Goal: Task Accomplishment & Management: Complete application form

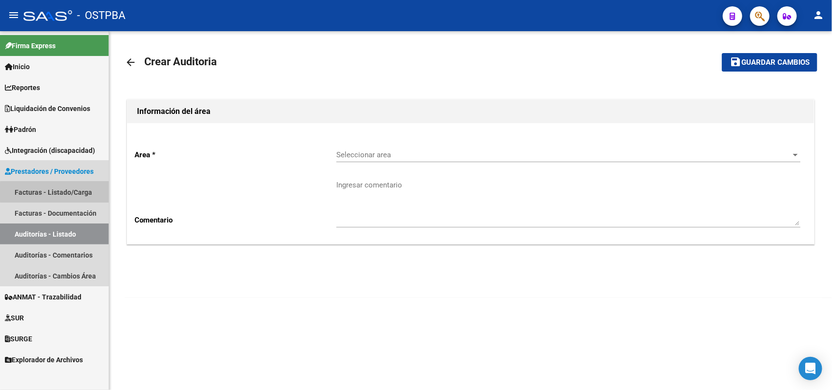
click at [63, 193] on link "Facturas - Listado/Carga" at bounding box center [54, 192] width 109 height 21
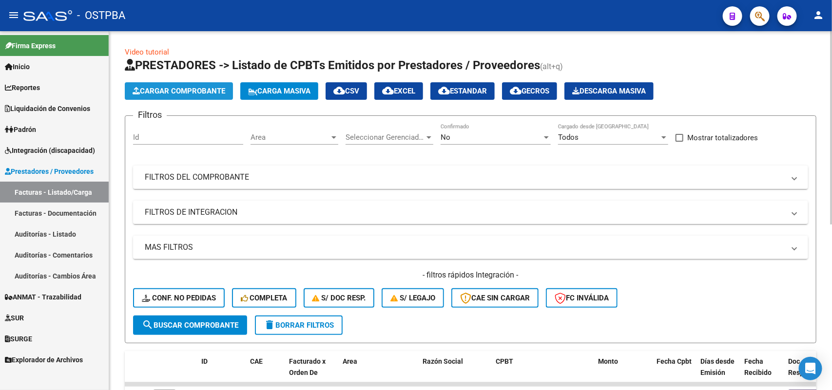
click at [183, 87] on span "Cargar Comprobante" at bounding box center [179, 91] width 93 height 9
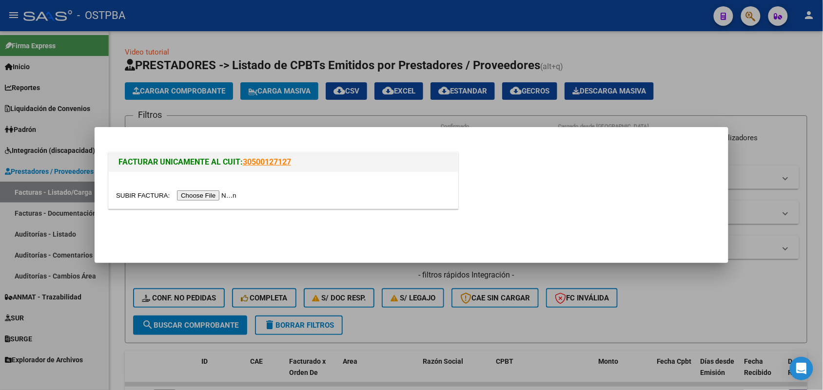
click at [221, 196] on input "file" at bounding box center [177, 196] width 123 height 10
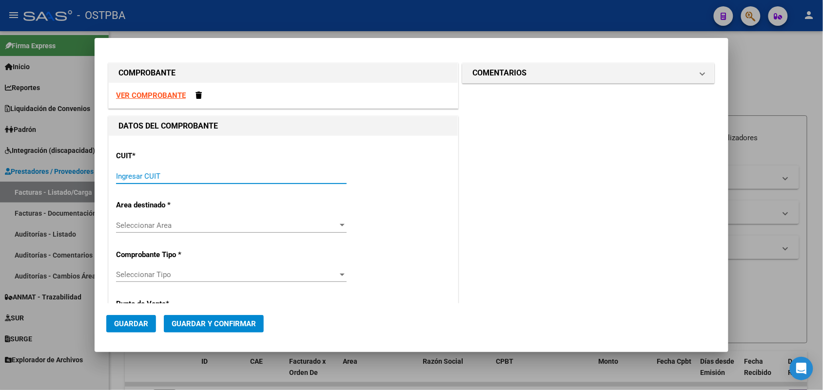
click at [128, 175] on input "Ingresar CUIT" at bounding box center [231, 176] width 231 height 9
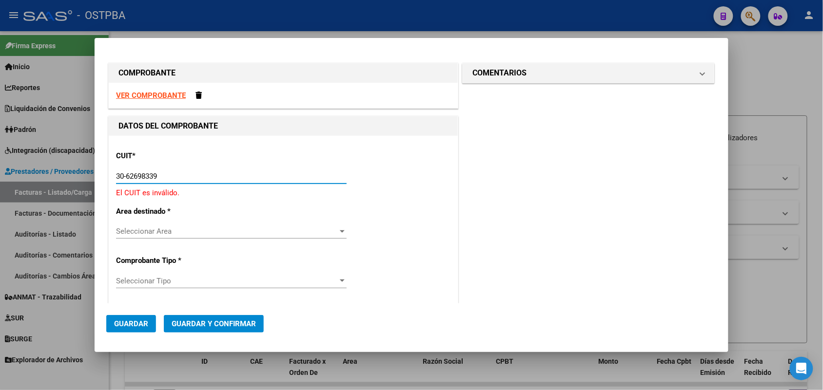
type input "30-62698339-8"
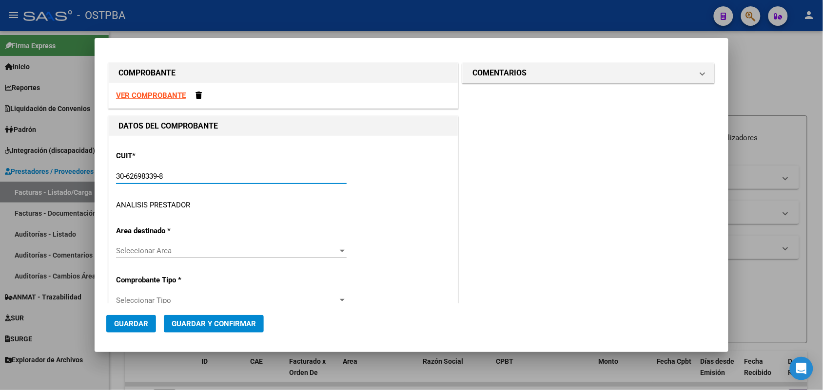
type input "101"
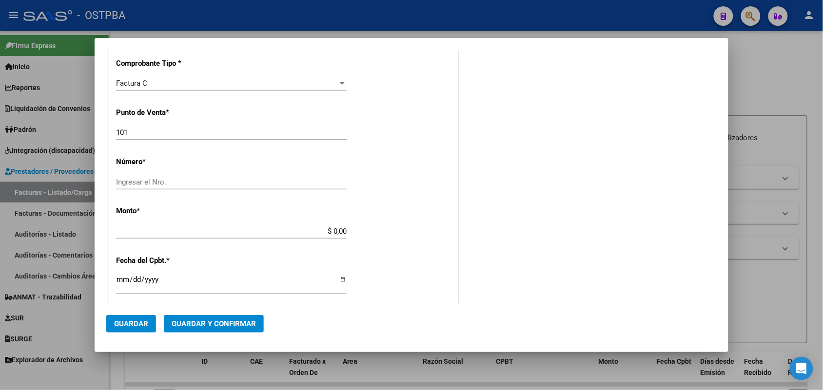
scroll to position [244, 0]
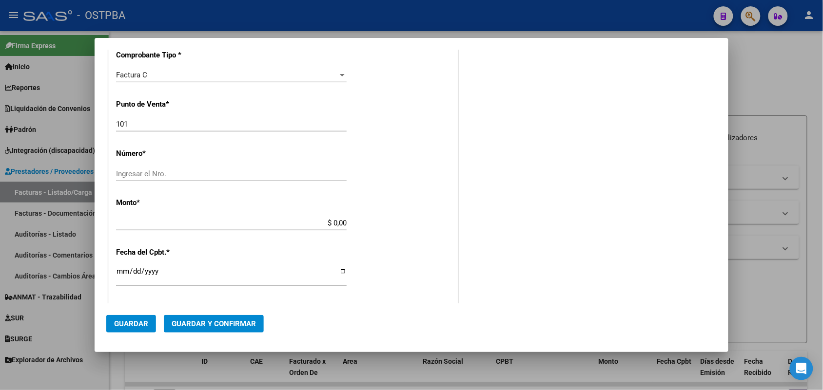
type input "30-62698339-8"
drag, startPoint x: 140, startPoint y: 127, endPoint x: 105, endPoint y: 124, distance: 35.2
click at [105, 124] on mat-dialog-content "COMPROBANTE VER COMPROBANTE DATOS DEL COMPROBANTE CUIT * 30-62698339-8 Ingresar…" at bounding box center [412, 177] width 634 height 254
type input "169"
click at [126, 174] on input "Ingresar el Nro." at bounding box center [231, 174] width 231 height 9
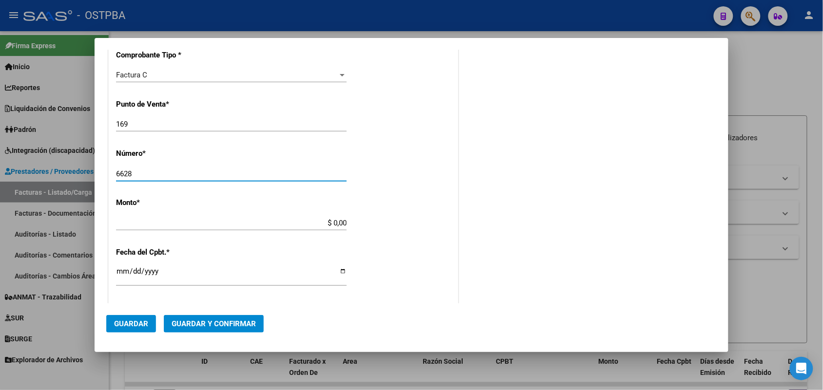
type input "6628"
drag, startPoint x: 319, startPoint y: 220, endPoint x: 362, endPoint y: 220, distance: 42.4
click at [362, 220] on div "CUIT * 30-62698339-8 Ingresar CUIT ANALISIS PRESTADOR MINISTERIO DE SALUD PCIA …" at bounding box center [283, 237] width 349 height 691
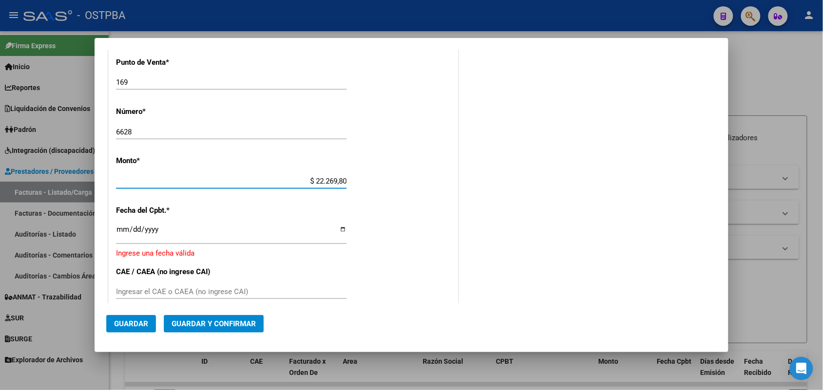
type input "$ 222.698,00"
click at [118, 231] on input "Ingresar la fecha" at bounding box center [231, 234] width 231 height 16
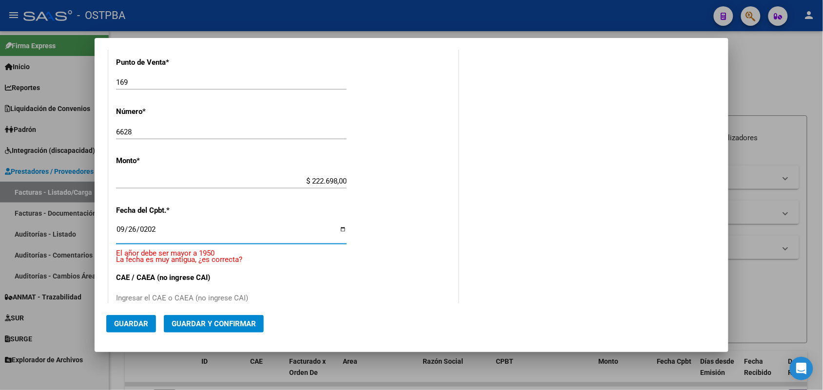
type input "[DATE]"
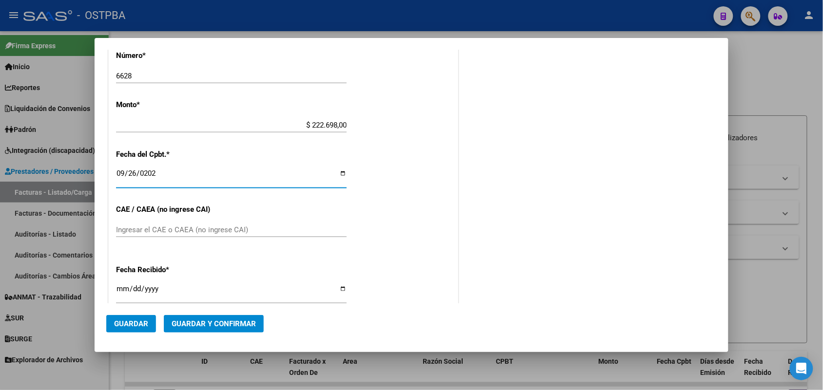
scroll to position [408, 0]
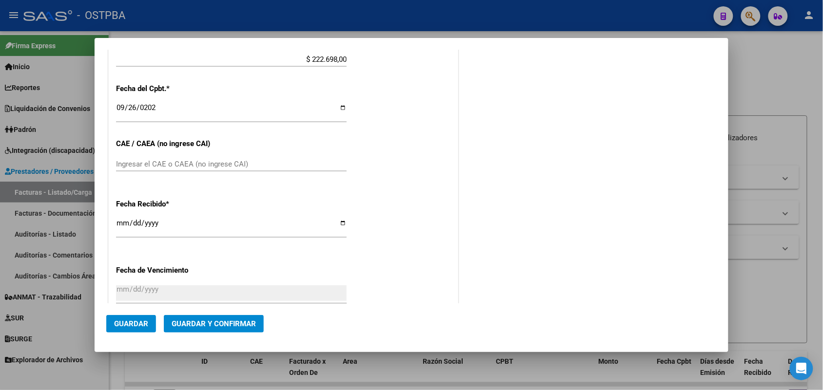
drag, startPoint x: 127, startPoint y: 158, endPoint x: 160, endPoint y: 167, distance: 34.3
click at [126, 159] on div "Ingresar el CAE o CAEA (no ingrese CAI)" at bounding box center [231, 164] width 231 height 15
type input "75398539093137"
click at [118, 226] on input "[DATE]" at bounding box center [231, 227] width 231 height 16
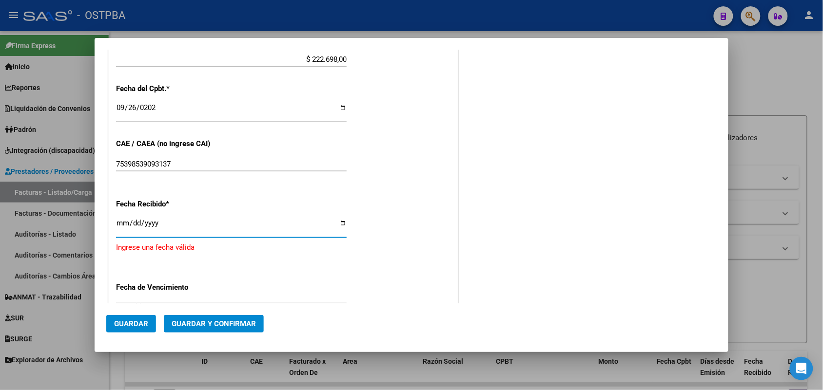
type input "[DATE]"
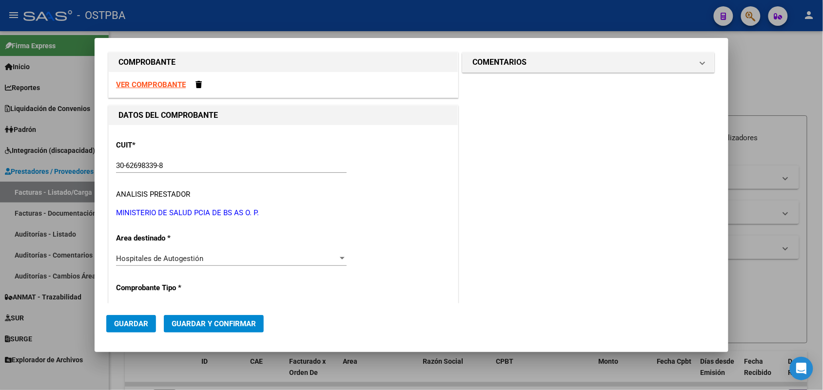
scroll to position [0, 0]
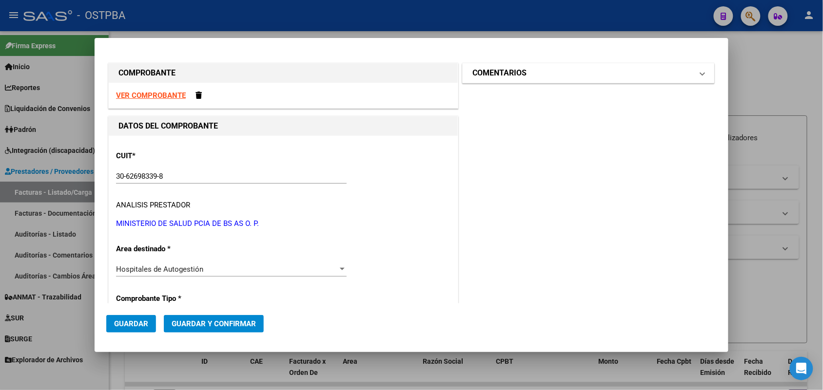
click at [701, 74] on span at bounding box center [703, 73] width 4 height 12
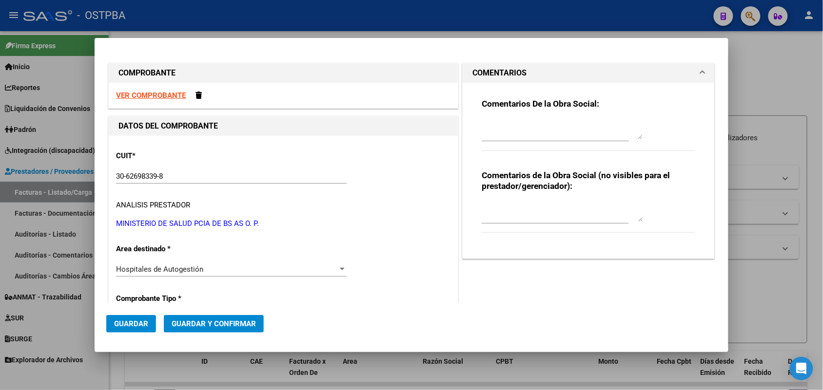
click at [482, 131] on textarea at bounding box center [562, 130] width 161 height 20
type textarea "HR 127139"
click at [136, 322] on span "Guardar" at bounding box center [131, 324] width 34 height 9
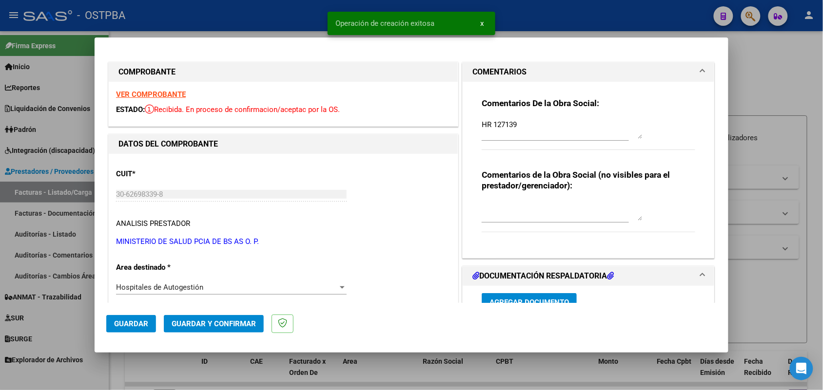
type input "2025-11-25"
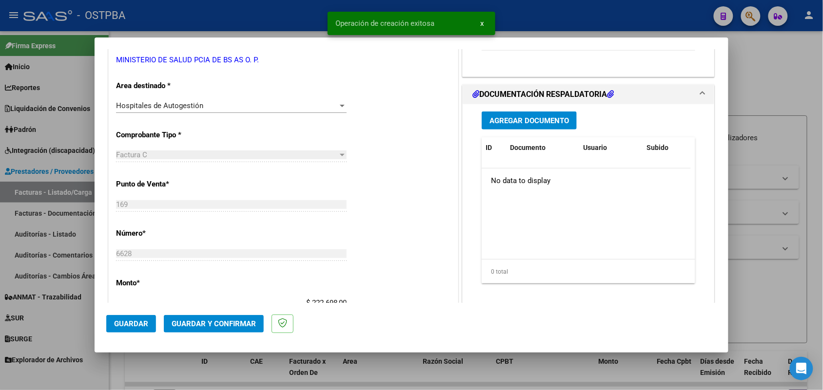
scroll to position [183, 0]
click at [524, 120] on span "Agregar Documento" at bounding box center [528, 120] width 79 height 9
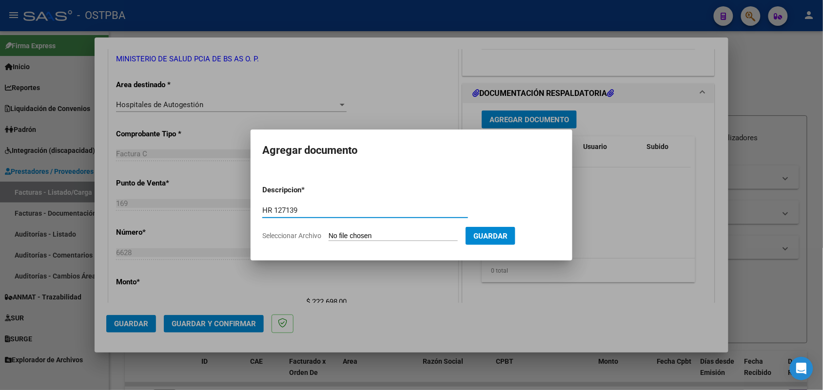
type input "HR 127139"
click at [337, 236] on input "Seleccionar Archivo" at bounding box center [393, 236] width 129 height 9
type input "C:\fakepath\HR 127139.pdf"
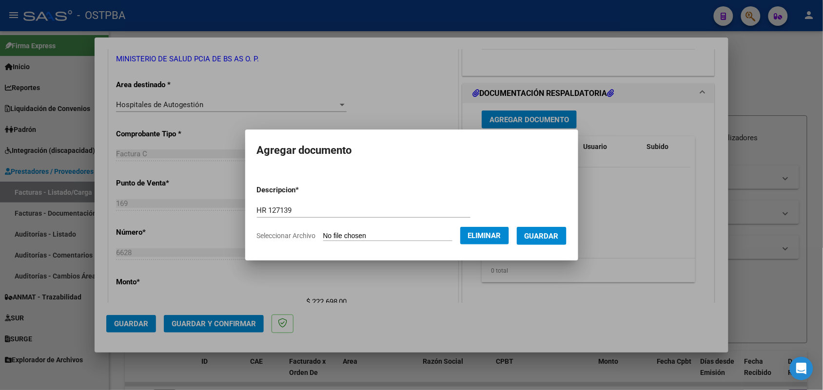
click at [552, 230] on button "Guardar" at bounding box center [542, 236] width 50 height 18
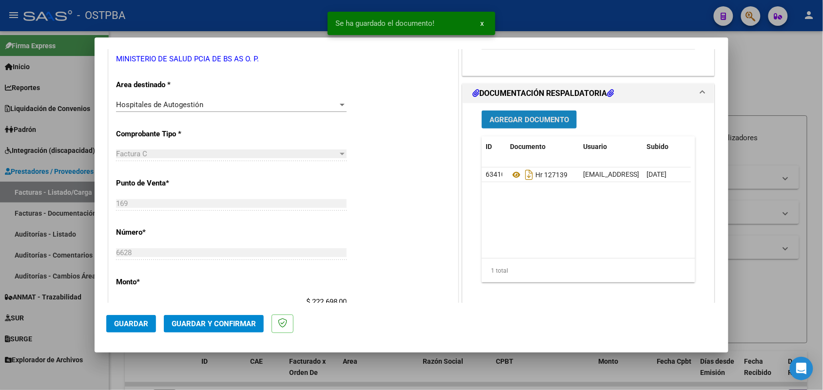
click at [527, 122] on span "Agregar Documento" at bounding box center [528, 120] width 79 height 9
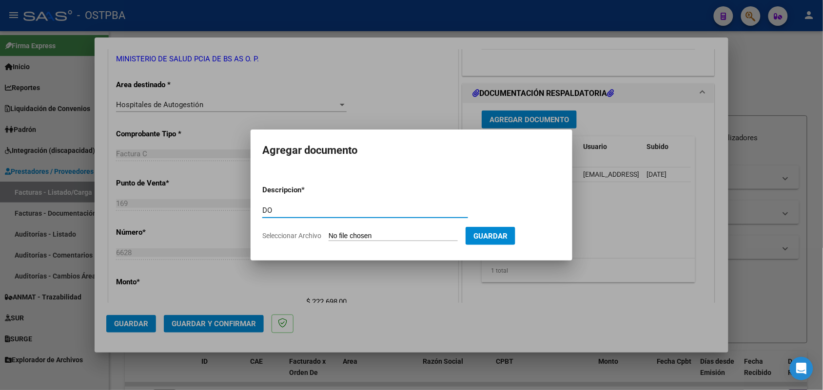
type input "D"
type input "1 DOC 6628"
click at [339, 234] on input "Seleccionar Archivo" at bounding box center [393, 236] width 129 height 9
type input "C:\fakepath\1 DOC 6628.pdf"
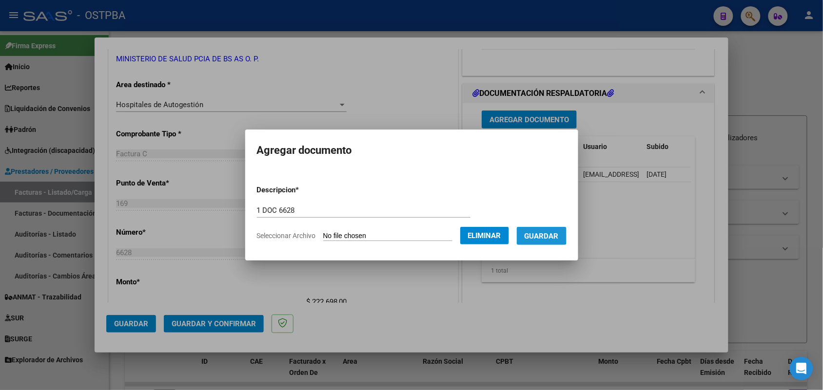
click at [544, 234] on span "Guardar" at bounding box center [542, 236] width 34 height 9
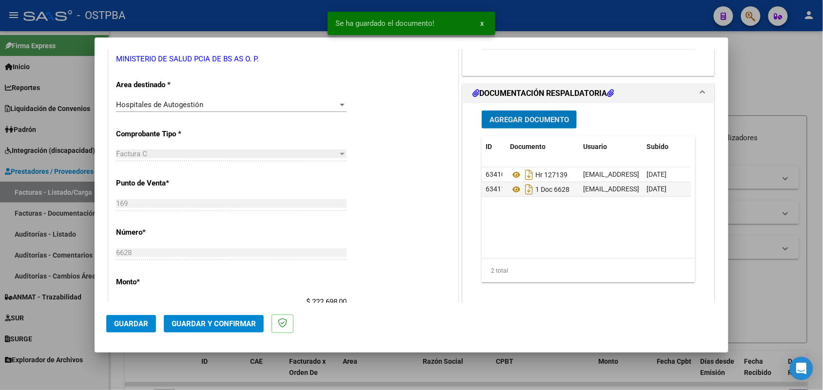
click at [519, 119] on span "Agregar Documento" at bounding box center [528, 120] width 79 height 9
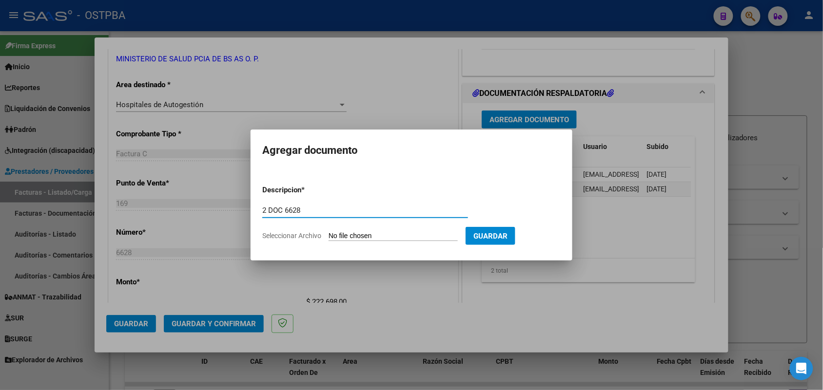
type input "2 DOC 6628"
click at [334, 235] on input "Seleccionar Archivo" at bounding box center [393, 236] width 129 height 9
type input "C:\fakepath\2 DOC 6628.pdf"
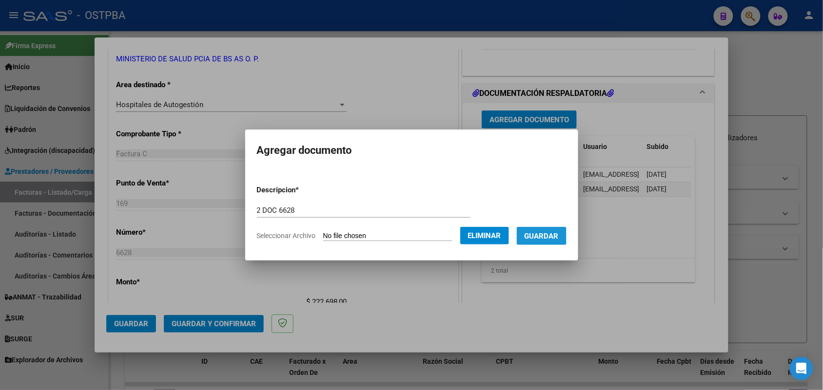
click at [540, 235] on span "Guardar" at bounding box center [542, 236] width 34 height 9
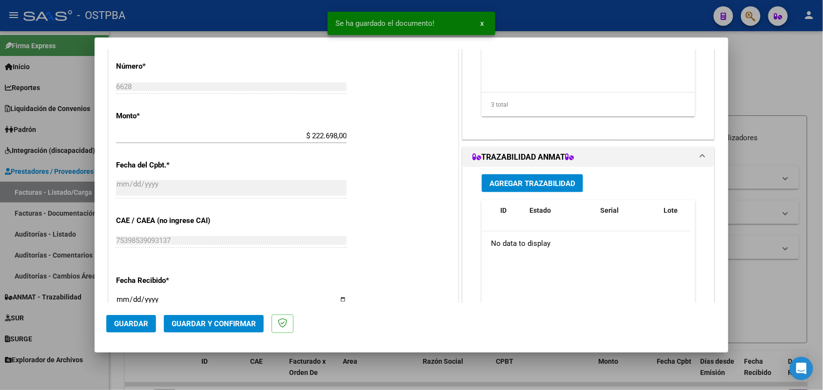
scroll to position [366, 0]
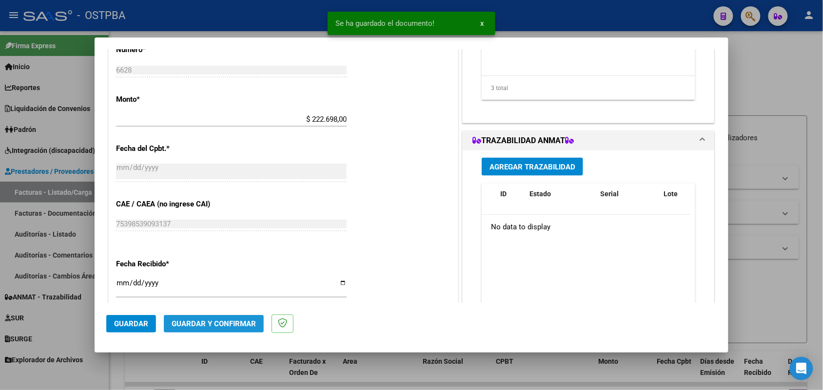
click at [202, 322] on span "Guardar y Confirmar" at bounding box center [214, 324] width 84 height 9
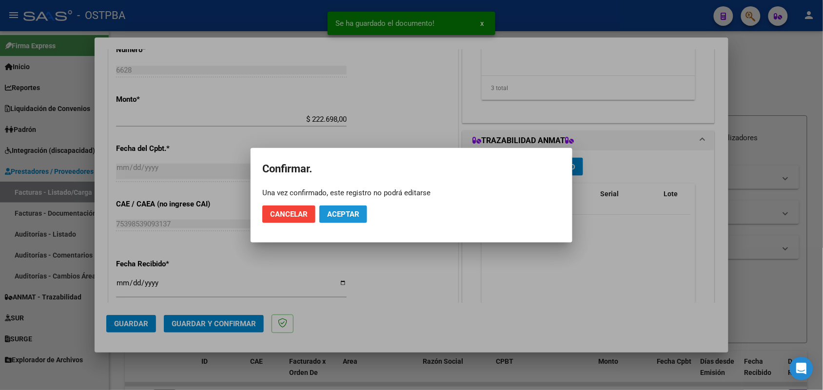
click at [350, 215] on span "Aceptar" at bounding box center [343, 214] width 32 height 9
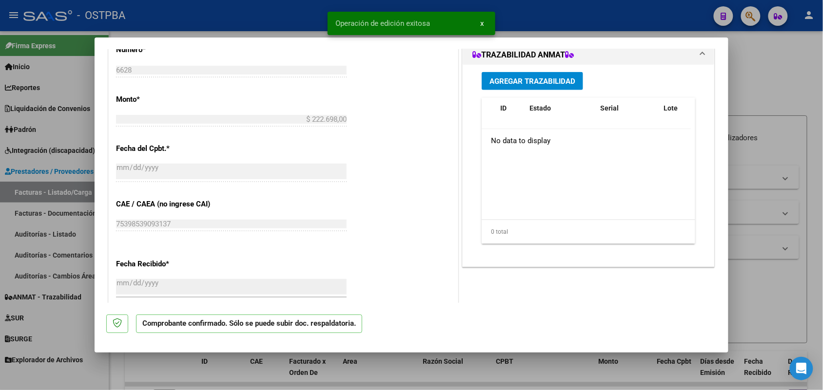
click at [39, 222] on div at bounding box center [411, 195] width 823 height 390
type input "$ 0,00"
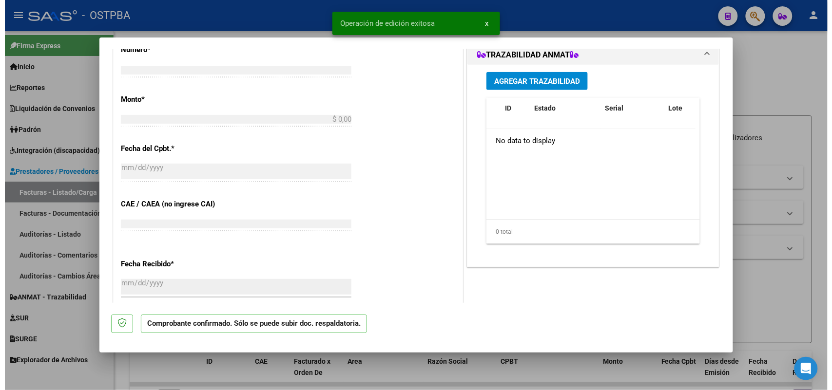
scroll to position [0, 0]
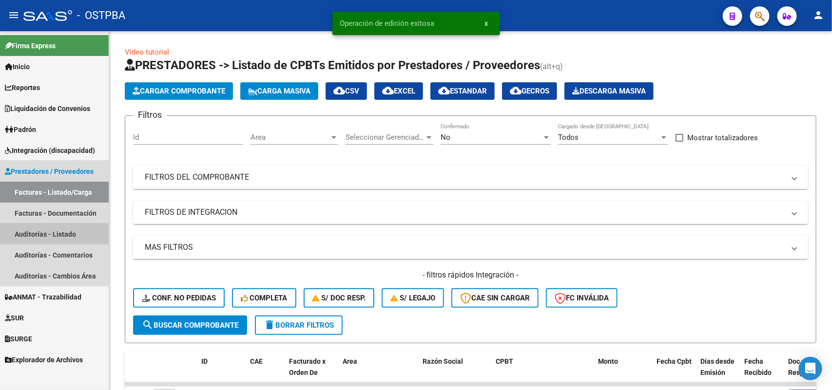
click at [52, 230] on link "Auditorías - Listado" at bounding box center [54, 234] width 109 height 21
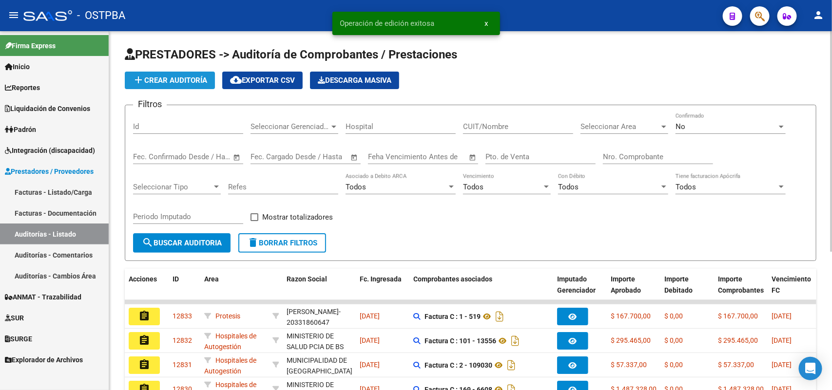
click at [186, 76] on span "add Crear Auditoría" at bounding box center [170, 80] width 75 height 9
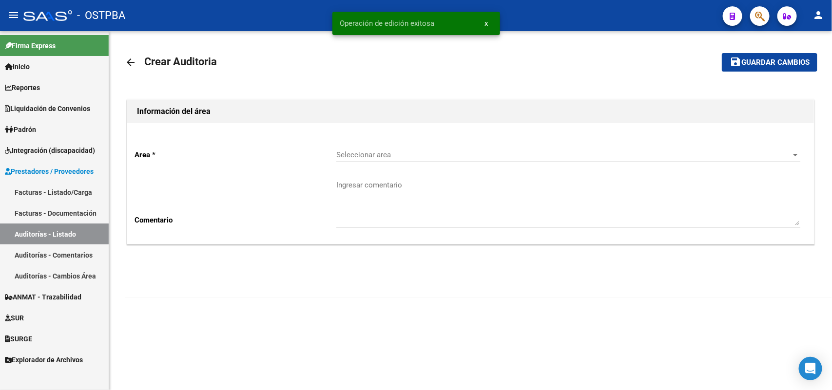
click at [354, 157] on span "Seleccionar area" at bounding box center [563, 155] width 455 height 9
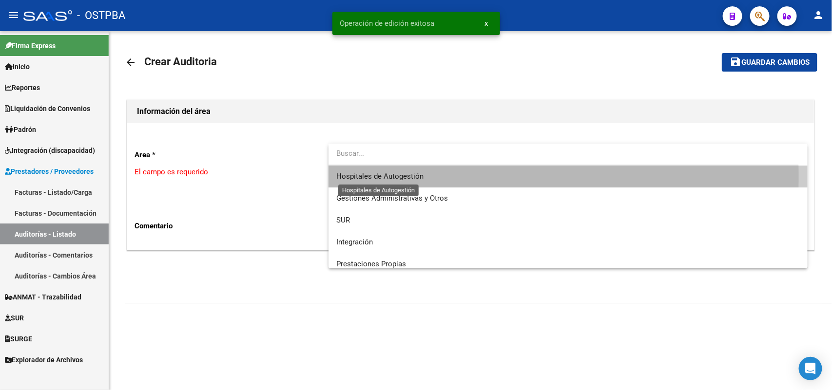
click at [339, 178] on span "Hospitales de Autogestión" at bounding box center [379, 176] width 87 height 9
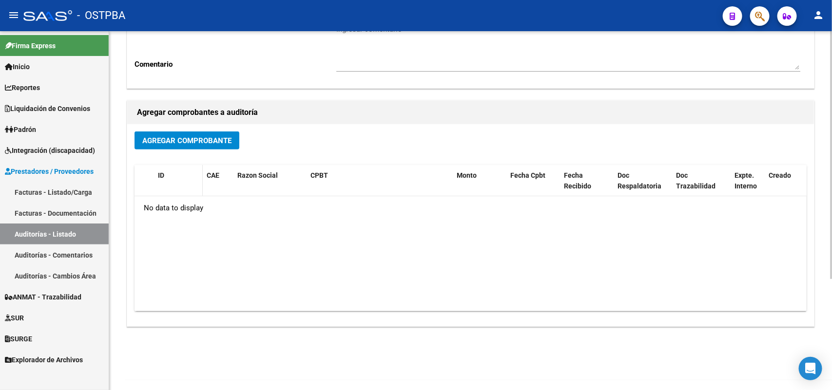
scroll to position [161, 0]
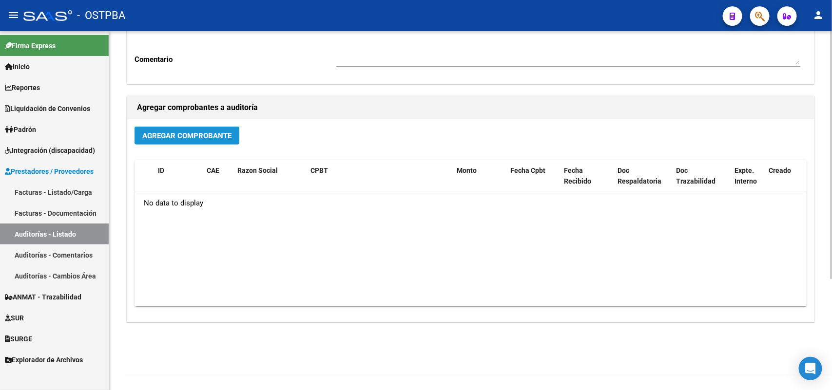
click at [184, 139] on button "Agregar Comprobante" at bounding box center [187, 136] width 105 height 18
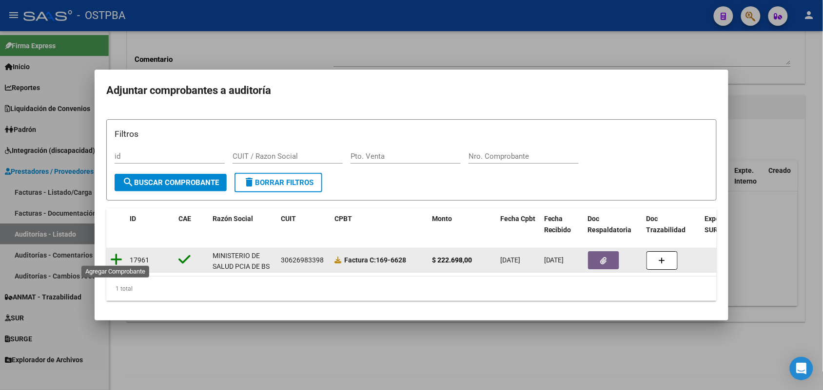
click at [114, 255] on icon at bounding box center [116, 260] width 12 height 14
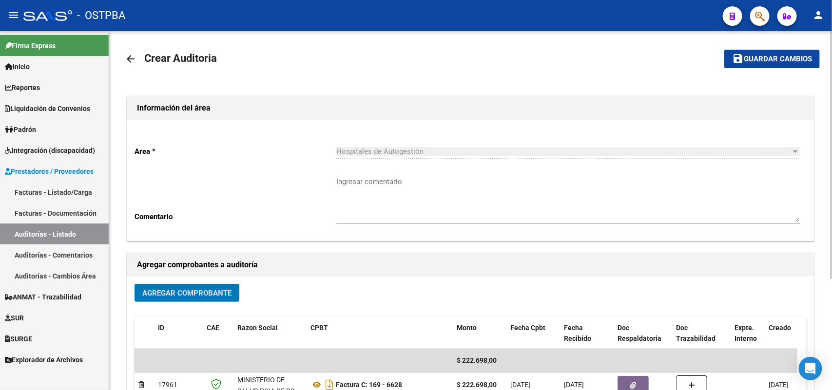
scroll to position [0, 0]
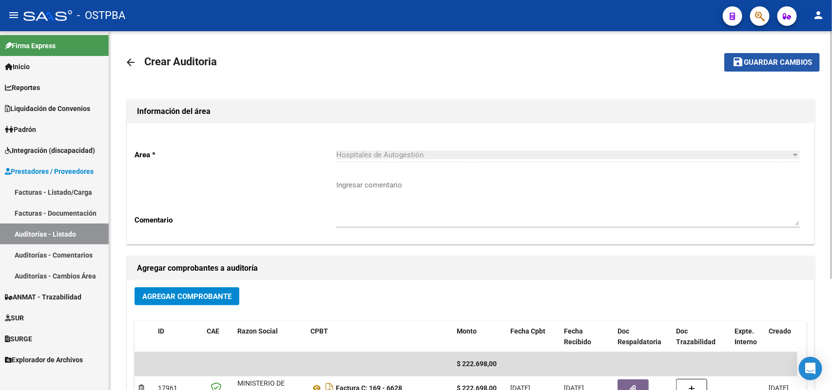
click at [777, 60] on span "Guardar cambios" at bounding box center [778, 63] width 68 height 9
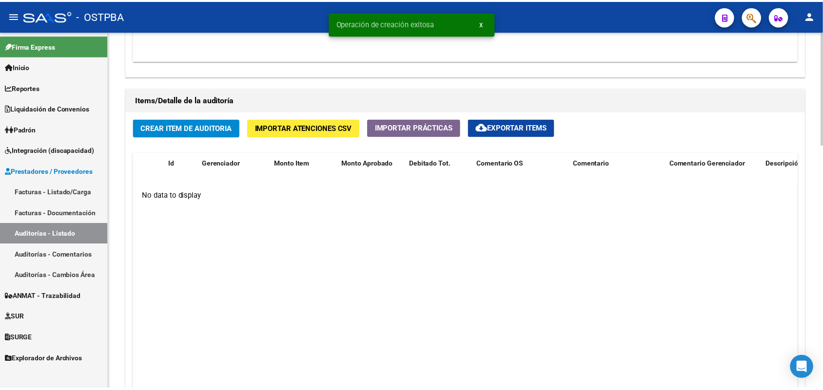
scroll to position [731, 0]
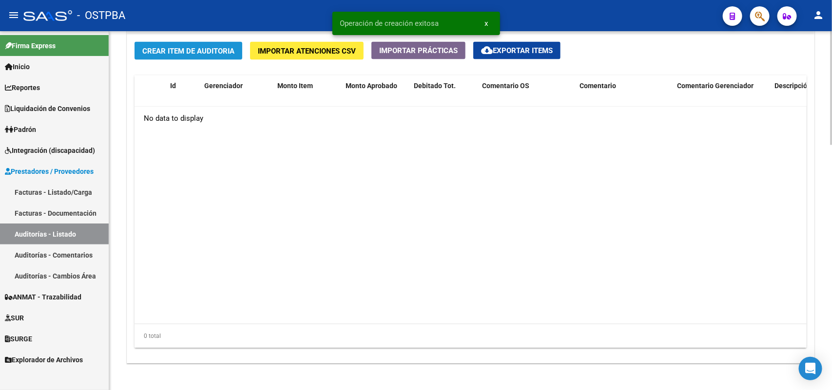
click at [189, 50] on span "Crear Item de Auditoria" at bounding box center [188, 51] width 92 height 9
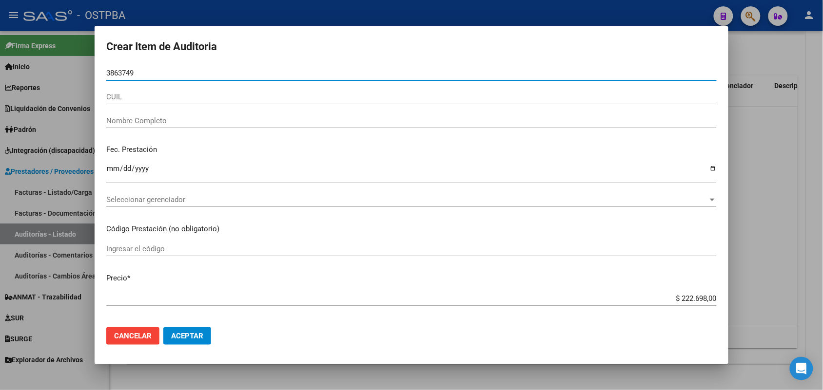
type input "38637497"
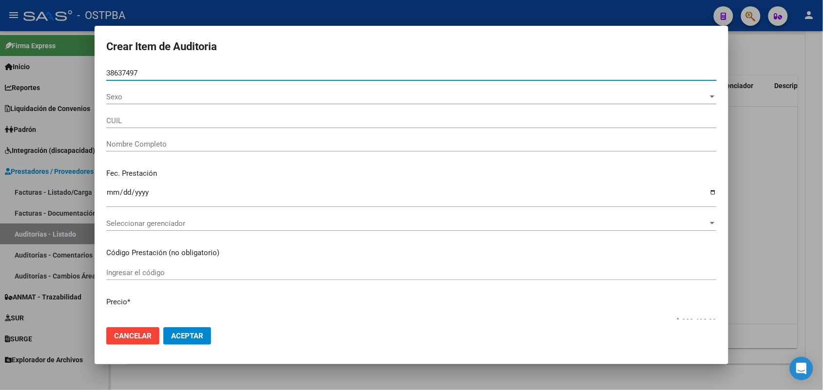
type input "27386374975"
type input "HORRISBERGER CARLA BEATRIZ -"
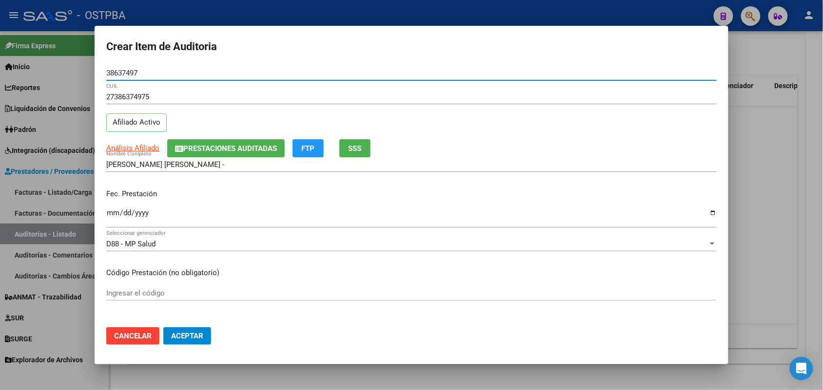
type input "38637497"
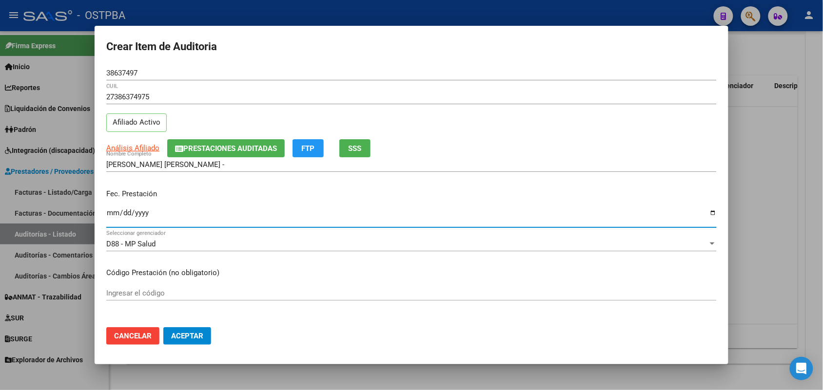
click at [115, 218] on input "Ingresar la fecha" at bounding box center [411, 217] width 610 height 16
type input "2025-07-04"
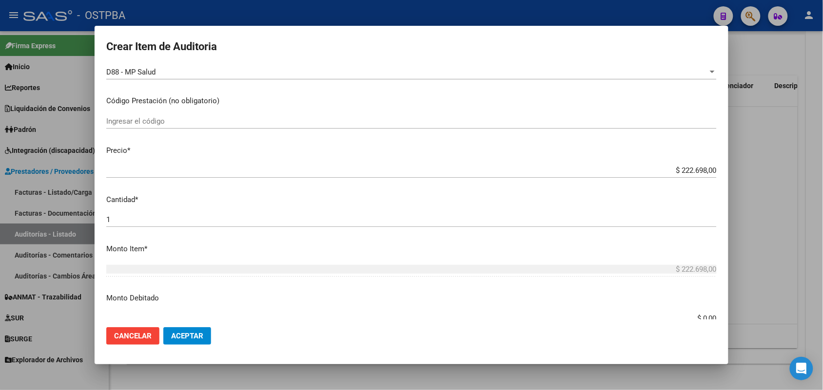
scroll to position [183, 0]
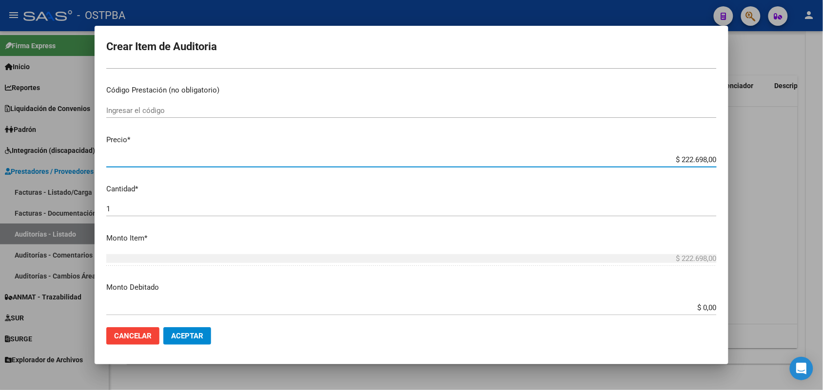
drag, startPoint x: 656, startPoint y: 162, endPoint x: 741, endPoint y: 155, distance: 85.1
click at [741, 155] on div "Crear Item de Auditoria 38637497 Nro Documento 27386374975 CUIL Afiliado Activo…" at bounding box center [411, 195] width 823 height 390
type input "$ 0,06"
type input "$ 0,63"
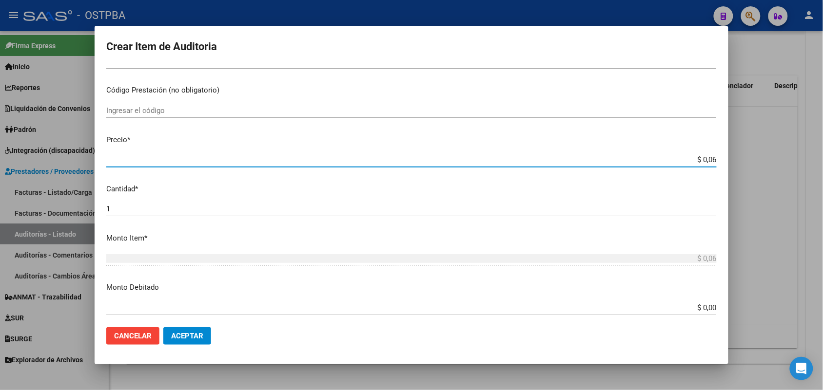
type input "$ 0,63"
type input "$ 6,39"
type input "$ 63,98"
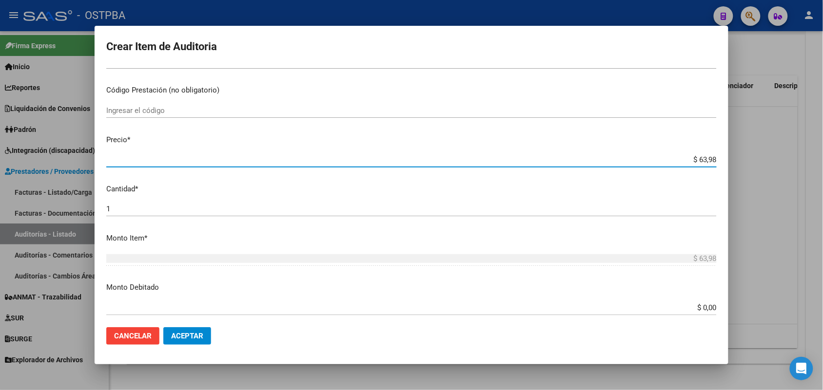
type input "$ 639,81"
type input "$ 6.398,10"
type input "$ 63.981,00"
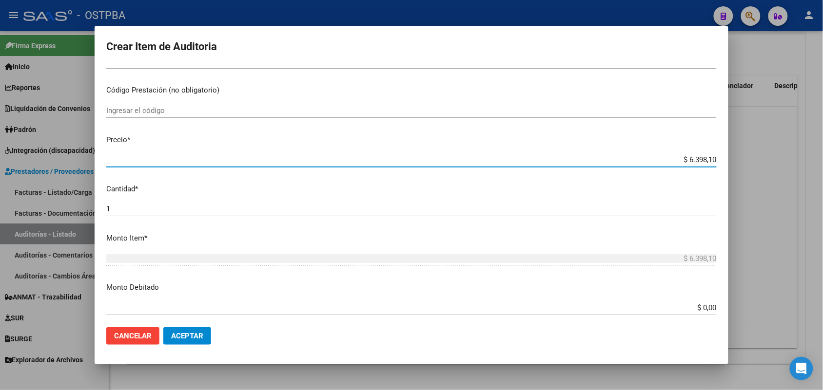
type input "$ 63.981,00"
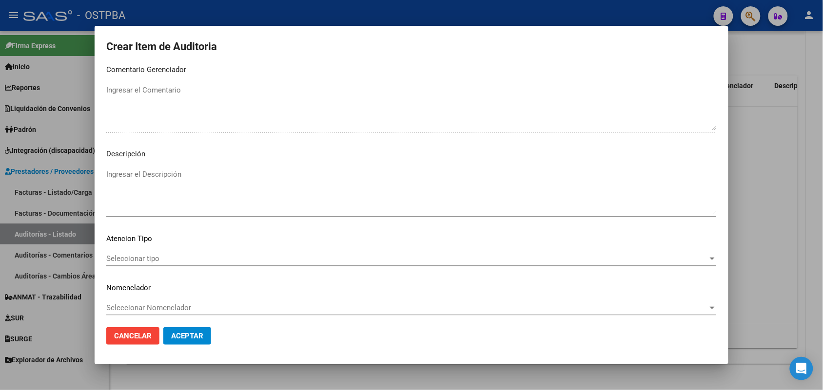
scroll to position [623, 0]
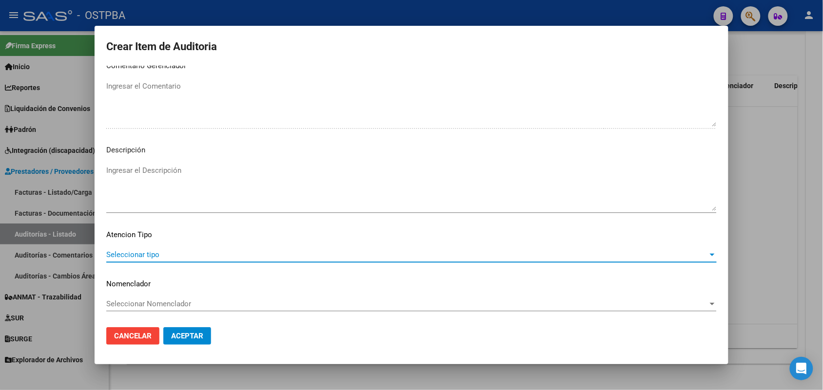
click at [132, 254] on span "Seleccionar tipo" at bounding box center [407, 255] width 602 height 9
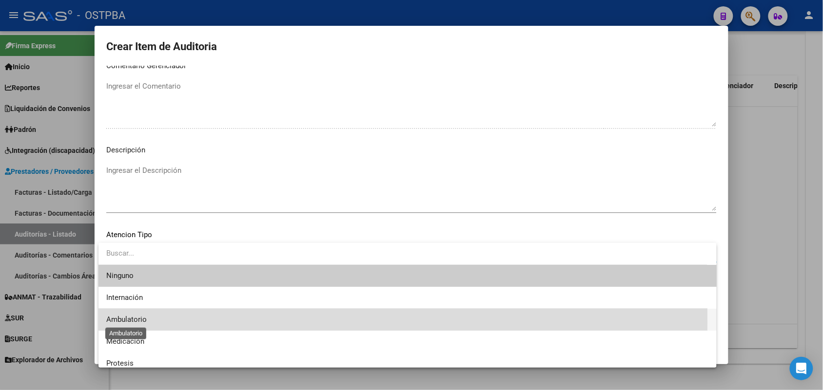
click at [143, 322] on span "Ambulatorio" at bounding box center [126, 319] width 40 height 9
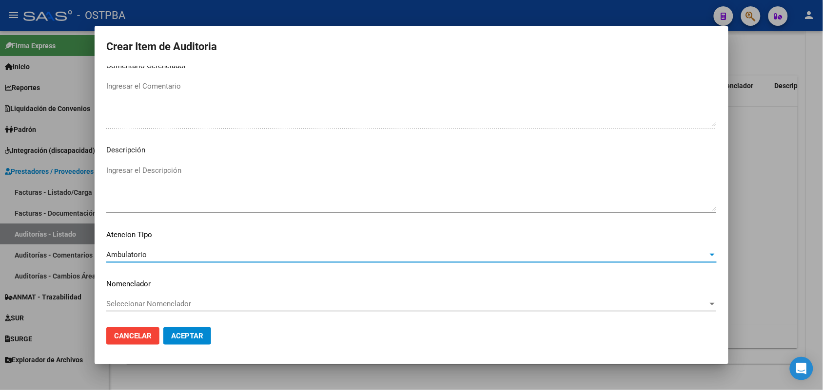
click at [185, 332] on span "Aceptar" at bounding box center [187, 336] width 32 height 9
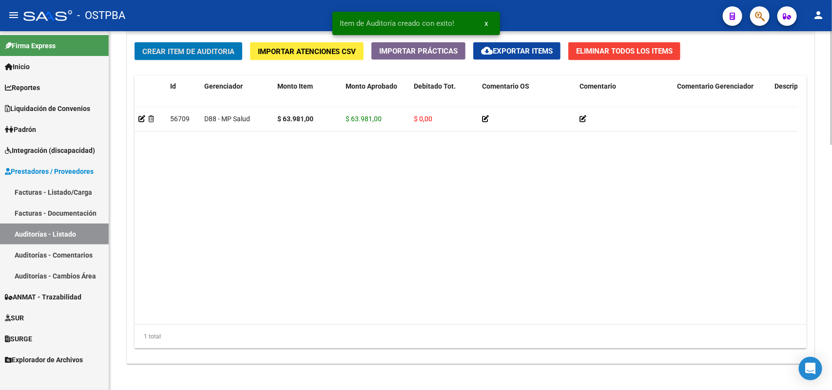
click at [206, 50] on span "Crear Item de Auditoria" at bounding box center [188, 51] width 92 height 9
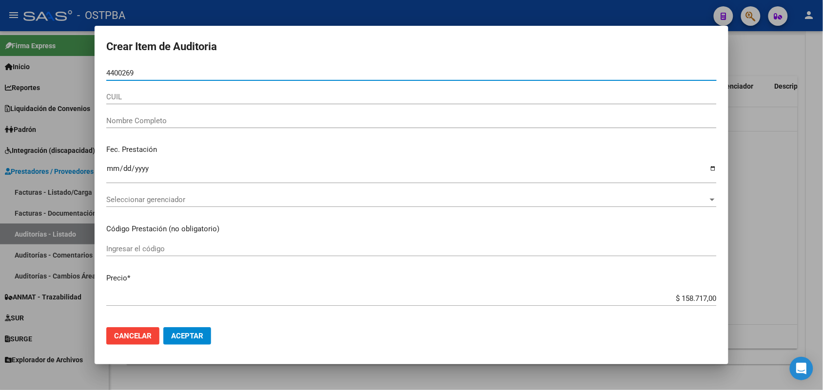
type input "44002691"
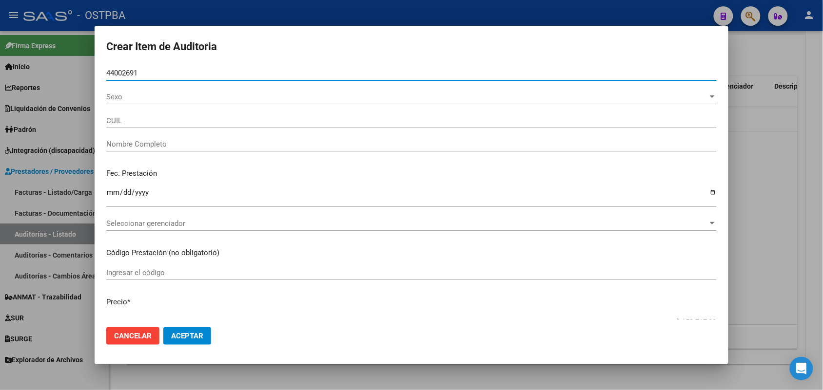
type input "27440026910"
type input "LOZANO BORDA KAREN ANTONELLA"
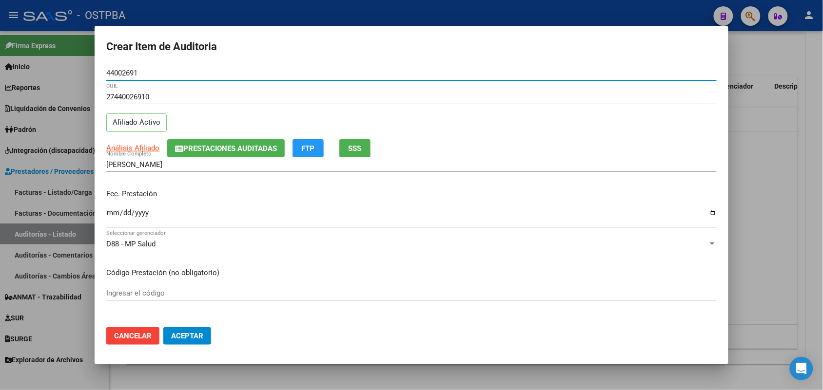
type input "44002691"
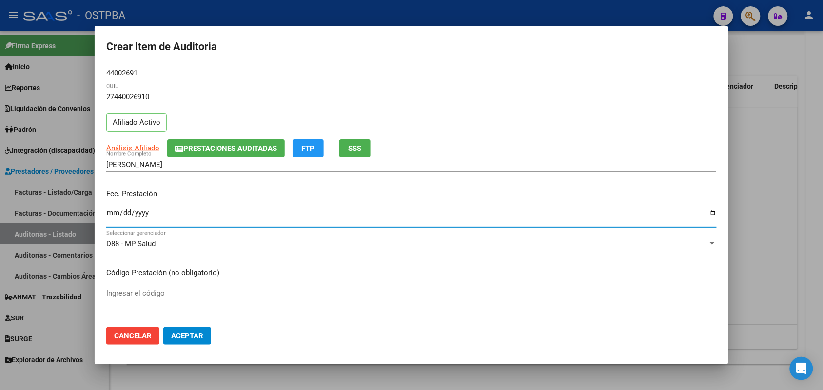
click at [111, 216] on input "Ingresar la fecha" at bounding box center [411, 217] width 610 height 16
type input "2025-08-04"
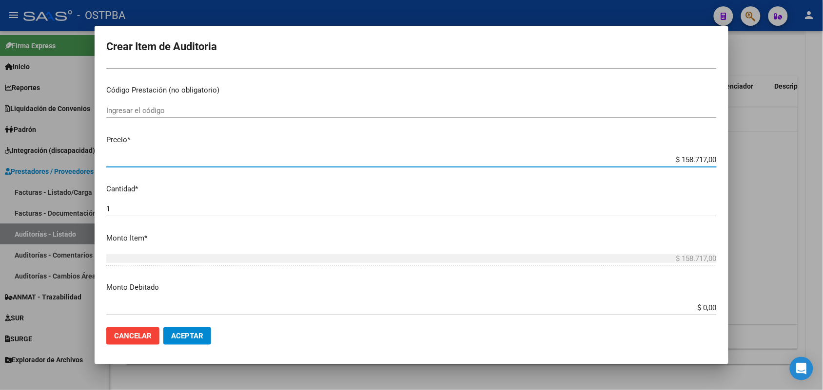
drag, startPoint x: 656, startPoint y: 157, endPoint x: 757, endPoint y: 156, distance: 100.4
click at [757, 156] on div "Crear Item de Auditoria 44002691 Nro Documento 27440026910 CUIL Afiliado Activo…" at bounding box center [411, 195] width 823 height 390
type input "$ 0,06"
type input "$ 0,63"
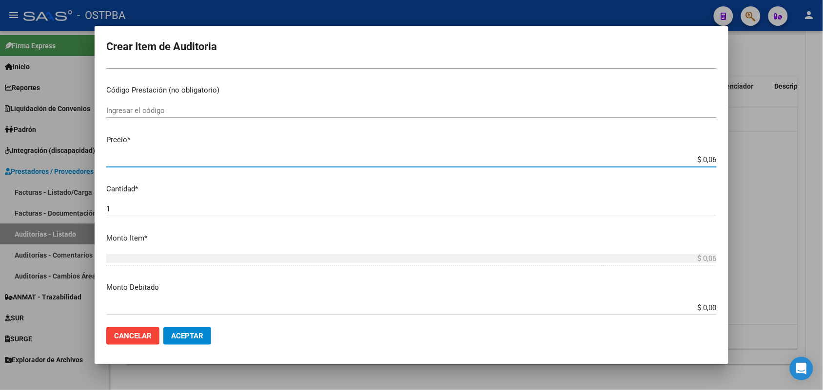
type input "$ 0,63"
type input "$ 6,39"
type input "$ 63,98"
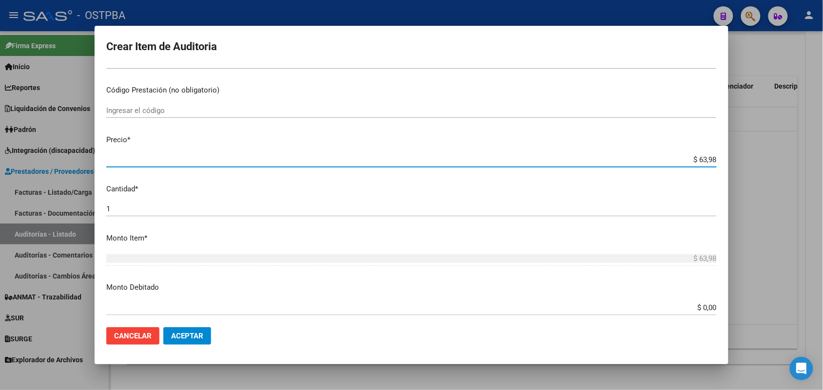
type input "$ 639,81"
type input "$ 6.398,10"
type input "$ 63.981,00"
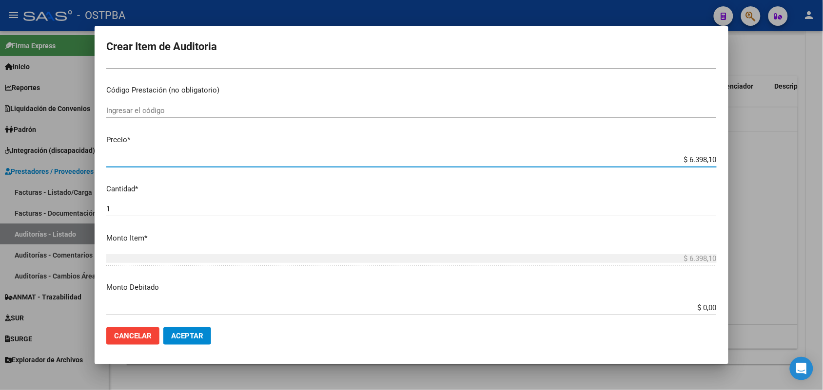
type input "$ 63.981,00"
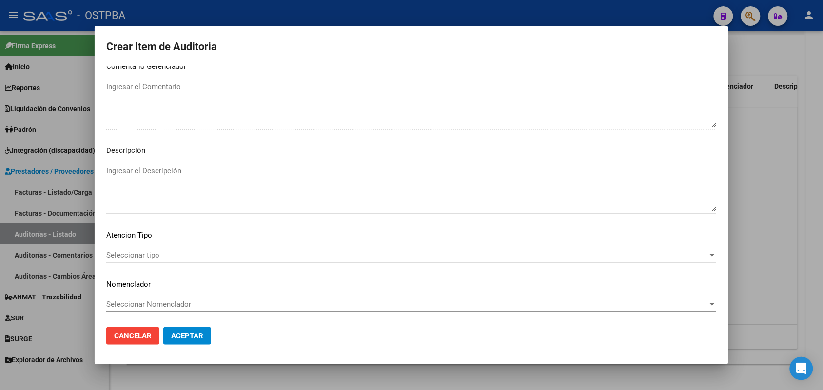
scroll to position [623, 0]
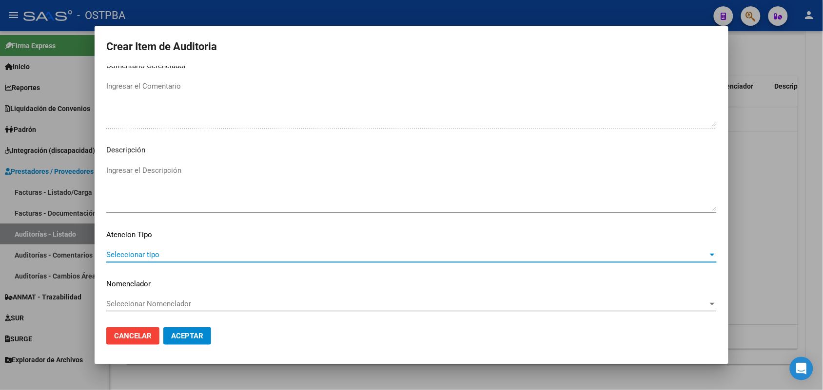
click at [137, 254] on span "Seleccionar tipo" at bounding box center [407, 255] width 602 height 9
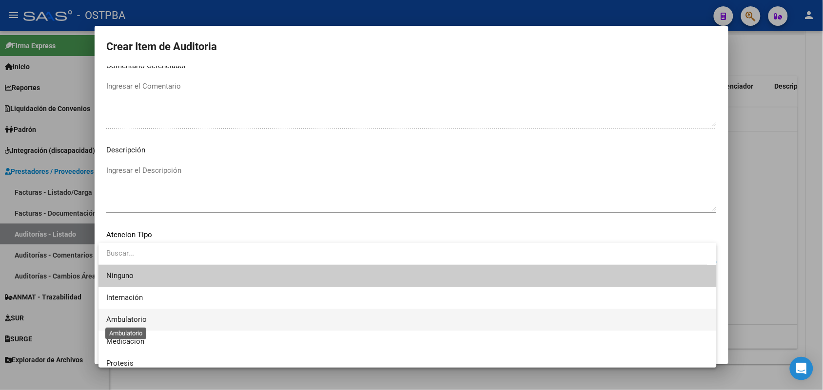
click at [137, 317] on span "Ambulatorio" at bounding box center [126, 319] width 40 height 9
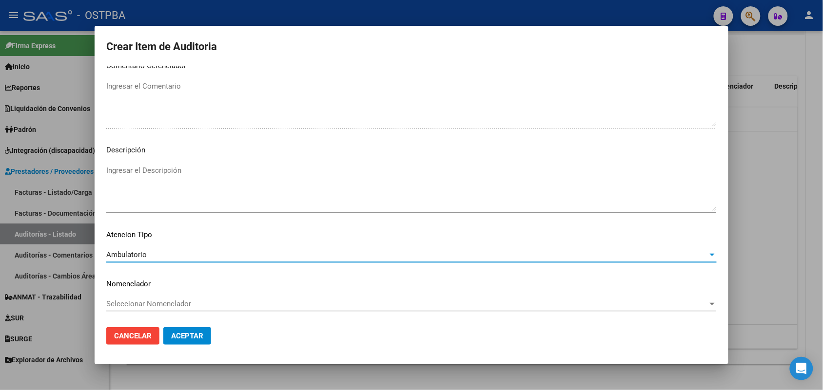
click at [200, 337] on span "Aceptar" at bounding box center [187, 336] width 32 height 9
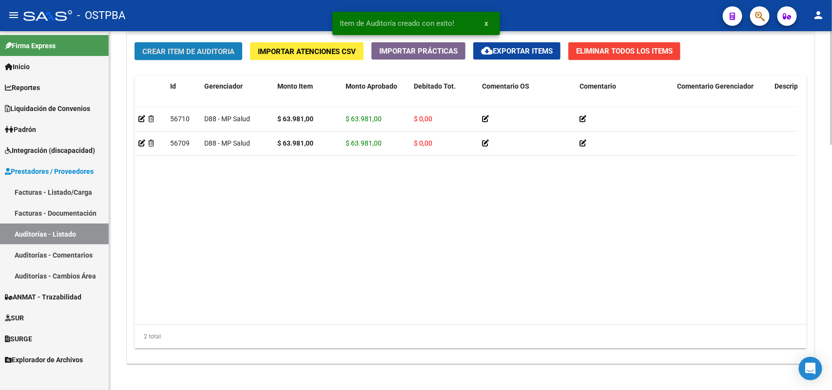
click at [210, 47] on span "Crear Item de Auditoria" at bounding box center [188, 51] width 92 height 9
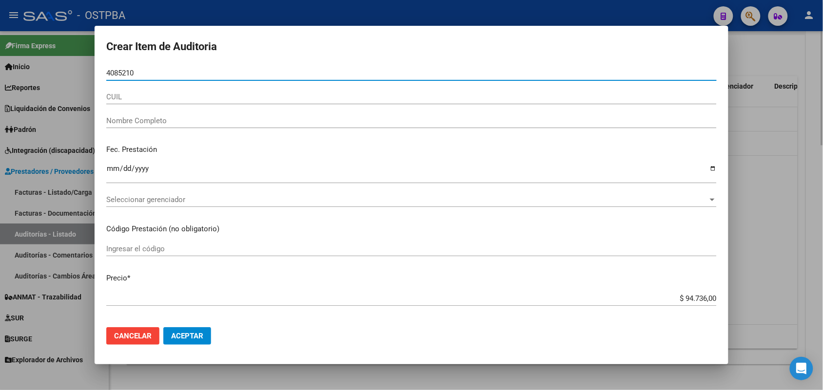
type input "40852108"
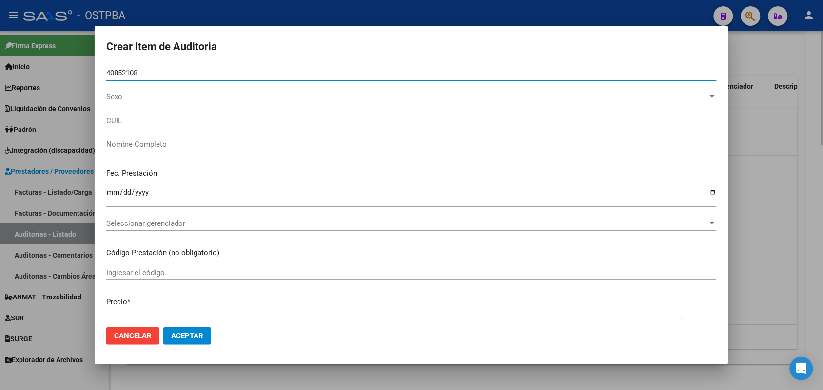
type input "23408521084"
type input "VILLALBA JULIETA MACARENA"
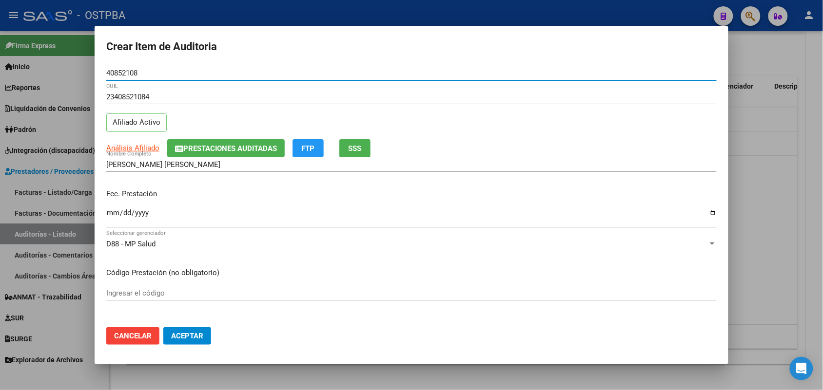
type input "40852108"
click at [111, 219] on input "Ingresar la fecha" at bounding box center [411, 217] width 610 height 16
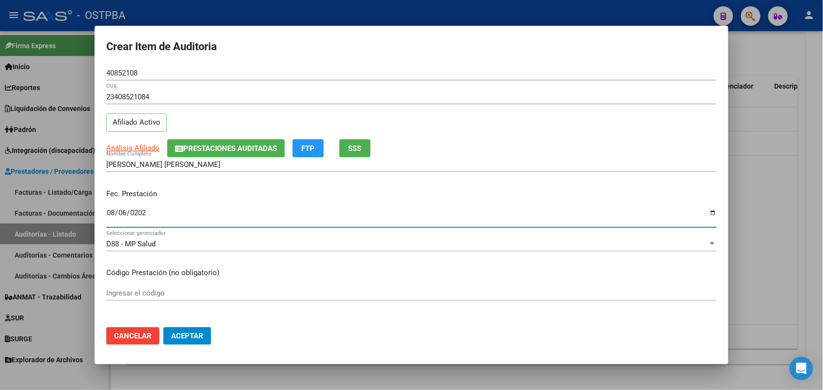
type input "2025-08-06"
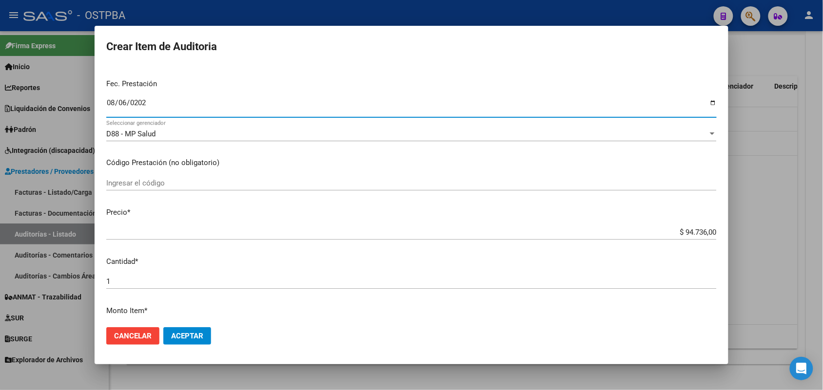
scroll to position [122, 0]
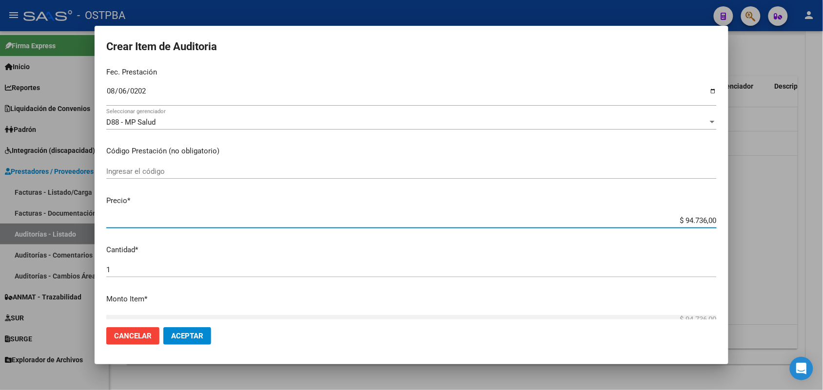
drag, startPoint x: 661, startPoint y: 221, endPoint x: 759, endPoint y: 227, distance: 98.2
click at [759, 227] on div "Crear Item de Auditoria 40852108 Nro Documento 23408521084 CUIL Afiliado Activo…" at bounding box center [411, 195] width 823 height 390
type input "$ 0,06"
type input "$ 0,63"
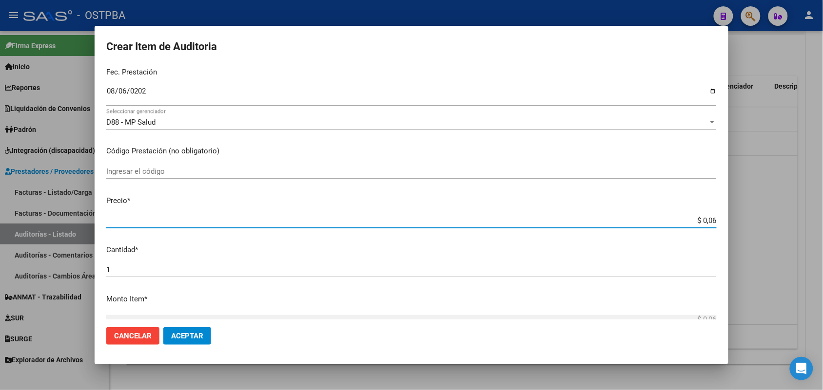
type input "$ 0,63"
type input "$ 6,39"
type input "$ 63,98"
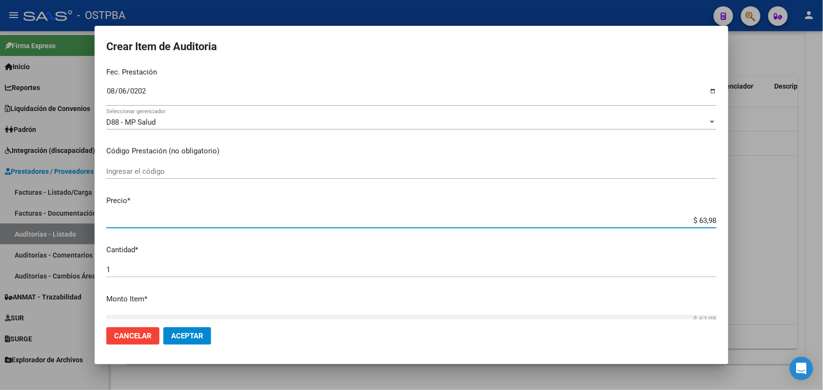
type input "$ 639,81"
type input "$ 6.398,10"
type input "$ 63.981,00"
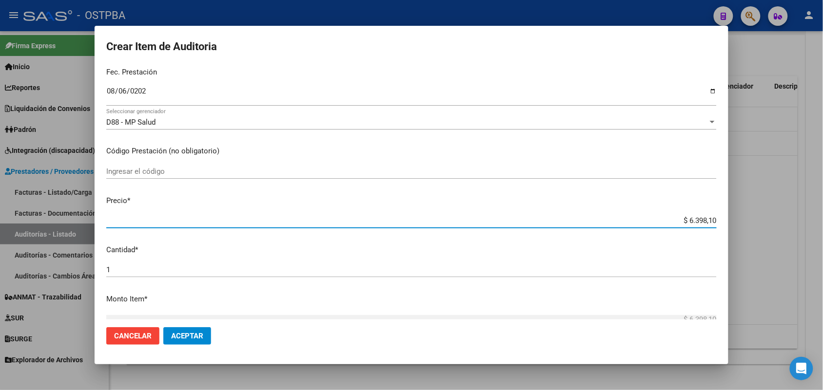
type input "$ 63.981,00"
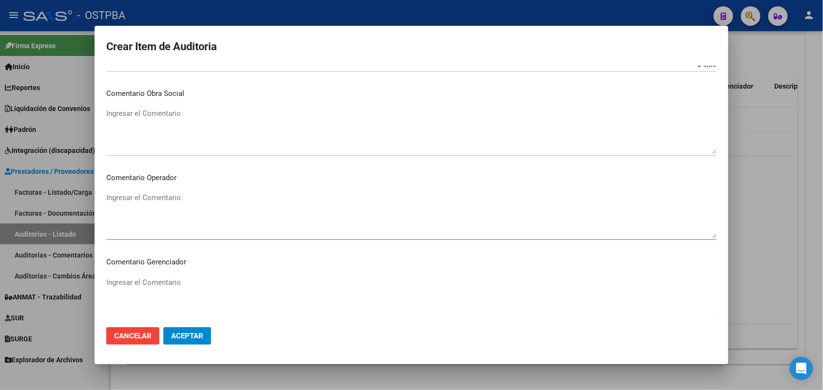
scroll to position [623, 0]
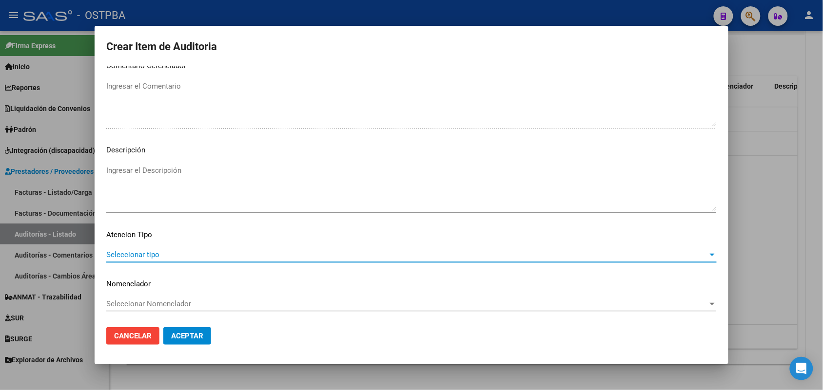
click at [156, 252] on span "Seleccionar tipo" at bounding box center [407, 255] width 602 height 9
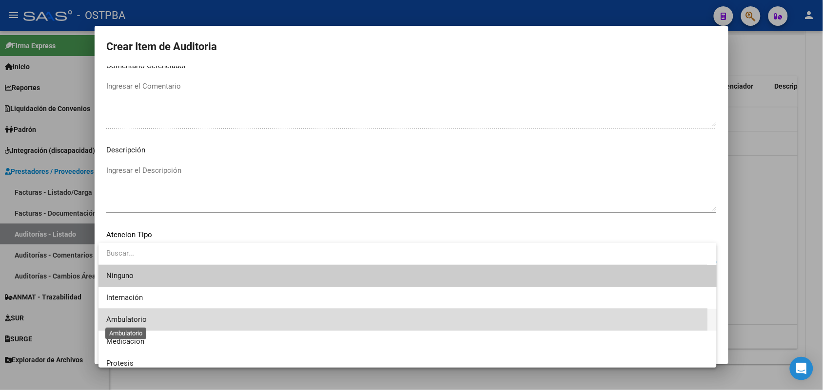
click at [140, 320] on span "Ambulatorio" at bounding box center [126, 319] width 40 height 9
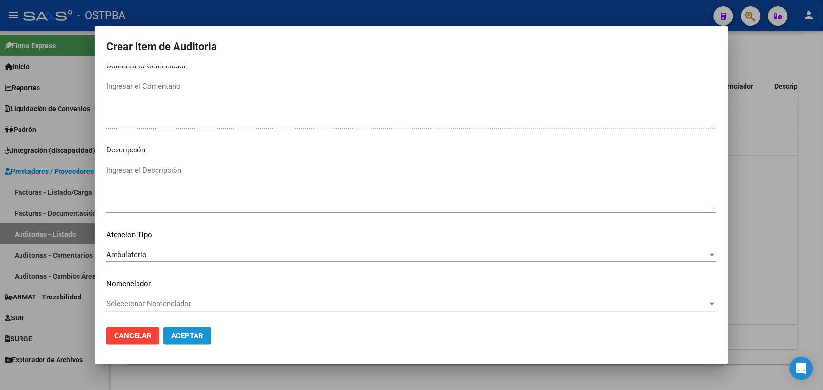
click at [178, 331] on button "Aceptar" at bounding box center [187, 337] width 48 height 18
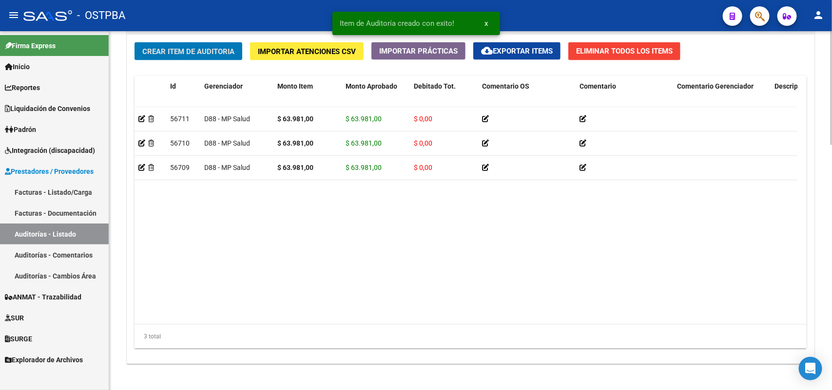
click at [224, 53] on span "Crear Item de Auditoria" at bounding box center [188, 51] width 92 height 9
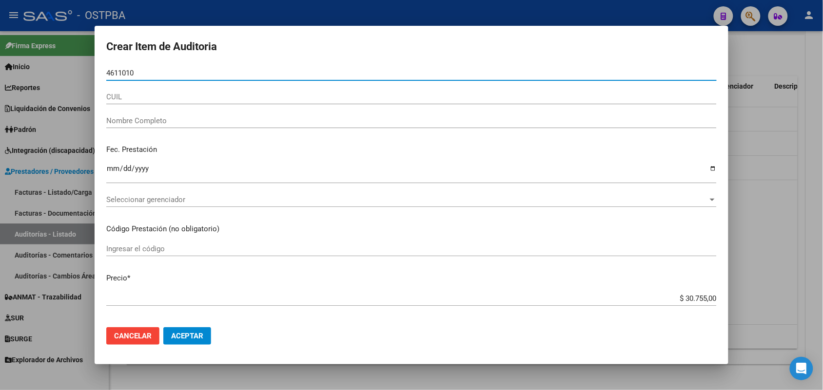
type input "46110102"
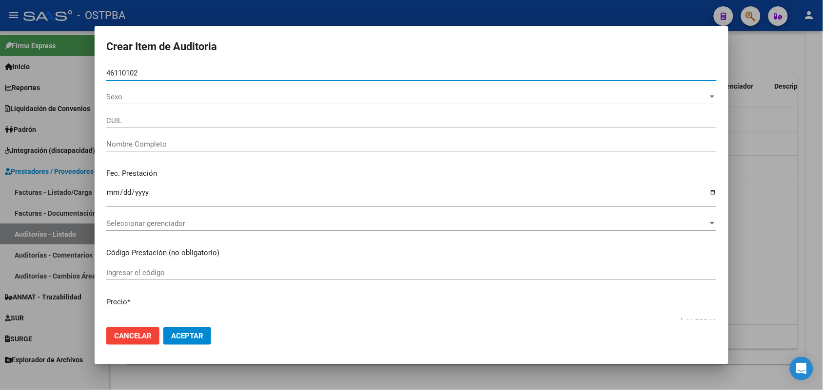
type input "27461101025"
type input "MARTINEZ JENNIFER BELEN"
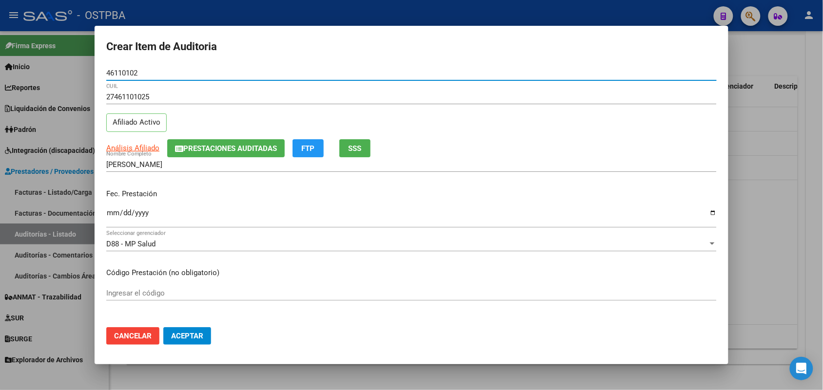
type input "46110102"
click at [110, 214] on input "Ingresar la fecha" at bounding box center [411, 217] width 610 height 16
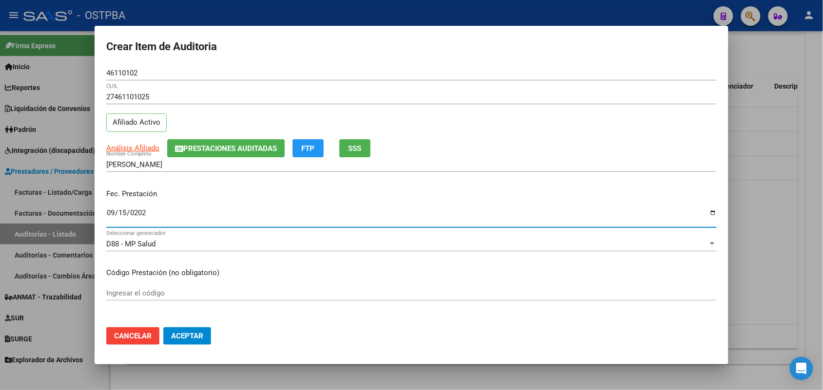
type input "2025-09-15"
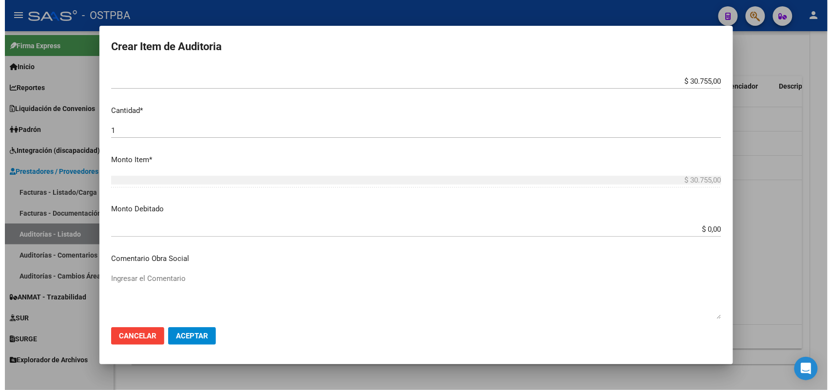
scroll to position [609, 0]
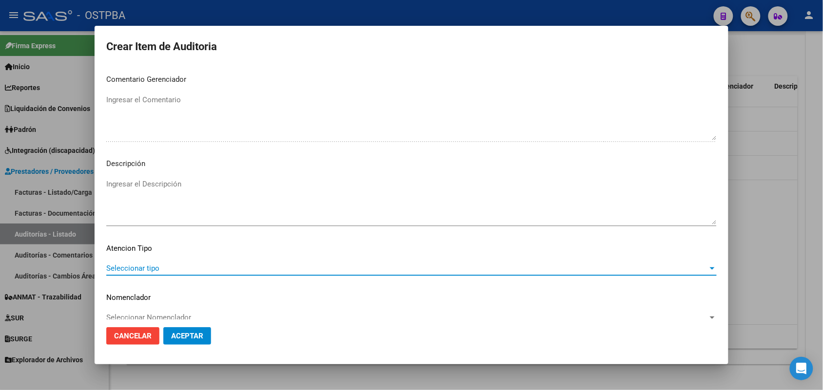
click at [143, 264] on span "Seleccionar tipo" at bounding box center [407, 268] width 602 height 9
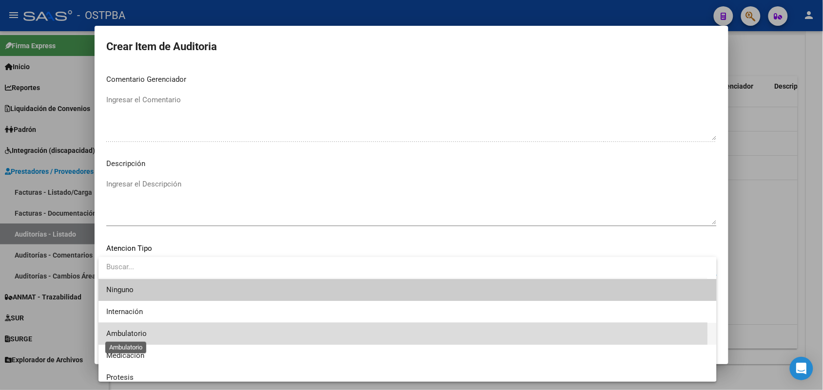
click at [133, 335] on span "Ambulatorio" at bounding box center [126, 334] width 40 height 9
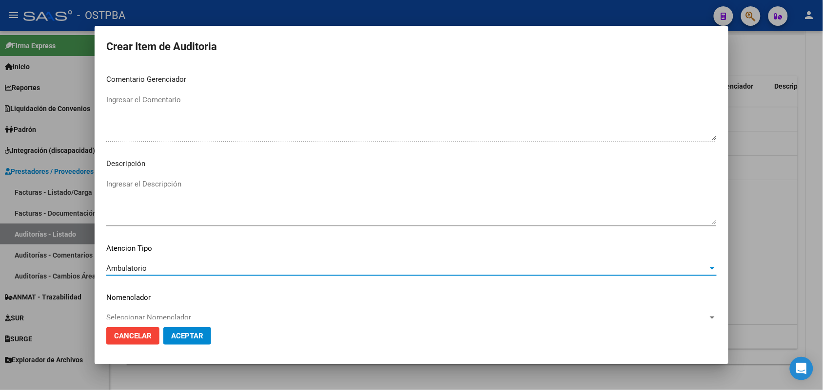
click at [189, 342] on button "Aceptar" at bounding box center [187, 337] width 48 height 18
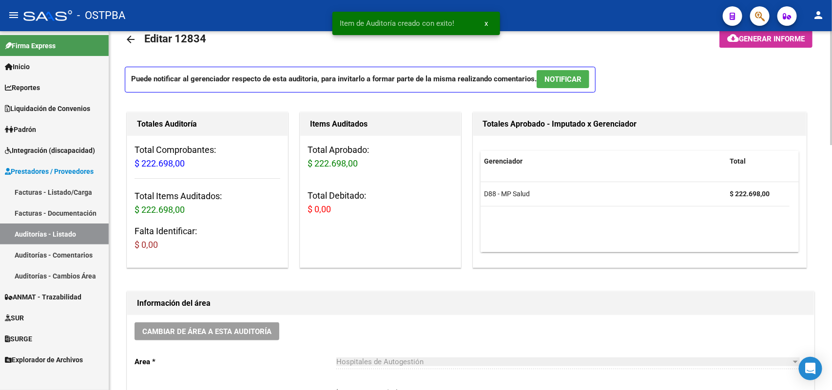
scroll to position [0, 0]
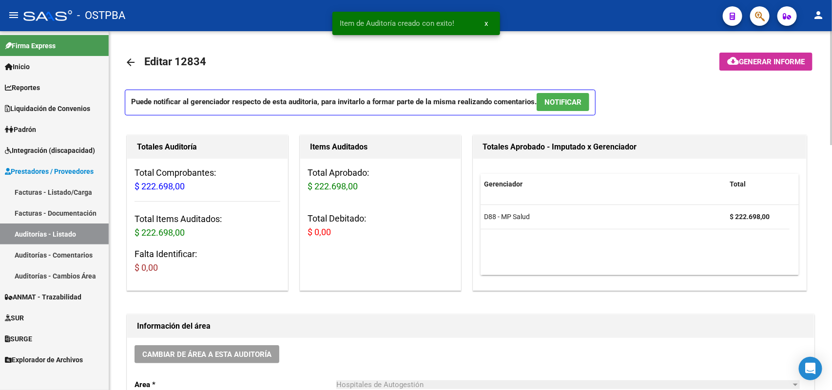
click at [766, 56] on button "cloud_download Generar informe" at bounding box center [766, 62] width 93 height 18
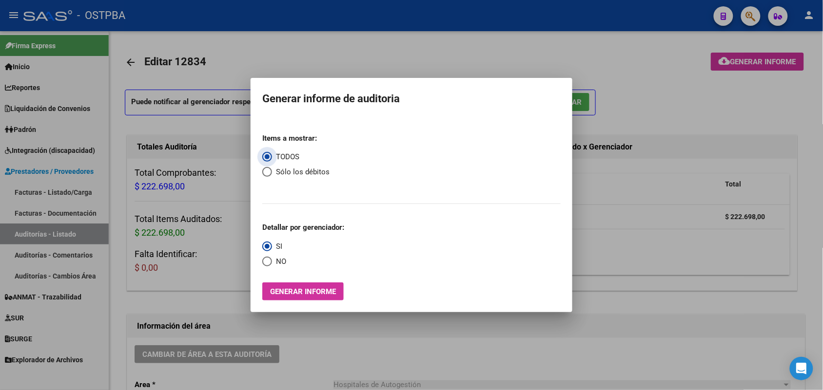
click at [293, 293] on span "Generar informe" at bounding box center [303, 292] width 66 height 9
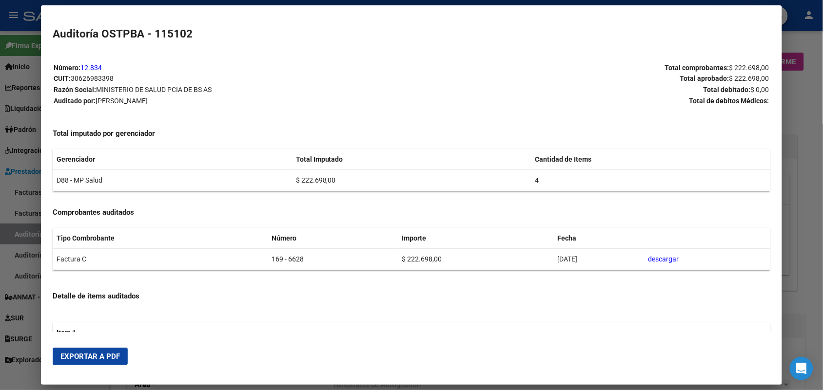
click at [101, 362] on button "Exportar a PDF" at bounding box center [90, 357] width 75 height 18
click at [28, 176] on div at bounding box center [411, 195] width 823 height 390
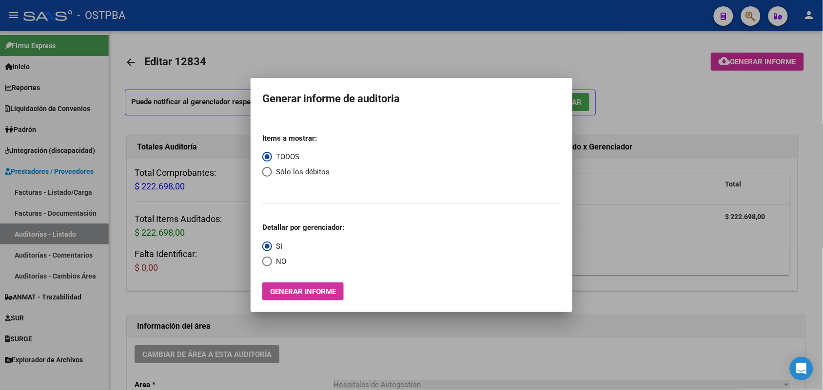
click at [137, 157] on div at bounding box center [411, 195] width 823 height 390
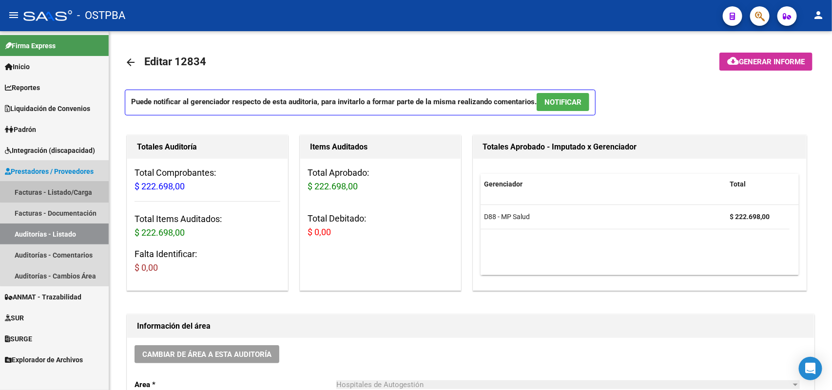
click at [75, 188] on link "Facturas - Listado/Carga" at bounding box center [54, 192] width 109 height 21
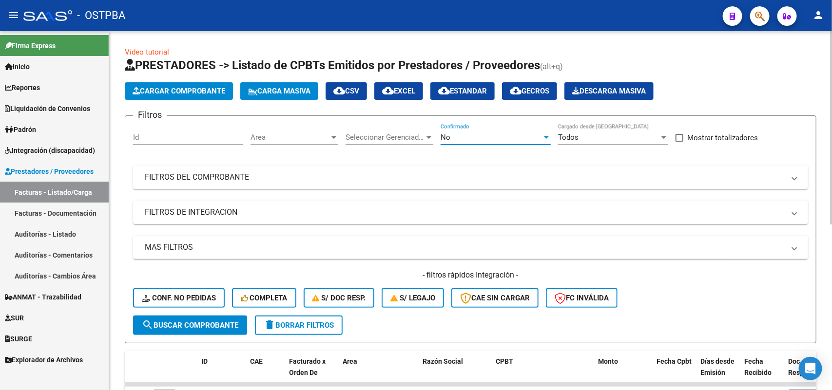
click at [546, 137] on div at bounding box center [546, 138] width 5 height 2
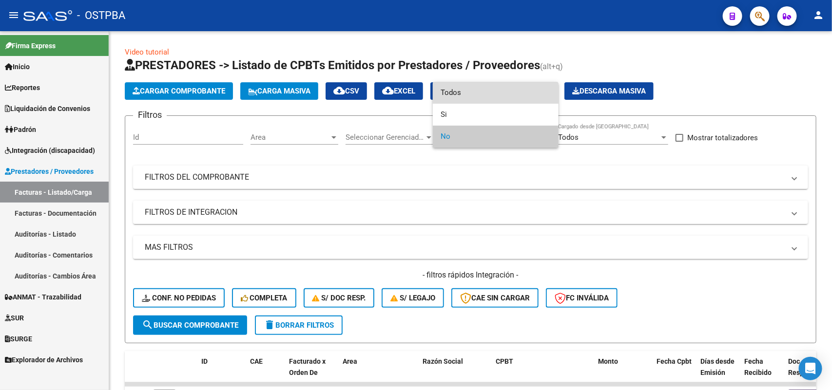
click at [463, 98] on span "Todos" at bounding box center [496, 93] width 110 height 22
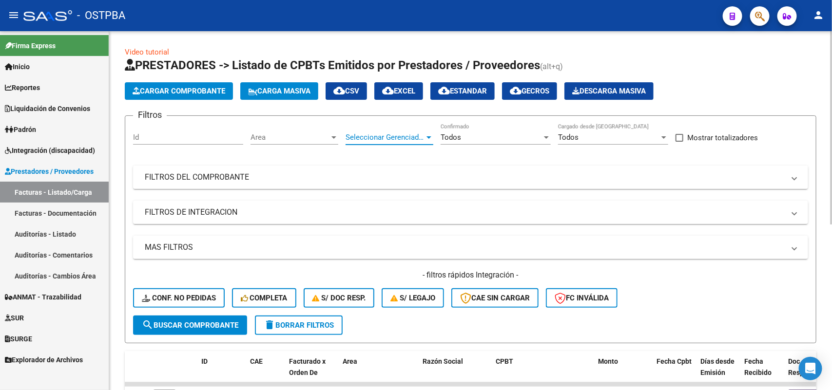
click at [427, 138] on div at bounding box center [429, 138] width 9 height 8
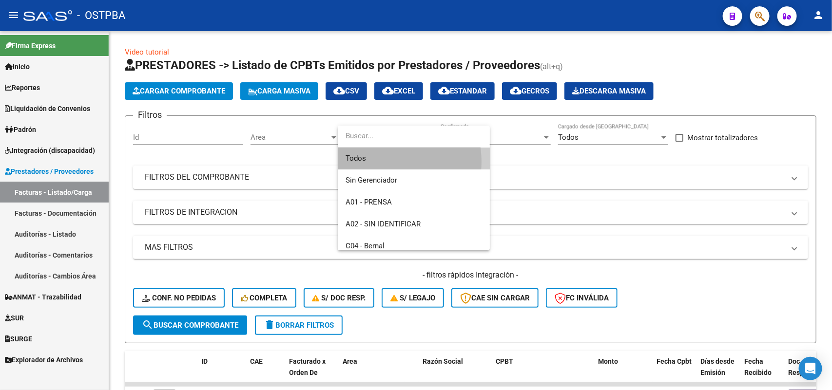
click at [379, 162] on span "Todos" at bounding box center [414, 159] width 137 height 22
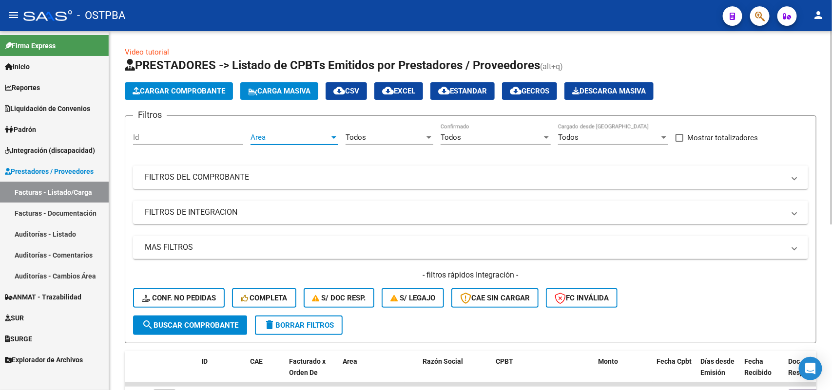
click at [337, 138] on div at bounding box center [334, 138] width 9 height 8
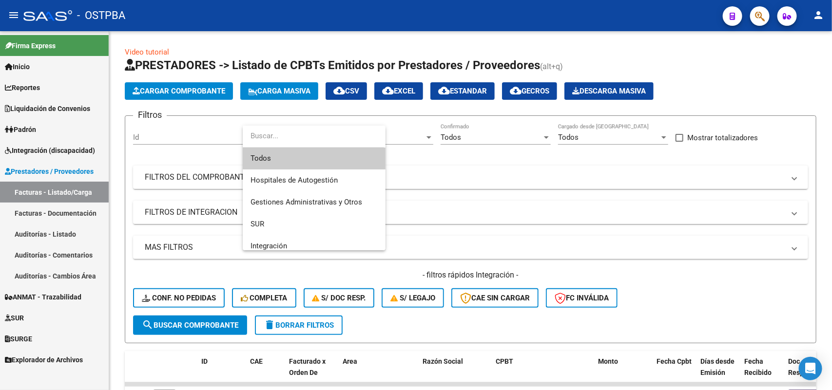
click at [284, 156] on span "Todos" at bounding box center [314, 159] width 127 height 22
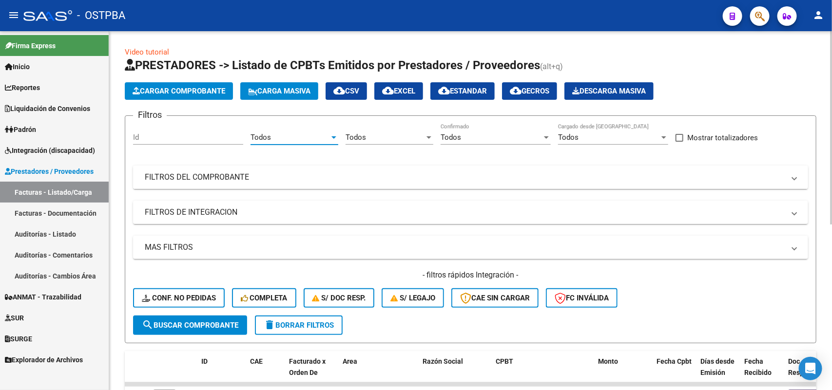
click at [242, 173] on mat-panel-title "FILTROS DEL COMPROBANTE" at bounding box center [465, 177] width 640 height 11
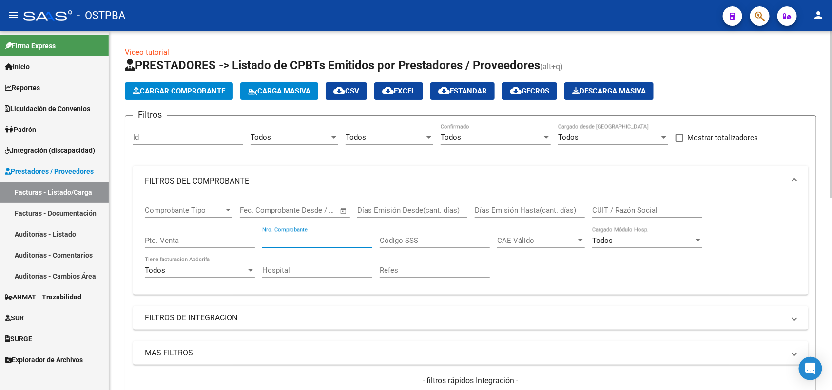
click at [327, 237] on input "Nro. Comprobante" at bounding box center [317, 240] width 110 height 9
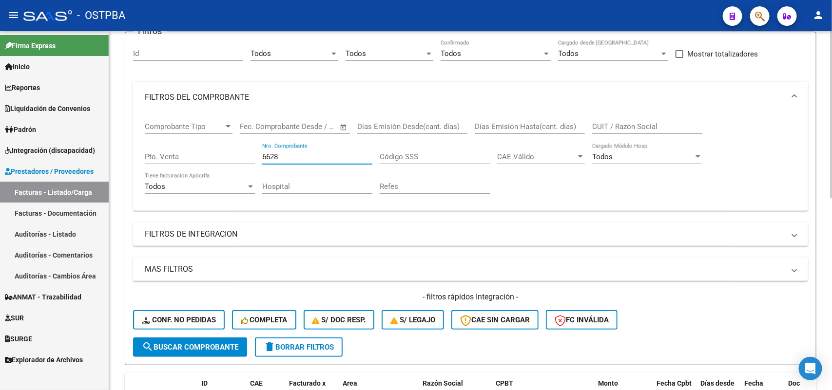
scroll to position [244, 0]
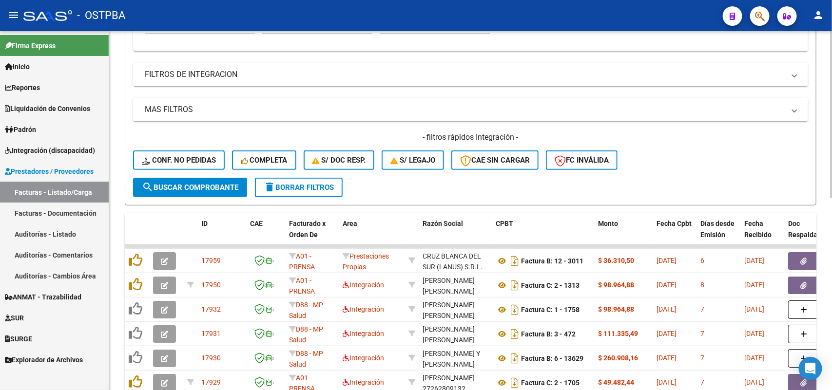
type input "6628"
click at [209, 185] on span "search Buscar Comprobante" at bounding box center [190, 187] width 97 height 9
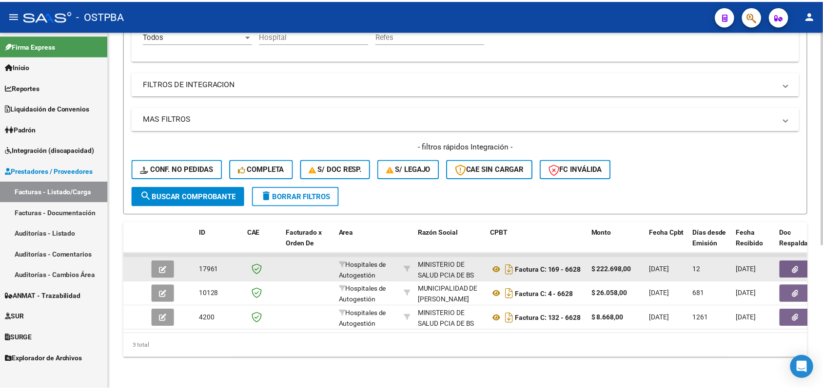
scroll to position [241, 0]
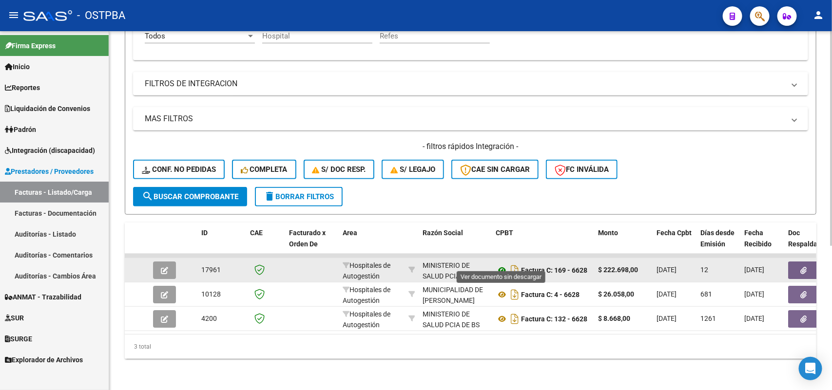
click at [500, 265] on icon at bounding box center [502, 271] width 13 height 12
click at [164, 267] on icon "button" at bounding box center [164, 270] width 7 height 7
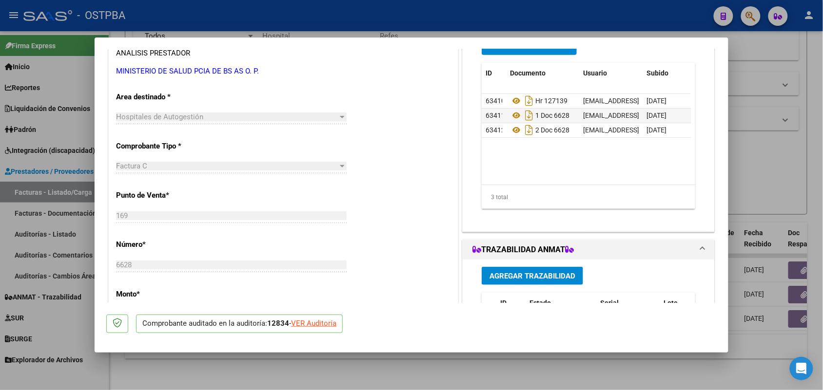
scroll to position [183, 0]
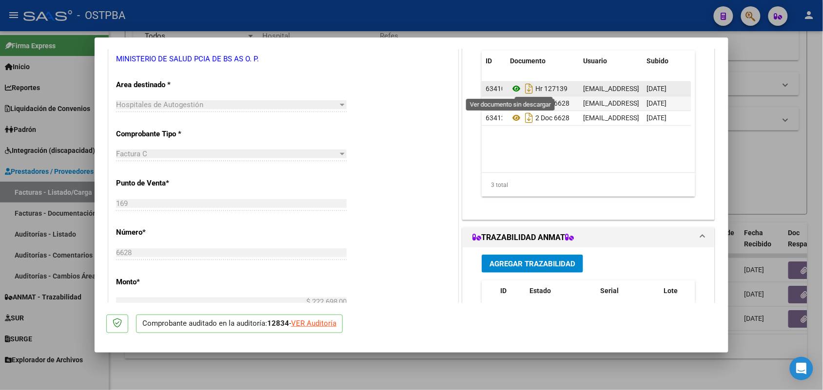
click at [510, 88] on icon at bounding box center [516, 89] width 13 height 12
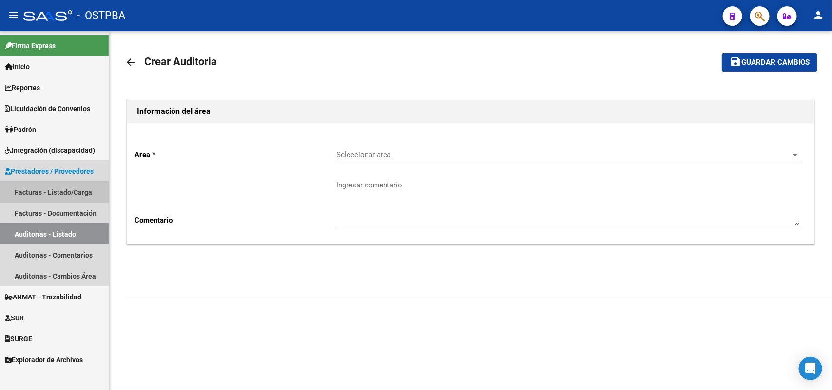
click at [79, 191] on link "Facturas - Listado/Carga" at bounding box center [54, 192] width 109 height 21
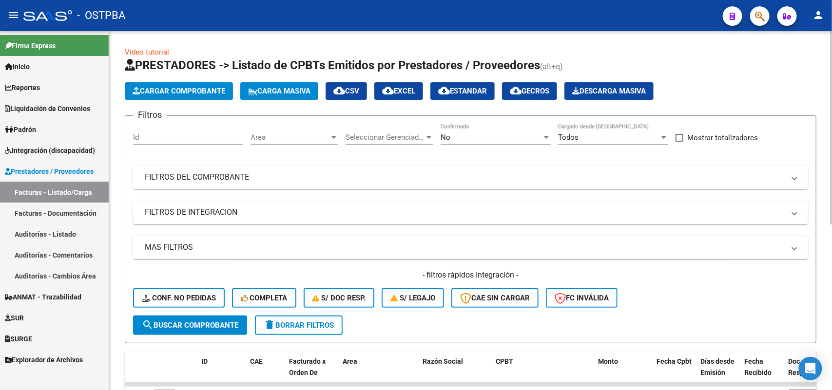
click at [194, 90] on span "Cargar Comprobante" at bounding box center [179, 91] width 93 height 9
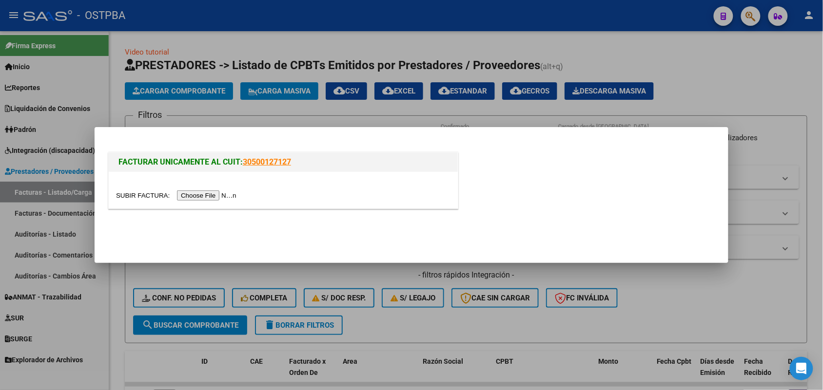
click at [216, 195] on input "file" at bounding box center [177, 196] width 123 height 10
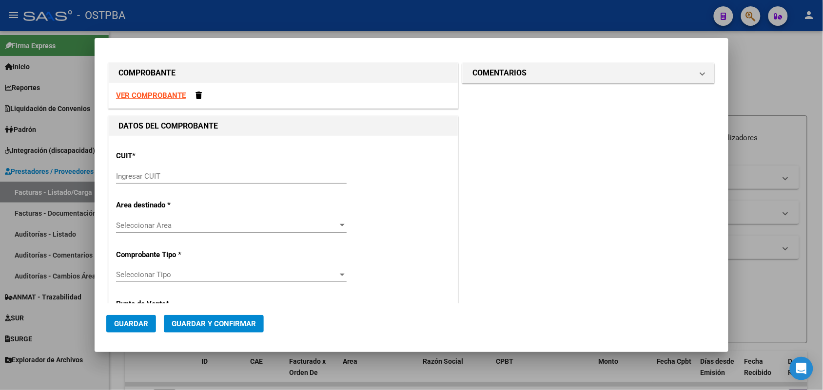
click at [131, 168] on div "CUIT * Ingresar CUIT" at bounding box center [283, 167] width 334 height 49
click at [140, 177] on input "Ingresar CUIT" at bounding box center [231, 176] width 231 height 9
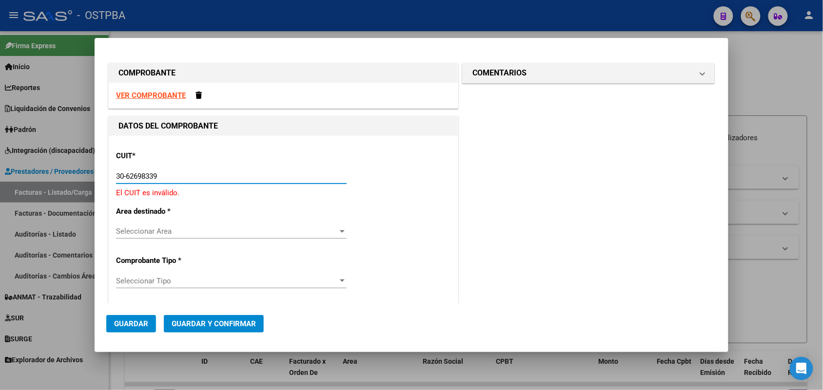
type input "30-62698339-8"
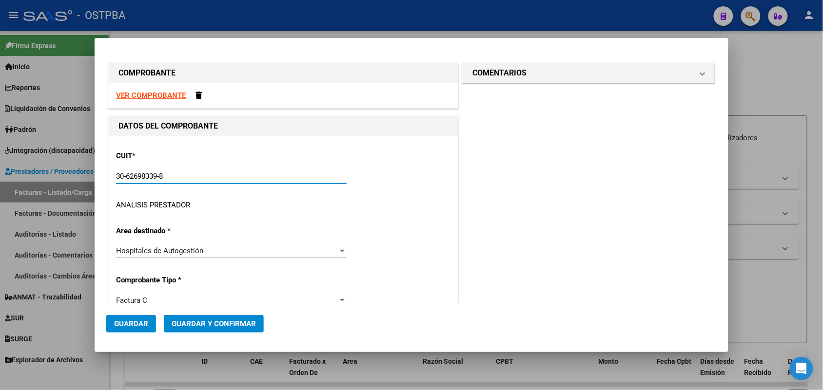
type input "169"
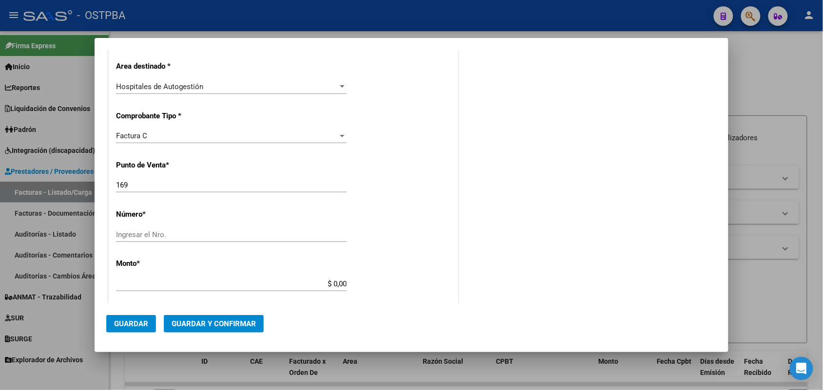
scroll to position [244, 0]
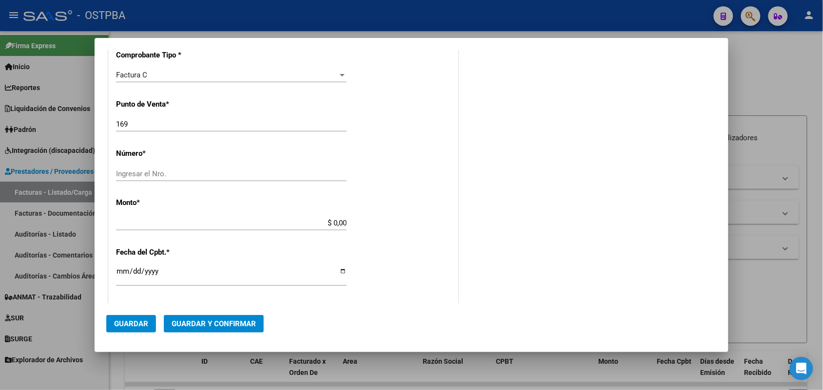
type input "30-62698339-8"
click at [129, 172] on input "Ingresar el Nro." at bounding box center [231, 174] width 231 height 9
type input "6657"
drag, startPoint x: 322, startPoint y: 223, endPoint x: 379, endPoint y: 222, distance: 56.6
click at [379, 222] on div "CUIT * 30-62698339-8 Ingresar CUIT ANALISIS PRESTADOR MINISTERIO DE SALUD PCIA …" at bounding box center [283, 237] width 349 height 691
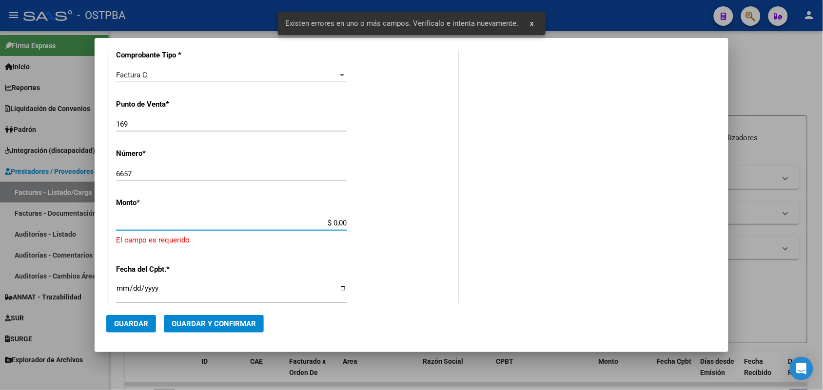
scroll to position [286, 0]
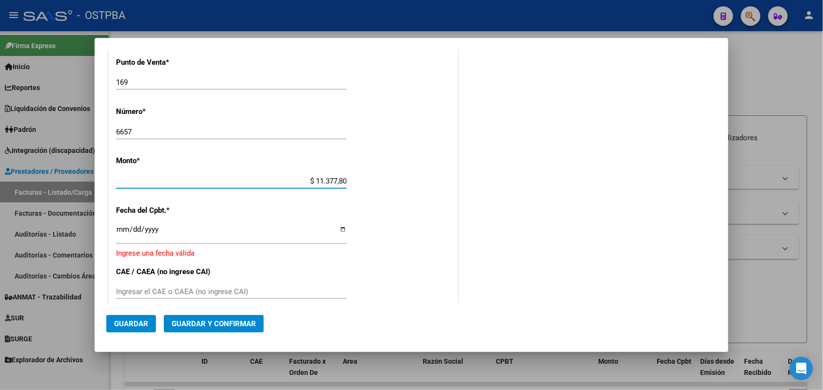
type input "$ 113.778,00"
click at [123, 234] on input "Ingresar la fecha" at bounding box center [231, 234] width 231 height 16
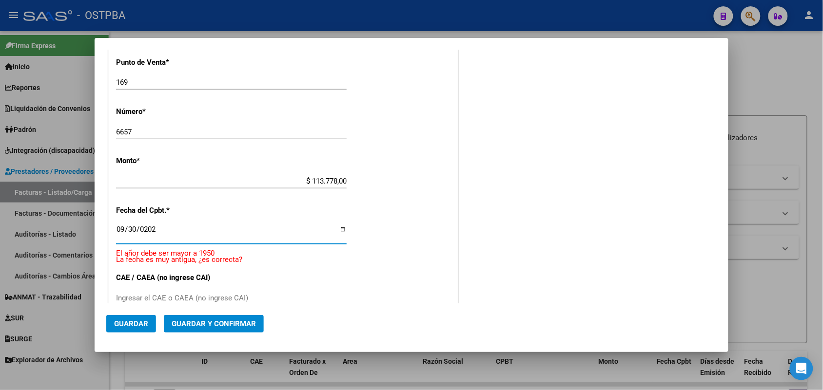
type input "[DATE]"
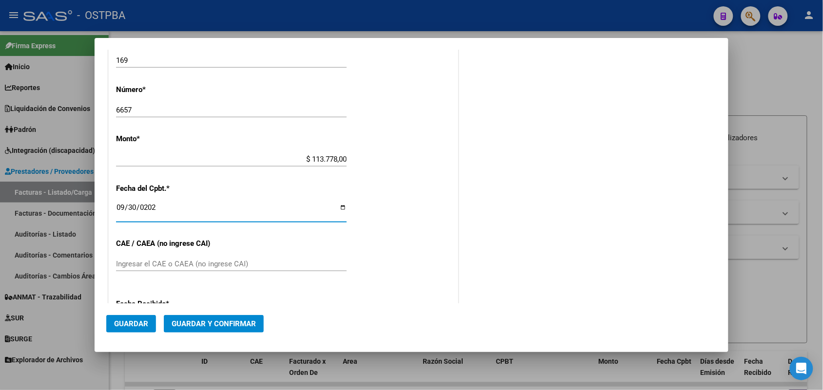
scroll to position [347, 0]
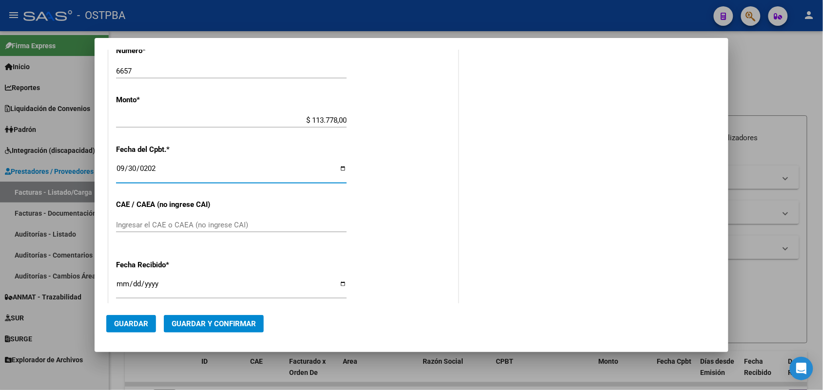
click at [135, 223] on input "Ingresar el CAE o CAEA (no ingrese CAI)" at bounding box center [231, 225] width 231 height 9
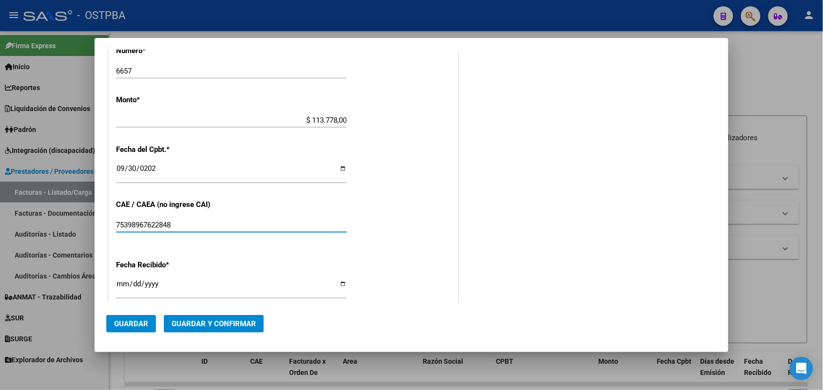
type input "75398967622848"
click at [122, 286] on input "[DATE]" at bounding box center [231, 288] width 231 height 16
type input "[DATE]"
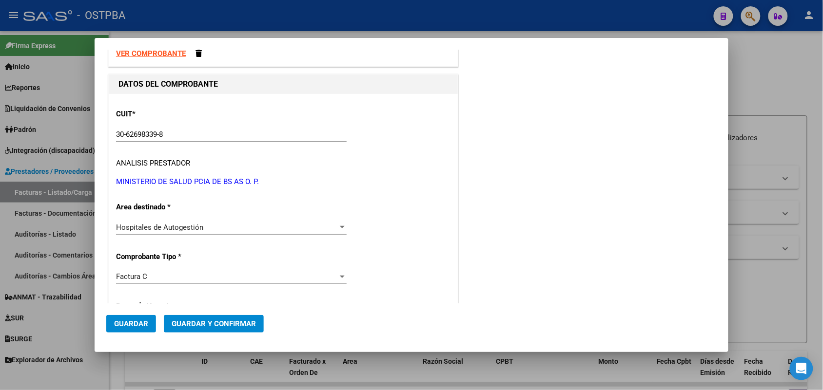
scroll to position [0, 0]
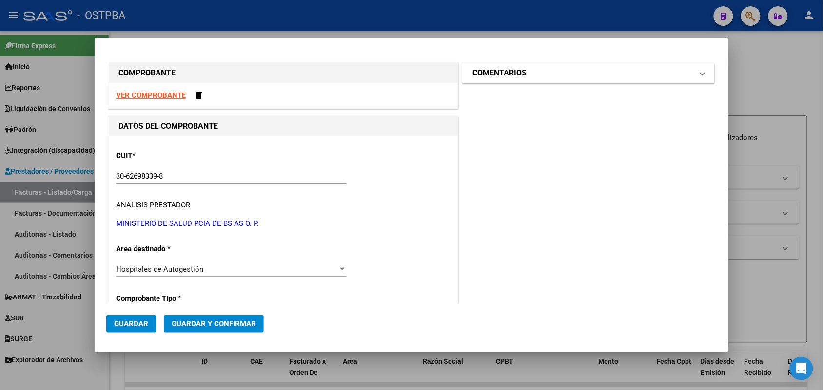
click at [701, 71] on span at bounding box center [703, 73] width 4 height 12
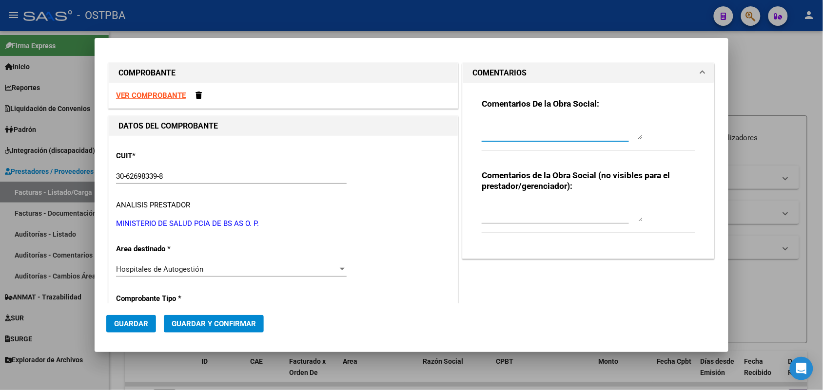
click at [488, 130] on textarea at bounding box center [562, 130] width 161 height 20
type textarea "HR 127138"
click at [144, 318] on button "Guardar" at bounding box center [131, 324] width 50 height 18
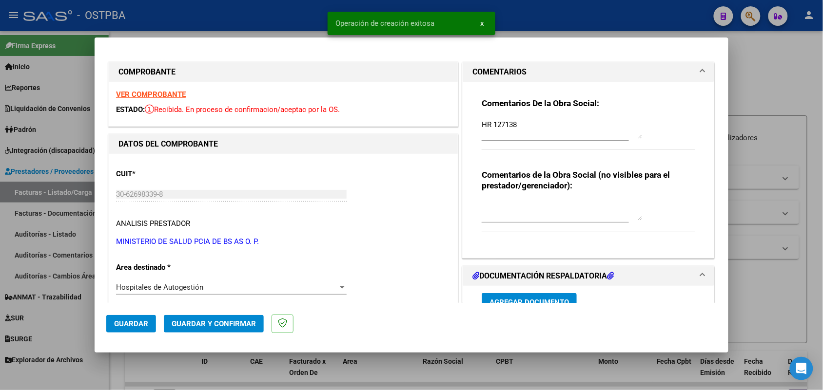
type input "2025-11-29"
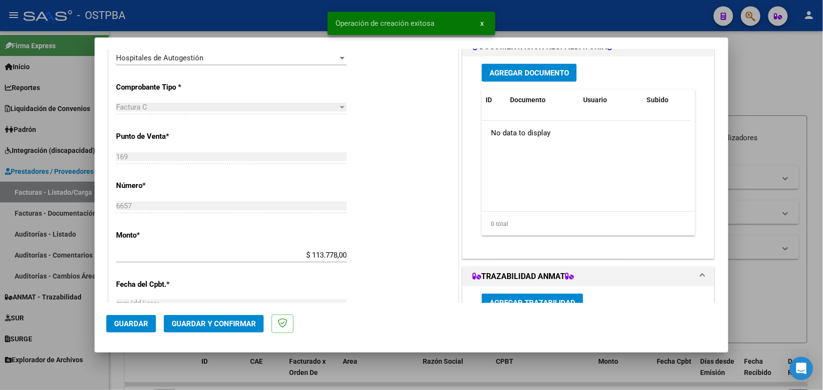
scroll to position [244, 0]
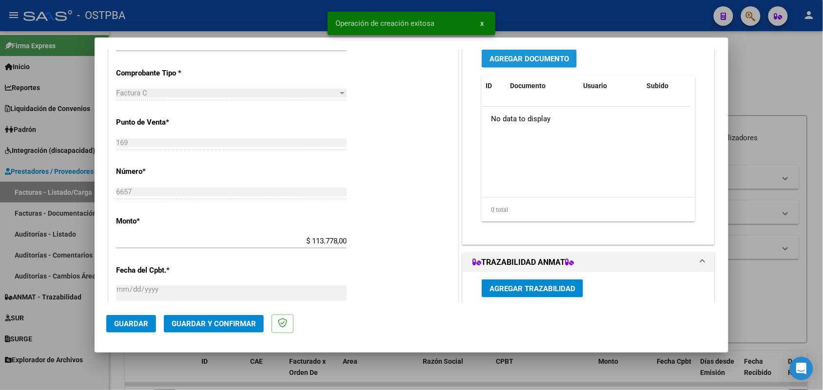
click at [511, 60] on span "Agregar Documento" at bounding box center [528, 59] width 79 height 9
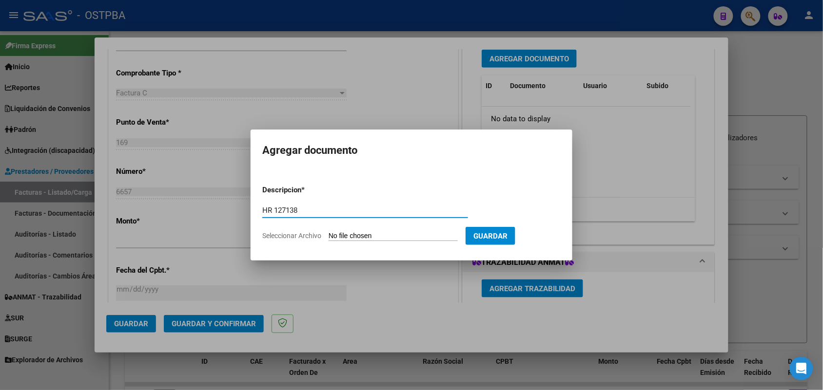
type input "HR 127138"
click at [340, 238] on input "Seleccionar Archivo" at bounding box center [393, 236] width 129 height 9
type input "C:\fakepath\HR 127138.pdf"
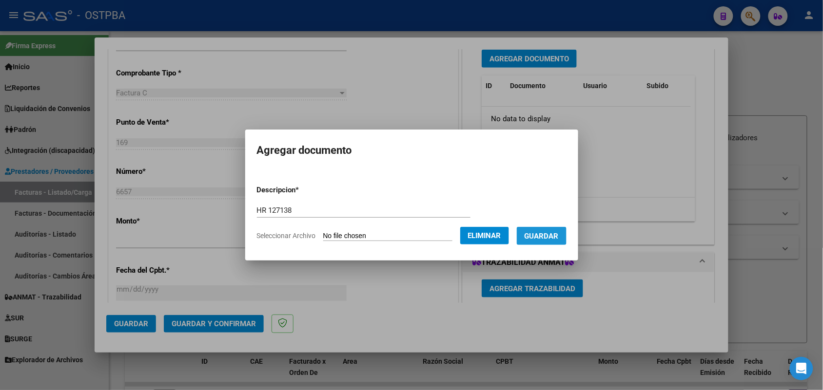
click at [556, 232] on span "Guardar" at bounding box center [542, 236] width 34 height 9
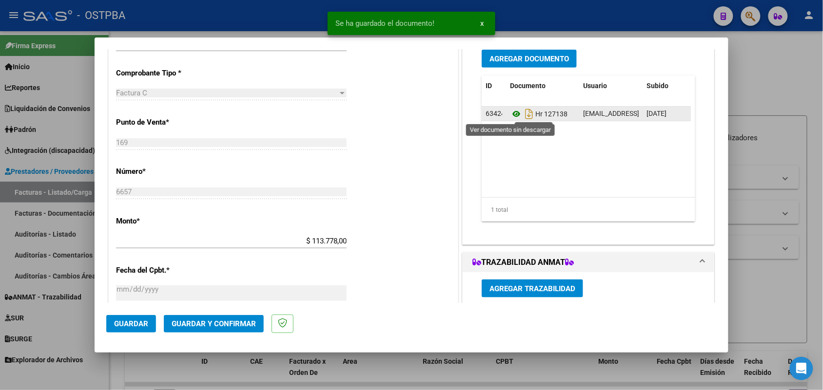
click at [512, 111] on icon at bounding box center [516, 114] width 13 height 12
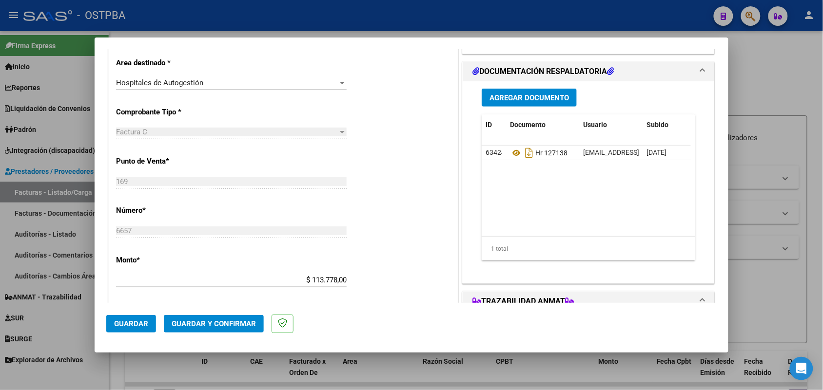
scroll to position [183, 0]
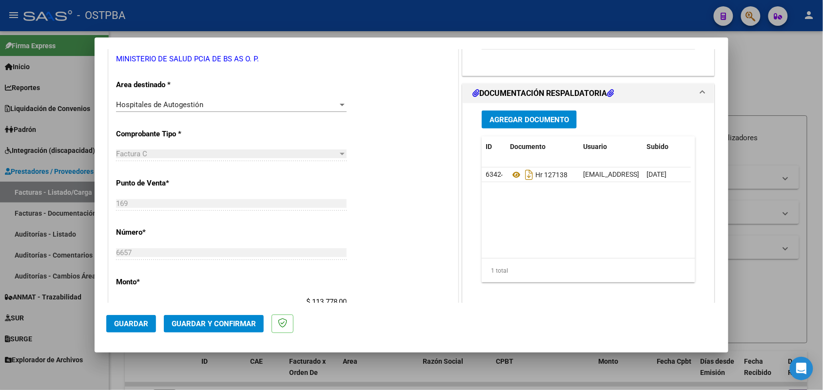
click at [516, 122] on span "Agregar Documento" at bounding box center [528, 120] width 79 height 9
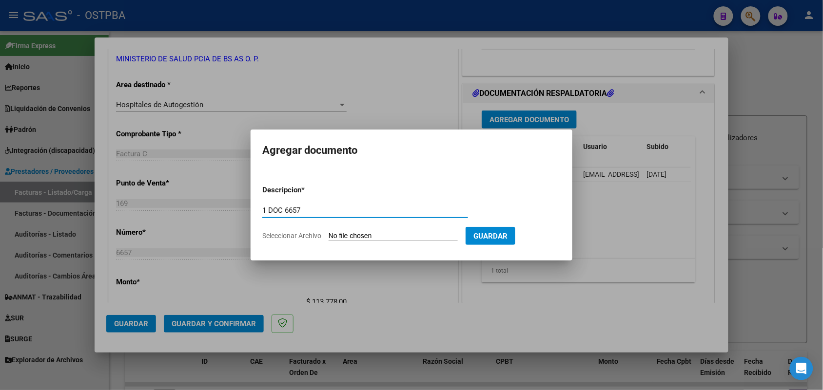
type input "1 DOC 6657"
click at [344, 237] on input "Seleccionar Archivo" at bounding box center [393, 236] width 129 height 9
type input "C:\fakepath\1 DOC 6657.pdf"
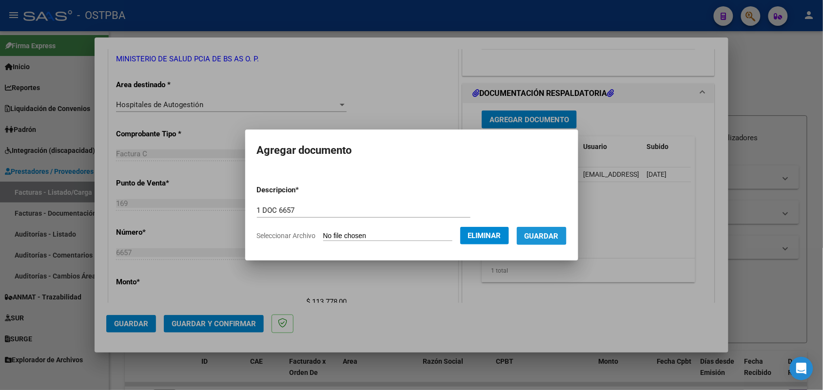
click at [552, 235] on span "Guardar" at bounding box center [542, 236] width 34 height 9
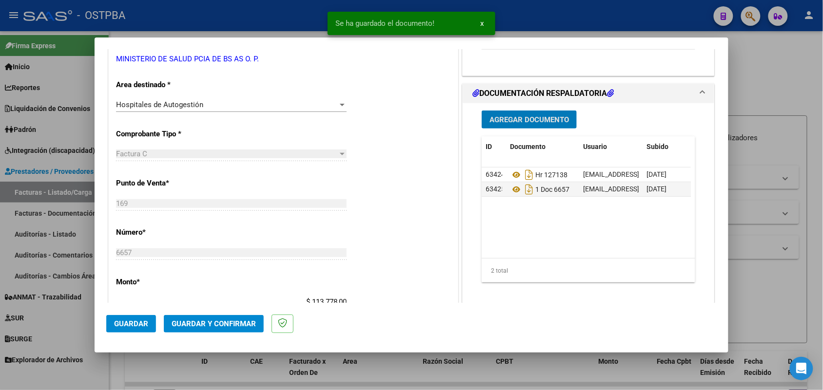
click at [544, 117] on span "Agregar Documento" at bounding box center [528, 120] width 79 height 9
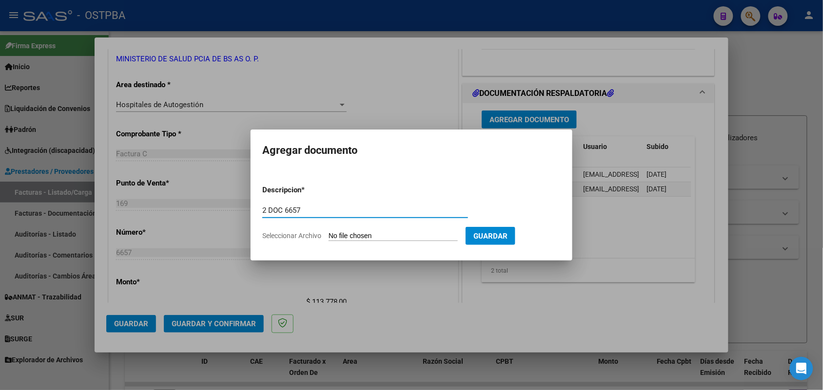
type input "2 DOC 6657"
click at [341, 235] on input "Seleccionar Archivo" at bounding box center [393, 236] width 129 height 9
type input "C:\fakepath\2 DOC 6657.pdf"
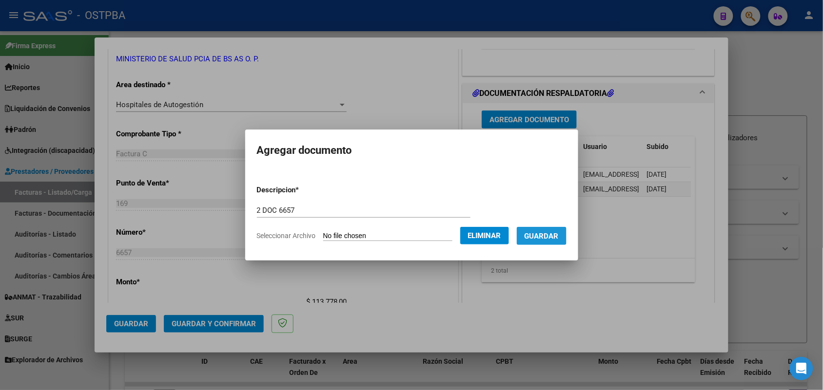
click at [553, 232] on span "Guardar" at bounding box center [542, 236] width 34 height 9
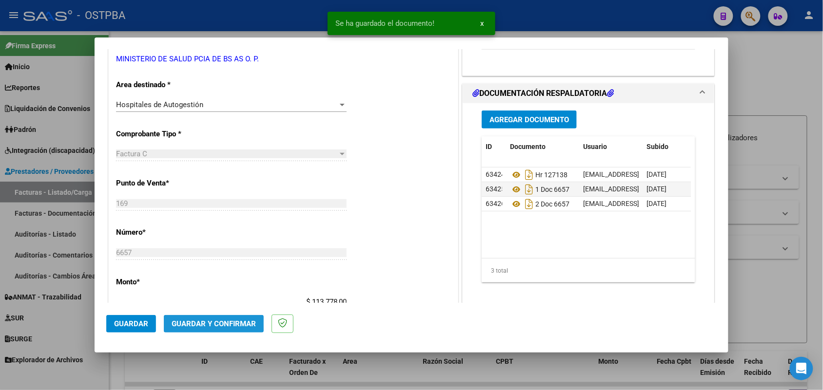
click at [210, 324] on span "Guardar y Confirmar" at bounding box center [214, 324] width 84 height 9
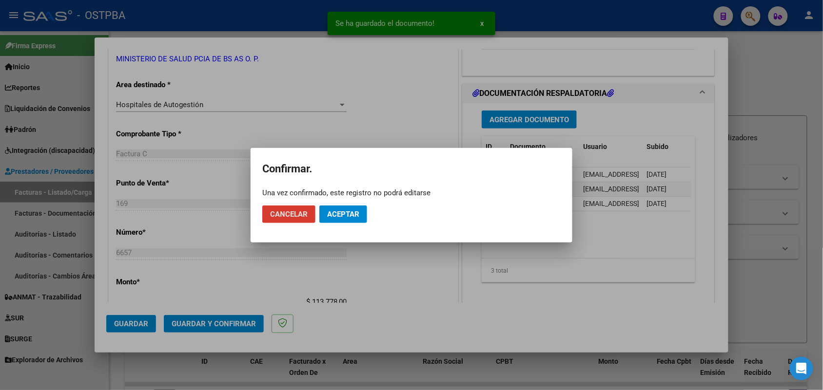
click at [339, 215] on span "Aceptar" at bounding box center [343, 214] width 32 height 9
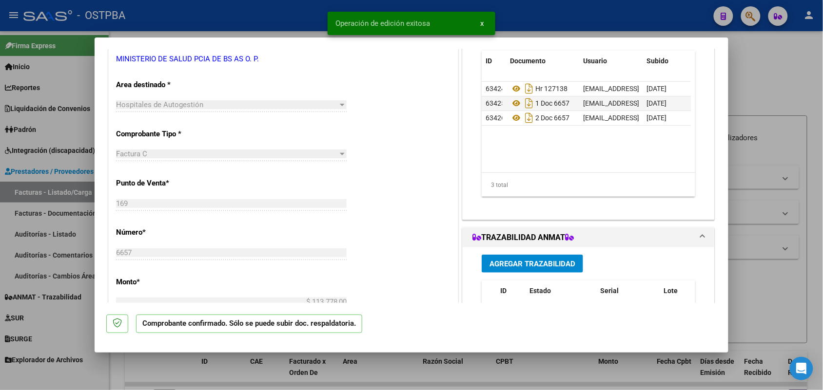
click at [43, 247] on div at bounding box center [411, 195] width 823 height 390
type input "$ 0,00"
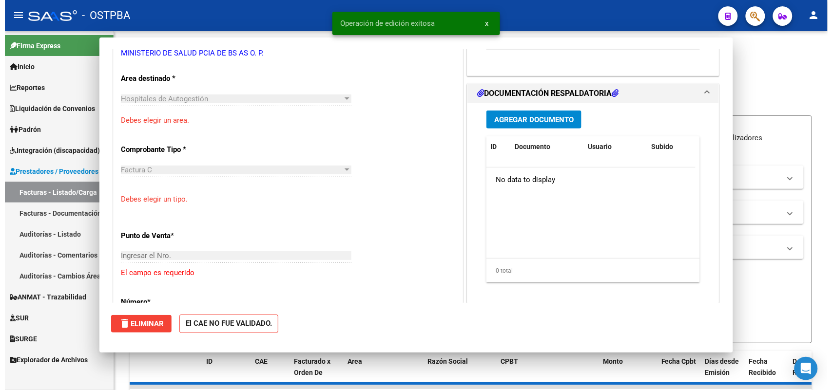
scroll to position [176, 0]
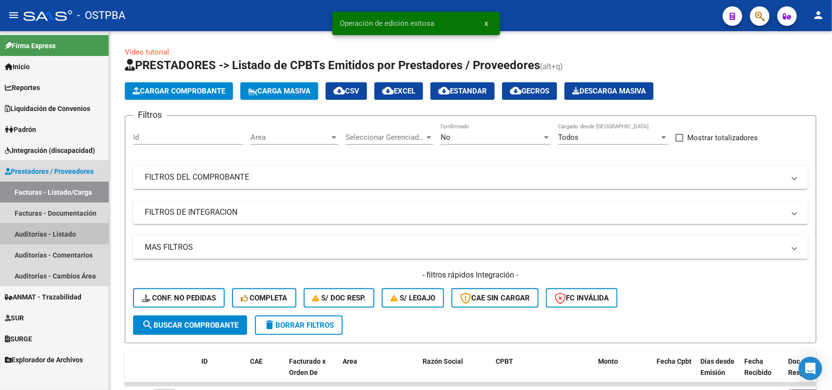
click at [51, 233] on link "Auditorías - Listado" at bounding box center [54, 234] width 109 height 21
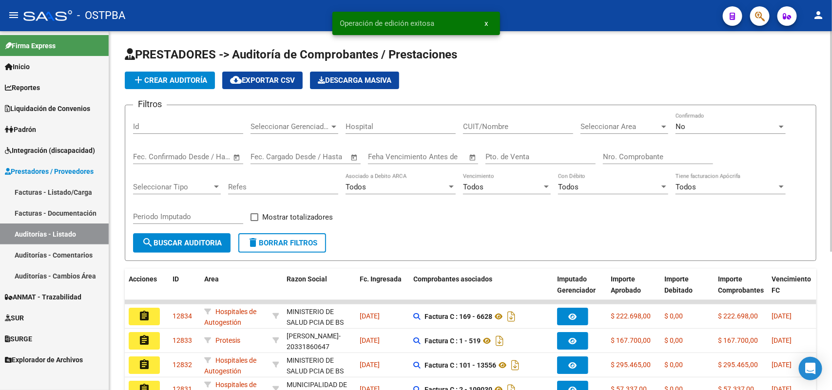
click at [181, 78] on span "add Crear Auditoría" at bounding box center [170, 80] width 75 height 9
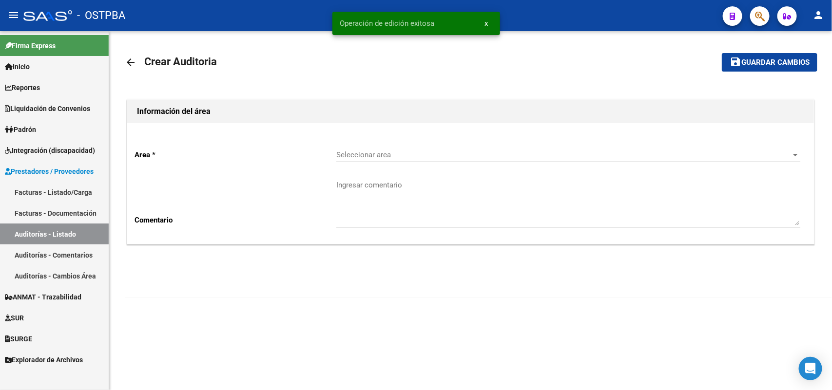
click at [367, 151] on span "Seleccionar area" at bounding box center [563, 155] width 455 height 9
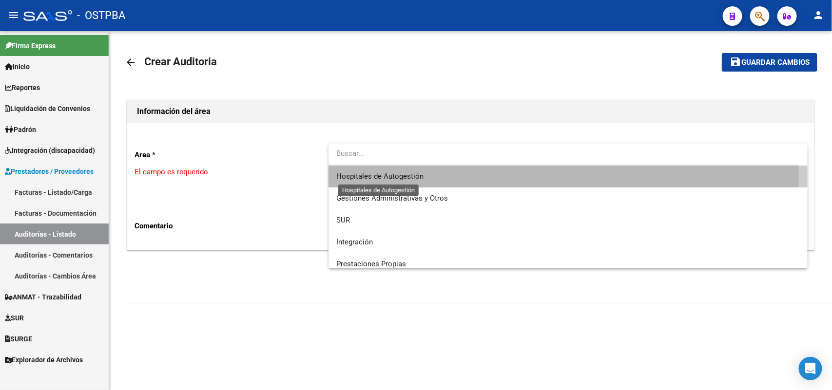
click at [375, 178] on span "Hospitales de Autogestión" at bounding box center [379, 176] width 87 height 9
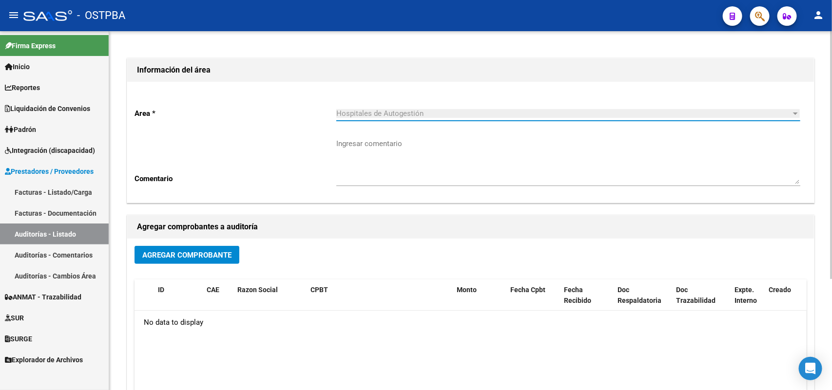
scroll to position [122, 0]
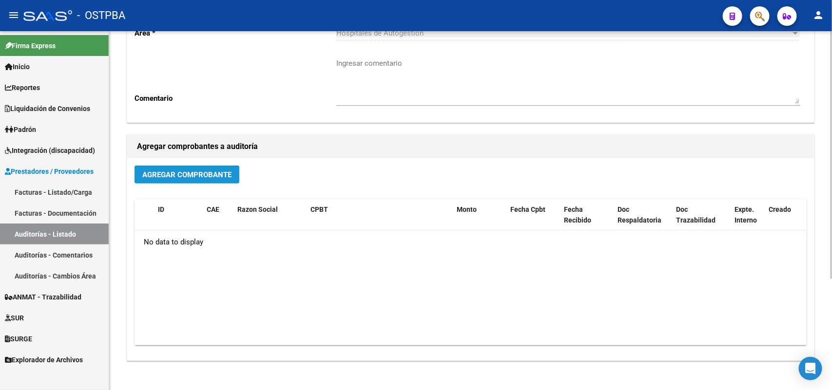
click at [210, 171] on span "Agregar Comprobante" at bounding box center [186, 175] width 89 height 9
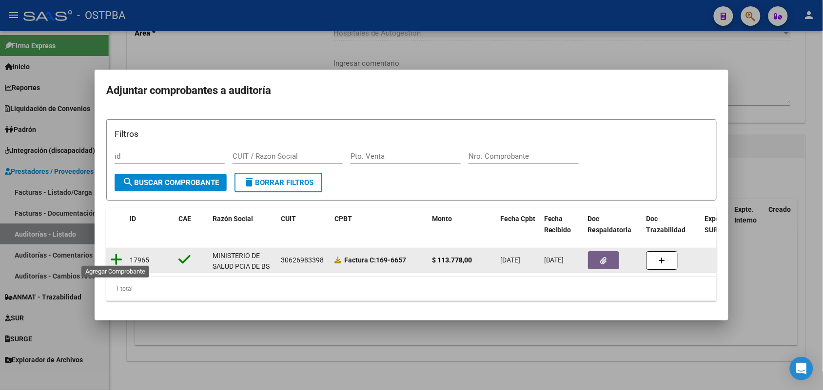
click at [115, 254] on icon at bounding box center [116, 260] width 12 height 14
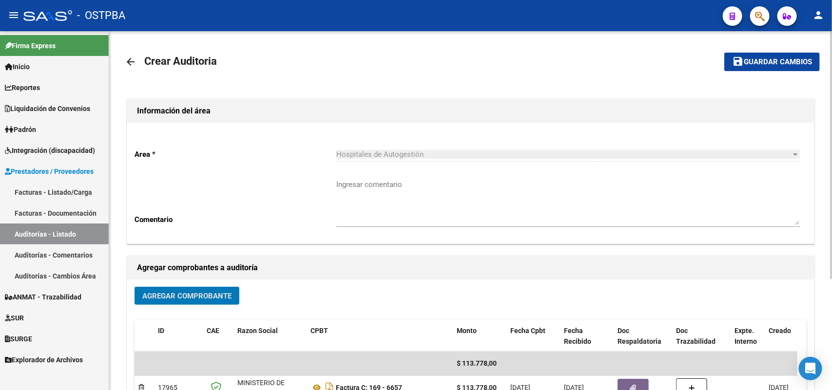
scroll to position [0, 0]
click at [769, 63] on span "Guardar cambios" at bounding box center [778, 63] width 68 height 9
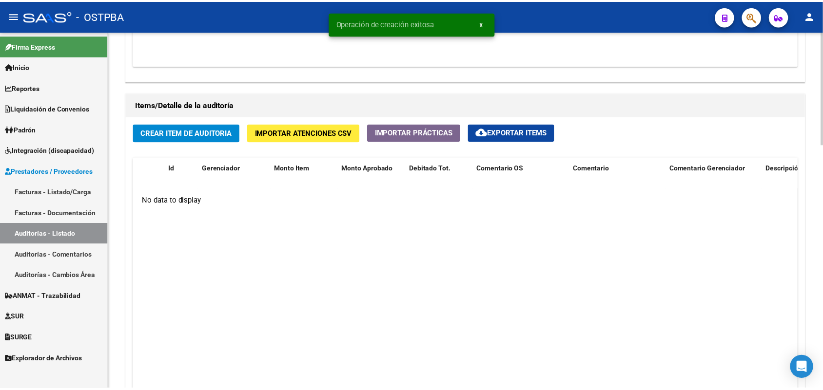
scroll to position [731, 0]
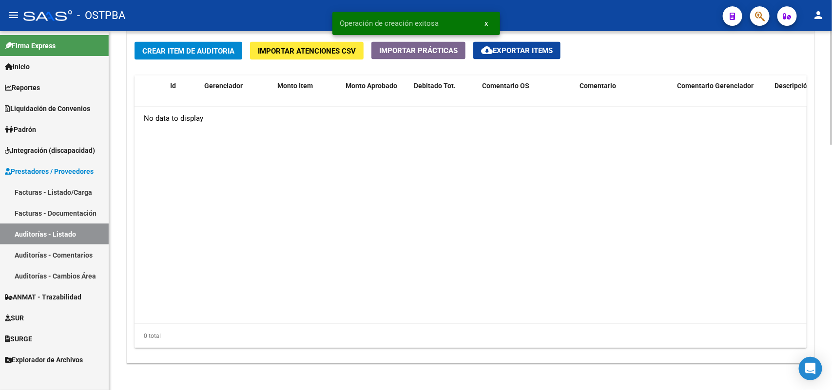
click at [168, 51] on span "Crear Item de Auditoria" at bounding box center [188, 51] width 92 height 9
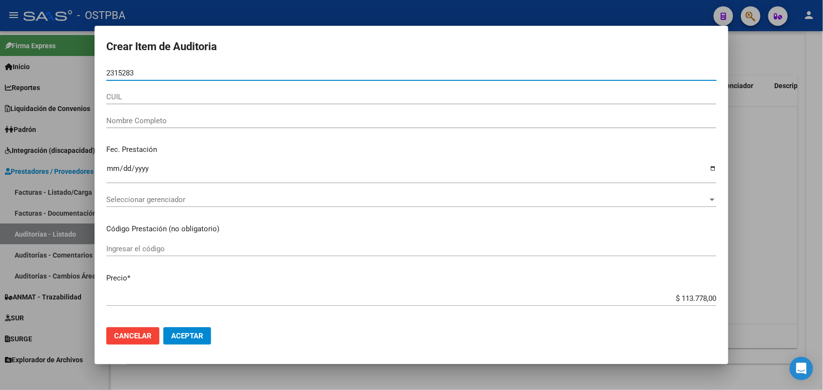
type input "23152837"
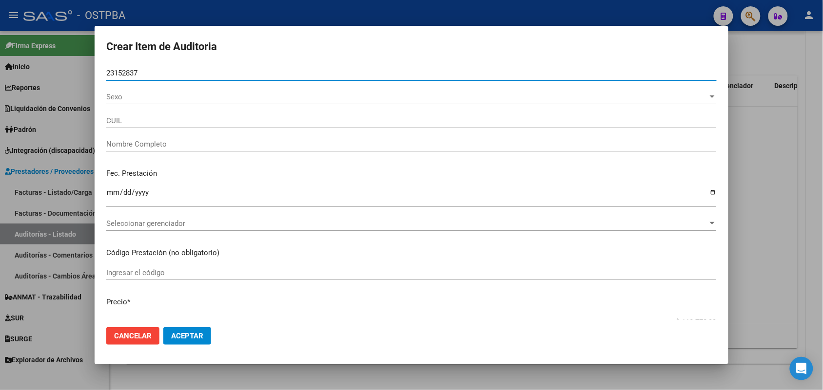
type input "20231528378"
type input "MOYANO HORACIO TOMAS"
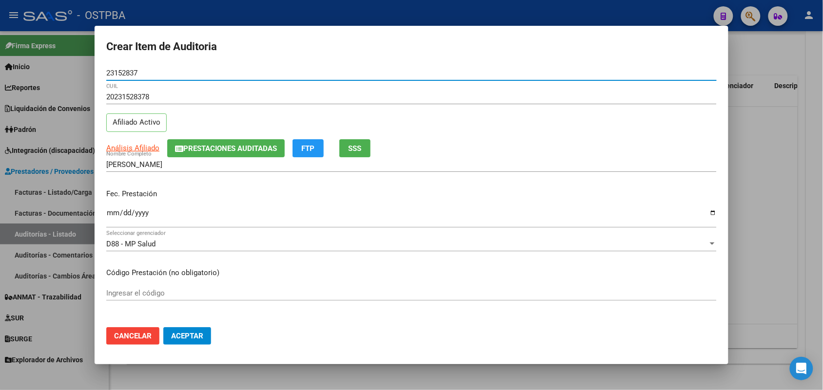
type input "23152837"
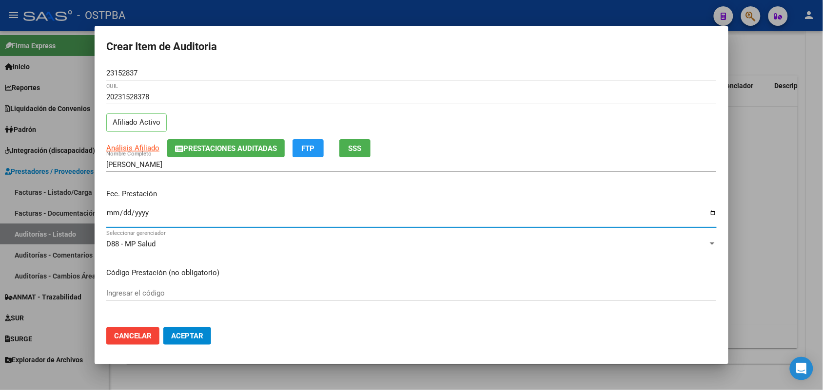
click at [113, 213] on input "Ingresar la fecha" at bounding box center [411, 217] width 610 height 16
type input "2025-08-11"
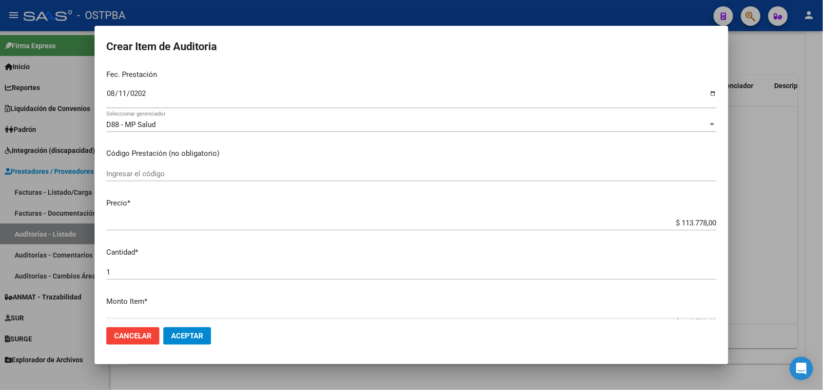
scroll to position [122, 0]
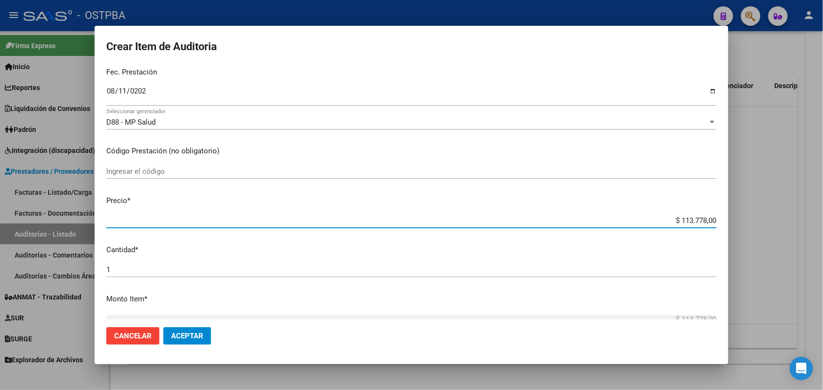
drag, startPoint x: 657, startPoint y: 219, endPoint x: 725, endPoint y: 215, distance: 68.4
click at [725, 215] on mat-dialog-content "23152837 Nro Documento 20231528378 CUIL Afiliado Activo Análisis Afiliado Prest…" at bounding box center [412, 193] width 634 height 254
type input "$ 0,01"
type input "$ 0,11"
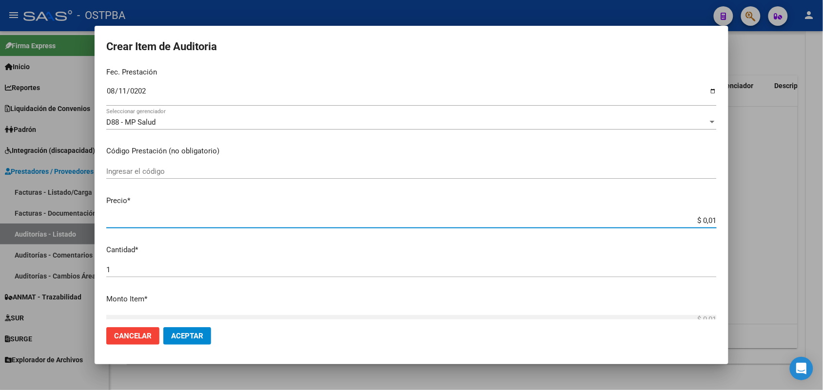
type input "$ 0,11"
type input "$ 1,18"
type input "$ 11,88"
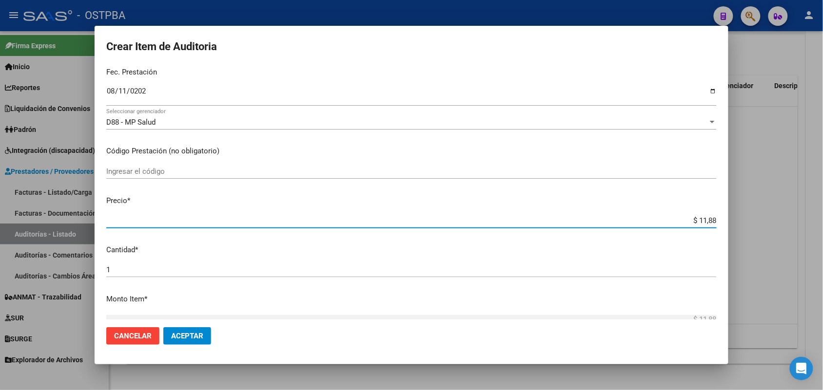
type input "$ 118,89"
type input "$ 1.188,90"
type input "$ 11.889,00"
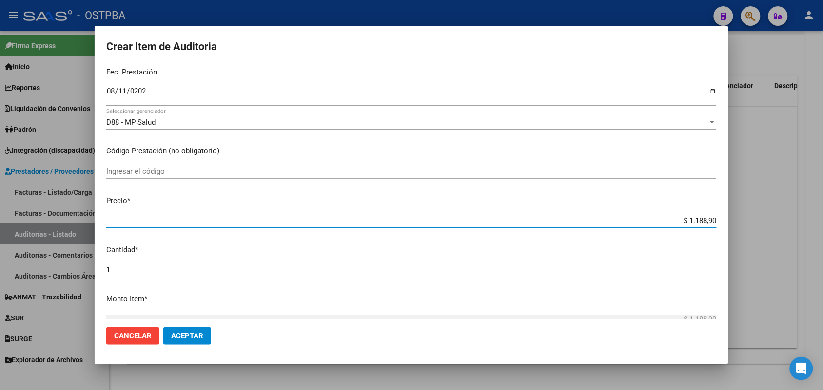
type input "$ 11.889,00"
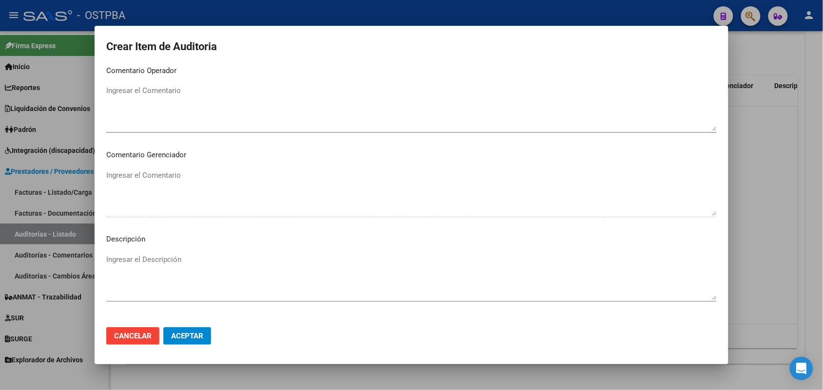
scroll to position [623, 0]
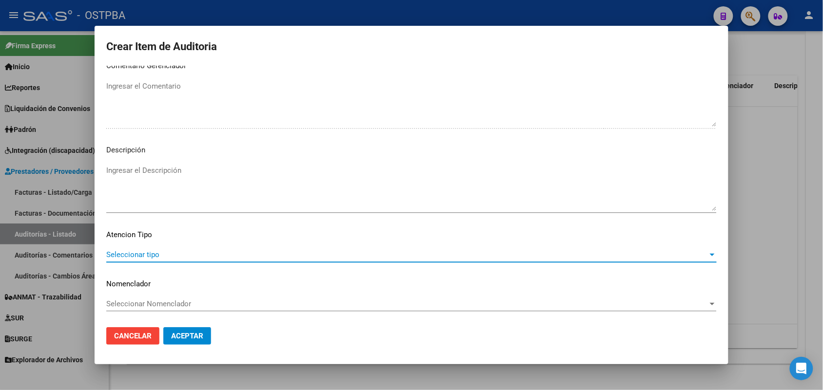
click at [150, 252] on span "Seleccionar tipo" at bounding box center [407, 255] width 602 height 9
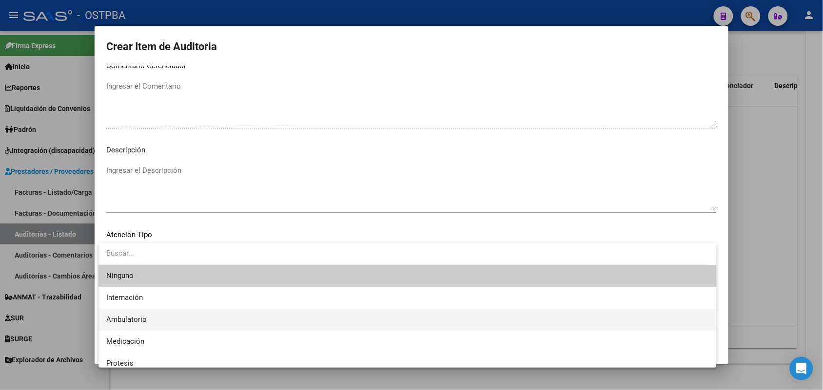
click at [147, 319] on span "Ambulatorio" at bounding box center [407, 320] width 603 height 22
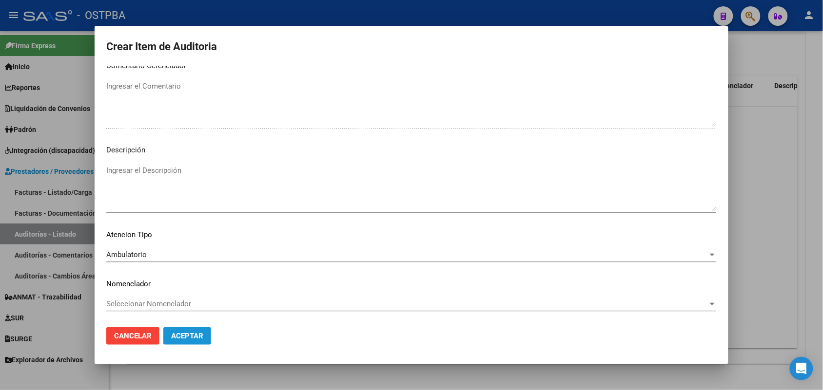
click at [175, 334] on span "Aceptar" at bounding box center [187, 336] width 32 height 9
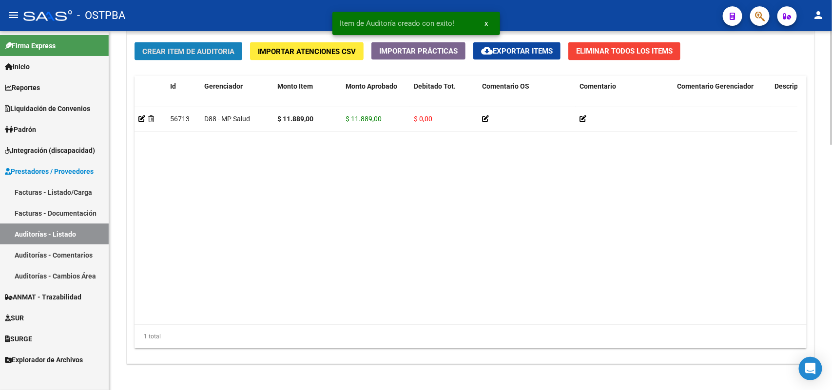
click at [228, 50] on span "Crear Item de Auditoria" at bounding box center [188, 51] width 92 height 9
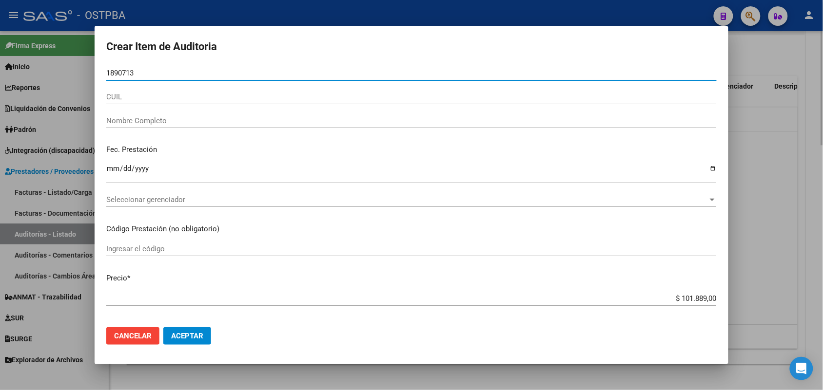
type input "18907135"
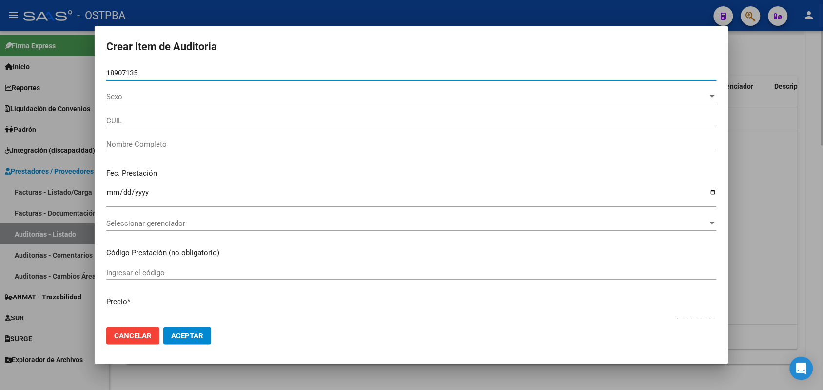
type input "27189071359"
type input "SANGUINO JOAHANNA ELIZABETH -"
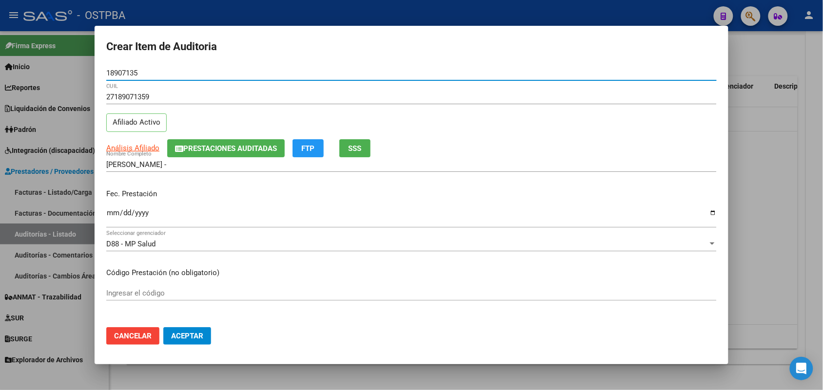
type input "18907135"
click at [111, 217] on input "Ingresar la fecha" at bounding box center [411, 217] width 610 height 16
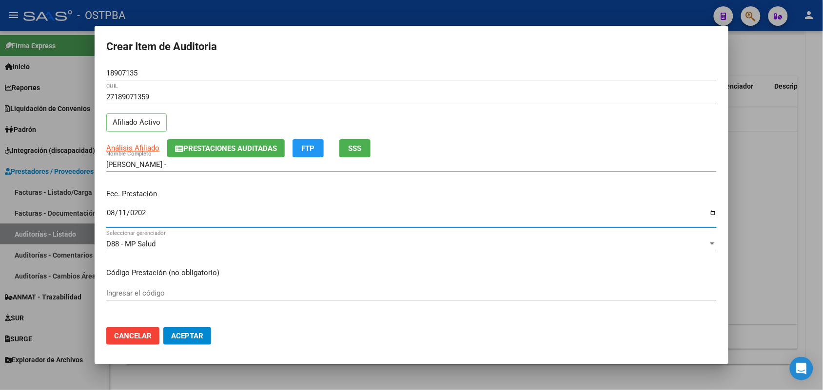
type input "2025-08-11"
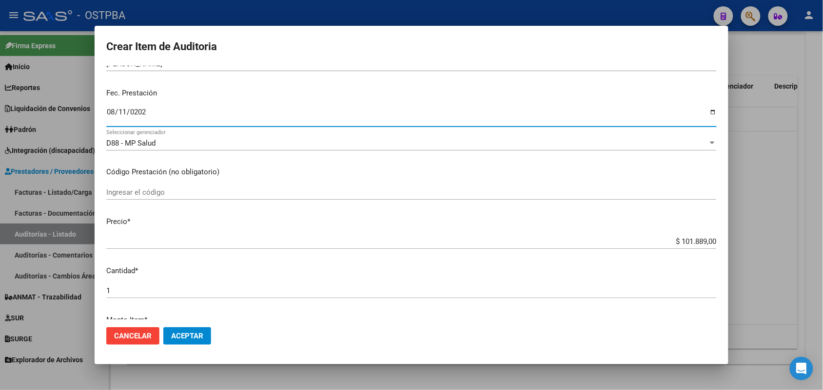
scroll to position [122, 0]
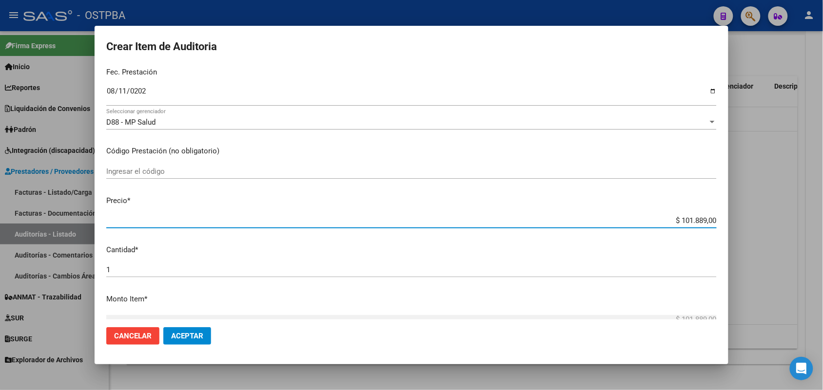
drag, startPoint x: 657, startPoint y: 220, endPoint x: 745, endPoint y: 217, distance: 87.8
click at [745, 217] on div "Crear Item de Auditoria 18907135 Nro Documento 27189071359 CUIL Afiliado Activo…" at bounding box center [411, 195] width 823 height 390
type input "$ 0,01"
type input "$ 0,11"
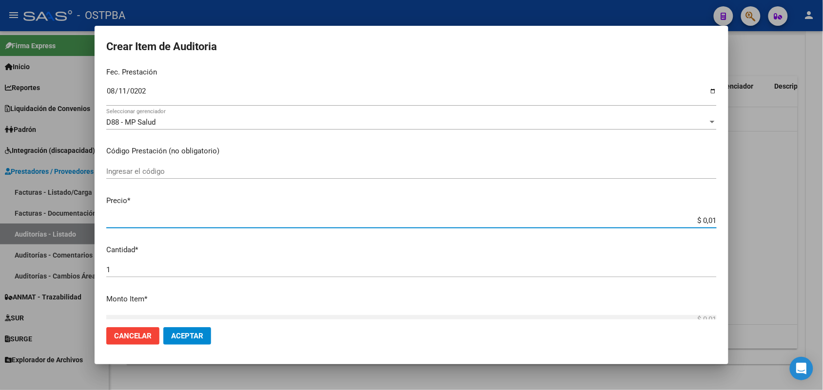
type input "$ 0,11"
type input "$ 1,18"
type input "$ 11,88"
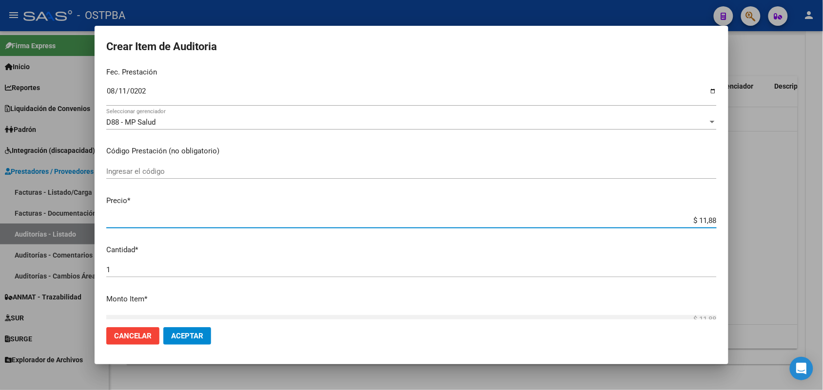
type input "$ 118,89"
type input "$ 1.188,90"
type input "$ 11.889,00"
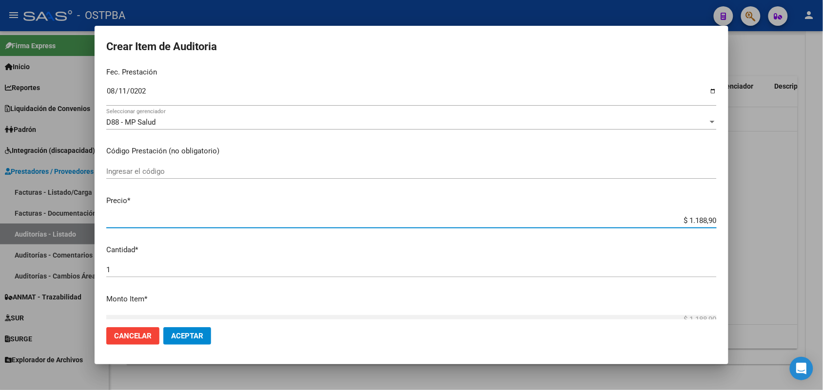
type input "$ 11.889,00"
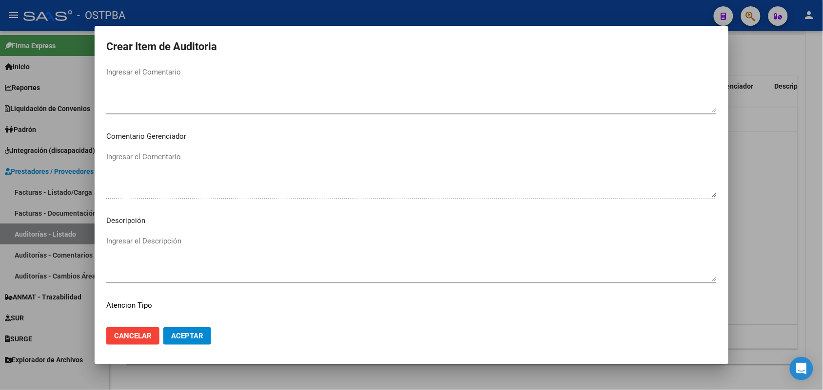
scroll to position [623, 0]
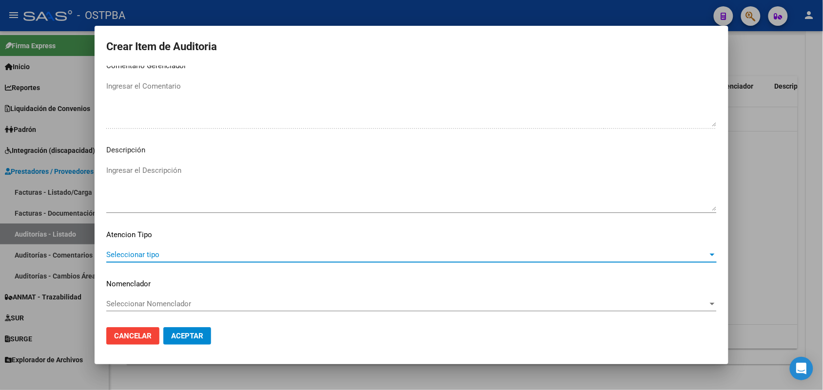
click at [138, 254] on span "Seleccionar tipo" at bounding box center [407, 255] width 602 height 9
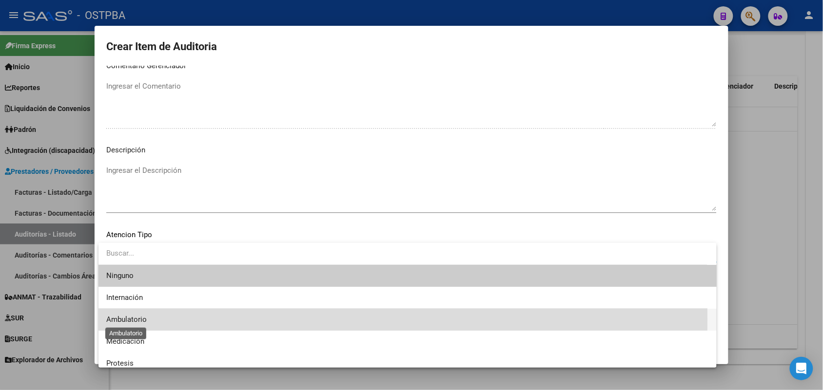
click at [136, 320] on span "Ambulatorio" at bounding box center [126, 319] width 40 height 9
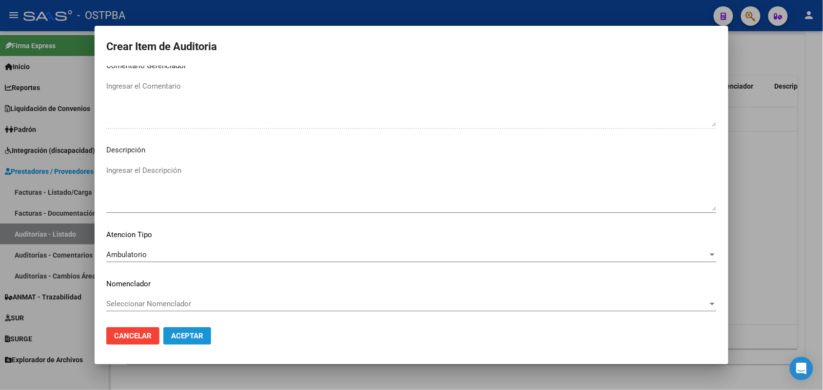
click at [199, 337] on span "Aceptar" at bounding box center [187, 336] width 32 height 9
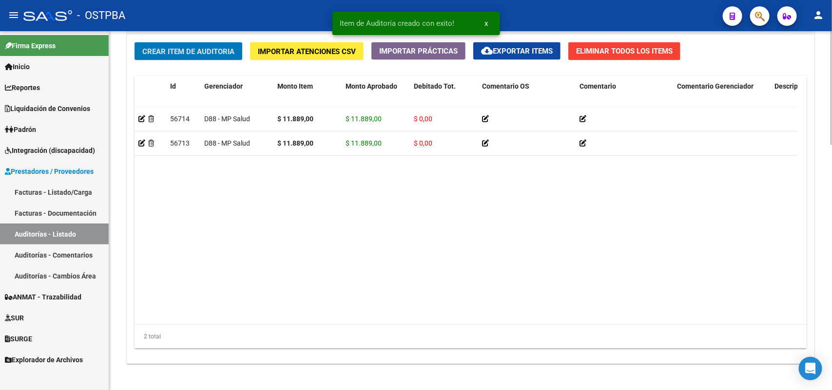
click at [205, 49] on span "Crear Item de Auditoria" at bounding box center [188, 51] width 92 height 9
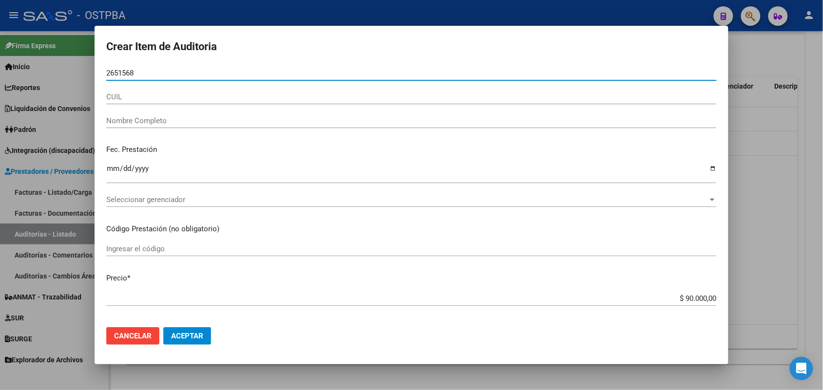
type input "26515687"
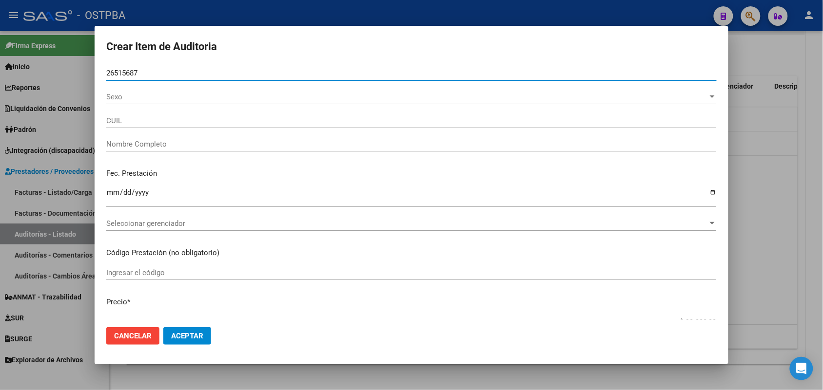
type input "27265156873"
type input "ORELLANA MARIA LUISA -"
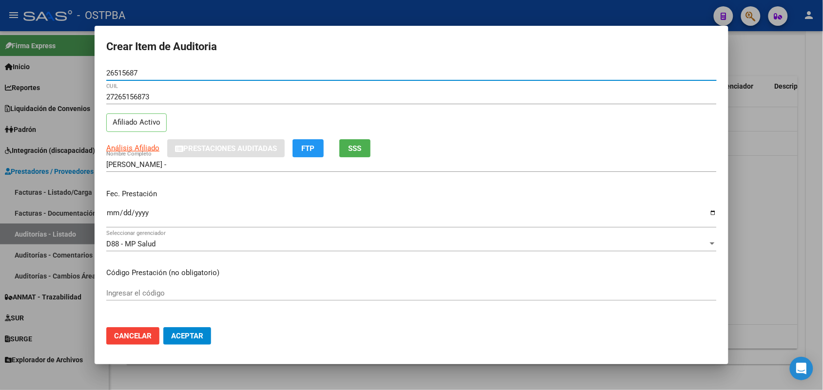
type input "26515687"
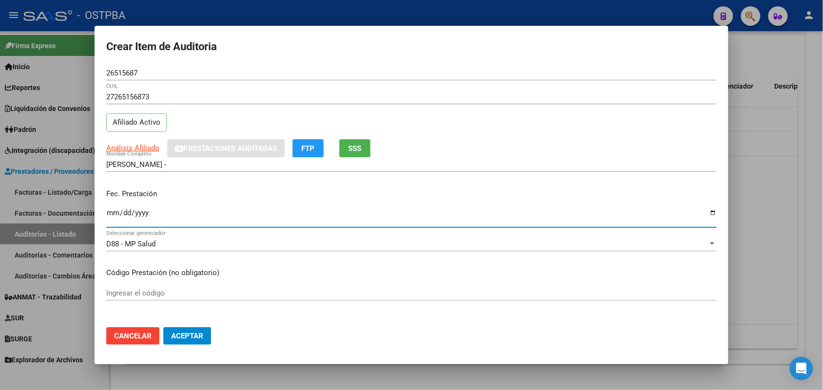
click at [113, 218] on input "Ingresar la fecha" at bounding box center [411, 217] width 610 height 16
type input "2025-09-05"
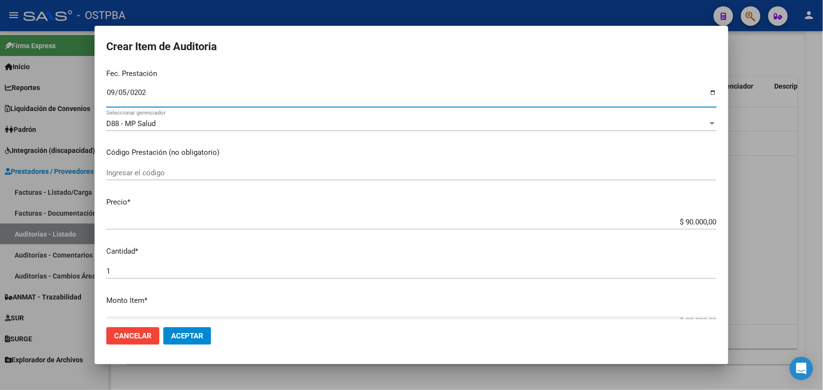
scroll to position [122, 0]
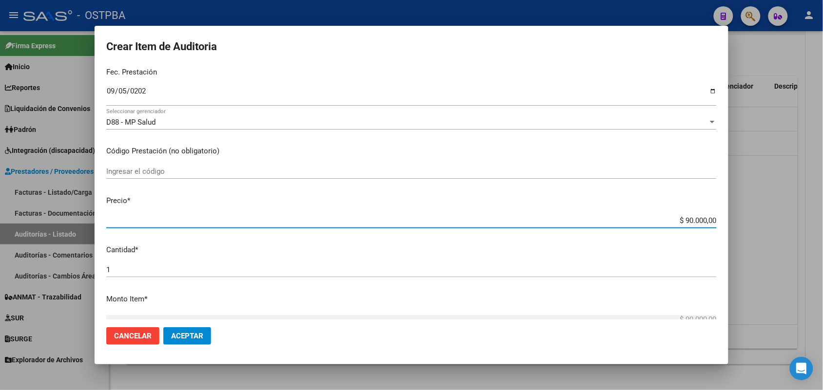
drag, startPoint x: 666, startPoint y: 222, endPoint x: 774, endPoint y: 233, distance: 107.7
click at [774, 233] on div "Crear Item de Auditoria 26515687 Nro Documento 27265156873 CUIL Afiliado Activo…" at bounding box center [411, 195] width 823 height 390
type input "$ 0,01"
type input "$ 0,15"
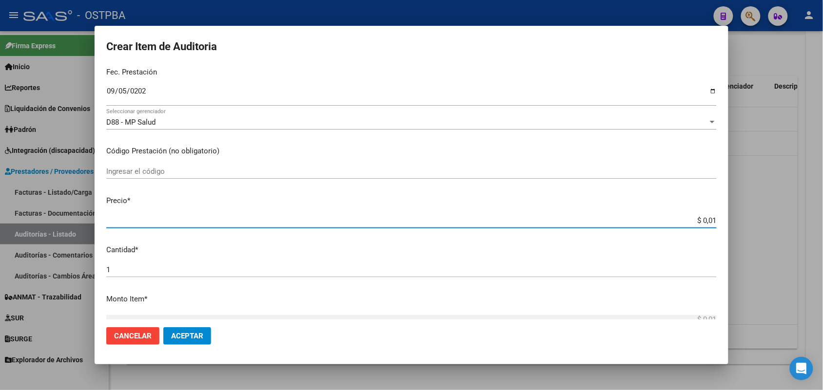
type input "$ 0,15"
type input "$ 1,50"
type input "$ 15,00"
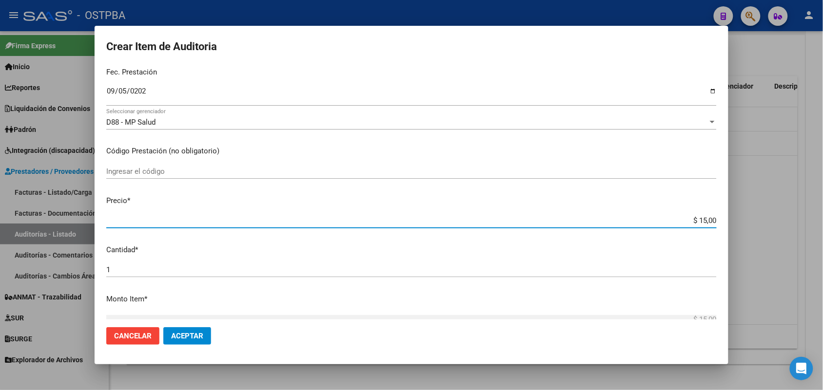
type input "$ 150,00"
type input "$ 1.500,00"
type input "$ 15.000,00"
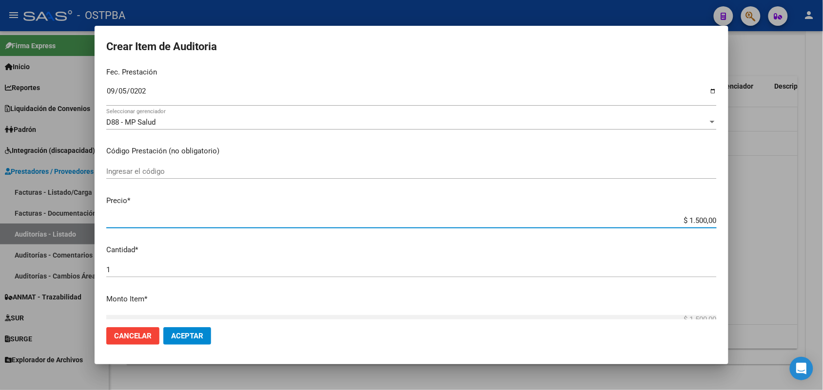
type input "$ 15.000,00"
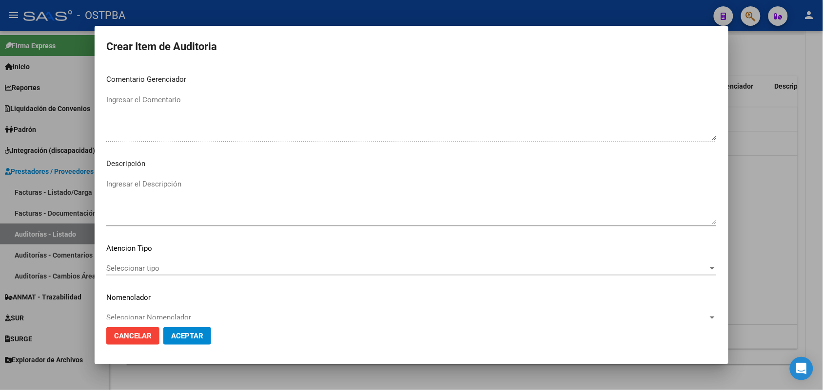
scroll to position [623, 0]
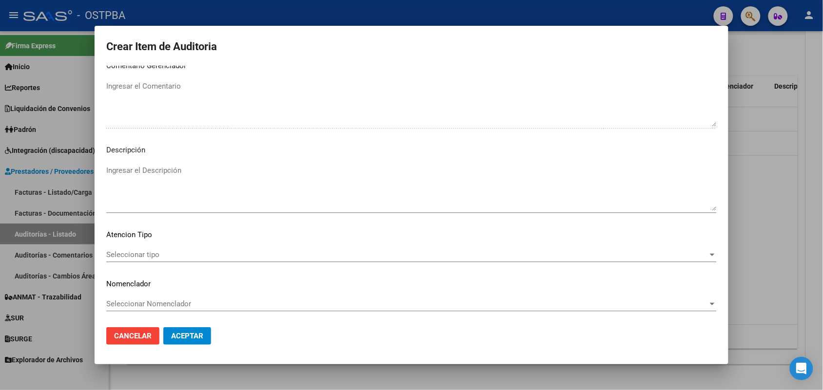
click at [152, 256] on span "Seleccionar tipo" at bounding box center [407, 255] width 602 height 9
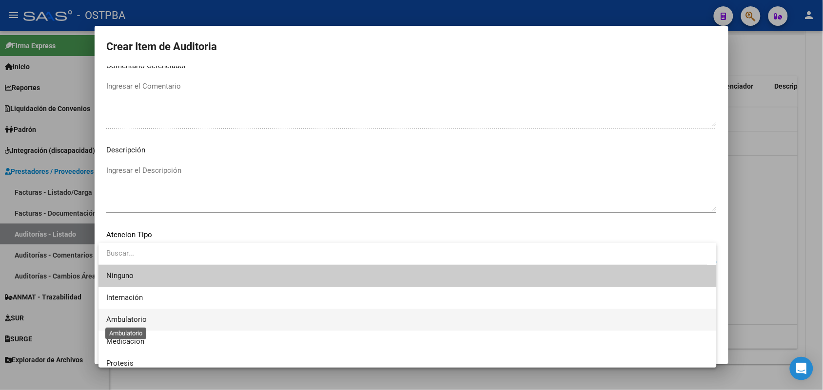
click at [138, 317] on span "Ambulatorio" at bounding box center [126, 319] width 40 height 9
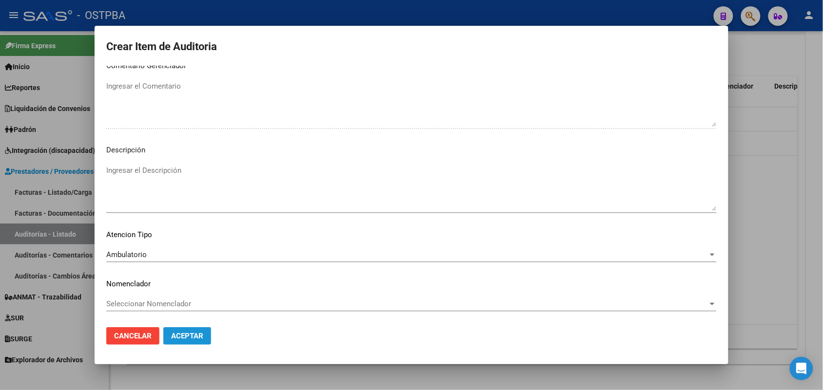
click at [188, 337] on span "Aceptar" at bounding box center [187, 336] width 32 height 9
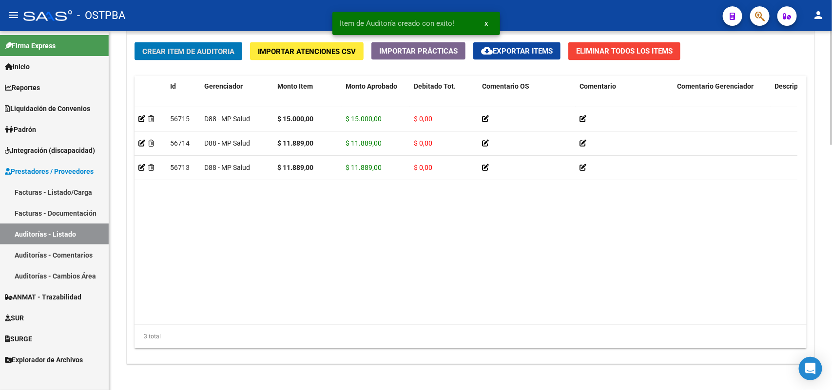
click at [218, 57] on button "Crear Item de Auditoria" at bounding box center [189, 51] width 108 height 18
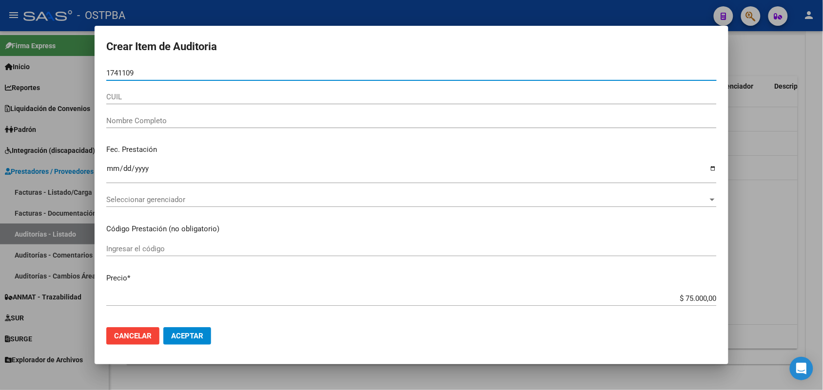
type input "17411094"
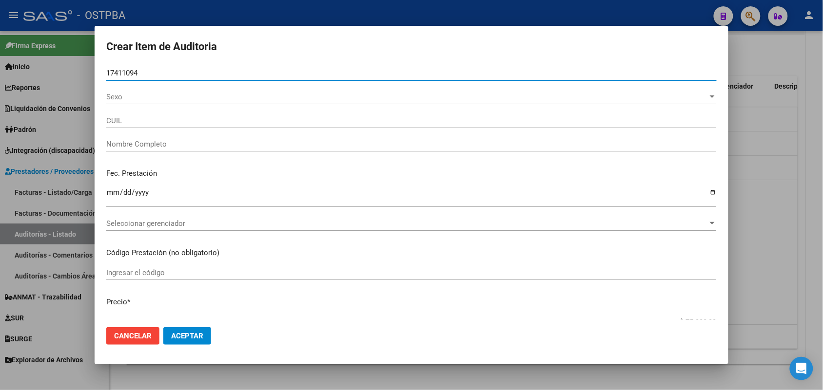
type input "20174110949"
type input "MARTIN ALFREDO TEODORO"
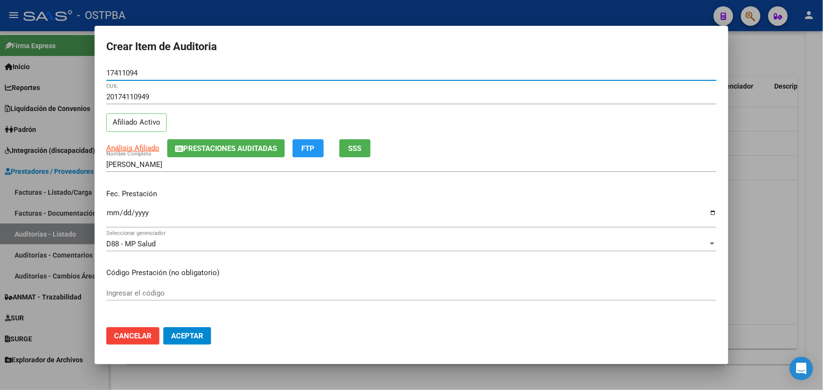
type input "17411094"
click at [111, 220] on input "Ingresar la fecha" at bounding box center [411, 217] width 610 height 16
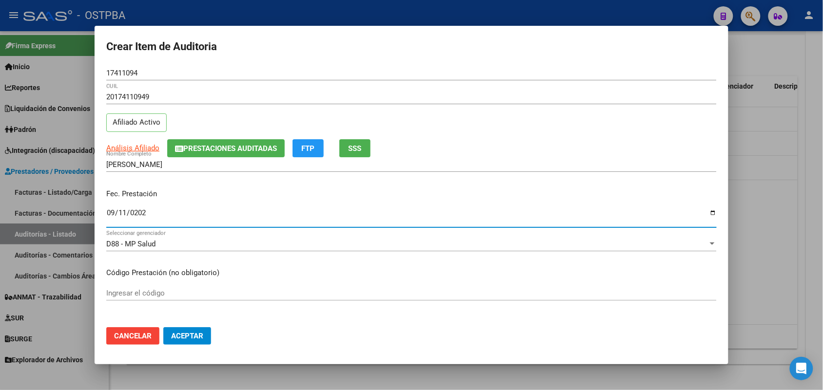
type input "2025-09-11"
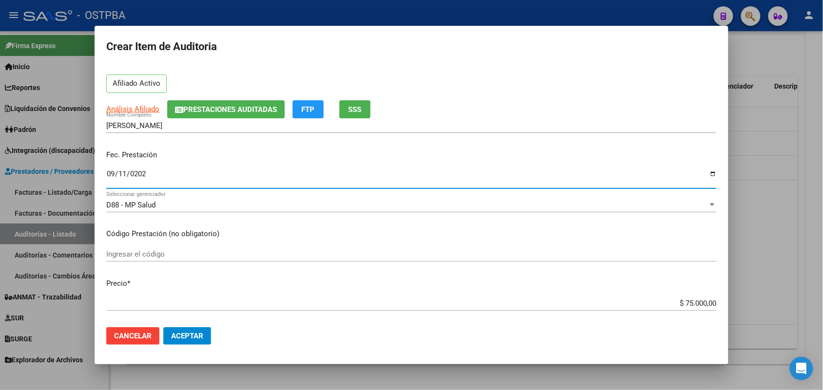
scroll to position [122, 0]
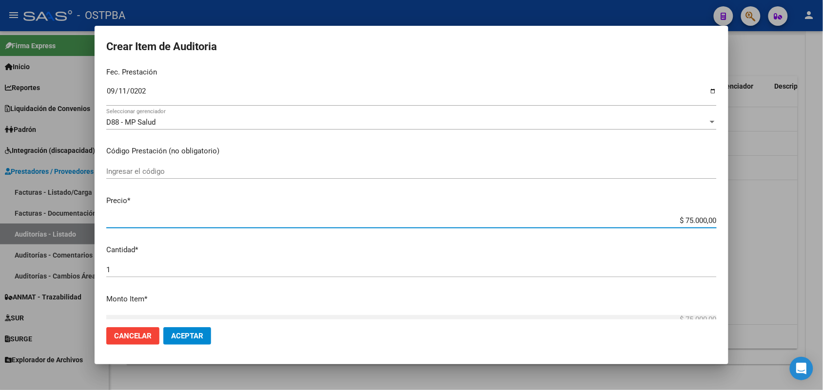
drag, startPoint x: 661, startPoint y: 223, endPoint x: 725, endPoint y: 223, distance: 64.4
click at [725, 223] on mat-dialog-content "17411094 Nro Documento 20174110949 CUIL Afiliado Activo Análisis Afiliado Prest…" at bounding box center [412, 193] width 634 height 254
type input "$ 0,01"
type input "$ 0,15"
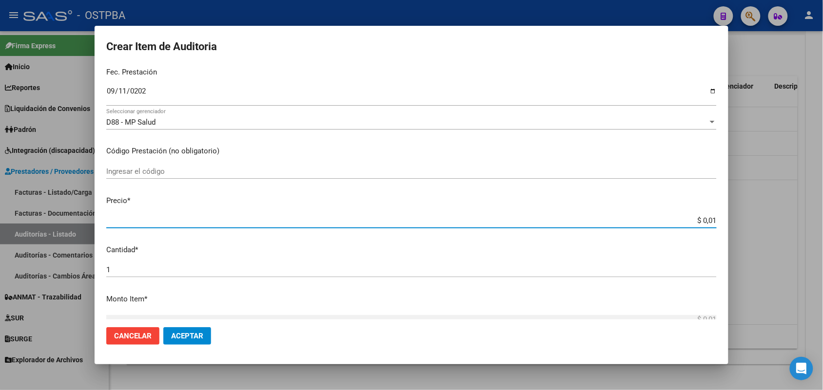
type input "$ 0,15"
type input "$ 1,50"
type input "$ 15,00"
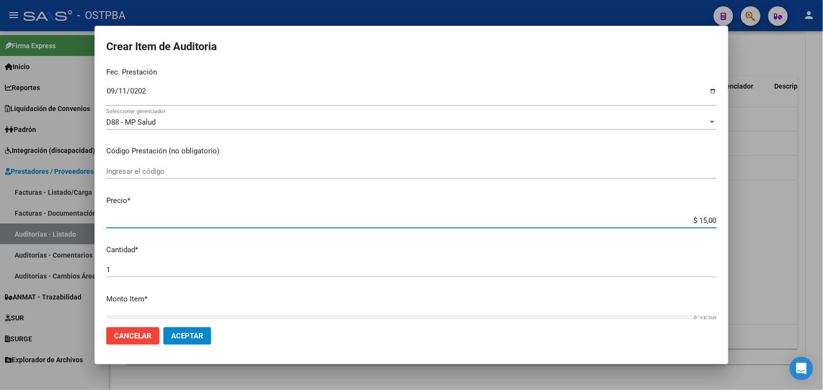
type input "$ 150,00"
type input "$ 1.500,00"
type input "$ 15.000,00"
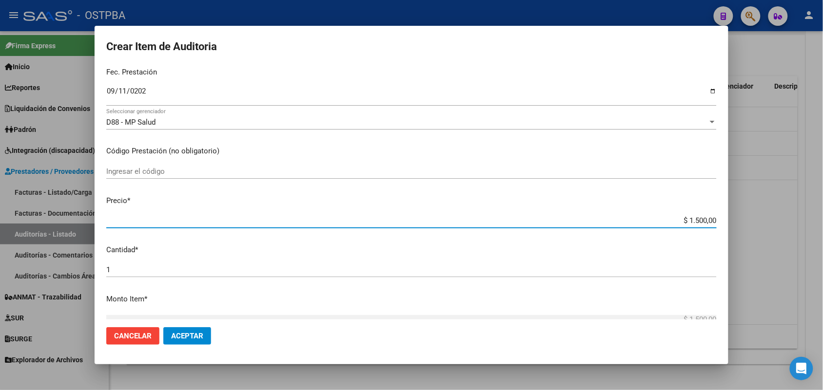
type input "$ 15.000,00"
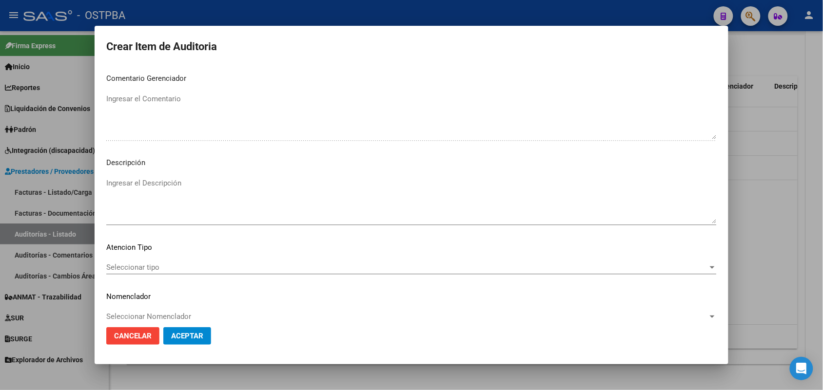
scroll to position [623, 0]
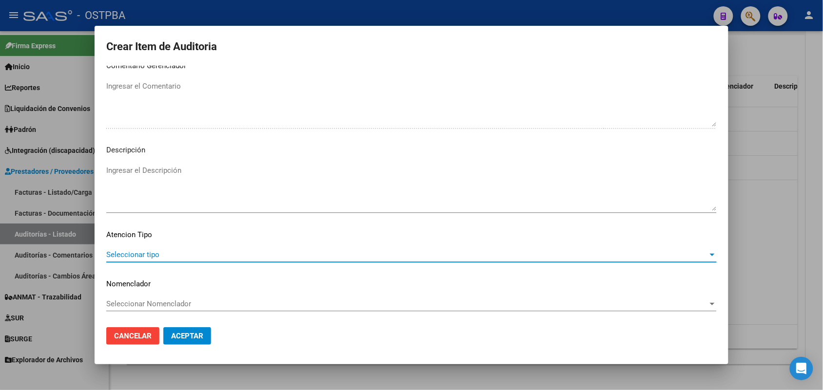
click at [142, 254] on span "Seleccionar tipo" at bounding box center [407, 255] width 602 height 9
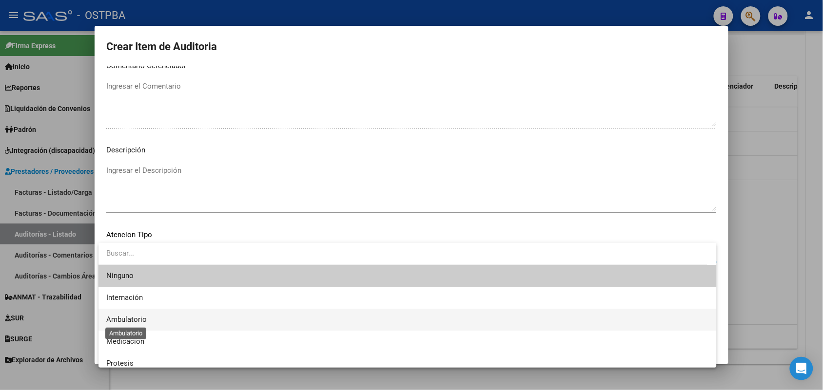
click at [129, 320] on span "Ambulatorio" at bounding box center [126, 319] width 40 height 9
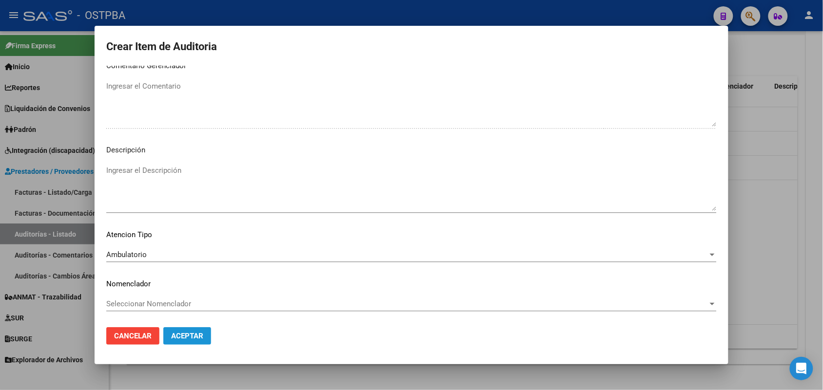
click at [191, 335] on span "Aceptar" at bounding box center [187, 336] width 32 height 9
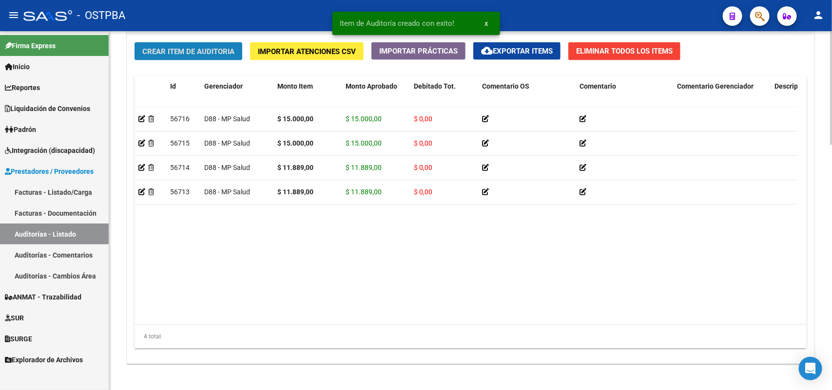
click at [217, 50] on span "Crear Item de Auditoria" at bounding box center [188, 51] width 92 height 9
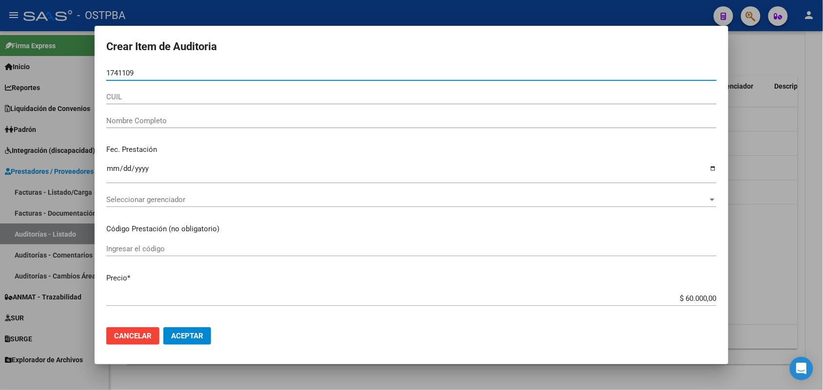
type input "17411094"
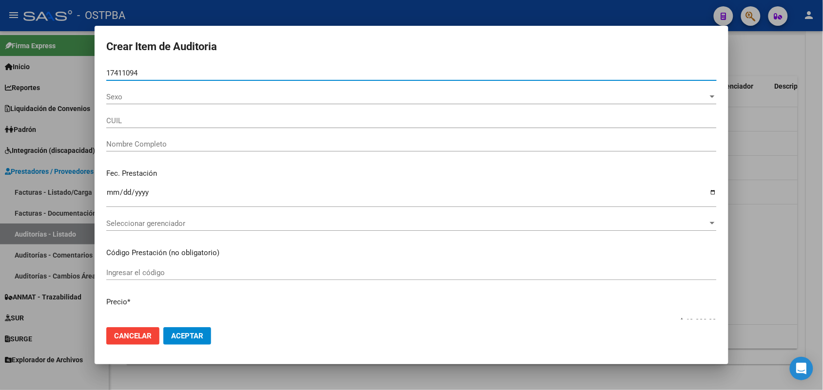
type input "20174110949"
type input "MARTIN ALFREDO TEODORO"
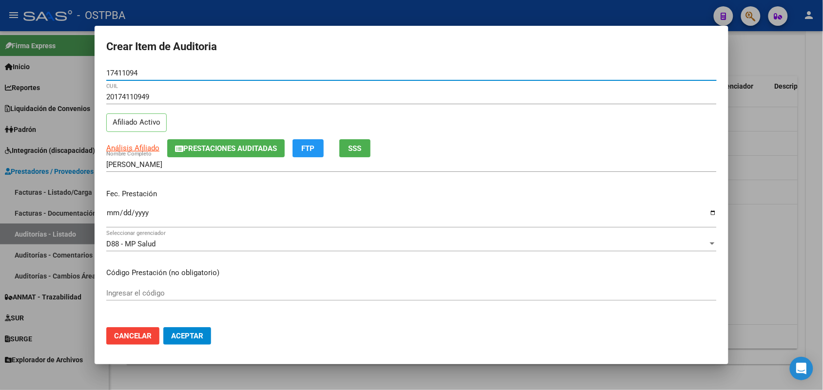
type input "17411094"
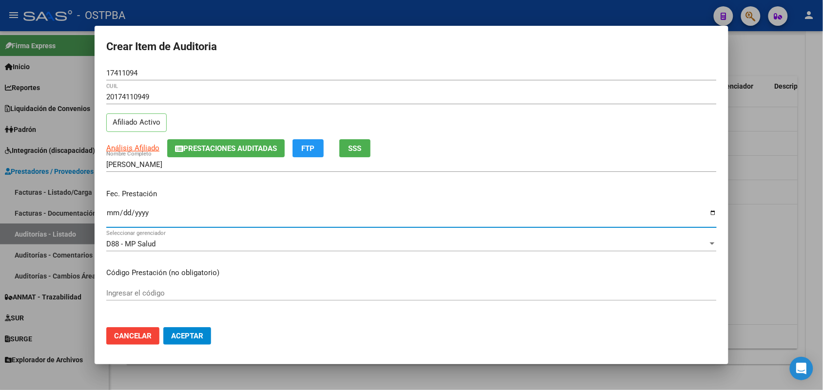
click at [116, 219] on input "Ingresar la fecha" at bounding box center [411, 217] width 610 height 16
type input "2025-09-14"
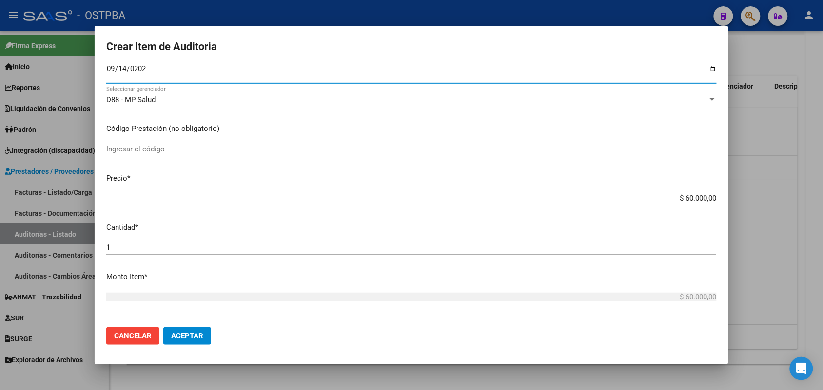
scroll to position [183, 0]
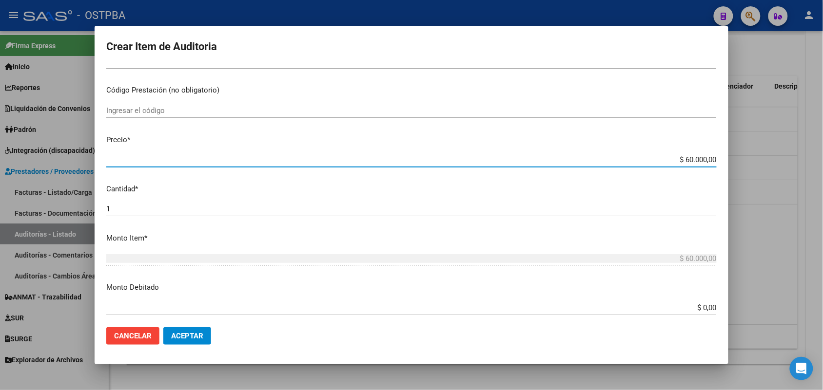
drag, startPoint x: 658, startPoint y: 159, endPoint x: 822, endPoint y: 156, distance: 163.8
click at [822, 156] on div "Crear Item de Auditoria 17411094 Nro Documento 20174110949 CUIL Afiliado Activo…" at bounding box center [411, 195] width 823 height 390
type input "$ 0,01"
type input "$ 0,15"
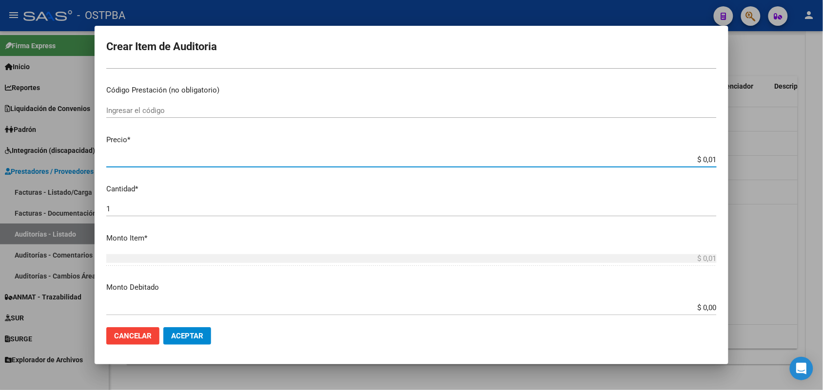
type input "$ 0,15"
type input "$ 1,50"
type input "$ 15,00"
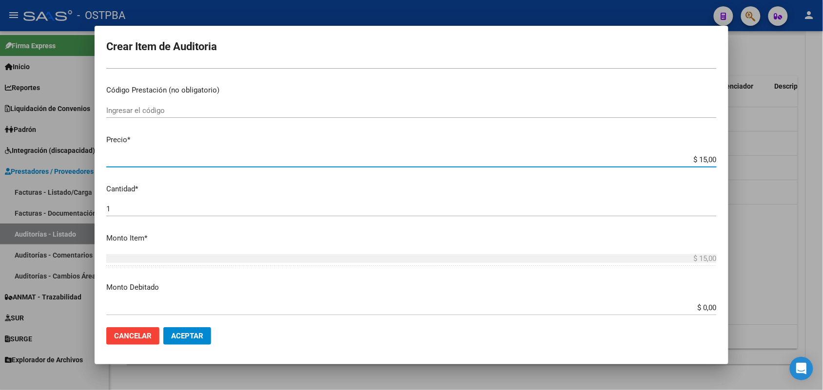
type input "$ 150,00"
type input "$ 1.500,00"
type input "$ 15.000,00"
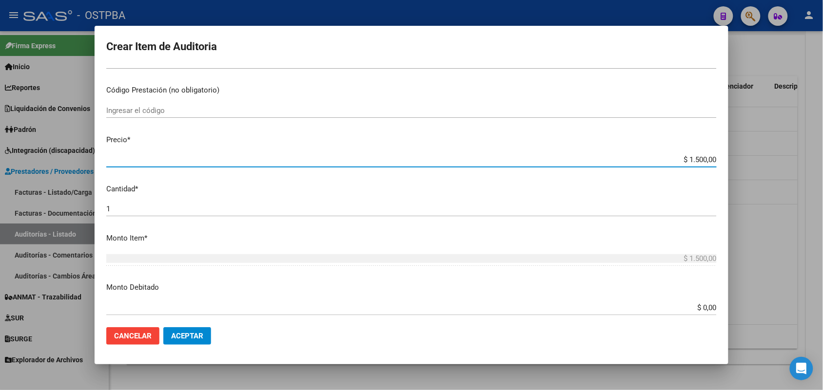
type input "$ 15.000,00"
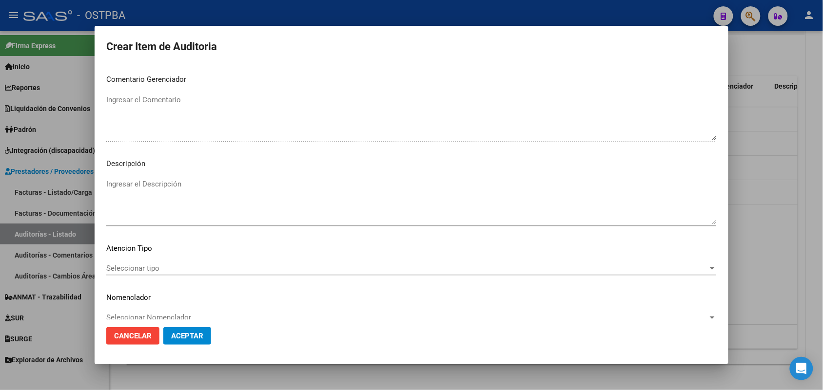
scroll to position [623, 0]
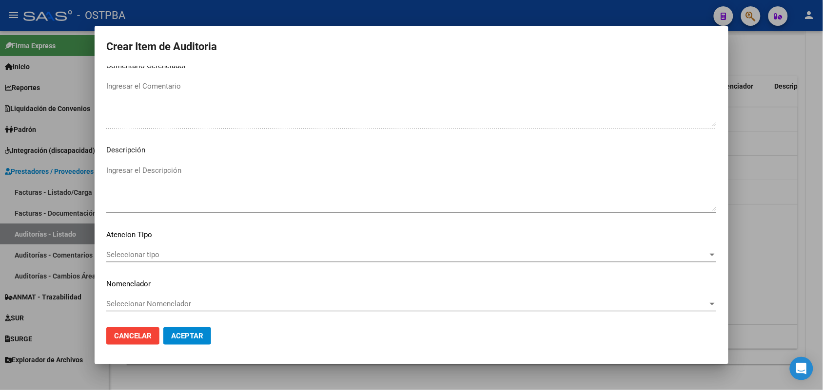
click at [140, 256] on span "Seleccionar tipo" at bounding box center [407, 255] width 602 height 9
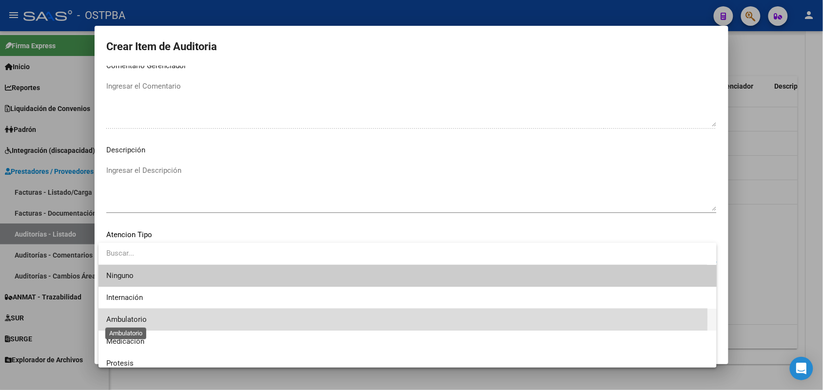
click at [138, 317] on span "Ambulatorio" at bounding box center [126, 319] width 40 height 9
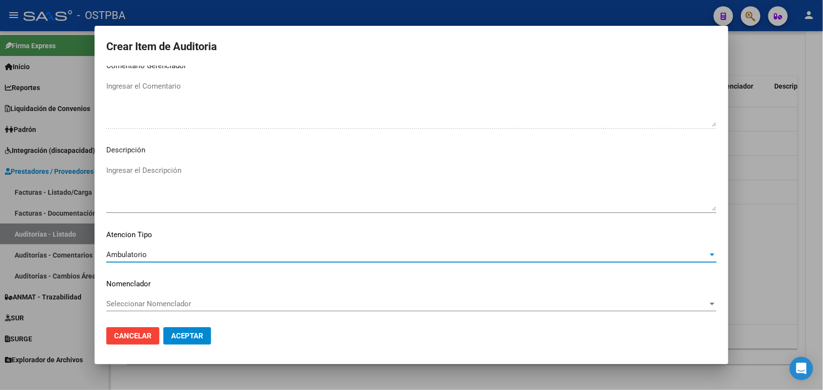
click at [201, 339] on span "Aceptar" at bounding box center [187, 336] width 32 height 9
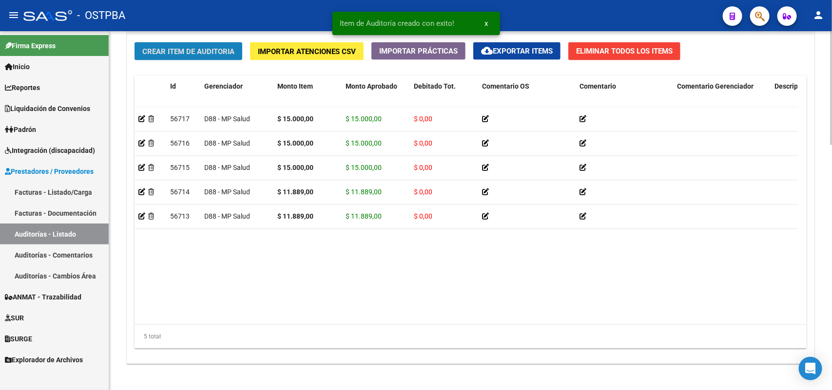
click at [228, 49] on span "Crear Item de Auditoria" at bounding box center [188, 51] width 92 height 9
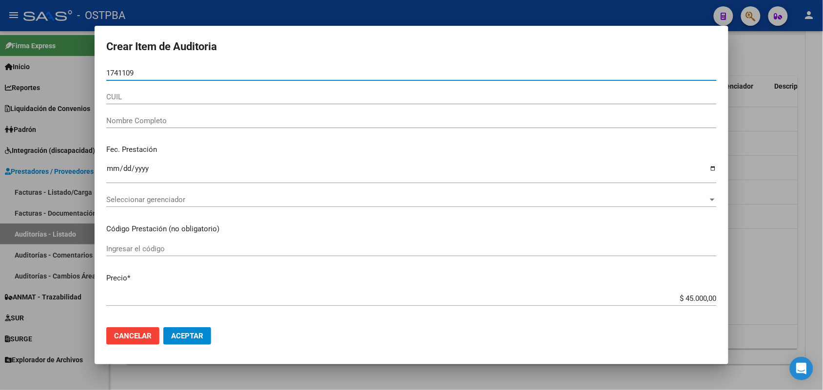
type input "17411094"
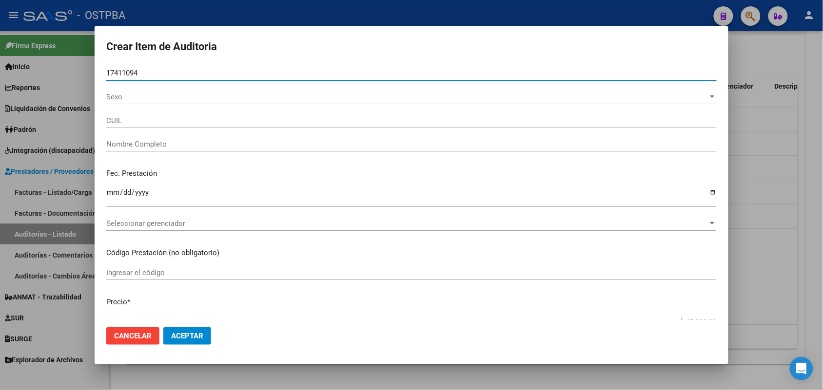
type input "20174110949"
type input "MARTIN ALFREDO TEODORO"
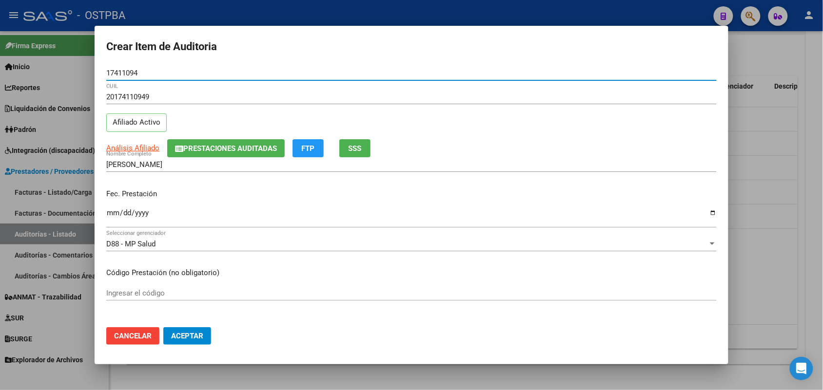
type input "17411094"
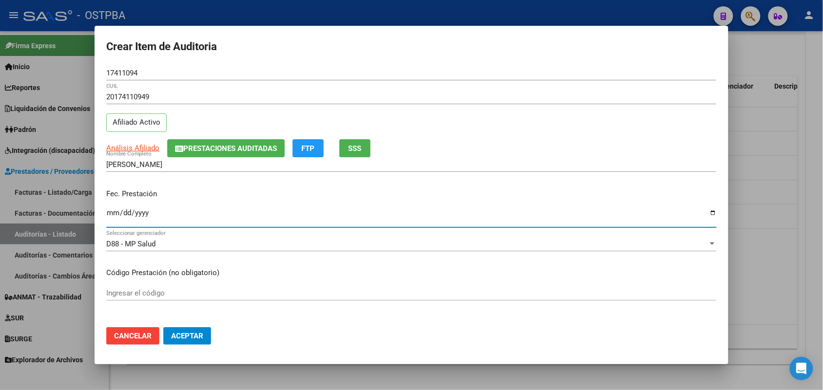
click at [106, 213] on input "Ingresar la fecha" at bounding box center [411, 217] width 610 height 16
type input "2025-09-22"
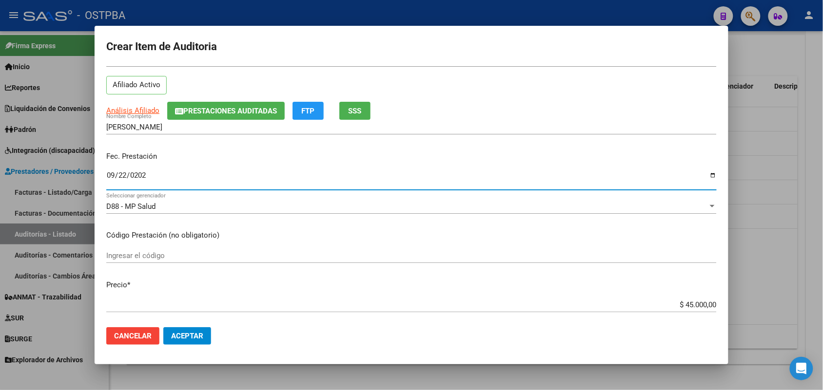
scroll to position [183, 0]
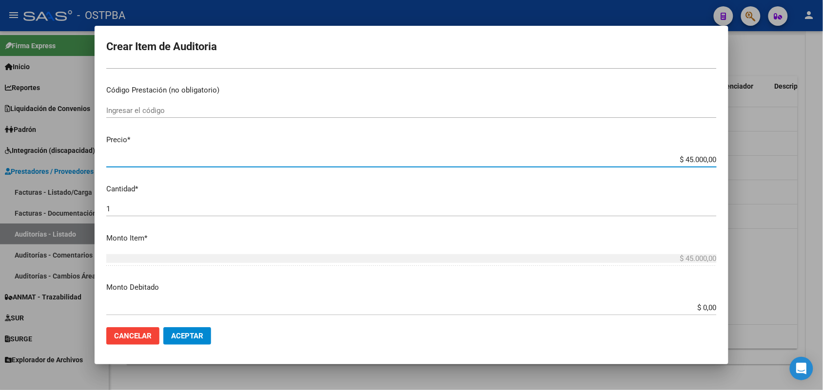
drag, startPoint x: 664, startPoint y: 163, endPoint x: 725, endPoint y: 169, distance: 62.1
click at [727, 162] on mat-dialog-content "17411094 Nro Documento 20174110949 CUIL Afiliado Activo Análisis Afiliado Prest…" at bounding box center [412, 193] width 634 height 254
type input "$ 0,01"
type input "$ 0,15"
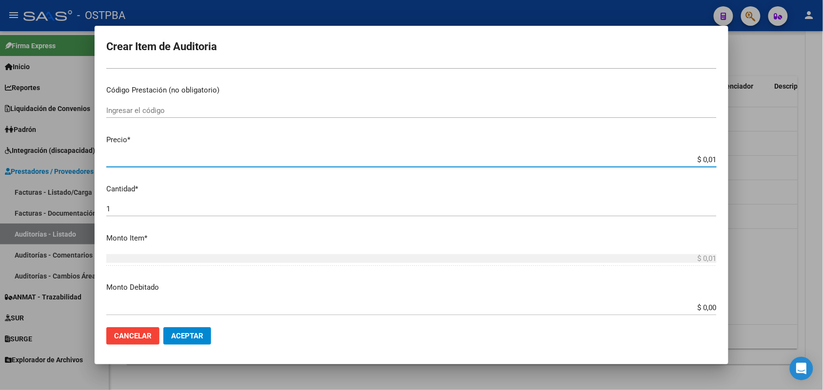
type input "$ 0,15"
type input "$ 1,50"
type input "$ 15,00"
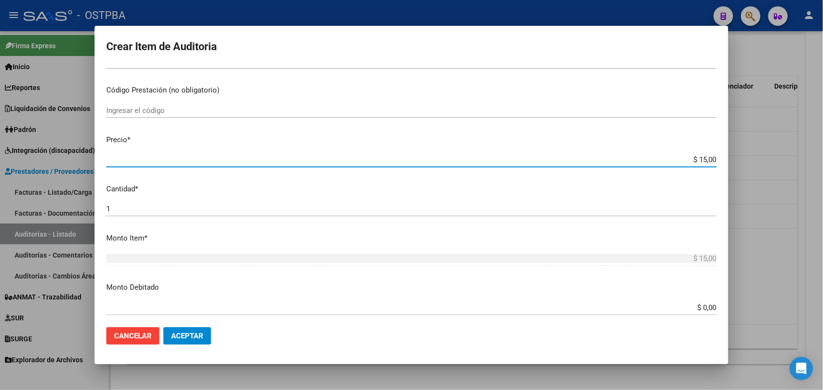
type input "$ 150,00"
type input "$ 1.500,00"
type input "$ 15.000,00"
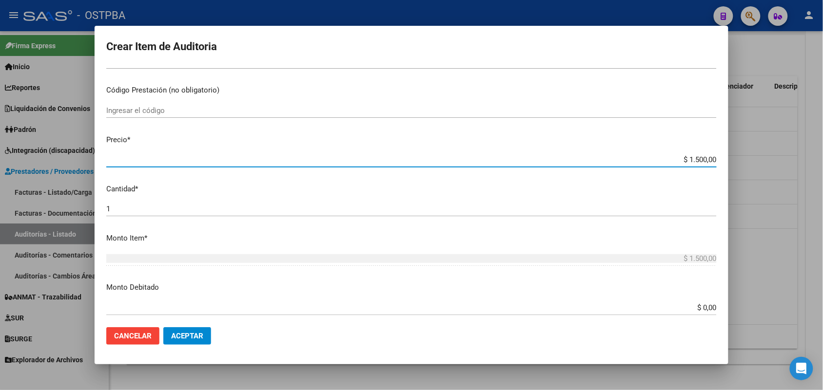
type input "$ 15.000,00"
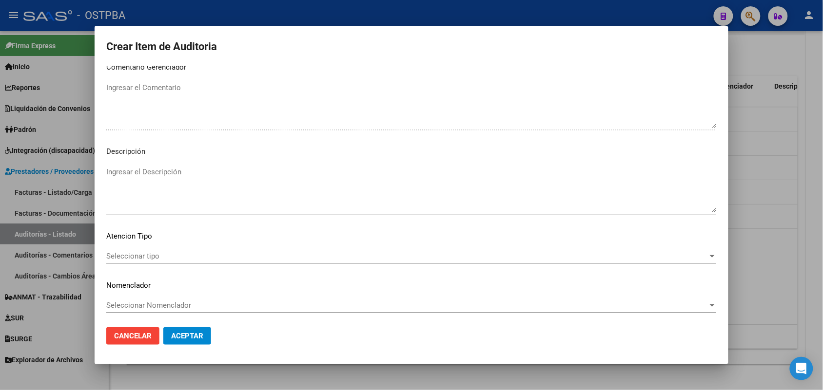
scroll to position [623, 0]
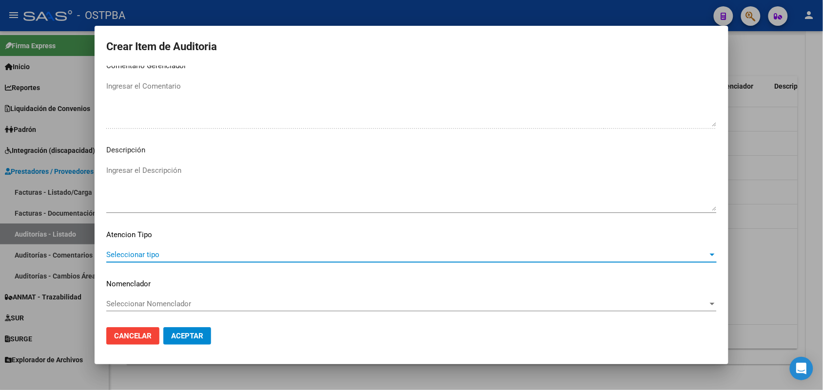
click at [139, 252] on span "Seleccionar tipo" at bounding box center [407, 255] width 602 height 9
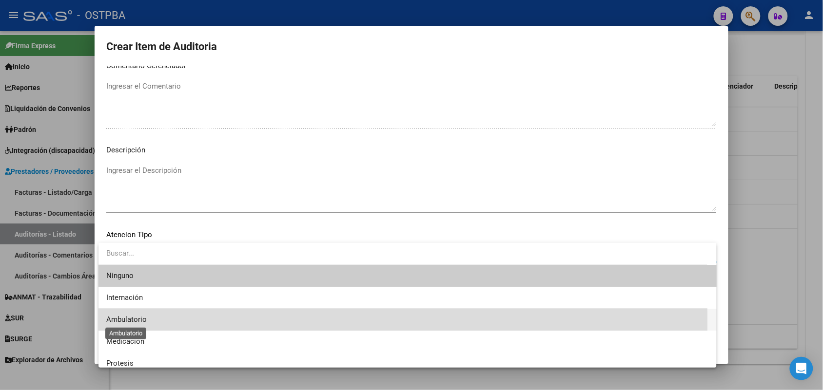
click at [139, 321] on span "Ambulatorio" at bounding box center [126, 319] width 40 height 9
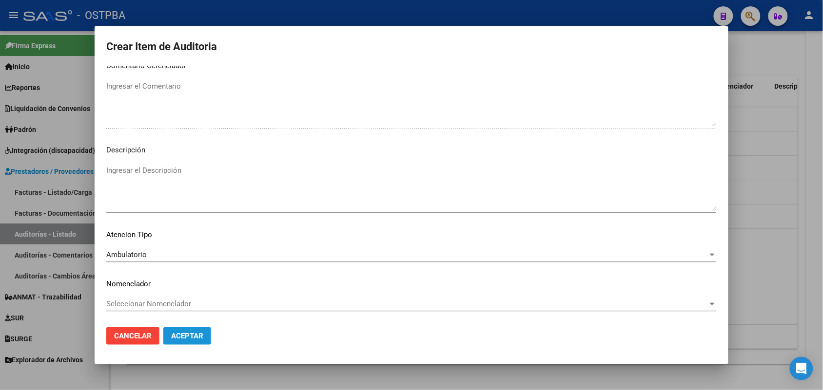
click at [188, 336] on span "Aceptar" at bounding box center [187, 336] width 32 height 9
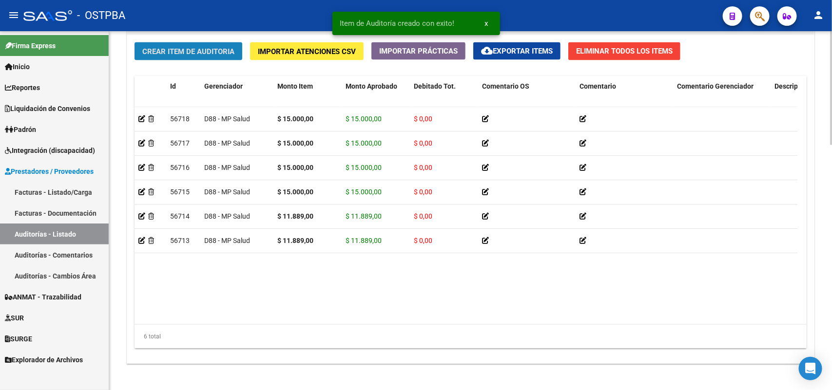
click at [225, 55] on button "Crear Item de Auditoria" at bounding box center [189, 51] width 108 height 18
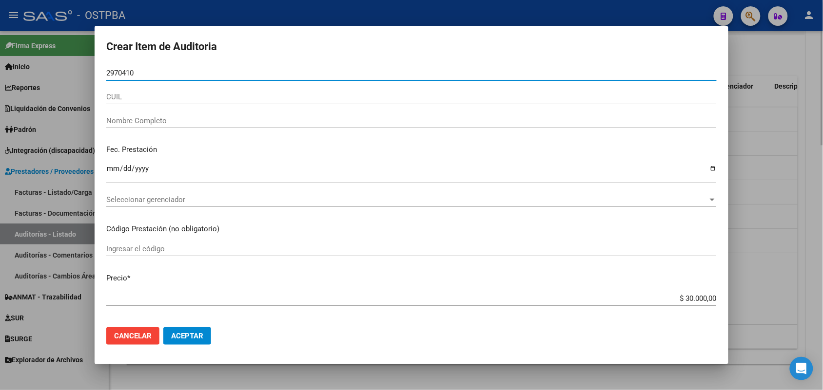
type input "29704106"
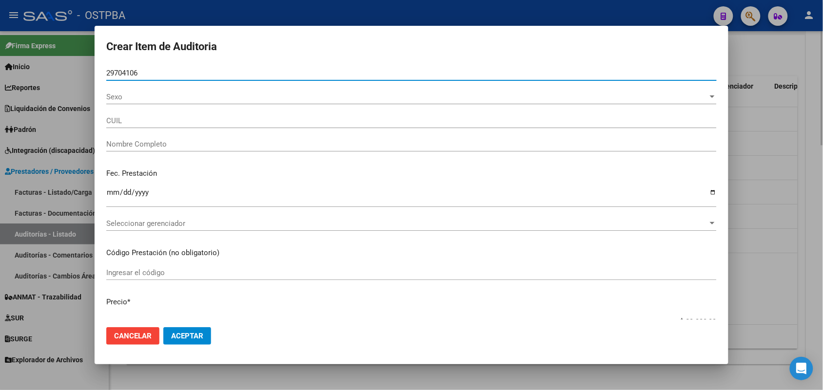
type input "27297041067"
type input "CANO CLAUDIA SOLEDAD"
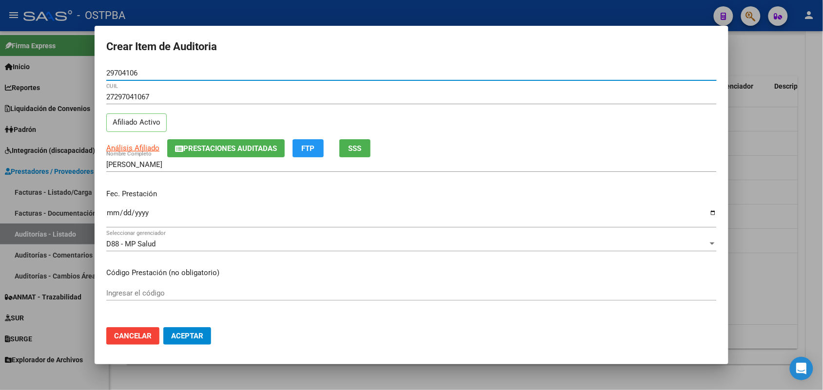
type input "29704106"
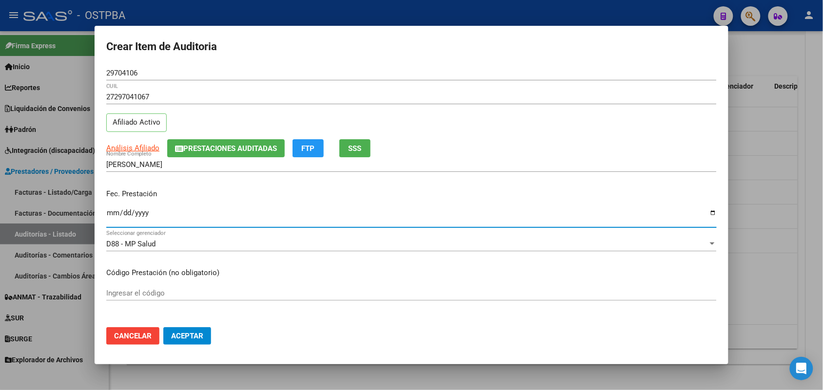
click at [113, 221] on input "Ingresar la fecha" at bounding box center [411, 217] width 610 height 16
type input "2025-09-26"
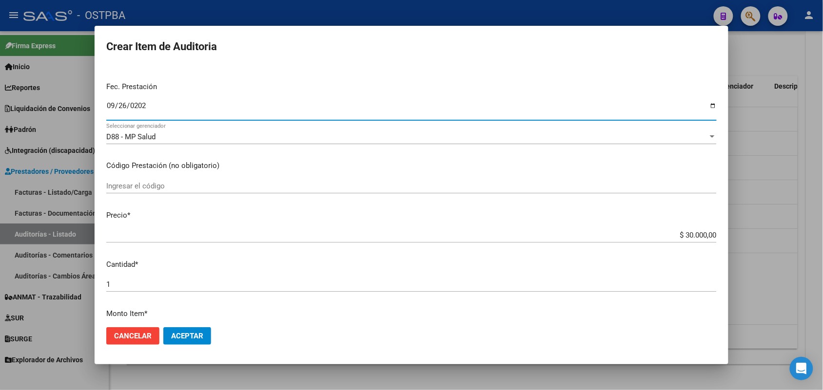
scroll to position [122, 0]
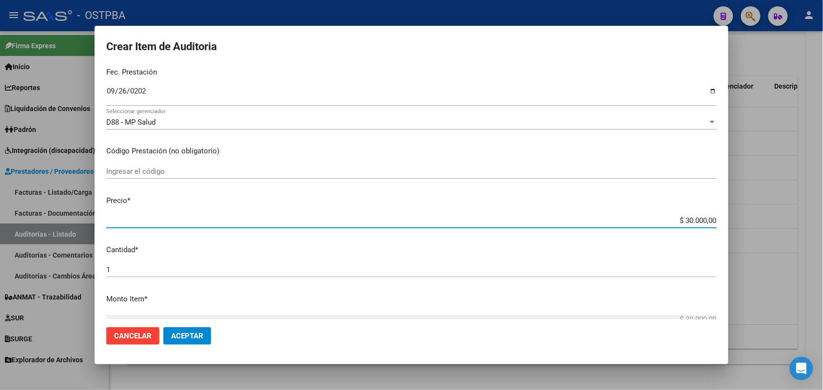
drag, startPoint x: 669, startPoint y: 223, endPoint x: 742, endPoint y: 222, distance: 73.6
click at [737, 218] on div "Crear Item de Auditoria 29704106 Nro Documento 27297041067 CUIL Afiliado Activo…" at bounding box center [411, 195] width 823 height 390
type input "$ 0,01"
type input "$ 0,15"
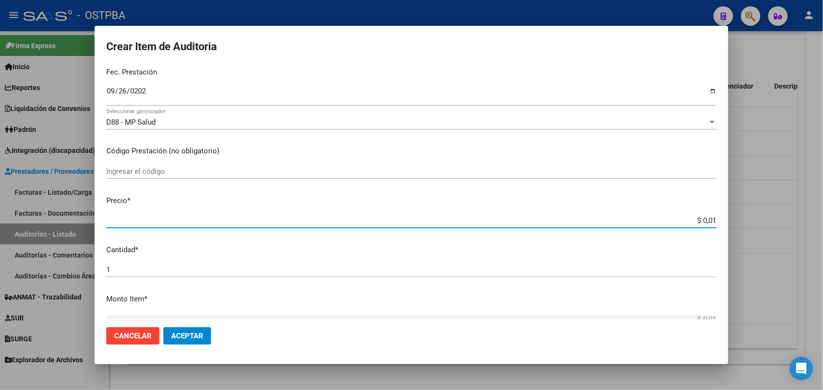
type input "$ 0,15"
type input "$ 1,50"
type input "$ 15,00"
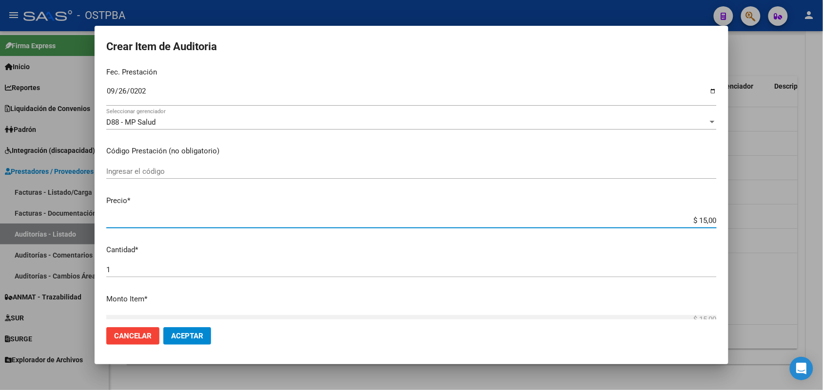
type input "$ 150,00"
type input "$ 1.500,00"
type input "$ 15.000,00"
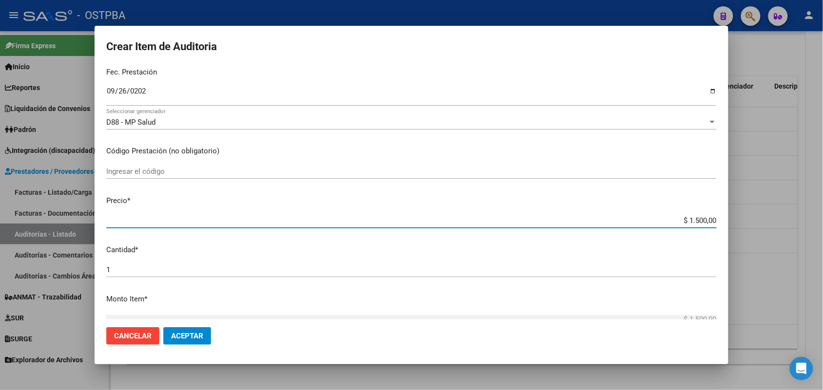
type input "$ 15.000,00"
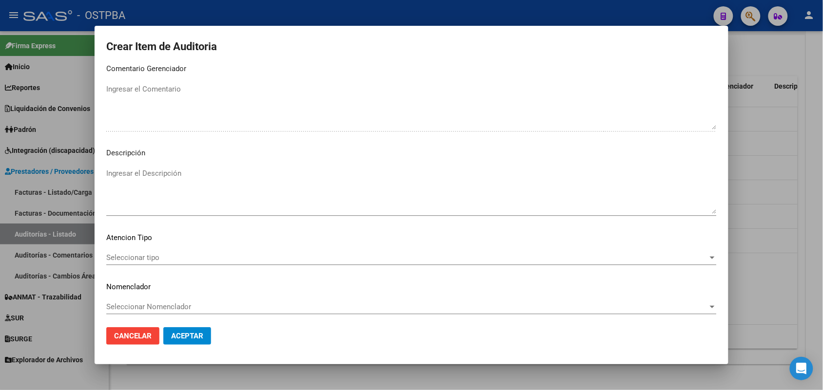
scroll to position [623, 0]
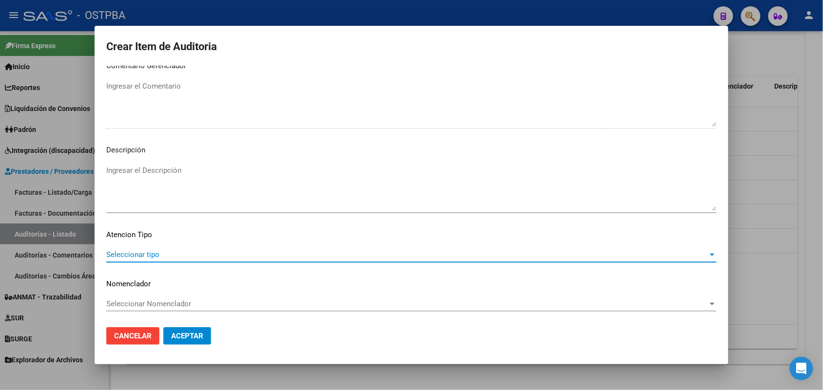
click at [147, 253] on span "Seleccionar tipo" at bounding box center [407, 255] width 602 height 9
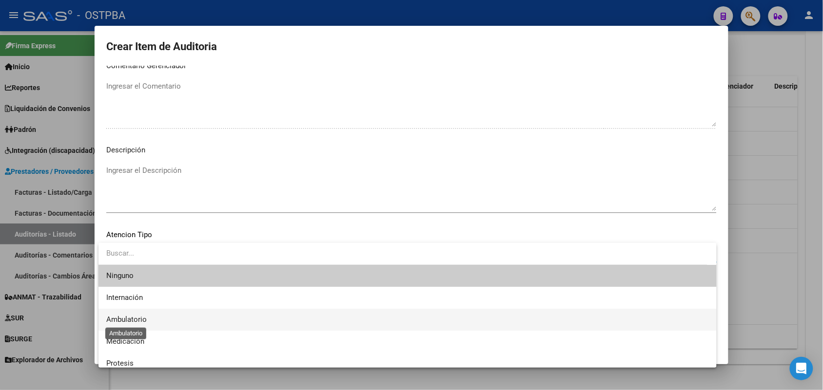
click at [139, 320] on span "Ambulatorio" at bounding box center [126, 319] width 40 height 9
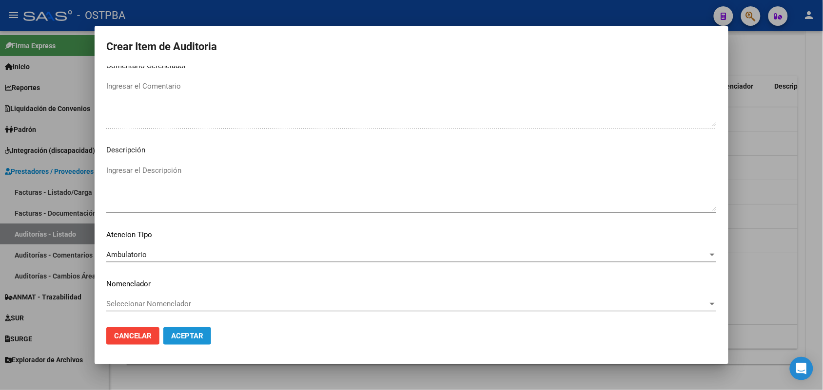
click at [176, 338] on span "Aceptar" at bounding box center [187, 336] width 32 height 9
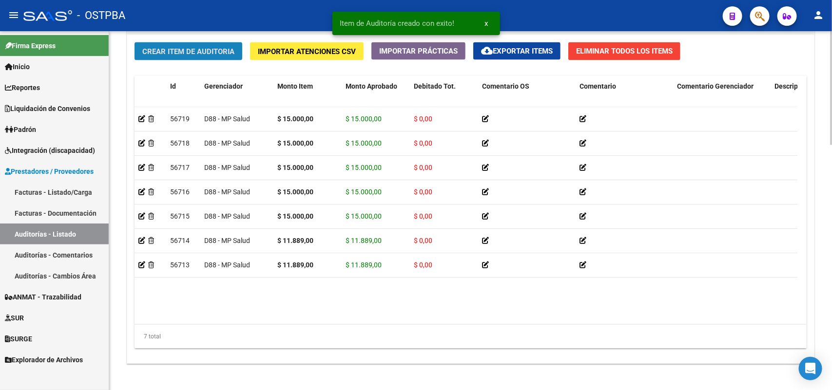
click at [239, 48] on button "Crear Item de Auditoria" at bounding box center [189, 51] width 108 height 18
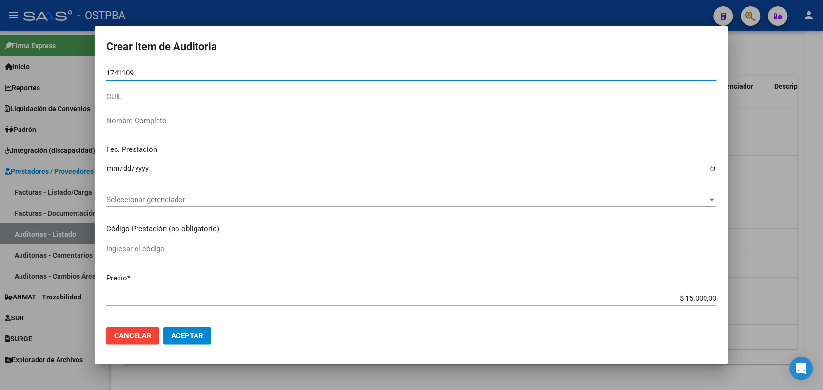
type input "17411094"
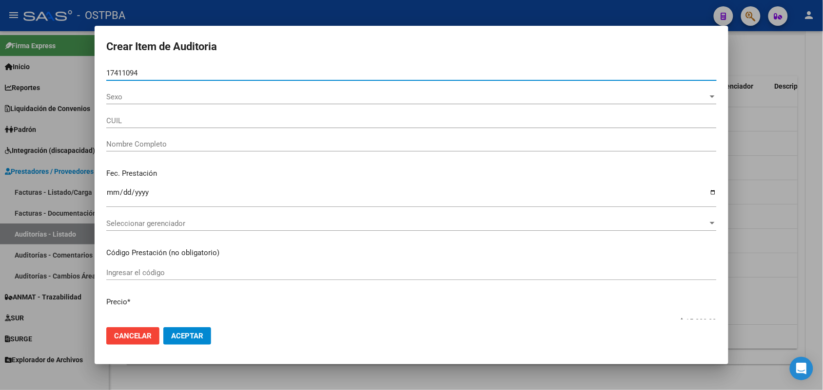
type input "20174110949"
type input "MARTIN ALFREDO TEODORO"
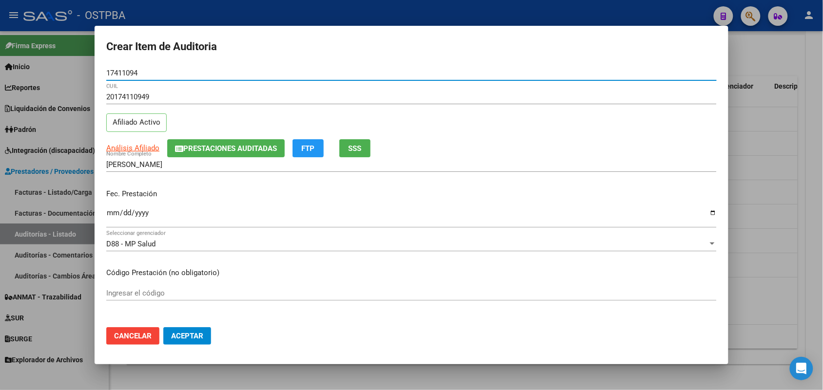
type input "17411094"
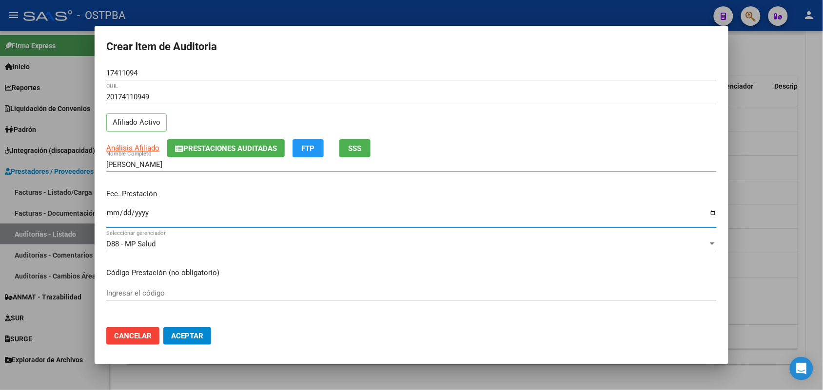
click at [113, 214] on input "Ingresar la fecha" at bounding box center [411, 217] width 610 height 16
type input "2025-09-27"
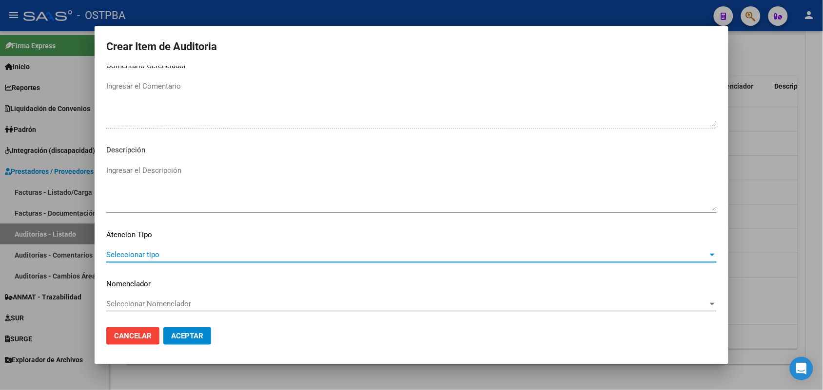
click at [140, 254] on span "Seleccionar tipo" at bounding box center [407, 255] width 602 height 9
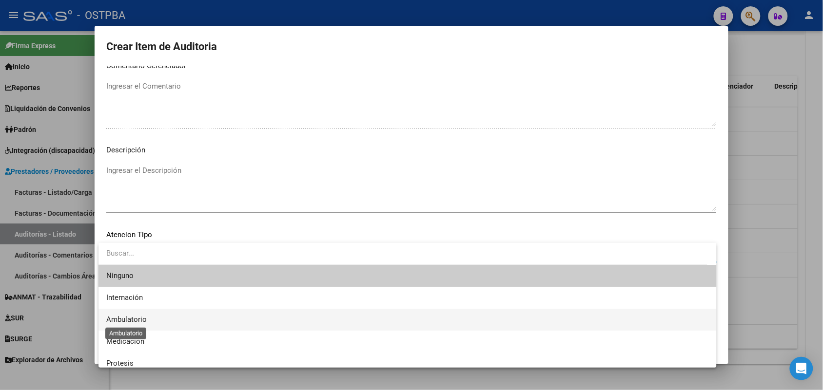
click at [137, 320] on span "Ambulatorio" at bounding box center [126, 319] width 40 height 9
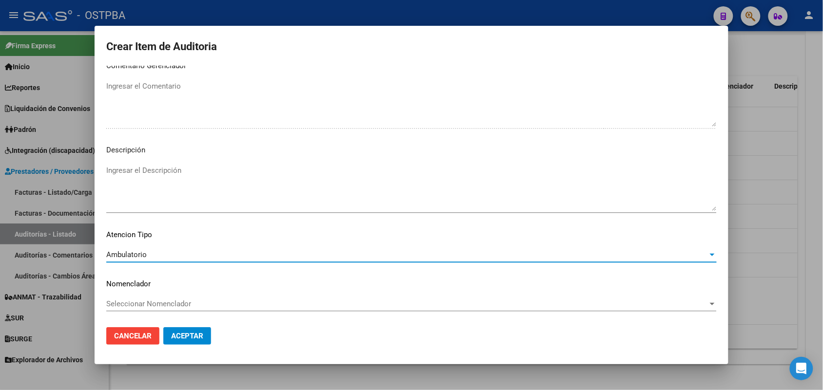
click at [183, 333] on span "Aceptar" at bounding box center [187, 336] width 32 height 9
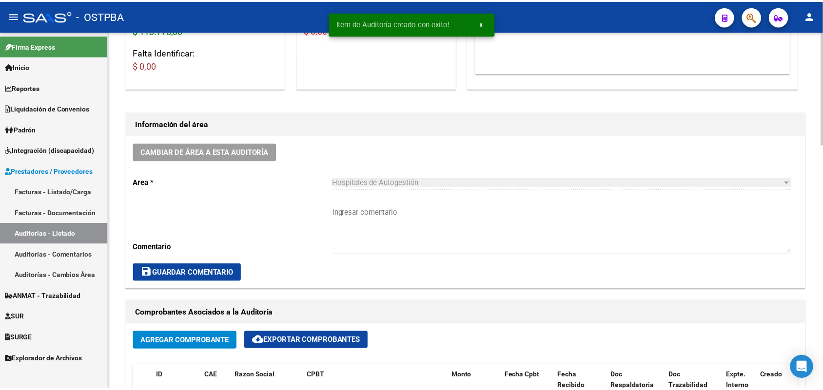
scroll to position [0, 0]
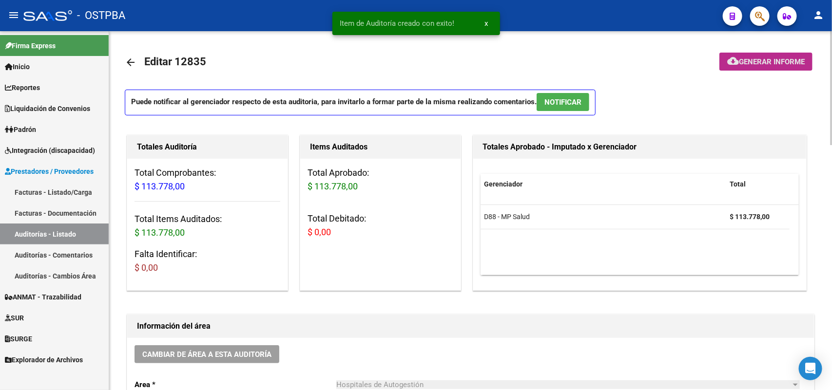
click at [792, 55] on button "cloud_download Generar informe" at bounding box center [766, 62] width 93 height 18
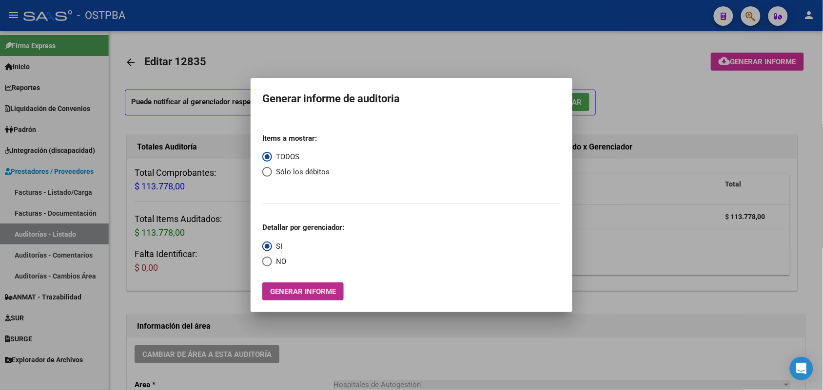
click at [334, 293] on span "Generar informe" at bounding box center [303, 292] width 66 height 9
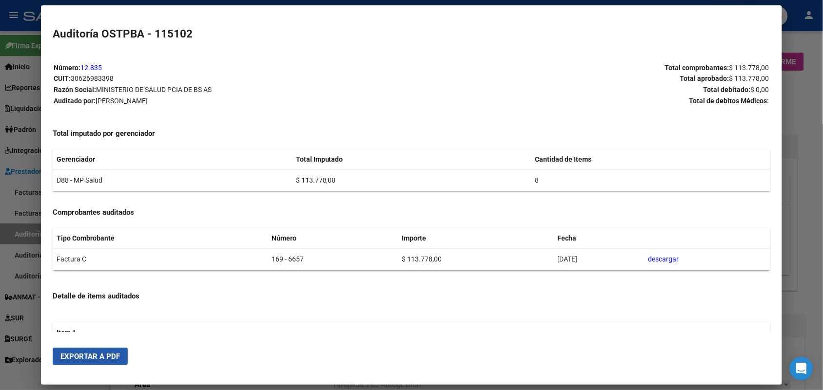
click at [98, 359] on span "Exportar a PDF" at bounding box center [89, 356] width 59 height 9
click at [805, 92] on div at bounding box center [411, 195] width 823 height 390
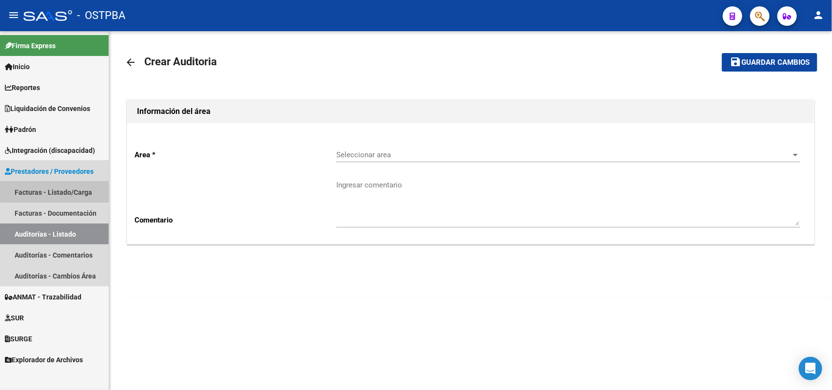
click at [61, 193] on link "Facturas - Listado/Carga" at bounding box center [54, 192] width 109 height 21
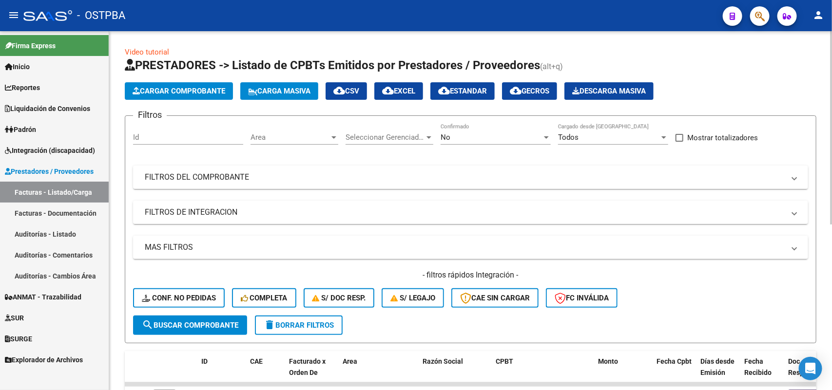
click at [187, 87] on span "Cargar Comprobante" at bounding box center [179, 91] width 93 height 9
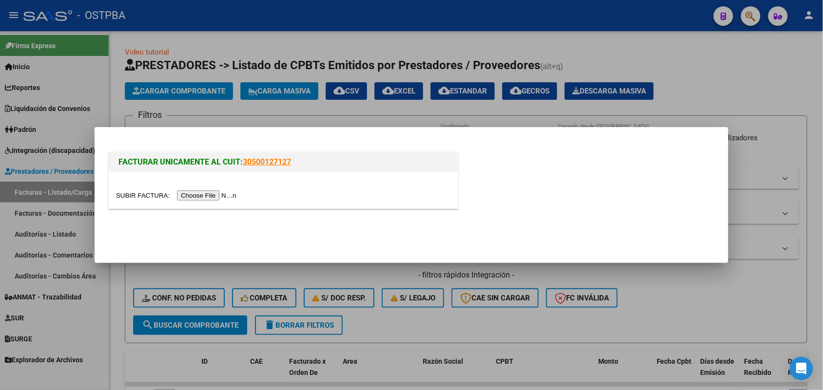
click at [213, 194] on input "file" at bounding box center [177, 196] width 123 height 10
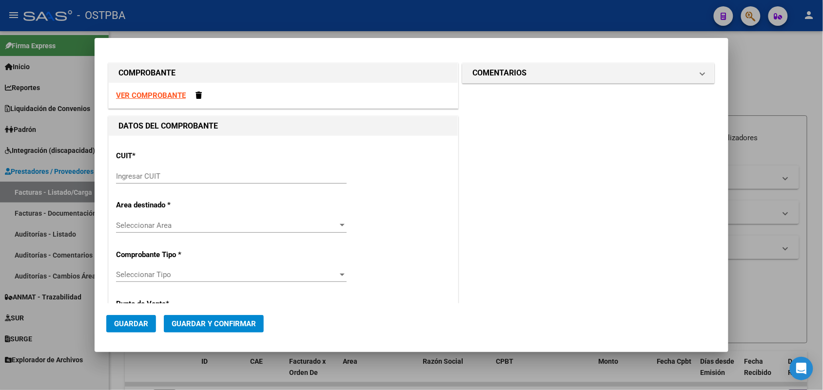
click at [133, 173] on input "Ingresar CUIT" at bounding box center [231, 176] width 231 height 9
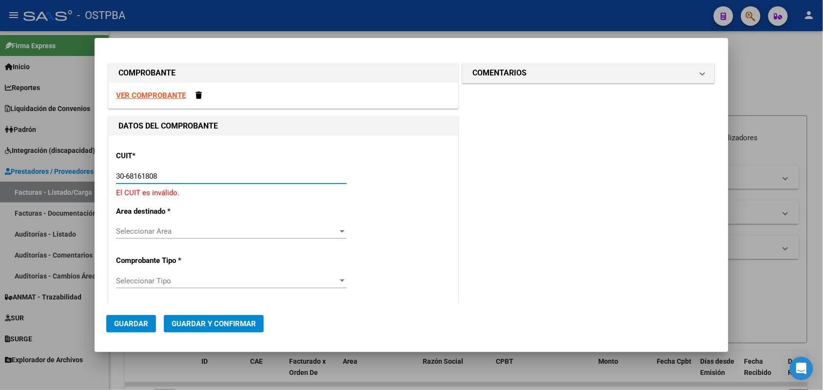
type input "30-68161808-9"
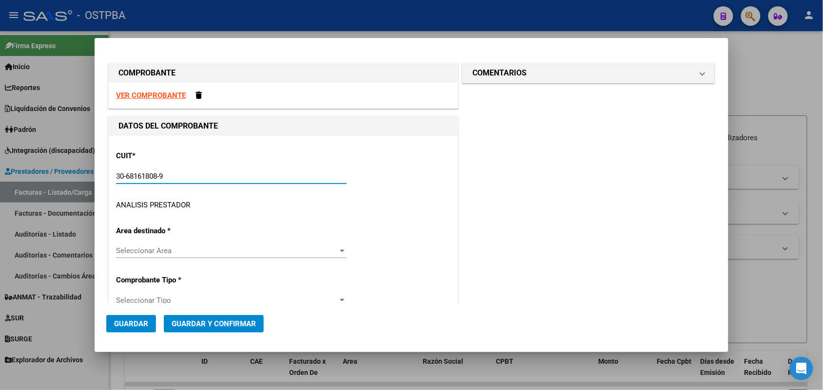
type input "1"
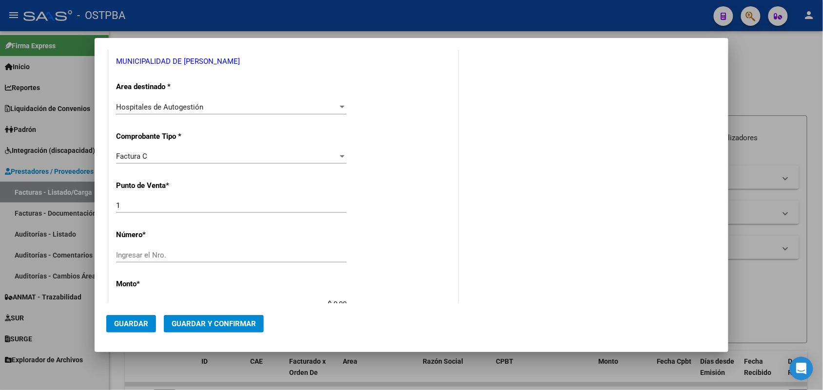
scroll to position [244, 0]
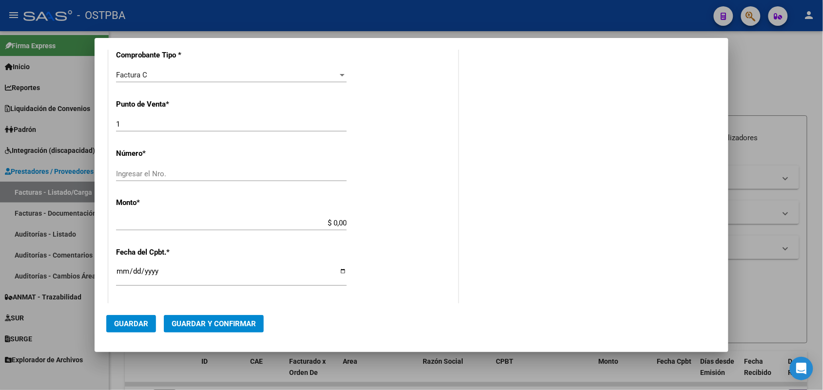
type input "30-68161808-9"
click at [131, 168] on div "Ingresar el Nro." at bounding box center [231, 174] width 231 height 15
type input "22941"
click at [354, 220] on app-form-text-field "Monto * $ 0,00 Ingresar el monto" at bounding box center [235, 212] width 238 height 29
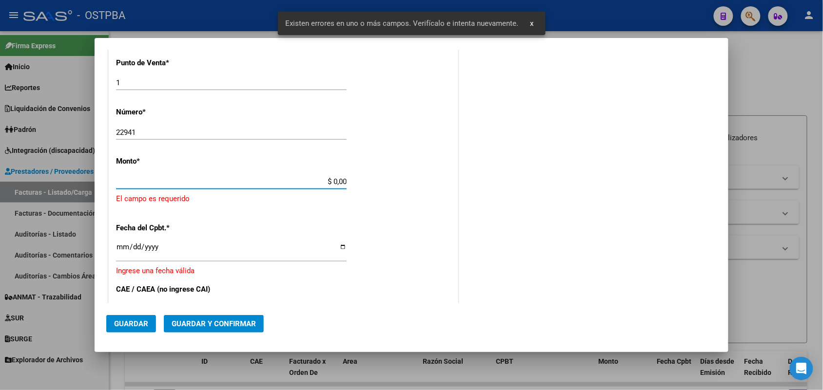
scroll to position [286, 0]
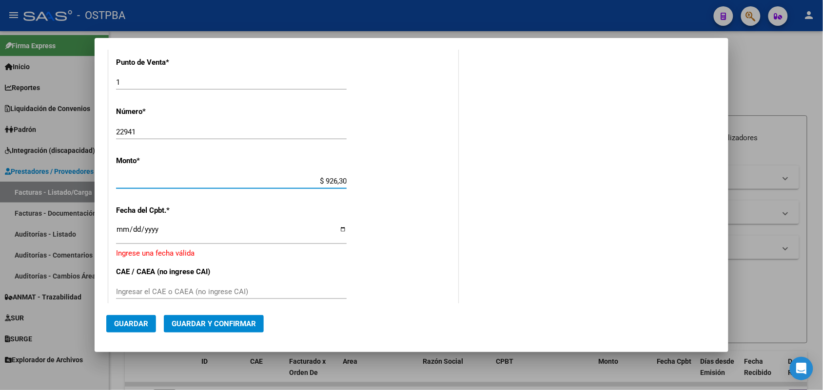
type input "$ 9.263,00"
click at [126, 227] on input "Ingresar la fecha" at bounding box center [231, 234] width 231 height 16
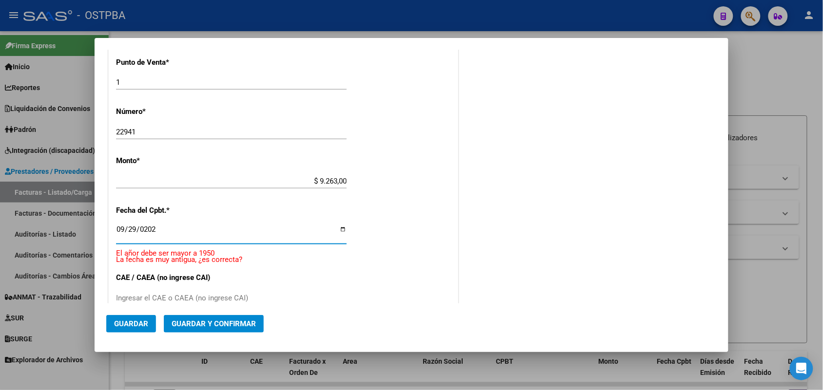
type input "2025-09-29"
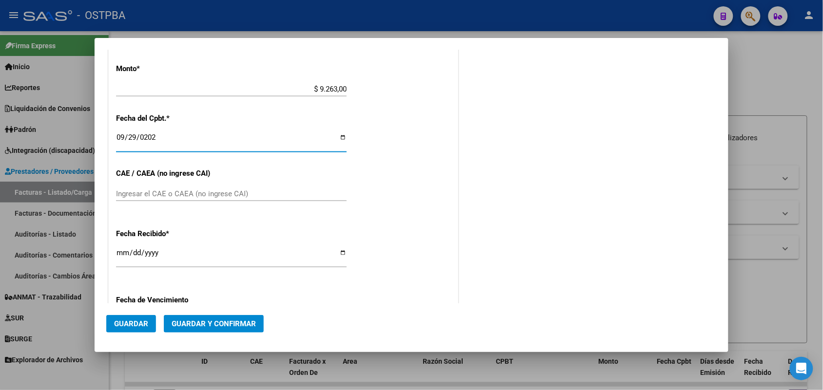
scroll to position [408, 0]
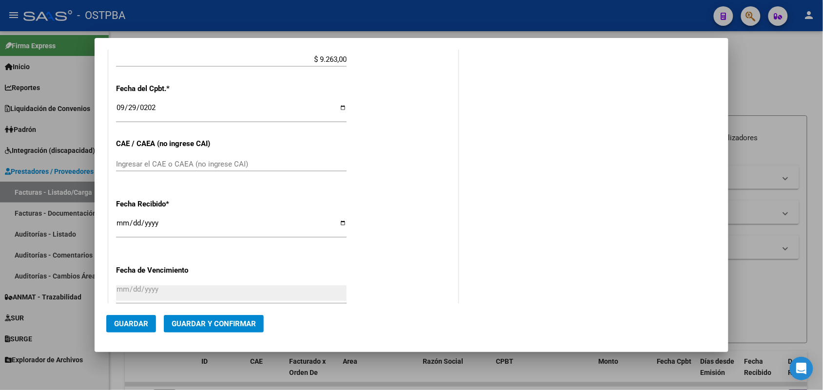
click at [123, 158] on div "Ingresar el CAE o CAEA (no ingrese CAI)" at bounding box center [231, 164] width 231 height 15
type input "75399872463367"
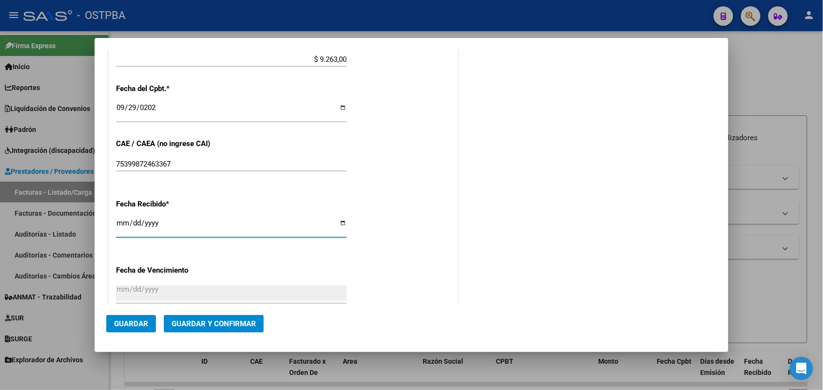
click at [122, 230] on input "[DATE]" at bounding box center [231, 227] width 231 height 16
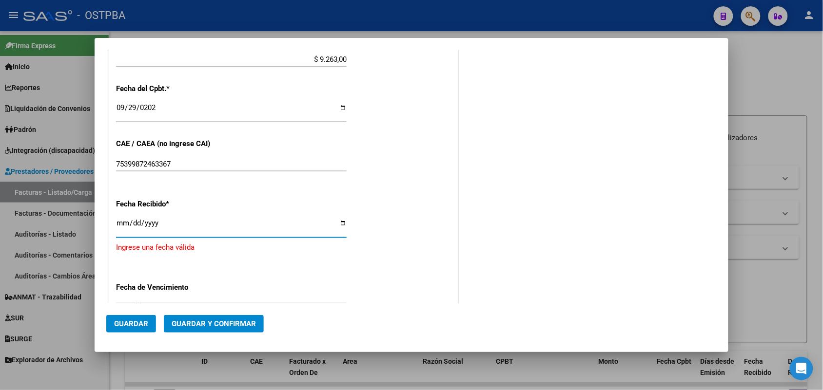
type input "[DATE]"
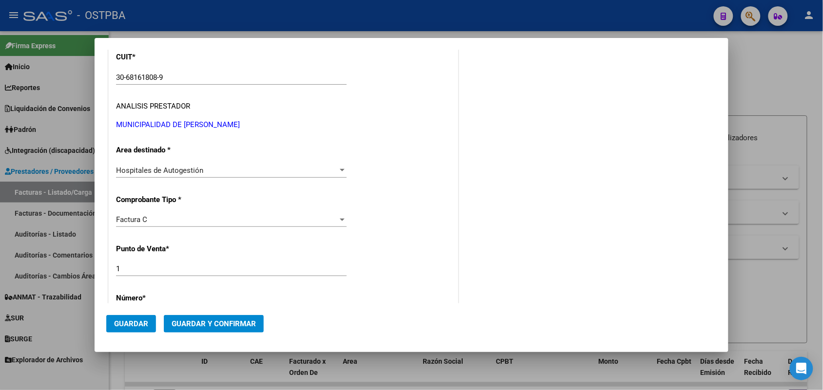
scroll to position [0, 0]
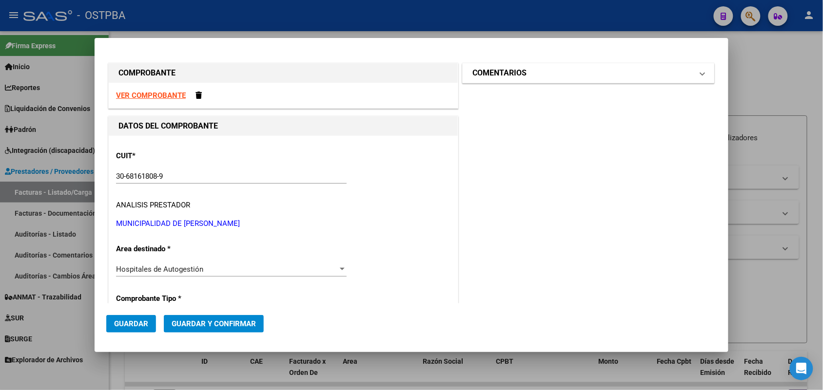
click at [701, 72] on span at bounding box center [703, 73] width 4 height 12
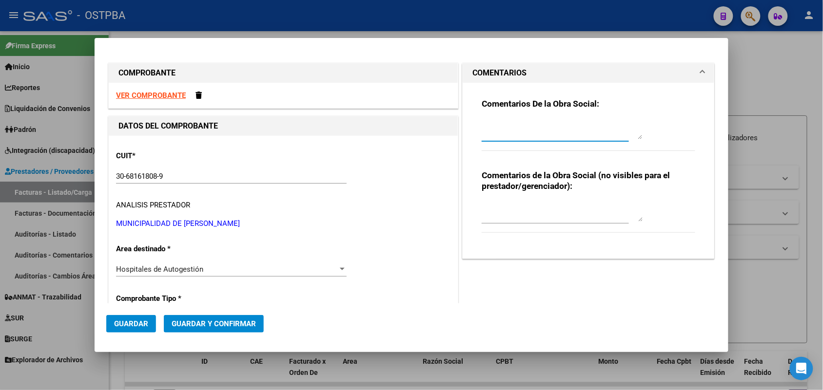
click at [482, 137] on textarea at bounding box center [562, 130] width 161 height 20
drag, startPoint x: 478, startPoint y: 125, endPoint x: 434, endPoint y: 256, distance: 138.4
drag, startPoint x: 493, startPoint y: 123, endPoint x: 680, endPoint y: 142, distance: 187.6
click at [680, 142] on div "Comentarios De la Obra Social: HR" at bounding box center [589, 129] width 214 height 63
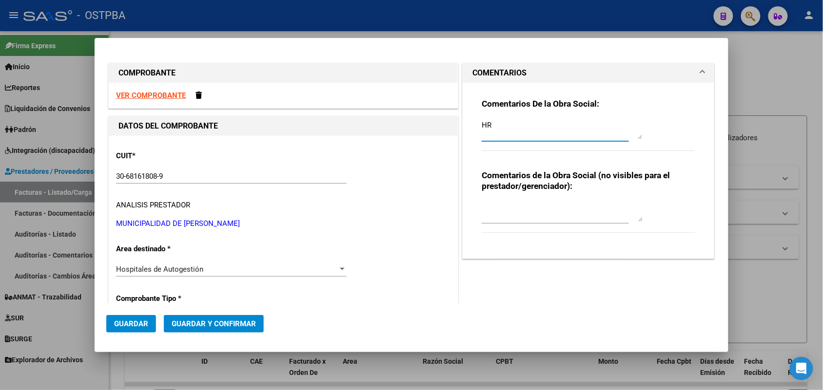
click at [490, 125] on textarea "HR" at bounding box center [562, 130] width 161 height 20
type textarea "HR 127134"
click at [140, 322] on span "Guardar" at bounding box center [131, 324] width 34 height 9
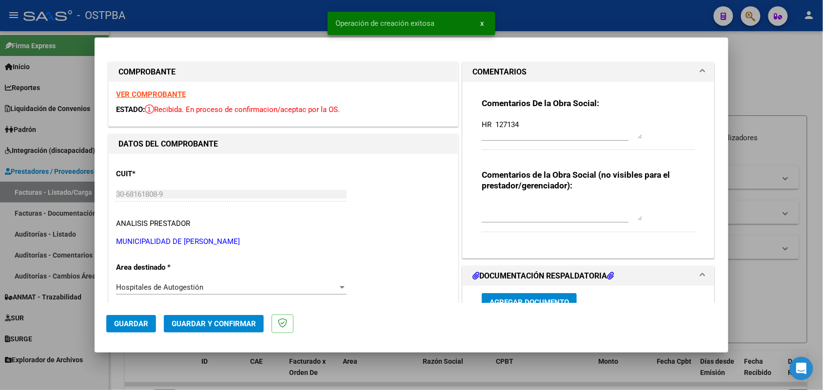
type input "2025-11-28"
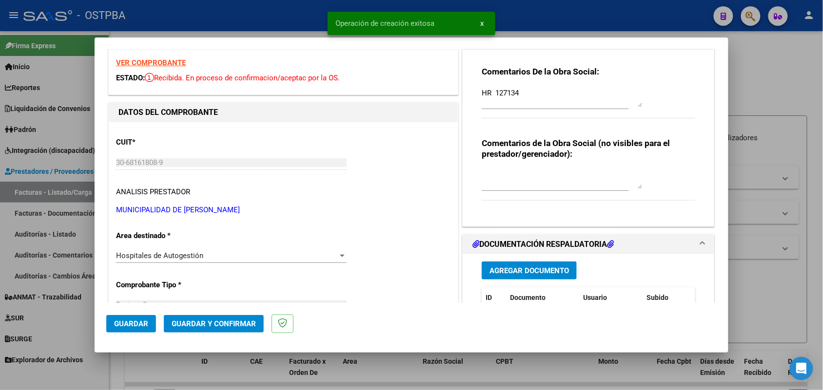
scroll to position [183, 0]
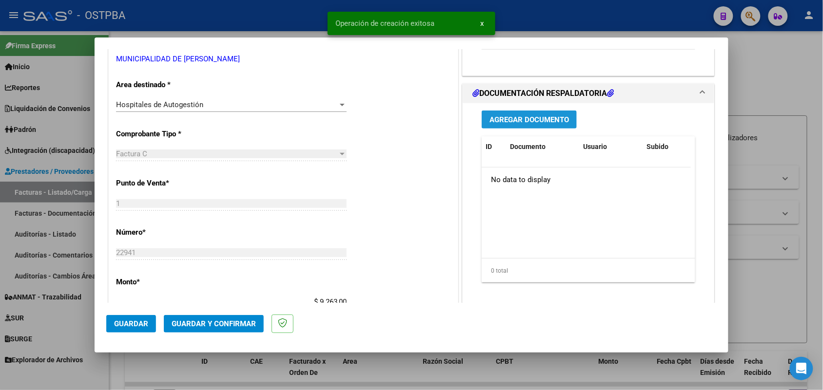
click at [530, 118] on span "Agregar Documento" at bounding box center [528, 120] width 79 height 9
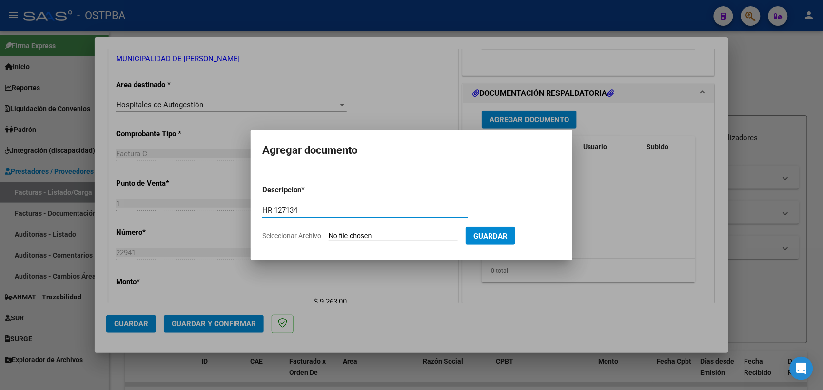
type input "HR 127134"
click at [333, 237] on input "Seleccionar Archivo" at bounding box center [393, 236] width 129 height 9
type input "C:\fakepath\HR 127134.pdf"
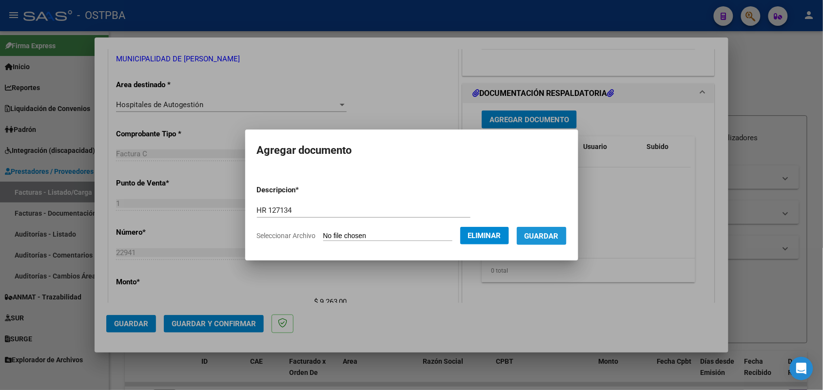
click at [556, 237] on span "Guardar" at bounding box center [542, 236] width 34 height 9
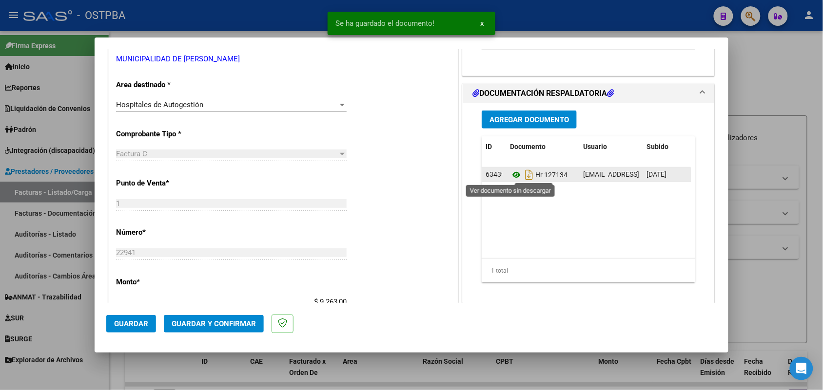
click at [511, 174] on icon at bounding box center [516, 175] width 13 height 12
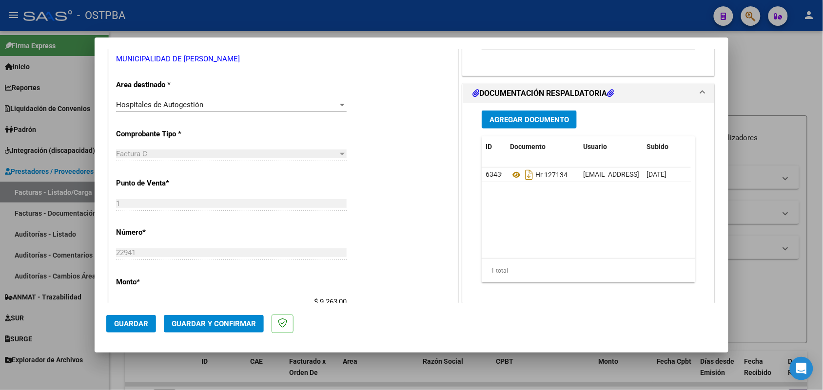
click at [541, 116] on span "Agregar Documento" at bounding box center [528, 120] width 79 height 9
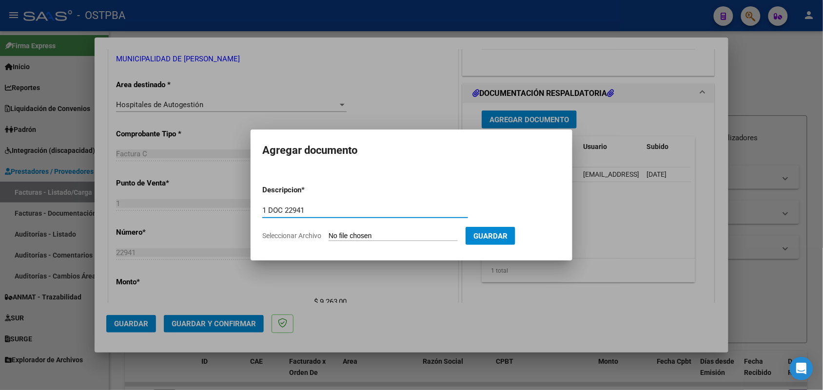
type input "1 DOC 22941"
click at [332, 236] on input "Seleccionar Archivo" at bounding box center [393, 236] width 129 height 9
type input "C:\fakepath\1 DOC 22941.pdf"
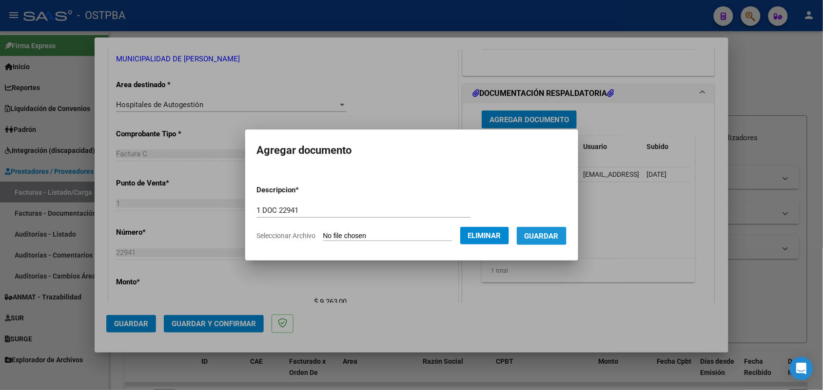
click at [543, 235] on span "Guardar" at bounding box center [542, 236] width 34 height 9
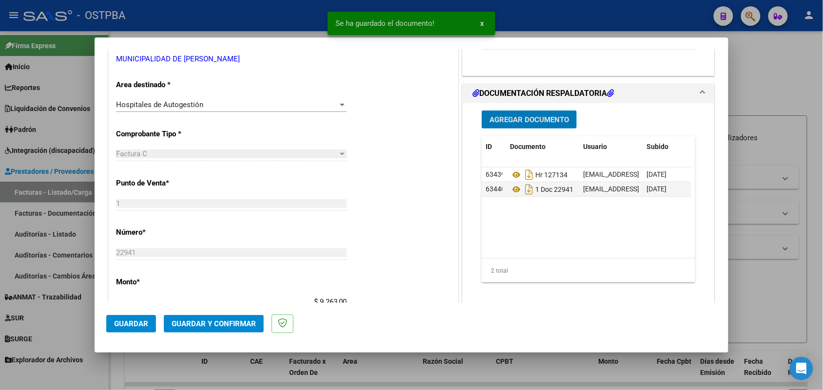
click at [540, 119] on span "Agregar Documento" at bounding box center [528, 120] width 79 height 9
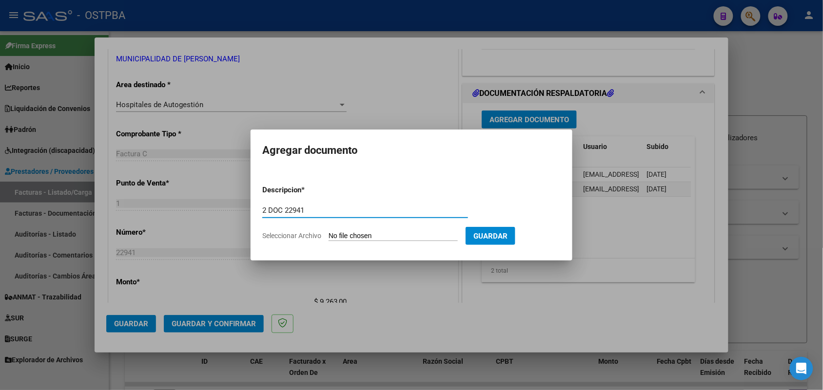
type input "2 DOC 22941"
click at [343, 237] on input "Seleccionar Archivo" at bounding box center [393, 236] width 129 height 9
type input "C:\fakepath\2 DOC 22941.pdf"
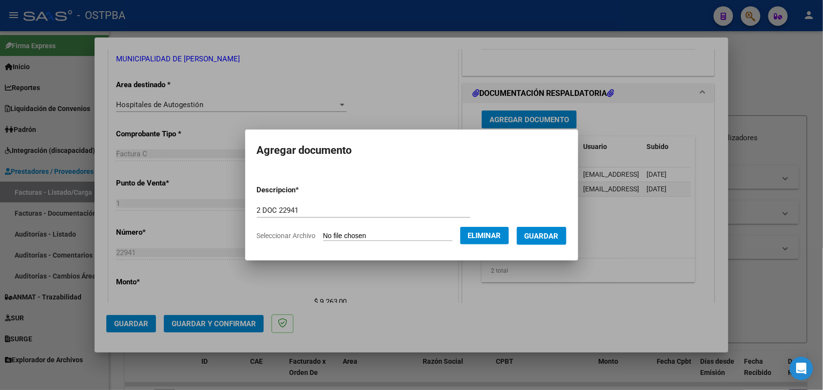
click at [547, 239] on span "Guardar" at bounding box center [542, 236] width 34 height 9
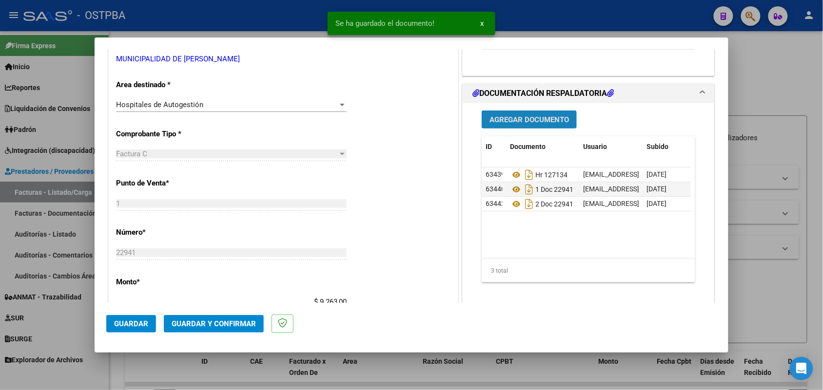
click at [540, 127] on button "Agregar Documento" at bounding box center [529, 120] width 95 height 18
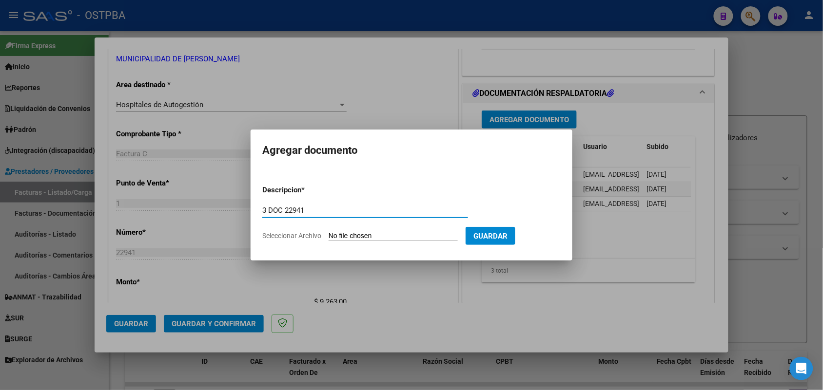
type input "3 DOC 22941"
click at [337, 233] on input "Seleccionar Archivo" at bounding box center [393, 236] width 129 height 9
type input "C:\fakepath\3 DOC 22941.pdf"
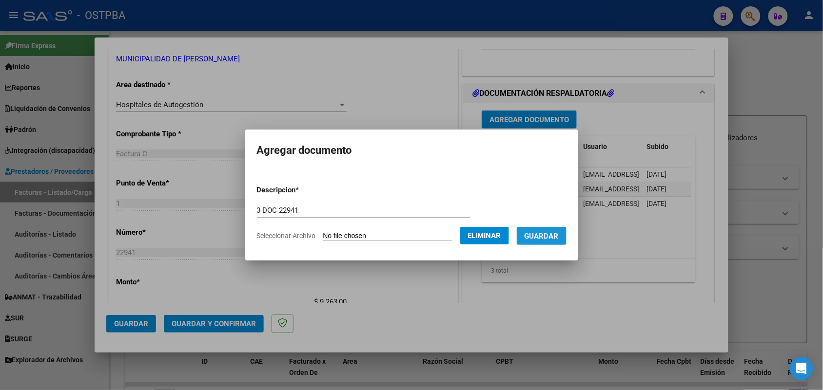
click at [552, 238] on span "Guardar" at bounding box center [542, 236] width 34 height 9
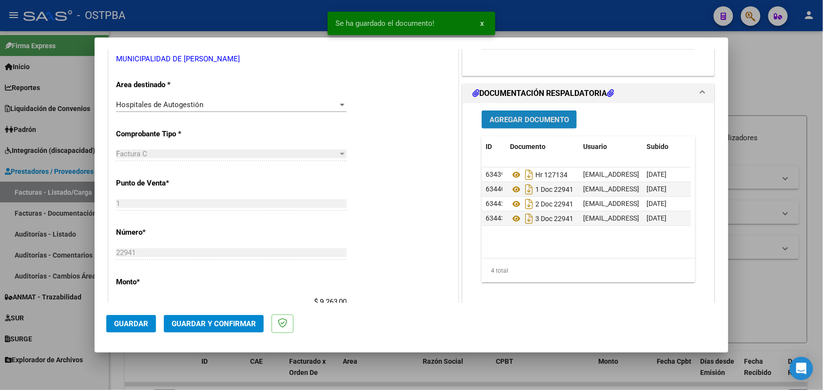
click at [527, 118] on span "Agregar Documento" at bounding box center [528, 120] width 79 height 9
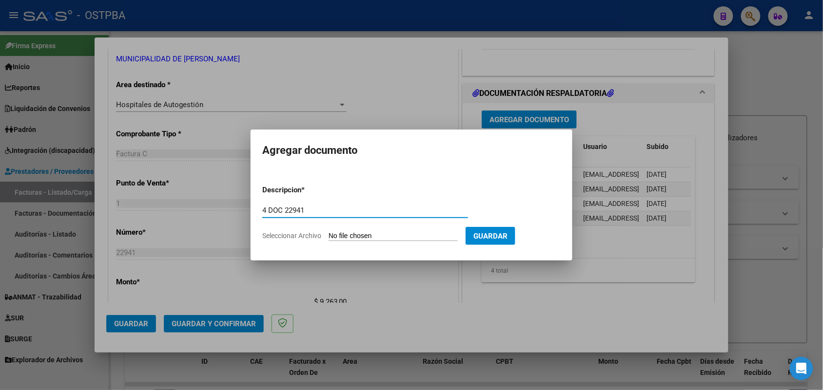
type input "4 DOC 22941"
click at [342, 238] on input "Seleccionar Archivo" at bounding box center [393, 236] width 129 height 9
type input "C:\fakepath\4 DOC 22941.pdf"
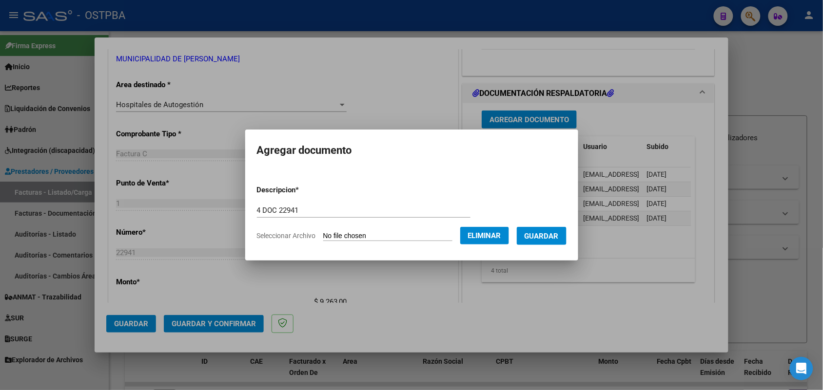
click at [546, 237] on span "Guardar" at bounding box center [542, 236] width 34 height 9
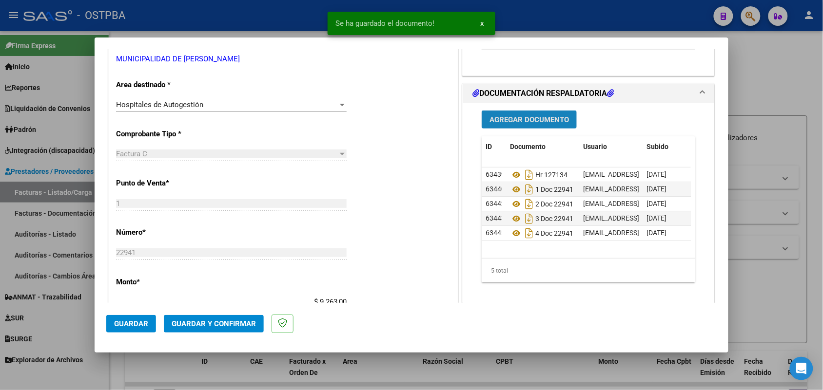
click at [533, 116] on span "Agregar Documento" at bounding box center [528, 120] width 79 height 9
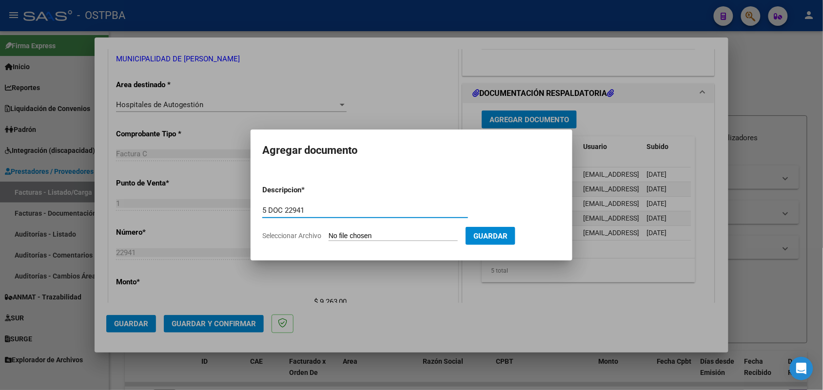
type input "5 DOC 22941"
click at [338, 237] on input "Seleccionar Archivo" at bounding box center [393, 236] width 129 height 9
type input "C:\fakepath\5 DOC 22941.pdf"
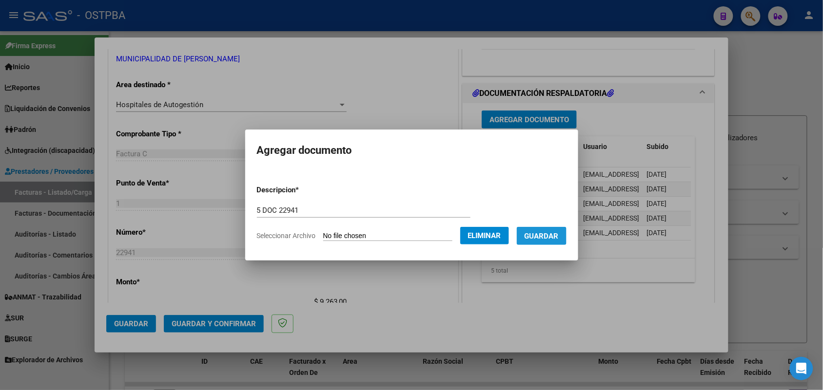
click at [553, 232] on span "Guardar" at bounding box center [542, 236] width 34 height 9
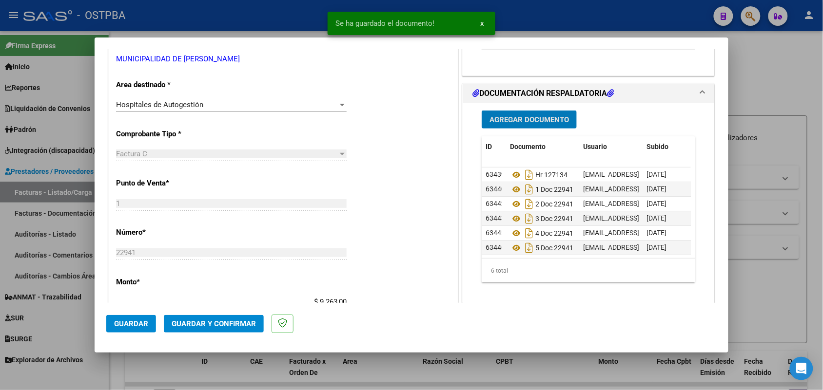
click at [523, 118] on span "Agregar Documento" at bounding box center [528, 120] width 79 height 9
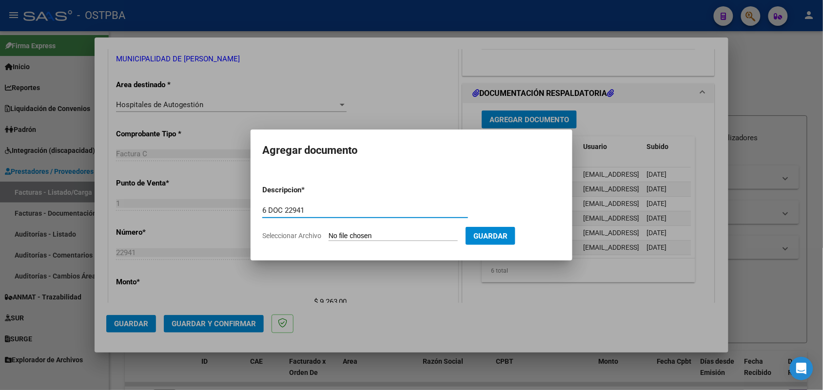
type input "6 DOC 22941"
click at [334, 234] on input "Seleccionar Archivo" at bounding box center [393, 236] width 129 height 9
type input "C:\fakepath\6 DOC 22941.pdf"
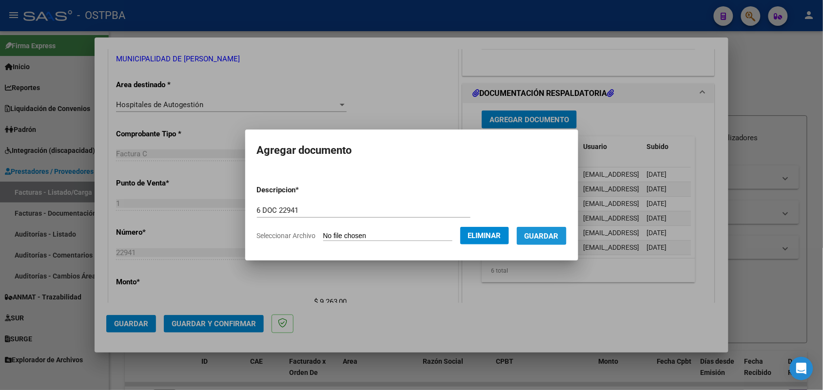
click at [552, 233] on span "Guardar" at bounding box center [542, 236] width 34 height 9
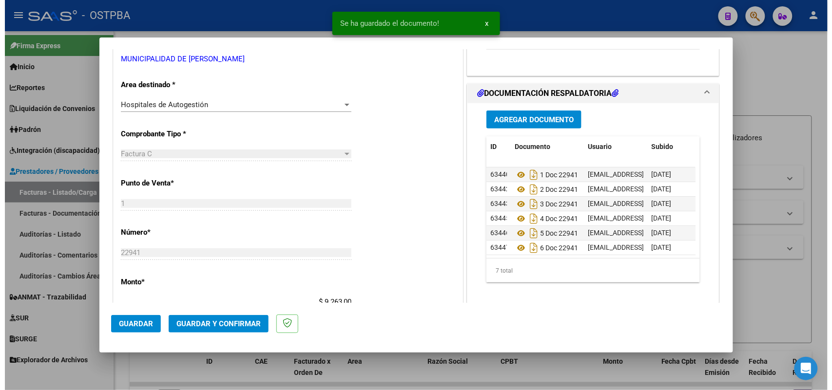
scroll to position [24, 0]
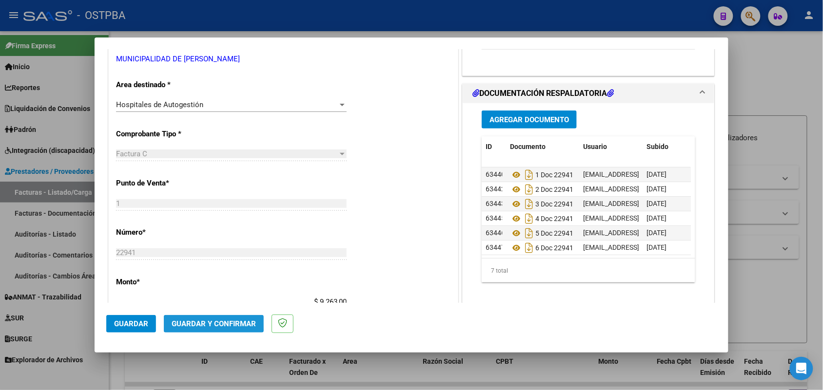
click at [206, 323] on span "Guardar y Confirmar" at bounding box center [214, 324] width 84 height 9
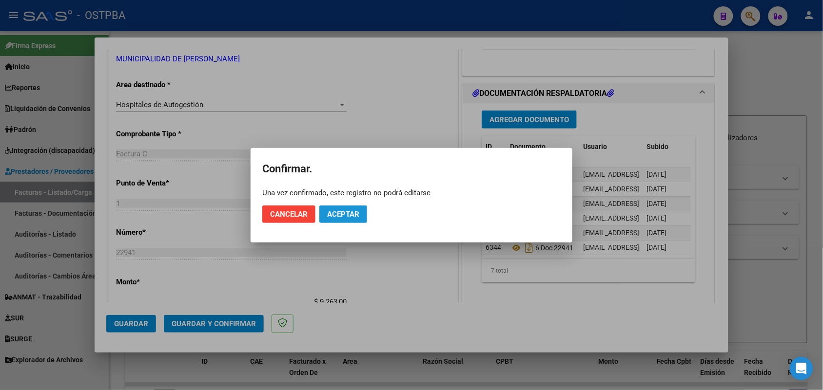
click at [349, 218] on span "Aceptar" at bounding box center [343, 214] width 32 height 9
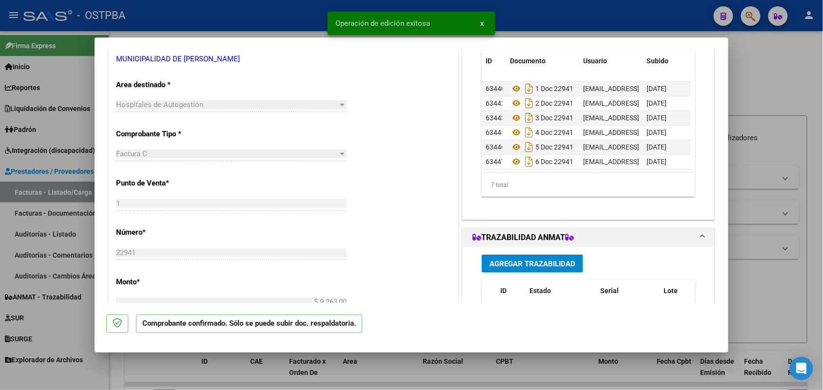
click at [72, 205] on div at bounding box center [411, 195] width 823 height 390
type input "$ 0,00"
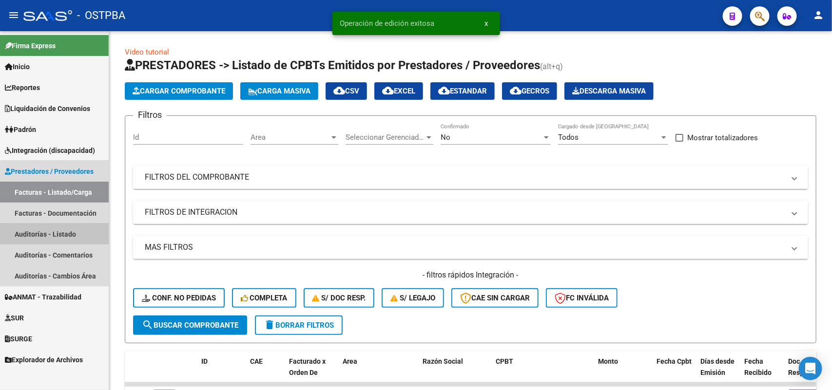
click at [56, 231] on link "Auditorías - Listado" at bounding box center [54, 234] width 109 height 21
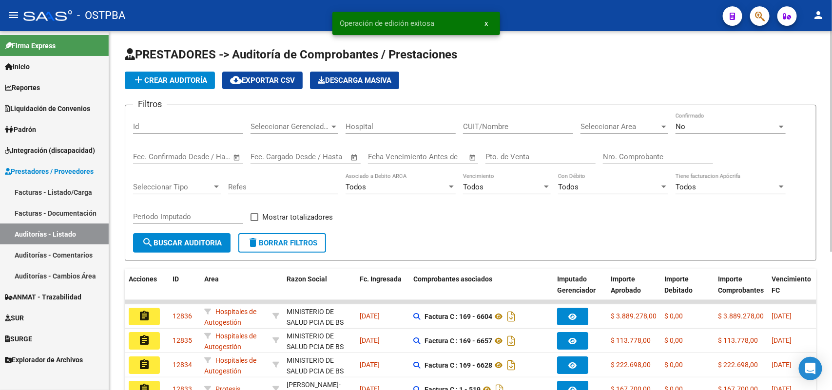
click at [199, 84] on button "add Crear Auditoría" at bounding box center [170, 81] width 90 height 18
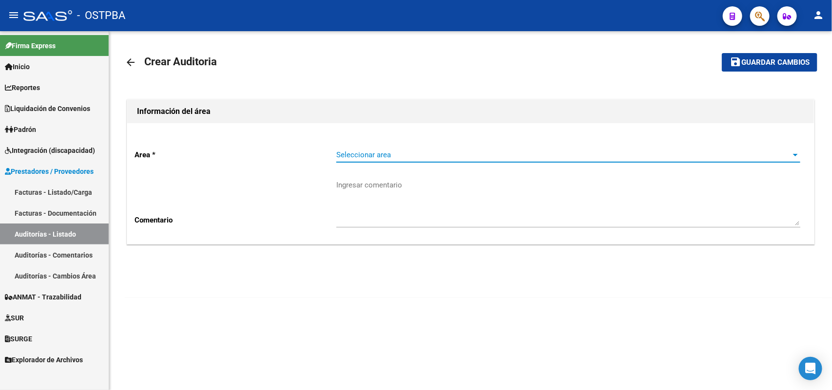
click at [361, 155] on span "Seleccionar area" at bounding box center [563, 155] width 455 height 9
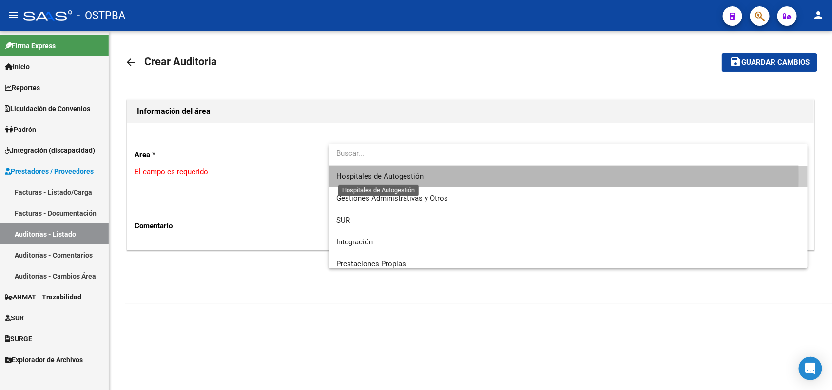
click at [364, 177] on span "Hospitales de Autogestión" at bounding box center [379, 176] width 87 height 9
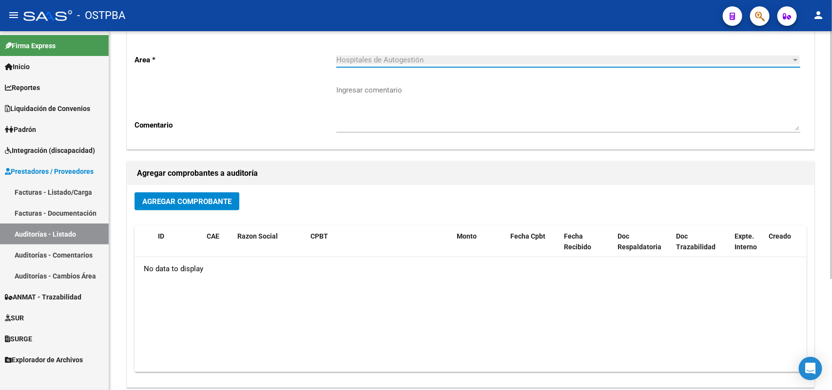
scroll to position [122, 0]
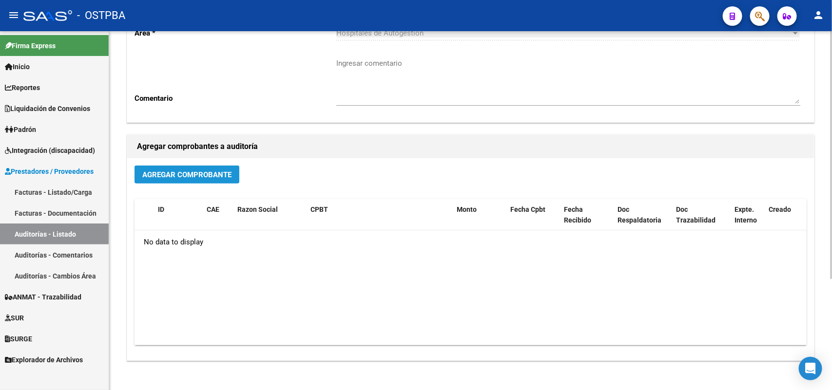
click at [191, 171] on span "Agregar Comprobante" at bounding box center [186, 175] width 89 height 9
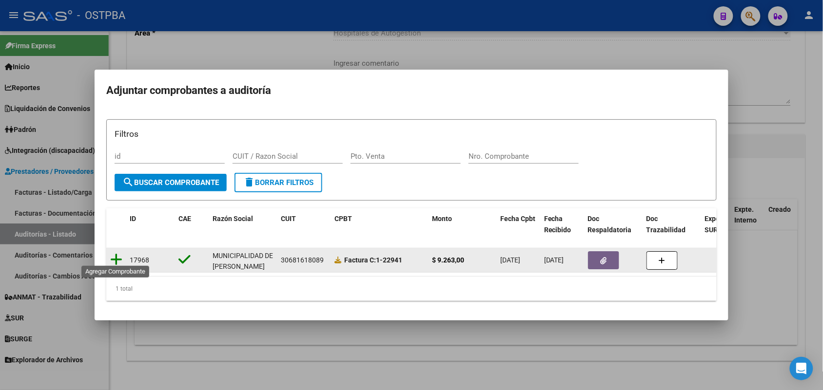
click at [117, 257] on icon at bounding box center [116, 260] width 12 height 14
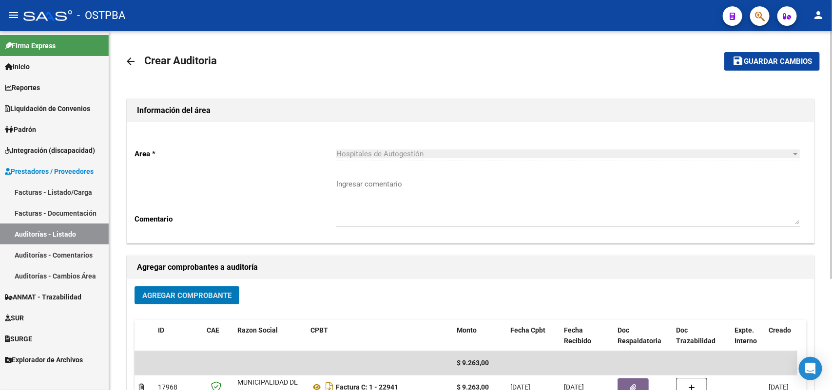
scroll to position [0, 0]
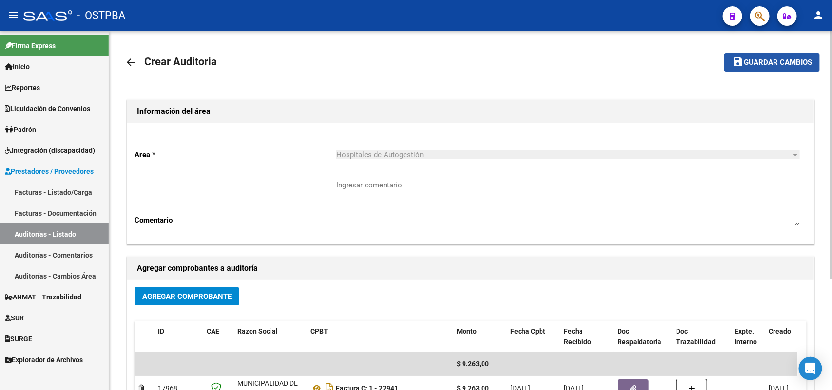
click at [771, 61] on span "Guardar cambios" at bounding box center [778, 63] width 68 height 9
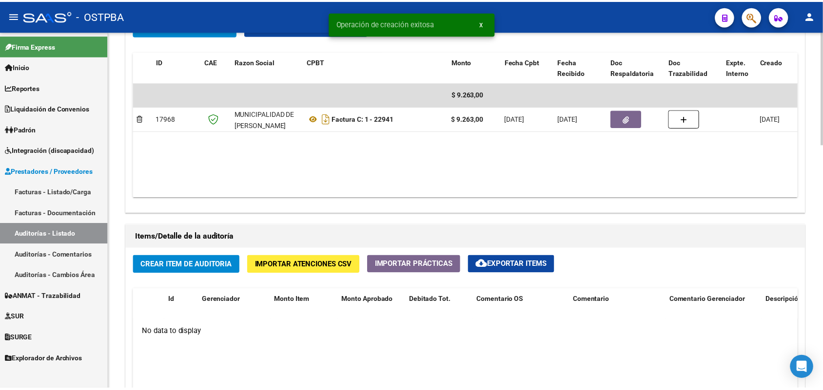
scroll to position [670, 0]
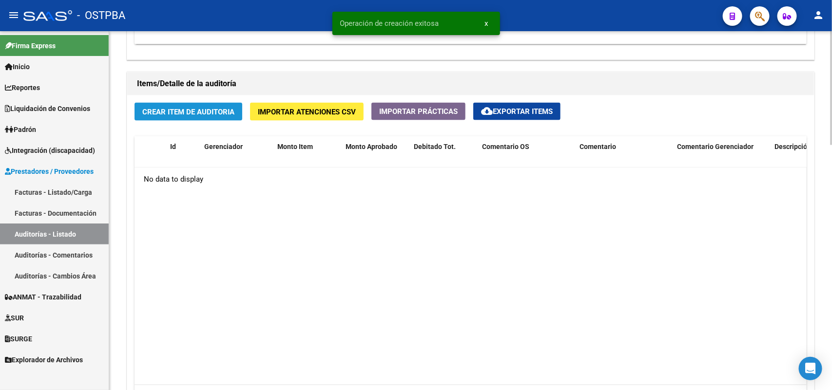
click at [203, 108] on span "Crear Item de Auditoria" at bounding box center [188, 112] width 92 height 9
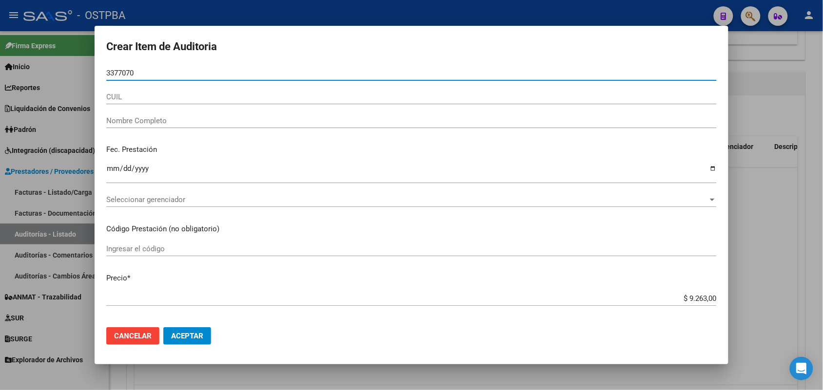
type input "33770700"
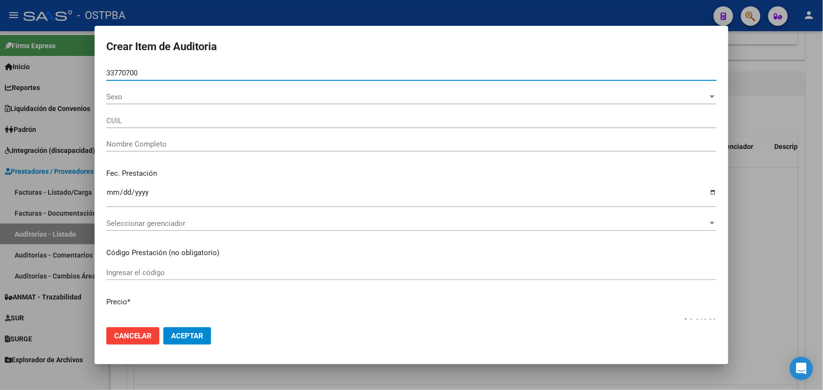
type input "23337707009"
type input "ZAPATA JONATAN FABIAN -"
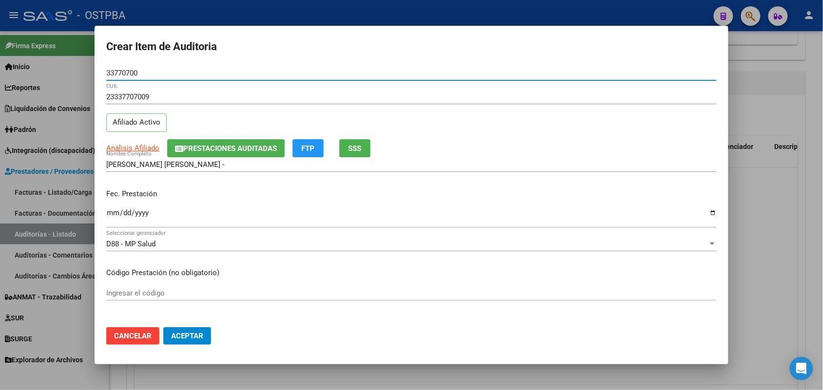
type input "33770700"
click at [110, 212] on input "Ingresar la fecha" at bounding box center [411, 217] width 610 height 16
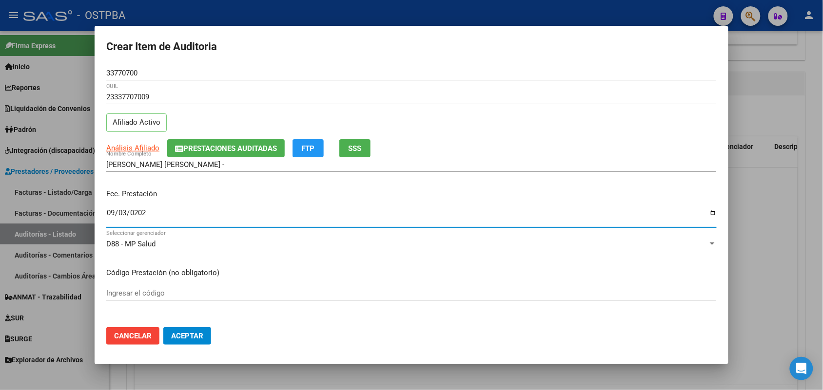
type input "[DATE]"
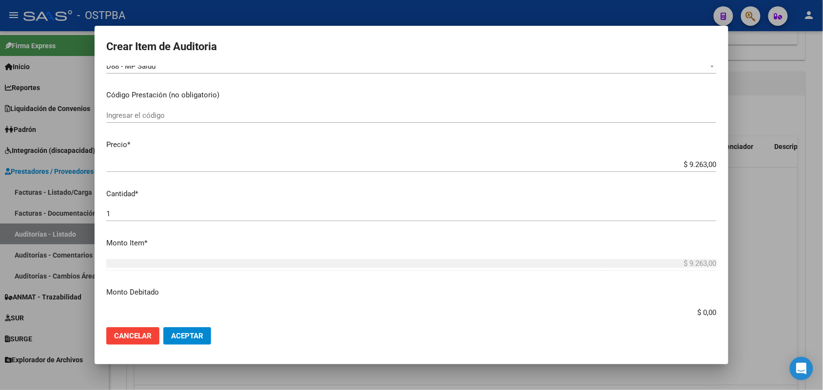
scroll to position [183, 0]
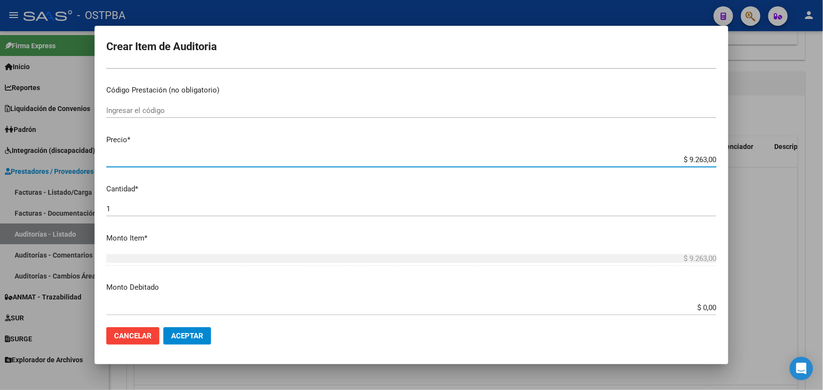
drag, startPoint x: 666, startPoint y: 160, endPoint x: 753, endPoint y: 154, distance: 87.5
click at [753, 154] on div "Crear Item de Auditoria 33770700 Nro Documento 23337707009 CUIL Afiliado Activo…" at bounding box center [411, 195] width 823 height 390
type input "$ 0,03"
type input "$ 0,39"
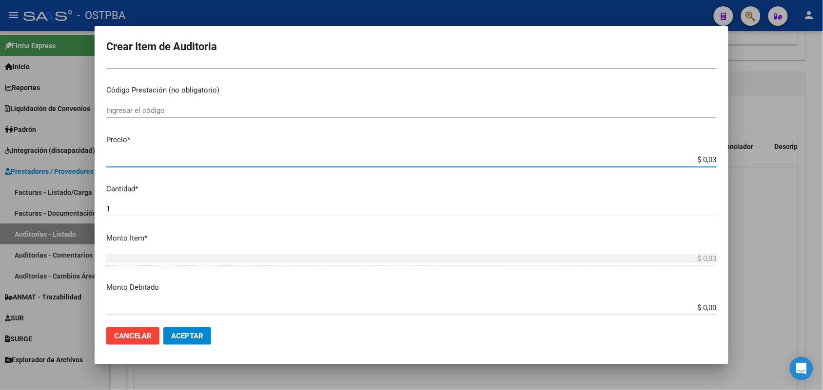
type input "$ 0,39"
type input "$ 3,99"
type input "$ 39,98"
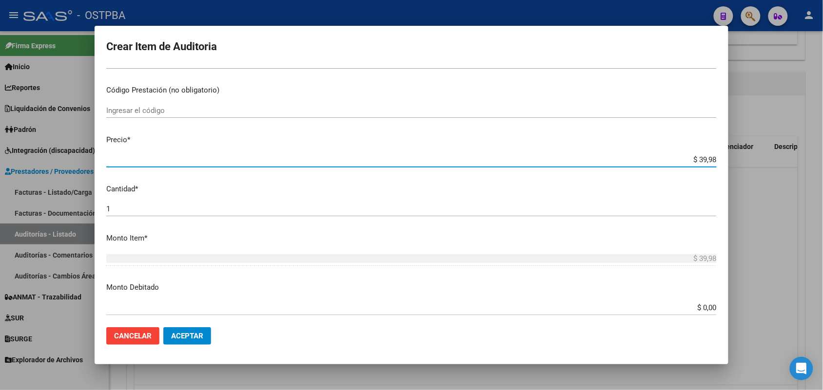
type input "$ 399,80"
type input "$ 3.998,00"
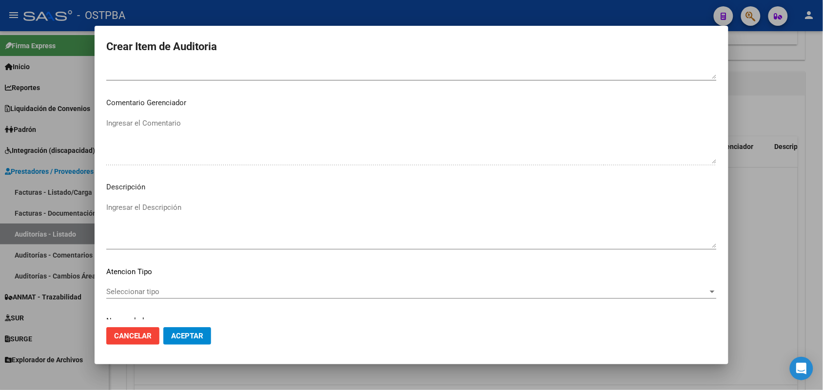
scroll to position [623, 0]
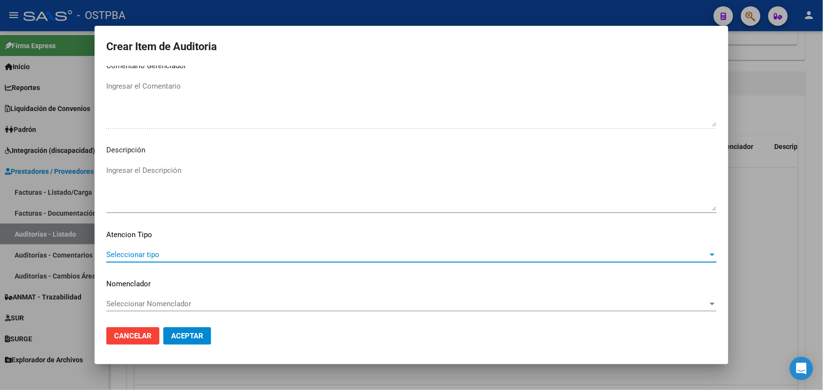
click at [149, 254] on span "Seleccionar tipo" at bounding box center [407, 255] width 602 height 9
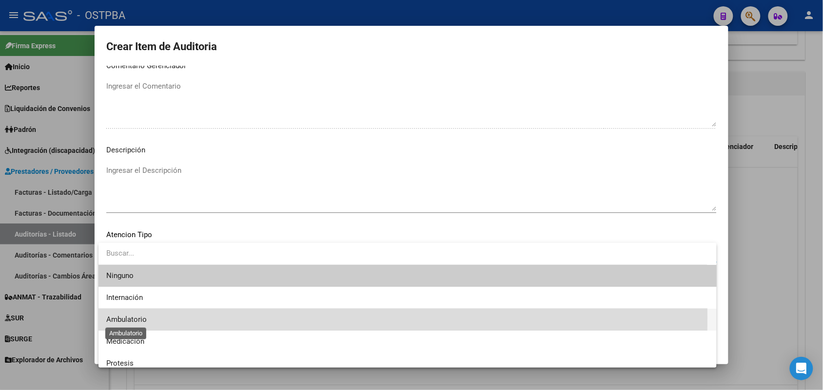
click at [134, 318] on span "Ambulatorio" at bounding box center [126, 319] width 40 height 9
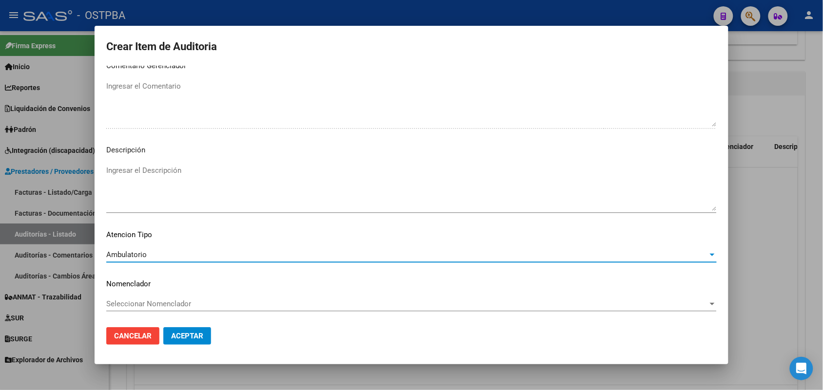
click at [185, 336] on span "Aceptar" at bounding box center [187, 336] width 32 height 9
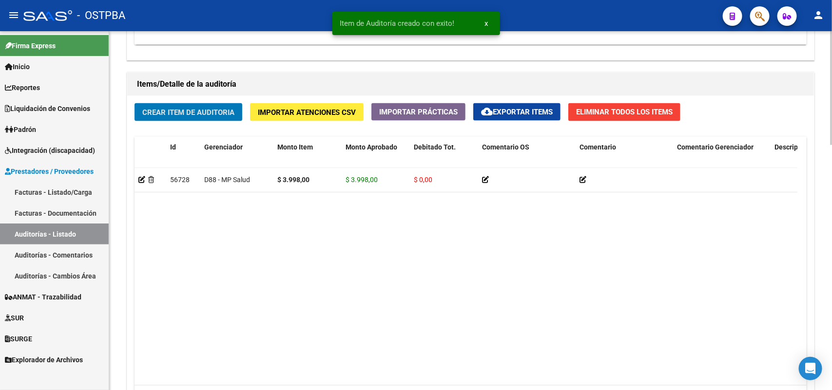
click at [221, 108] on span "Crear Item de Auditoria" at bounding box center [188, 112] width 92 height 9
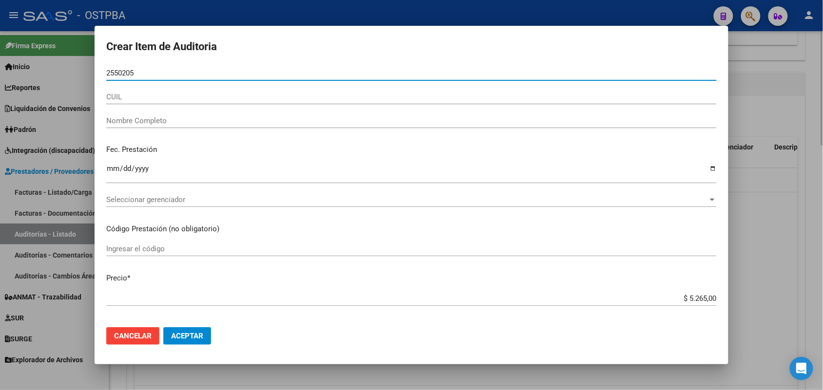
type input "25502054"
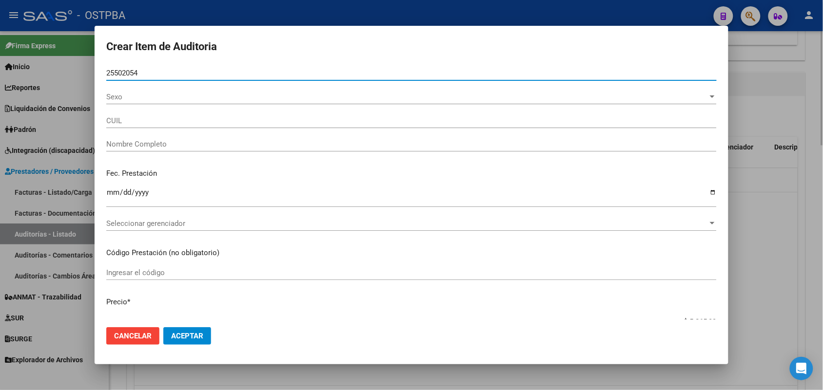
type input "20255020545"
type input "PALACIO ANTONIO RAFAEL -"
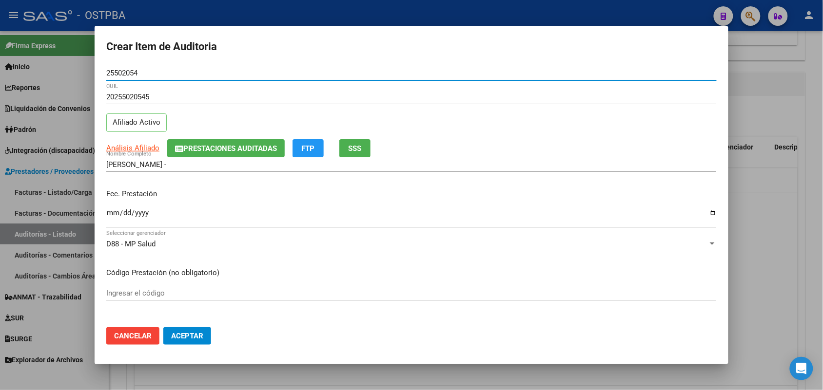
type input "25502054"
click at [109, 215] on input "Ingresar la fecha" at bounding box center [411, 217] width 610 height 16
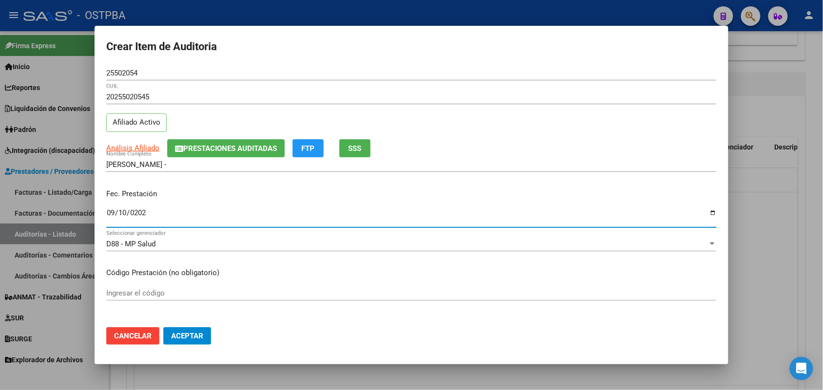
type input "2025-09-10"
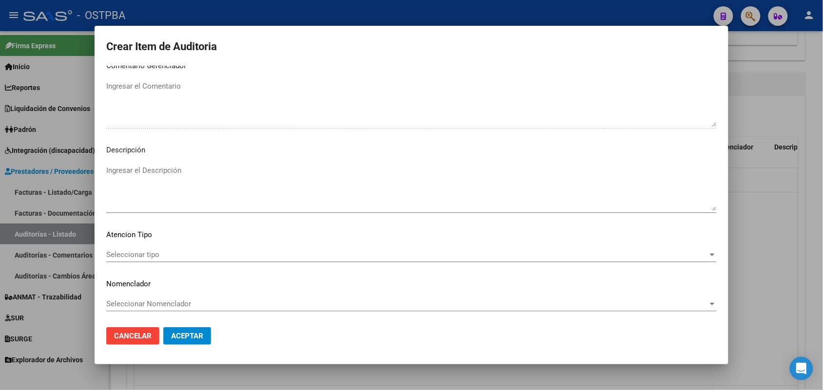
click at [142, 252] on span "Seleccionar tipo" at bounding box center [407, 255] width 602 height 9
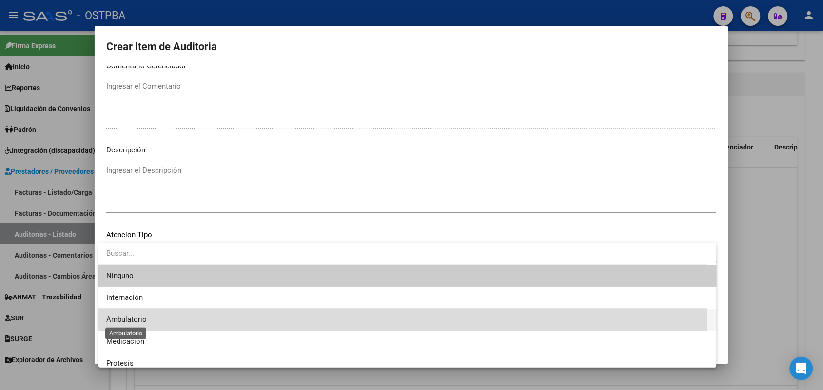
click at [140, 316] on span "Ambulatorio" at bounding box center [126, 319] width 40 height 9
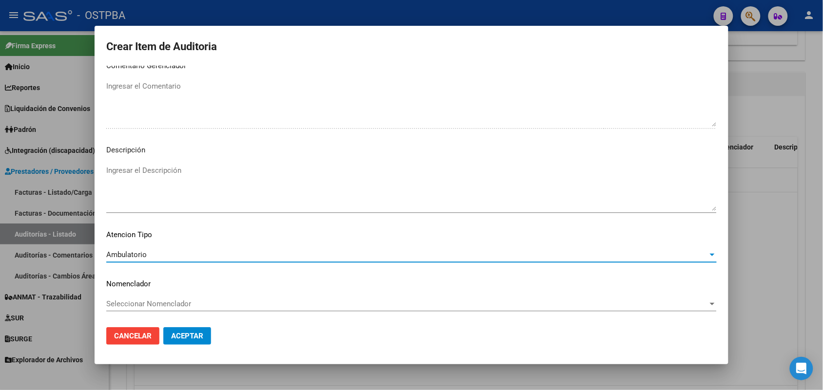
click at [197, 335] on span "Aceptar" at bounding box center [187, 336] width 32 height 9
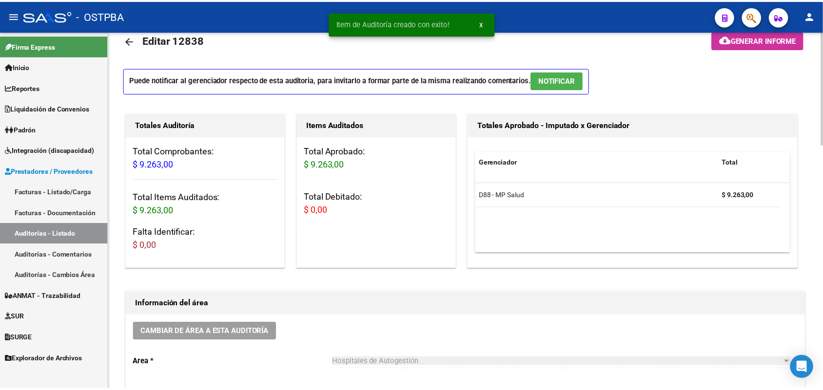
scroll to position [0, 0]
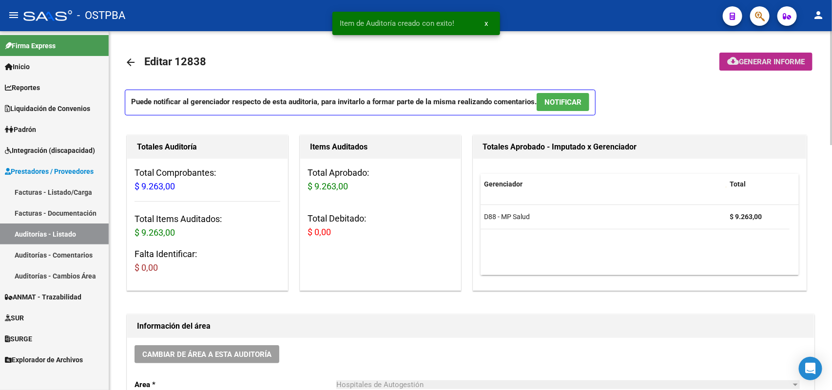
click at [744, 63] on span "Generar informe" at bounding box center [772, 62] width 66 height 9
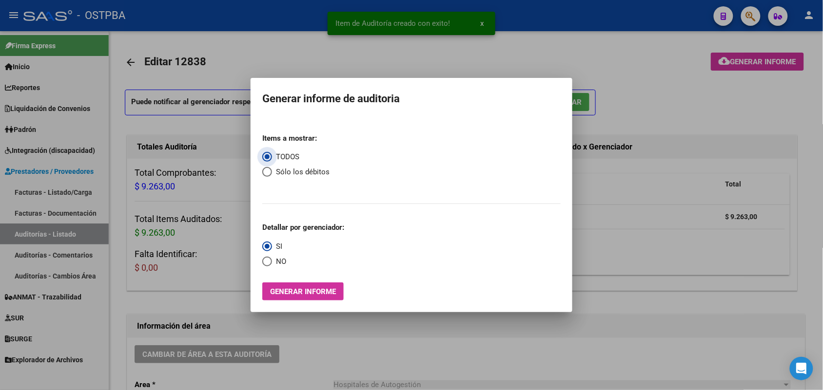
click at [325, 289] on span "Generar informe" at bounding box center [303, 292] width 66 height 9
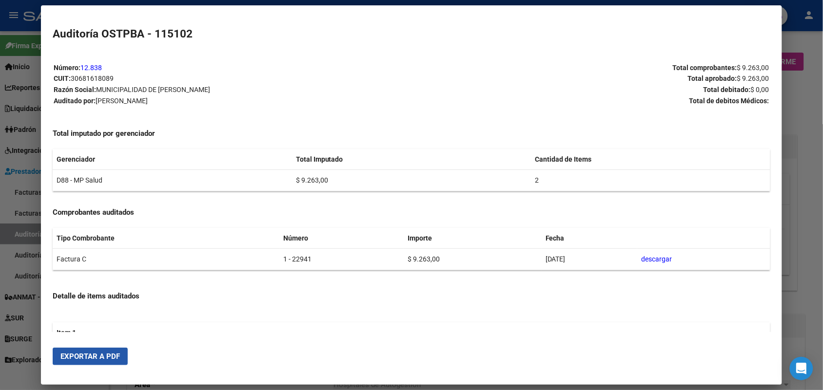
click at [106, 351] on button "Exportar a PDF" at bounding box center [90, 357] width 75 height 18
click at [795, 122] on div at bounding box center [411, 195] width 823 height 390
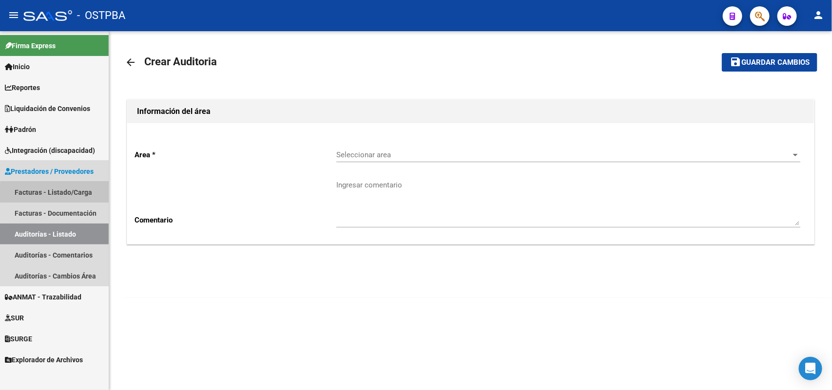
click at [56, 193] on link "Facturas - Listado/Carga" at bounding box center [54, 192] width 109 height 21
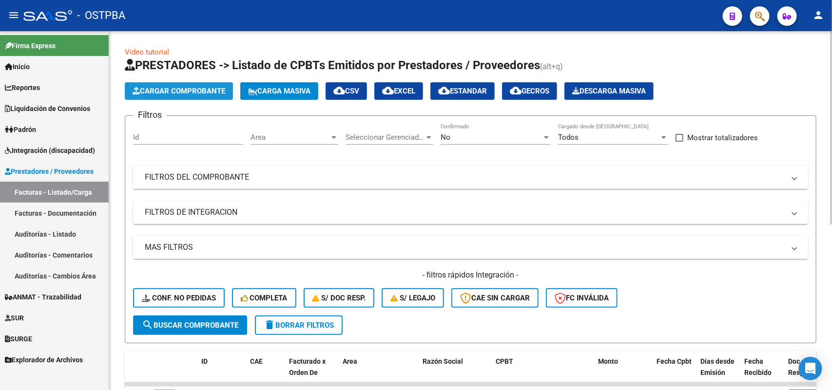
click at [196, 87] on span "Cargar Comprobante" at bounding box center [179, 91] width 93 height 9
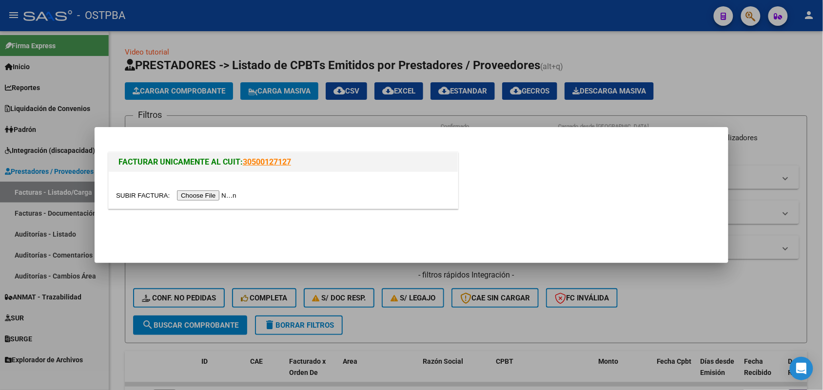
click at [200, 193] on input "file" at bounding box center [177, 196] width 123 height 10
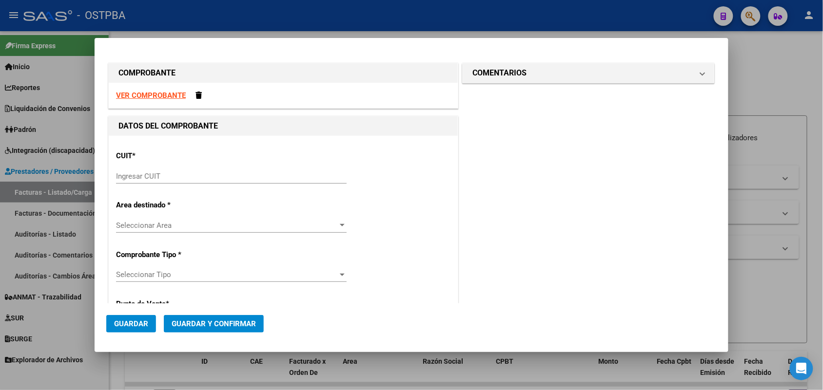
click at [127, 178] on input "Ingresar CUIT" at bounding box center [231, 176] width 231 height 9
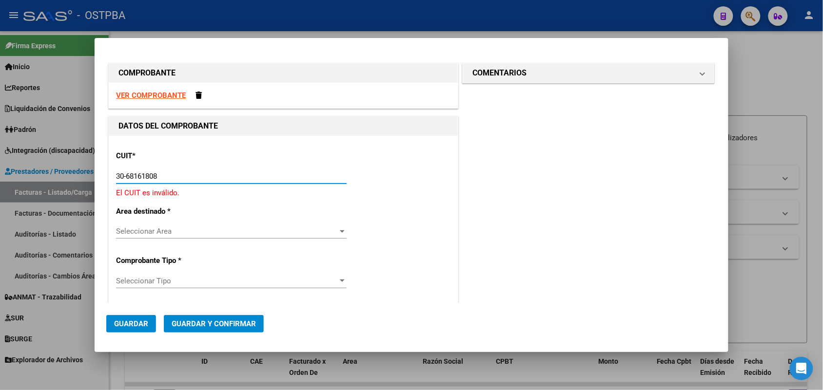
type input "30-68161808-9"
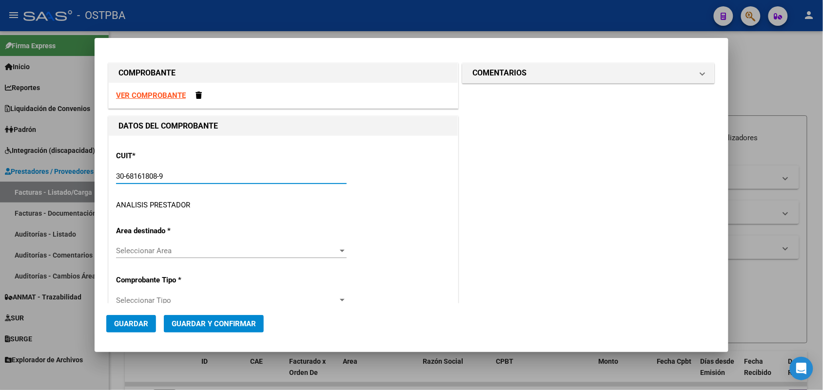
type input "1"
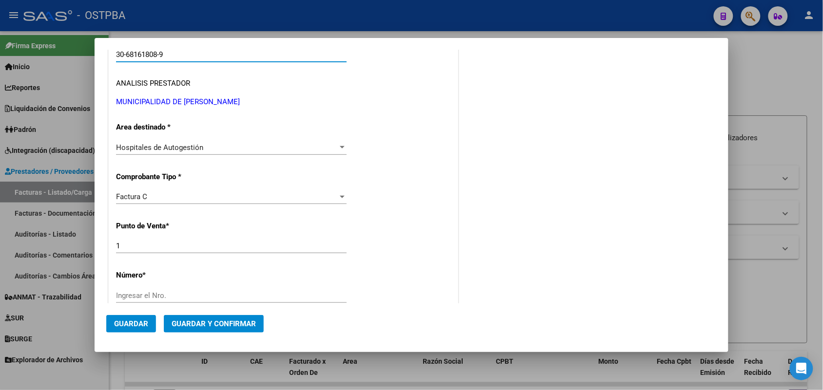
scroll to position [183, 0]
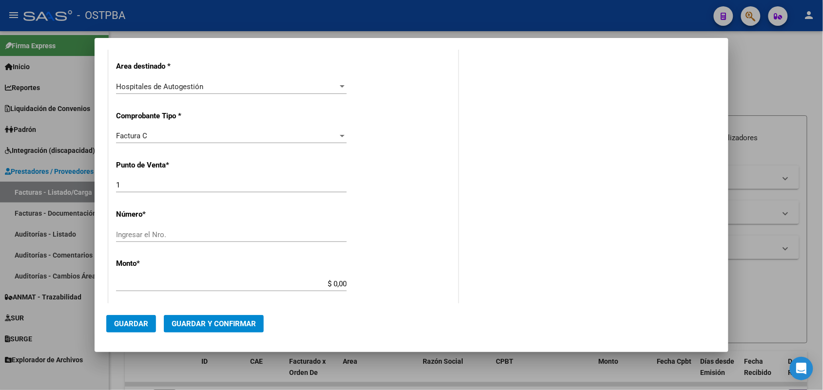
type input "30-68161808-9"
drag, startPoint x: 125, startPoint y: 186, endPoint x: 94, endPoint y: 186, distance: 30.7
click at [95, 186] on mat-dialog-content "COMPROBANTE VER COMPROBANTE DATOS DEL COMPROBANTE CUIT * 30-68161808-9 Ingresar…" at bounding box center [412, 177] width 634 height 254
type input "10"
click at [132, 235] on input "Ingresar el Nro." at bounding box center [231, 235] width 231 height 9
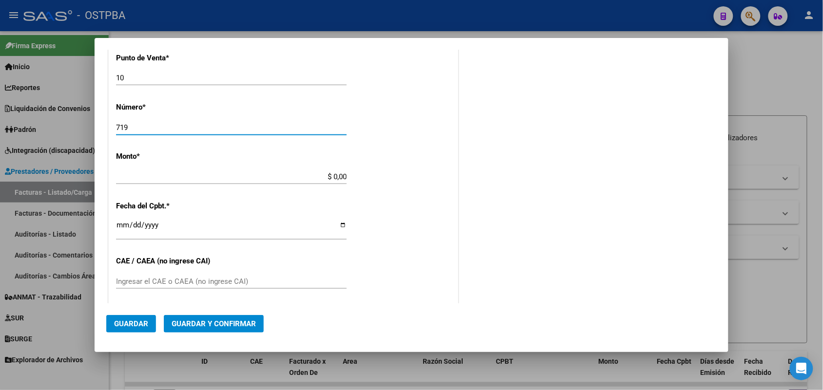
scroll to position [305, 0]
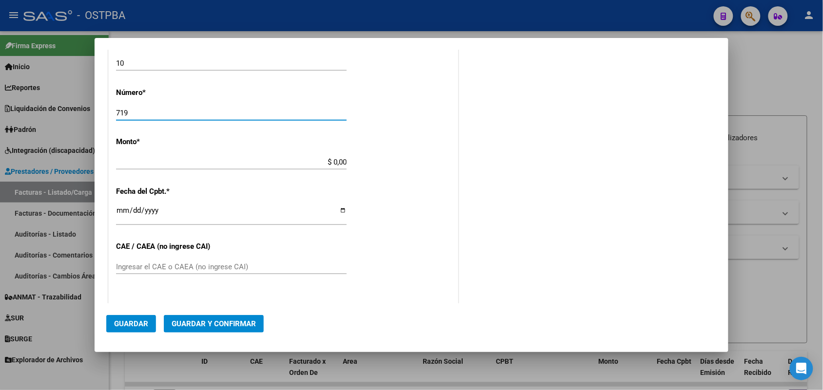
type input "719"
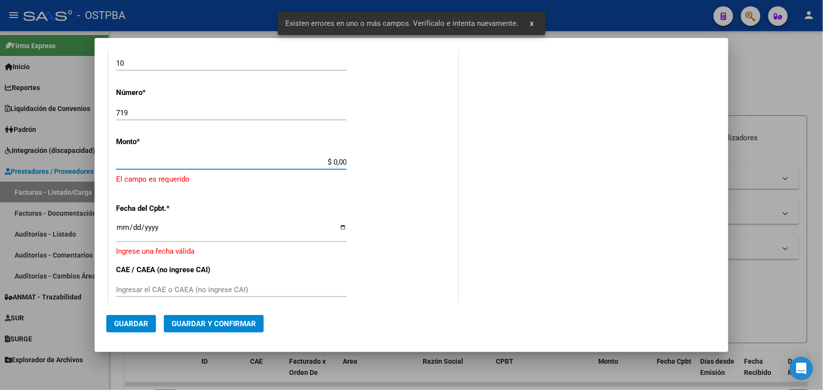
drag, startPoint x: 323, startPoint y: 162, endPoint x: 371, endPoint y: 150, distance: 49.4
click at [371, 150] on div "CUIT * 30-68161808-9 Ingresar CUIT ANALISIS PRESTADOR MUNICIPALIDAD DE JOSE C P…" at bounding box center [283, 188] width 349 height 714
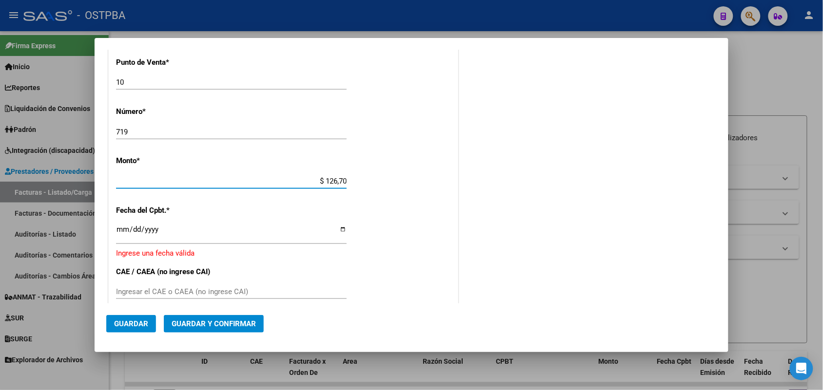
type input "$ 1.267,00"
click at [115, 230] on div "CUIT * 30-68161808-9 Ingresar CUIT ANALISIS PRESTADOR MUNICIPALIDAD DE JOSE C P…" at bounding box center [283, 198] width 349 height 697
click at [118, 229] on input "Ingresar la fecha" at bounding box center [231, 234] width 231 height 16
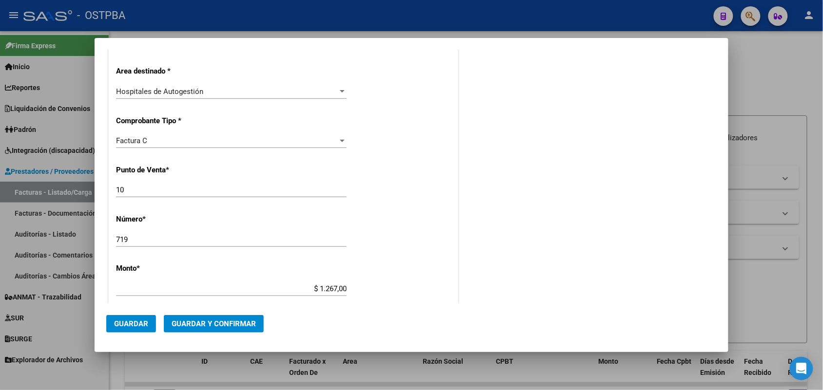
scroll to position [244, 0]
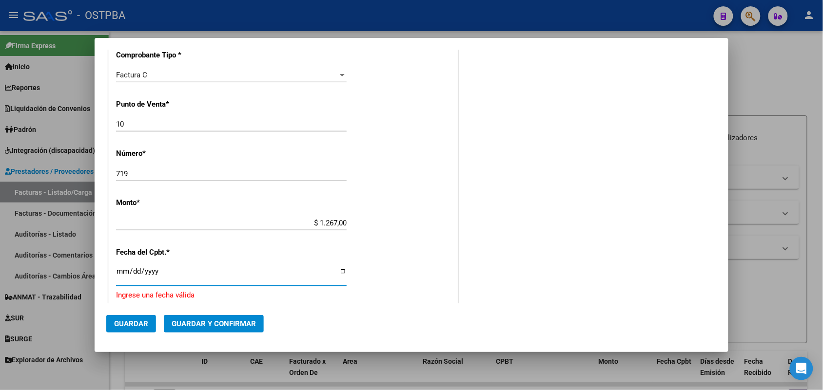
click at [120, 272] on input "Ingresar la fecha" at bounding box center [231, 276] width 231 height 16
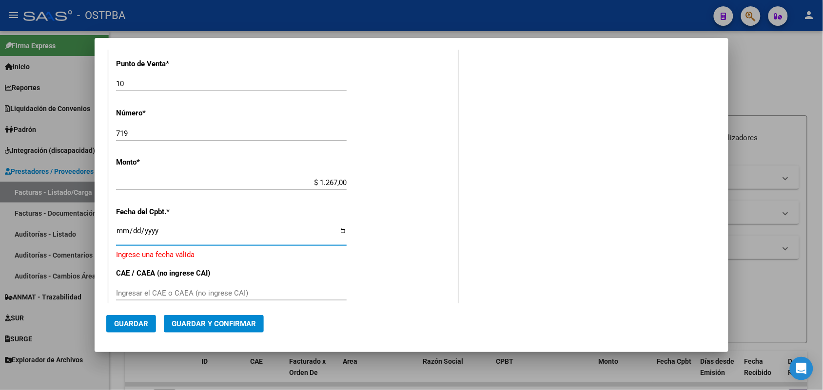
scroll to position [305, 0]
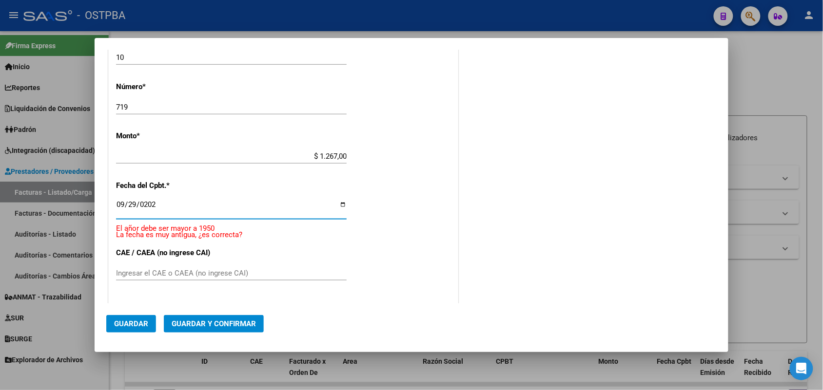
type input "2025-09-29"
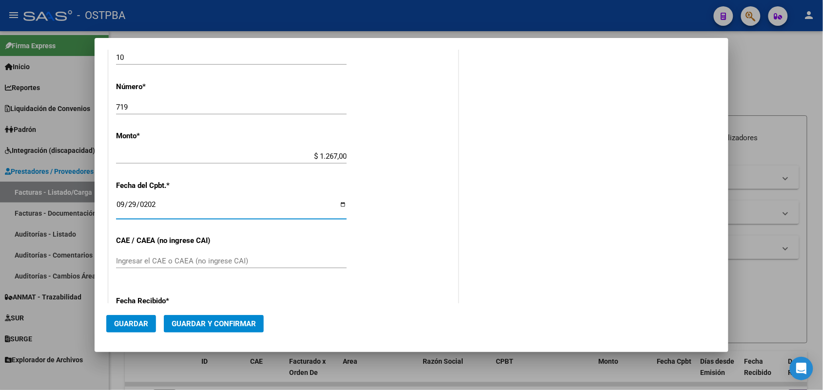
scroll to position [298, 0]
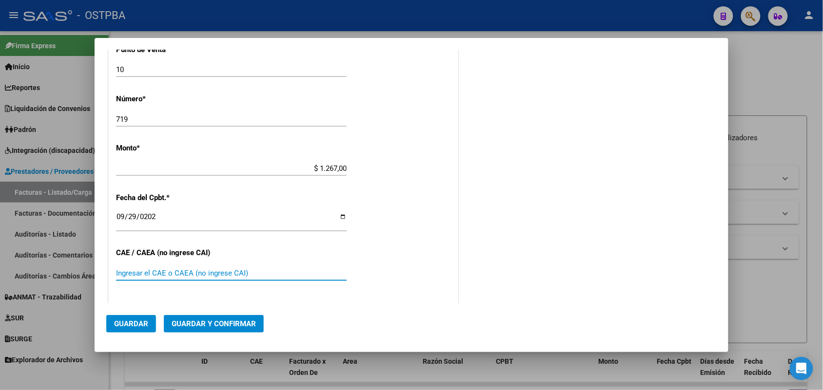
click at [135, 272] on input "Ingresar el CAE o CAEA (no ingrese CAI)" at bounding box center [231, 273] width 231 height 9
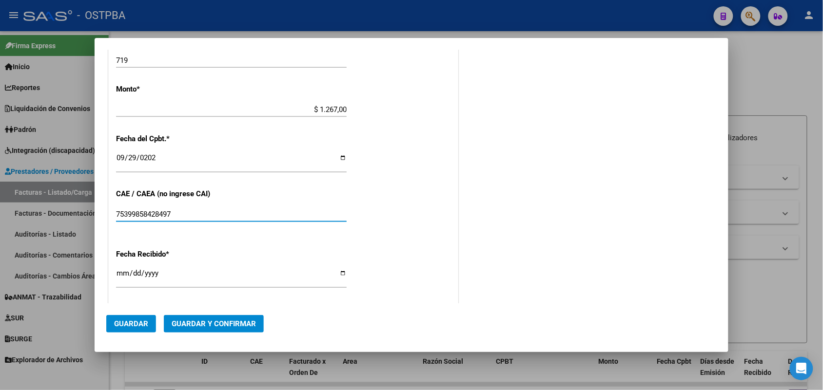
scroll to position [420, 0]
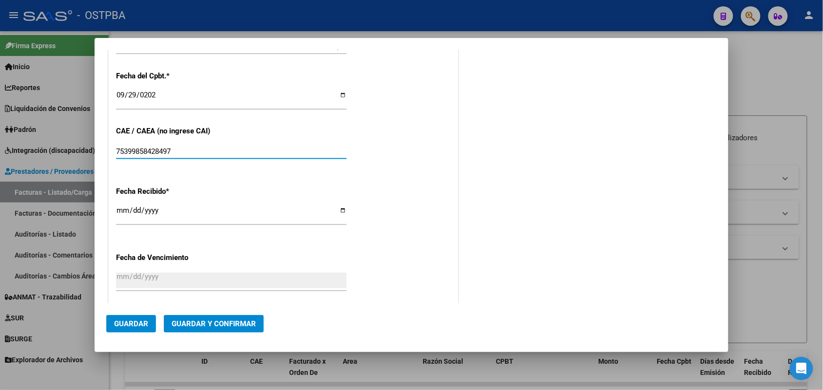
type input "75399858428497"
click at [120, 214] on input "[DATE]" at bounding box center [231, 215] width 231 height 16
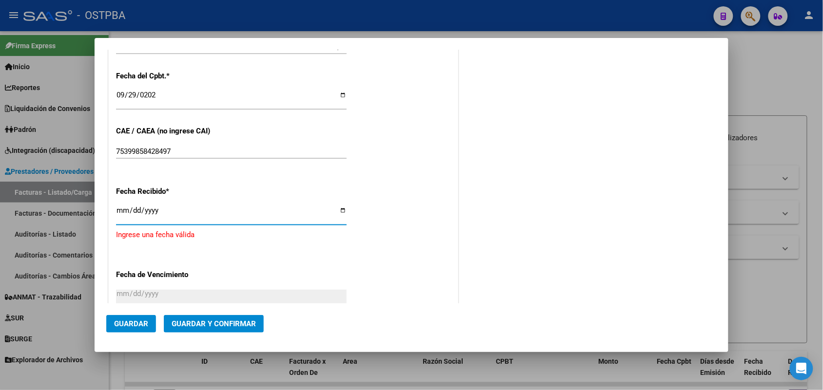
type input "[DATE]"
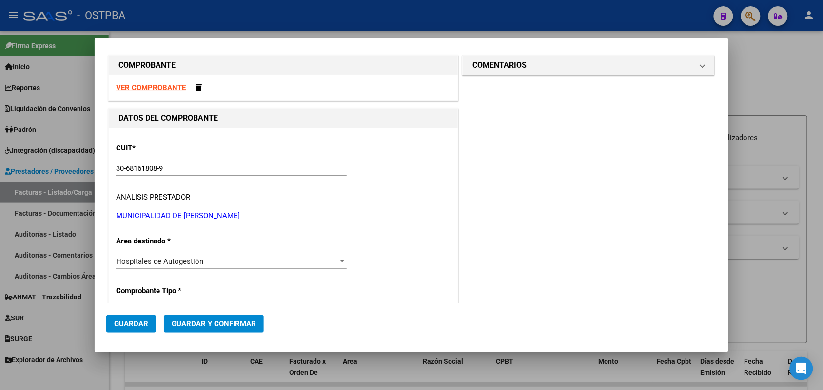
scroll to position [0, 0]
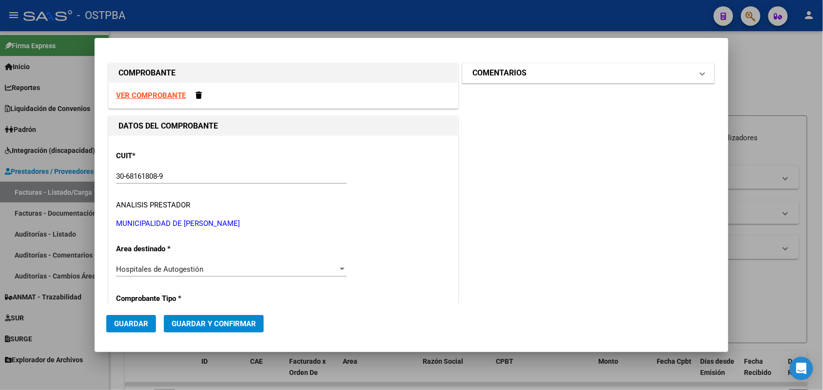
click at [696, 72] on mat-expansion-panel-header "COMENTARIOS" at bounding box center [589, 73] width 252 height 20
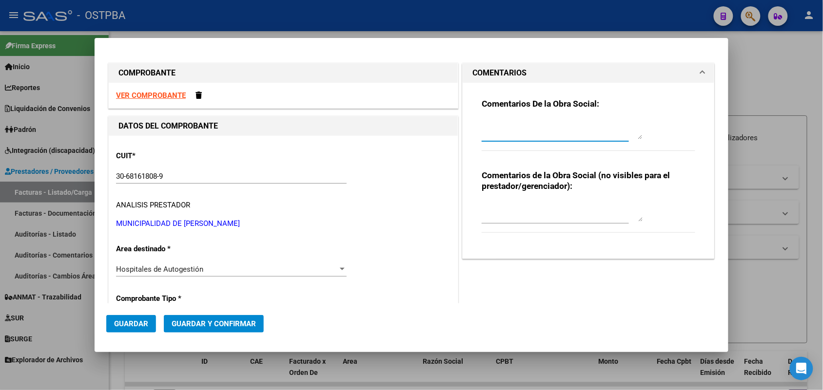
click at [521, 131] on textarea at bounding box center [562, 130] width 161 height 20
type textarea "HR 127133"
click at [137, 323] on span "Guardar" at bounding box center [131, 324] width 34 height 9
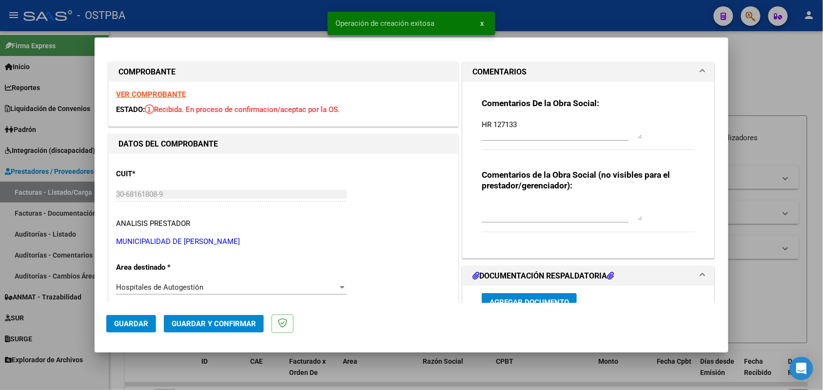
type input "2025-11-28"
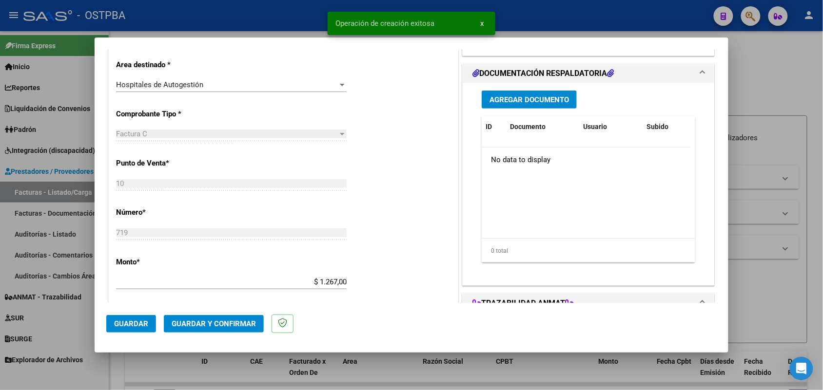
scroll to position [183, 0]
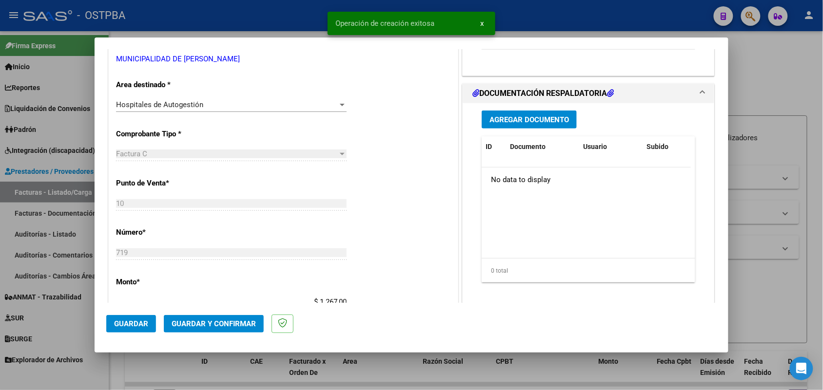
click at [538, 116] on span "Agregar Documento" at bounding box center [528, 120] width 79 height 9
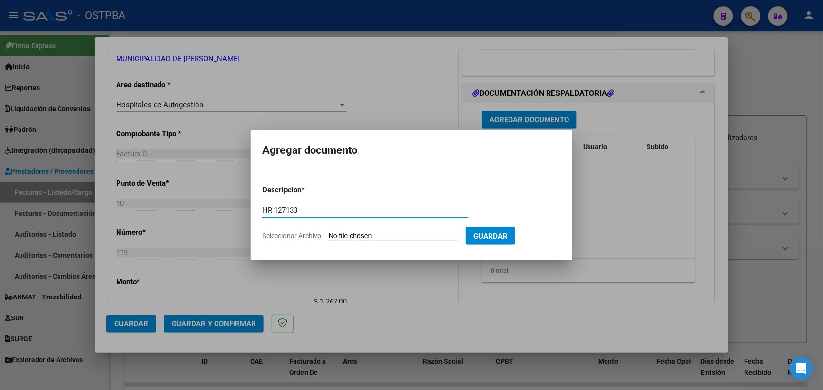
type input "HR 127133"
click at [335, 235] on input "Seleccionar Archivo" at bounding box center [393, 236] width 129 height 9
type input "C:\fakepath\HR 127133.pdf"
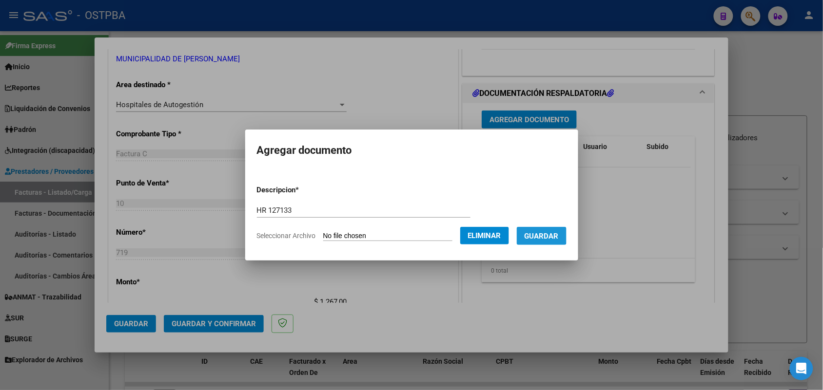
click at [547, 233] on span "Guardar" at bounding box center [542, 236] width 34 height 9
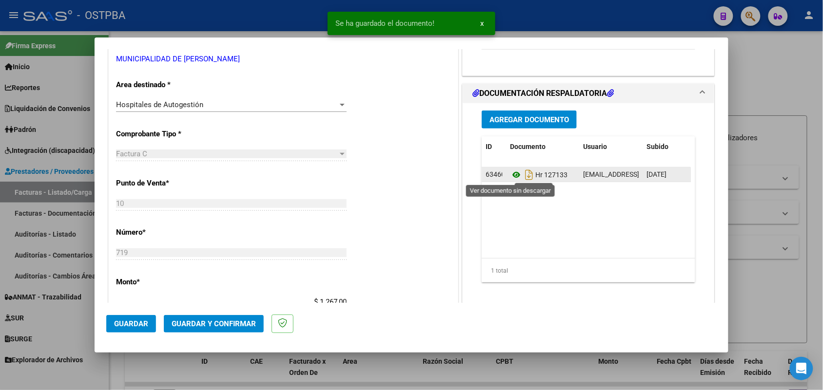
click at [513, 172] on icon at bounding box center [516, 175] width 13 height 12
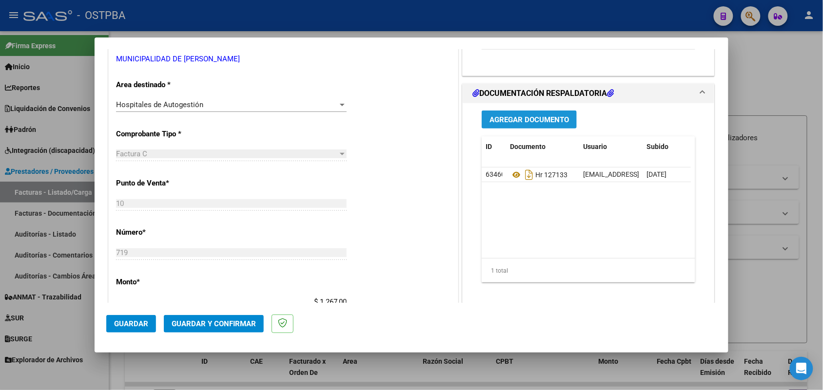
click at [492, 122] on span "Agregar Documento" at bounding box center [528, 120] width 79 height 9
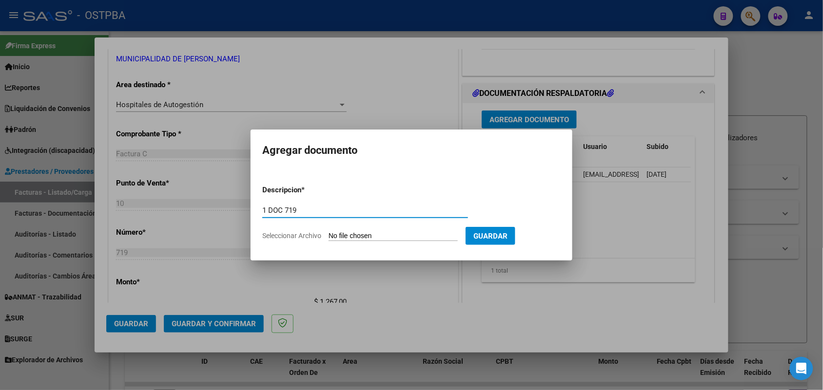
type input "1 DOC 719"
click at [332, 234] on input "Seleccionar Archivo" at bounding box center [393, 236] width 129 height 9
type input "C:\fakepath\1 DOC 719.pdf"
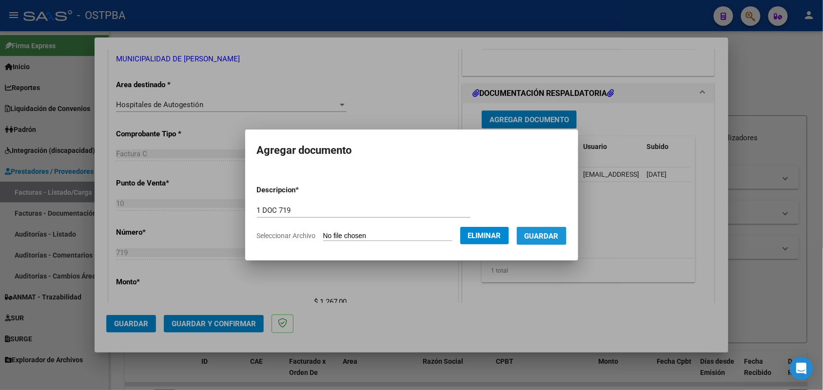
click at [549, 235] on span "Guardar" at bounding box center [542, 236] width 34 height 9
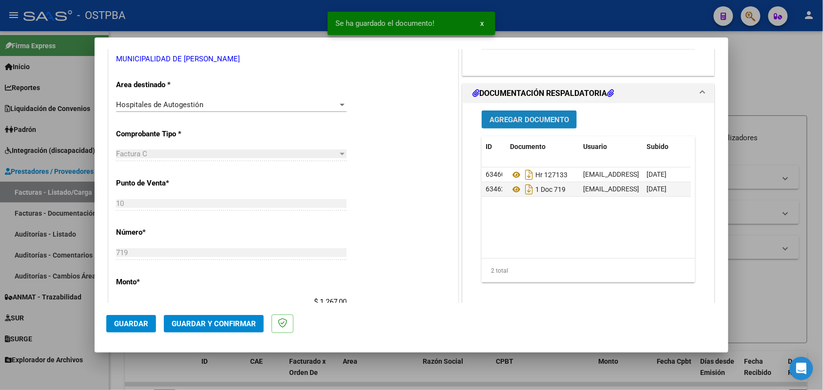
click at [506, 120] on span "Agregar Documento" at bounding box center [528, 120] width 79 height 9
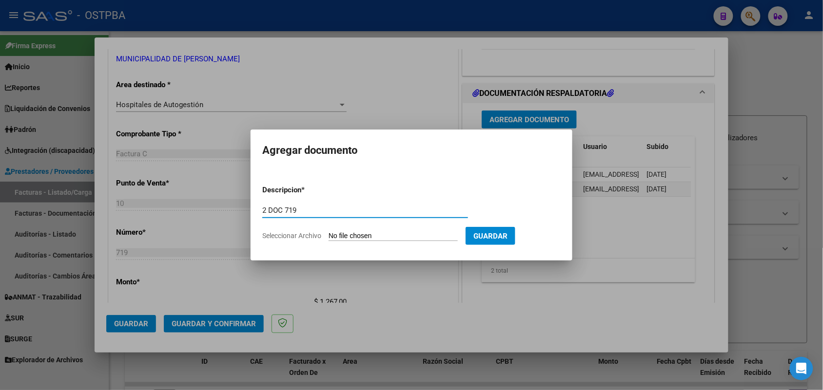
type input "2 DOC 719"
click at [334, 235] on input "Seleccionar Archivo" at bounding box center [393, 236] width 129 height 9
type input "C:\fakepath\2 DOC 719.pdf"
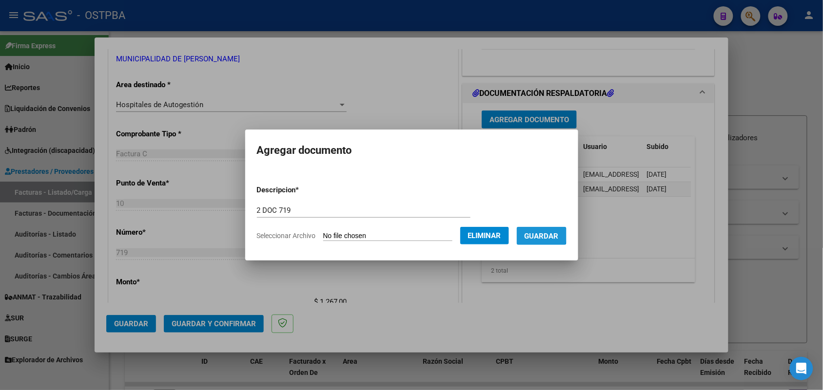
click at [548, 235] on span "Guardar" at bounding box center [542, 236] width 34 height 9
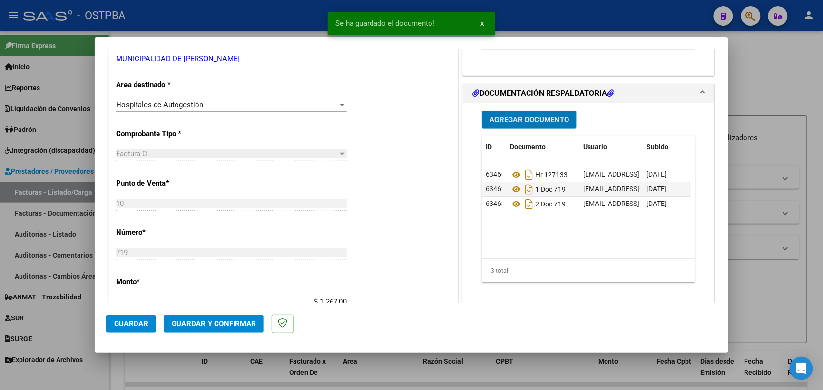
click at [218, 320] on span "Guardar y Confirmar" at bounding box center [214, 324] width 84 height 9
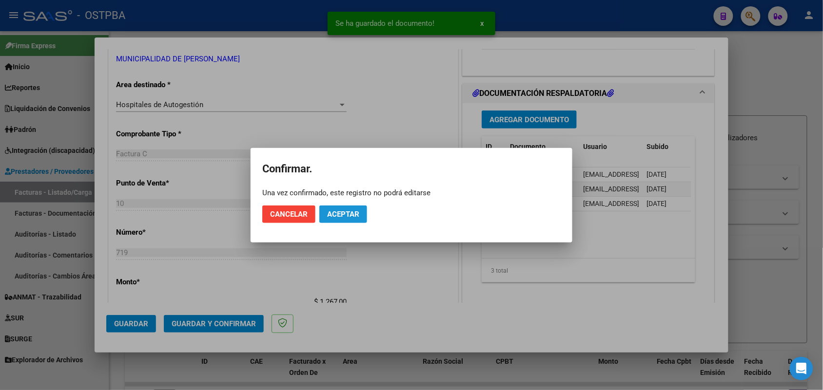
click at [340, 215] on span "Aceptar" at bounding box center [343, 214] width 32 height 9
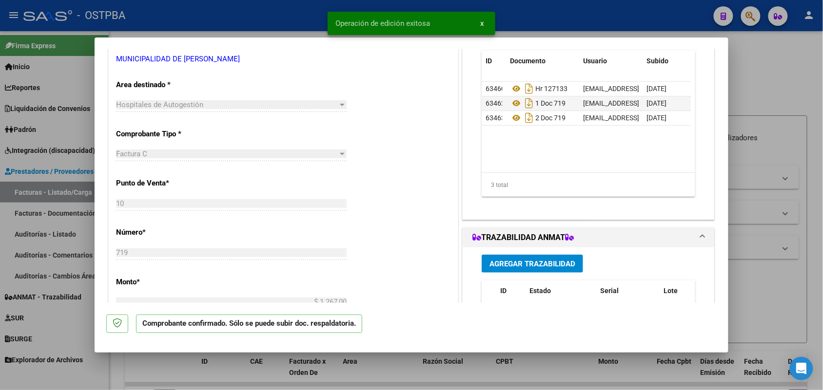
click at [67, 233] on div at bounding box center [411, 195] width 823 height 390
type input "$ 0,00"
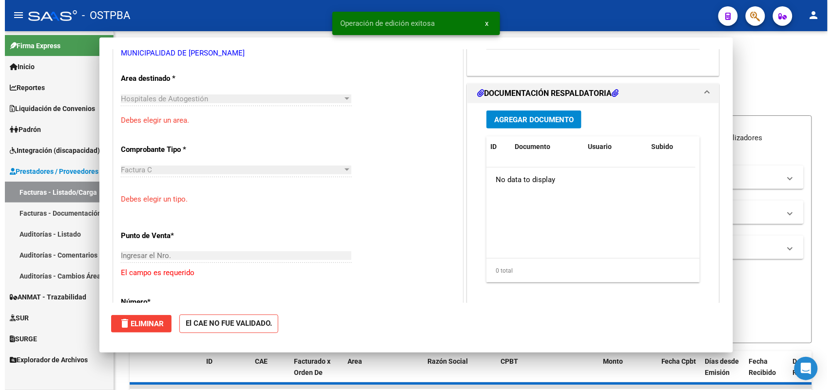
scroll to position [176, 0]
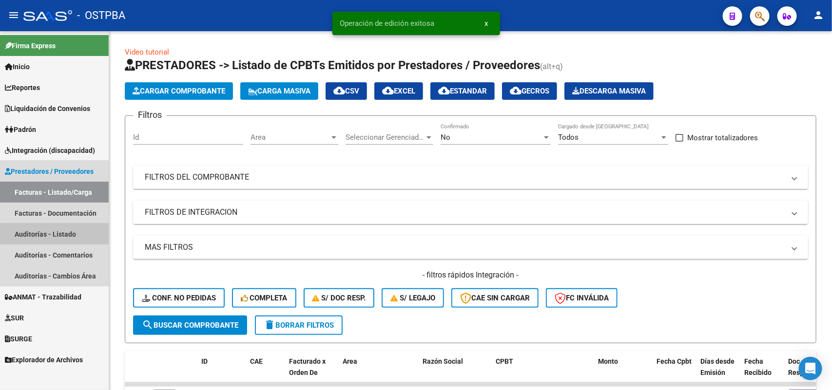
click at [57, 232] on link "Auditorías - Listado" at bounding box center [54, 234] width 109 height 21
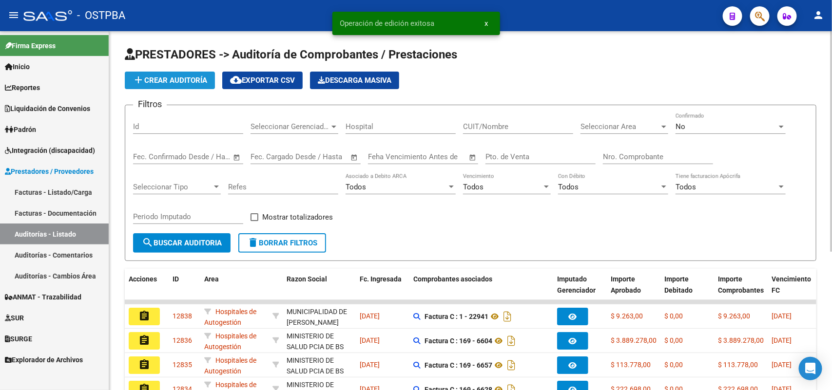
click at [185, 79] on span "add Crear Auditoría" at bounding box center [170, 80] width 75 height 9
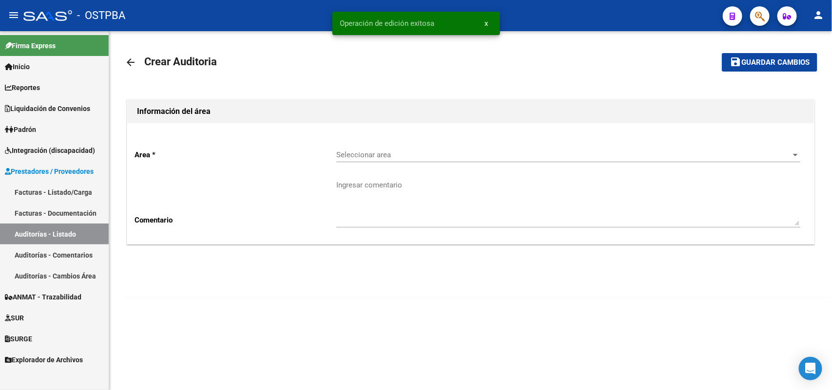
click at [358, 152] on span "Seleccionar area" at bounding box center [563, 155] width 455 height 9
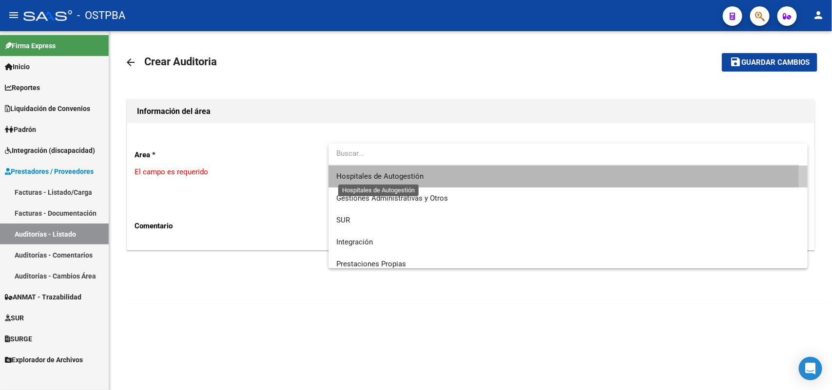
click at [347, 176] on span "Hospitales de Autogestión" at bounding box center [379, 176] width 87 height 9
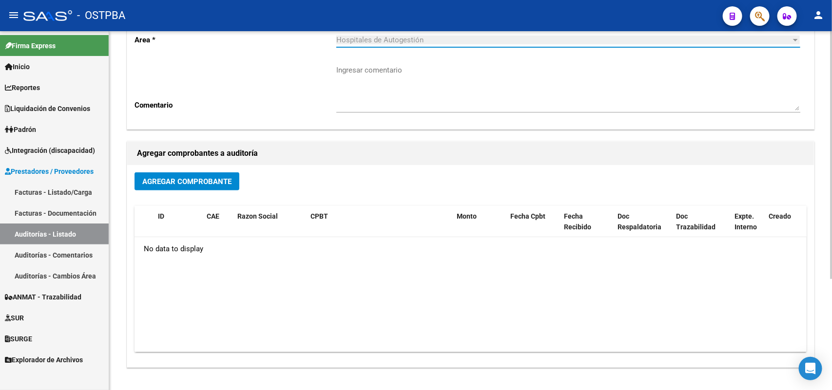
scroll to position [122, 0]
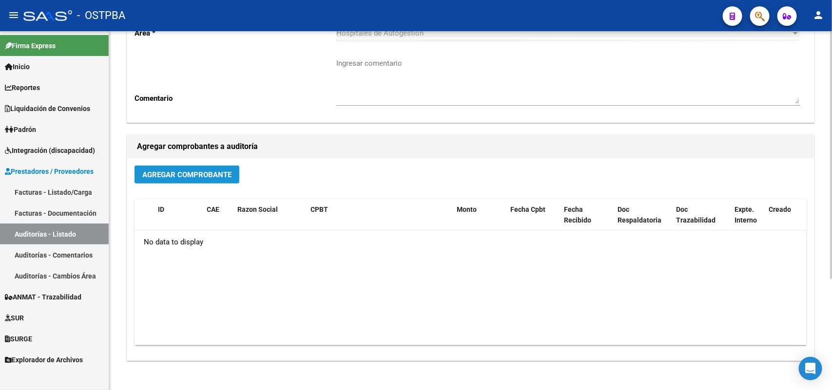
click at [210, 169] on button "Agregar Comprobante" at bounding box center [187, 175] width 105 height 18
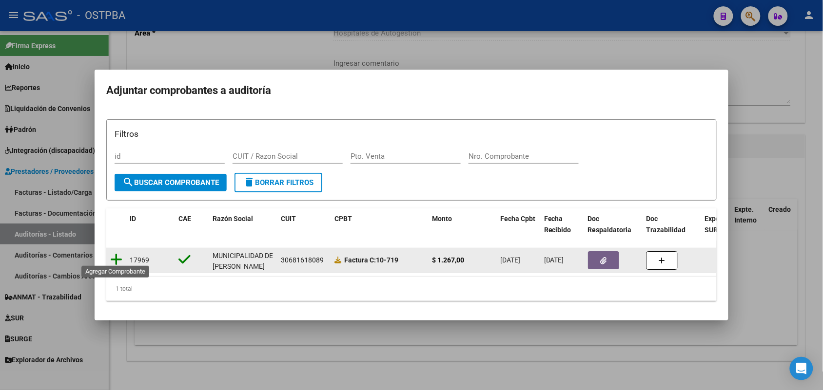
click at [116, 253] on icon at bounding box center [116, 260] width 12 height 14
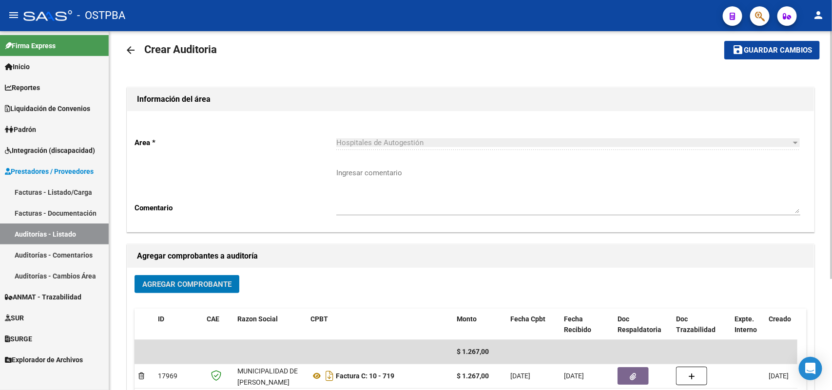
scroll to position [0, 0]
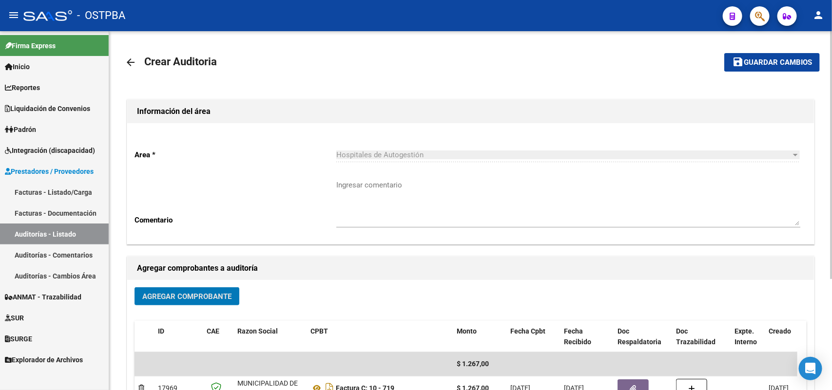
click at [759, 62] on span "Guardar cambios" at bounding box center [778, 63] width 68 height 9
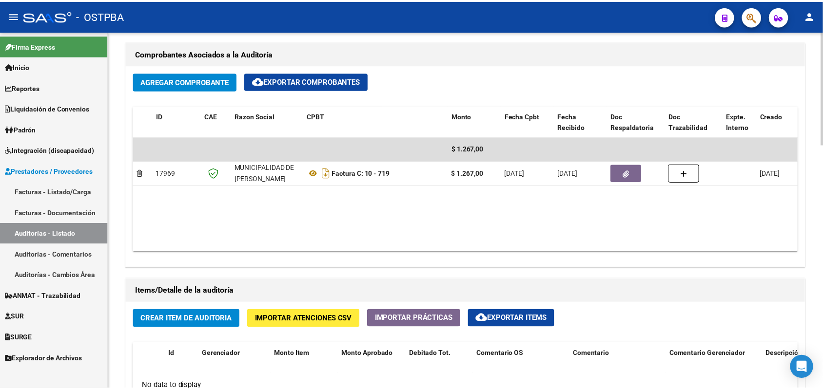
scroll to position [609, 0]
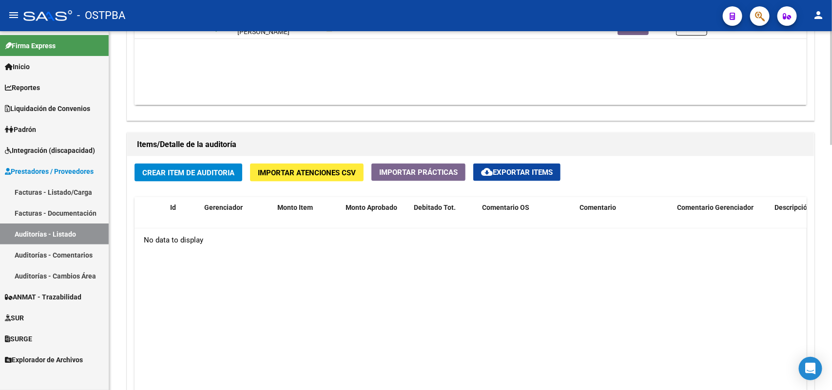
click at [179, 169] on span "Crear Item de Auditoria" at bounding box center [188, 173] width 92 height 9
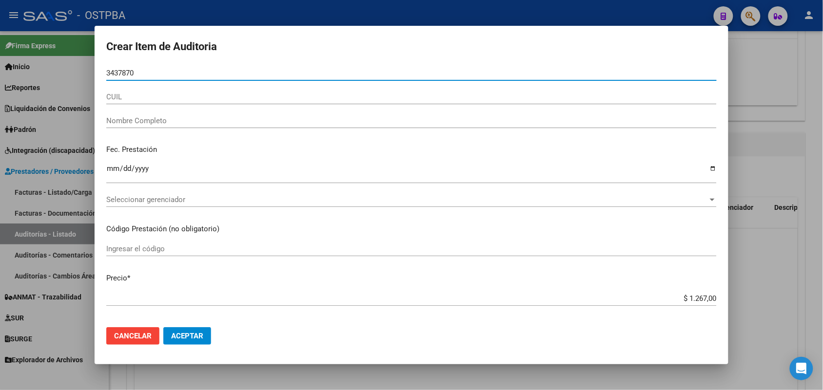
type input "34378709"
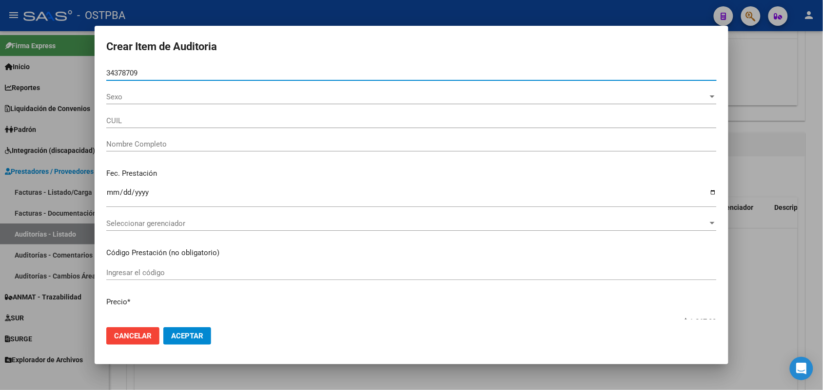
type input "20343787090"
type input "PALLARES DARIO SEBASTIAN"
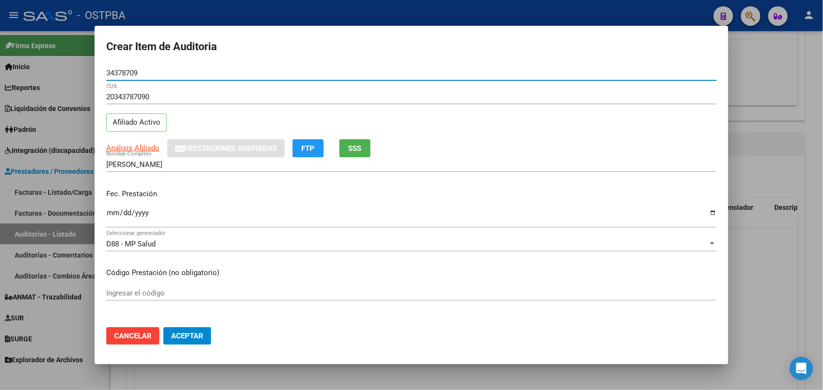
type input "34378709"
click at [117, 217] on input "Ingresar la fecha" at bounding box center [411, 217] width 610 height 16
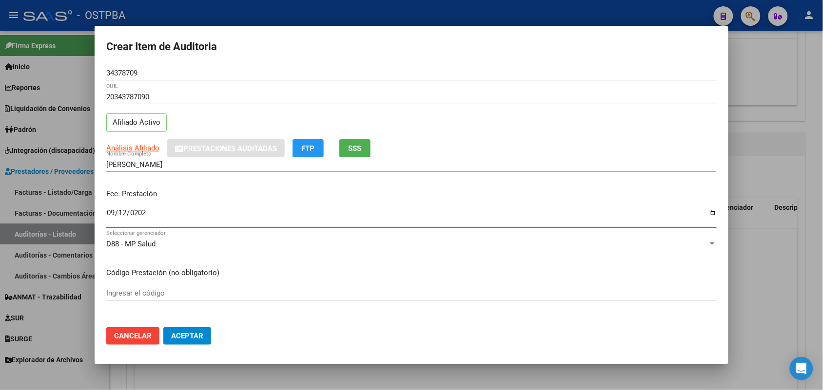
type input "2025-09-12"
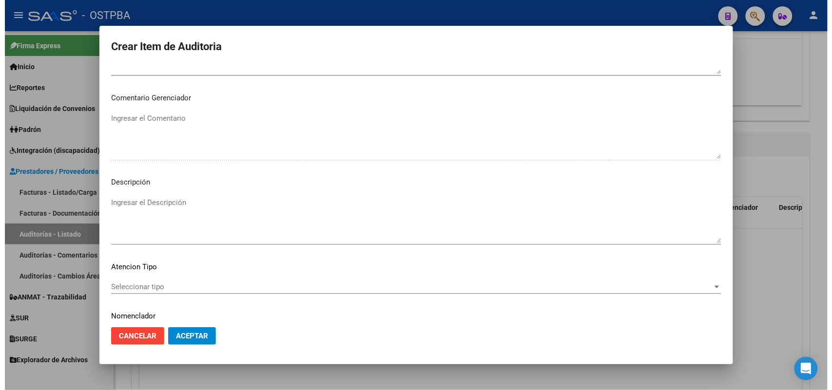
scroll to position [623, 0]
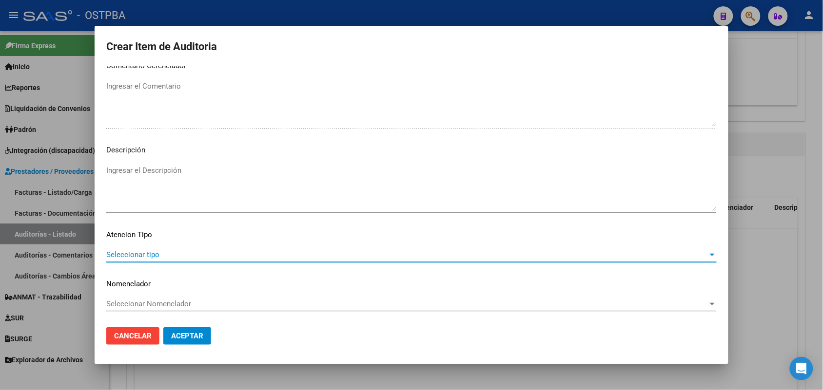
click at [142, 251] on span "Seleccionar tipo" at bounding box center [407, 255] width 602 height 9
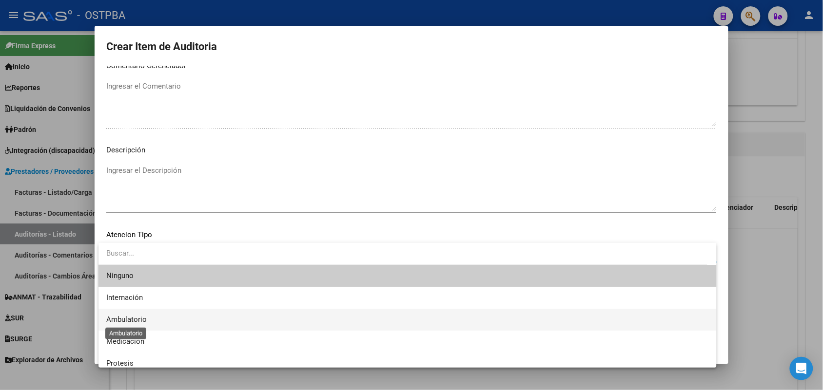
click at [141, 316] on span "Ambulatorio" at bounding box center [126, 319] width 40 height 9
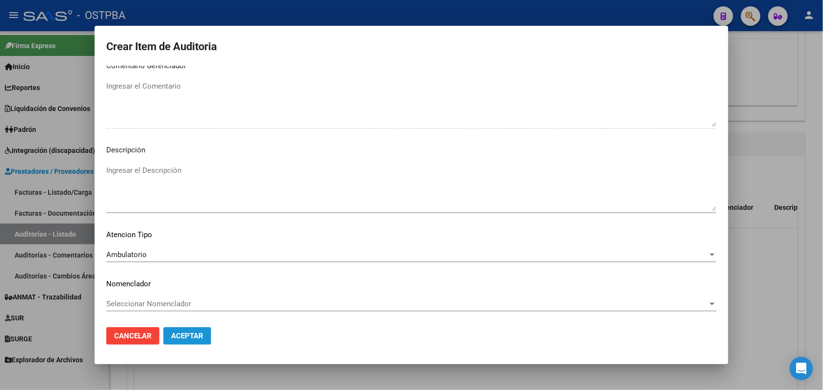
click at [176, 332] on span "Aceptar" at bounding box center [187, 336] width 32 height 9
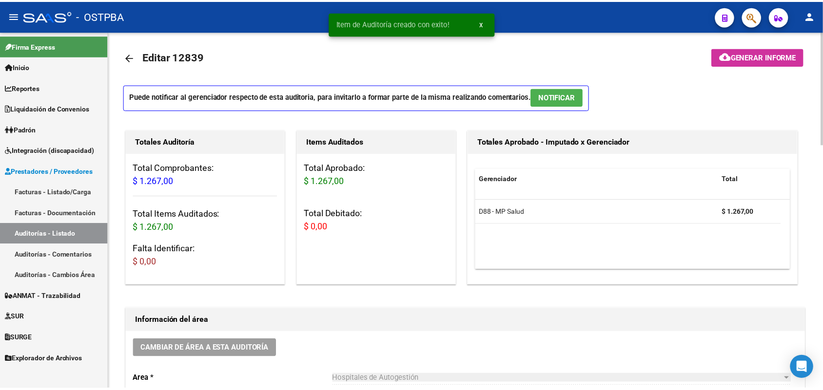
scroll to position [0, 0]
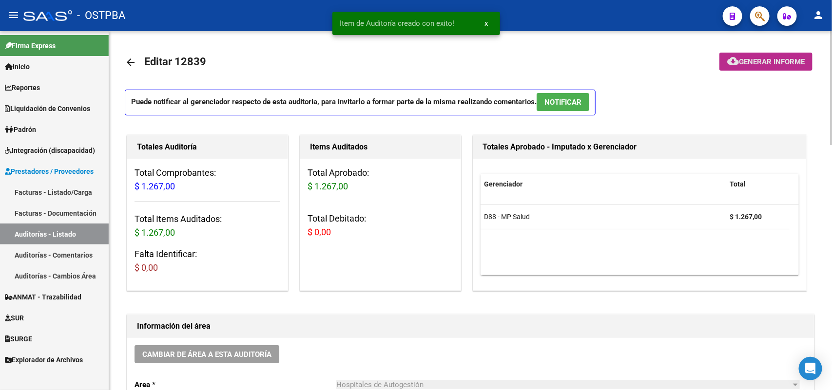
click at [764, 55] on button "cloud_download Generar informe" at bounding box center [766, 62] width 93 height 18
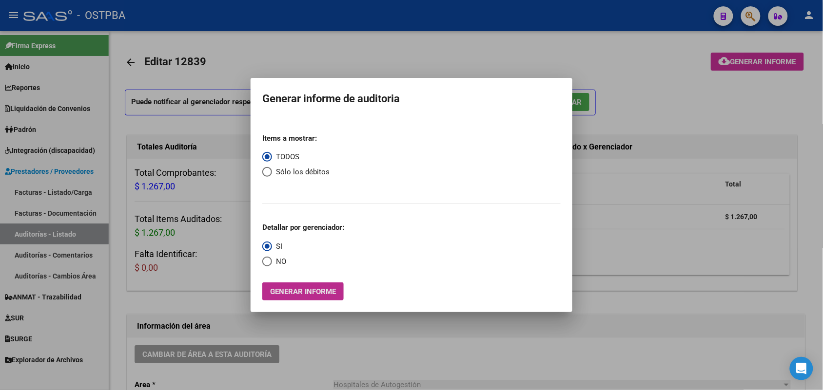
click at [306, 291] on span "Generar informe" at bounding box center [303, 292] width 66 height 9
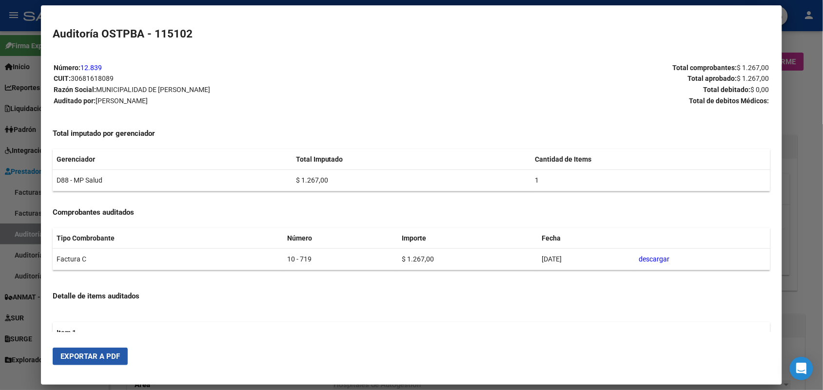
click at [104, 360] on span "Exportar a PDF" at bounding box center [89, 356] width 59 height 9
click at [800, 107] on div at bounding box center [411, 195] width 823 height 390
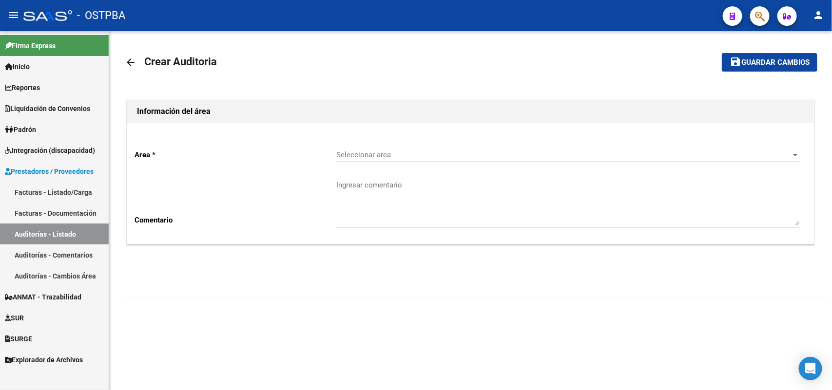
click at [81, 191] on link "Facturas - Listado/Carga" at bounding box center [54, 192] width 109 height 21
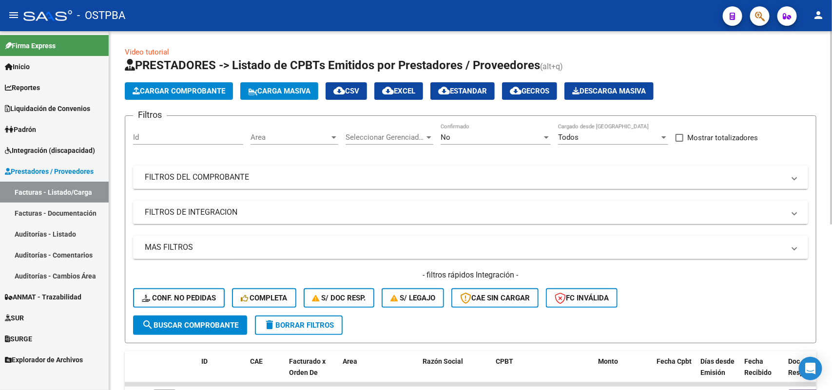
click at [217, 91] on span "Cargar Comprobante" at bounding box center [179, 91] width 93 height 9
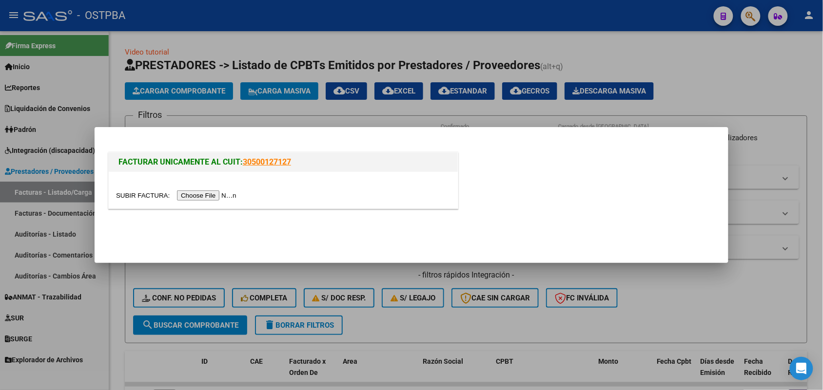
click at [211, 196] on input "file" at bounding box center [177, 196] width 123 height 10
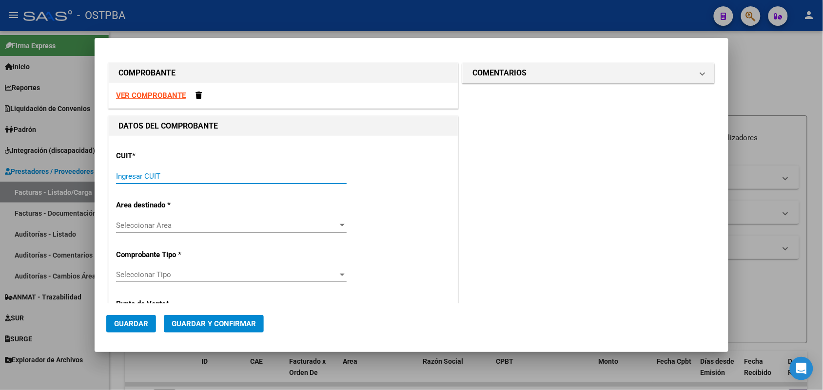
drag, startPoint x: 135, startPoint y: 174, endPoint x: 213, endPoint y: 169, distance: 78.6
click at [135, 173] on input "Ingresar CUIT" at bounding box center [231, 176] width 231 height 9
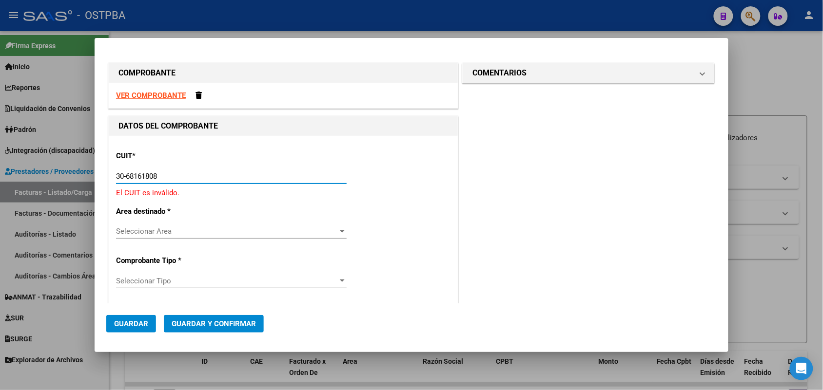
type input "30-68161808-9"
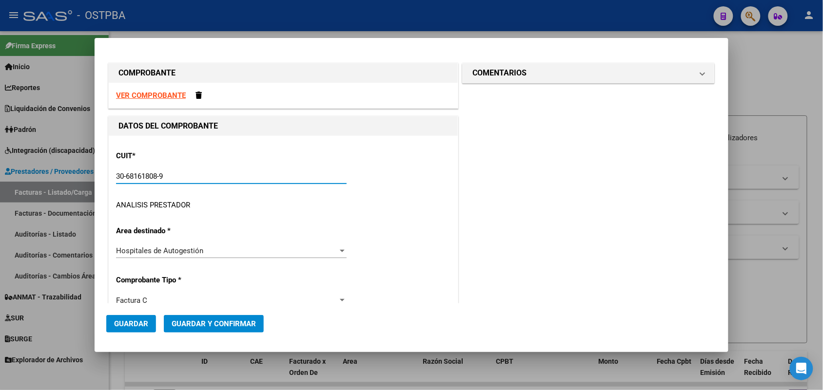
type input "10"
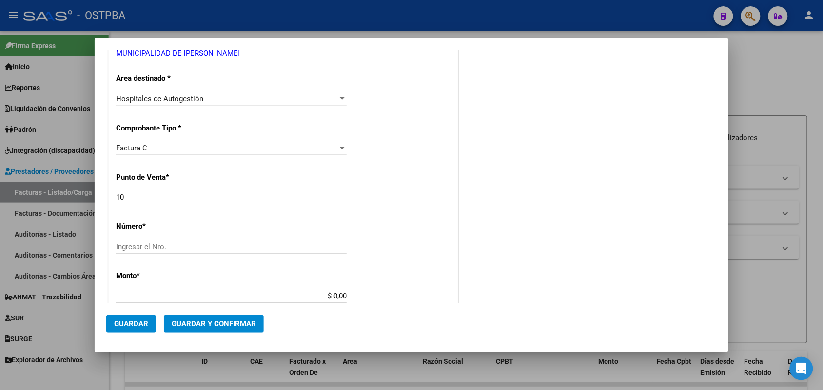
scroll to position [183, 0]
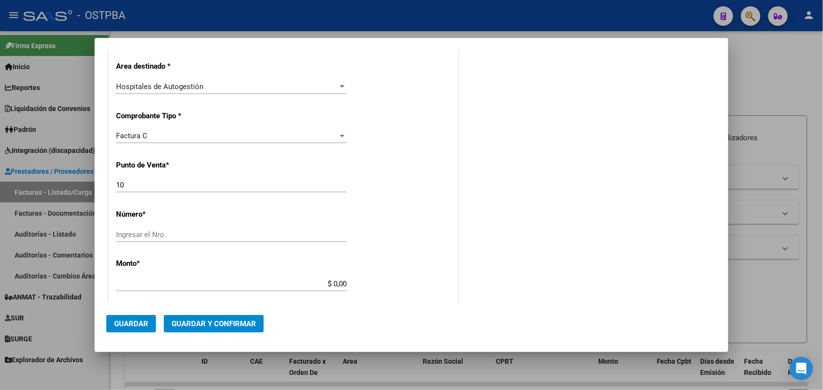
type input "30-68161808-9"
drag, startPoint x: 129, startPoint y: 186, endPoint x: 100, endPoint y: 186, distance: 28.8
click at [100, 186] on mat-dialog-content "COMPROBANTE VER COMPROBANTE DATOS DEL COMPROBANTE CUIT * 30-68161808-9 Ingresar…" at bounding box center [412, 177] width 634 height 254
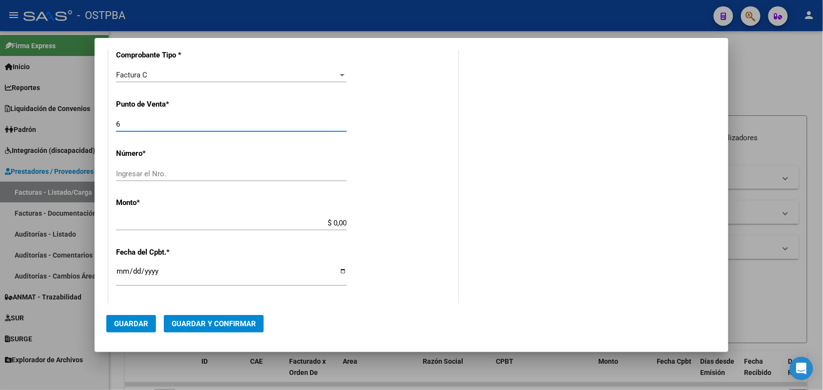
scroll to position [305, 0]
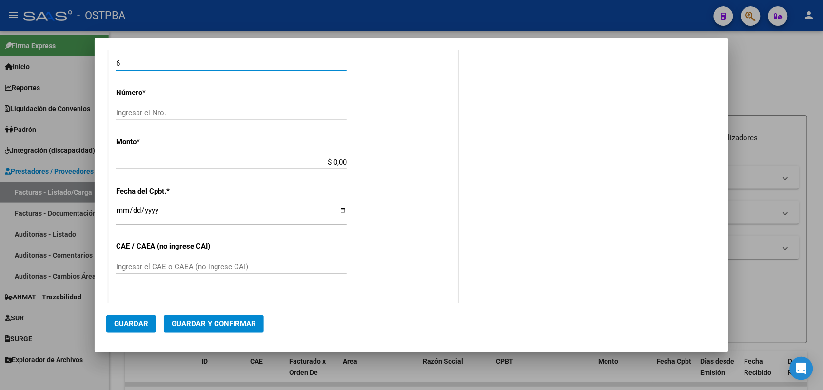
type input "6"
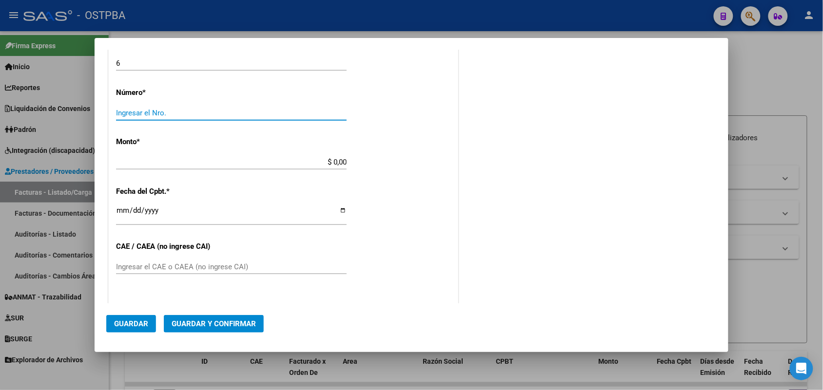
click at [167, 116] on input "Ingresar el Nro." at bounding box center [231, 113] width 231 height 9
type input "5545"
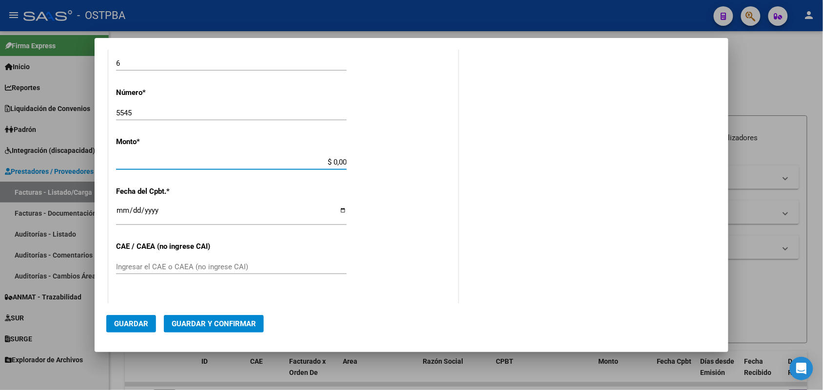
drag, startPoint x: 318, startPoint y: 162, endPoint x: 380, endPoint y: 162, distance: 62.4
click at [380, 162] on div "CUIT * 30-68161808-9 Ingresar CUIT ANALISIS PRESTADOR MUNICIPALIDAD DE [PERSON_…" at bounding box center [283, 176] width 349 height 691
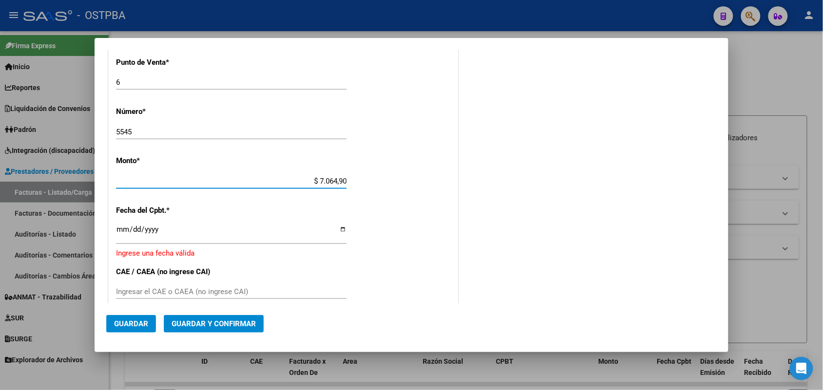
type input "$ 70.649,00"
click at [120, 233] on input "Ingresar la fecha" at bounding box center [231, 234] width 231 height 16
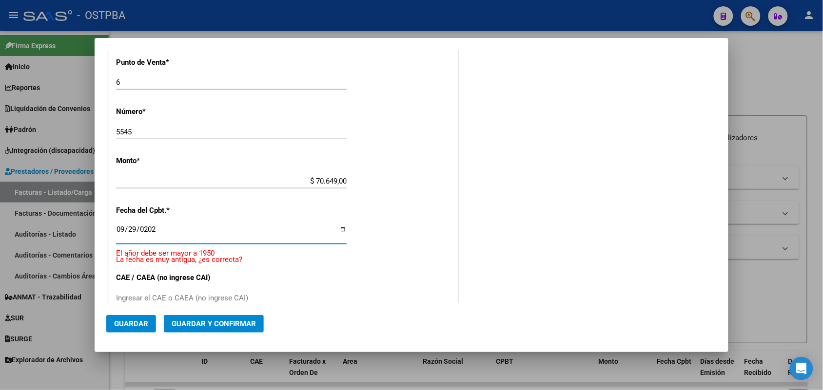
type input "[DATE]"
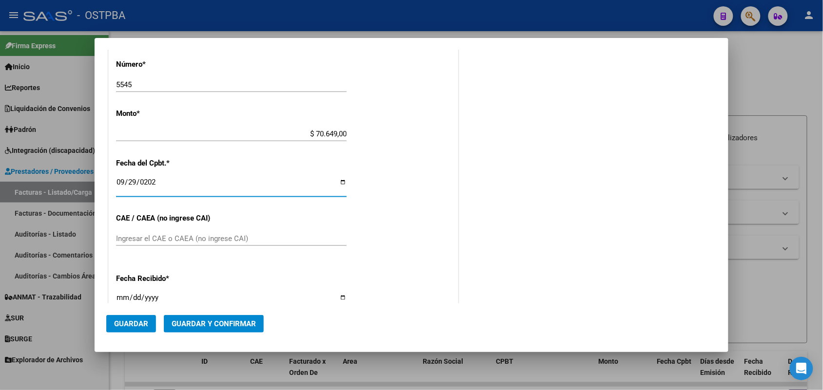
scroll to position [347, 0]
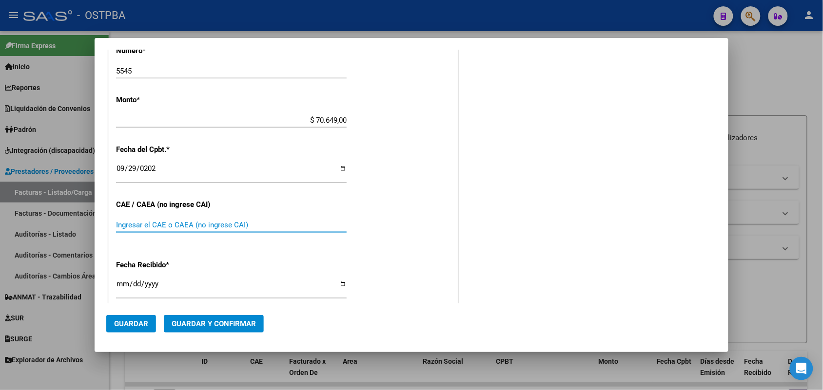
click at [140, 223] on input "Ingresar el CAE o CAEA (no ingrese CAI)" at bounding box center [231, 225] width 231 height 9
type input "75399849043051"
click at [122, 284] on input "[DATE]" at bounding box center [231, 288] width 231 height 16
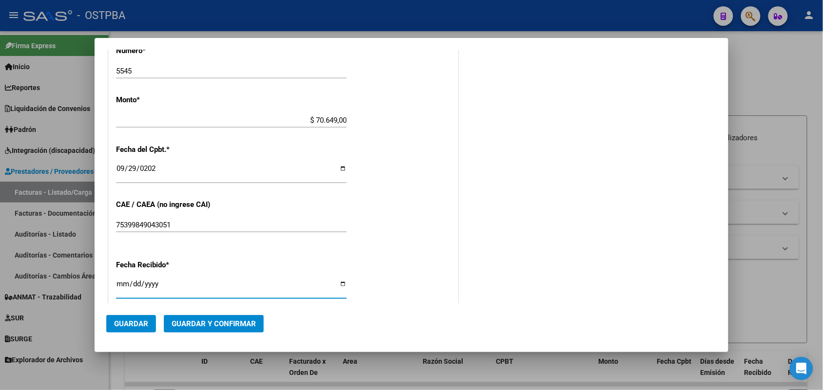
type input "[DATE]"
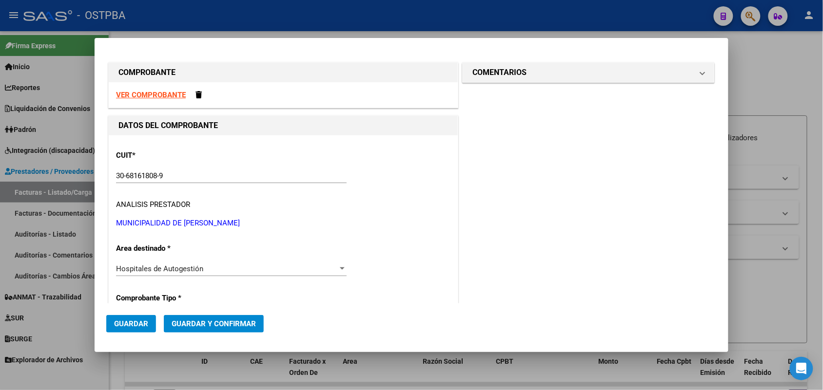
scroll to position [0, 0]
click at [701, 74] on span at bounding box center [703, 73] width 4 height 12
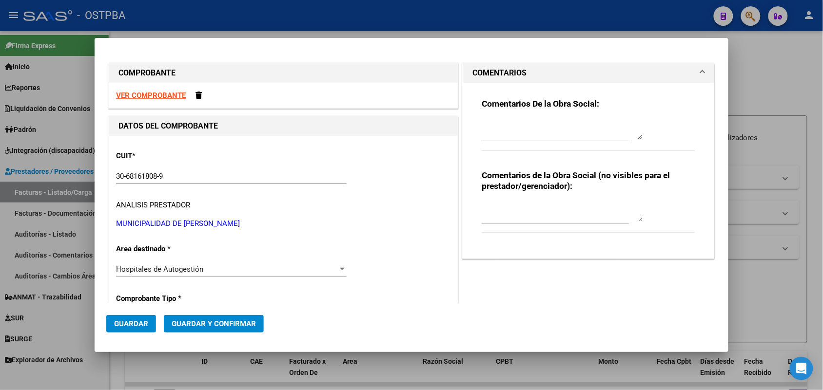
click at [491, 136] on textarea at bounding box center [562, 130] width 161 height 20
type textarea "HR 127132"
click at [135, 323] on span "Guardar" at bounding box center [131, 324] width 34 height 9
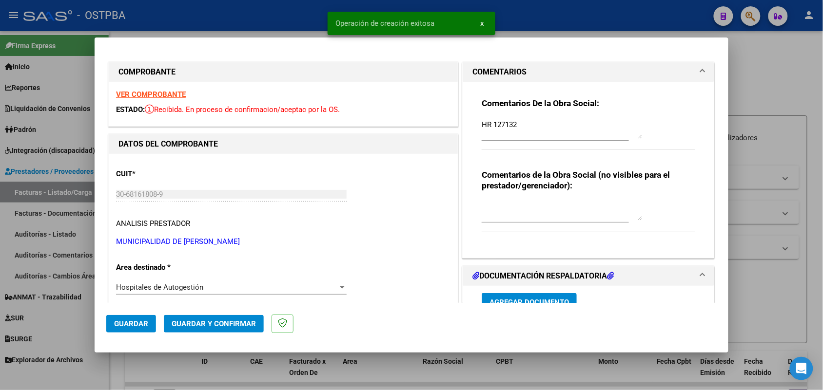
type input "[DATE]"
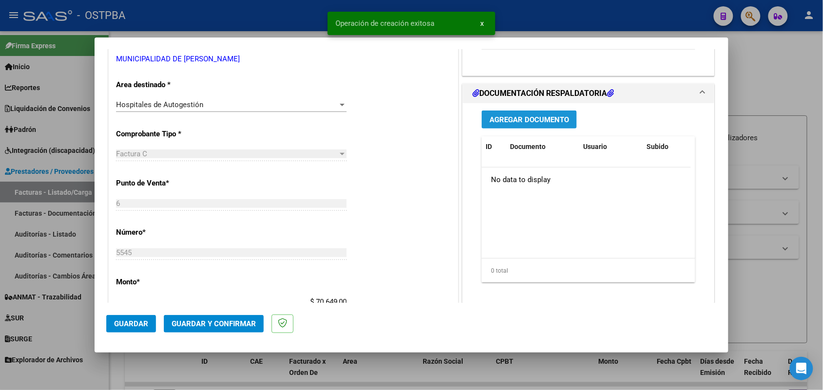
click at [524, 120] on span "Agregar Documento" at bounding box center [528, 120] width 79 height 9
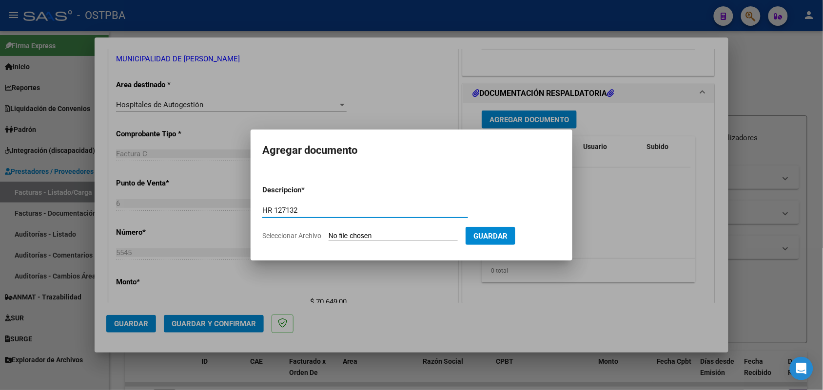
type input "HR 127132"
click at [339, 237] on input "Seleccionar Archivo" at bounding box center [393, 236] width 129 height 9
type input "C:\fakepath\HR 127132.pdf"
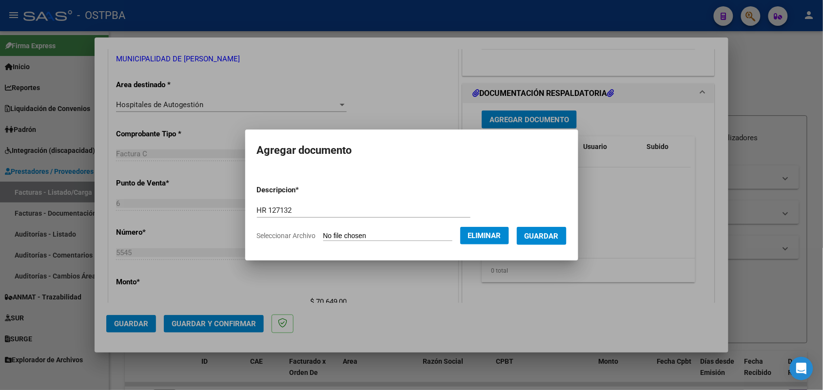
click at [544, 232] on span "Guardar" at bounding box center [542, 236] width 34 height 9
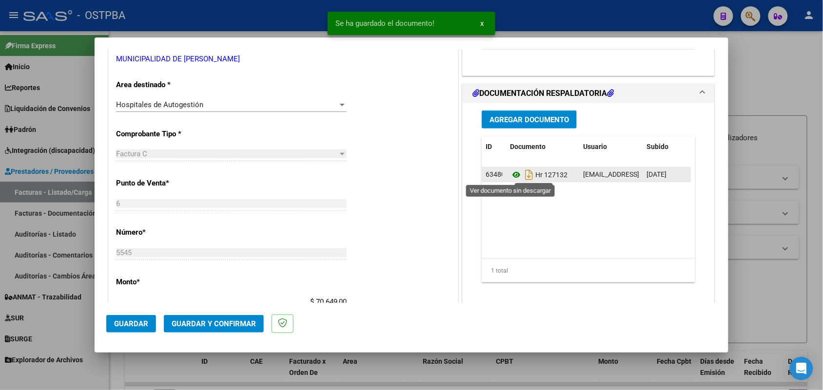
click at [510, 175] on icon at bounding box center [516, 175] width 13 height 12
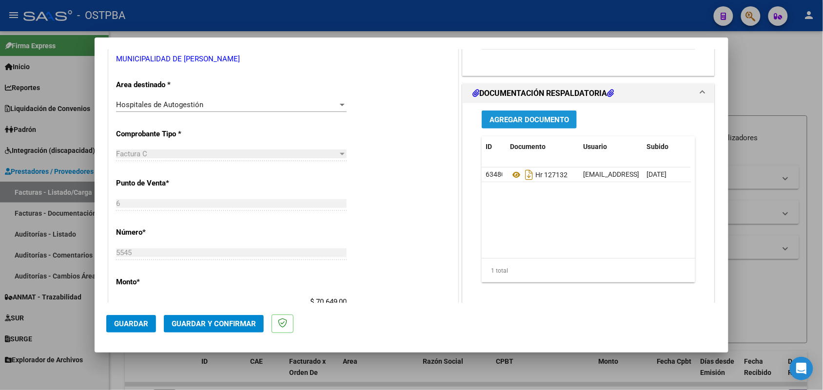
click at [540, 117] on span "Agregar Documento" at bounding box center [528, 120] width 79 height 9
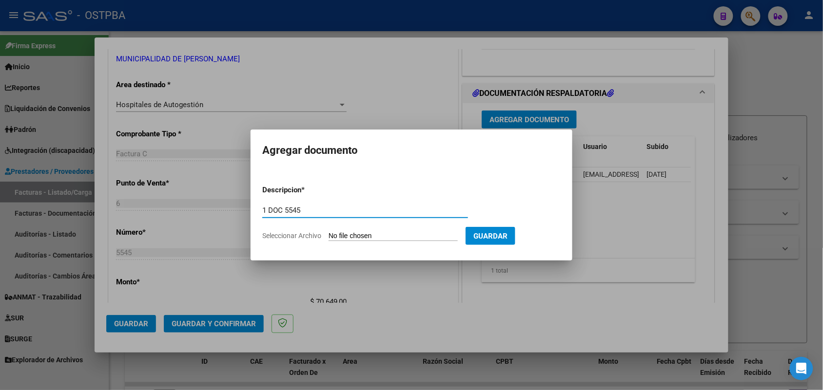
type input "1 DOC 5545"
click at [335, 235] on input "Seleccionar Archivo" at bounding box center [393, 236] width 129 height 9
type input "C:\fakepath\1 DOC 5545.pdf"
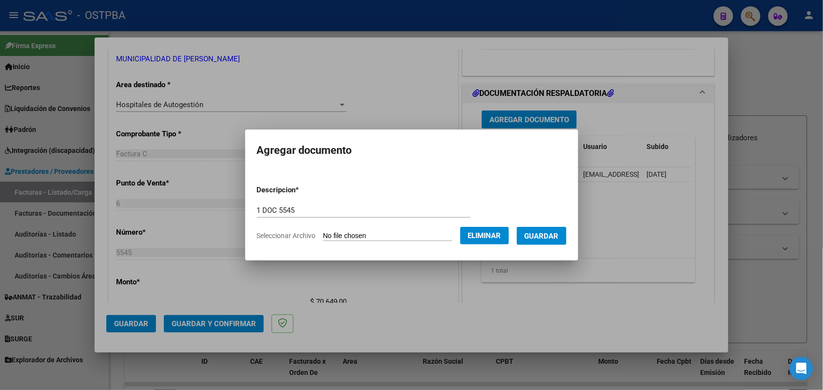
click at [552, 239] on span "Guardar" at bounding box center [542, 236] width 34 height 9
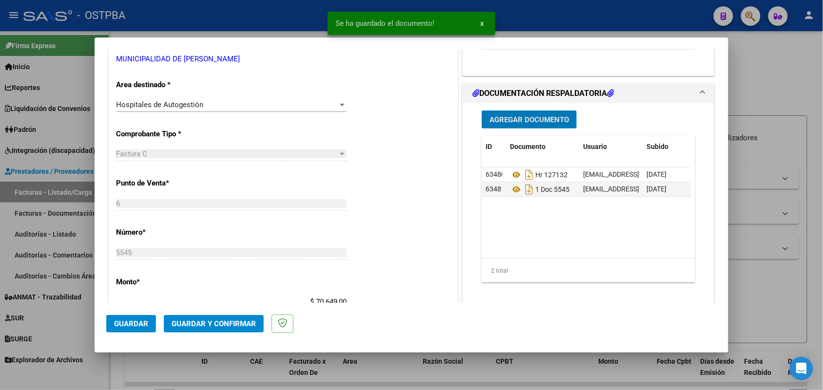
click at [534, 117] on span "Agregar Documento" at bounding box center [528, 120] width 79 height 9
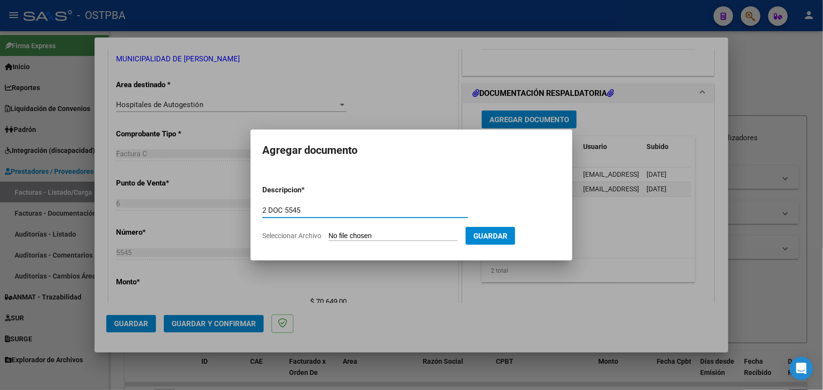
type input "2 DOC 5545"
click at [338, 237] on input "Seleccionar Archivo" at bounding box center [393, 236] width 129 height 9
type input "C:\fakepath\2 DOC 5545.pdf"
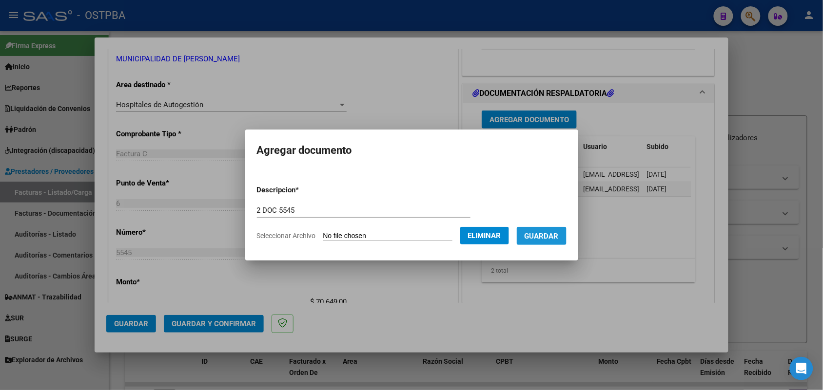
drag, startPoint x: 550, startPoint y: 237, endPoint x: 551, endPoint y: 191, distance: 46.3
click at [550, 237] on span "Guardar" at bounding box center [542, 236] width 34 height 9
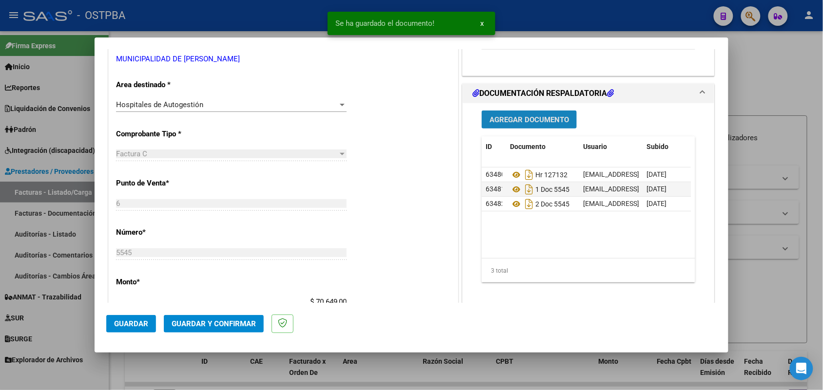
click at [529, 116] on span "Agregar Documento" at bounding box center [528, 120] width 79 height 9
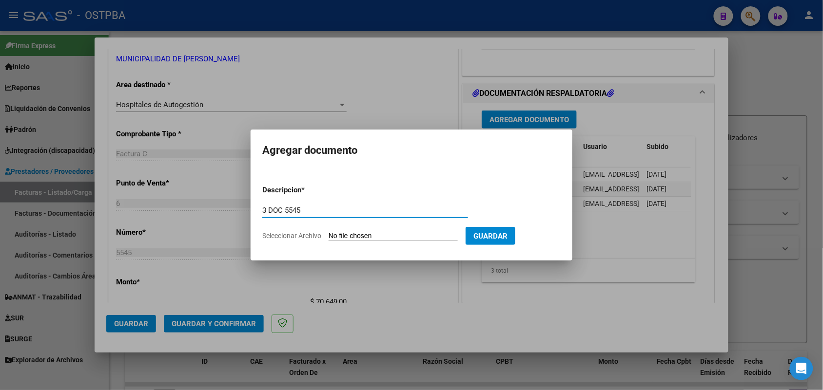
type input "3 DOC 5545"
click at [335, 238] on input "Seleccionar Archivo" at bounding box center [393, 236] width 129 height 9
type input "C:\fakepath\3 DOC 5545.pdf"
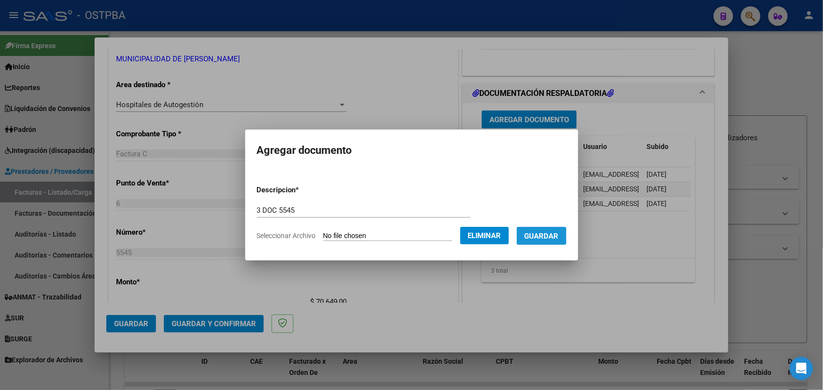
click at [548, 237] on span "Guardar" at bounding box center [542, 236] width 34 height 9
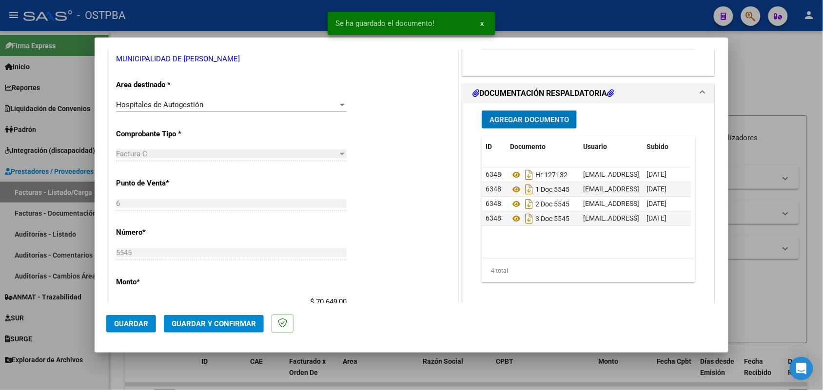
click at [534, 116] on span "Agregar Documento" at bounding box center [528, 120] width 79 height 9
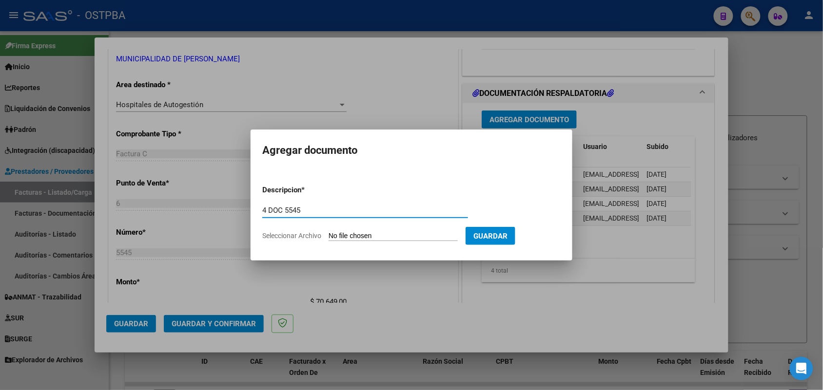
type input "4 DOC 5545"
click at [336, 236] on input "Seleccionar Archivo" at bounding box center [393, 236] width 129 height 9
type input "C:\fakepath\4 DOC 5545.pdf"
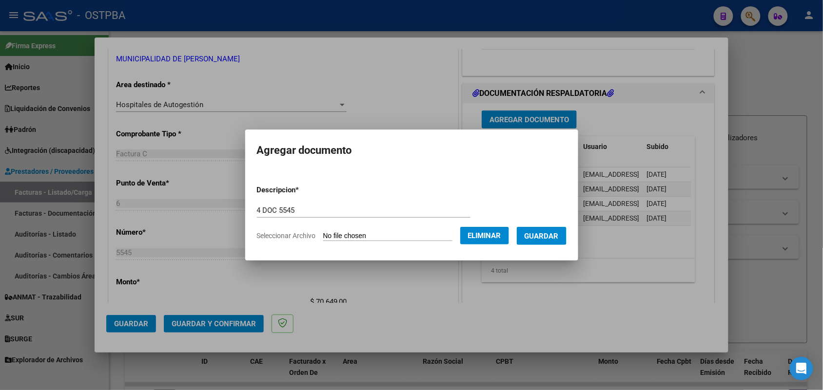
click at [534, 234] on button "Guardar" at bounding box center [542, 236] width 50 height 18
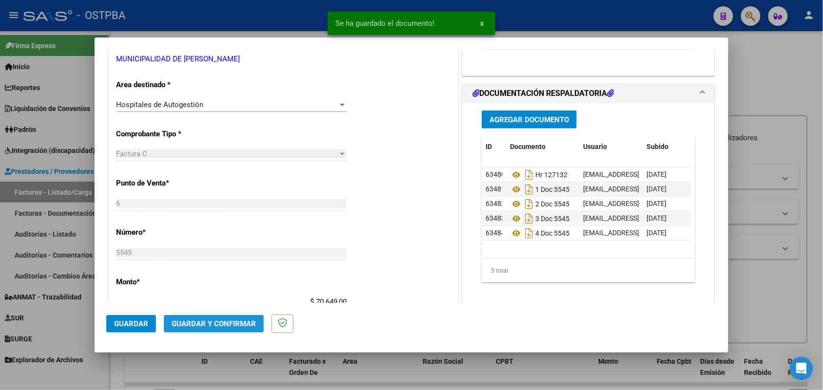
click at [215, 324] on span "Guardar y Confirmar" at bounding box center [214, 324] width 84 height 9
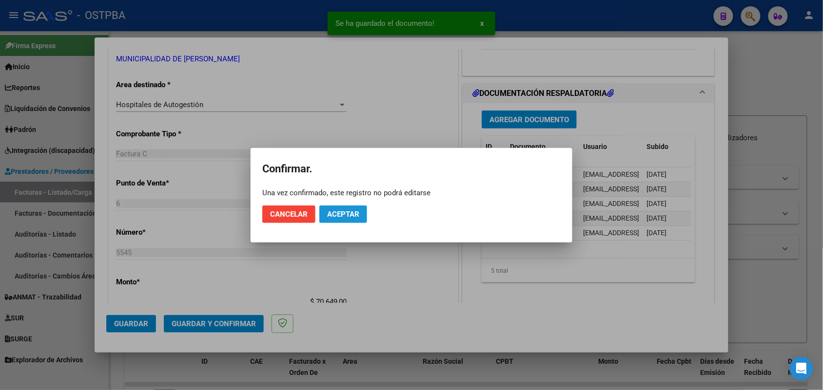
click at [351, 206] on button "Aceptar" at bounding box center [343, 215] width 48 height 18
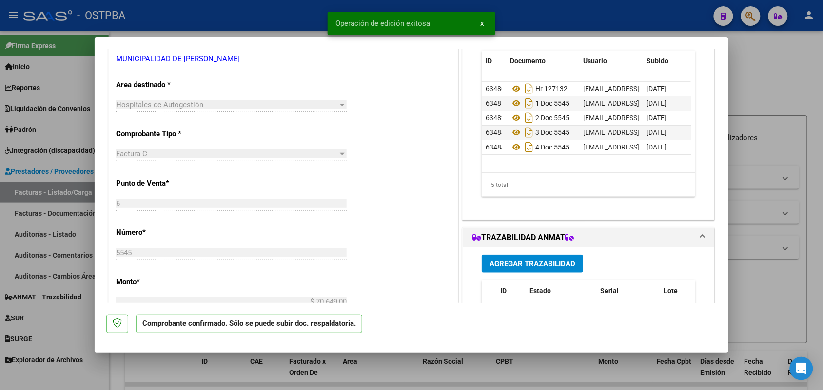
click at [72, 211] on div at bounding box center [411, 195] width 823 height 390
type input "$ 0,00"
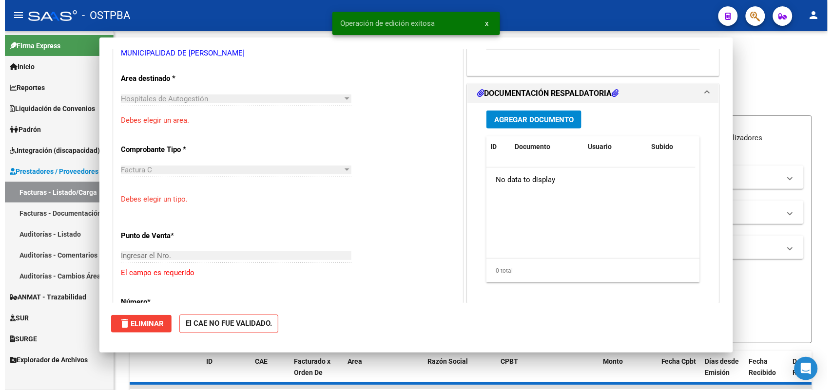
scroll to position [176, 0]
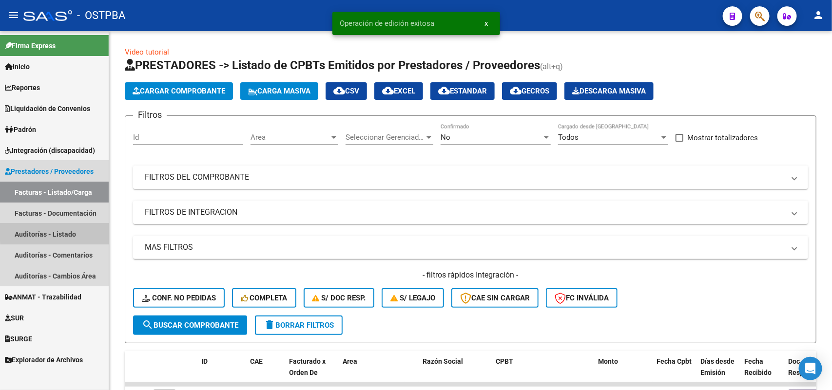
click at [64, 233] on link "Auditorías - Listado" at bounding box center [54, 234] width 109 height 21
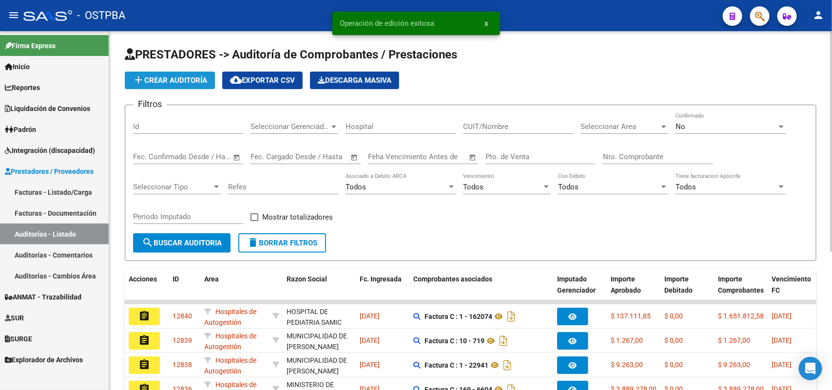
click at [174, 78] on span "add Crear Auditoría" at bounding box center [170, 80] width 75 height 9
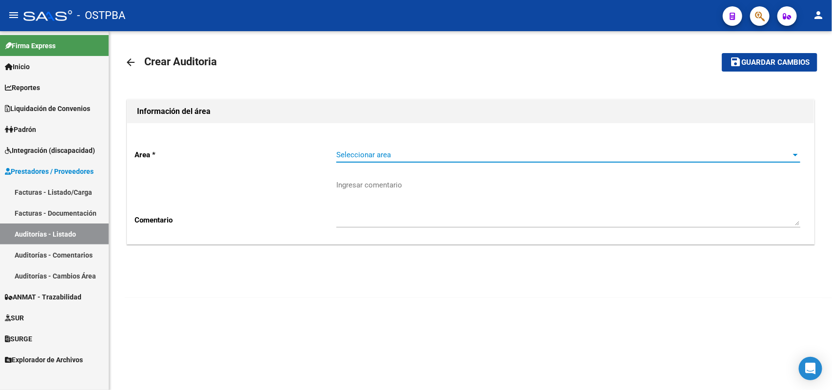
click at [344, 157] on span "Seleccionar area" at bounding box center [563, 155] width 455 height 9
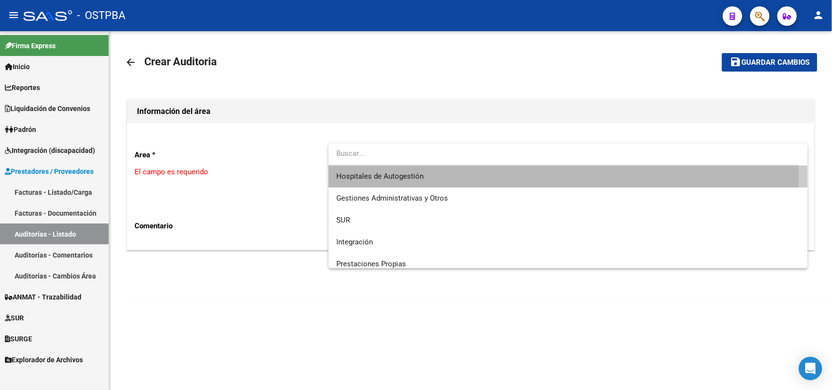
click at [333, 177] on mat-option "Hospitales de Autogestión" at bounding box center [569, 177] width 480 height 22
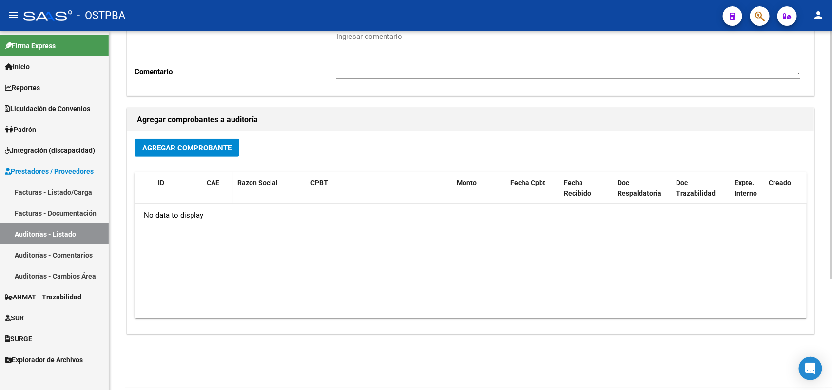
scroll to position [161, 0]
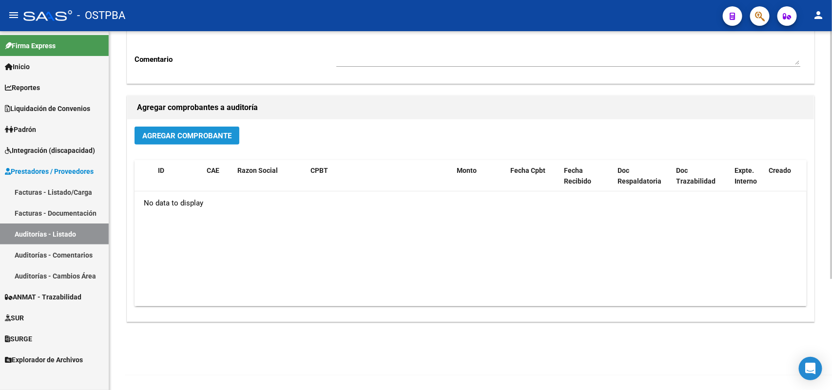
click at [200, 135] on span "Agregar Comprobante" at bounding box center [186, 136] width 89 height 9
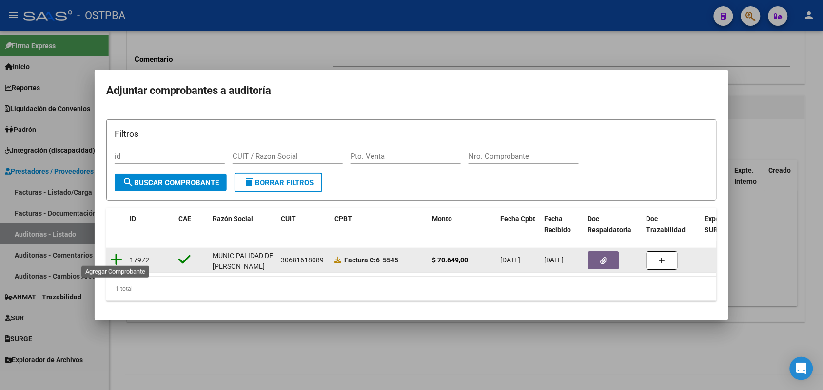
click at [113, 254] on icon at bounding box center [116, 260] width 12 height 14
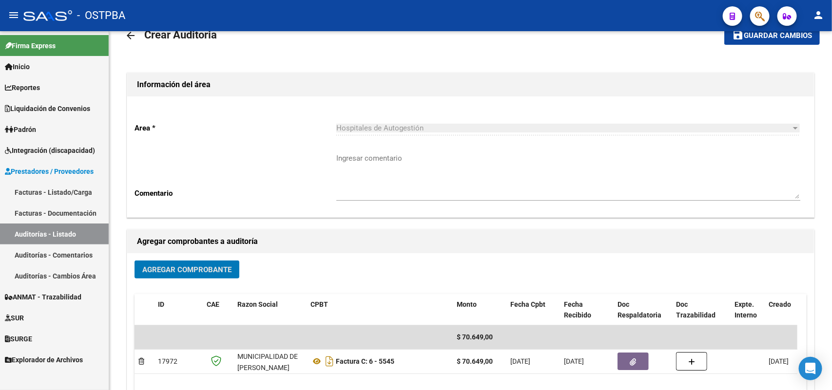
scroll to position [0, 0]
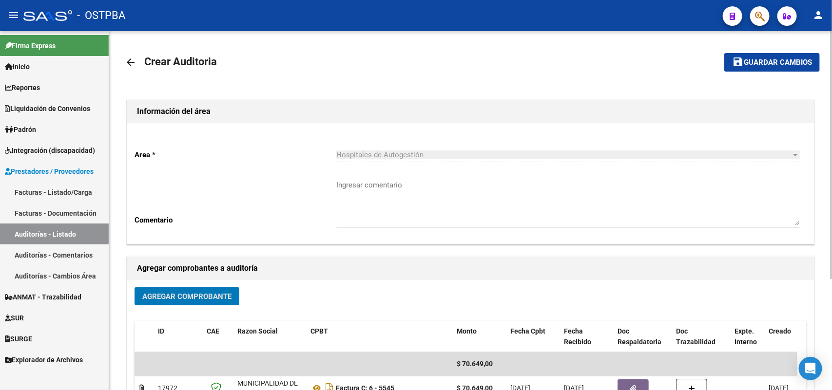
click at [766, 59] on span "Guardar cambios" at bounding box center [778, 63] width 68 height 9
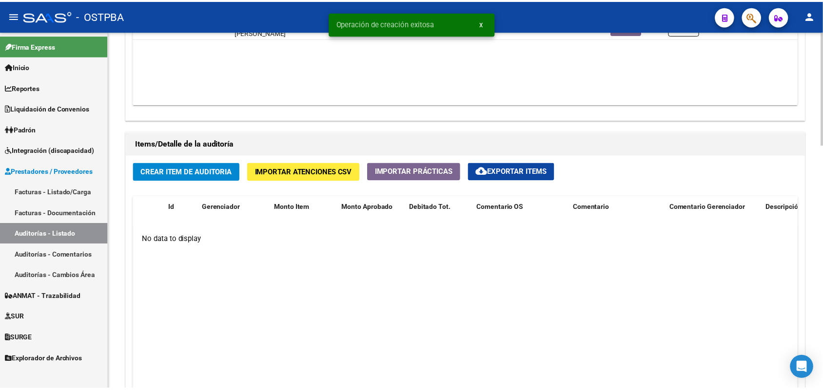
scroll to position [670, 0]
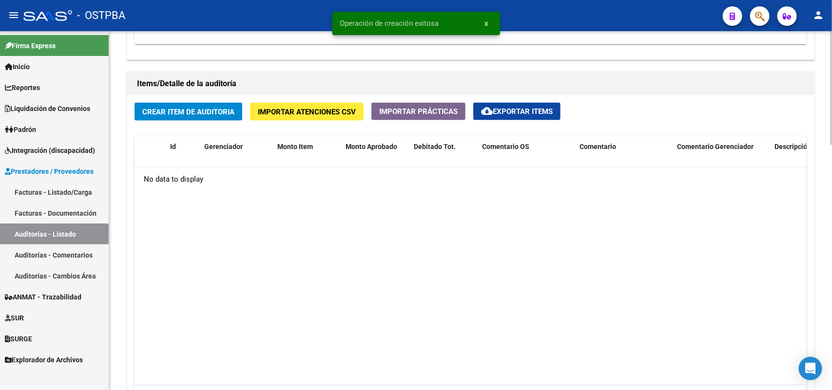
click at [155, 110] on span "Crear Item de Auditoria" at bounding box center [188, 112] width 92 height 9
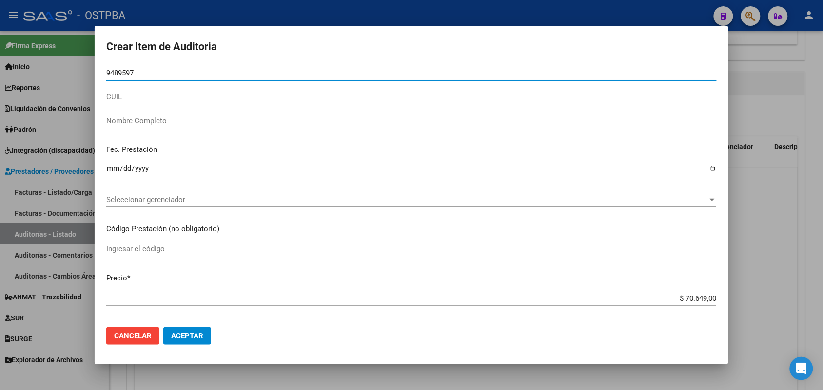
type input "94895971"
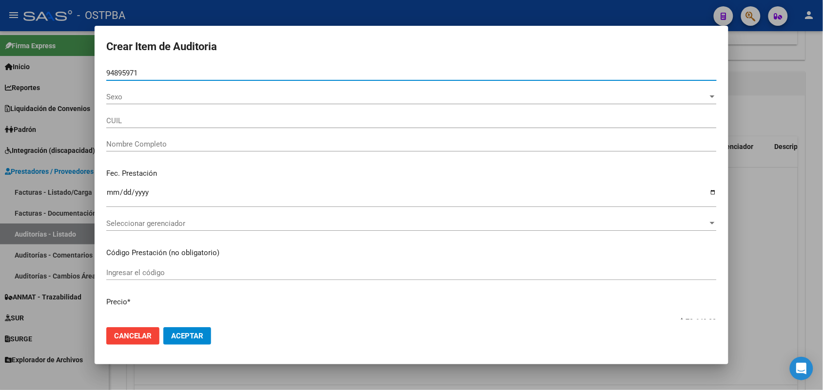
type input "27948959718"
type input "FELTEZ RUIZ VIVIANA -"
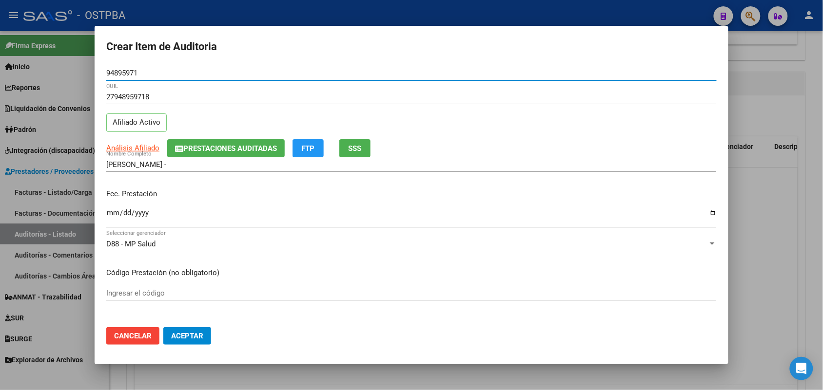
type input "94895971"
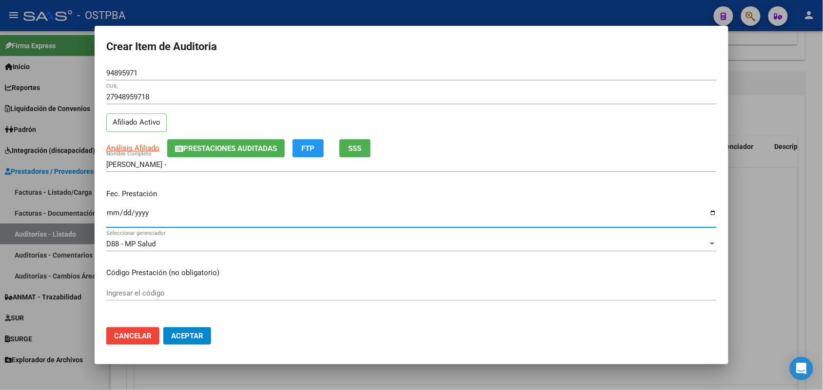
click at [116, 223] on input "Ingresar la fecha" at bounding box center [411, 217] width 610 height 16
type input "2025-08-27"
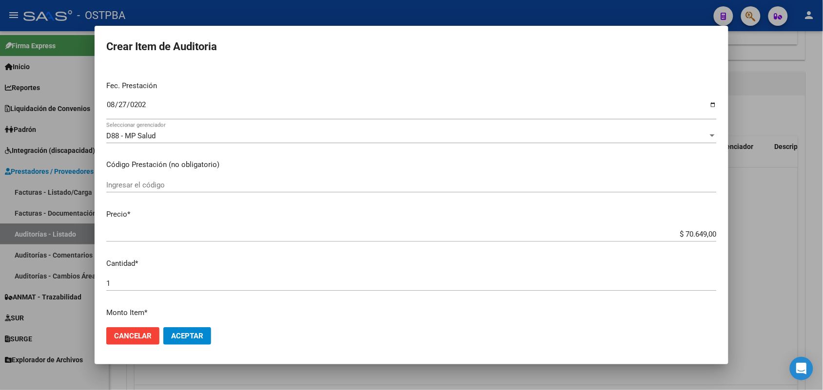
scroll to position [122, 0]
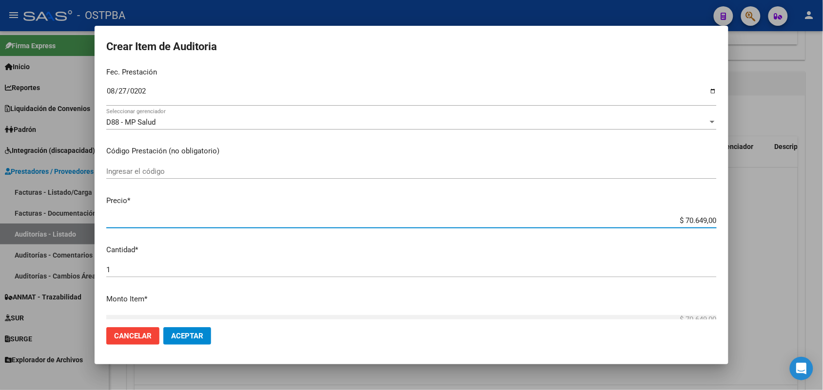
drag, startPoint x: 648, startPoint y: 218, endPoint x: 639, endPoint y: 259, distance: 42.1
click at [648, 233] on div "$ 70.649,00 Ingresar el precio" at bounding box center [411, 226] width 610 height 24
drag, startPoint x: 659, startPoint y: 219, endPoint x: 744, endPoint y: 217, distance: 84.8
click at [744, 217] on div "Crear Item de Auditoria 94895971 Nro Documento 27948959718 CUIL Afiliado Activo…" at bounding box center [411, 195] width 823 height 390
type input "$ 0,03"
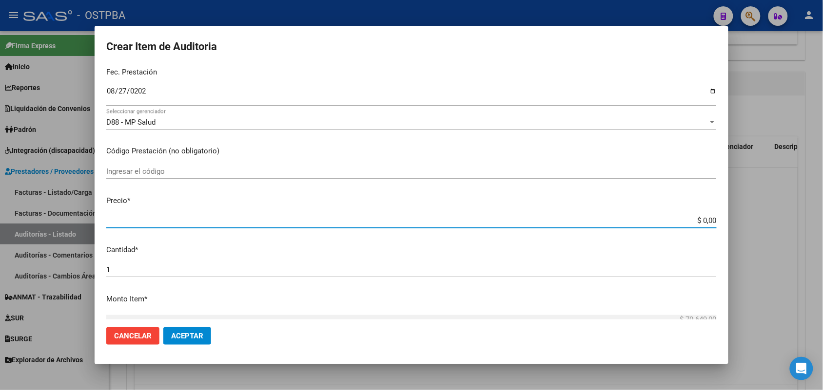
type input "$ 0,03"
type input "$ 0,39"
type input "$ 3,99"
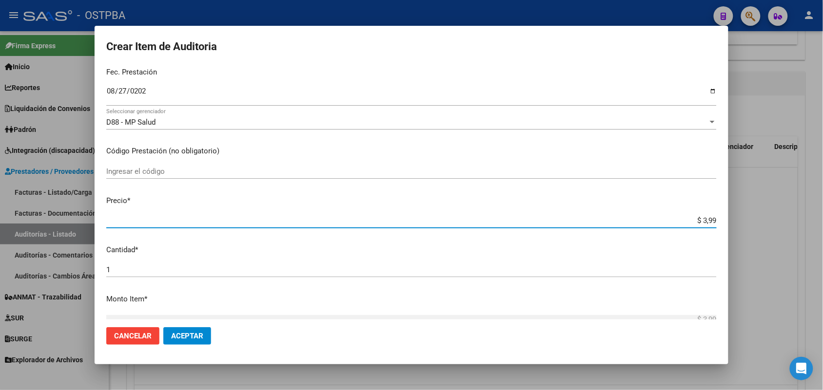
type input "$ 39,98"
type input "$ 399,80"
type input "$ 3.998,00"
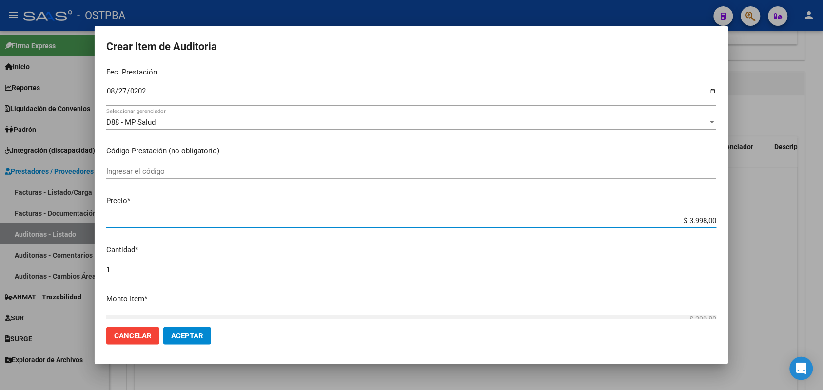
type input "$ 3.998,00"
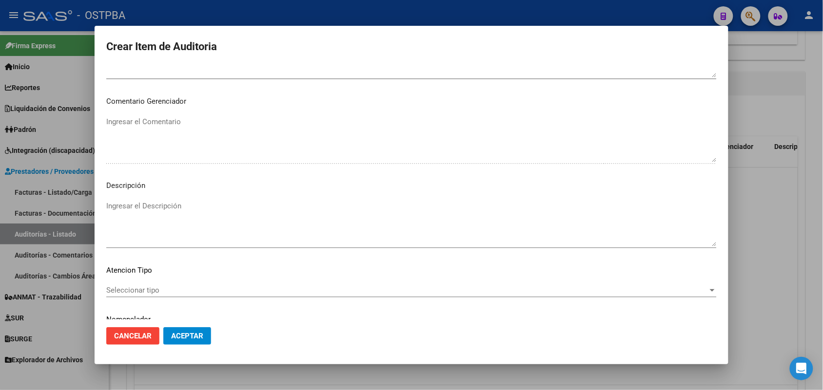
scroll to position [623, 0]
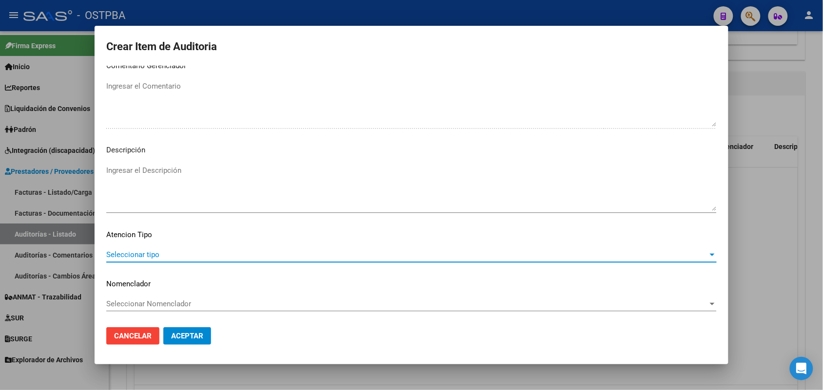
click at [145, 252] on span "Seleccionar tipo" at bounding box center [407, 255] width 602 height 9
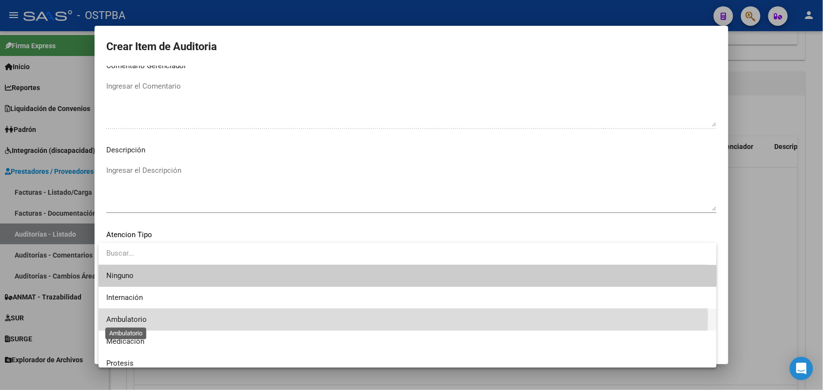
click at [127, 318] on span "Ambulatorio" at bounding box center [126, 319] width 40 height 9
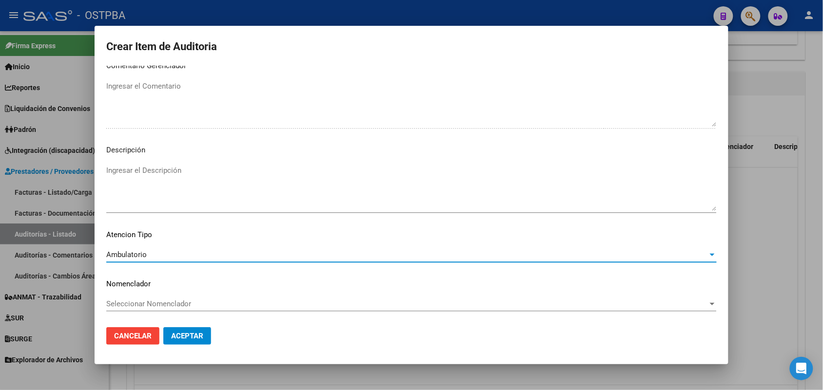
click at [188, 335] on span "Aceptar" at bounding box center [187, 336] width 32 height 9
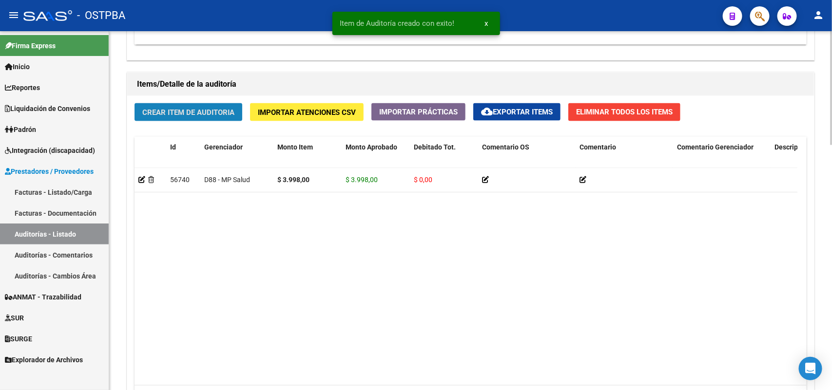
click at [201, 111] on span "Crear Item de Auditoria" at bounding box center [188, 112] width 92 height 9
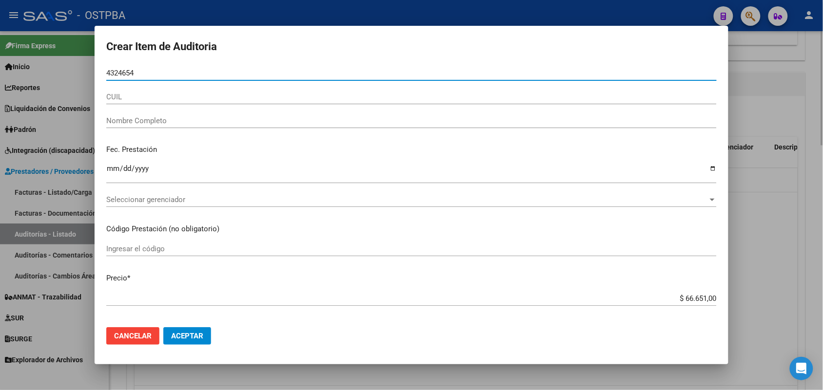
type input "43246542"
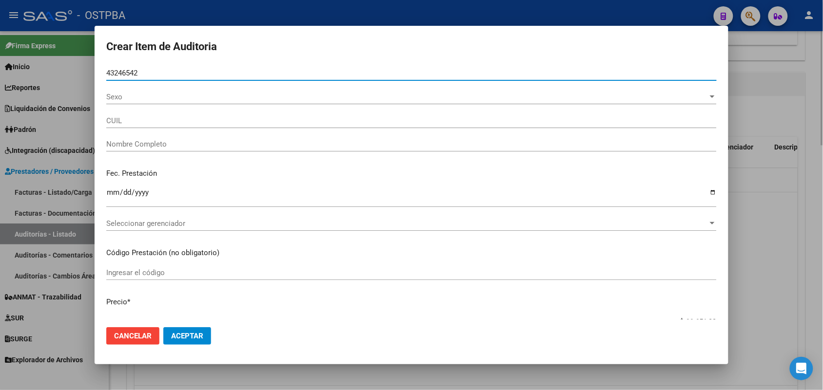
type input "27432465425"
type input "ARROYO ELENA BELEN -"
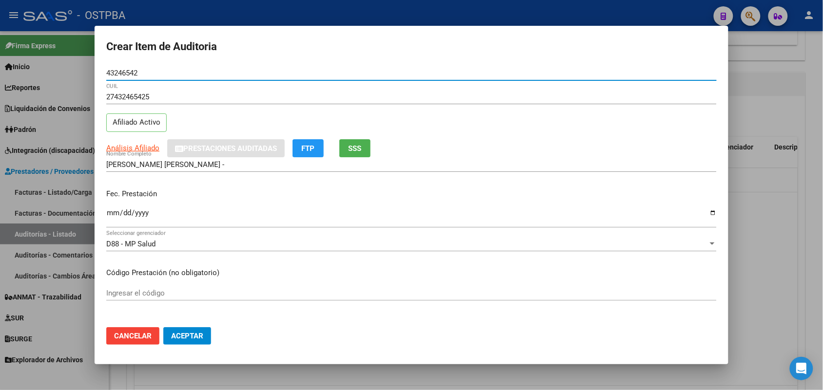
type input "43246542"
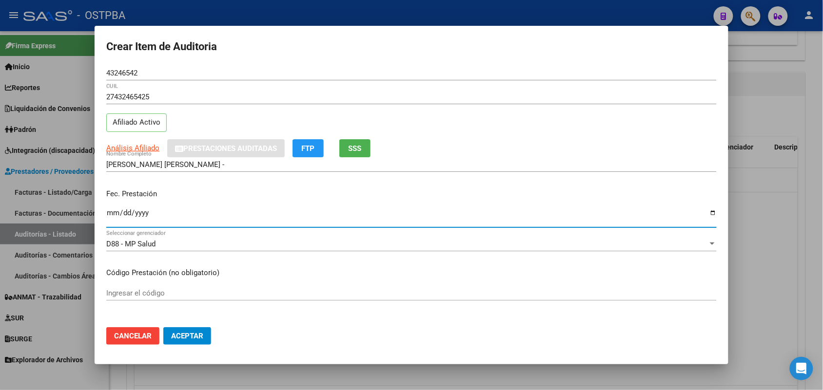
click at [111, 217] on input "Ingresar la fecha" at bounding box center [411, 217] width 610 height 16
type input "2025-08-29"
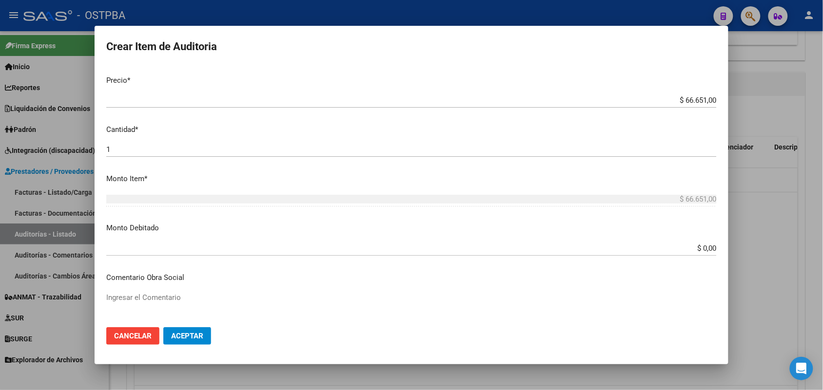
scroll to position [244, 0]
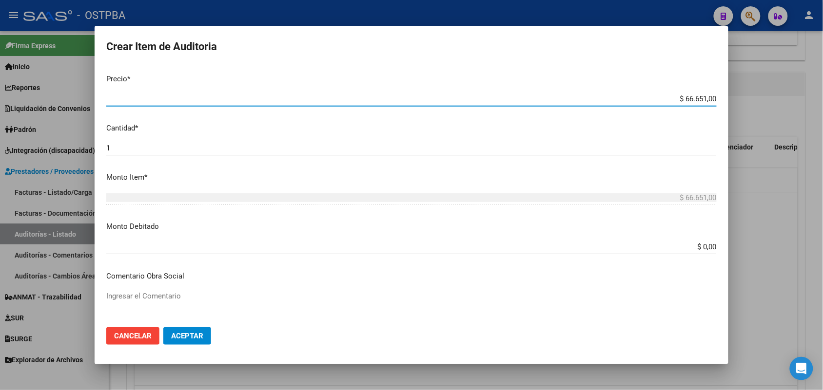
drag, startPoint x: 668, startPoint y: 99, endPoint x: 740, endPoint y: 98, distance: 71.2
click at [740, 98] on div "Crear Item de Auditoria 43246542 Nro Documento 27432465425 CUIL Afiliado Activo…" at bounding box center [411, 195] width 823 height 390
type input "$ 0,03"
type input "$ 0,39"
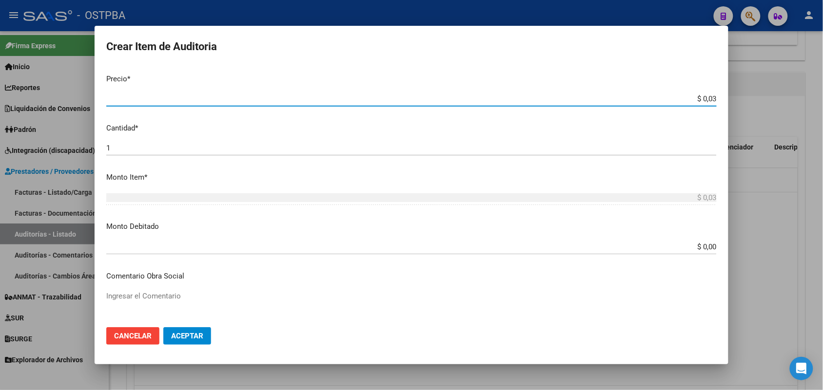
type input "$ 0,39"
type input "$ 3,99"
type input "$ 39,98"
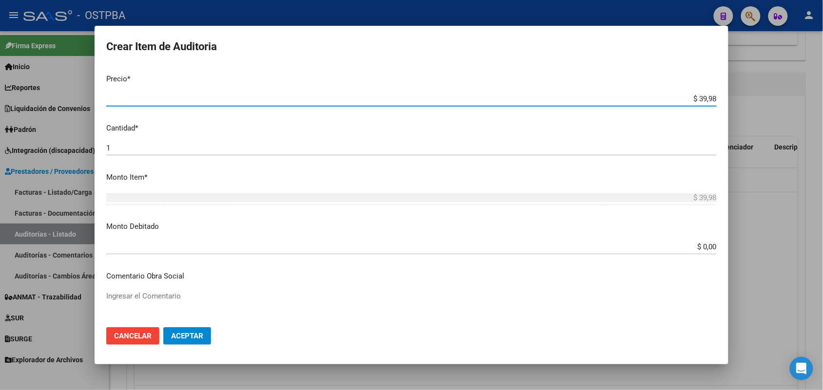
type input "$ 399,80"
type input "$ 3.998,00"
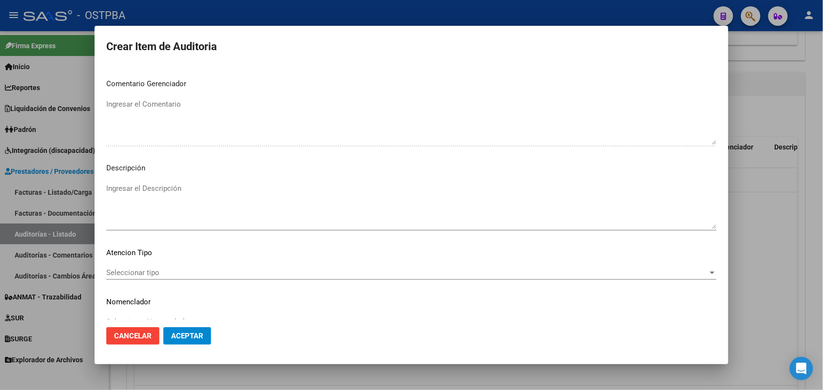
scroll to position [623, 0]
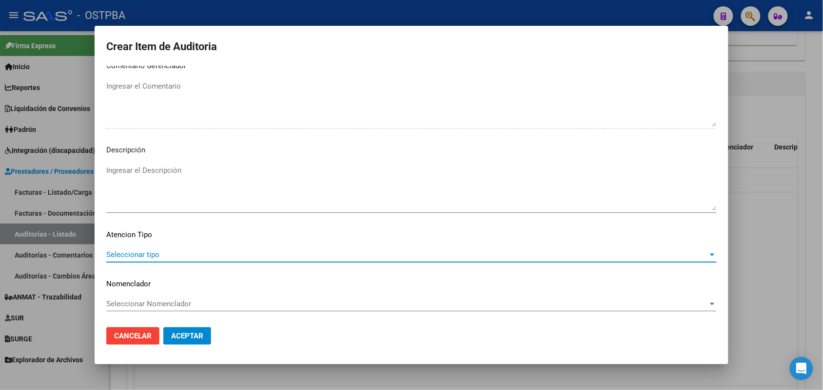
click at [128, 254] on span "Seleccionar tipo" at bounding box center [407, 255] width 602 height 9
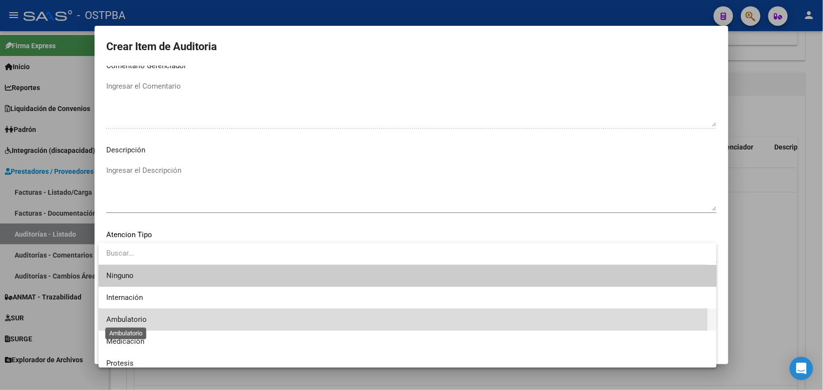
click at [137, 317] on span "Ambulatorio" at bounding box center [126, 319] width 40 height 9
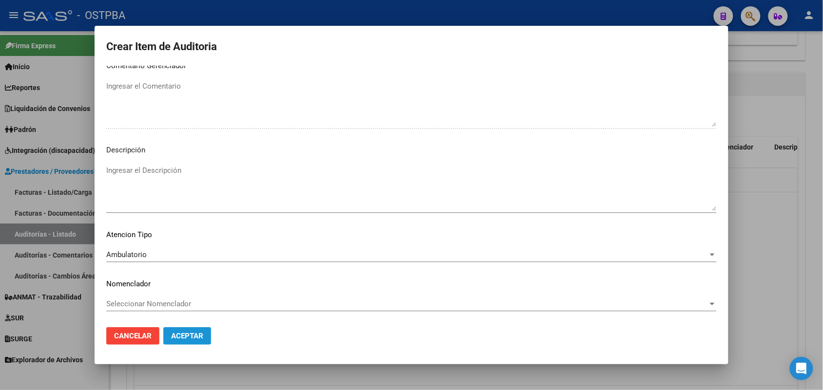
click at [186, 333] on span "Aceptar" at bounding box center [187, 336] width 32 height 9
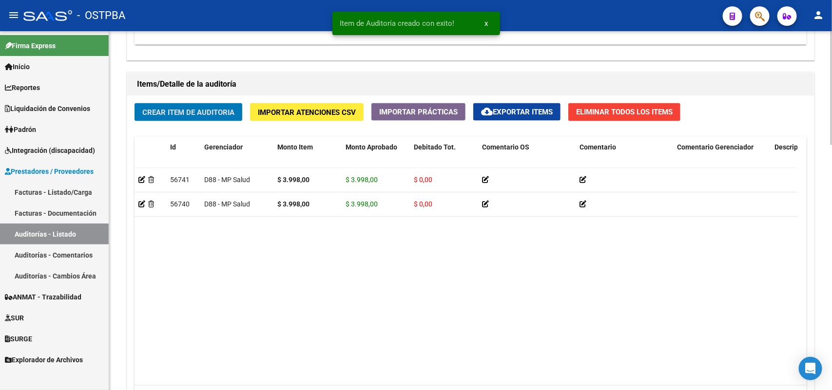
click at [204, 108] on span "Crear Item de Auditoria" at bounding box center [188, 112] width 92 height 9
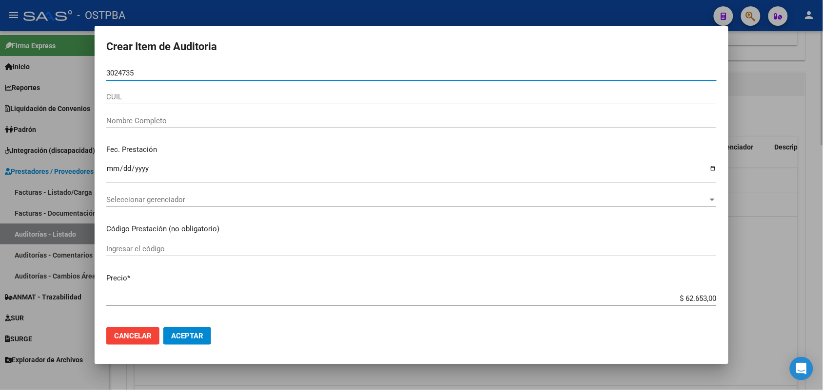
type input "30247352"
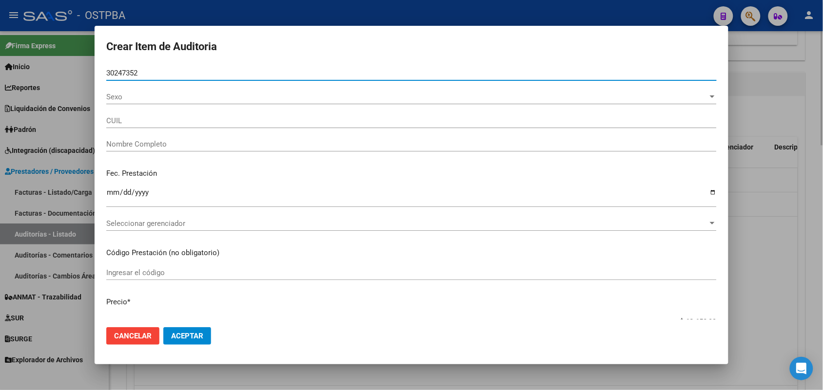
type input "27302473523"
type input "AMARFIL PATRICIA HAYDEE -"
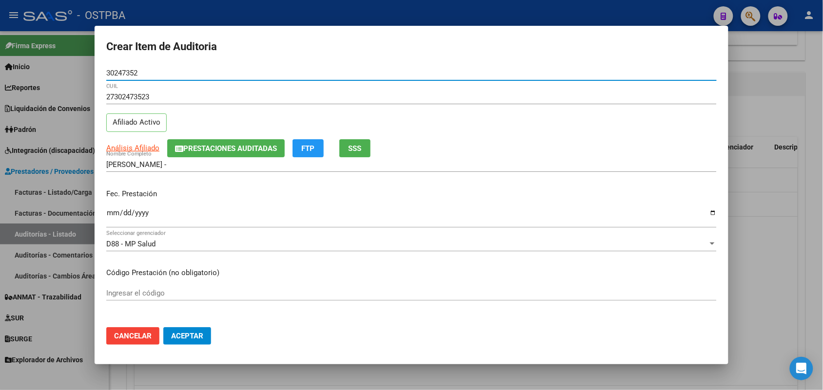
type input "30247352"
click at [112, 215] on input "Ingresar la fecha" at bounding box center [411, 217] width 610 height 16
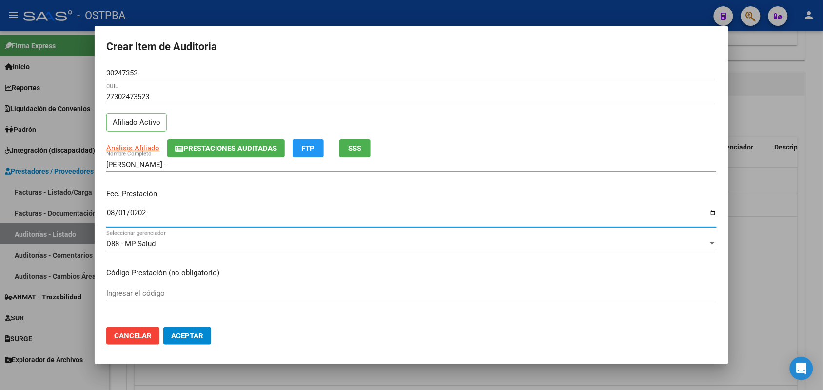
type input "2025-08-01"
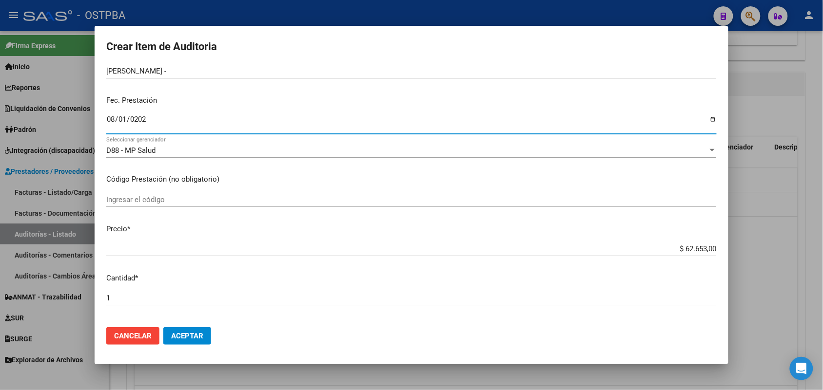
scroll to position [122, 0]
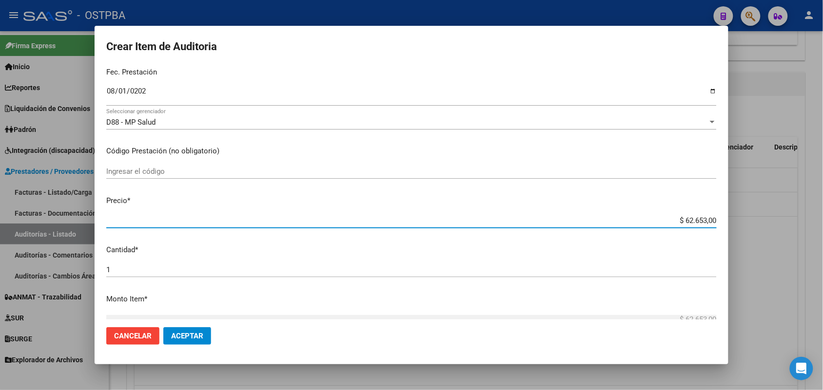
drag, startPoint x: 662, startPoint y: 222, endPoint x: 769, endPoint y: 217, distance: 107.8
click at [769, 217] on div "Crear Item de Auditoria 30247352 Nro Documento 27302473523 CUIL Afiliado Activo…" at bounding box center [411, 195] width 823 height 390
type input "$ 0,02"
type input "$ 0,23"
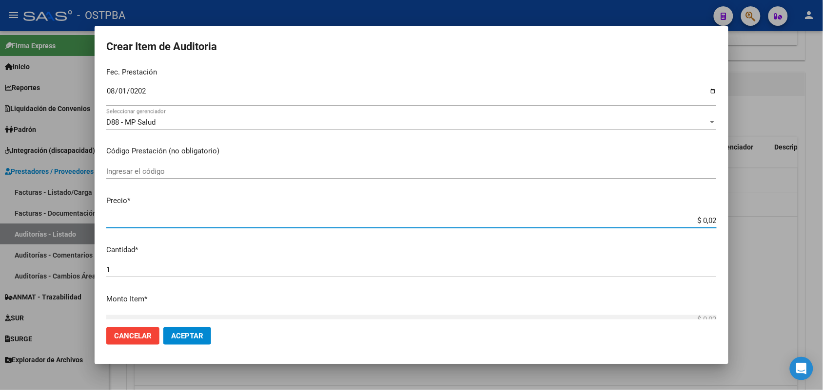
type input "$ 0,23"
type input "$ 2,34"
type input "$ 23,48"
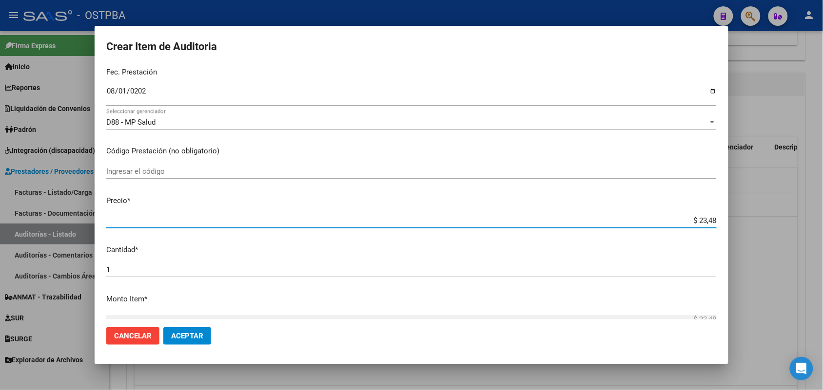
type input "$ 234,82"
type input "$ 2.348,20"
type input "$ 23.482,00"
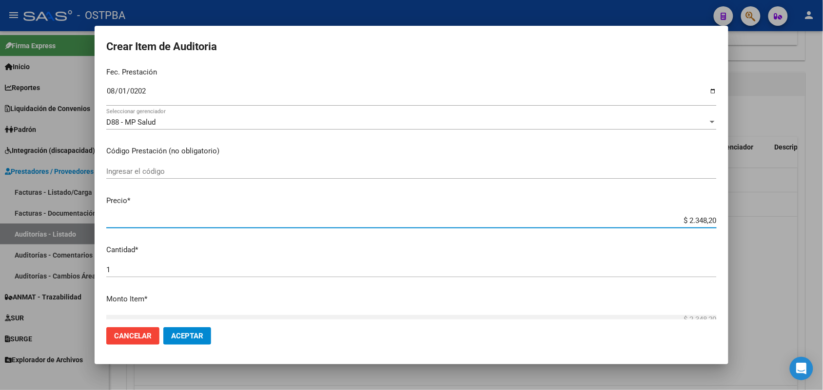
type input "$ 23.482,00"
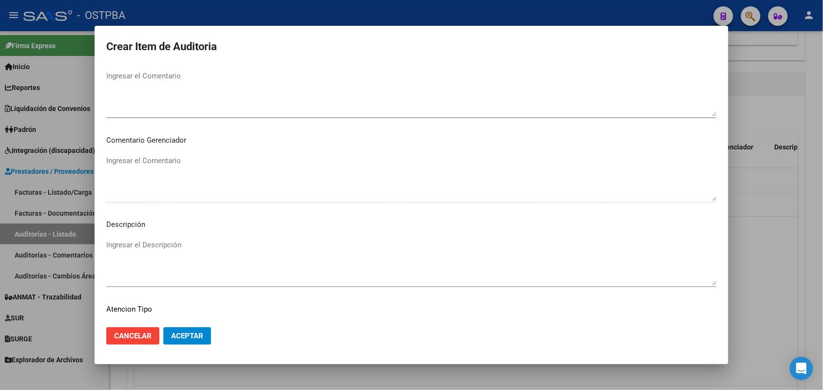
scroll to position [623, 0]
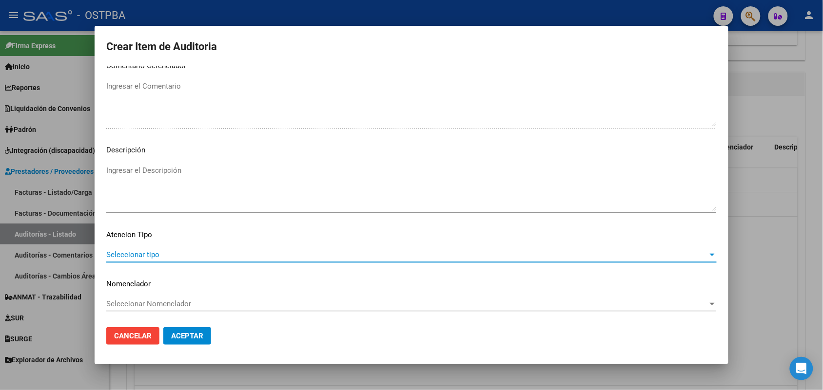
click at [150, 252] on span "Seleccionar tipo" at bounding box center [407, 255] width 602 height 9
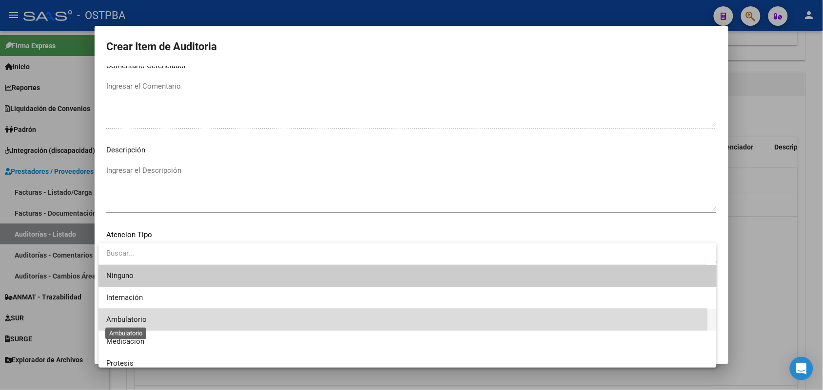
click at [138, 316] on span "Ambulatorio" at bounding box center [126, 319] width 40 height 9
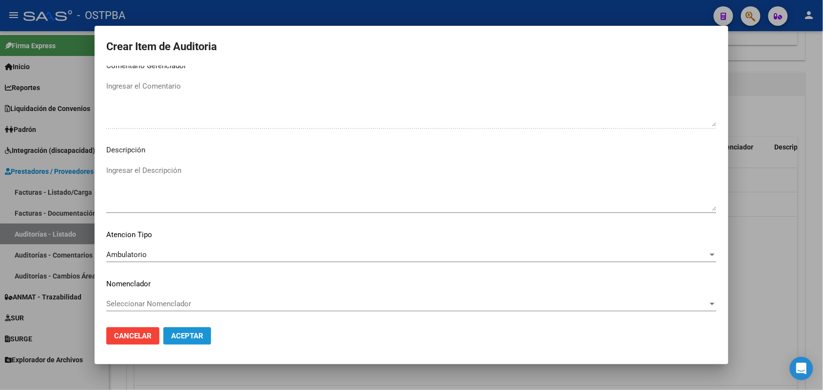
click at [195, 332] on span "Aceptar" at bounding box center [187, 336] width 32 height 9
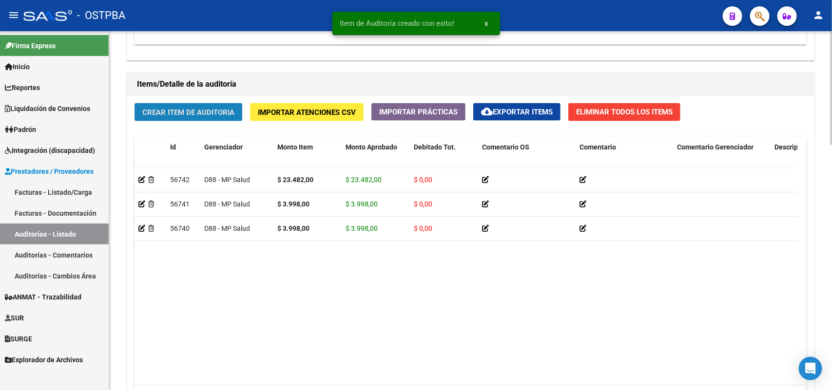
click at [225, 108] on span "Crear Item de Auditoria" at bounding box center [188, 112] width 92 height 9
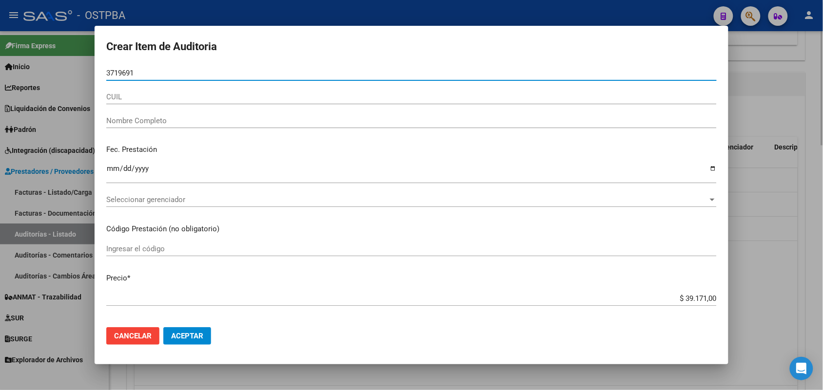
type input "37196917"
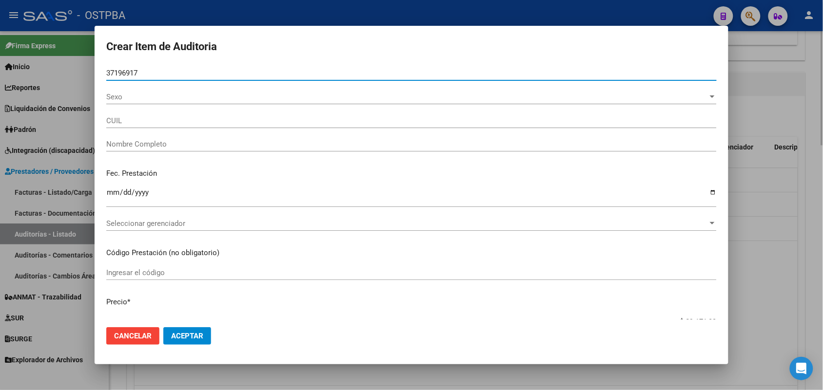
type input "27371969174"
type input "LEDESMA JESICA DAIANA"
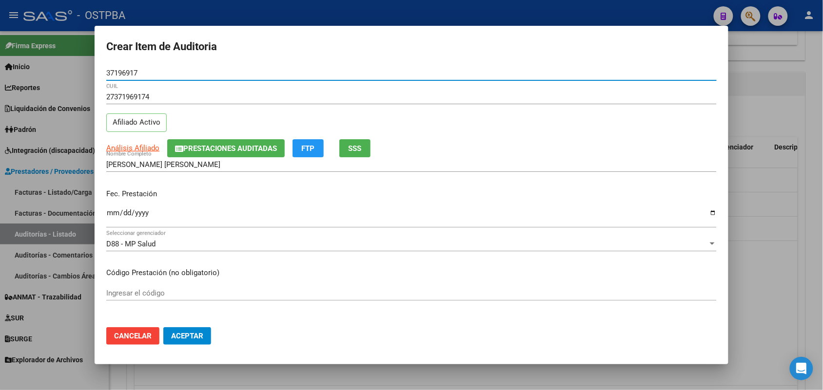
type input "37196917"
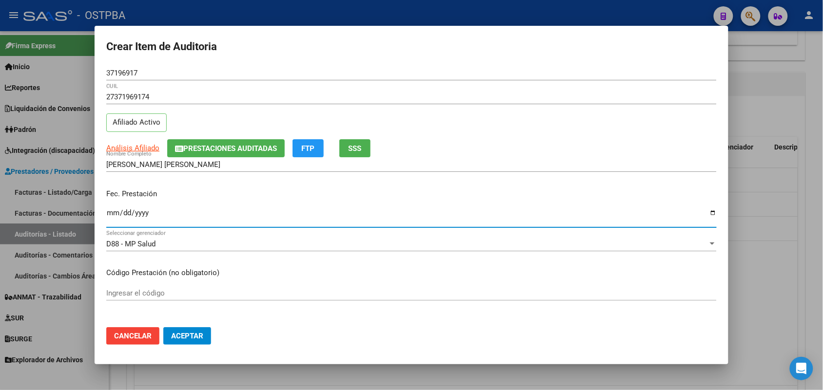
click at [110, 218] on input "Ingresar la fecha" at bounding box center [411, 217] width 610 height 16
type input "2025-09-08"
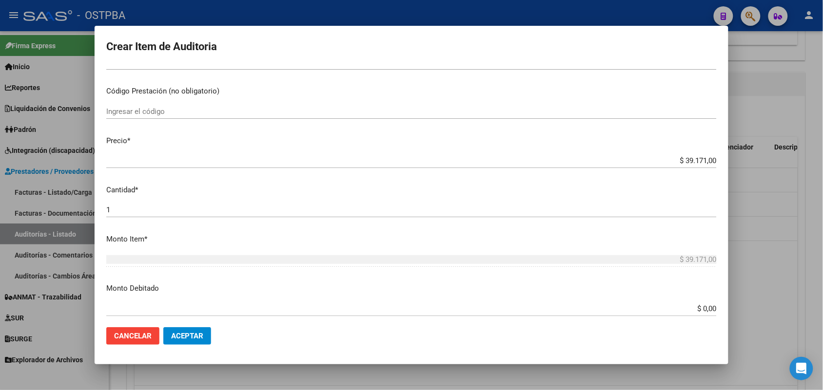
scroll to position [183, 0]
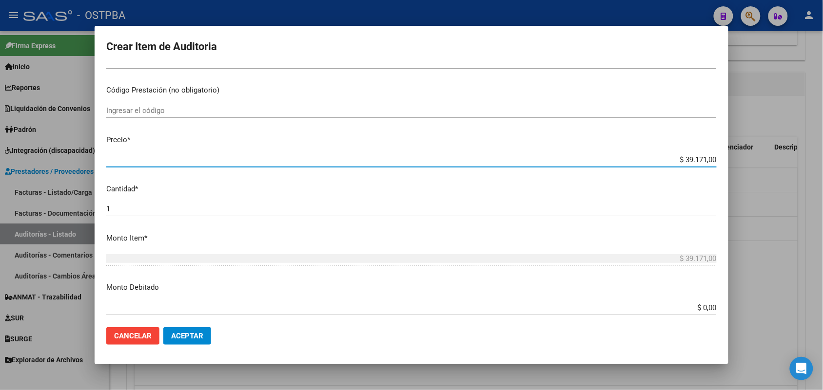
drag, startPoint x: 671, startPoint y: 158, endPoint x: 786, endPoint y: 166, distance: 115.3
click at [786, 166] on div "Crear Item de Auditoria 37196917 Nro Documento 27371969174 CUIL Afiliado Activo…" at bounding box center [411, 195] width 823 height 390
type input "$ 0,03"
type input "$ 0,39"
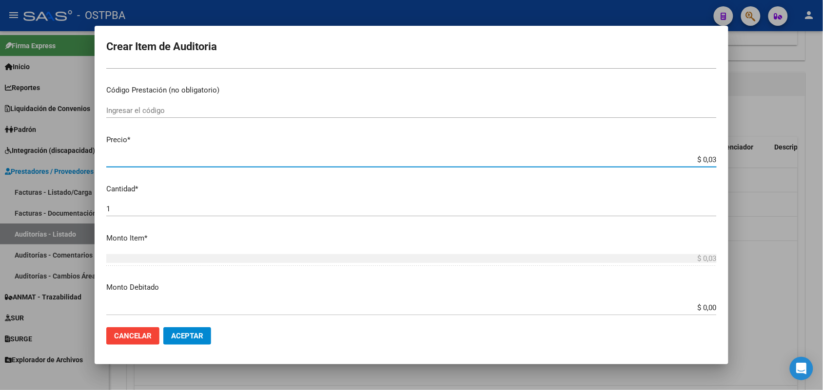
type input "$ 0,39"
type input "$ 3,99"
type input "$ 39,98"
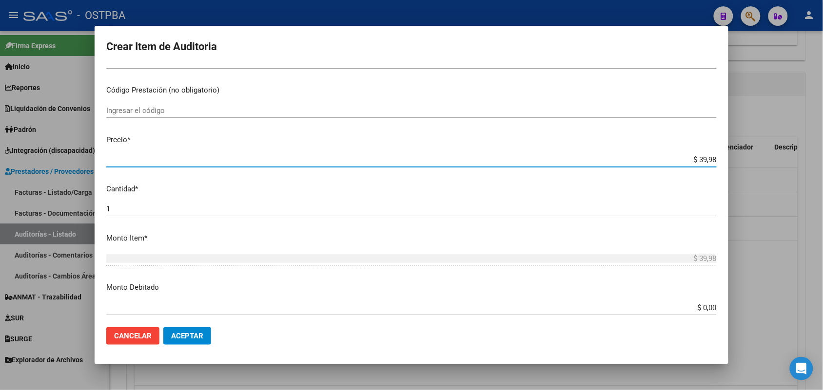
type input "$ 399,80"
type input "$ 3.998,00"
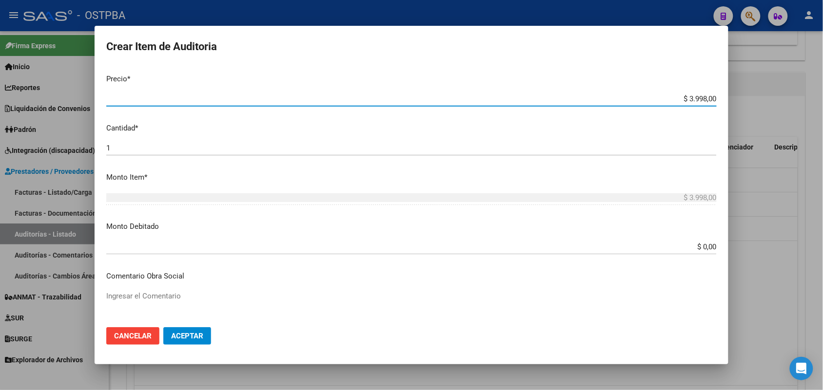
scroll to position [623, 0]
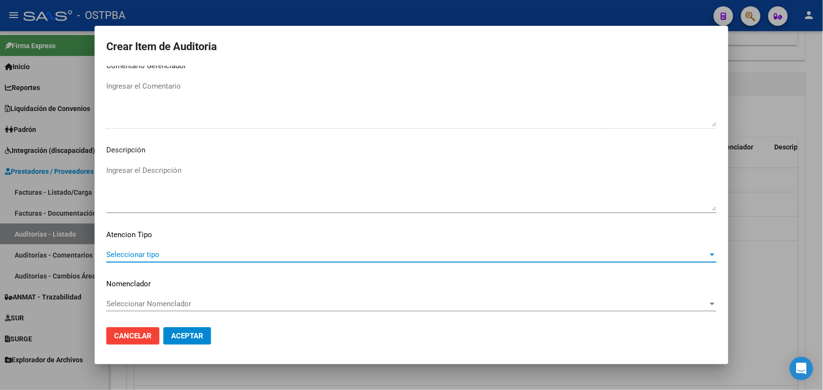
click at [142, 251] on span "Seleccionar tipo" at bounding box center [407, 255] width 602 height 9
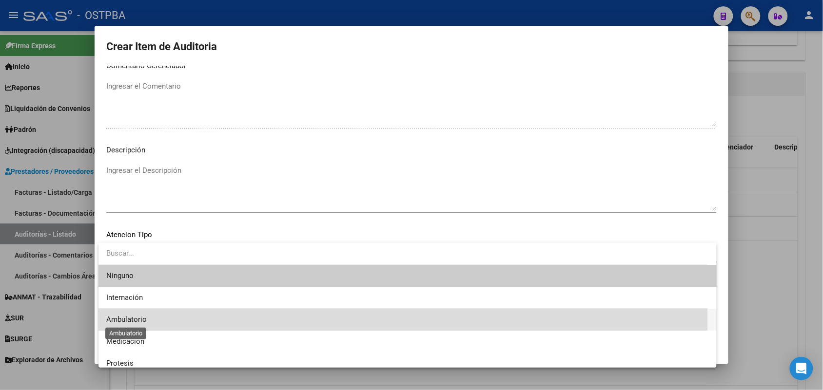
click at [143, 319] on span "Ambulatorio" at bounding box center [126, 319] width 40 height 9
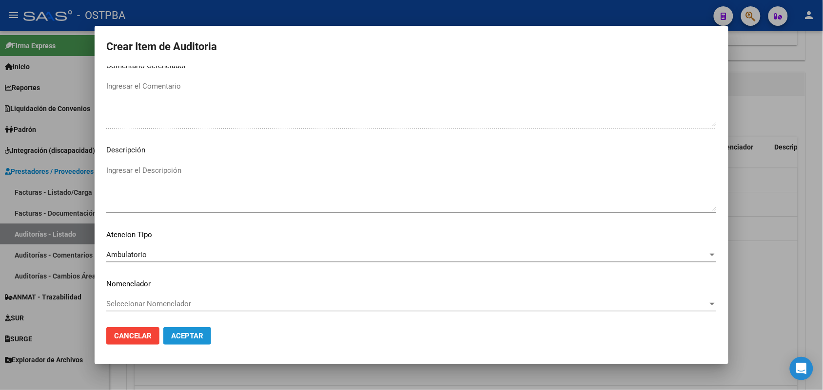
click at [174, 336] on span "Aceptar" at bounding box center [187, 336] width 32 height 9
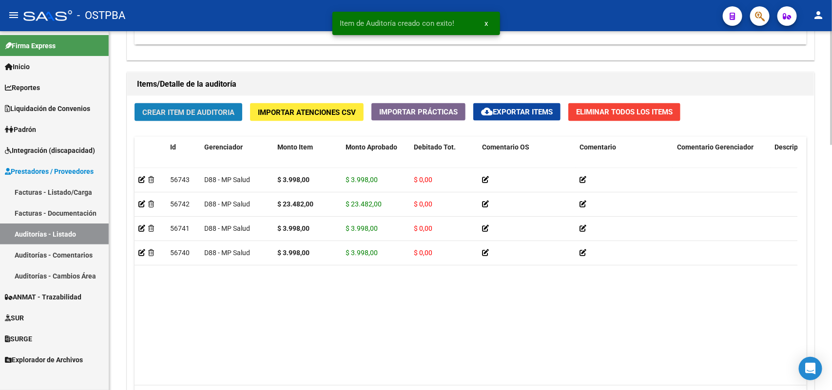
click at [184, 112] on span "Crear Item de Auditoria" at bounding box center [188, 112] width 92 height 9
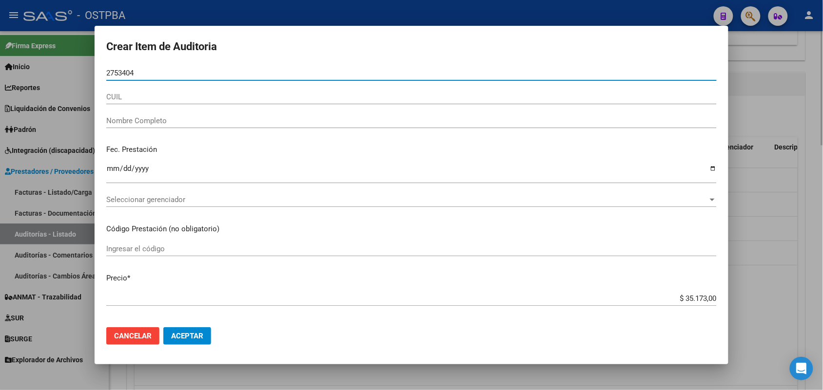
type input "27534041"
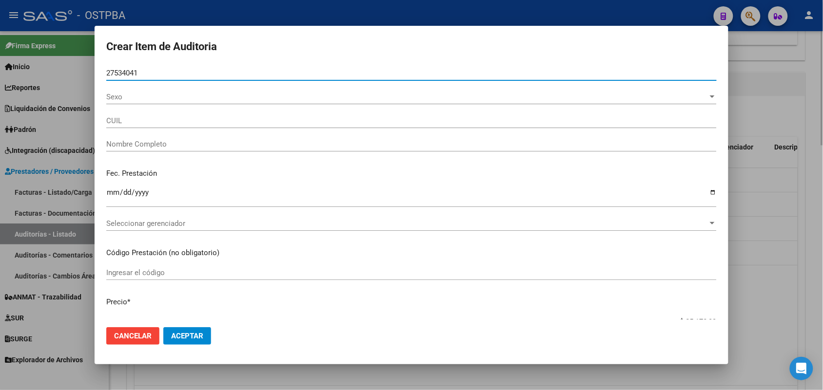
type input "27275340419"
type input "GOMEZ FLAVIA LORENA -"
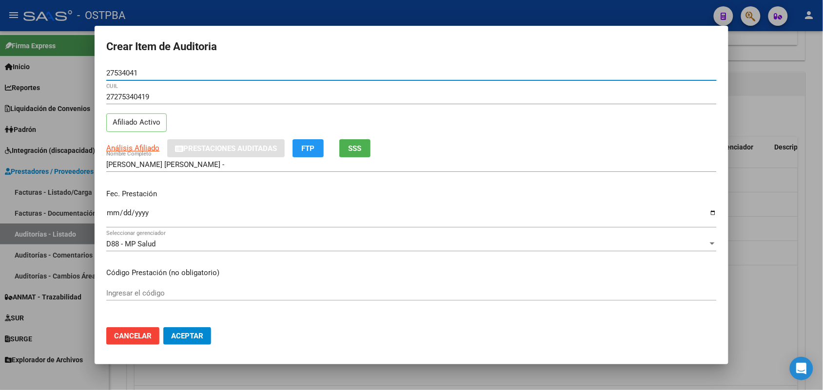
type input "27534041"
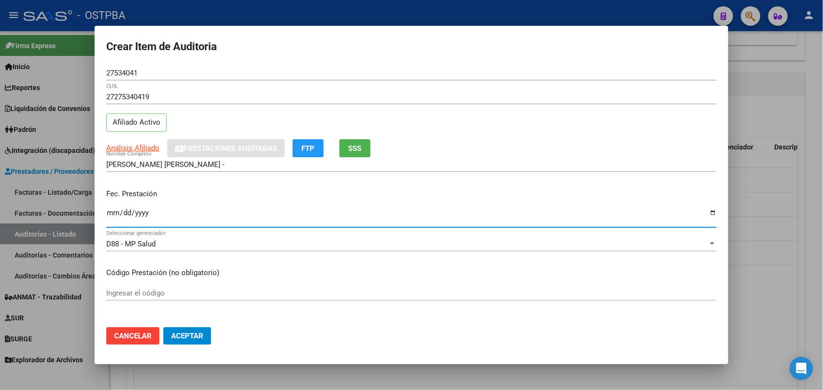
click at [108, 216] on input "Ingresar la fecha" at bounding box center [411, 217] width 610 height 16
type input "2025-08-04"
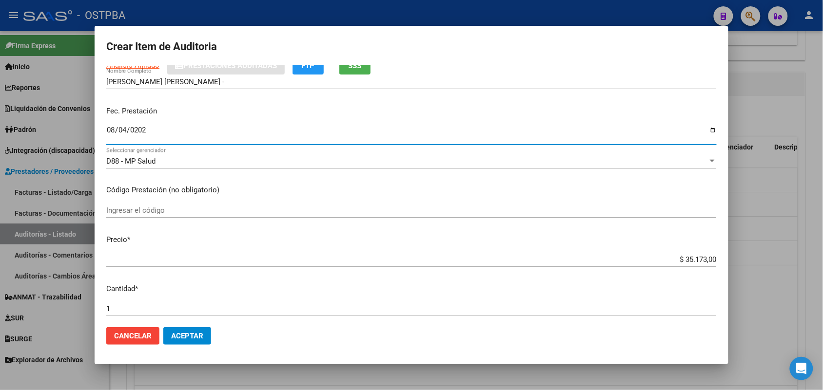
scroll to position [183, 0]
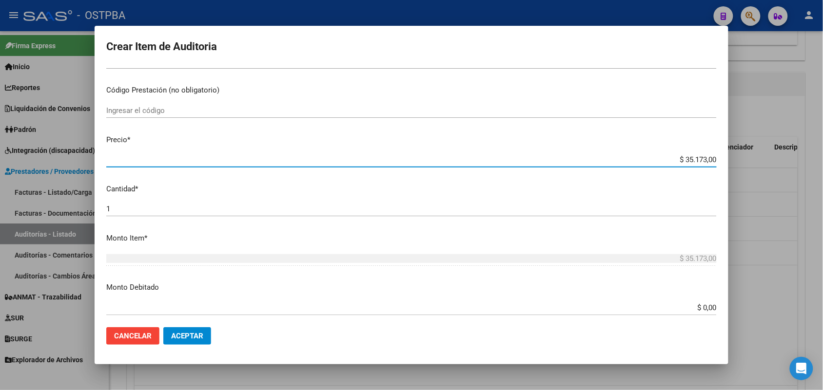
drag, startPoint x: 657, startPoint y: 156, endPoint x: 766, endPoint y: 154, distance: 109.2
click at [766, 154] on div "Crear Item de Auditoria 27534041 Nro Documento 27275340419 CUIL Afiliado Activo…" at bounding box center [411, 195] width 823 height 390
type input "$ 0,02"
type input "$ 0,23"
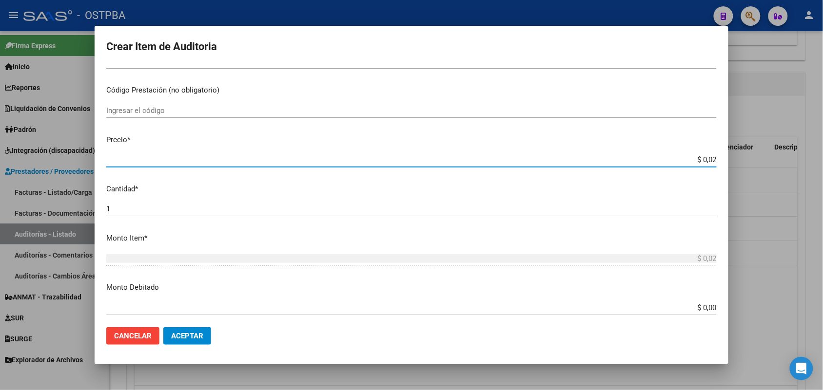
type input "$ 0,23"
type input "$ 2,34"
type input "$ 23,43"
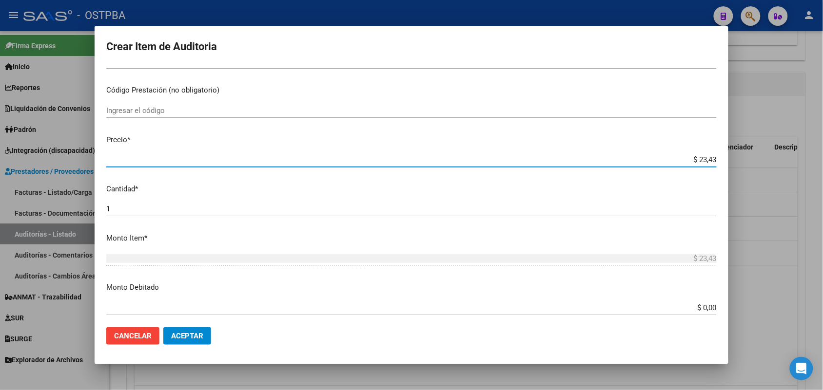
type input "$ 234,32"
type input "$ 2.343,20"
type input "$ 23.432,00"
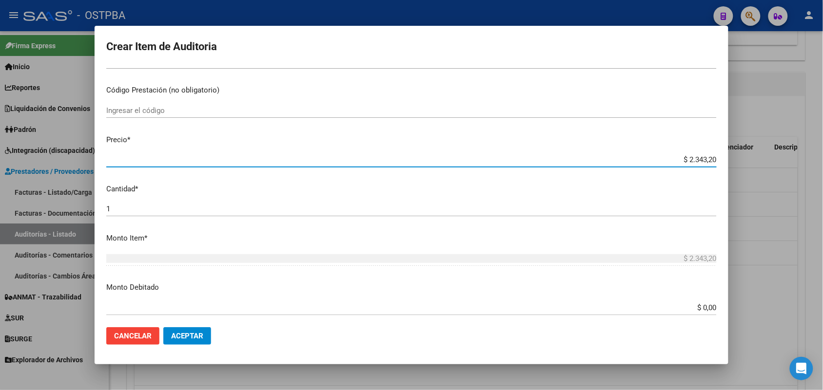
type input "$ 23.432,00"
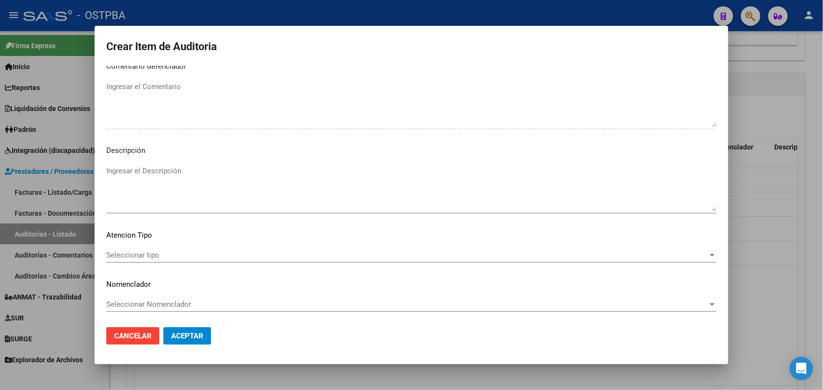
scroll to position [623, 0]
click at [137, 249] on div "Seleccionar tipo Seleccionar tipo" at bounding box center [411, 255] width 610 height 15
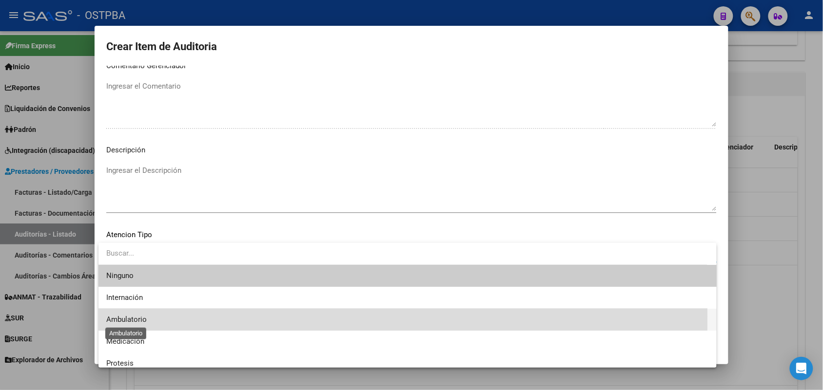
click at [133, 317] on span "Ambulatorio" at bounding box center [126, 319] width 40 height 9
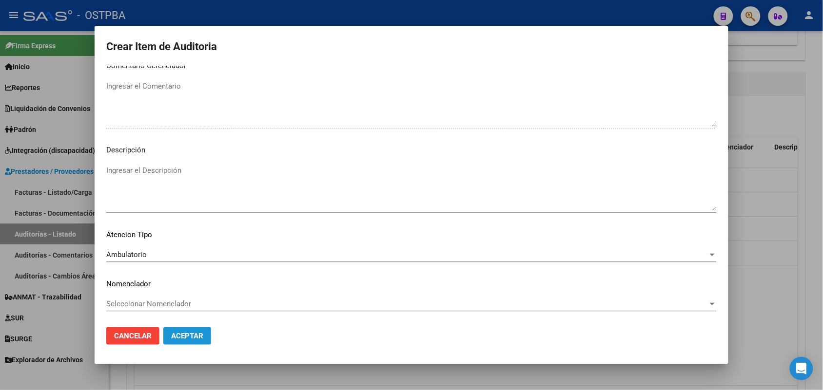
click at [171, 331] on button "Aceptar" at bounding box center [187, 337] width 48 height 18
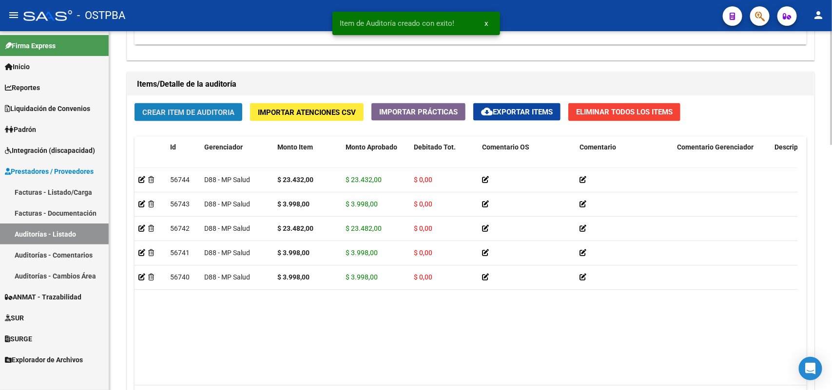
click at [209, 108] on span "Crear Item de Auditoria" at bounding box center [188, 112] width 92 height 9
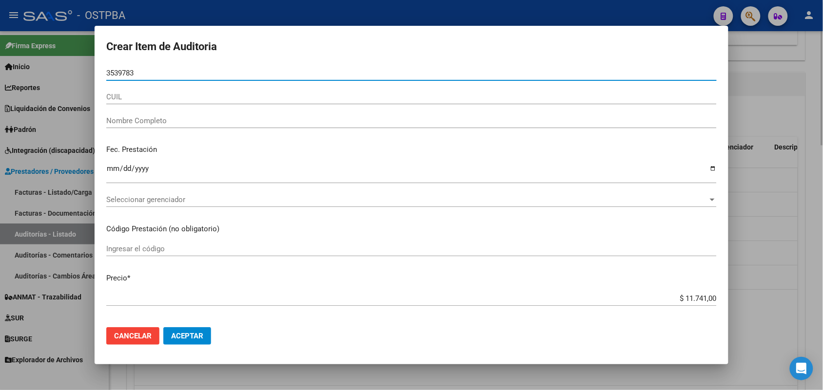
type input "35397834"
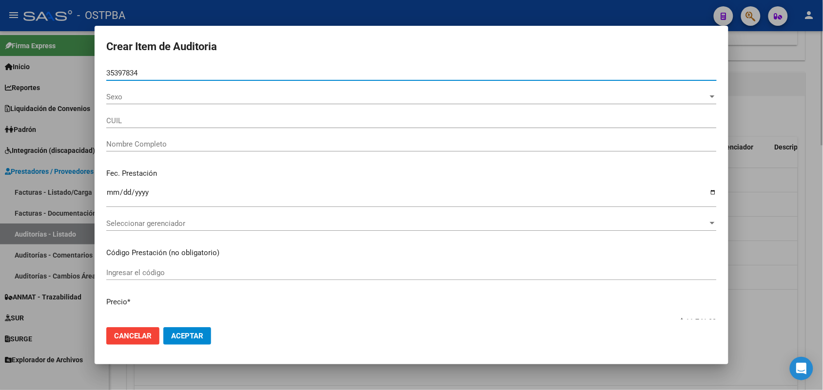
type input "27353978344"
type input "BULACIO ADRIANA ALEJANDRA -"
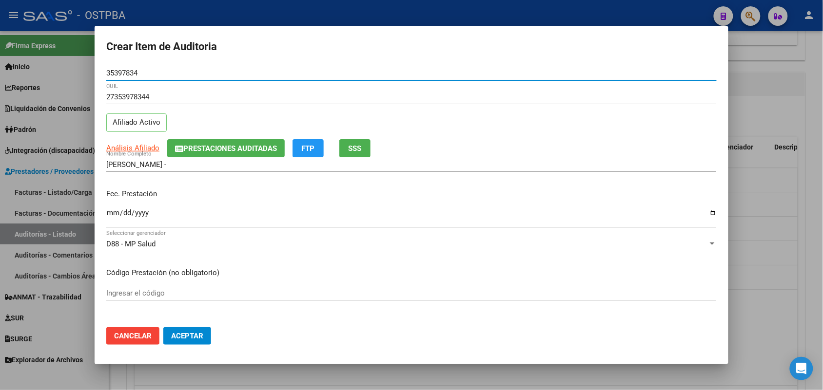
type input "35397834"
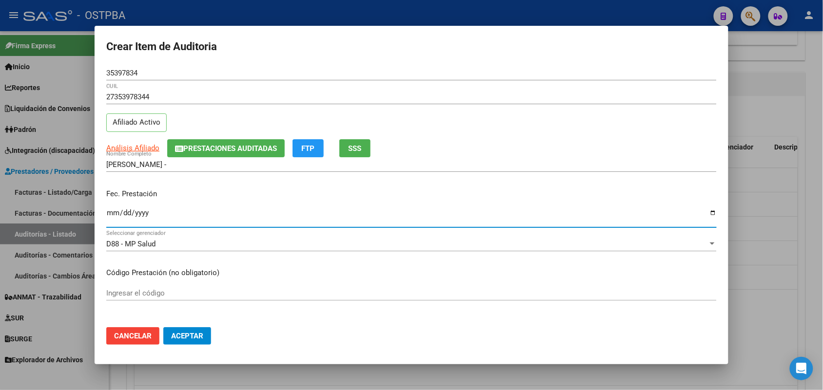
click at [107, 217] on input "Ingresar la fecha" at bounding box center [411, 217] width 610 height 16
type input "2025-07-07"
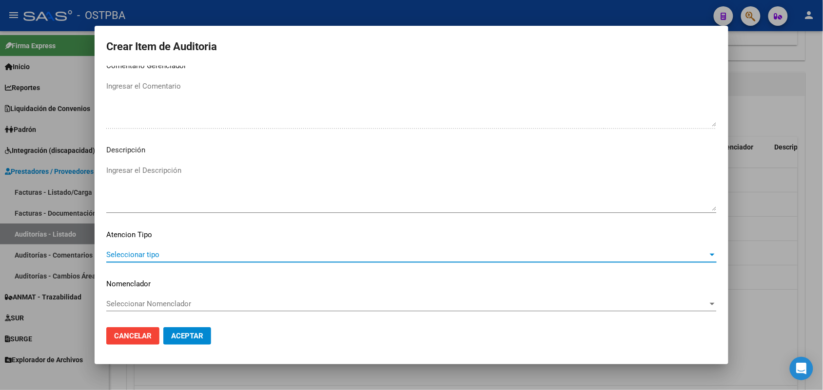
click at [154, 257] on span "Seleccionar tipo" at bounding box center [407, 255] width 602 height 9
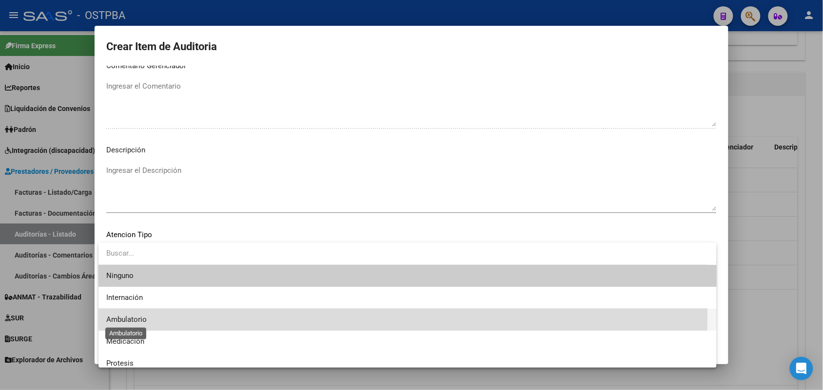
click at [140, 318] on span "Ambulatorio" at bounding box center [126, 319] width 40 height 9
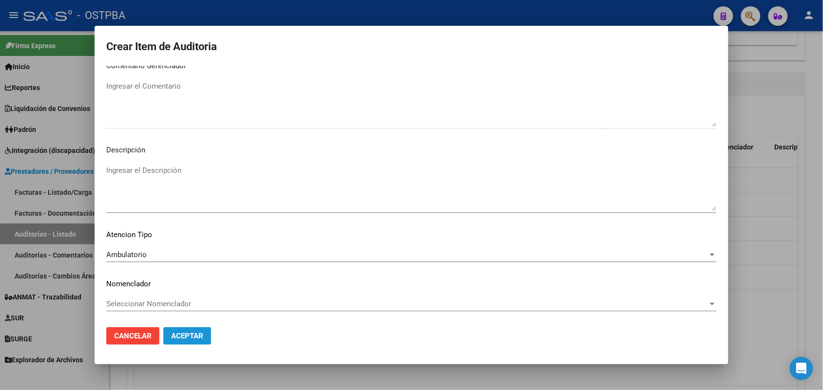
click at [203, 337] on span "Aceptar" at bounding box center [187, 336] width 32 height 9
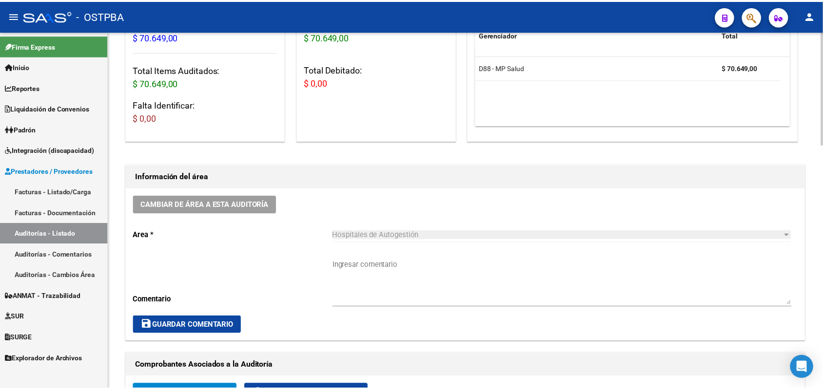
scroll to position [0, 0]
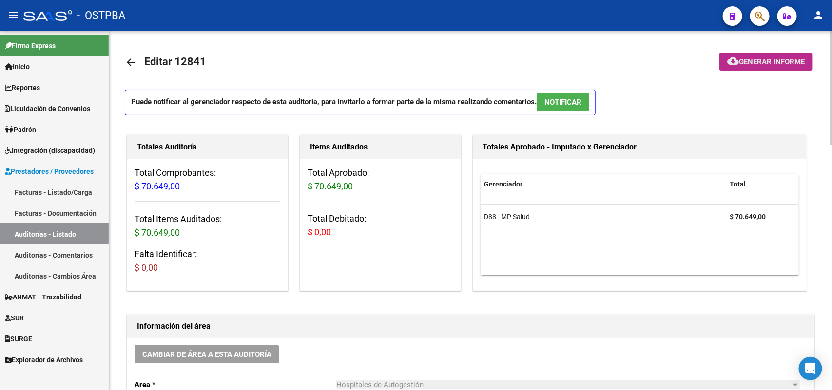
click at [780, 64] on span "Generar informe" at bounding box center [772, 62] width 66 height 9
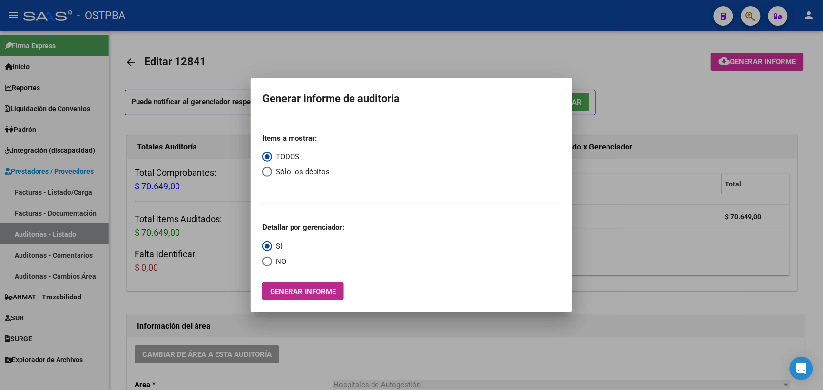
click at [308, 293] on span "Generar informe" at bounding box center [303, 292] width 66 height 9
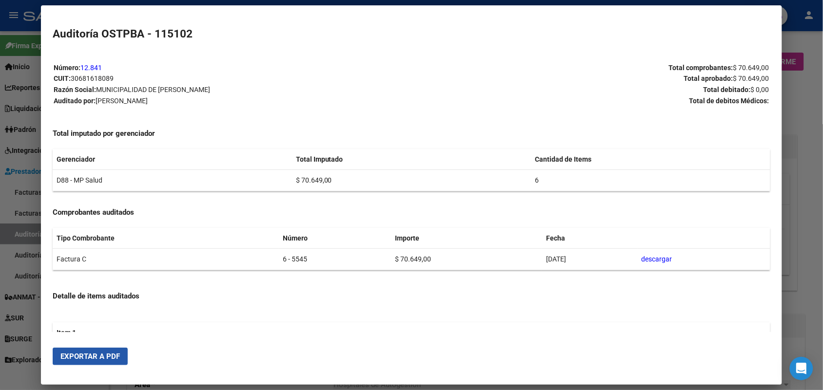
click at [111, 354] on span "Exportar a PDF" at bounding box center [89, 356] width 59 height 9
drag, startPoint x: 796, startPoint y: 121, endPoint x: 796, endPoint y: 106, distance: 14.6
click at [796, 106] on div at bounding box center [411, 195] width 823 height 390
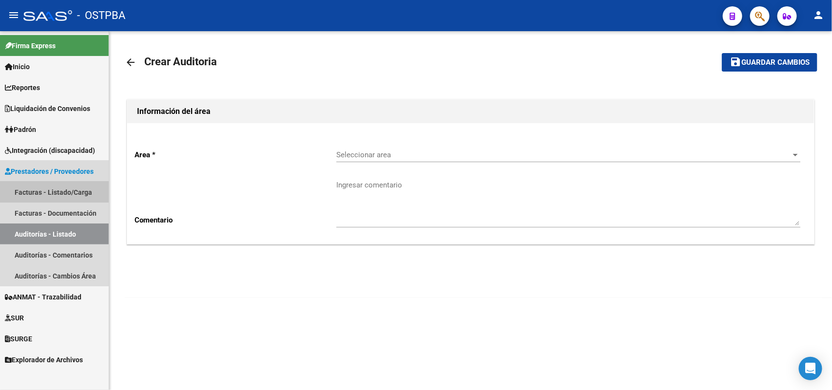
click at [81, 192] on link "Facturas - Listado/Carga" at bounding box center [54, 192] width 109 height 21
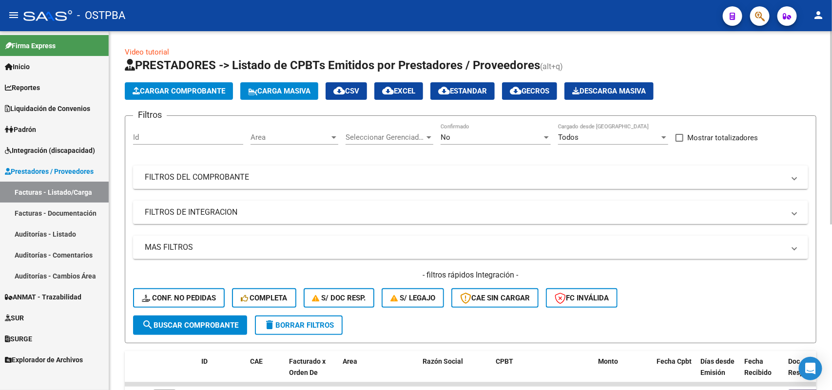
click at [198, 96] on button "Cargar Comprobante" at bounding box center [179, 91] width 108 height 18
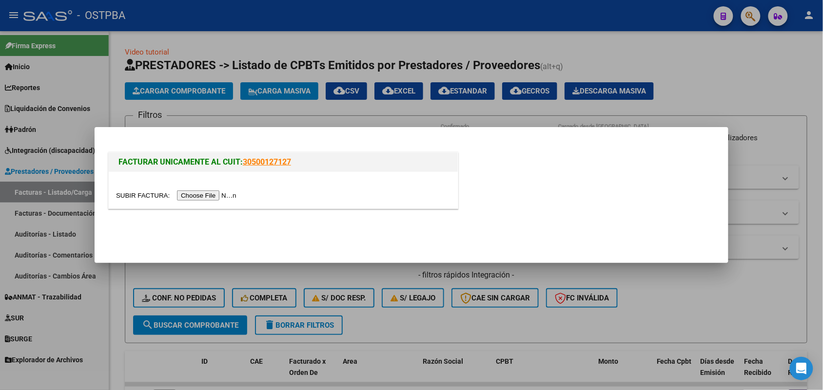
click at [223, 193] on input "file" at bounding box center [177, 196] width 123 height 10
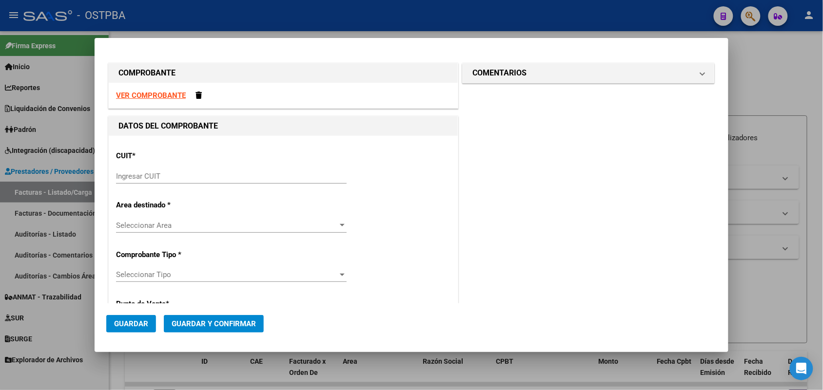
click at [135, 167] on div "CUIT * Ingresar CUIT" at bounding box center [283, 167] width 334 height 49
drag, startPoint x: 123, startPoint y: 173, endPoint x: 128, endPoint y: 174, distance: 5.0
click at [125, 173] on input "Ingresar CUIT" at bounding box center [231, 176] width 231 height 9
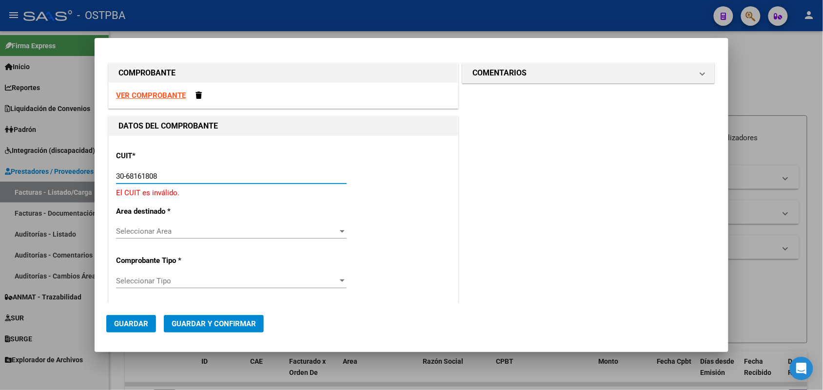
type input "30-68161808-9"
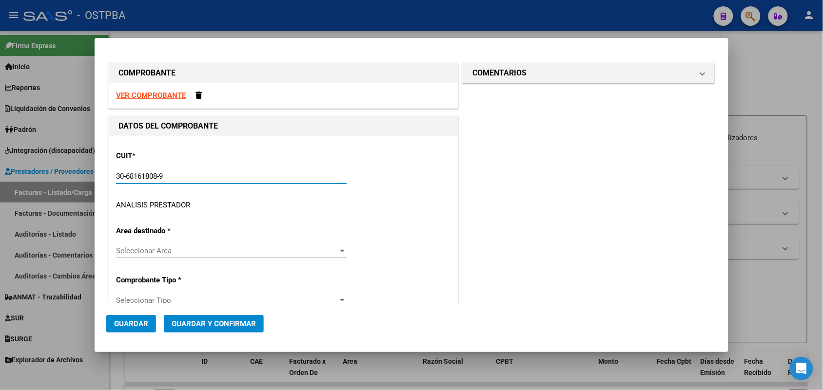
type input "6"
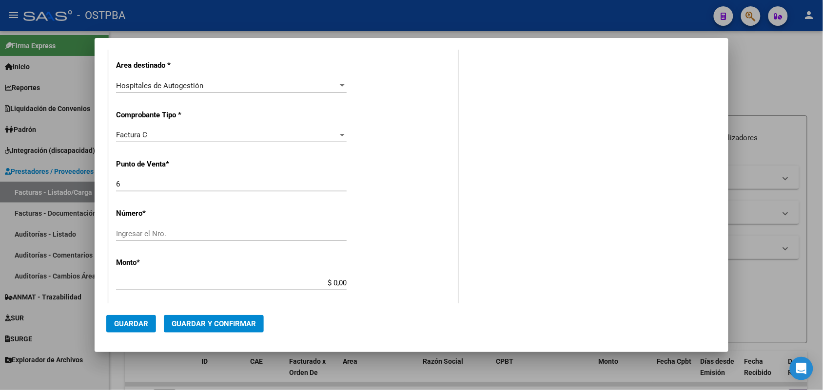
scroll to position [244, 0]
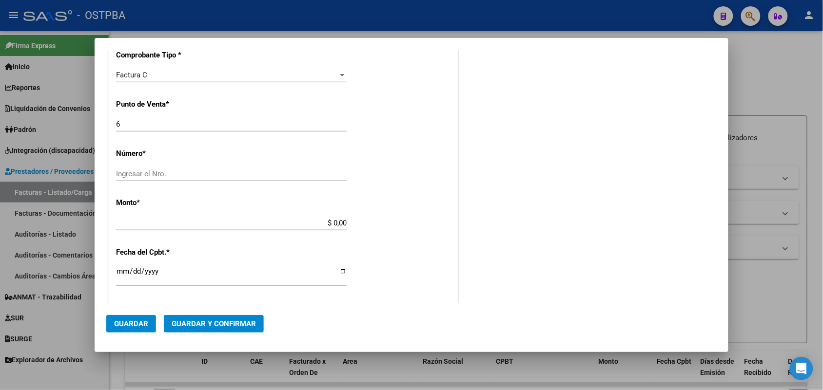
type input "30-68161808-9"
drag, startPoint x: 122, startPoint y: 125, endPoint x: 111, endPoint y: 133, distance: 13.7
click at [111, 133] on div "CUIT * 30-68161808-9 Ingresar CUIT ANALISIS PRESTADOR MUNICIPALIDAD DE [PERSON_…" at bounding box center [283, 237] width 349 height 691
type input "5"
click at [228, 174] on input "Ingresar el Nro." at bounding box center [231, 174] width 231 height 9
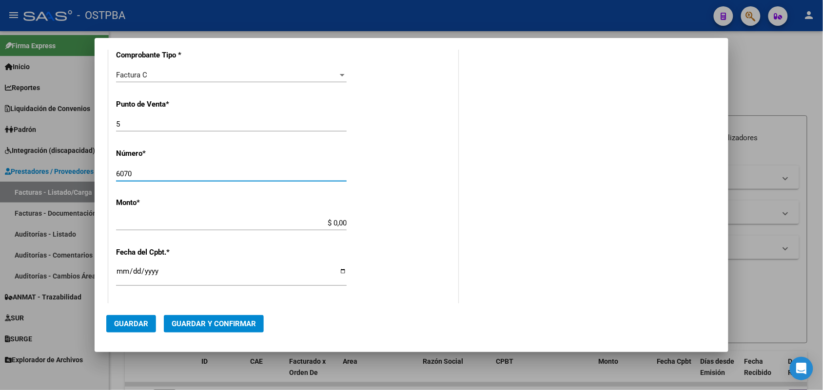
type input "6070"
drag, startPoint x: 320, startPoint y: 225, endPoint x: 379, endPoint y: 225, distance: 59.0
click at [379, 225] on div "CUIT * 30-68161808-9 Ingresar CUIT ANALISIS PRESTADOR MUNICIPALIDAD DE [PERSON_…" at bounding box center [283, 237] width 349 height 691
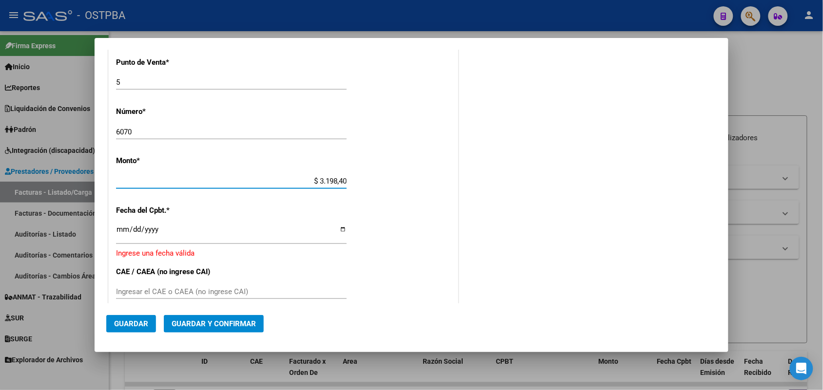
type input "$ 31.984,00"
click at [118, 234] on input "Ingresar la fecha" at bounding box center [231, 234] width 231 height 16
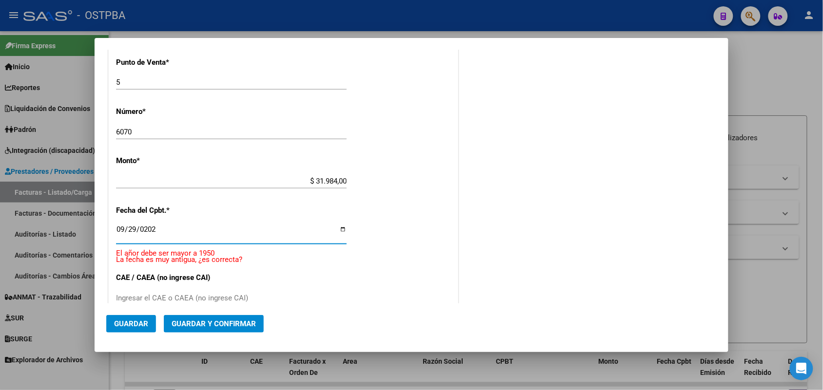
type input "[DATE]"
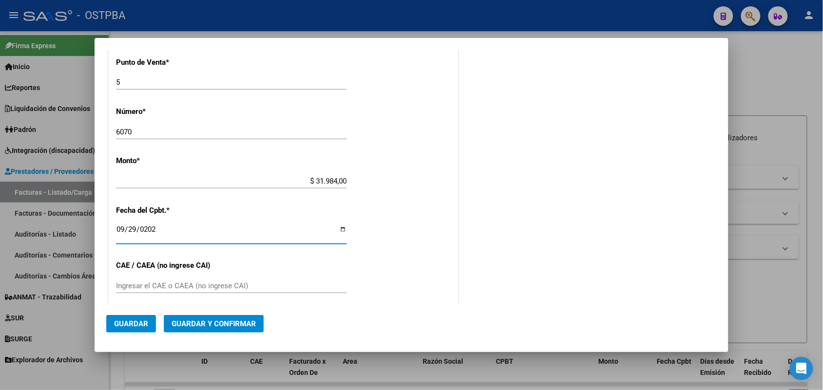
scroll to position [347, 0]
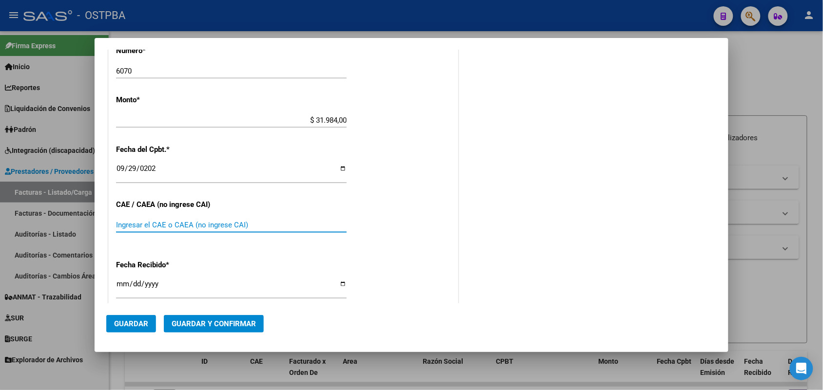
click at [147, 227] on input "Ingresar el CAE o CAEA (no ingrese CAI)" at bounding box center [231, 225] width 231 height 9
type input "75399842392266"
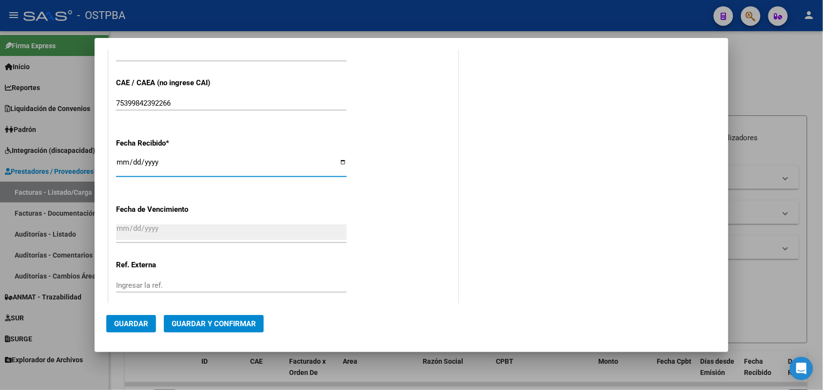
click at [119, 162] on input "[DATE]" at bounding box center [231, 166] width 231 height 16
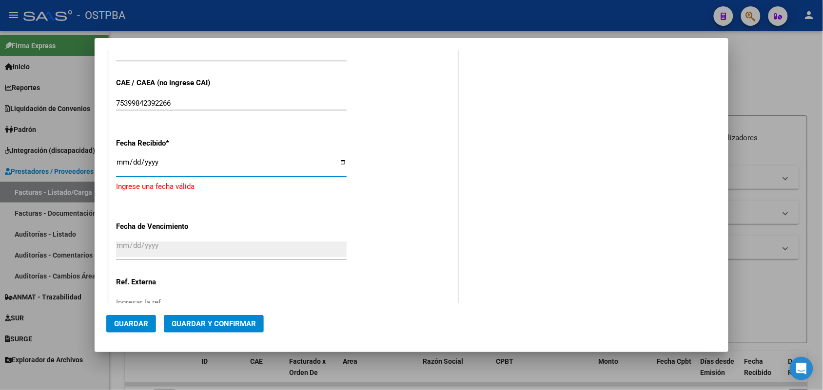
type input "[DATE]"
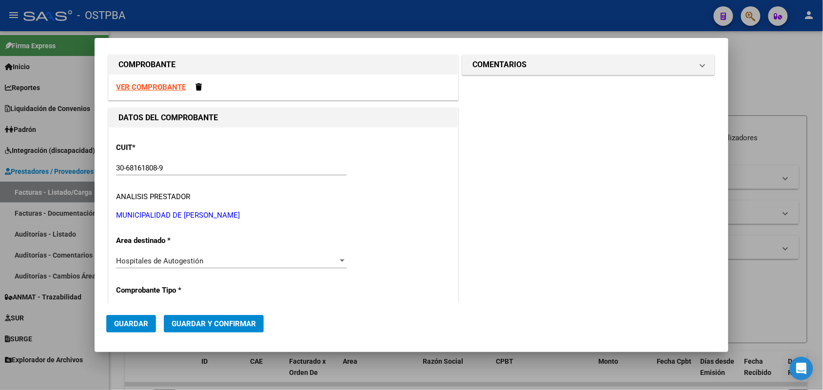
scroll to position [0, 0]
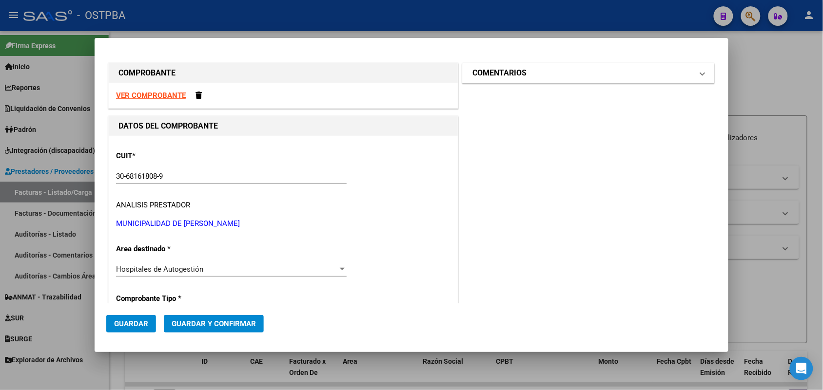
click at [701, 74] on span at bounding box center [703, 73] width 4 height 12
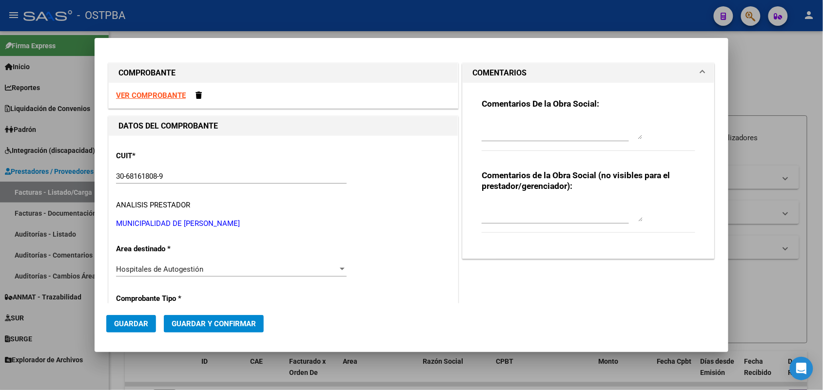
click at [492, 127] on textarea at bounding box center [562, 130] width 161 height 20
type textarea "HR 127130"
click at [143, 323] on span "Guardar" at bounding box center [131, 324] width 34 height 9
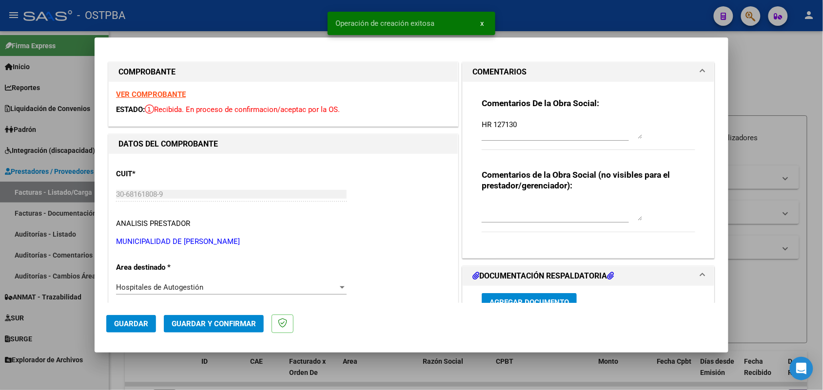
type input "[DATE]"
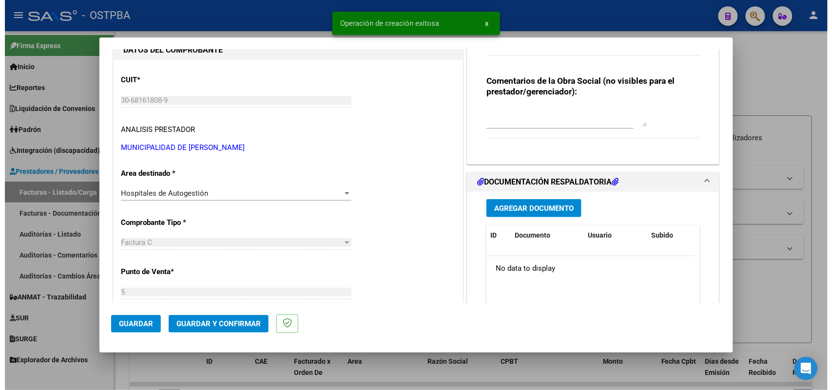
scroll to position [183, 0]
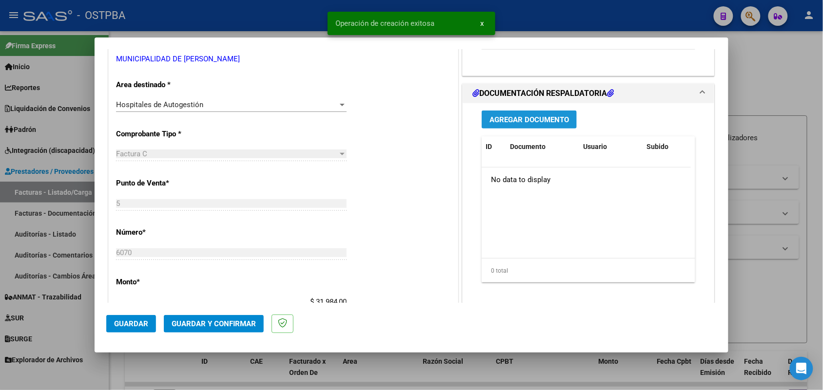
click at [525, 120] on span "Agregar Documento" at bounding box center [528, 120] width 79 height 9
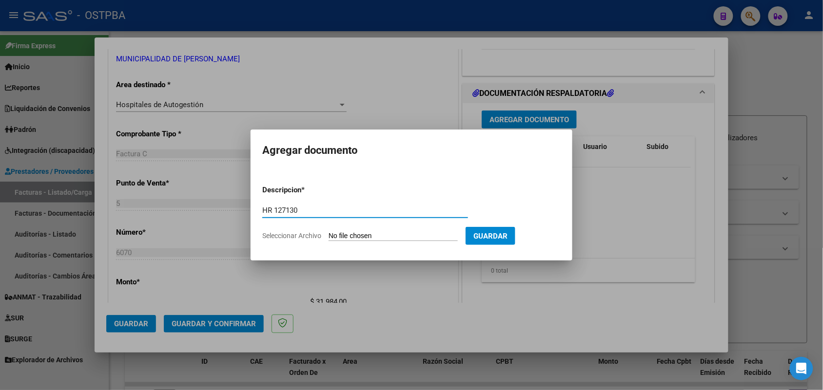
type input "HR 127130"
click at [336, 234] on input "Seleccionar Archivo" at bounding box center [393, 236] width 129 height 9
type input "C:\fakepath\HR 127130.pdf"
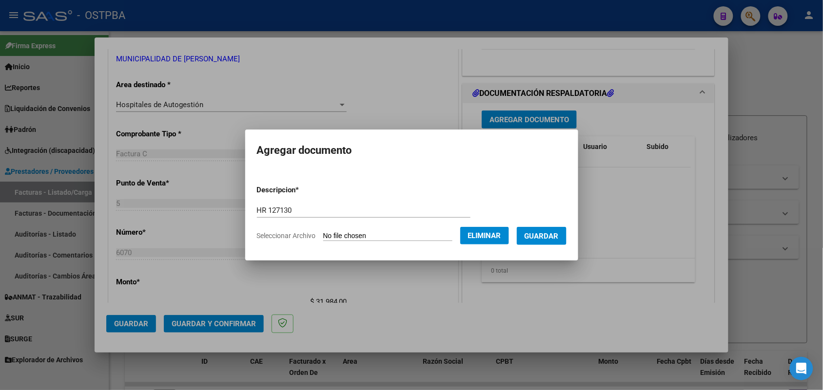
click at [544, 235] on span "Guardar" at bounding box center [542, 236] width 34 height 9
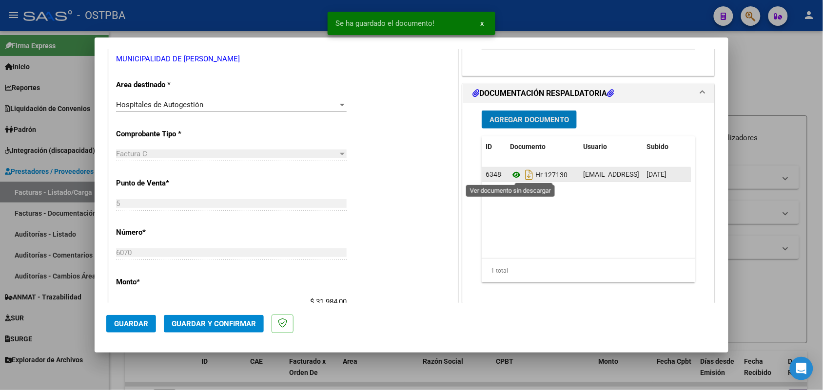
click at [510, 174] on icon at bounding box center [516, 175] width 13 height 12
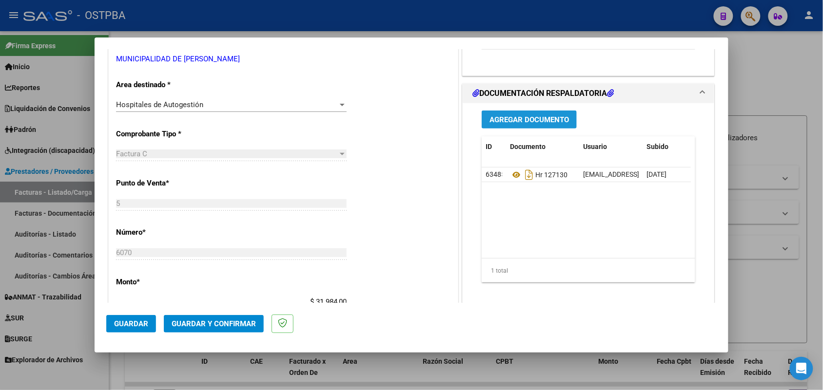
click at [548, 127] on button "Agregar Documento" at bounding box center [529, 120] width 95 height 18
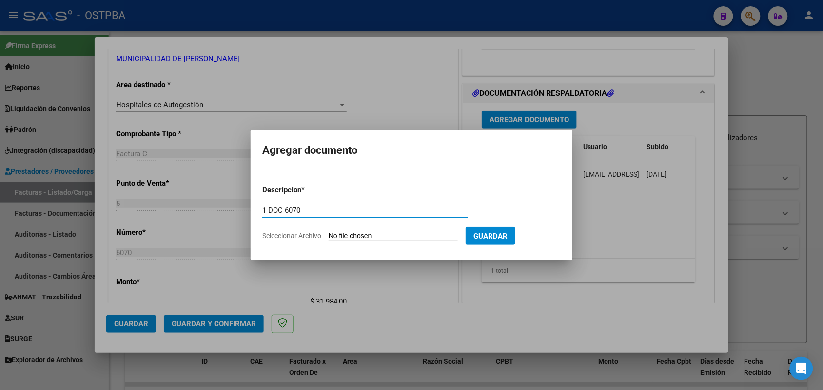
type input "1 DOC 6070"
click at [339, 236] on input "Seleccionar Archivo" at bounding box center [393, 236] width 129 height 9
type input "C:\fakepath\1 DOC 6070.pdf"
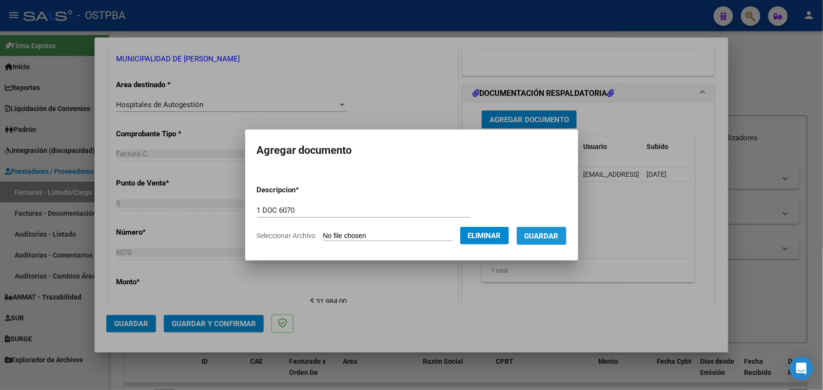
click at [547, 234] on span "Guardar" at bounding box center [542, 236] width 34 height 9
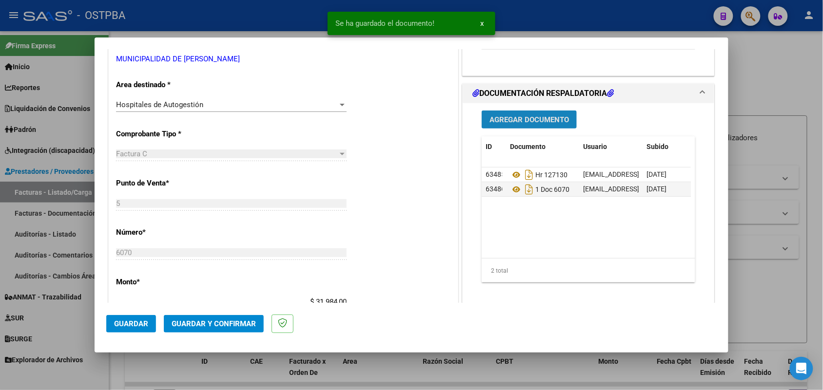
click at [540, 120] on span "Agregar Documento" at bounding box center [528, 120] width 79 height 9
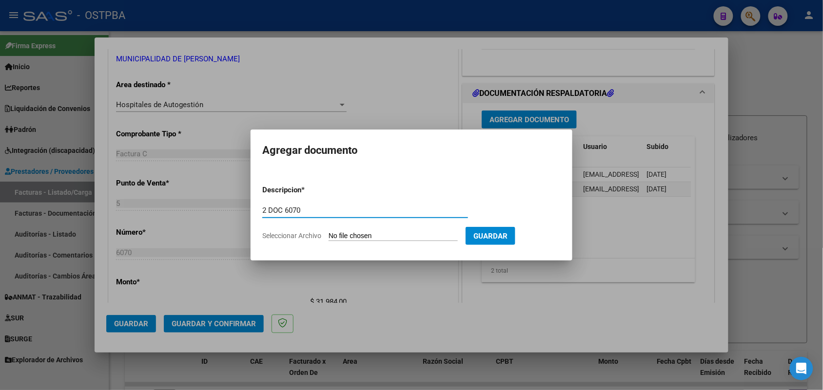
type input "2 DOC 6070"
click at [343, 239] on input "Seleccionar Archivo" at bounding box center [393, 236] width 129 height 9
type input "C:\fakepath\2 DOC 6070.pdf"
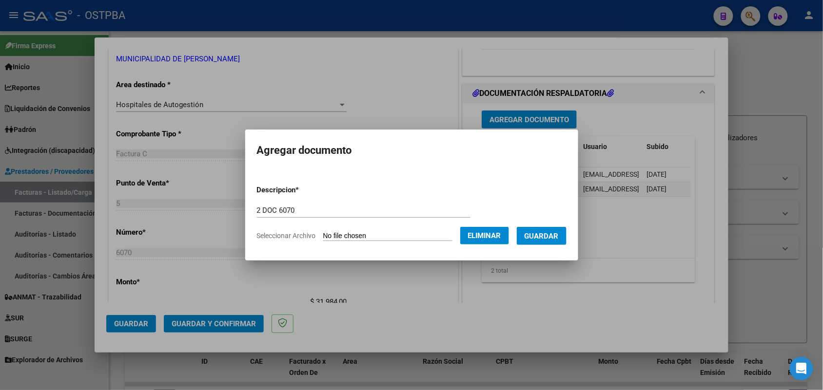
click at [551, 239] on span "Guardar" at bounding box center [542, 236] width 34 height 9
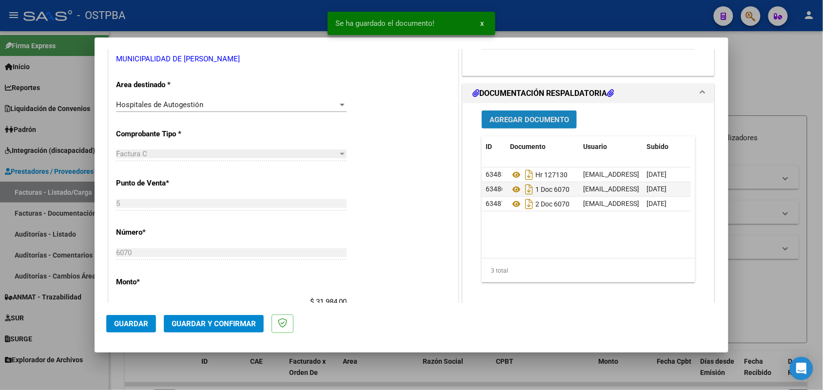
click at [523, 114] on button "Agregar Documento" at bounding box center [529, 120] width 95 height 18
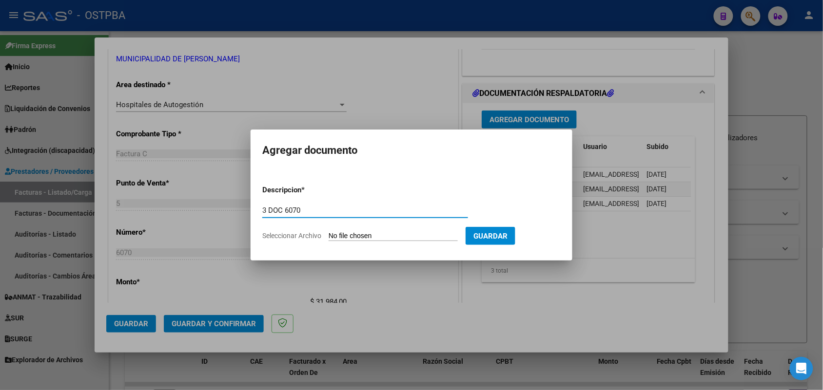
type input "3 DOC 6070"
click at [345, 234] on input "Seleccionar Archivo" at bounding box center [393, 236] width 129 height 9
type input "C:\fakepath\3 DOC 6070.pdf"
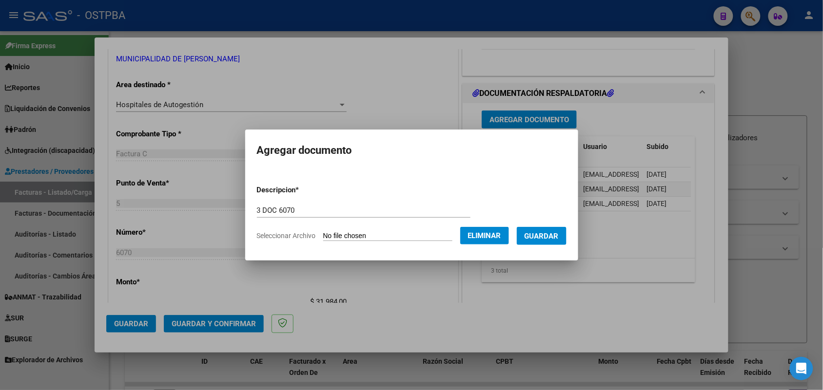
click at [544, 234] on span "Guardar" at bounding box center [542, 236] width 34 height 9
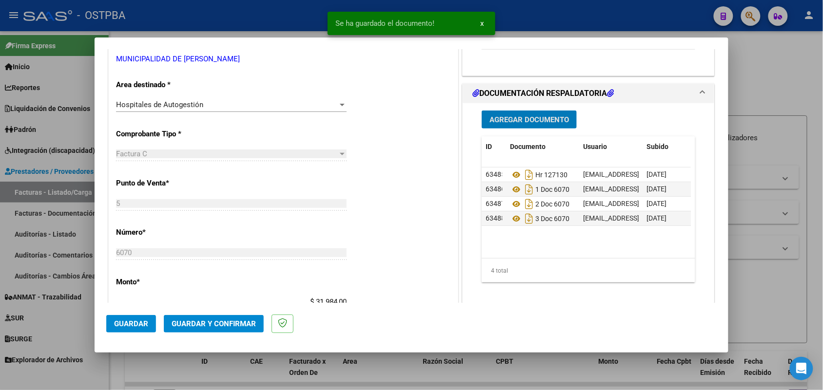
click at [539, 116] on span "Agregar Documento" at bounding box center [528, 120] width 79 height 9
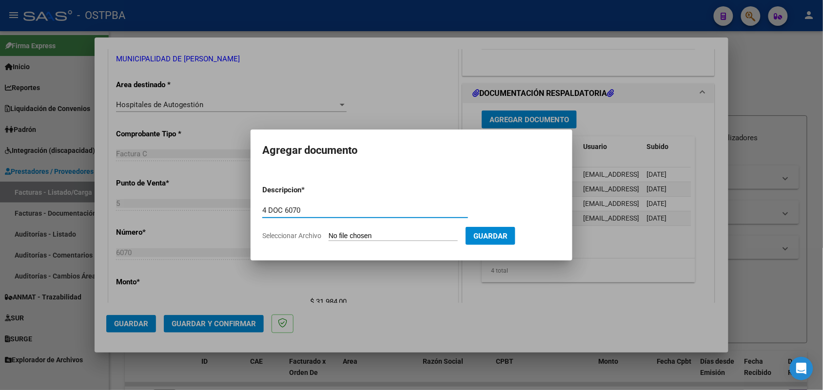
type input "4 DOC 6070"
click at [349, 239] on input "Seleccionar Archivo" at bounding box center [393, 236] width 129 height 9
type input "C:\fakepath\4 DOC 6070.pdf"
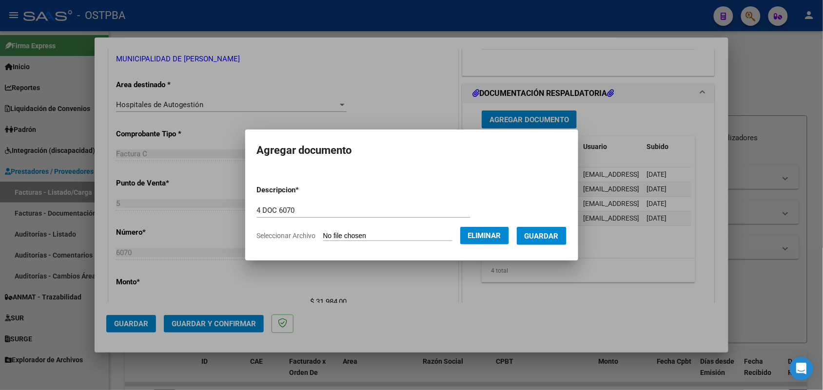
click at [549, 233] on span "Guardar" at bounding box center [542, 236] width 34 height 9
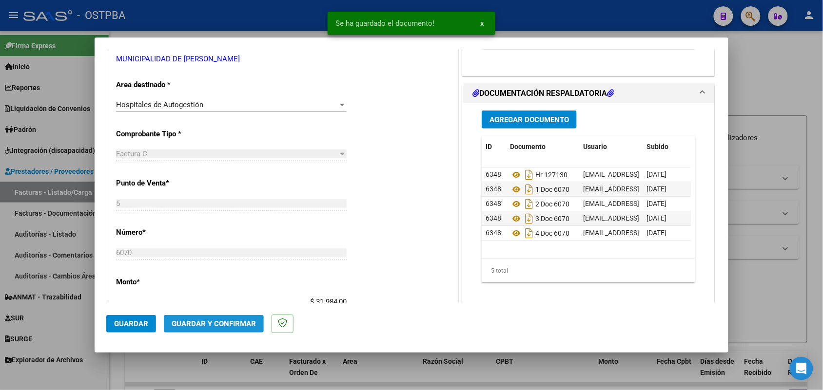
click at [211, 320] on span "Guardar y Confirmar" at bounding box center [214, 324] width 84 height 9
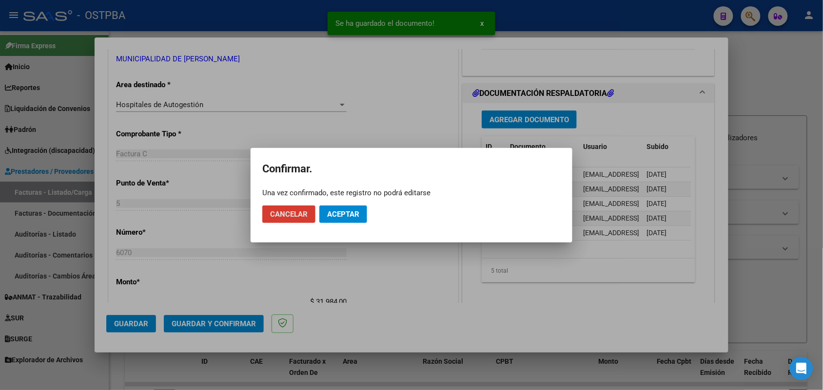
click at [337, 213] on span "Aceptar" at bounding box center [343, 214] width 32 height 9
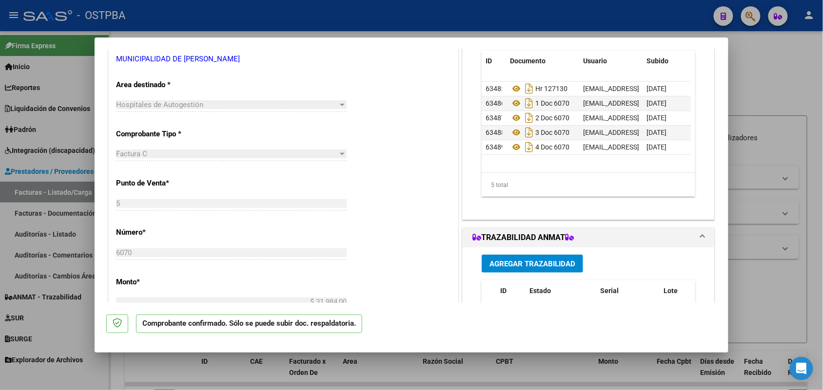
click at [80, 216] on div at bounding box center [411, 195] width 823 height 390
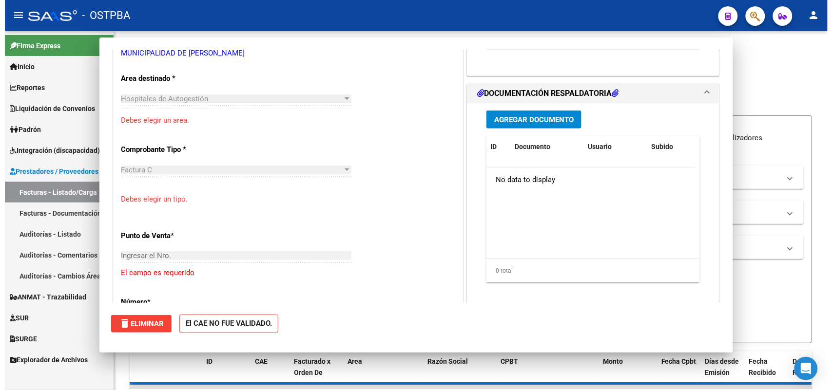
scroll to position [0, 0]
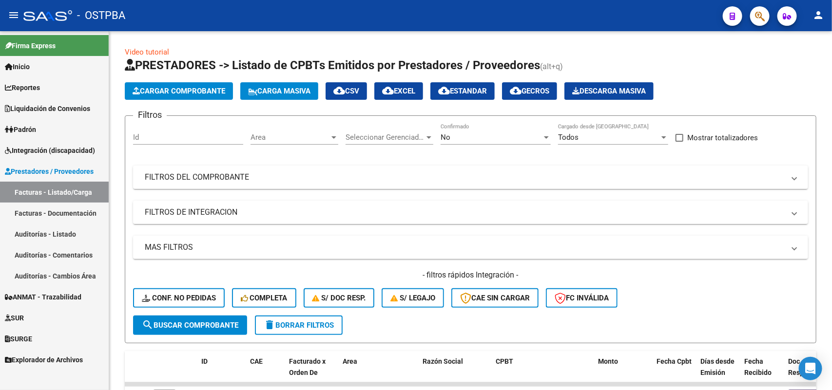
click at [63, 233] on link "Auditorías - Listado" at bounding box center [54, 234] width 109 height 21
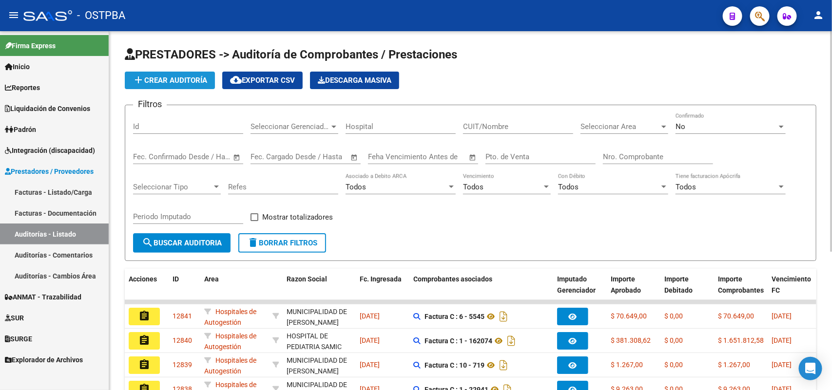
click at [193, 76] on span "add Crear Auditoría" at bounding box center [170, 80] width 75 height 9
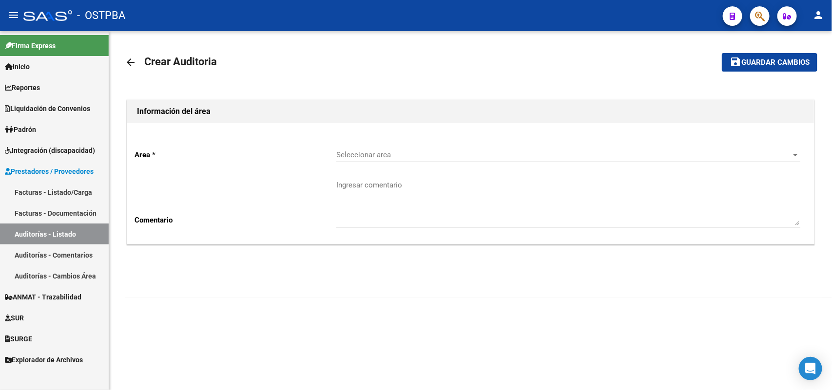
click at [406, 157] on span "Seleccionar area" at bounding box center [563, 155] width 455 height 9
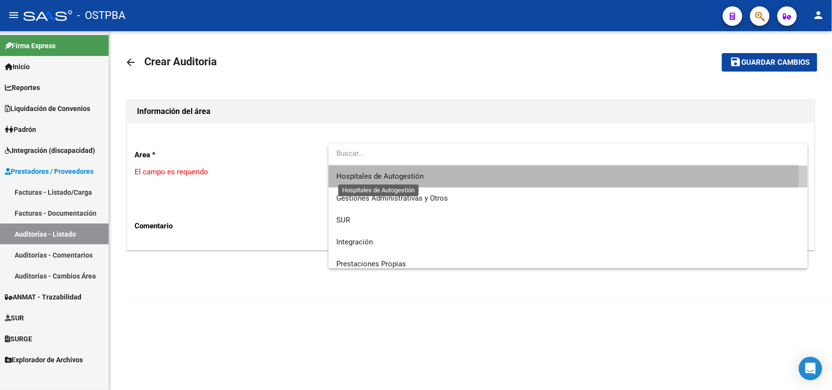
click at [375, 174] on span "Hospitales de Autogestión" at bounding box center [379, 176] width 87 height 9
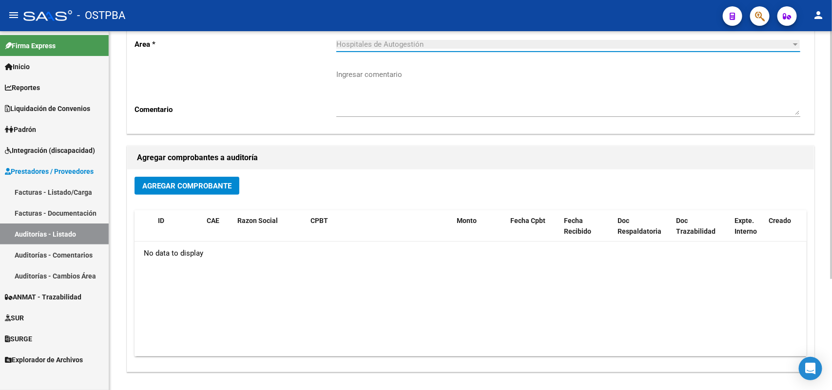
scroll to position [122, 0]
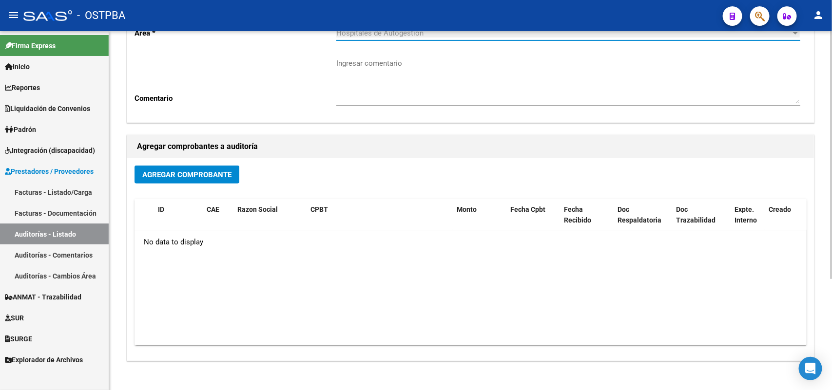
click at [201, 174] on span "Agregar Comprobante" at bounding box center [186, 175] width 89 height 9
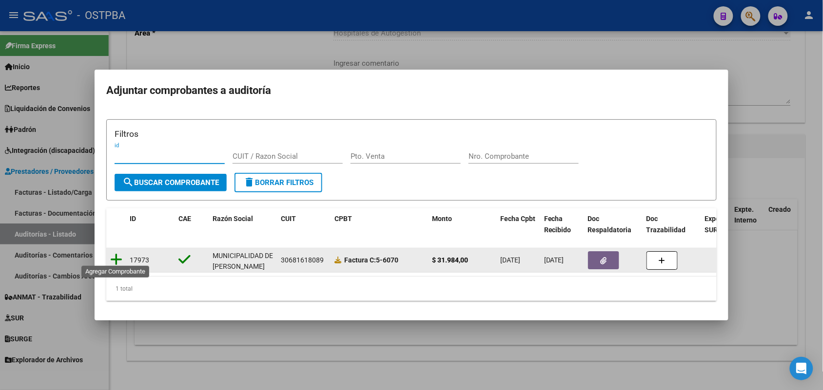
click at [113, 255] on icon at bounding box center [116, 260] width 12 height 14
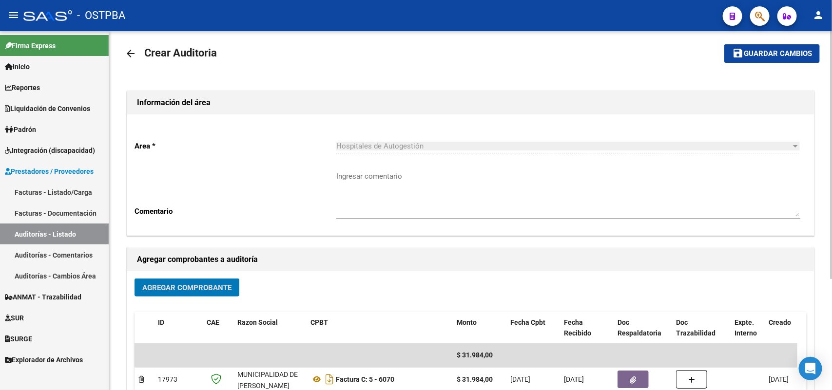
scroll to position [0, 0]
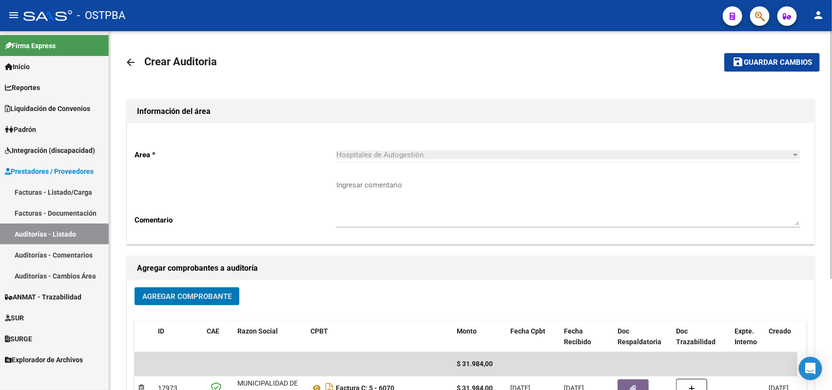
click at [771, 59] on span "Guardar cambios" at bounding box center [778, 63] width 68 height 9
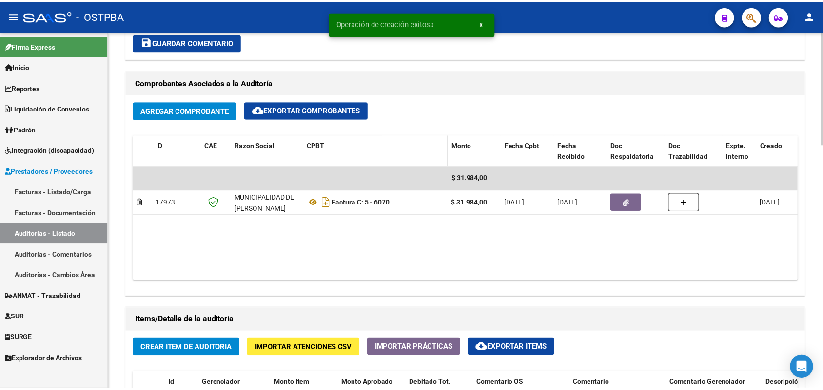
scroll to position [609, 0]
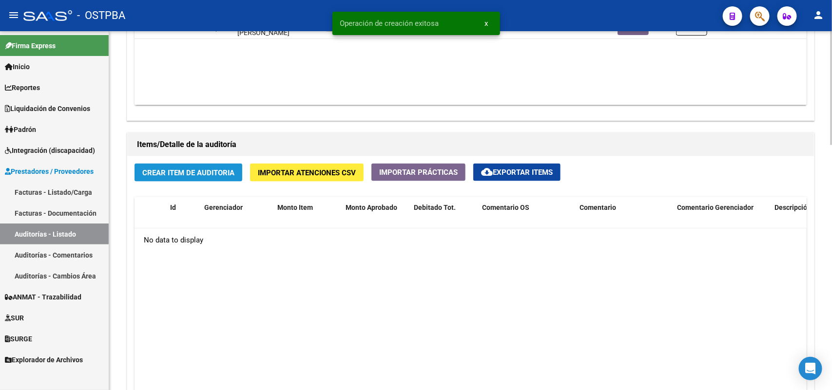
click at [200, 172] on span "Crear Item de Auditoria" at bounding box center [188, 173] width 92 height 9
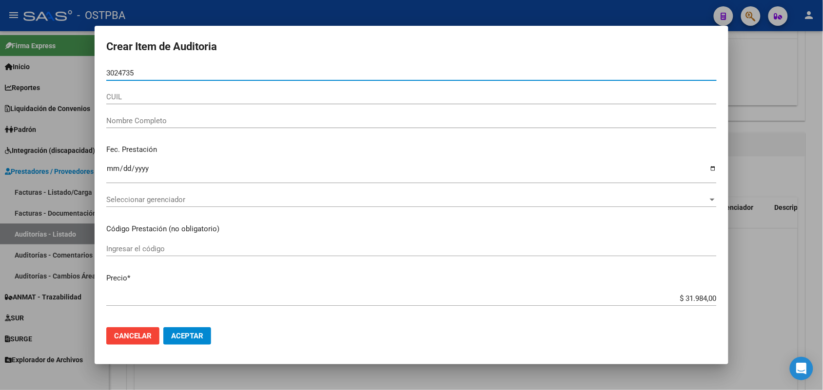
type input "30247352"
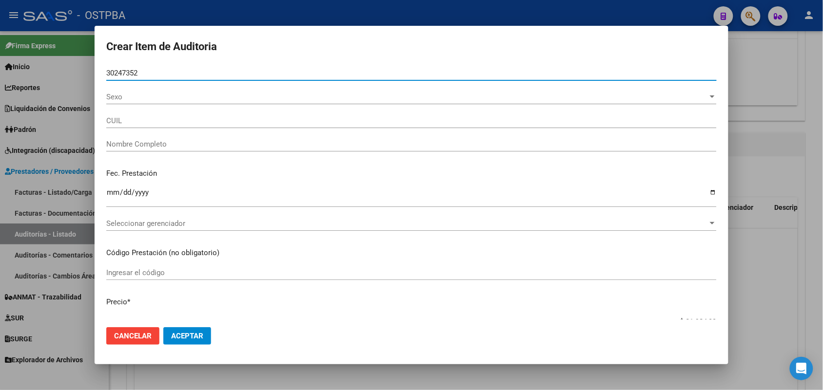
type input "27302473523"
type input "AMARFIL PATRICIA HAYDEE -"
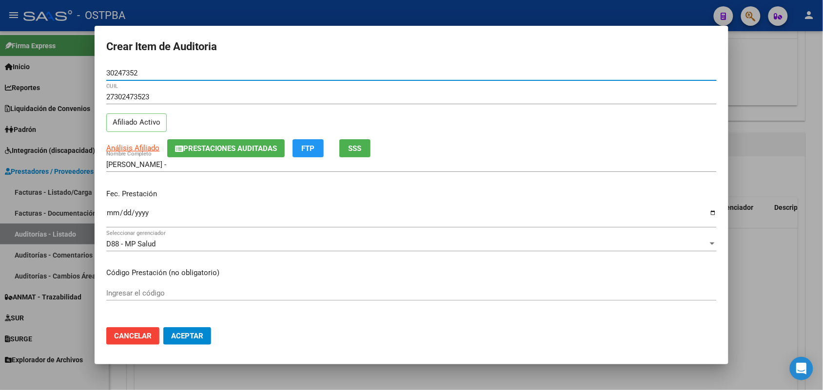
type input "30247352"
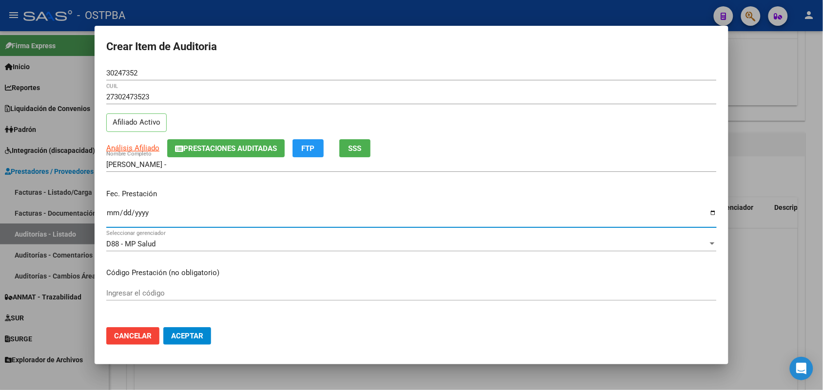
click at [113, 215] on input "Ingresar la fecha" at bounding box center [411, 217] width 610 height 16
type input "2025-04-15"
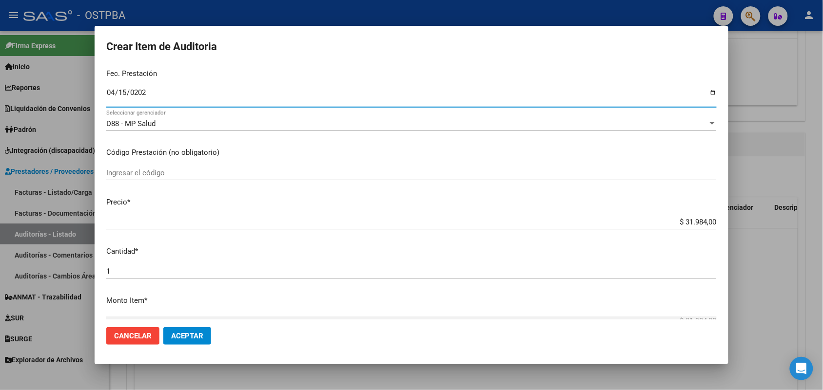
scroll to position [122, 0]
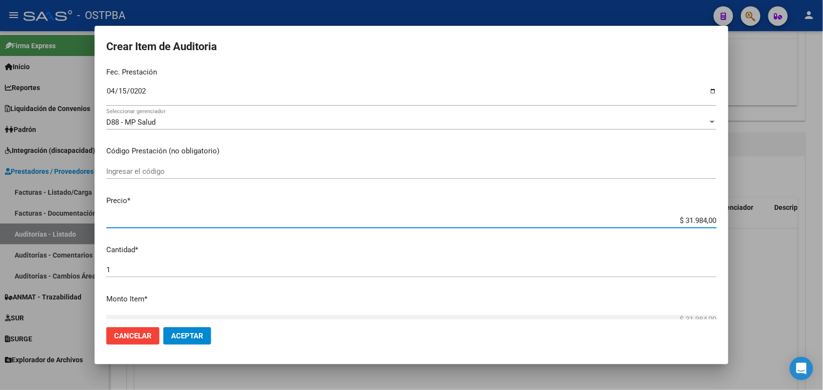
drag, startPoint x: 664, startPoint y: 225, endPoint x: 761, endPoint y: 217, distance: 96.8
click at [761, 217] on div "Crear Item de Auditoria 30247352 Nro Documento 27302473523 CUIL Afiliado Activo…" at bounding box center [411, 195] width 823 height 390
type input "$ 0,03"
type input "$ 0,39"
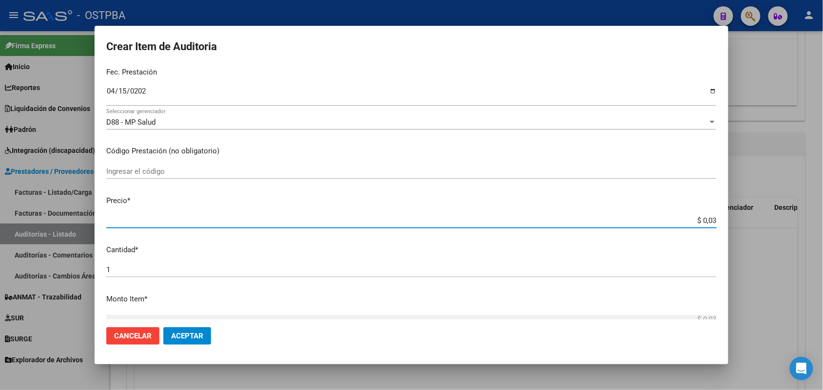
type input "$ 0,39"
type input "$ 3,99"
type input "$ 39,98"
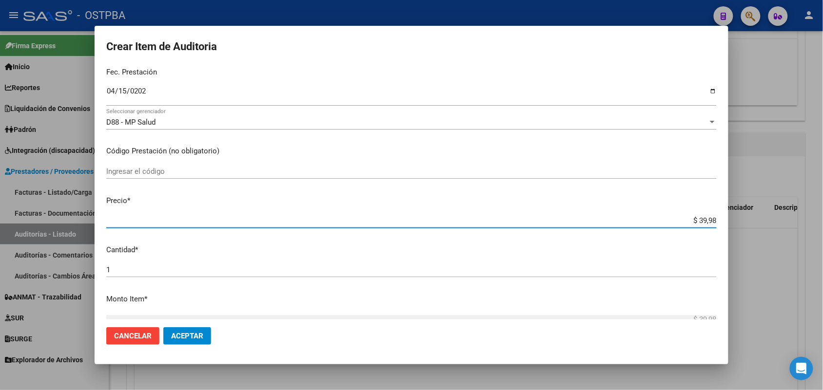
type input "$ 399,80"
type input "$ 3.998,00"
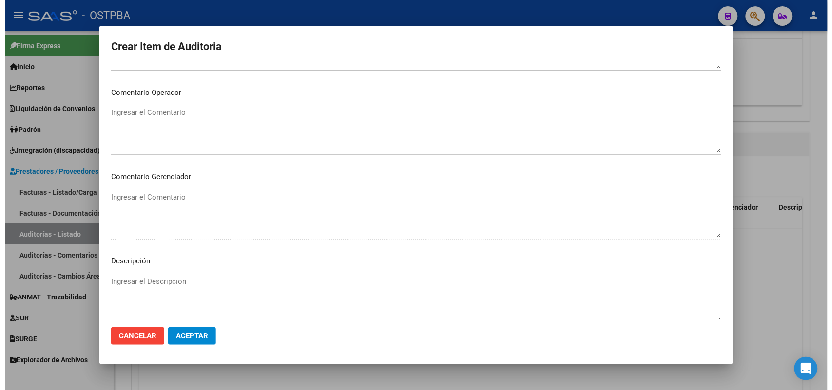
scroll to position [623, 0]
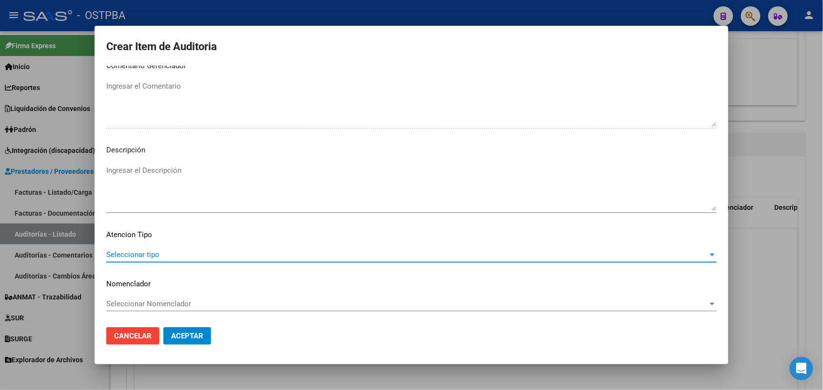
click at [154, 254] on span "Seleccionar tipo" at bounding box center [407, 255] width 602 height 9
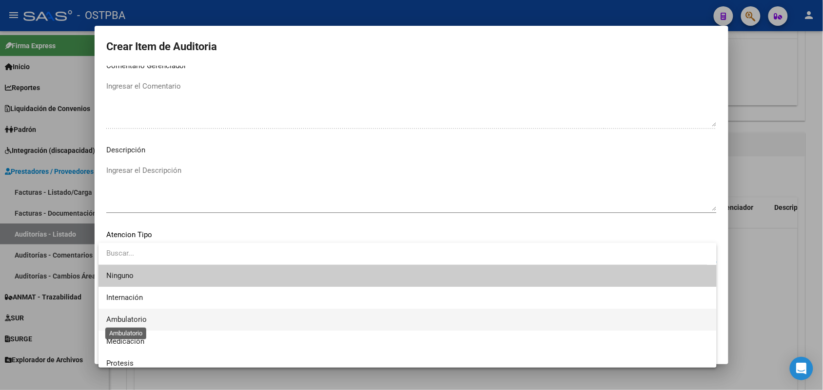
click at [126, 317] on span "Ambulatorio" at bounding box center [126, 319] width 40 height 9
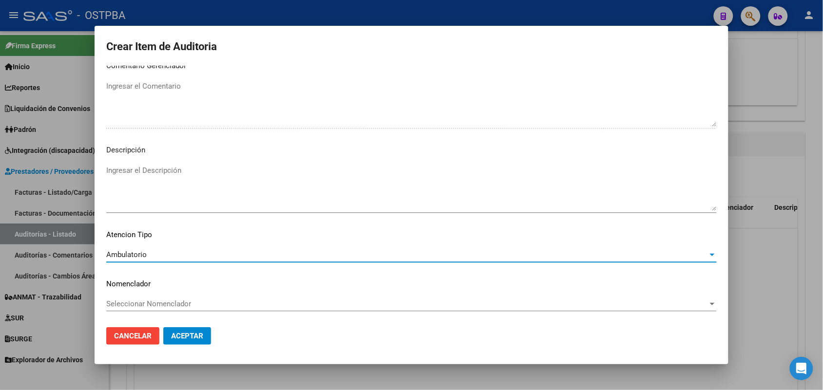
click at [199, 336] on span "Aceptar" at bounding box center [187, 336] width 32 height 9
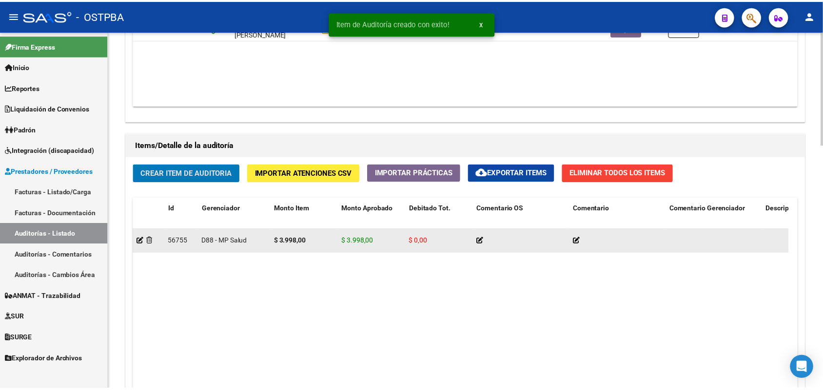
scroll to position [610, 0]
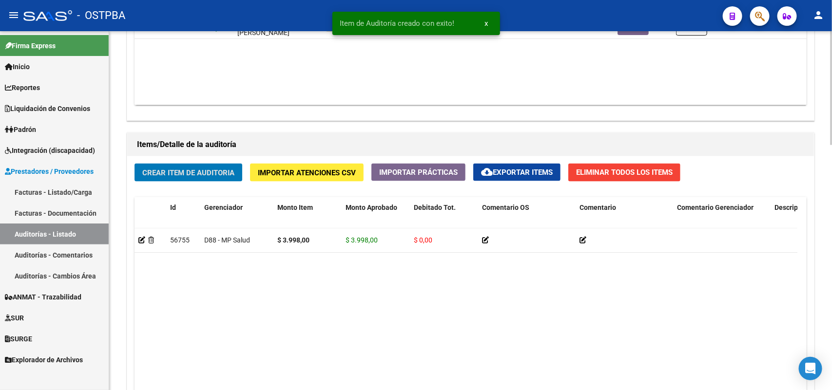
click at [224, 182] on div "Crear Item de Auditoria Importar Atenciones CSV Importar Prácticas cloud_downlo…" at bounding box center [470, 321] width 687 height 330
click at [240, 172] on button "Crear Item de Auditoria" at bounding box center [189, 173] width 108 height 18
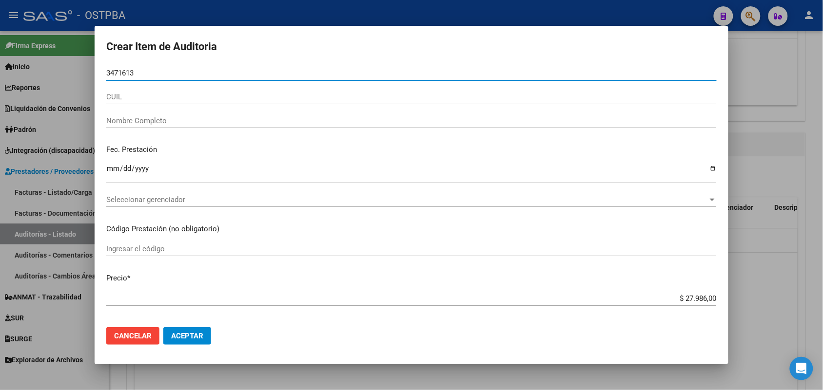
type input "34716138"
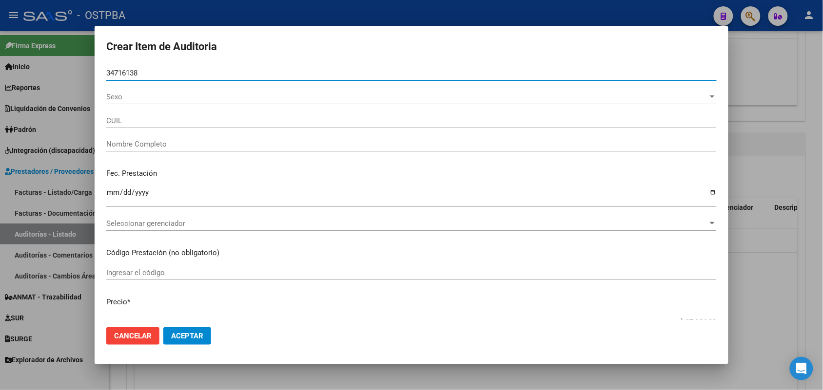
type input "27347161387"
type input "MONTERO ROSA GUILLERMINA -"
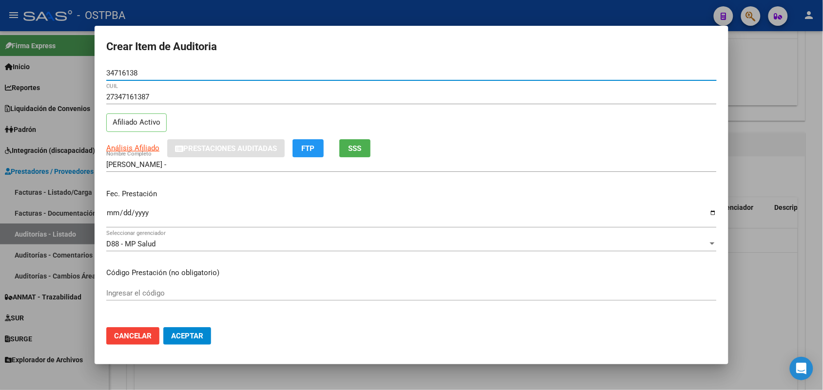
type input "34716138"
click at [111, 215] on input "Ingresar la fecha" at bounding box center [411, 217] width 610 height 16
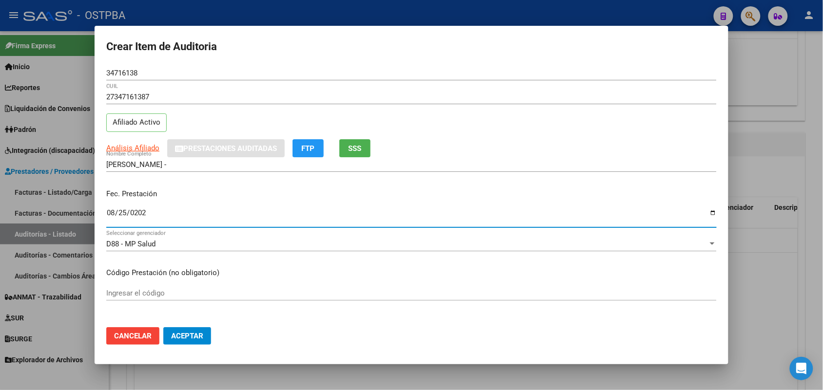
type input "2025-08-25"
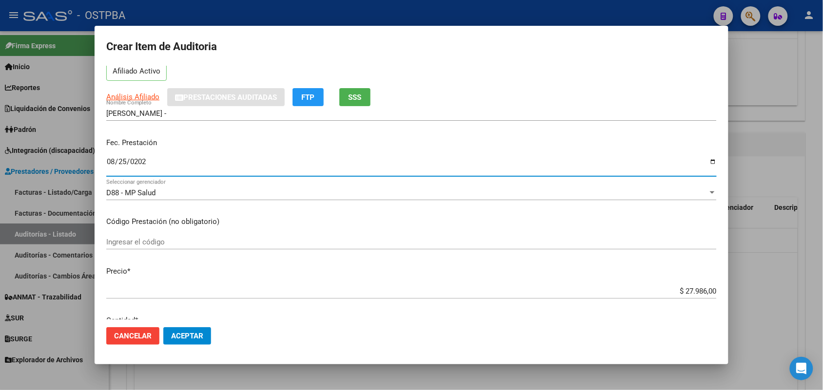
scroll to position [122, 0]
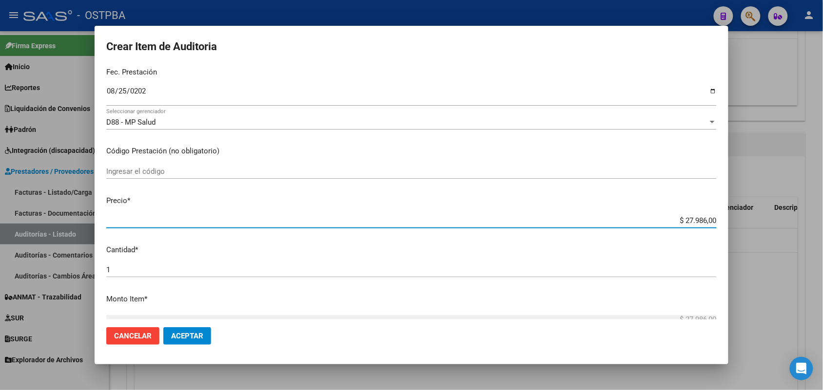
drag, startPoint x: 670, startPoint y: 222, endPoint x: 741, endPoint y: 210, distance: 71.7
click at [741, 210] on div "Crear Item de Auditoria 34716138 Nro Documento 27347161387 CUIL Afiliado Activo…" at bounding box center [411, 195] width 823 height 390
type input "$ 0,03"
type input "$ 0,39"
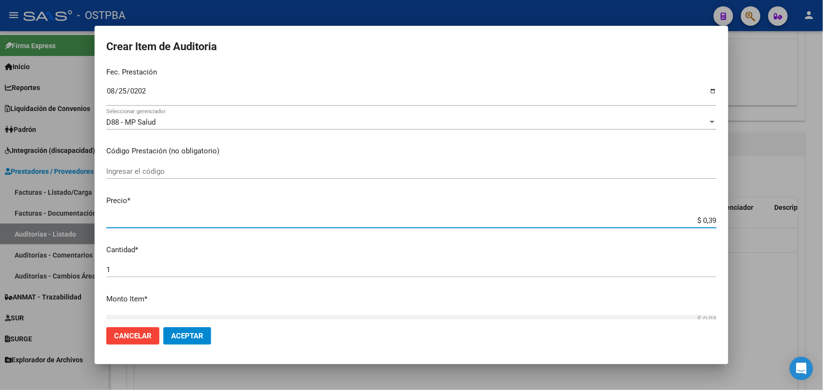
type input "$ 0,39"
type input "$ 3,99"
type input "$ 39,98"
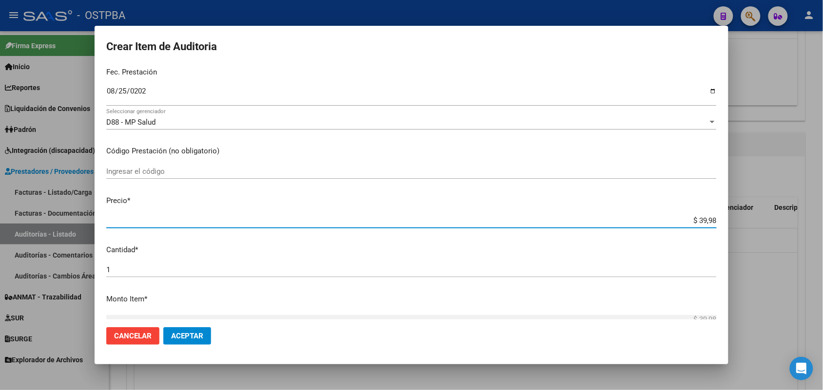
type input "$ 399,80"
type input "$ 3.998,00"
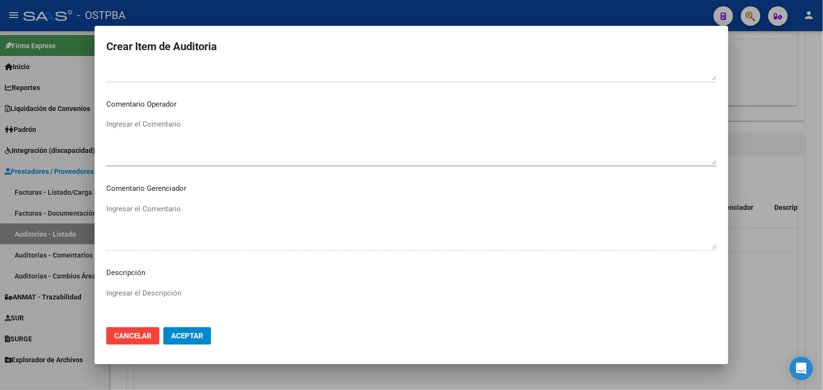
scroll to position [623, 0]
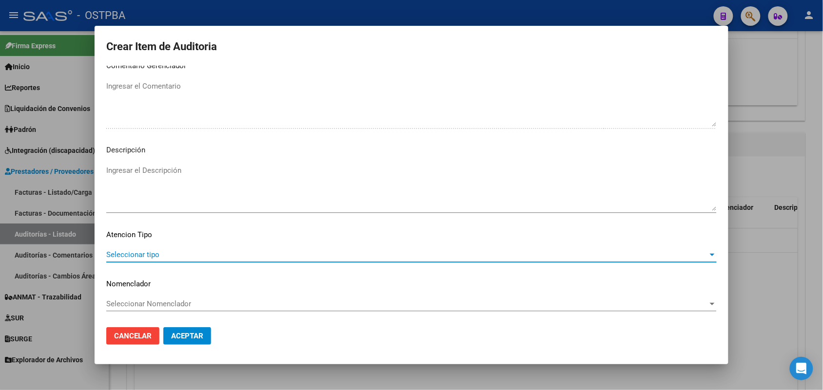
click at [152, 254] on span "Seleccionar tipo" at bounding box center [407, 255] width 602 height 9
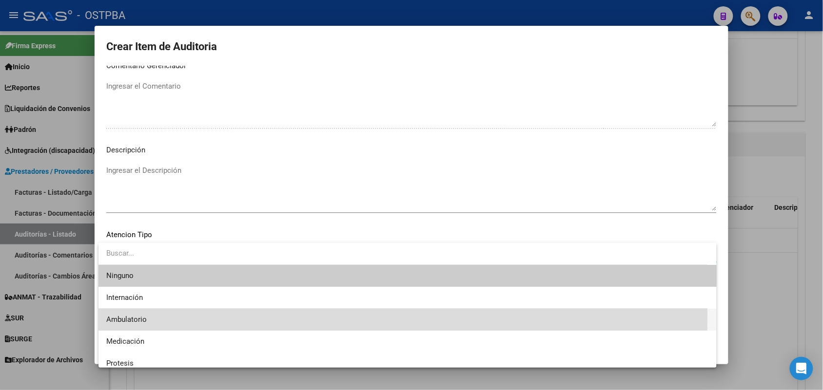
click at [147, 315] on span "Ambulatorio" at bounding box center [407, 320] width 603 height 22
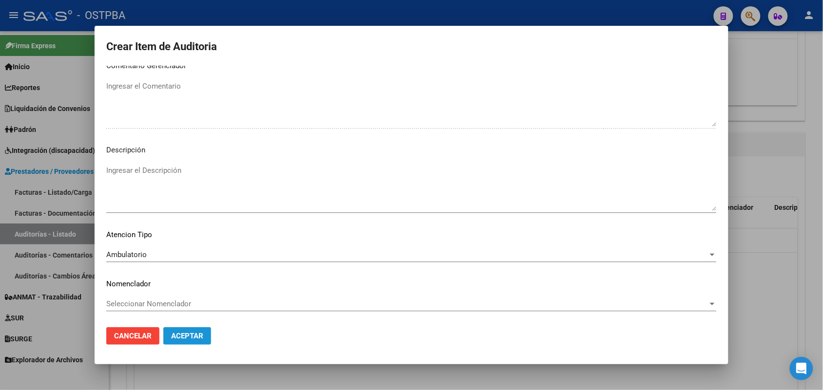
click at [176, 336] on span "Aceptar" at bounding box center [187, 336] width 32 height 9
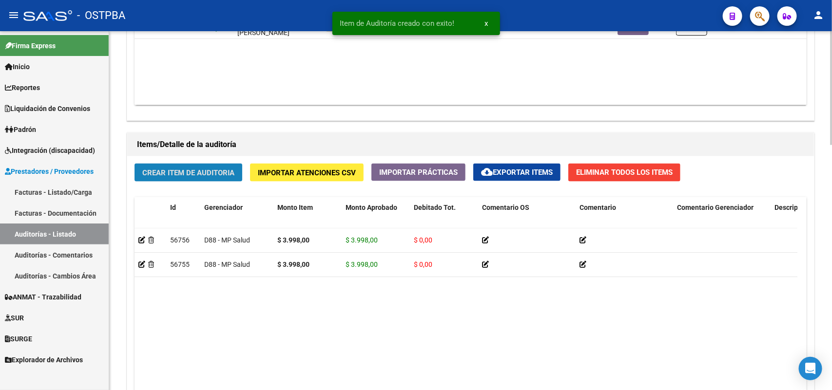
click at [199, 174] on span "Crear Item de Auditoria" at bounding box center [188, 173] width 92 height 9
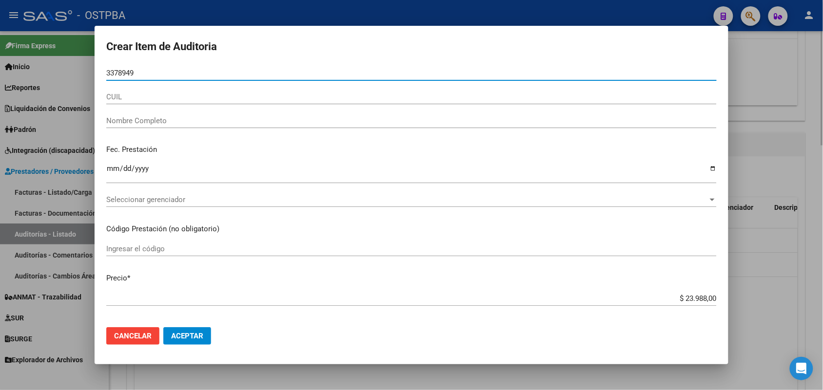
type input "33789494"
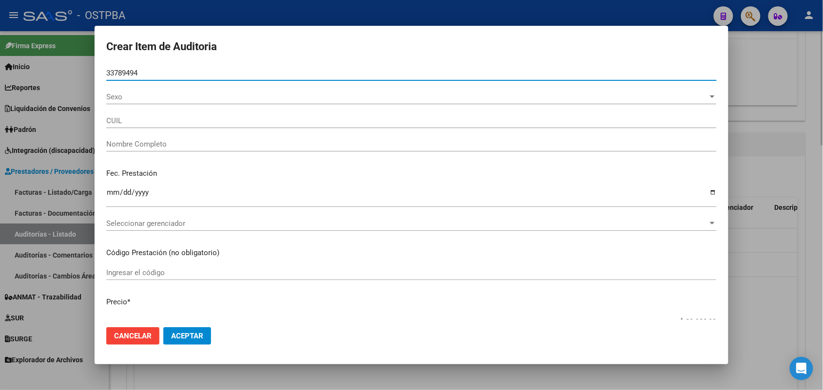
type input "27337894947"
type input "IBARRA YESICA ROMINA"
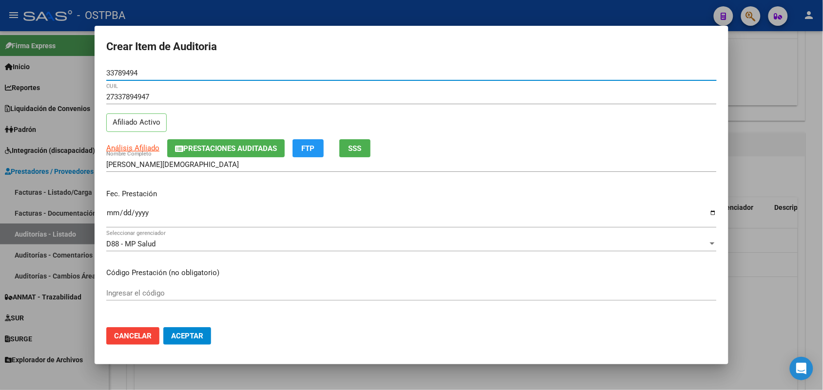
type input "33789494"
click at [111, 223] on input "Ingresar la fecha" at bounding box center [411, 217] width 610 height 16
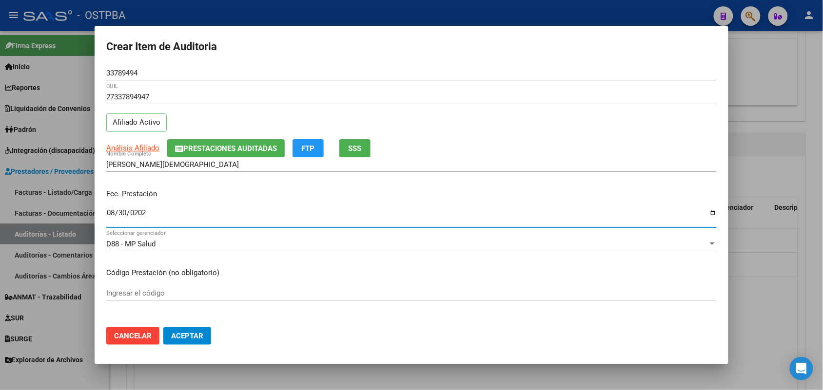
type input "2025-08-30"
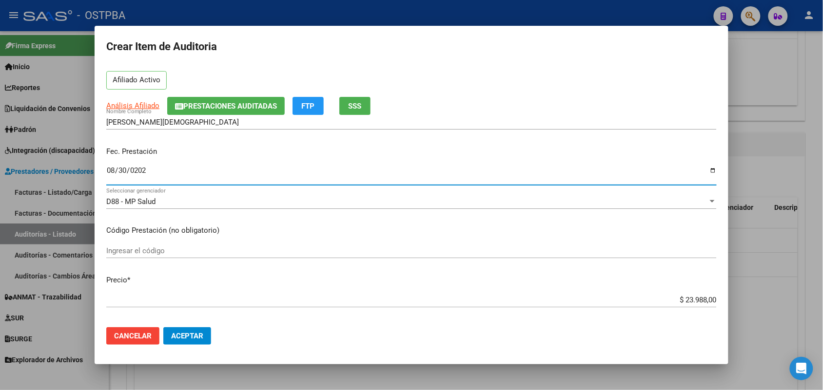
scroll to position [183, 0]
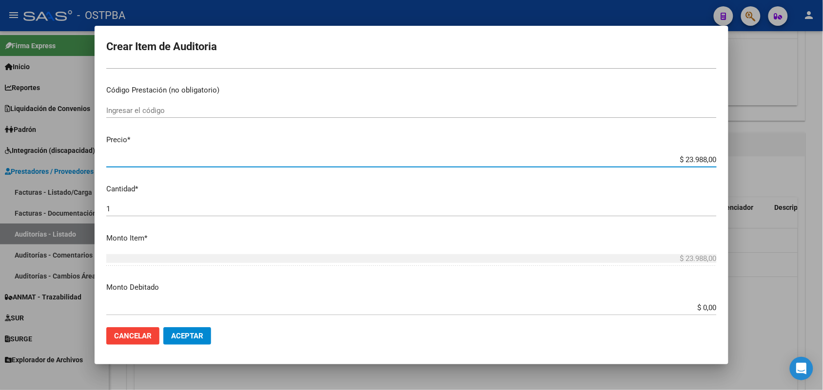
drag, startPoint x: 666, startPoint y: 157, endPoint x: 773, endPoint y: 157, distance: 107.3
click at [773, 157] on div "Crear Item de Auditoria 33789494 Nro Documento 27337894947 CUIL Afiliado Activo…" at bounding box center [411, 195] width 823 height 390
type input "$ 0,03"
type input "$ 0,39"
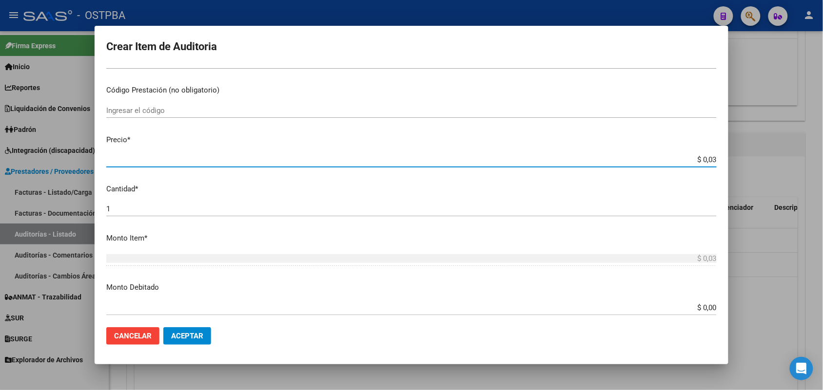
type input "$ 0,39"
type input "$ 3,99"
type input "$ 39,98"
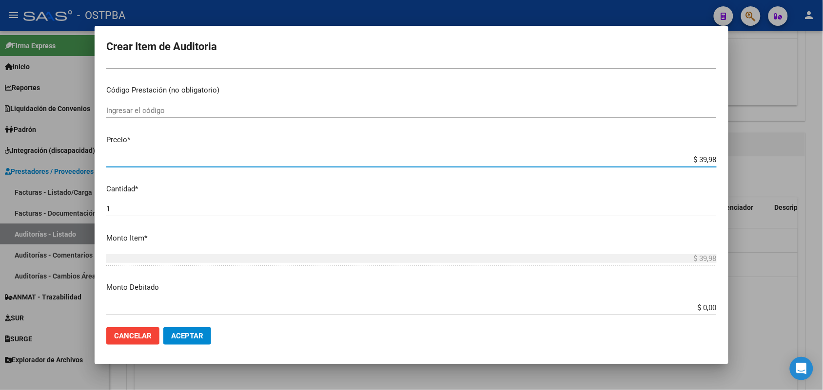
type input "$ 399,80"
type input "$ 3.998,00"
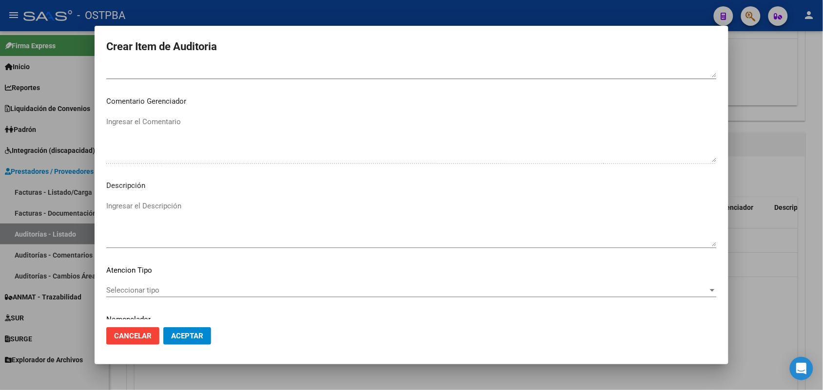
scroll to position [623, 0]
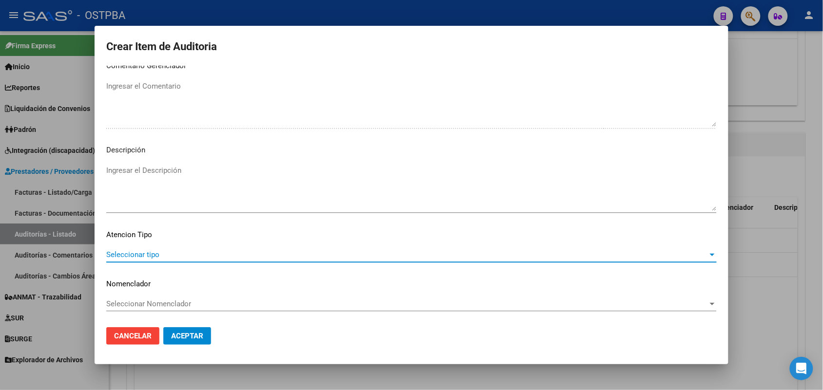
click at [152, 254] on span "Seleccionar tipo" at bounding box center [407, 255] width 602 height 9
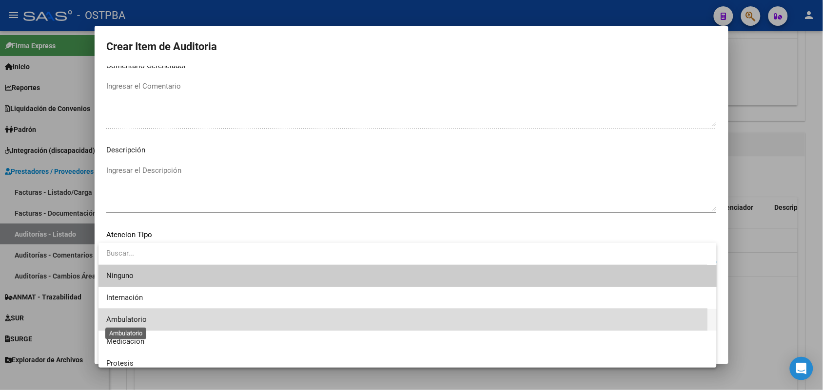
click at [137, 319] on span "Ambulatorio" at bounding box center [126, 319] width 40 height 9
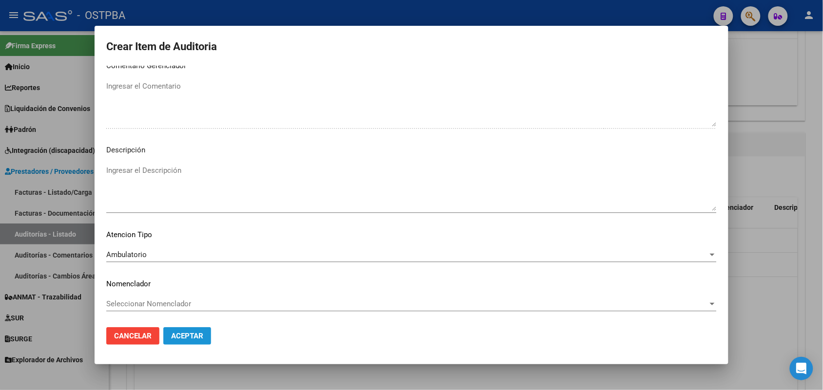
click at [182, 334] on span "Aceptar" at bounding box center [187, 336] width 32 height 9
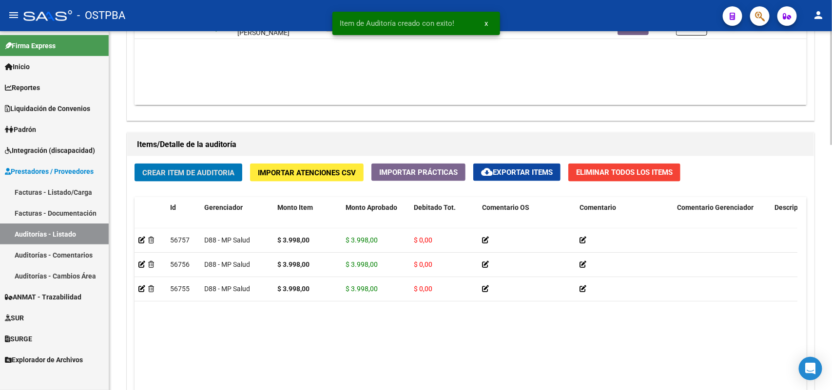
click at [195, 169] on span "Crear Item de Auditoria" at bounding box center [188, 173] width 92 height 9
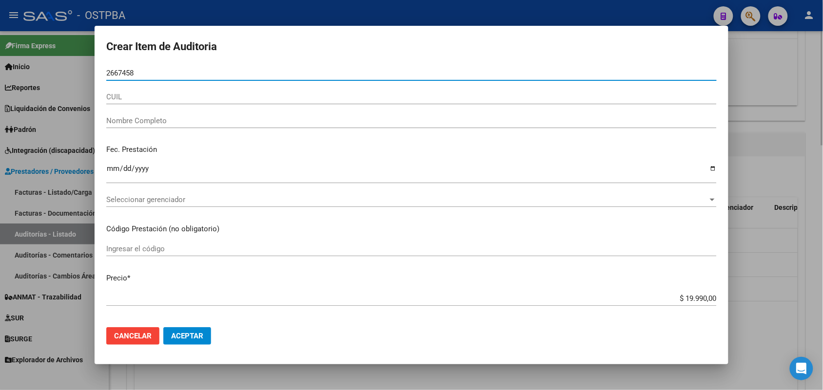
type input "26674589"
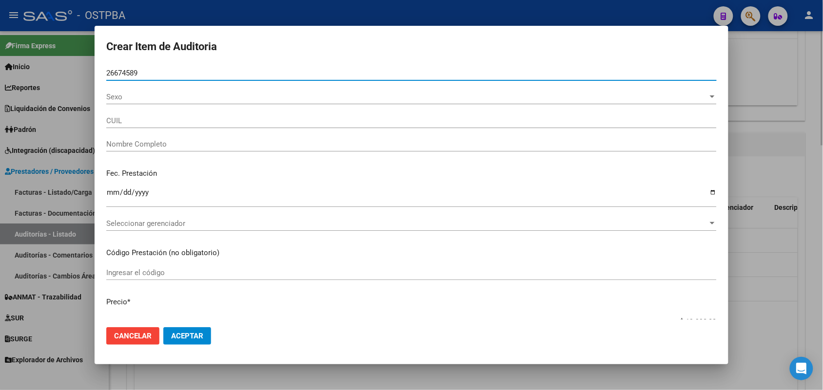
type input "27266745899"
type input "OLIVERA SANDRA BEATRIZ -"
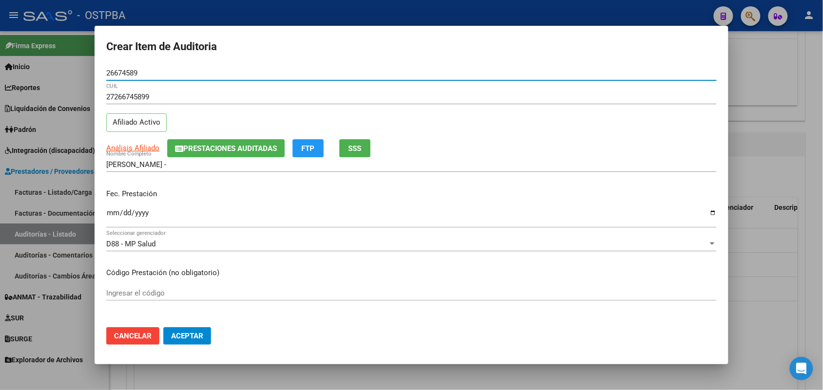
type input "26674589"
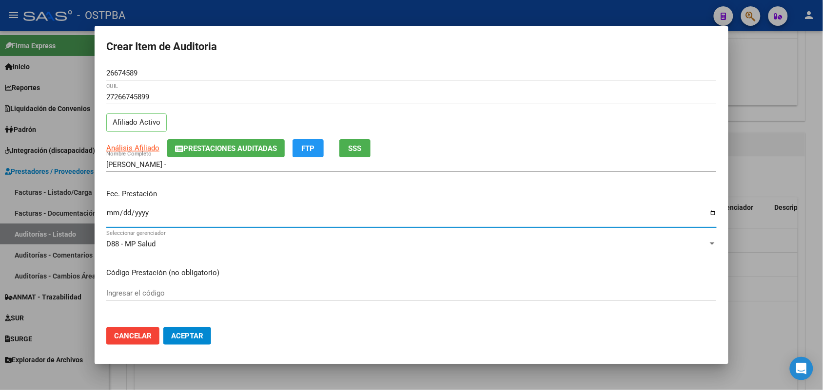
click at [109, 219] on input "Ingresar la fecha" at bounding box center [411, 217] width 610 height 16
type input "2025-09-03"
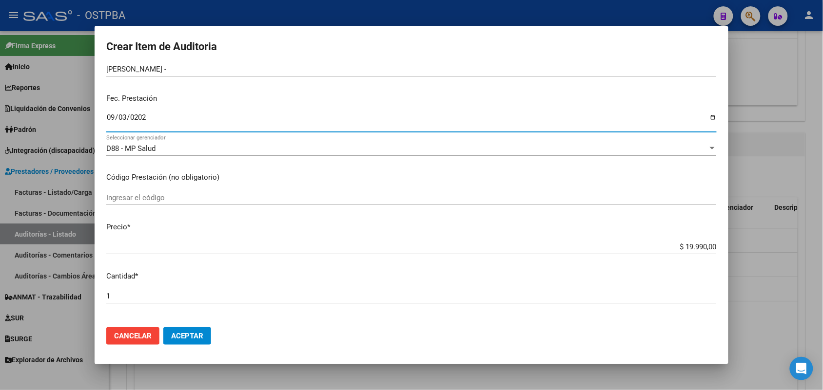
scroll to position [183, 0]
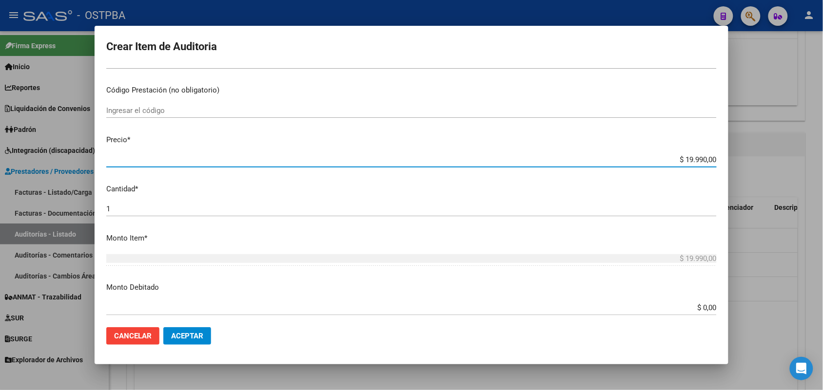
drag, startPoint x: 654, startPoint y: 158, endPoint x: 716, endPoint y: 154, distance: 61.6
click at [716, 154] on mat-dialog-content "26674589 Nro Documento 27266745899 CUIL Afiliado Activo Análisis Afiliado Prest…" at bounding box center [412, 193] width 634 height 254
type input "$ 0,03"
type input "$ 0,38"
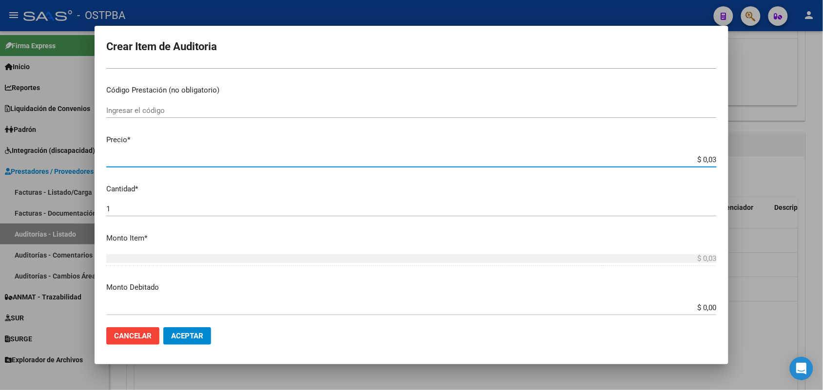
type input "$ 0,38"
type input "$ 3,88"
type input "$ 0,38"
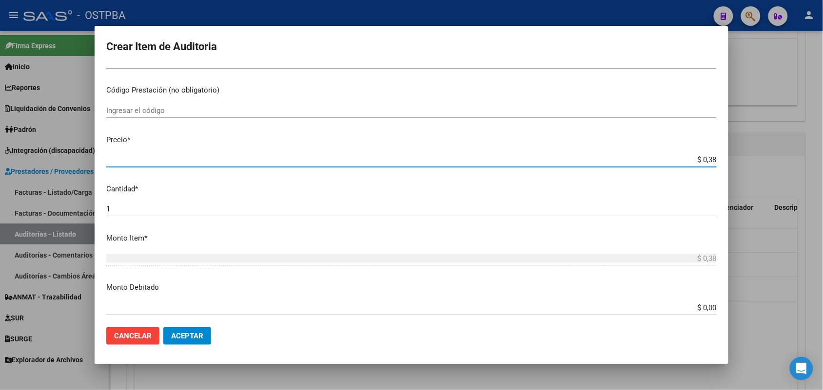
type input "$ 0,03"
type input "$ 0,39"
type input "$ 3,99"
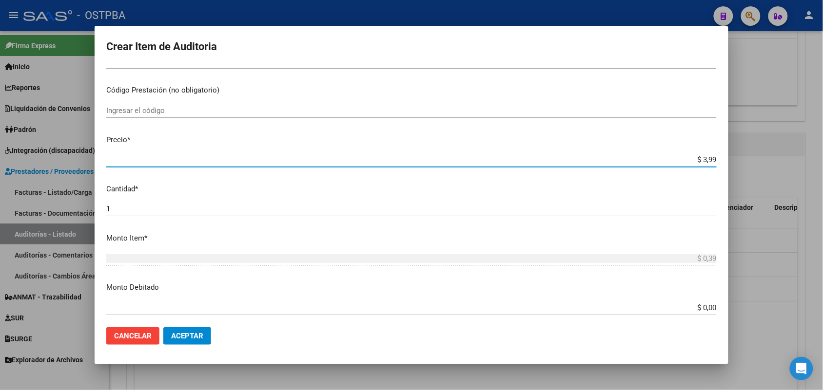
type input "$ 3,99"
type input "$ 39,98"
type input "$ 399,80"
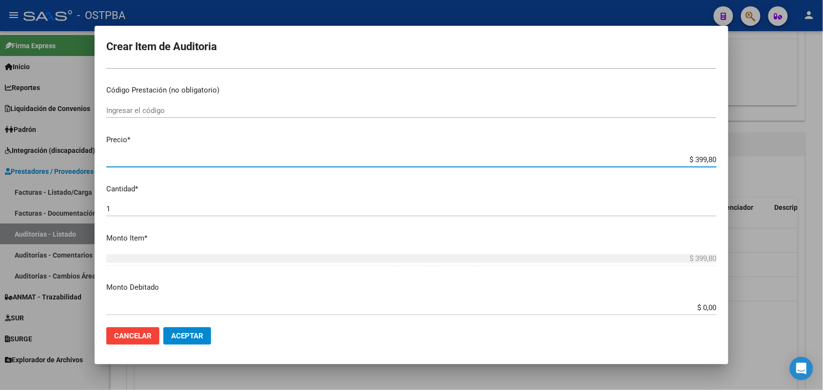
type input "$ 3.998,00"
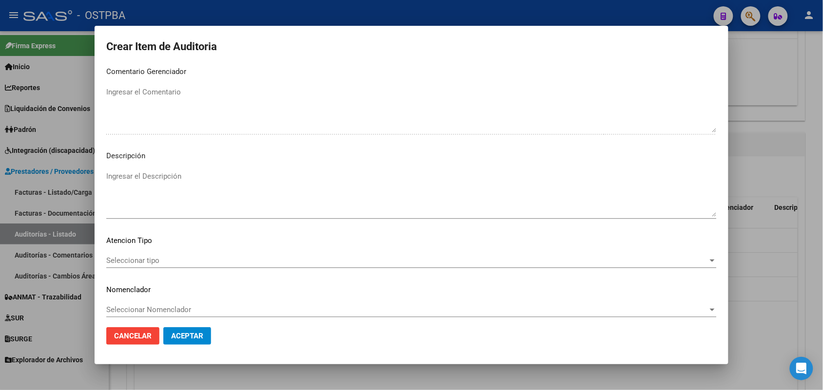
scroll to position [623, 0]
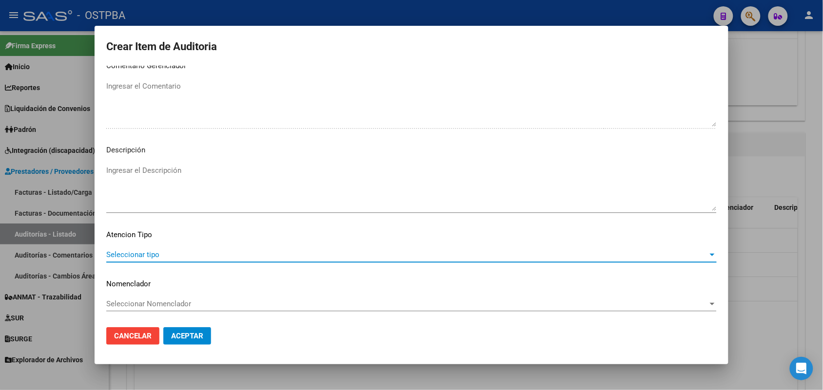
click at [123, 253] on span "Seleccionar tipo" at bounding box center [407, 255] width 602 height 9
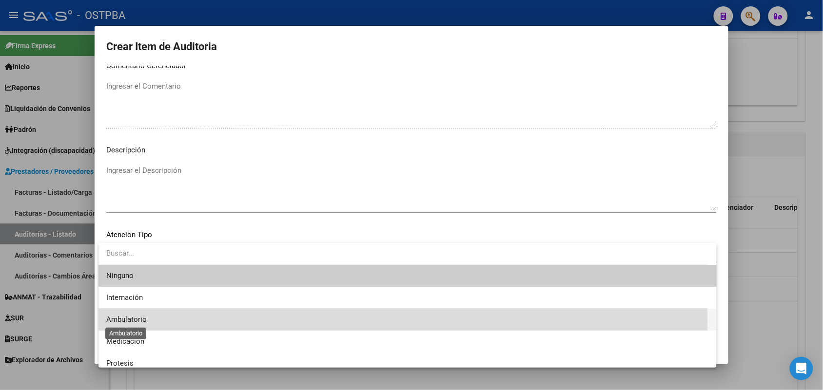
click at [137, 322] on span "Ambulatorio" at bounding box center [126, 319] width 40 height 9
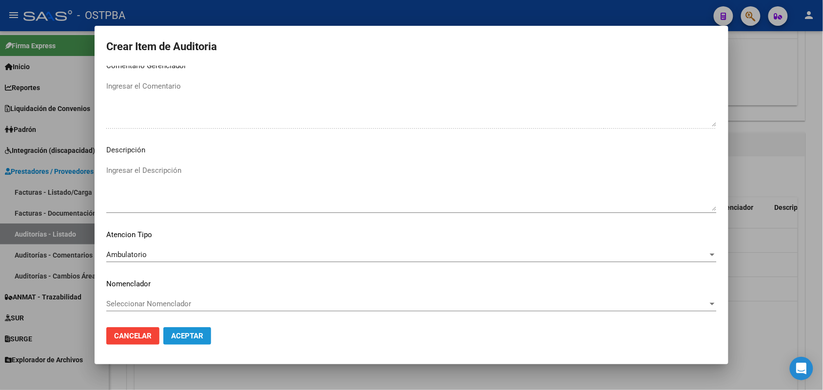
click at [172, 332] on span "Aceptar" at bounding box center [187, 336] width 32 height 9
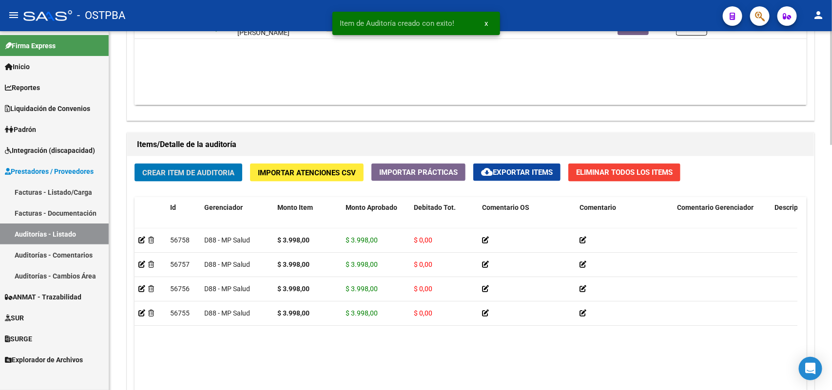
click at [213, 173] on span "Crear Item de Auditoria" at bounding box center [188, 173] width 92 height 9
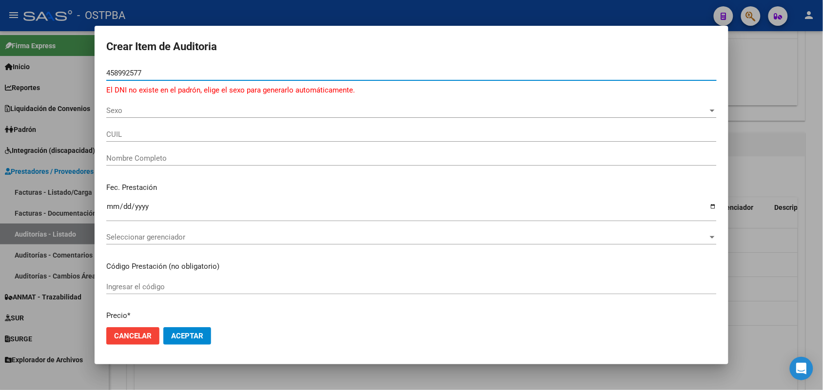
type input "458992577"
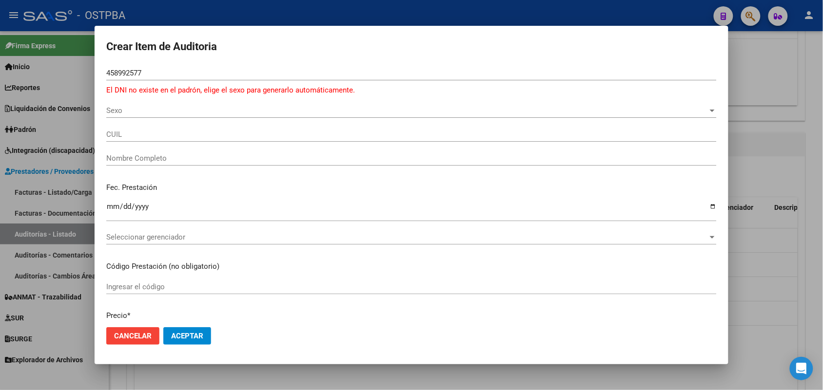
click at [33, 218] on div at bounding box center [411, 195] width 823 height 390
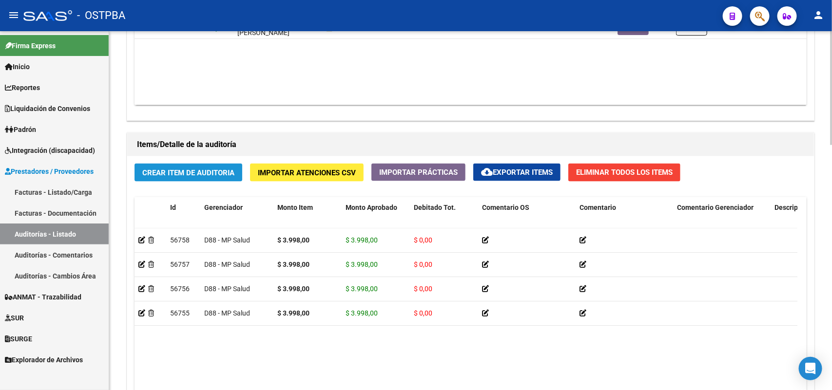
click at [168, 169] on span "Crear Item de Auditoria" at bounding box center [188, 173] width 92 height 9
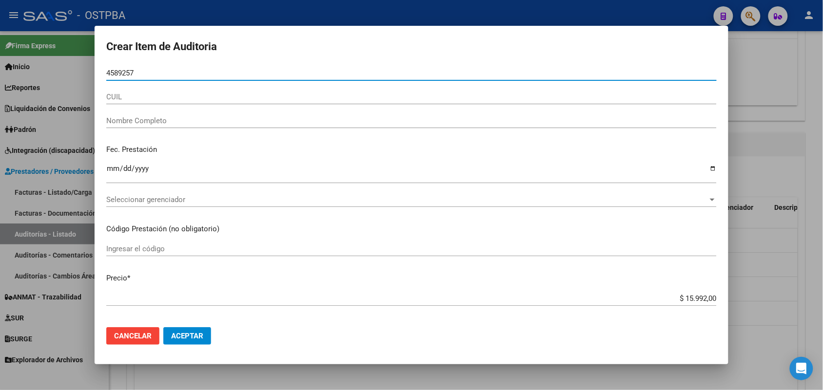
type input "45892577"
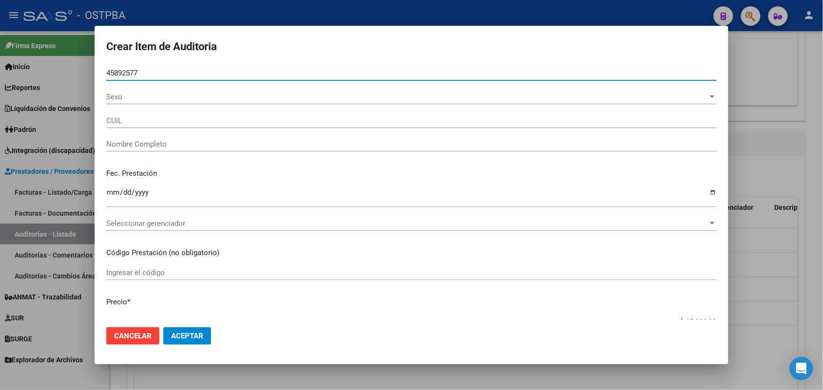
type input "20458925772"
type input "BERNAT DIEGO ALEJANDRO"
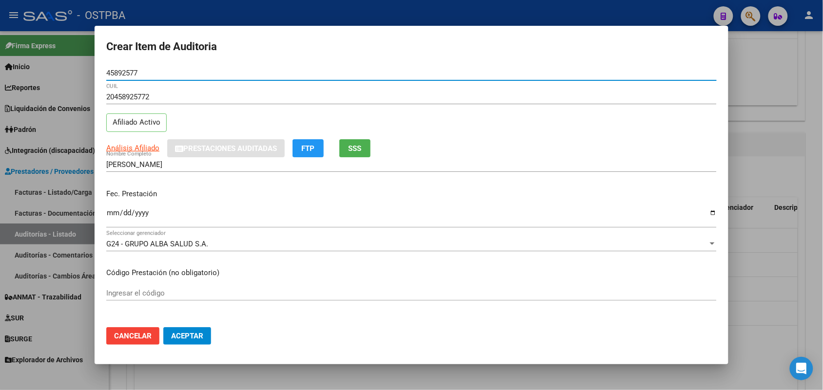
type input "45892577"
click at [115, 215] on input "Ingresar la fecha" at bounding box center [411, 217] width 610 height 16
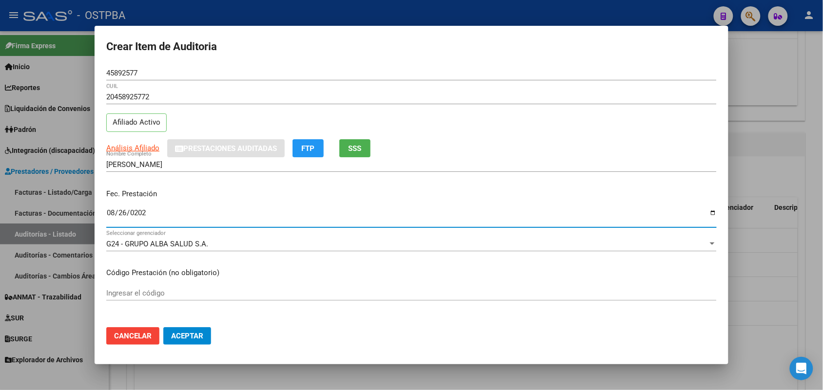
type input "2025-08-26"
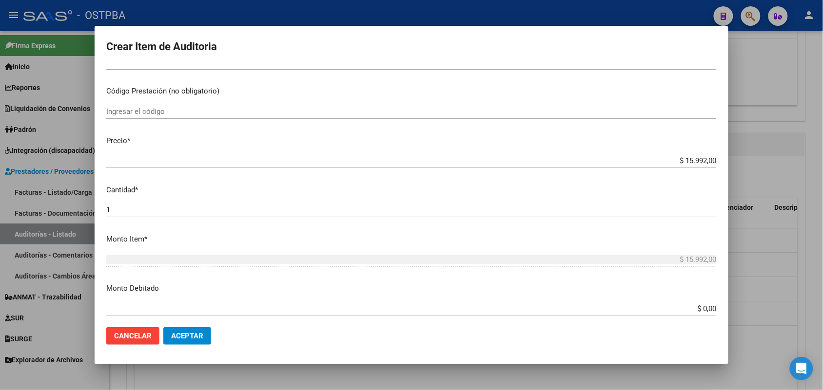
scroll to position [183, 0]
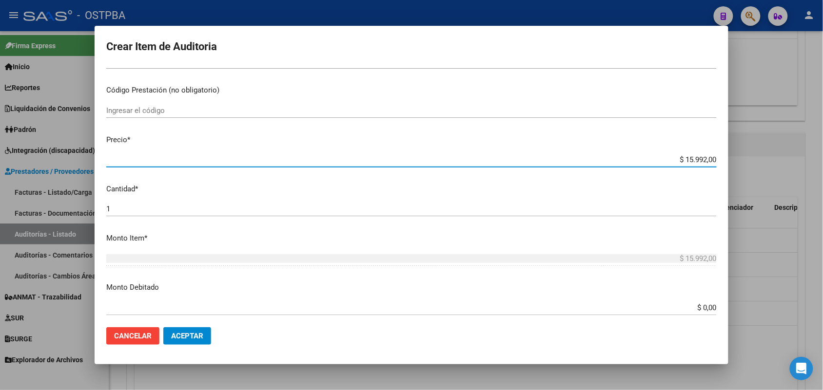
drag, startPoint x: 663, startPoint y: 159, endPoint x: 746, endPoint y: 156, distance: 83.4
click at [746, 156] on div "Crear Item de Auditoria 45892577 Nro Documento 20458925772 CUIL Afiliado Activo…" at bounding box center [411, 195] width 823 height 390
type input "$ 0,03"
type input "$ 0,39"
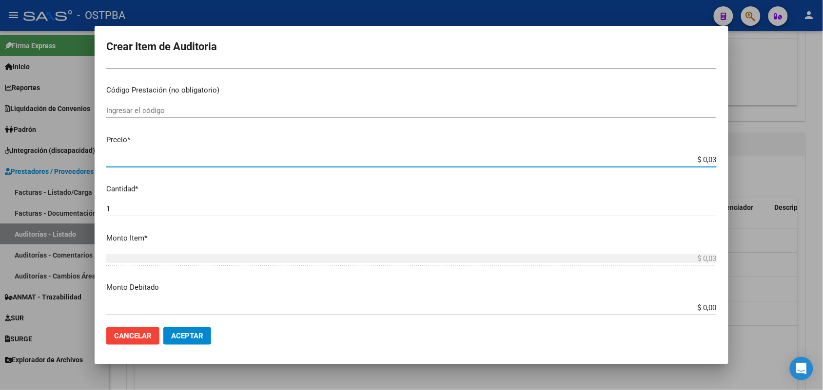
type input "$ 0,39"
type input "$ 3,99"
type input "$ 39,98"
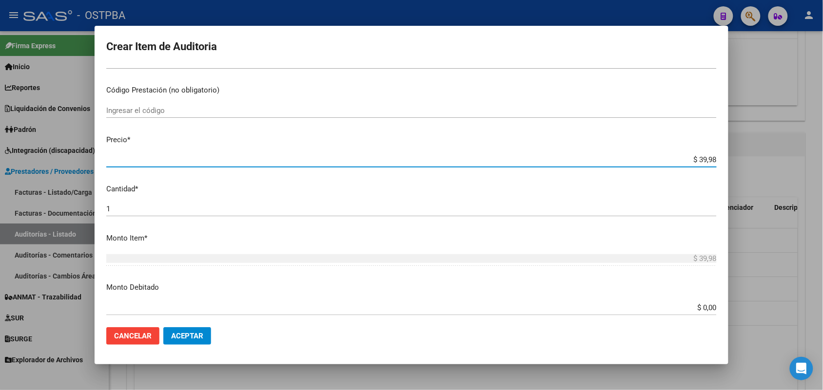
type input "$ 399,80"
type input "$ 3.998,00"
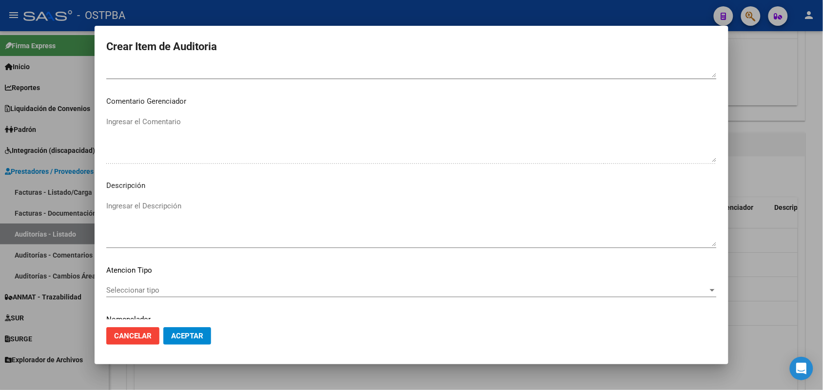
scroll to position [623, 0]
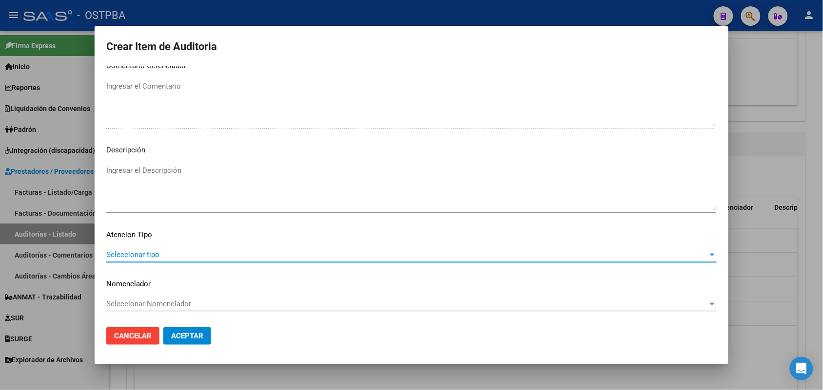
click at [152, 256] on span "Seleccionar tipo" at bounding box center [407, 255] width 602 height 9
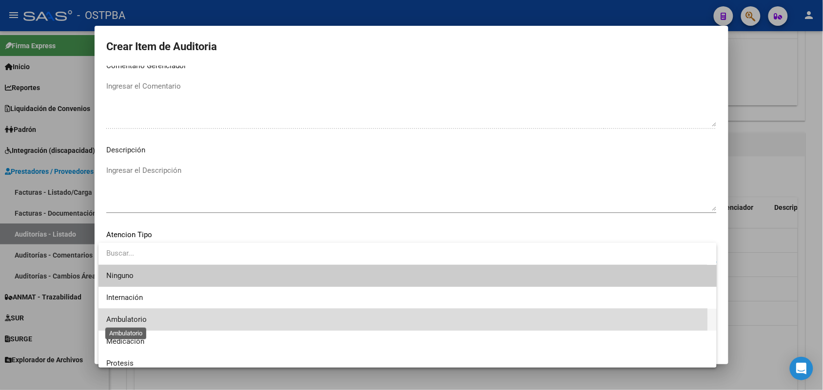
click at [133, 318] on span "Ambulatorio" at bounding box center [126, 319] width 40 height 9
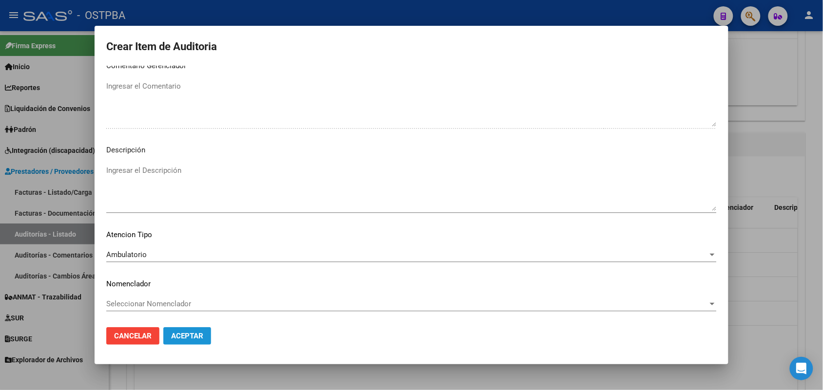
click at [181, 335] on span "Aceptar" at bounding box center [187, 336] width 32 height 9
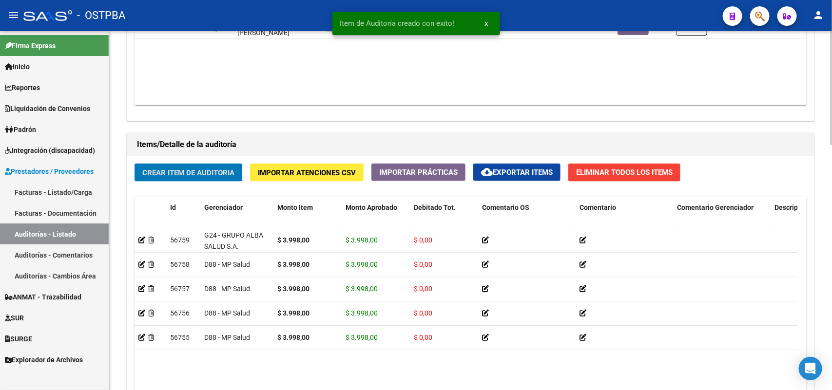
click at [205, 169] on span "Crear Item de Auditoria" at bounding box center [188, 173] width 92 height 9
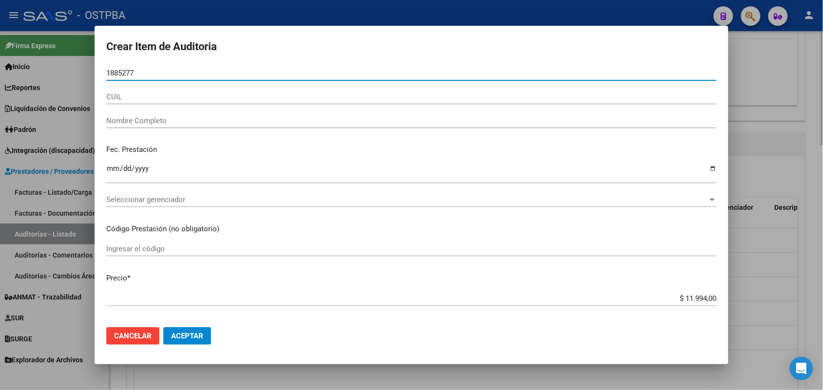
type input "18852774"
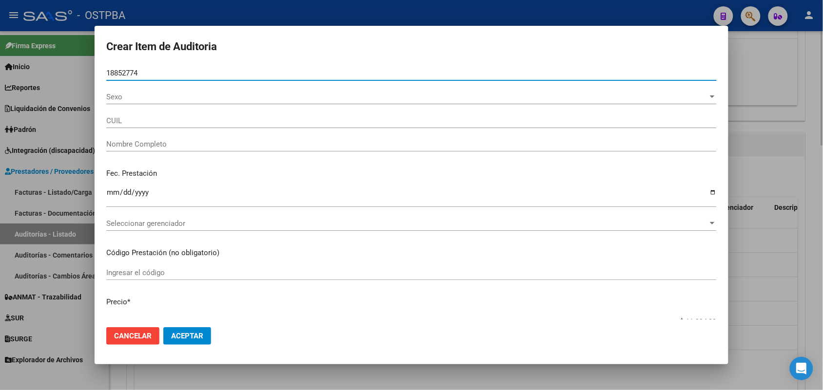
type input "23188527744"
type input "MIRANDA MARIA ALEJANDRA -"
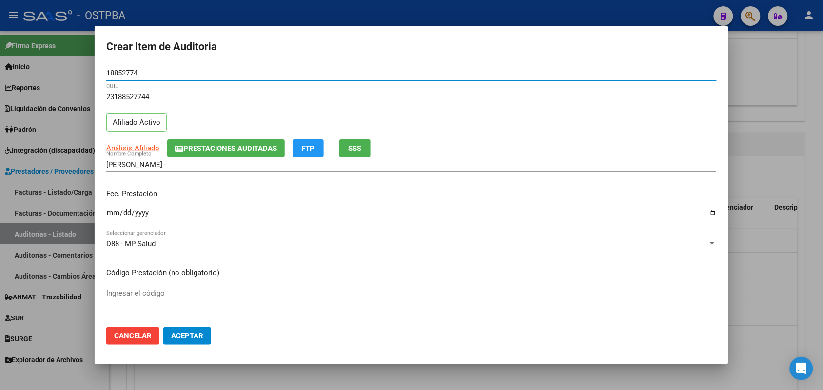
type input "18852774"
click at [113, 216] on input "Ingresar la fecha" at bounding box center [411, 217] width 610 height 16
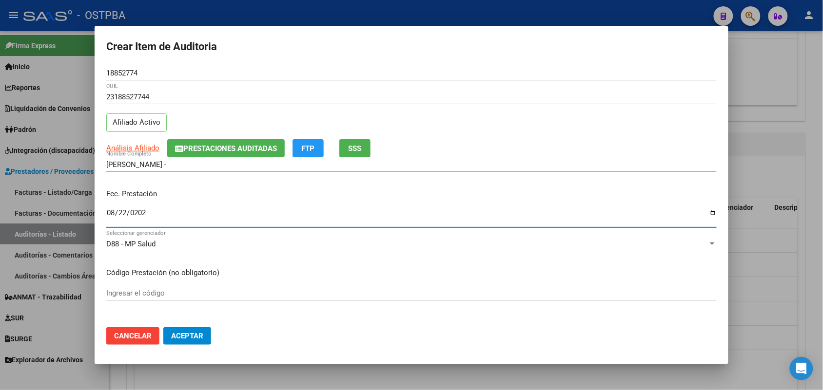
type input "2025-08-22"
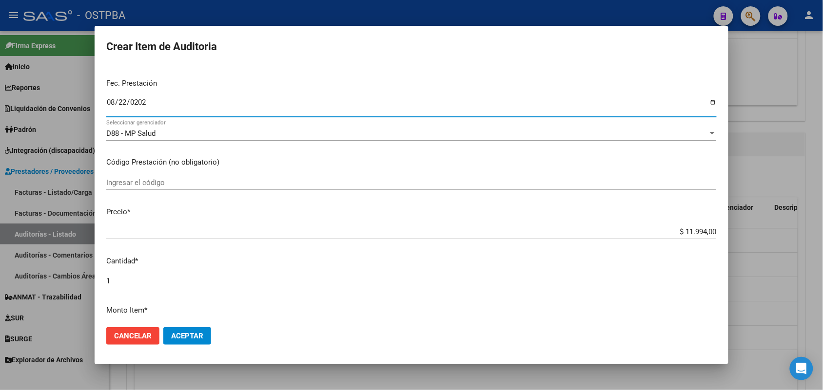
scroll to position [122, 0]
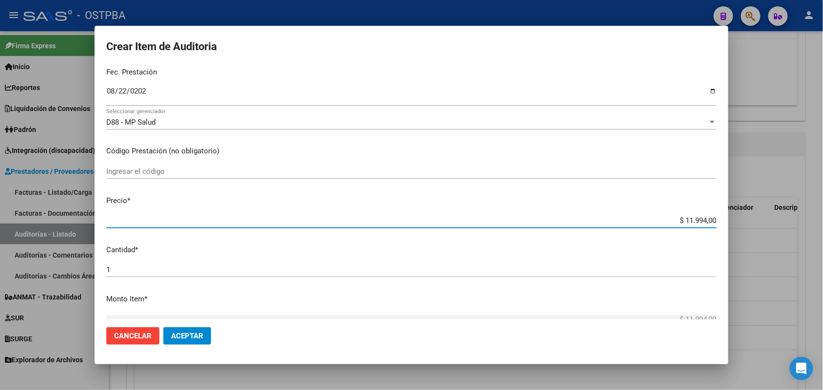
drag, startPoint x: 665, startPoint y: 220, endPoint x: 732, endPoint y: 220, distance: 66.3
click at [732, 220] on div "Crear Item de Auditoria 18852774 Nro Documento 23188527744 CUIL Afiliado Activo…" at bounding box center [411, 195] width 823 height 390
type input "$ 0,03"
type input "$ 0,39"
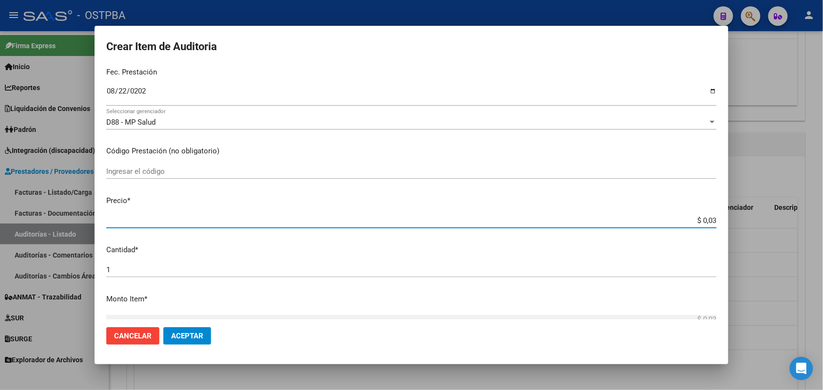
type input "$ 0,39"
type input "$ 3,99"
type input "$ 39,98"
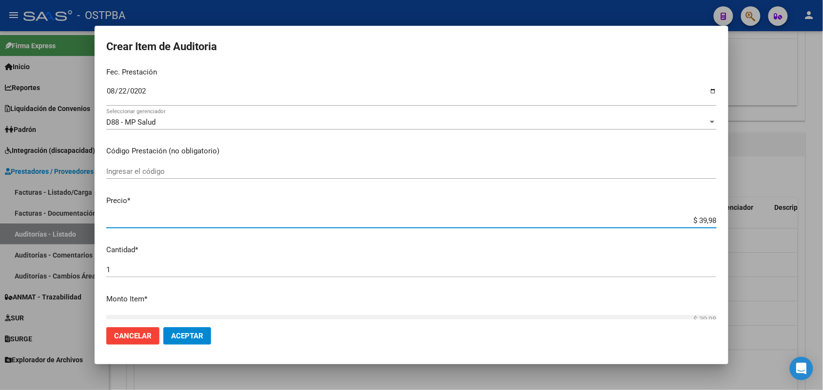
type input "$ 399,80"
type input "$ 3.998,00"
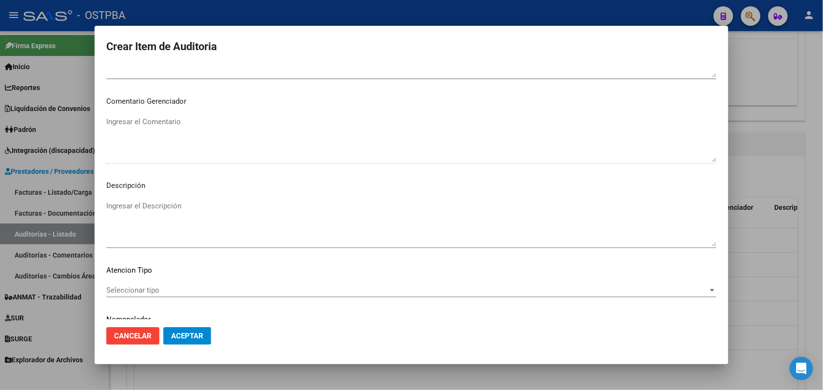
scroll to position [623, 0]
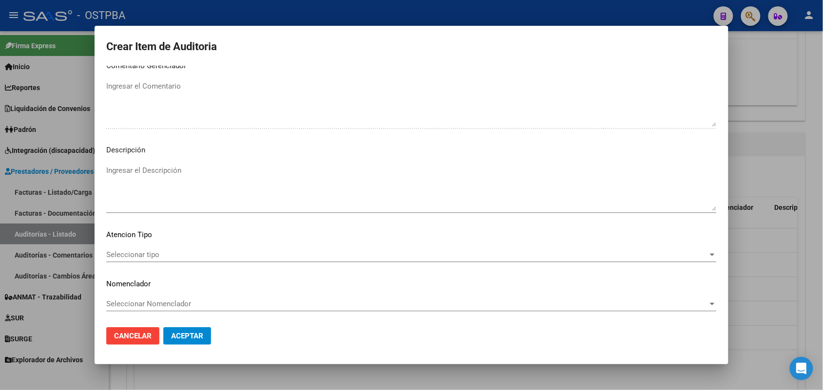
click at [137, 254] on span "Seleccionar tipo" at bounding box center [407, 255] width 602 height 9
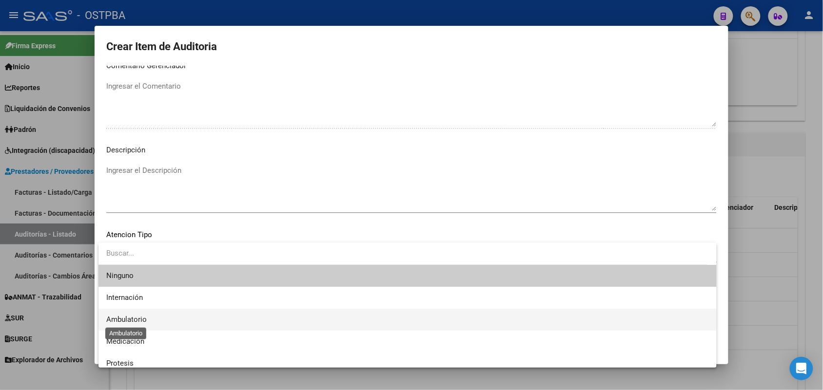
click at [135, 318] on span "Ambulatorio" at bounding box center [126, 319] width 40 height 9
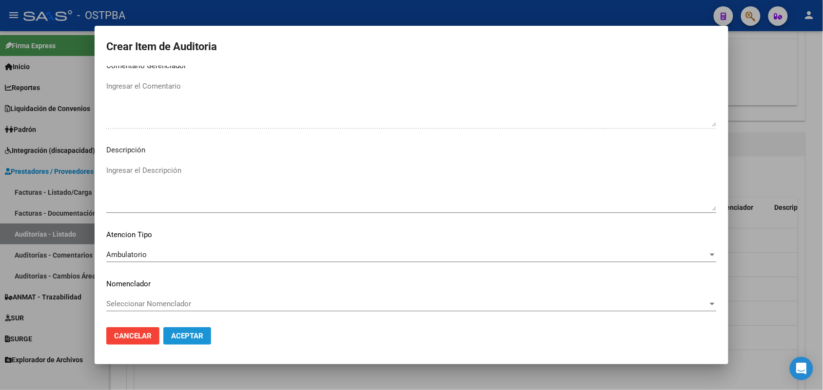
click at [188, 331] on button "Aceptar" at bounding box center [187, 337] width 48 height 18
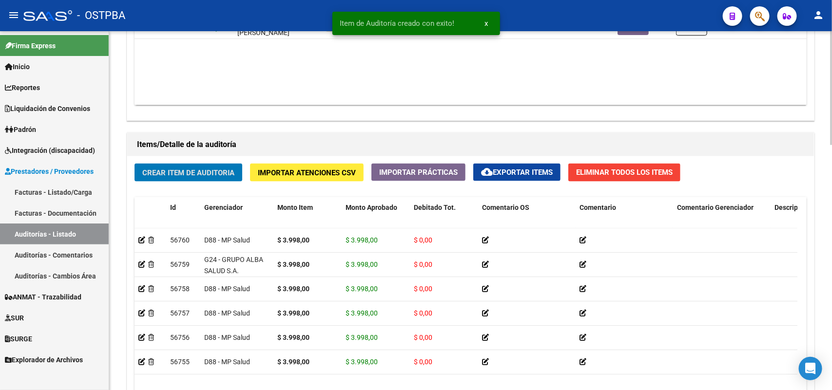
click at [203, 169] on span "Crear Item de Auditoria" at bounding box center [188, 173] width 92 height 9
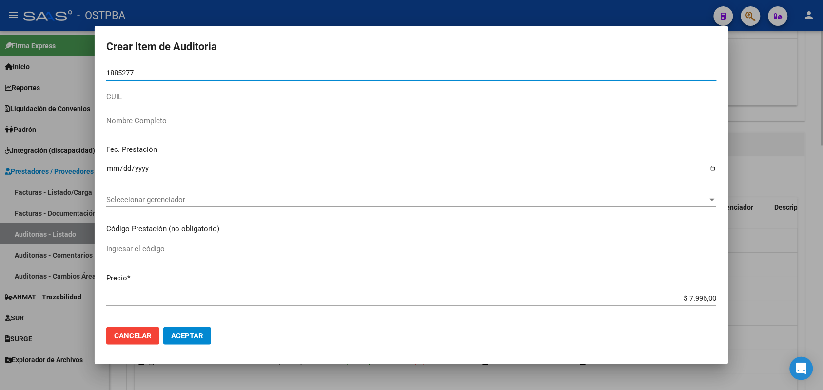
type input "18852774"
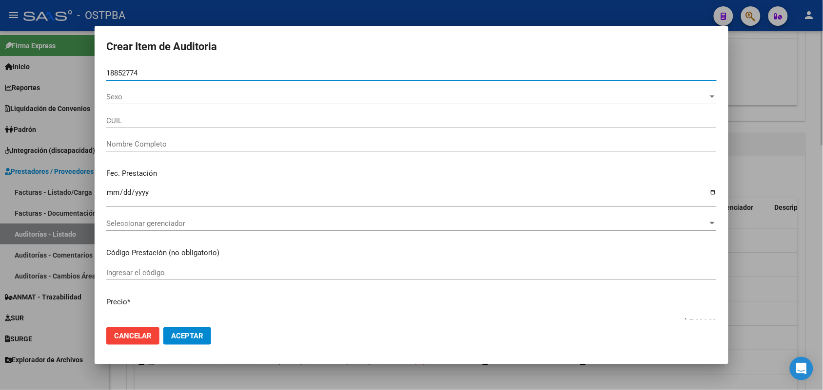
type input "23188527744"
type input "MIRANDA MARIA ALEJANDRA -"
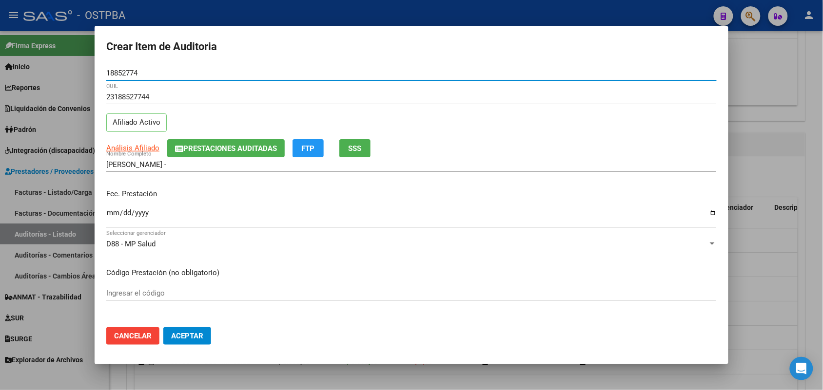
type input "18852774"
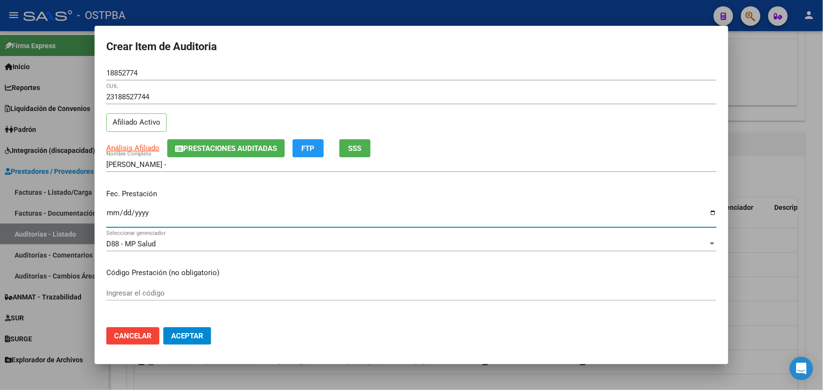
click at [110, 213] on input "Ingresar la fecha" at bounding box center [411, 217] width 610 height 16
type input "2025-08-22"
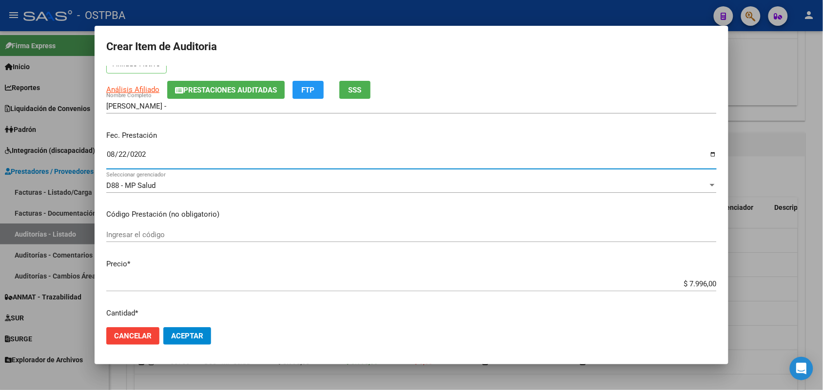
scroll to position [183, 0]
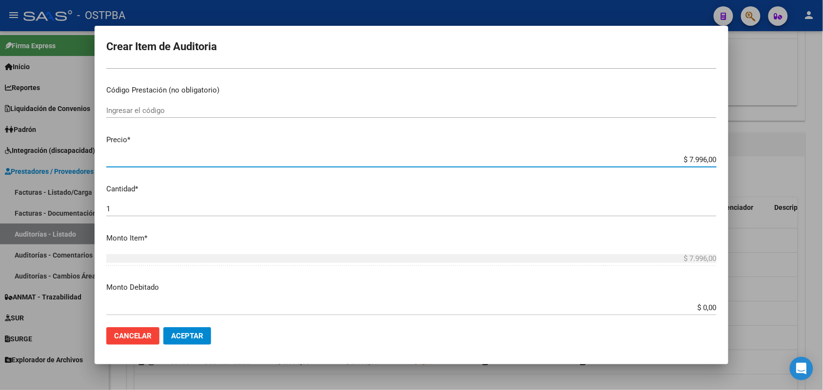
drag, startPoint x: 667, startPoint y: 155, endPoint x: 786, endPoint y: 155, distance: 119.0
click at [786, 155] on div "Crear Item de Auditoria 18852774 Nro Documento 23188527744 CUIL Afiliado Activo…" at bounding box center [411, 195] width 823 height 390
type input "$ 0,03"
type input "$ 0,39"
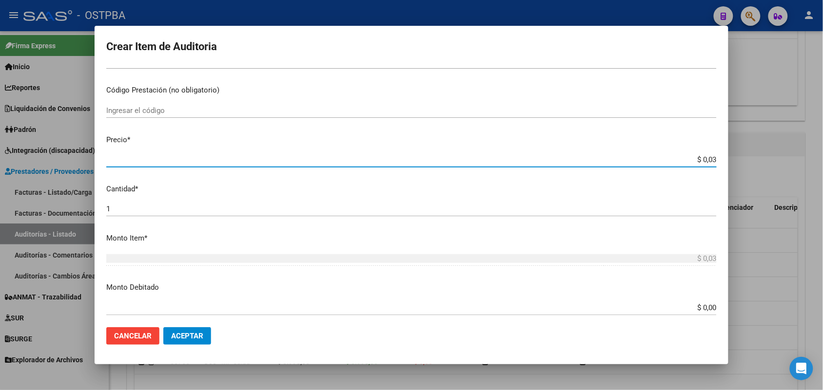
type input "$ 0,39"
type input "$ 3,99"
type input "$ 39,98"
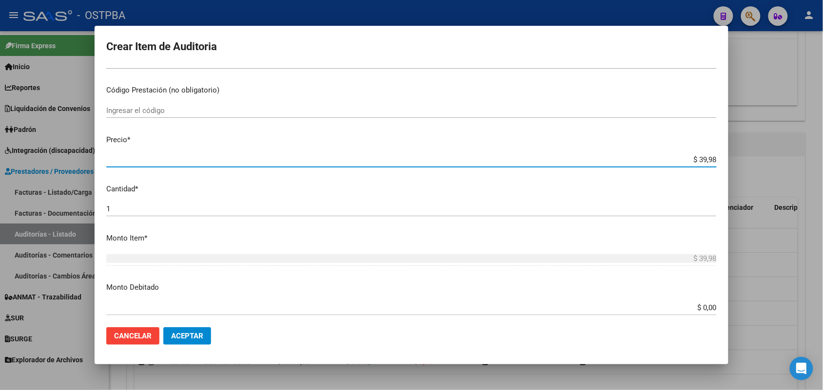
type input "$ 399,80"
type input "$ 3.998,00"
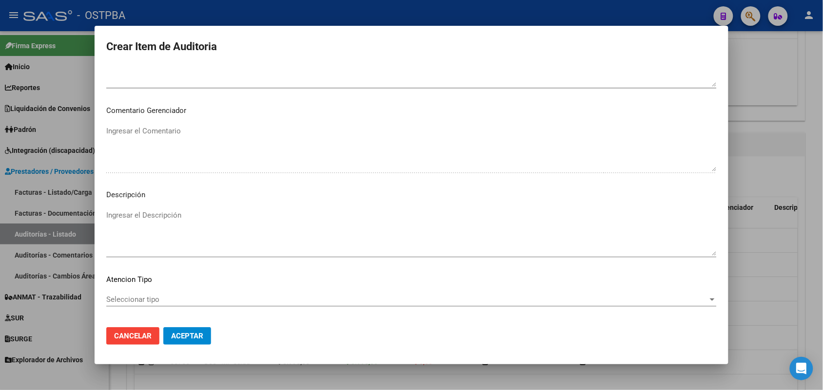
scroll to position [623, 0]
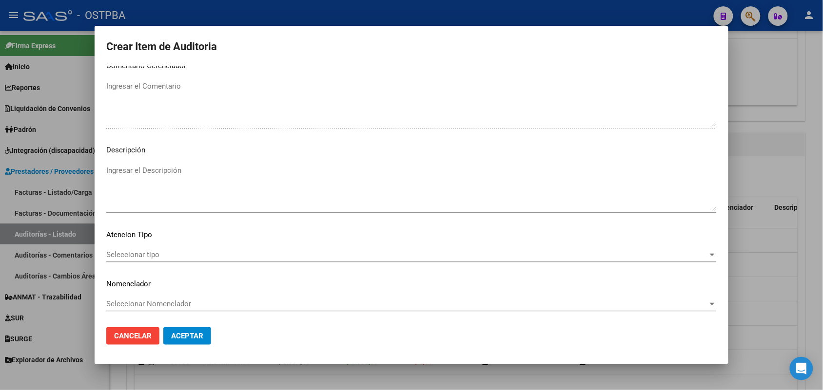
click at [150, 255] on span "Seleccionar tipo" at bounding box center [407, 255] width 602 height 9
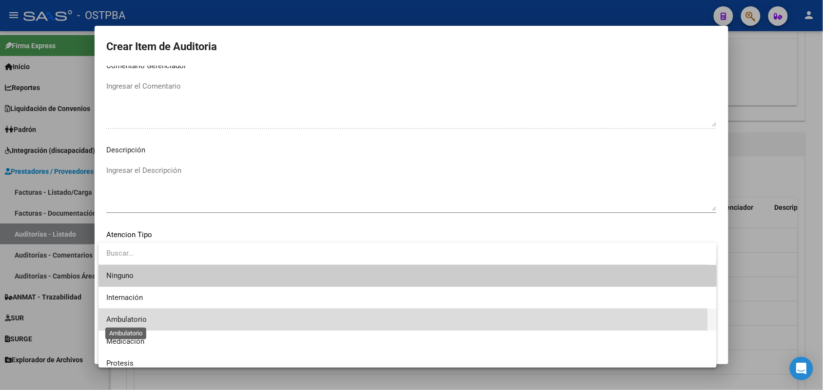
click at [132, 318] on span "Ambulatorio" at bounding box center [126, 319] width 40 height 9
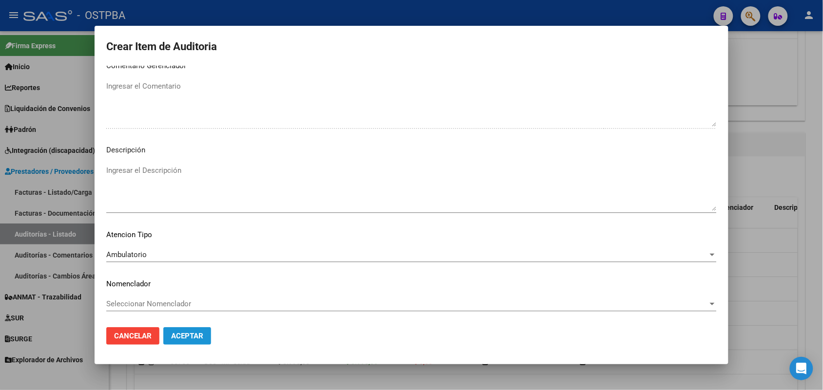
click at [179, 332] on span "Aceptar" at bounding box center [187, 336] width 32 height 9
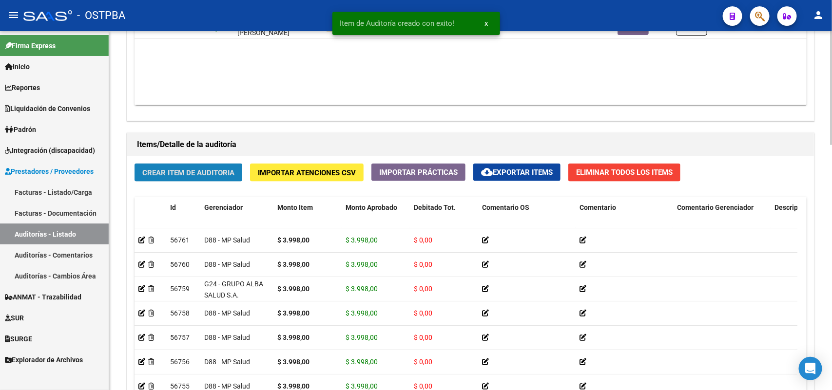
click at [205, 169] on span "Crear Item de Auditoria" at bounding box center [188, 173] width 92 height 9
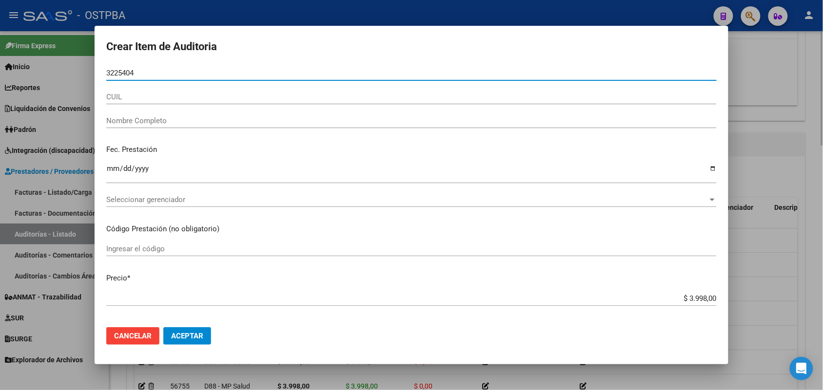
type input "32254043"
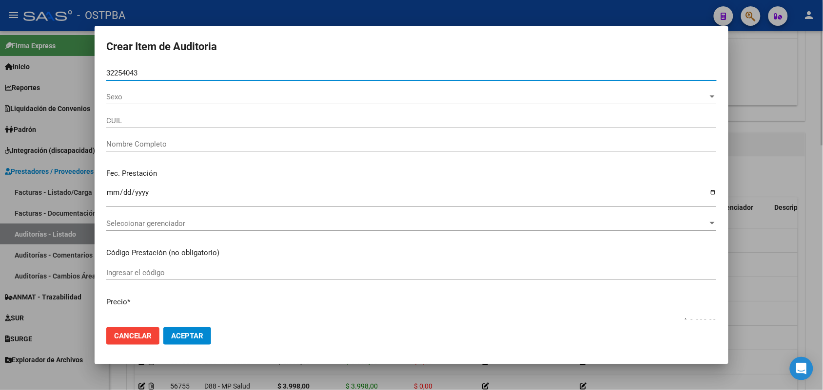
type input "20322540435"
type input "TRENTINI DIEGO NICOLAS"
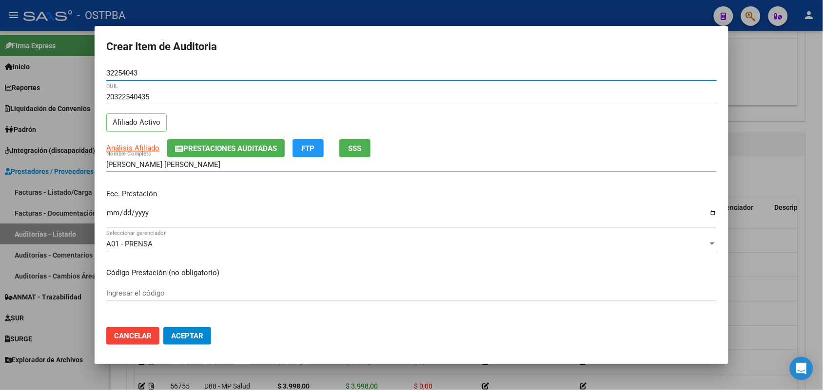
type input "32254043"
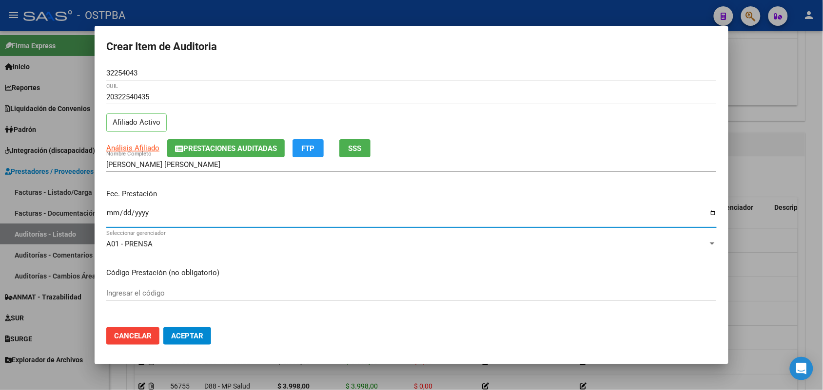
click at [107, 215] on input "Ingresar la fecha" at bounding box center [411, 217] width 610 height 16
type input "2025-08-27"
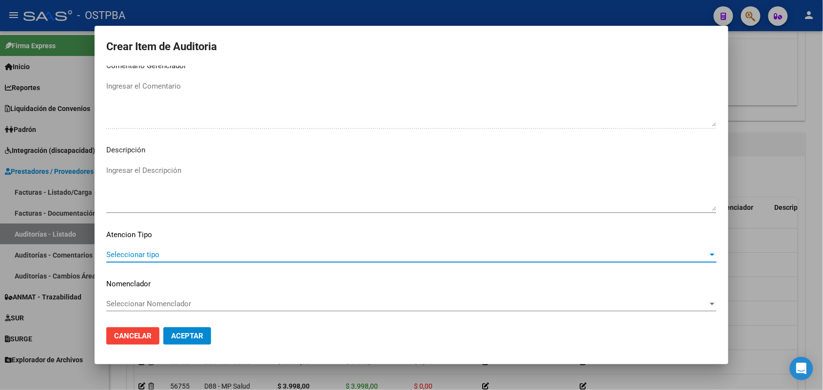
click at [142, 254] on span "Seleccionar tipo" at bounding box center [407, 255] width 602 height 9
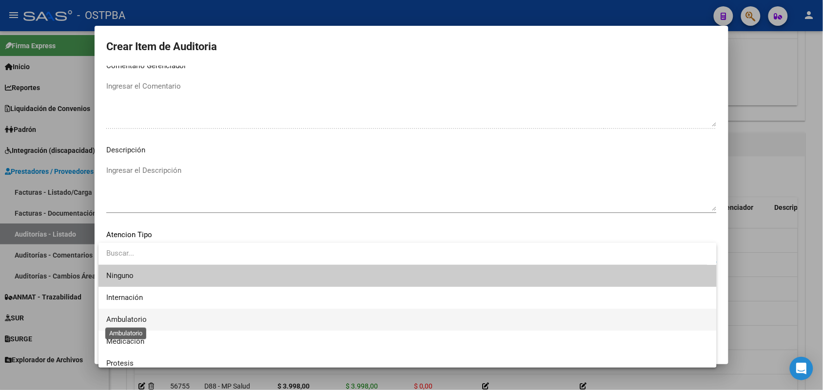
click at [143, 320] on span "Ambulatorio" at bounding box center [126, 319] width 40 height 9
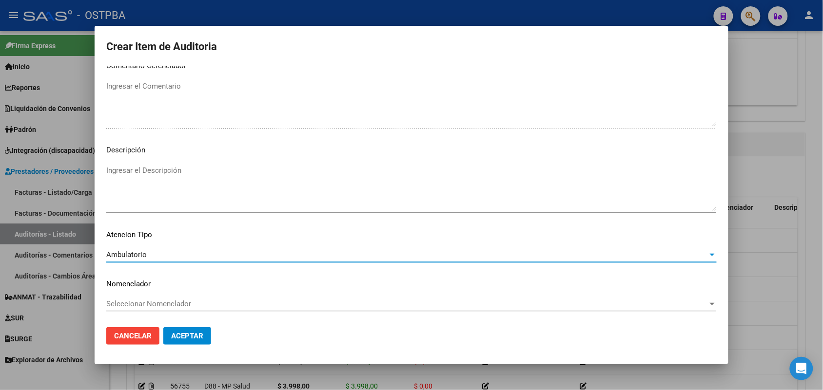
click at [187, 335] on span "Aceptar" at bounding box center [187, 336] width 32 height 9
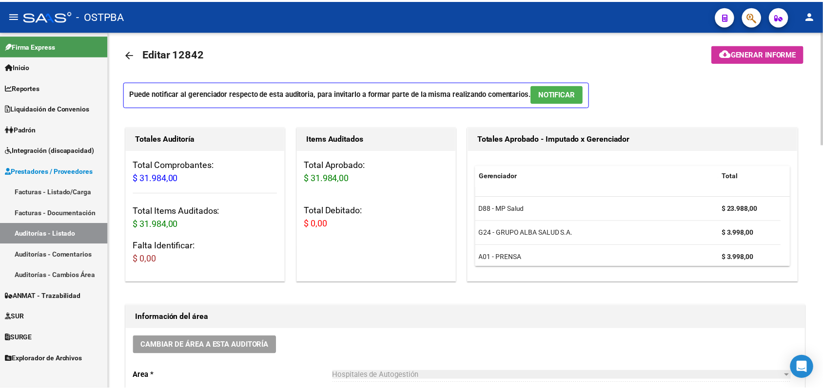
scroll to position [0, 0]
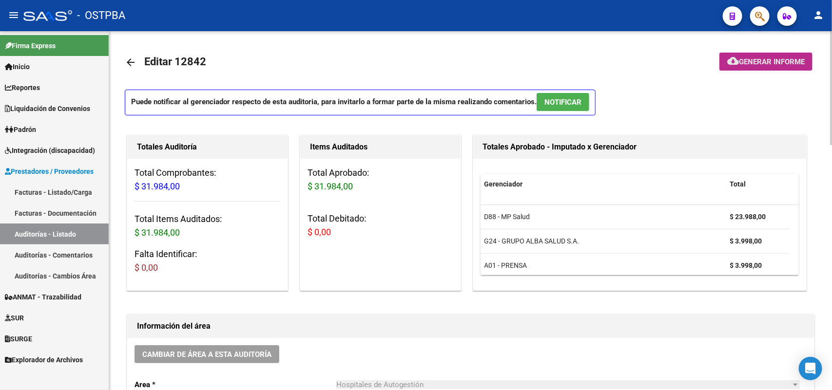
click at [749, 59] on span "Generar informe" at bounding box center [772, 62] width 66 height 9
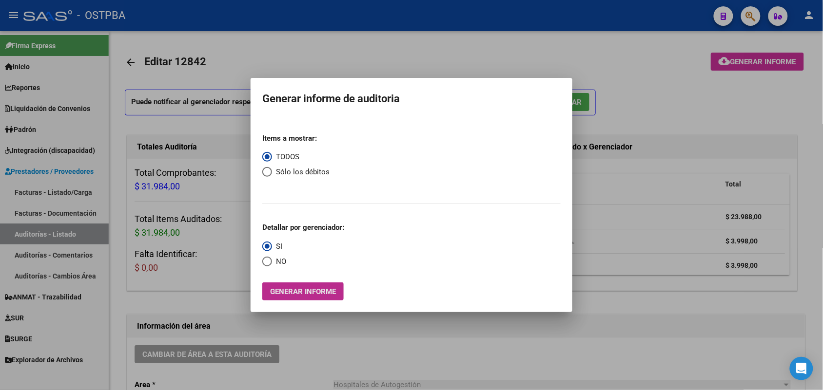
click at [329, 293] on span "Generar informe" at bounding box center [303, 292] width 66 height 9
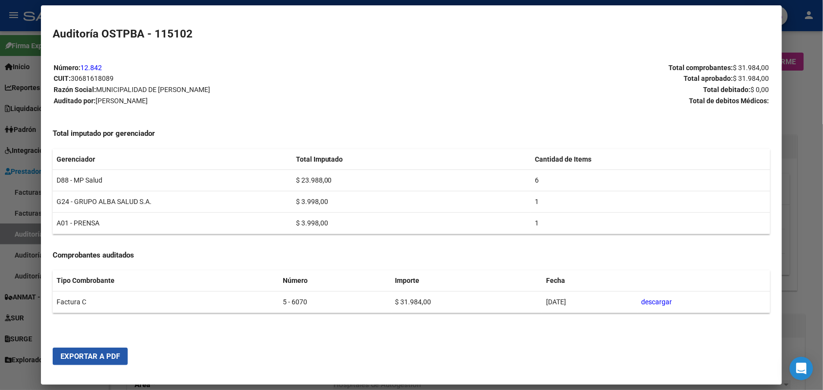
click at [106, 354] on span "Exportar a PDF" at bounding box center [89, 356] width 59 height 9
click at [804, 77] on div at bounding box center [411, 195] width 823 height 390
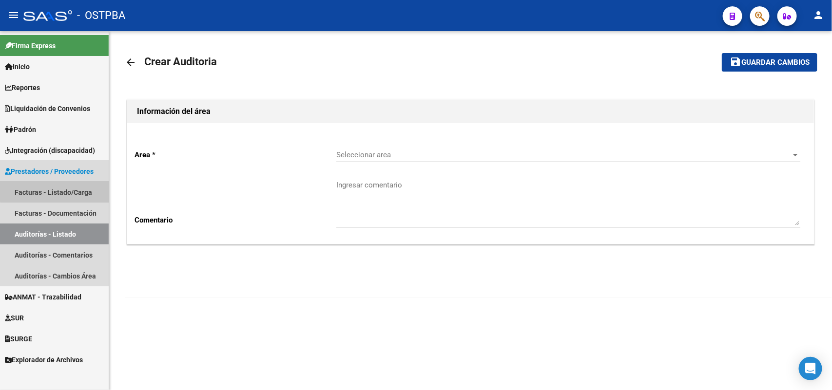
click at [81, 186] on link "Facturas - Listado/Carga" at bounding box center [54, 192] width 109 height 21
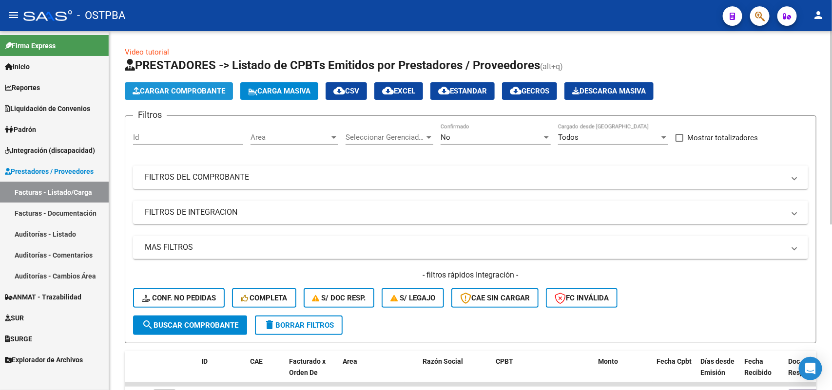
click at [209, 87] on span "Cargar Comprobante" at bounding box center [179, 91] width 93 height 9
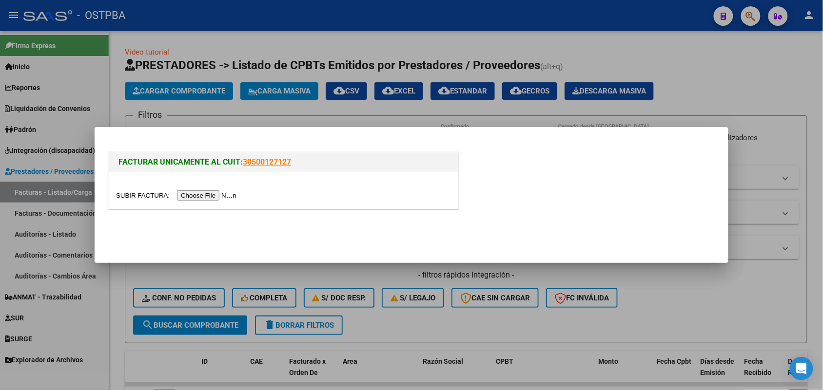
click at [230, 194] on input "file" at bounding box center [177, 196] width 123 height 10
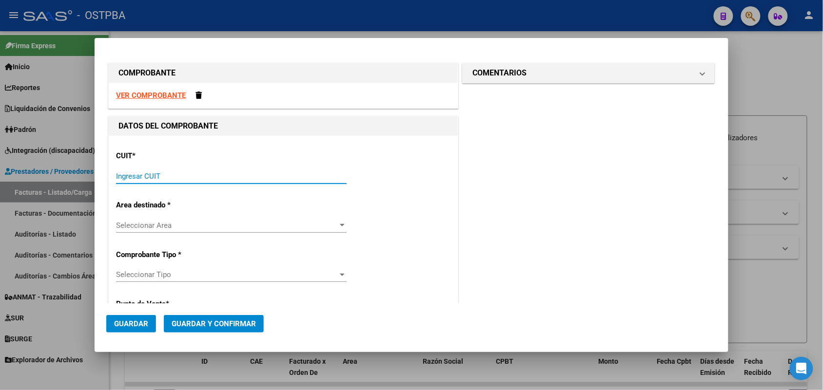
click at [130, 173] on input "Ingresar CUIT" at bounding box center [231, 176] width 231 height 9
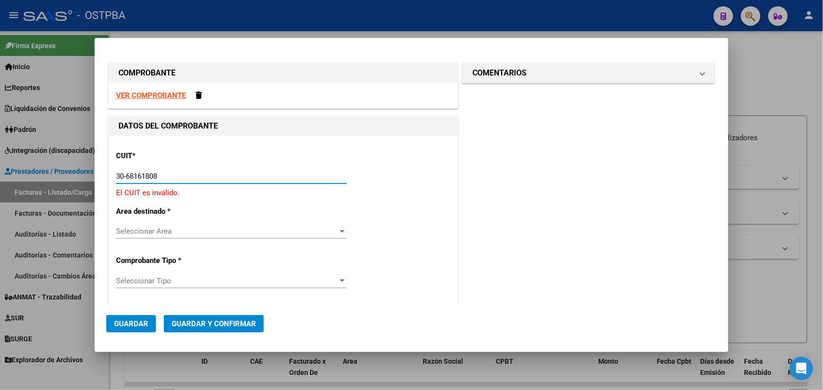
type input "30-68161808-9"
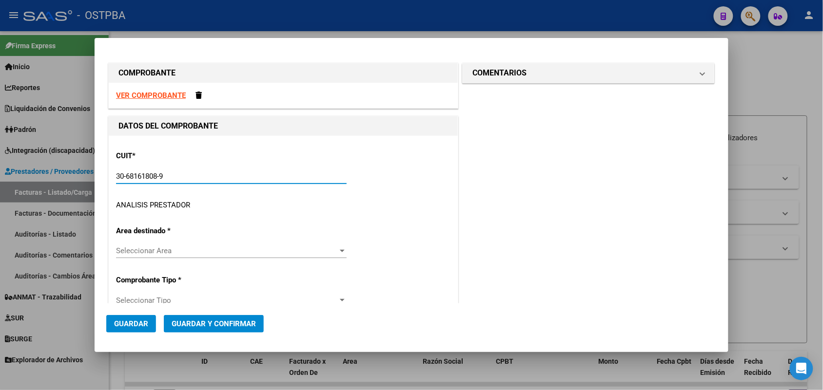
type input "5"
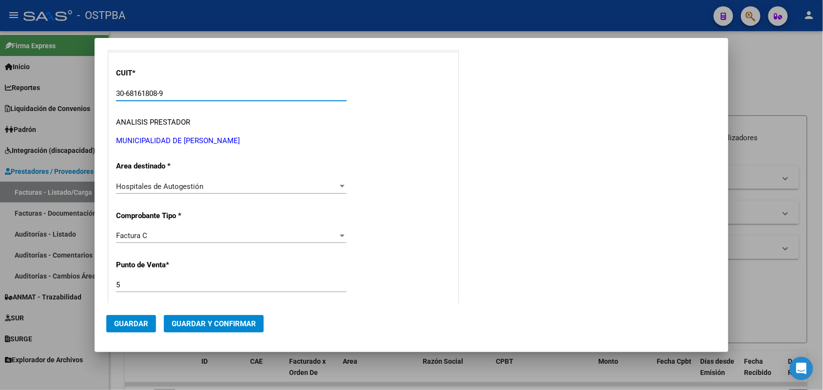
scroll to position [183, 0]
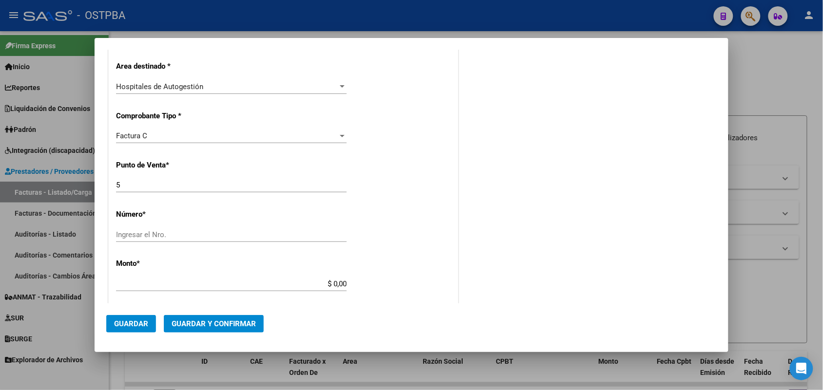
type input "30-68161808-9"
drag, startPoint x: 125, startPoint y: 186, endPoint x: 102, endPoint y: 190, distance: 22.8
click at [102, 190] on mat-dialog-content "COMPROBANTE VER COMPROBANTE DATOS DEL COMPROBANTE CUIT * 30-68161808-9 Ingresar…" at bounding box center [412, 177] width 634 height 254
type input "3"
click at [127, 239] on input "Ingresar el Nro." at bounding box center [231, 235] width 231 height 9
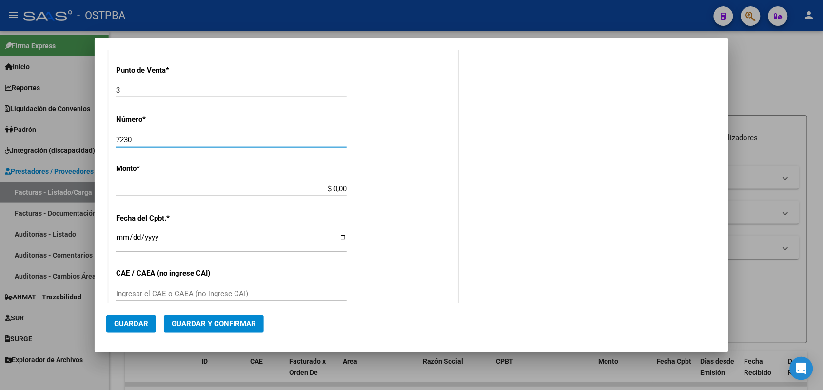
scroll to position [305, 0]
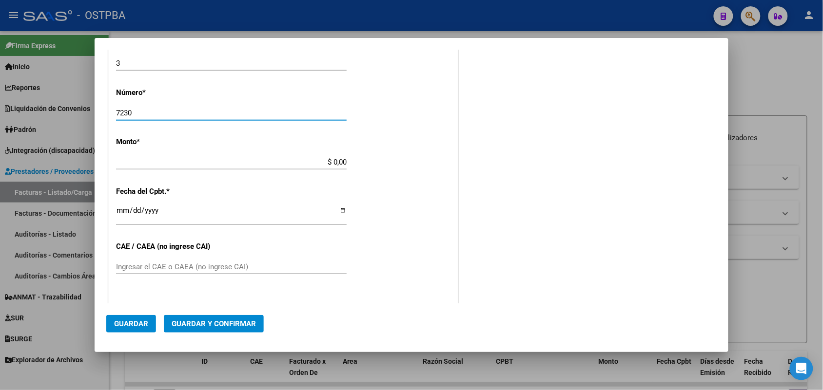
type input "7230"
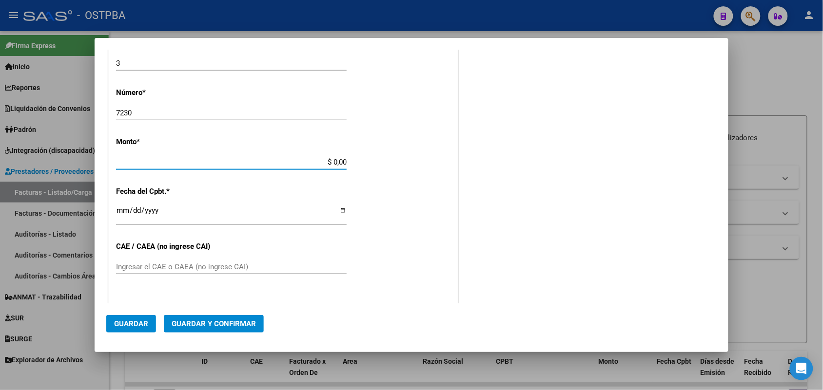
scroll to position [286, 0]
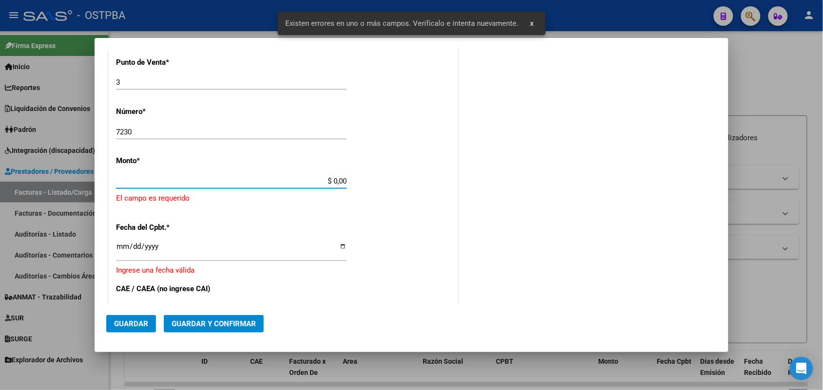
drag, startPoint x: 310, startPoint y: 163, endPoint x: 365, endPoint y: 162, distance: 54.6
click at [365, 162] on div "CUIT * 30-68161808-9 Ingresar CUIT ANALISIS PRESTADOR MUNICIPALIDAD DE [PERSON_…" at bounding box center [283, 207] width 349 height 714
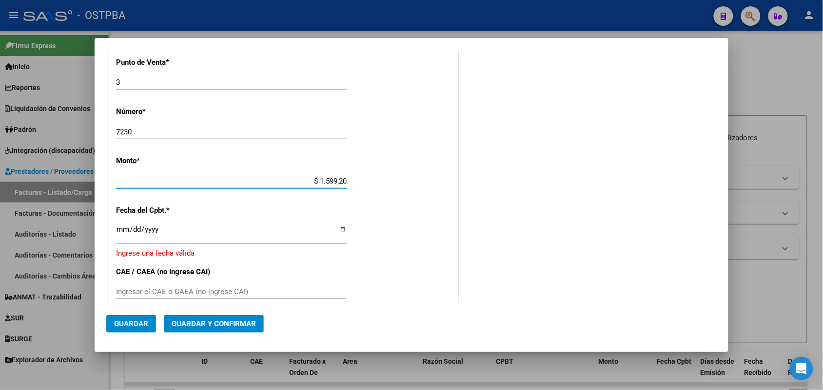
type input "$ 15.992,00"
click at [122, 233] on input "Ingresar la fecha" at bounding box center [231, 234] width 231 height 16
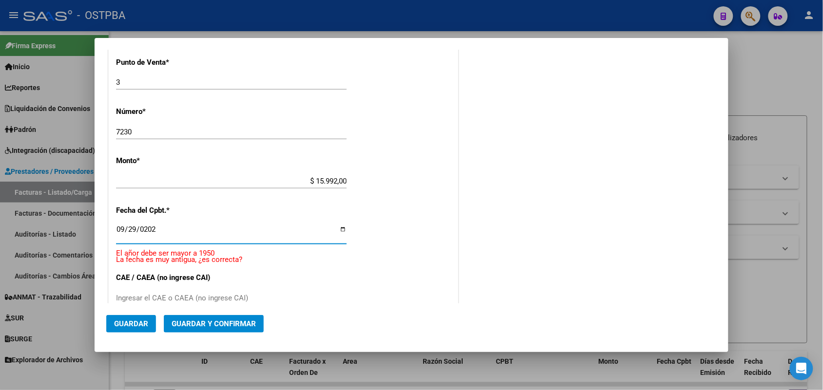
type input "[DATE]"
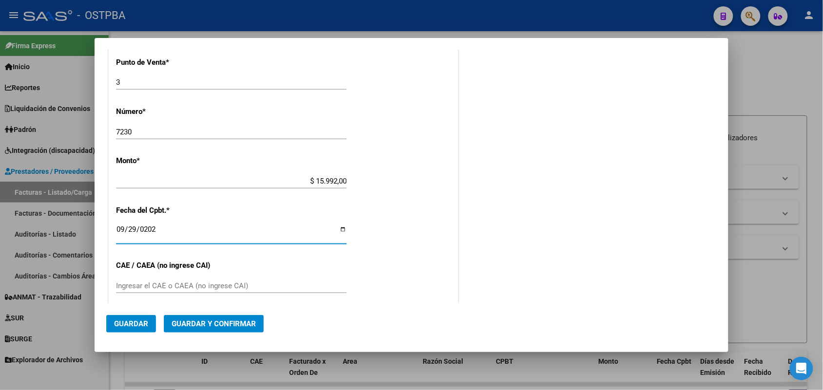
scroll to position [408, 0]
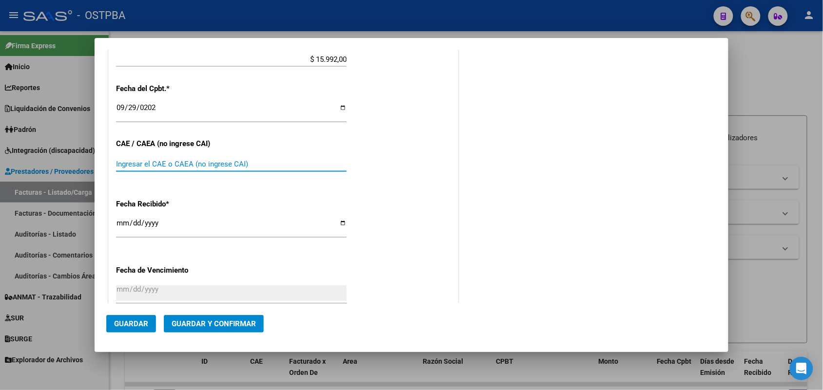
click at [127, 162] on input "Ingresar el CAE o CAEA (no ingrese CAI)" at bounding box center [231, 164] width 231 height 9
type input "75399877161819"
click at [125, 222] on input "[DATE]" at bounding box center [231, 227] width 231 height 16
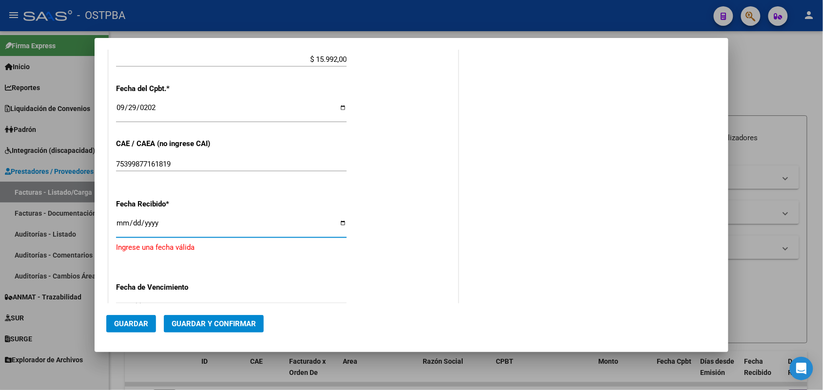
type input "[DATE]"
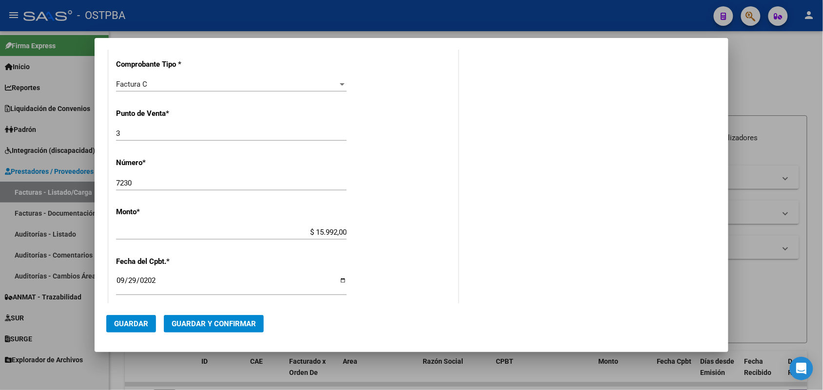
scroll to position [0, 0]
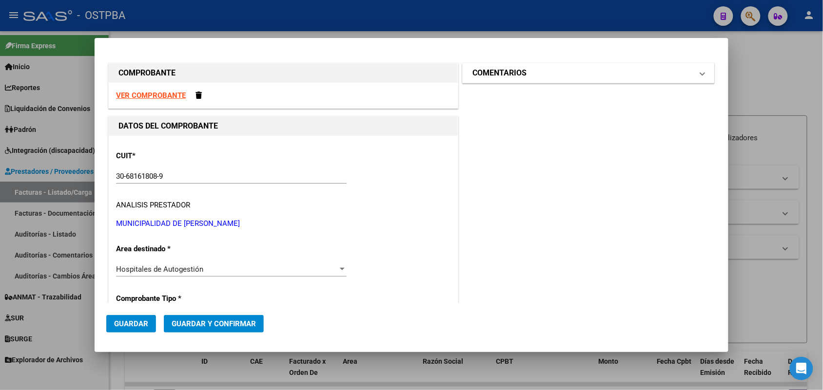
click at [701, 71] on span at bounding box center [703, 73] width 4 height 12
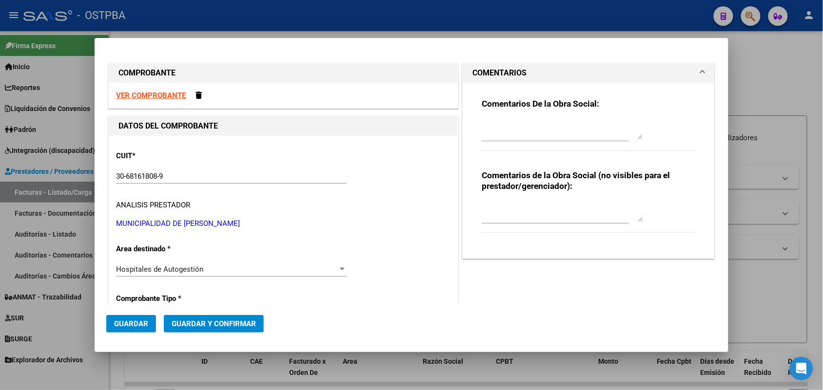
click at [489, 137] on textarea at bounding box center [562, 130] width 161 height 20
type textarea "HR 127129"
click at [133, 324] on span "Guardar" at bounding box center [131, 324] width 34 height 9
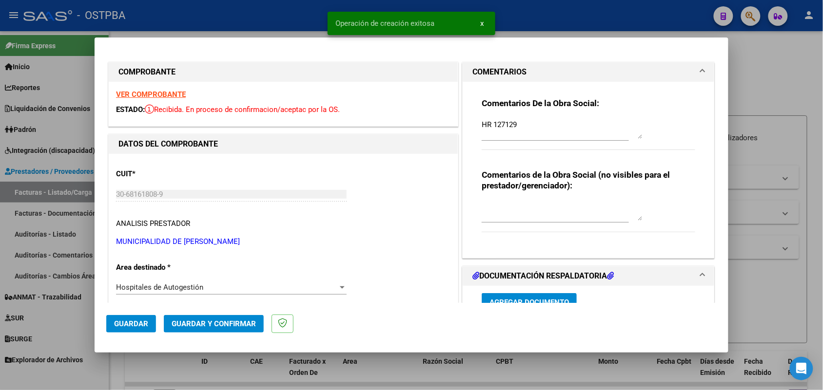
type input "[DATE]"
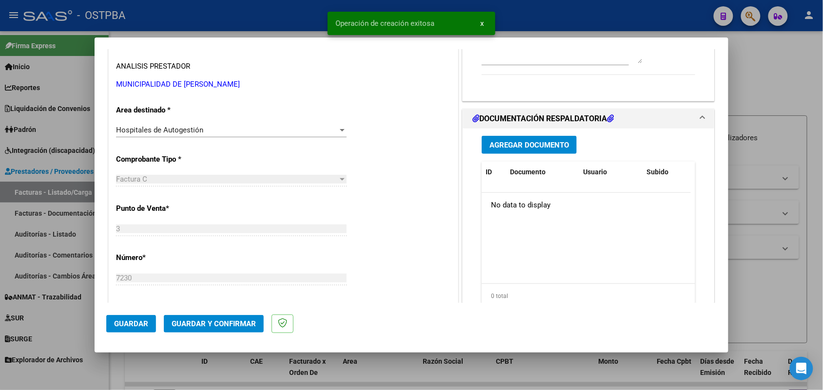
scroll to position [122, 0]
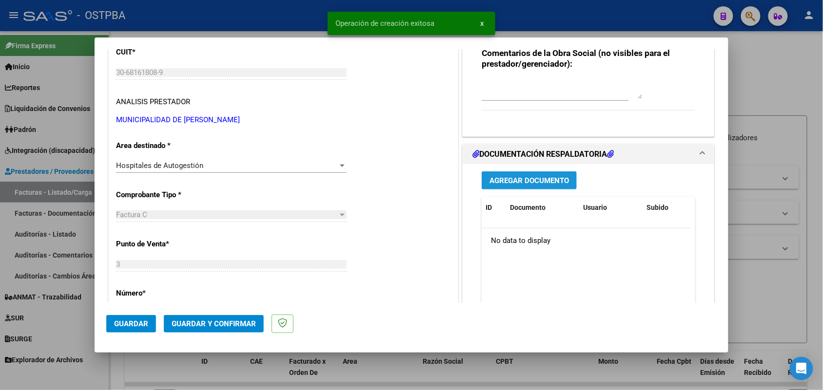
click at [527, 183] on span "Agregar Documento" at bounding box center [528, 180] width 79 height 9
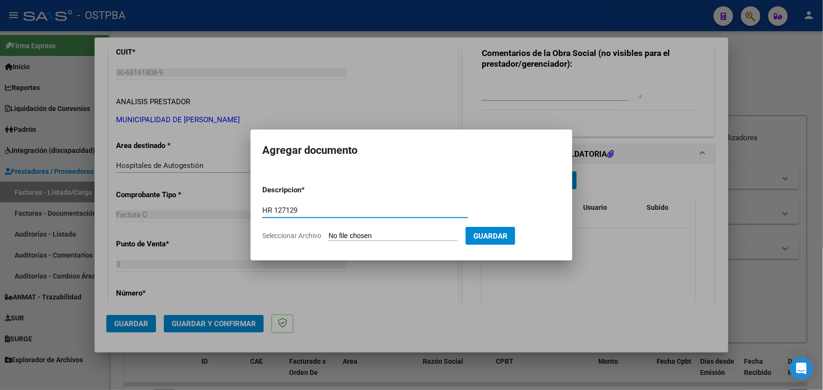
type input "HR 127129"
click at [331, 233] on input "Seleccionar Archivo" at bounding box center [393, 236] width 129 height 9
type input "C:\fakepath\HR 127129.pdf"
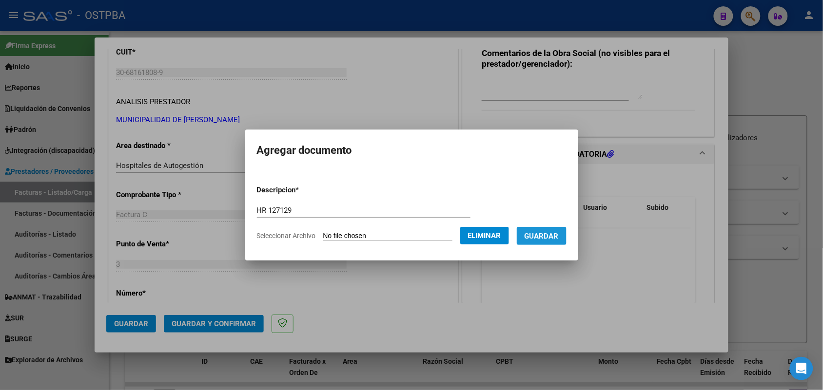
click at [546, 232] on span "Guardar" at bounding box center [542, 236] width 34 height 9
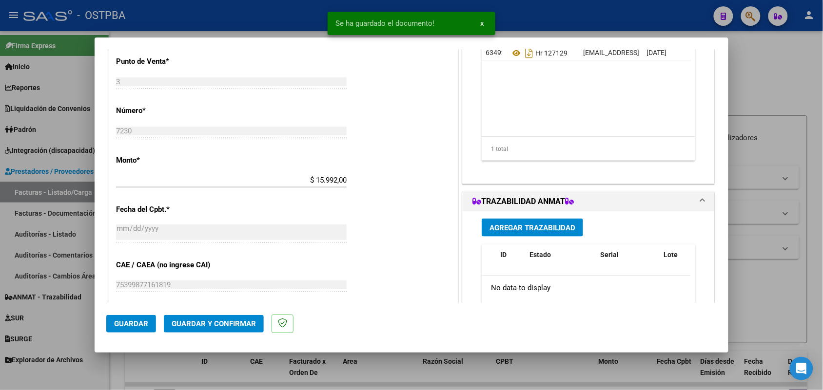
scroll to position [244, 0]
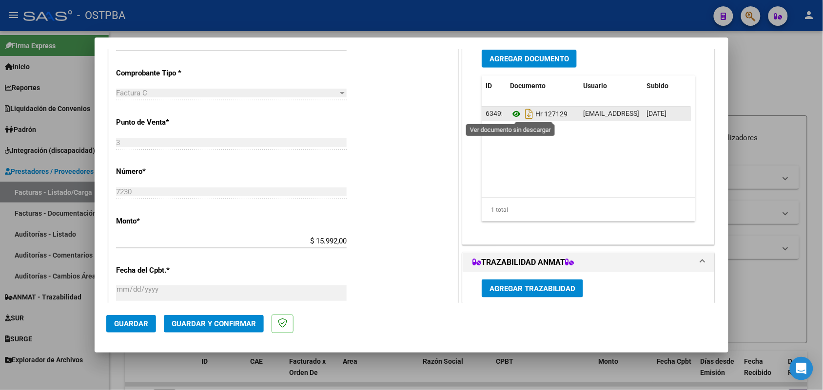
click at [512, 113] on icon at bounding box center [516, 114] width 13 height 12
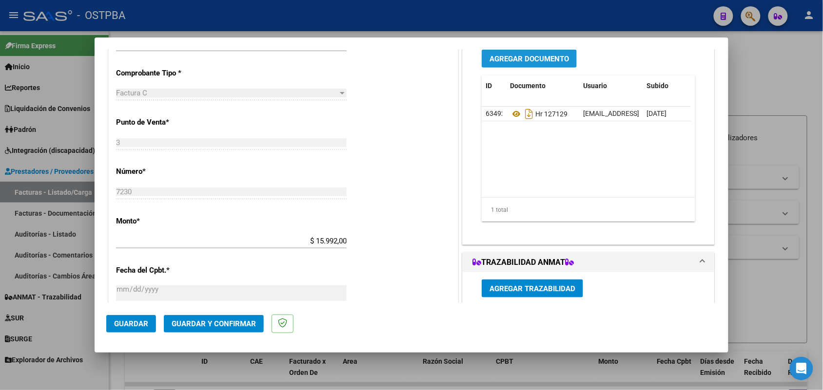
click at [531, 57] on span "Agregar Documento" at bounding box center [528, 59] width 79 height 9
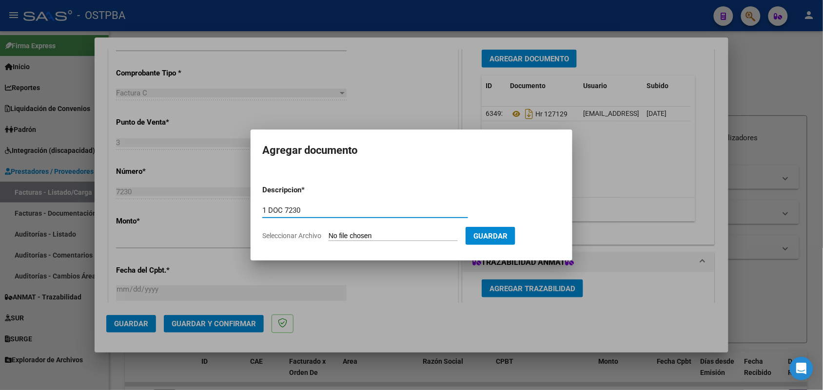
type input "1 DOC 7230"
click at [337, 237] on input "Seleccionar Archivo" at bounding box center [393, 236] width 129 height 9
type input "C:\fakepath\1 DOC 7230.pdf"
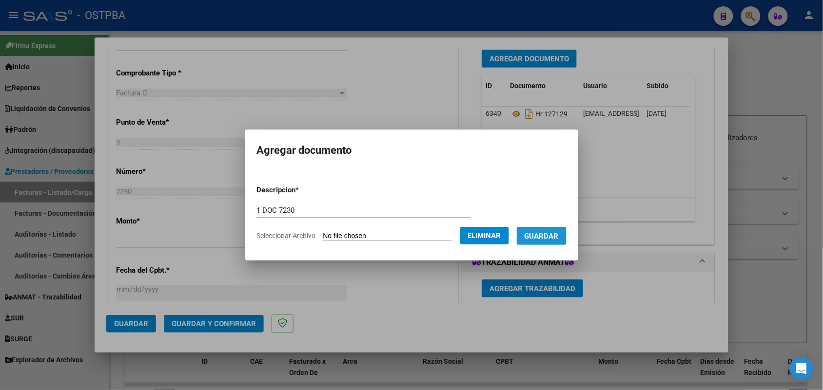
click at [547, 236] on span "Guardar" at bounding box center [542, 236] width 34 height 9
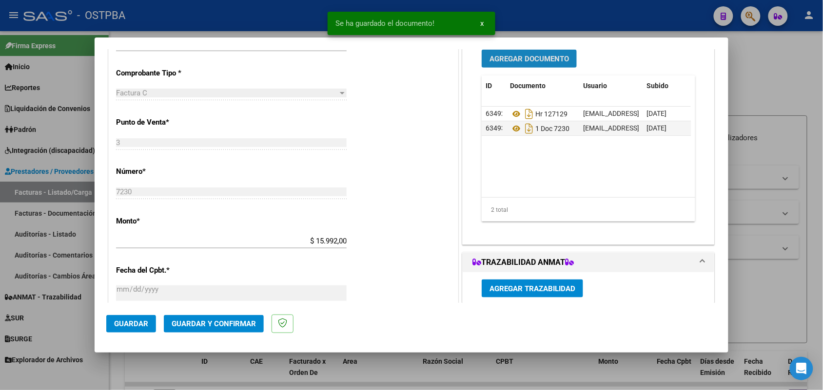
click at [529, 57] on span "Agregar Documento" at bounding box center [528, 59] width 79 height 9
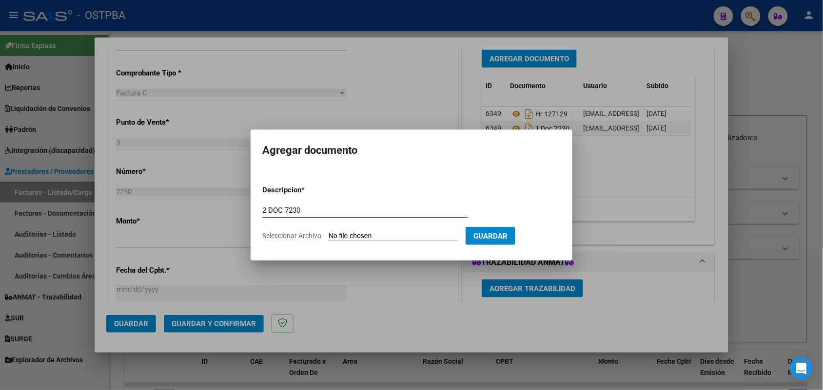
type input "2 DOC 7230"
click at [332, 236] on input "Seleccionar Archivo" at bounding box center [393, 236] width 129 height 9
type input "C:\fakepath\2 DOC 7230.pdf"
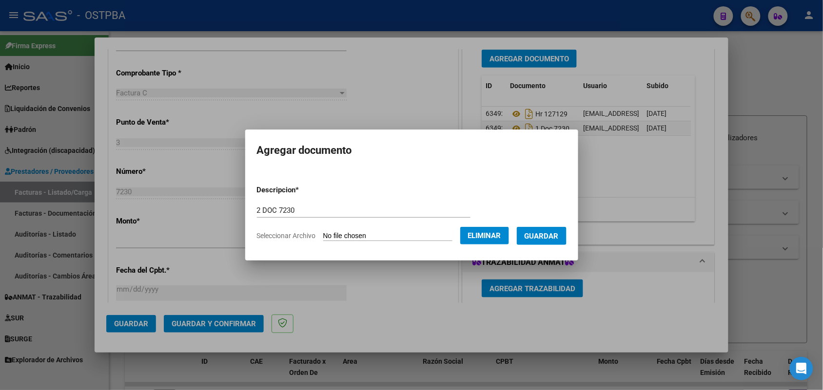
click at [556, 237] on span "Guardar" at bounding box center [542, 236] width 34 height 9
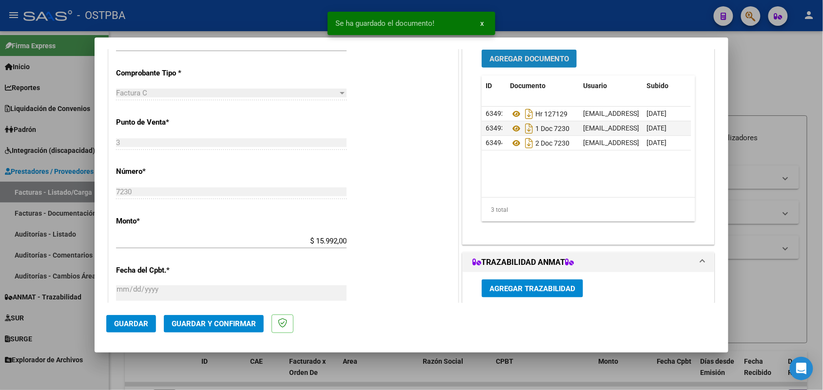
click at [537, 64] on button "Agregar Documento" at bounding box center [529, 59] width 95 height 18
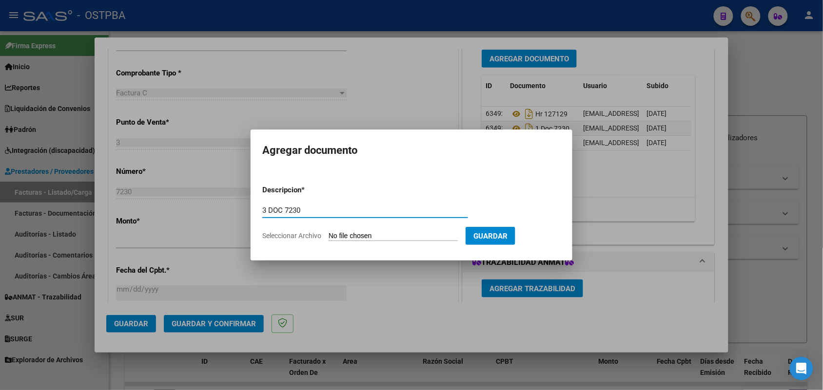
type input "3 DOC 7230"
click at [342, 238] on input "Seleccionar Archivo" at bounding box center [393, 236] width 129 height 9
type input "C:\fakepath\3 DOC 7230.pdf"
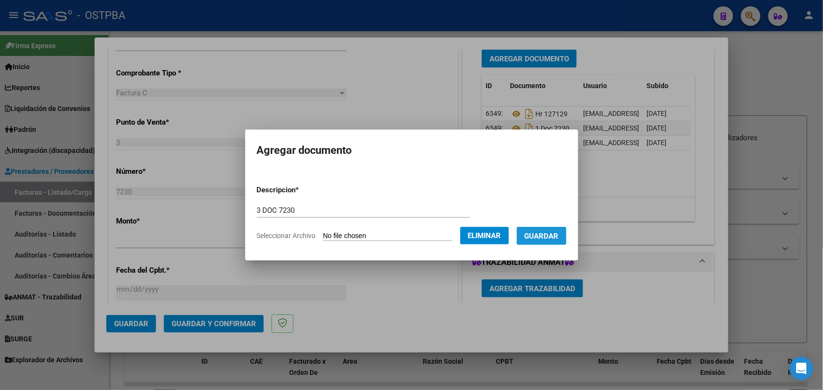
click at [559, 235] on span "Guardar" at bounding box center [542, 236] width 34 height 9
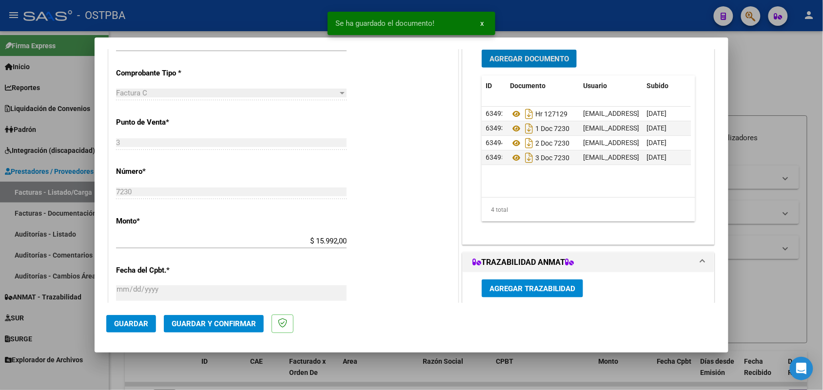
click at [536, 56] on span "Agregar Documento" at bounding box center [528, 59] width 79 height 9
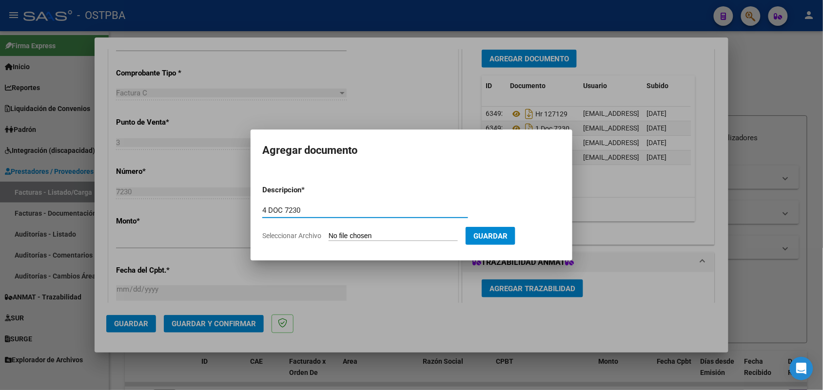
type input "4 DOC 7230"
click at [342, 235] on input "Seleccionar Archivo" at bounding box center [393, 236] width 129 height 9
type input "C:\fakepath\4 DOC 7230.pdf"
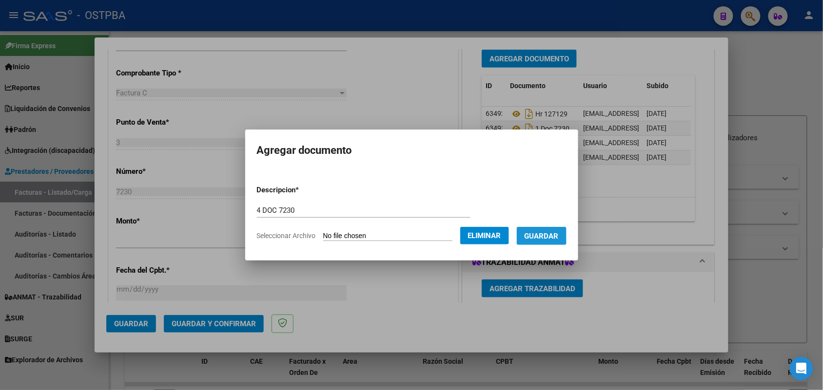
click at [538, 234] on span "Guardar" at bounding box center [542, 236] width 34 height 9
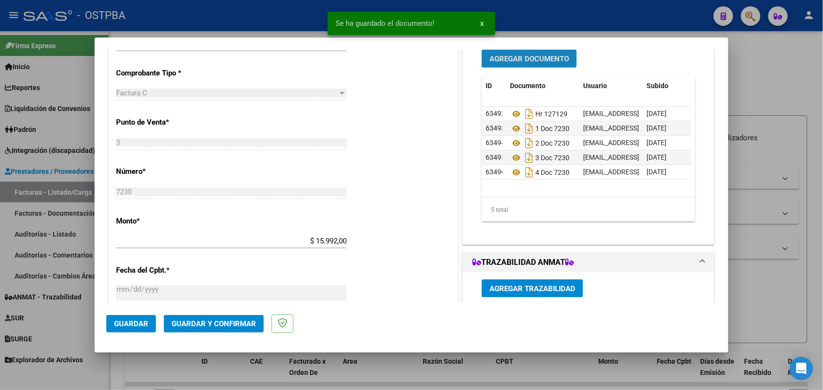
click at [527, 51] on button "Agregar Documento" at bounding box center [529, 59] width 95 height 18
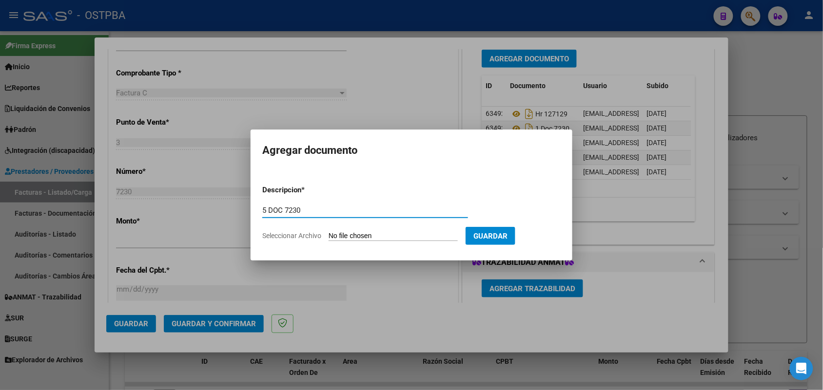
type input "5 DOC 7230"
click at [334, 235] on input "Seleccionar Archivo" at bounding box center [393, 236] width 129 height 9
type input "C:\fakepath\5 DOC 7230.pdf"
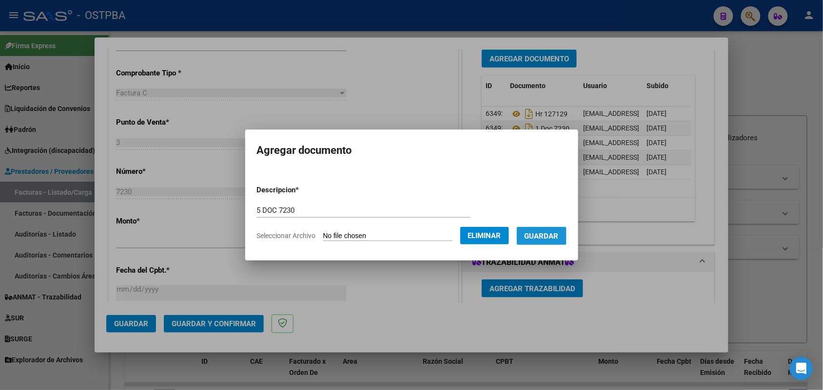
click at [550, 234] on span "Guardar" at bounding box center [542, 236] width 34 height 9
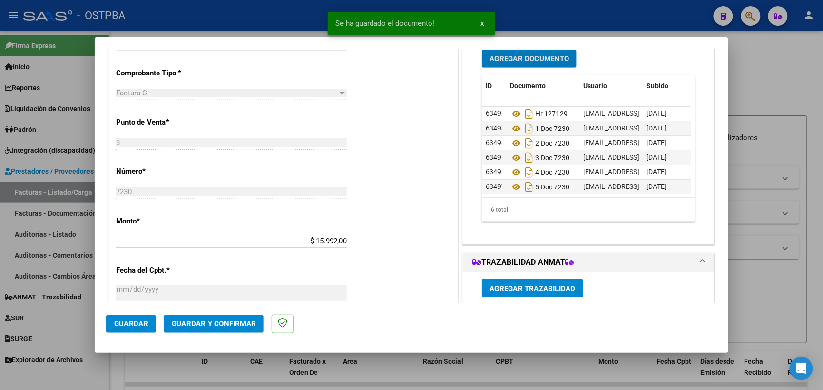
click at [532, 58] on span "Agregar Documento" at bounding box center [528, 59] width 79 height 9
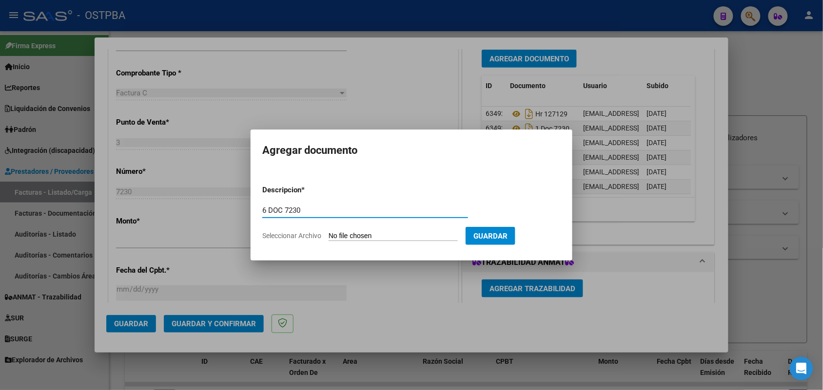
type input "6 DOC 7230"
click at [334, 239] on input "Seleccionar Archivo" at bounding box center [393, 236] width 129 height 9
type input "C:\fakepath\6 DOC 7230.pdf"
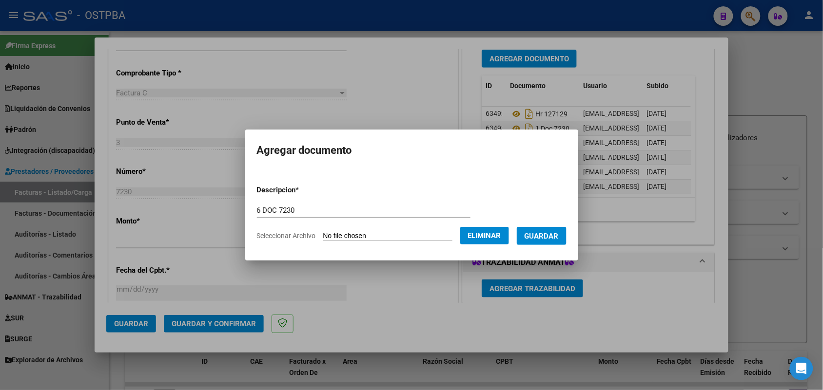
click at [551, 235] on span "Guardar" at bounding box center [542, 236] width 34 height 9
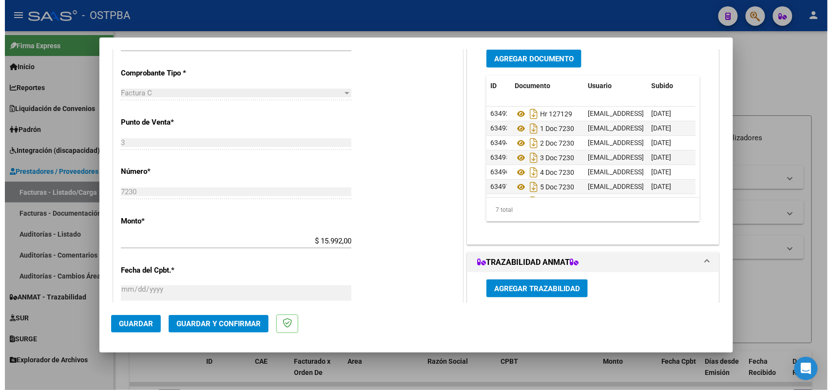
scroll to position [24, 0]
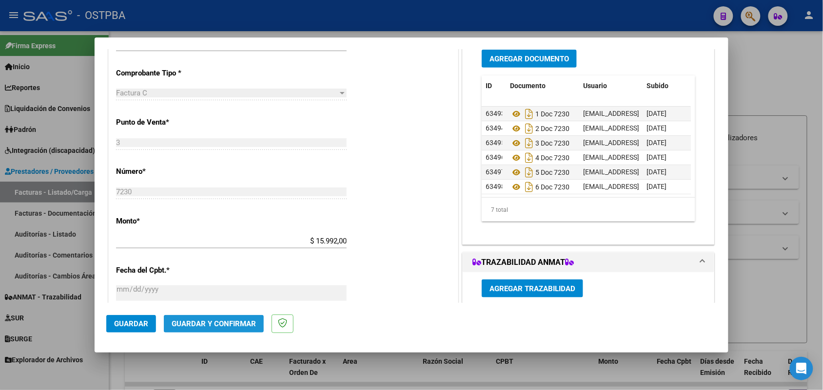
click at [201, 325] on span "Guardar y Confirmar" at bounding box center [214, 324] width 84 height 9
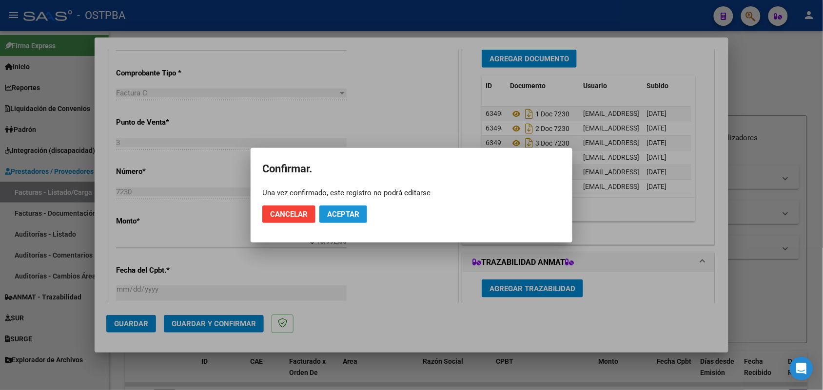
click at [351, 215] on span "Aceptar" at bounding box center [343, 214] width 32 height 9
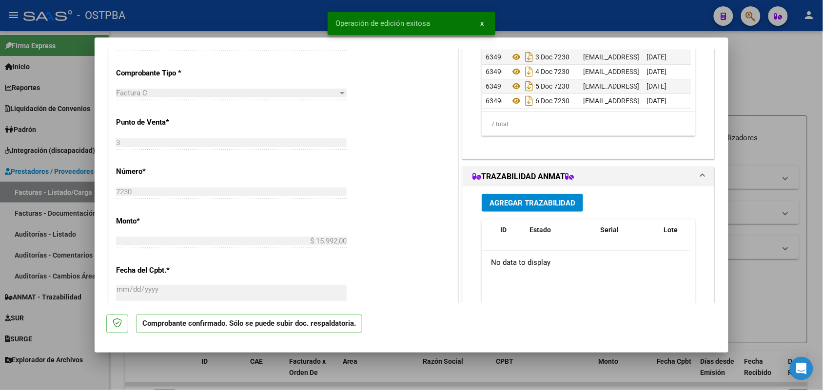
click at [69, 170] on div at bounding box center [411, 195] width 823 height 390
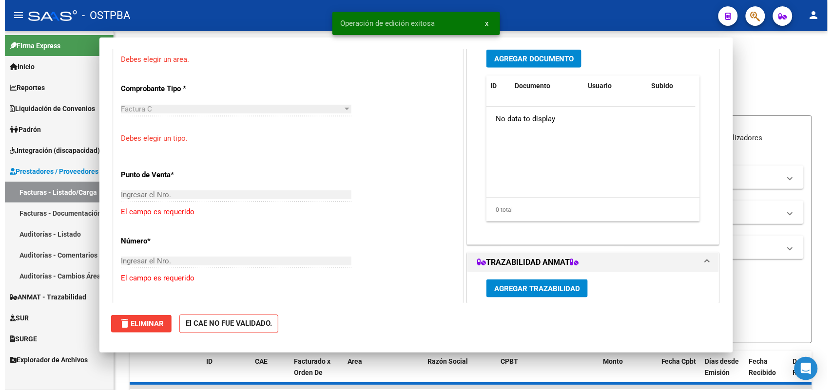
scroll to position [0, 0]
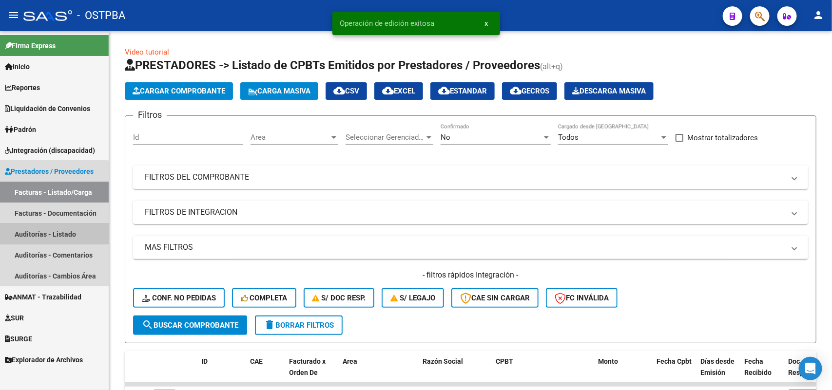
click at [49, 232] on link "Auditorías - Listado" at bounding box center [54, 234] width 109 height 21
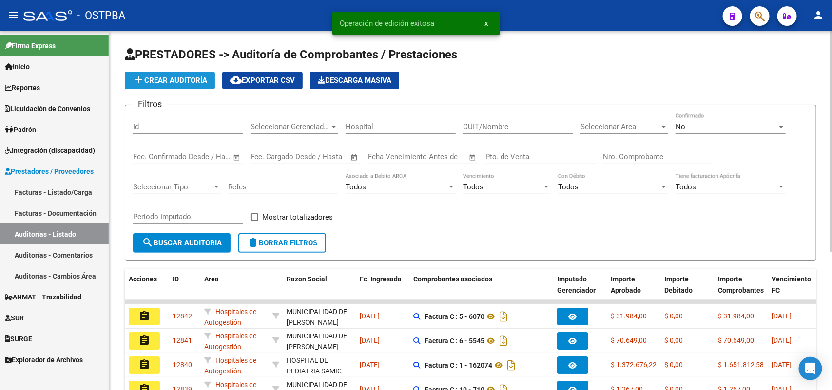
click at [182, 86] on button "add Crear Auditoría" at bounding box center [170, 81] width 90 height 18
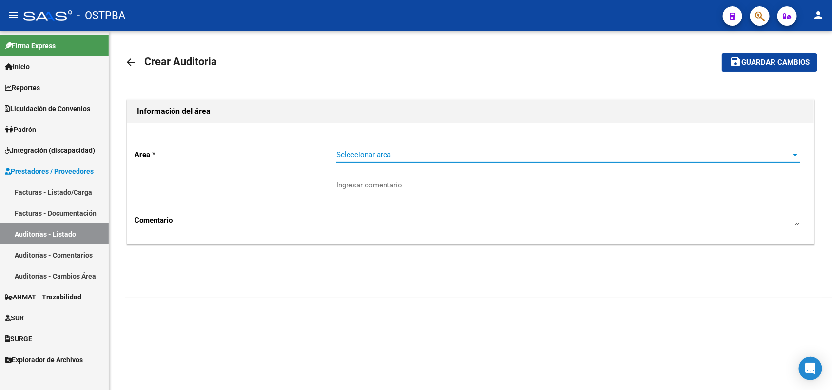
click at [359, 152] on span "Seleccionar area" at bounding box center [563, 155] width 455 height 9
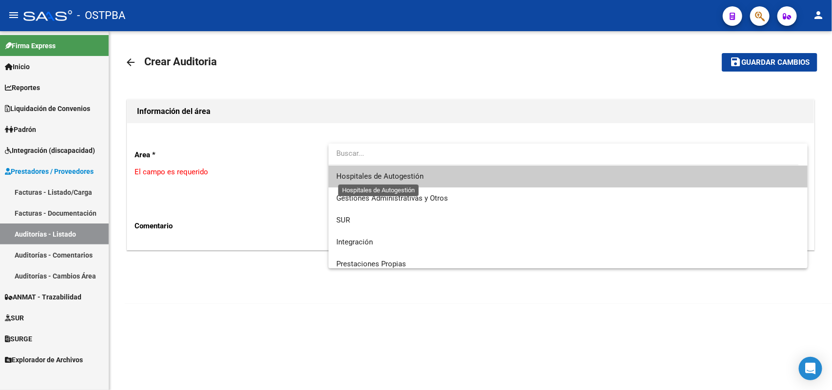
click at [364, 180] on span "Hospitales de Autogestión" at bounding box center [379, 176] width 87 height 9
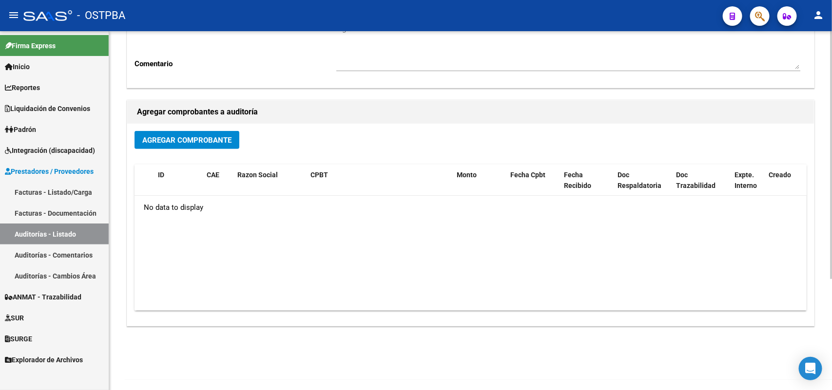
scroll to position [161, 0]
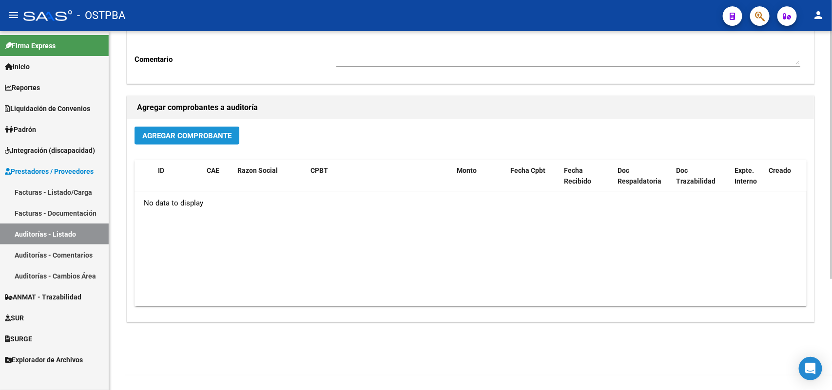
click at [204, 135] on span "Agregar Comprobante" at bounding box center [186, 136] width 89 height 9
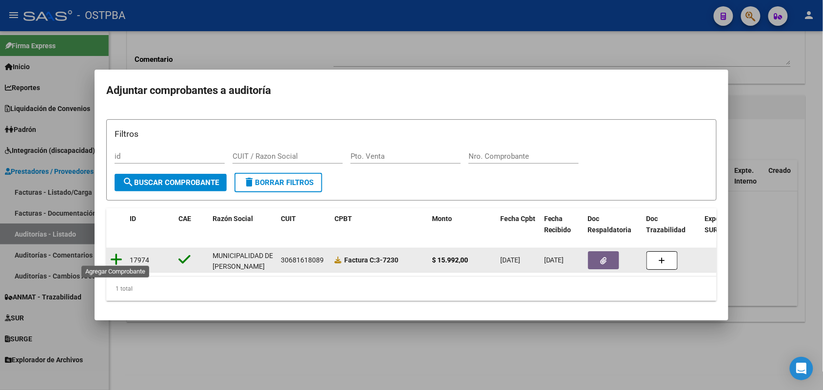
click at [115, 257] on icon at bounding box center [116, 260] width 12 height 14
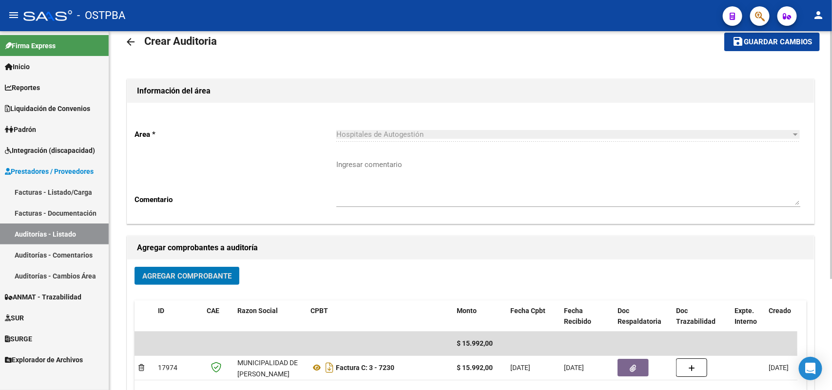
scroll to position [0, 0]
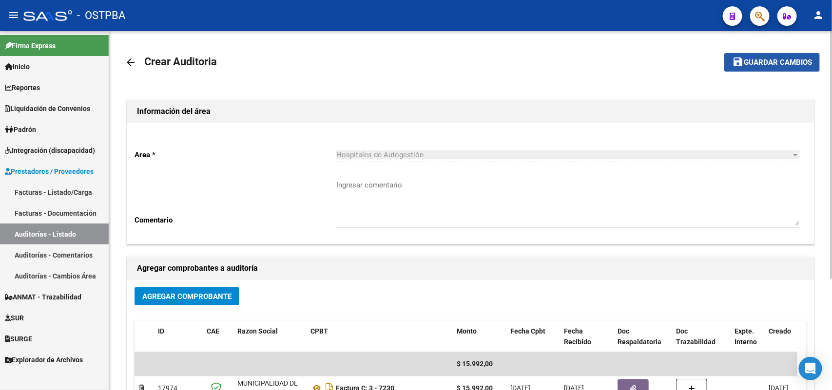
click at [779, 60] on span "Guardar cambios" at bounding box center [778, 63] width 68 height 9
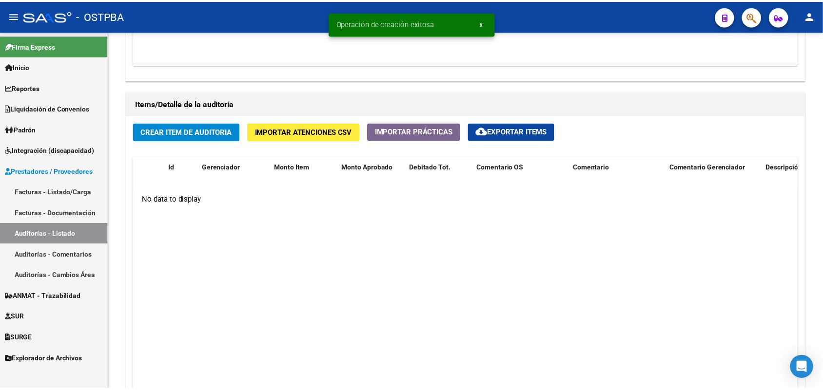
scroll to position [670, 0]
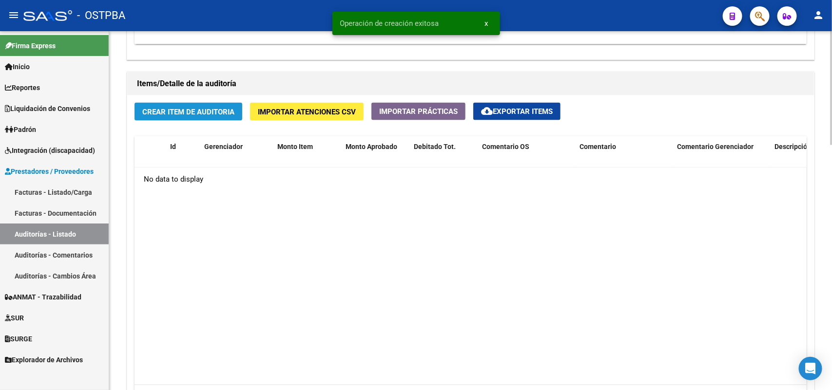
click at [183, 113] on span "Crear Item de Auditoria" at bounding box center [188, 112] width 92 height 9
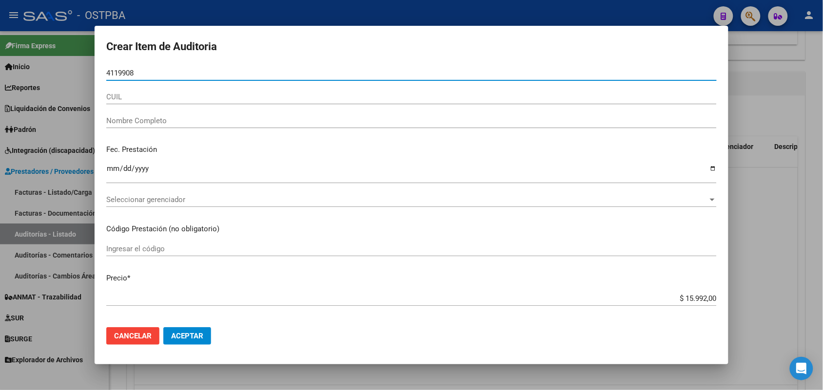
type input "41199083"
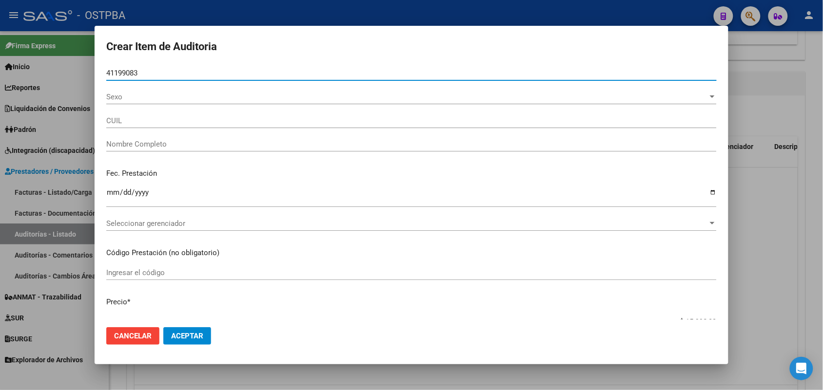
type input "23411990834"
type input "RENFIJES MAGALI MICAELA"
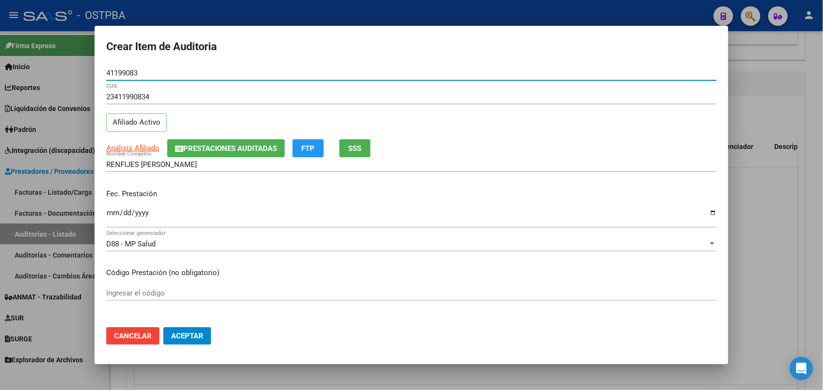
type input "41199083"
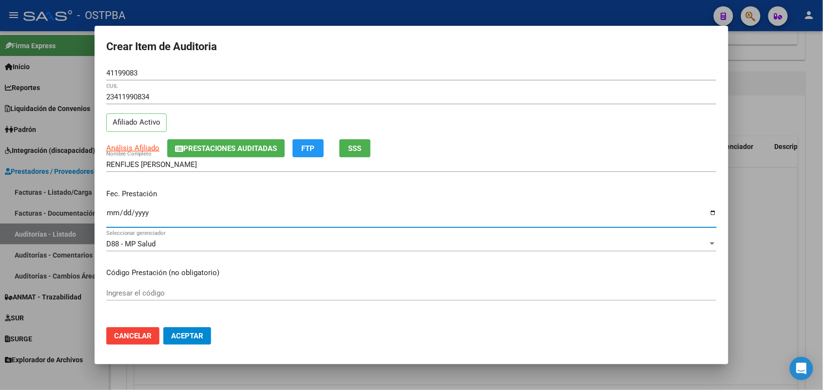
click at [111, 218] on input "Ingresar la fecha" at bounding box center [411, 217] width 610 height 16
type input "2025-07-31"
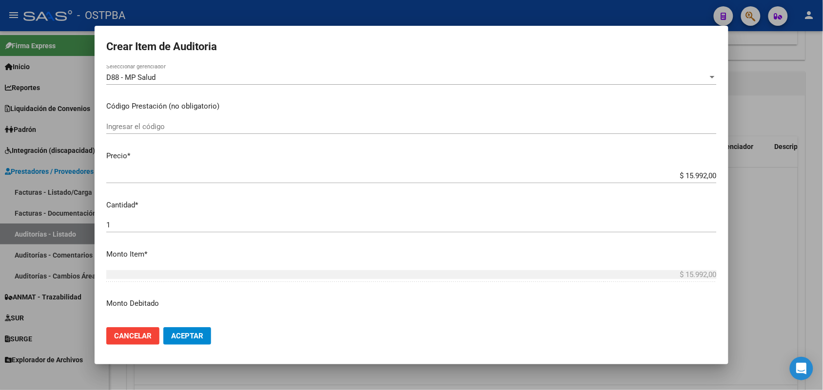
scroll to position [183, 0]
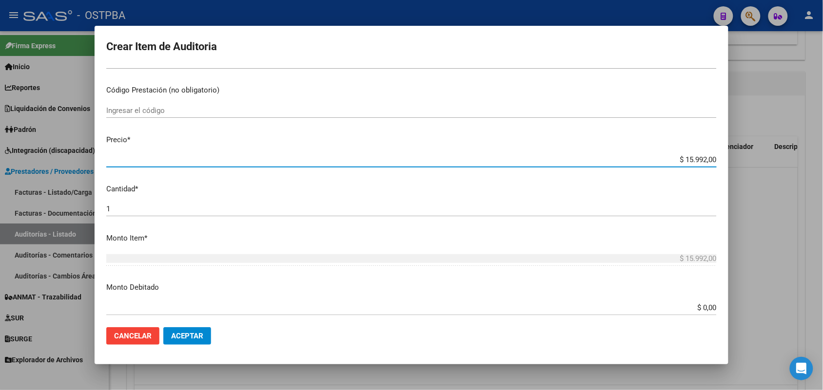
drag, startPoint x: 656, startPoint y: 158, endPoint x: 749, endPoint y: 158, distance: 93.6
click at [749, 158] on div "Crear Item de Auditoria 41199083 Nro Documento 23411990834 CUIL Afiliado Activo…" at bounding box center [411, 195] width 823 height 390
type input "$ 0,03"
type input "$ 0,39"
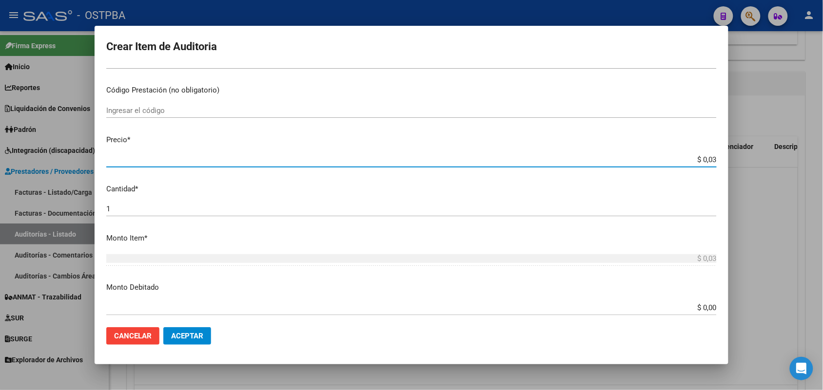
type input "$ 0,39"
type input "$ 3,99"
type input "$ 39,98"
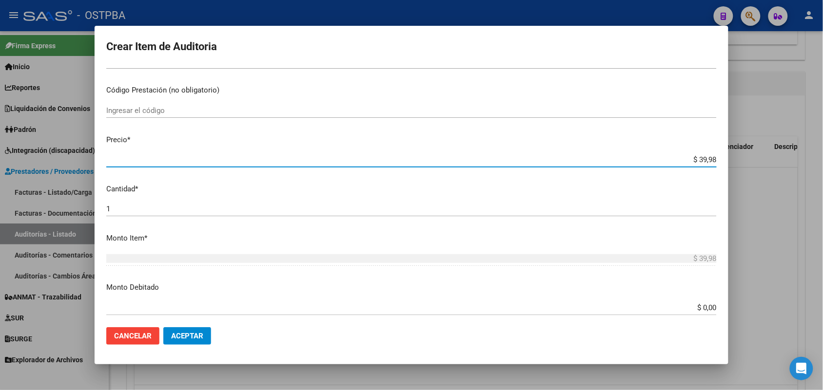
type input "$ 399,80"
type input "$ 3.998,00"
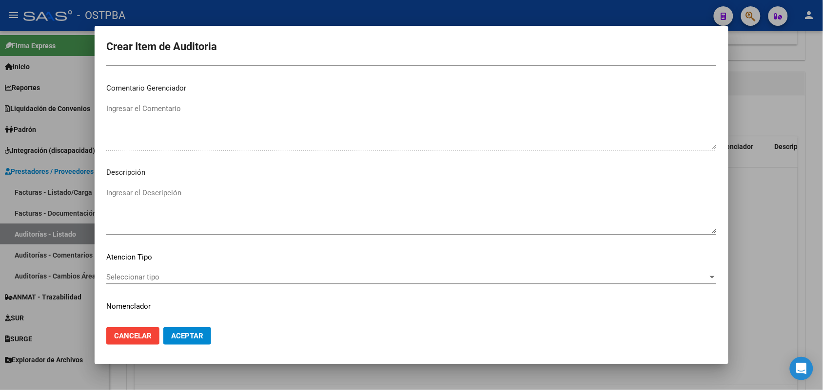
scroll to position [623, 0]
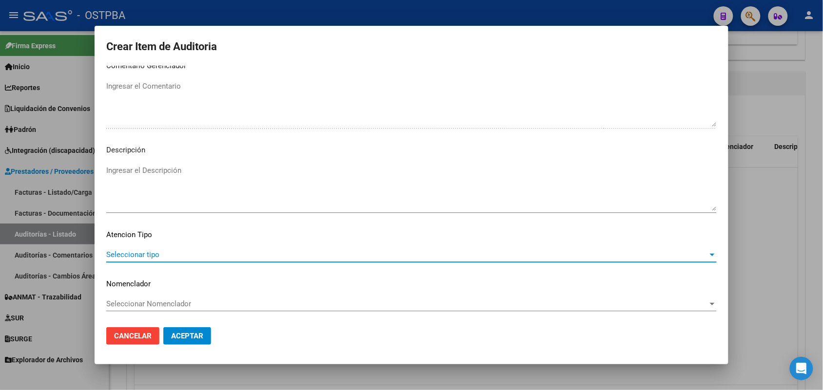
click at [145, 253] on span "Seleccionar tipo" at bounding box center [407, 255] width 602 height 9
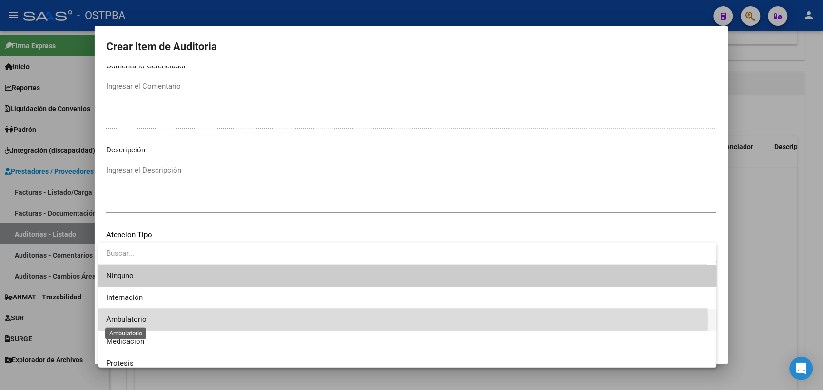
click at [127, 321] on span "Ambulatorio" at bounding box center [126, 319] width 40 height 9
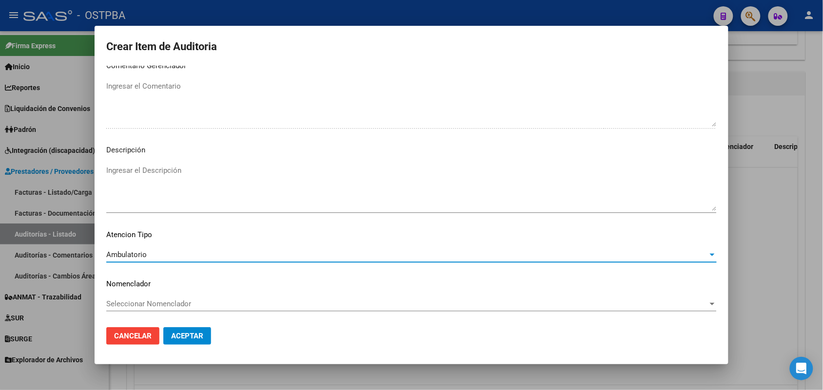
click at [176, 339] on span "Aceptar" at bounding box center [187, 336] width 32 height 9
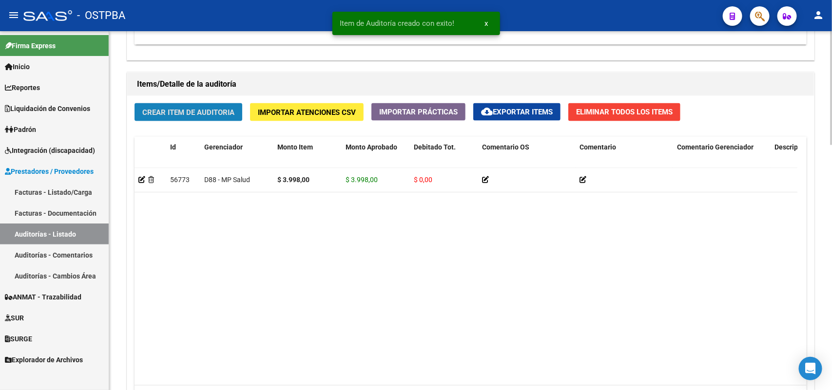
click at [218, 108] on span "Crear Item de Auditoria" at bounding box center [188, 112] width 92 height 9
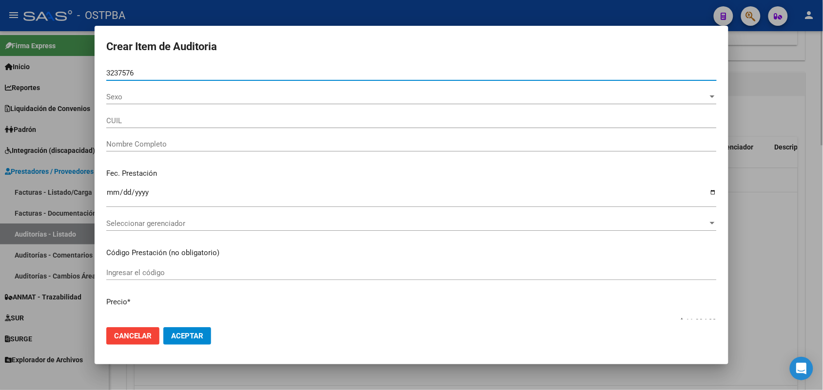
type input "32375762"
type input "27323757629"
type input "VILLALBA VALERIA ELIZABETH"
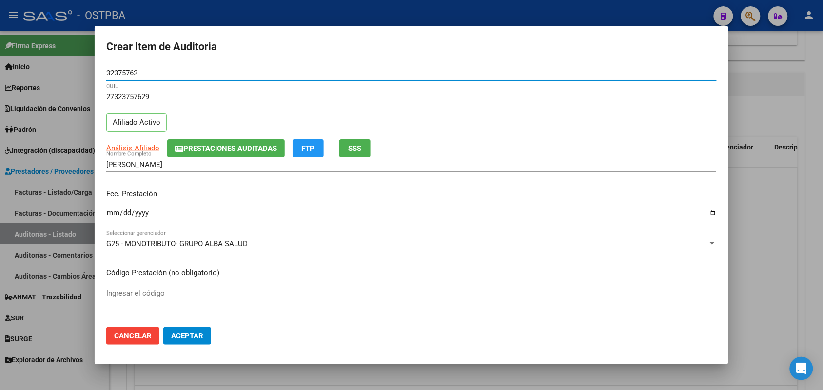
type input "32375762"
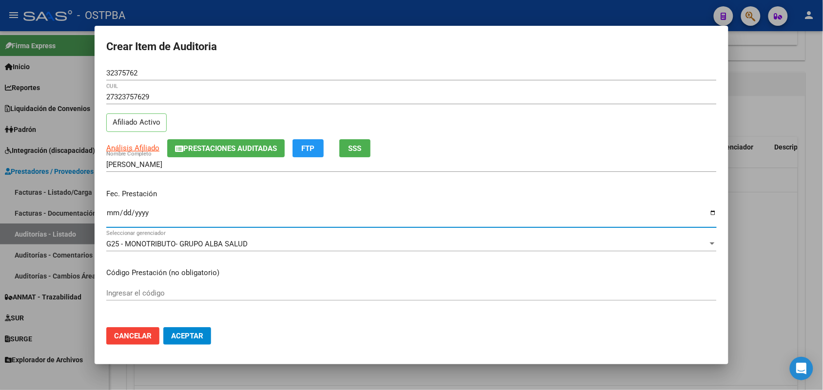
click at [113, 215] on input "Ingresar la fecha" at bounding box center [411, 217] width 610 height 16
type input "2025-07-22"
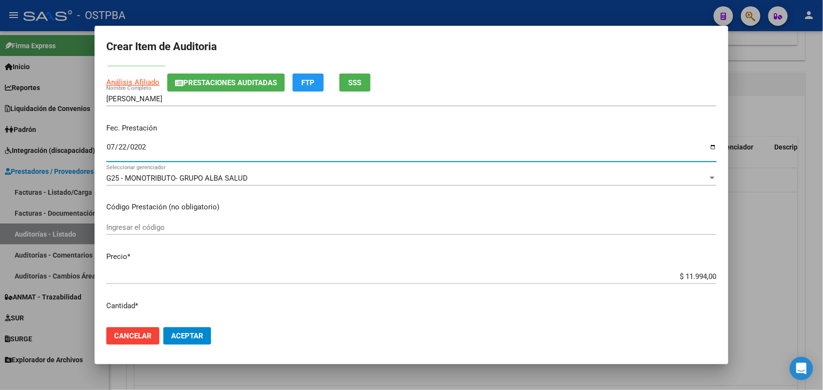
scroll to position [183, 0]
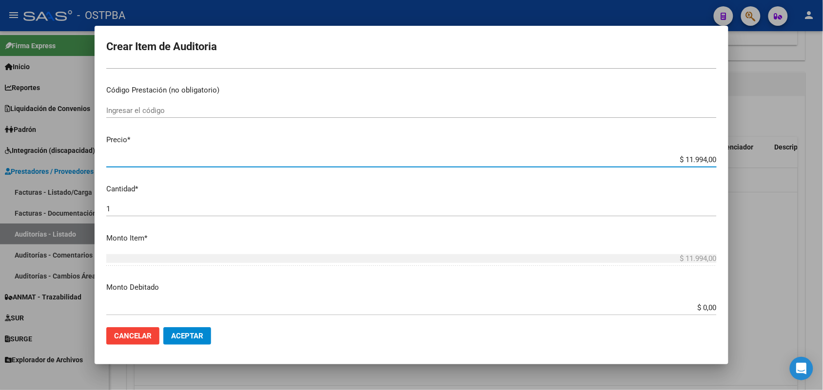
drag, startPoint x: 664, startPoint y: 161, endPoint x: 754, endPoint y: 160, distance: 89.7
click at [754, 160] on div "Crear Item de Auditoria 32375762 Nro Documento 27323757629 CUIL Afiliado Activo…" at bounding box center [411, 195] width 823 height 390
type input "$ 0,03"
type input "$ 0,39"
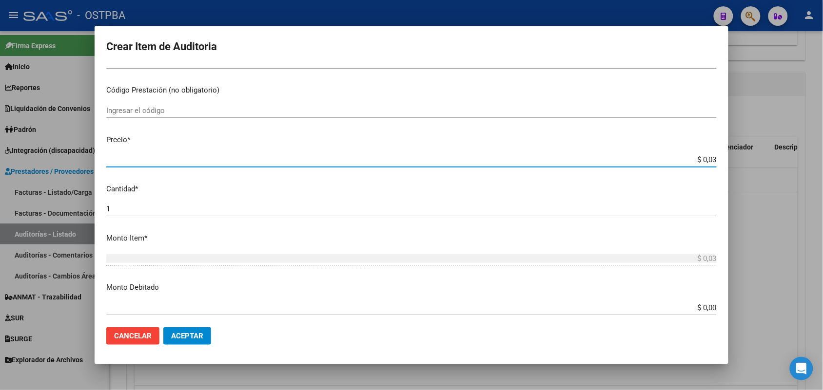
type input "$ 0,39"
type input "$ 3,99"
type input "$ 39,98"
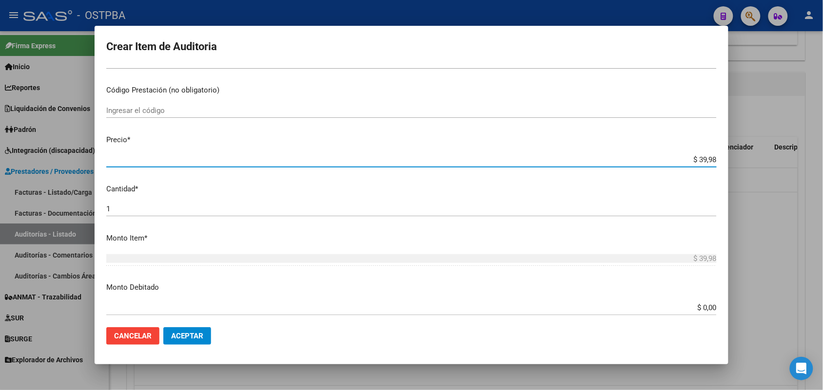
type input "$ 399,80"
type input "$ 3.998,00"
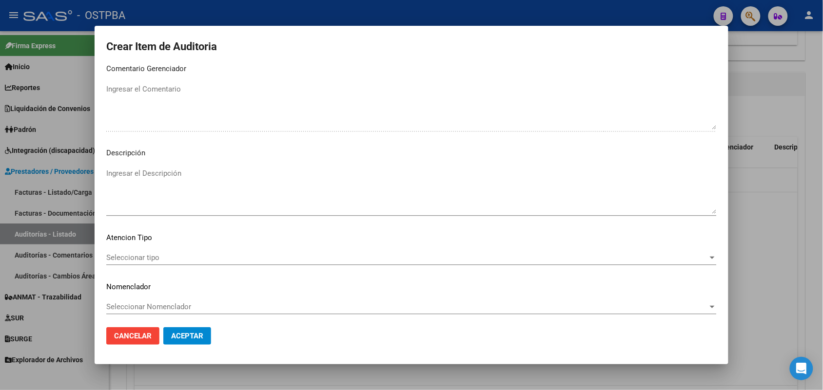
scroll to position [623, 0]
click at [133, 254] on span "Seleccionar tipo" at bounding box center [407, 255] width 602 height 9
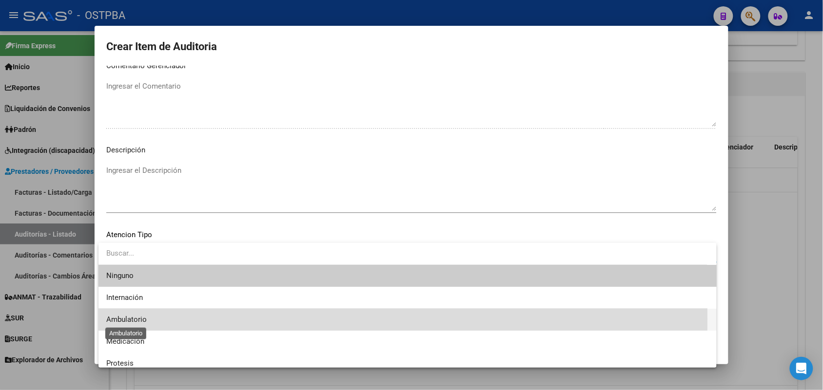
click at [132, 319] on span "Ambulatorio" at bounding box center [126, 319] width 40 height 9
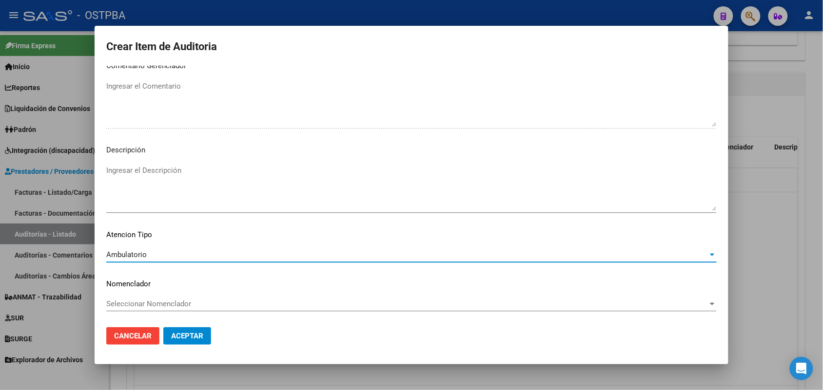
click at [181, 337] on span "Aceptar" at bounding box center [187, 336] width 32 height 9
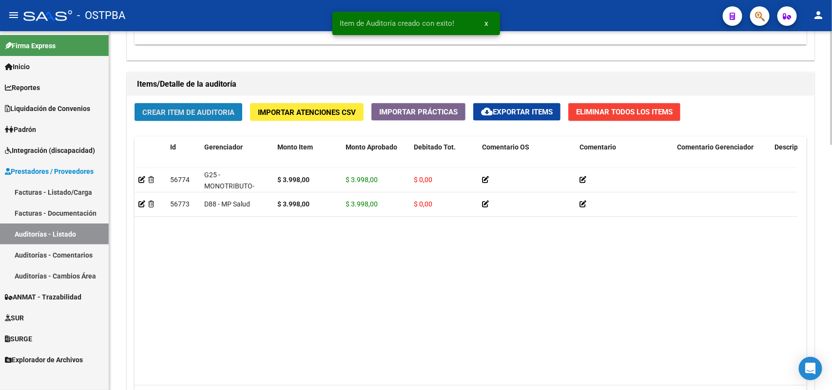
click at [220, 108] on span "Crear Item de Auditoria" at bounding box center [188, 112] width 92 height 9
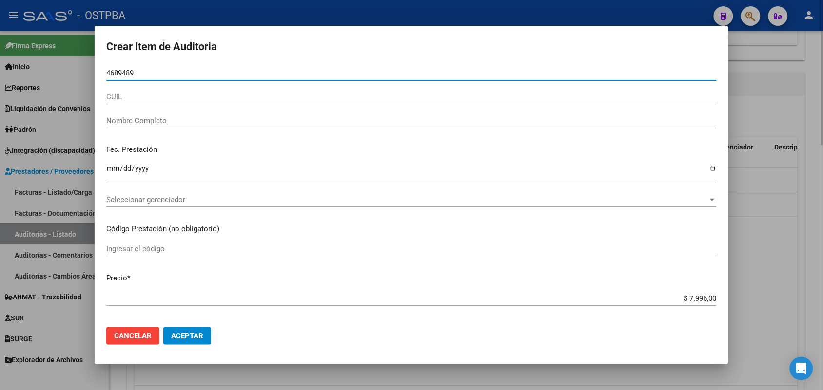
type input "46894896"
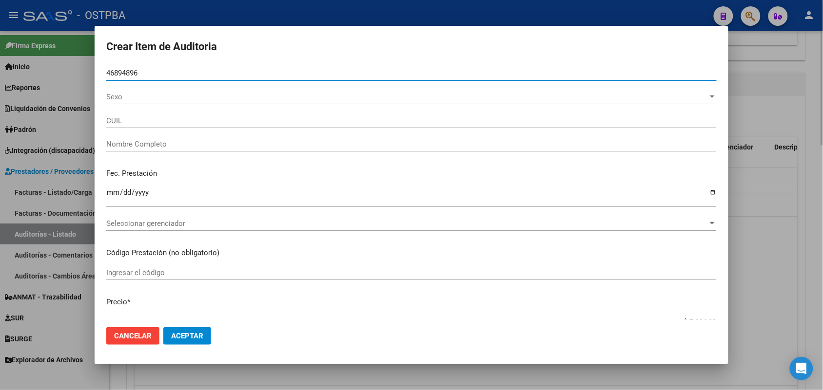
type input "27468948961"
type input "MARTINEZ, MELANIE ABRIL -"
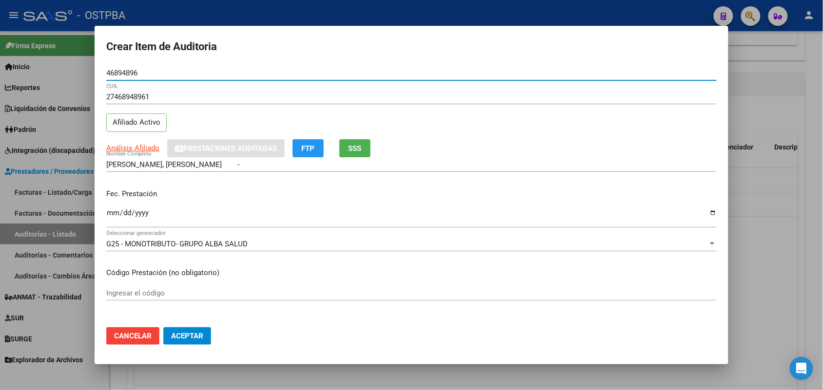
type input "46894896"
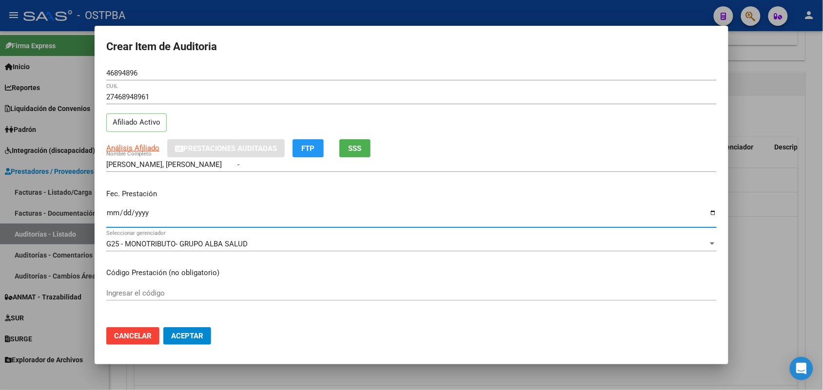
click at [111, 210] on input "Ingresar la fecha" at bounding box center [411, 217] width 610 height 16
type input "2025-07-28"
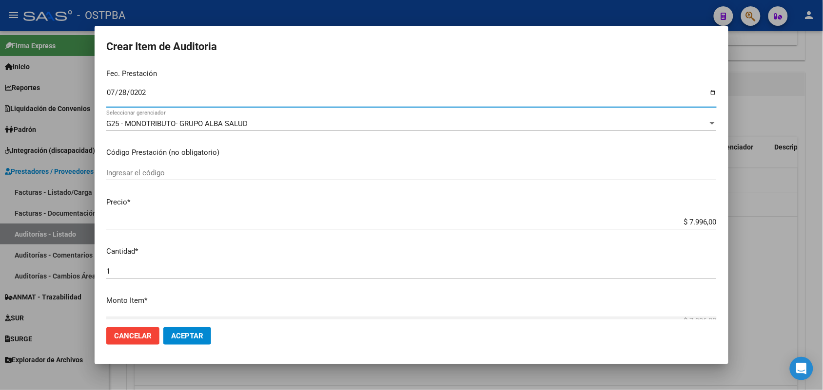
scroll to position [122, 0]
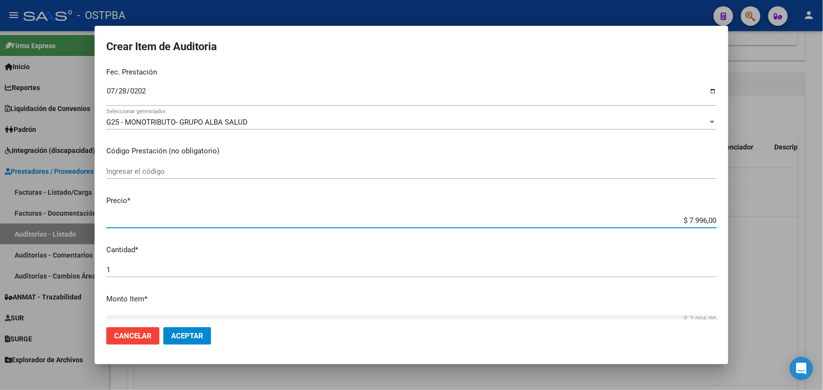
drag, startPoint x: 664, startPoint y: 222, endPoint x: 746, endPoint y: 218, distance: 82.5
click at [746, 218] on div "Crear Item de Auditoria 46894896 Nro Documento 27468948961 CUIL Afiliado Activo…" at bounding box center [411, 195] width 823 height 390
type input "$ 0,03"
type input "$ 0,38"
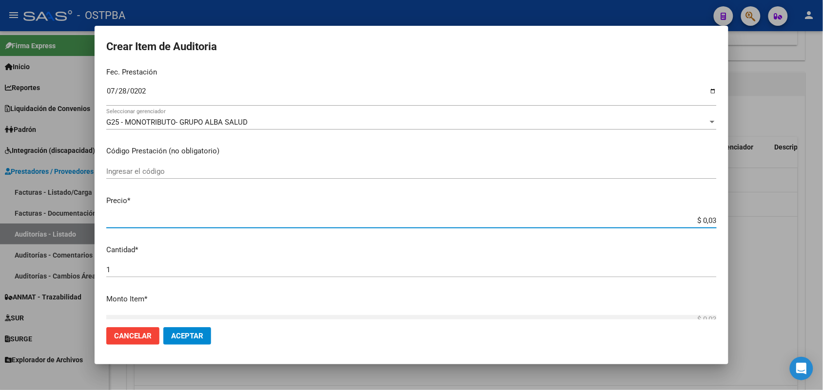
type input "$ 0,38"
type input "$ 0,03"
type input "$ 0,39"
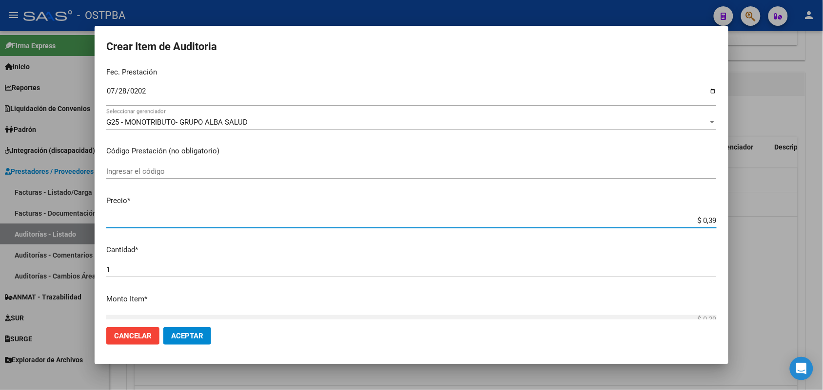
type input "$ 3,99"
type input "$ 39,98"
type input "$ 399,80"
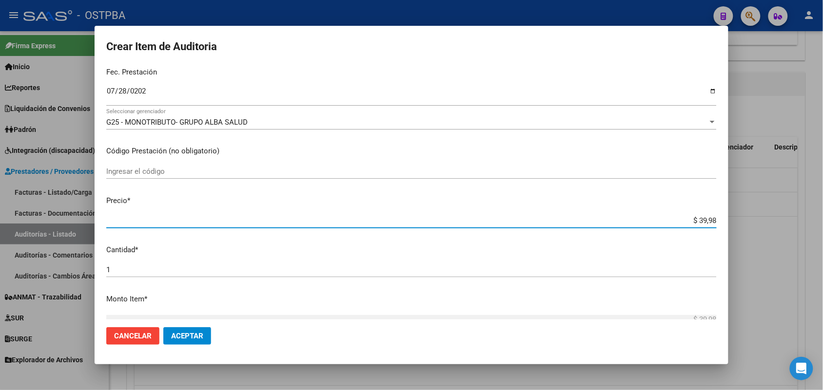
type input "$ 399,80"
type input "$ 3.998,00"
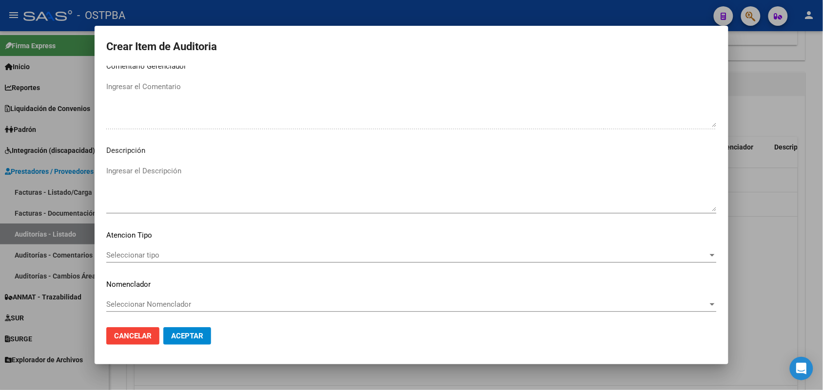
scroll to position [623, 0]
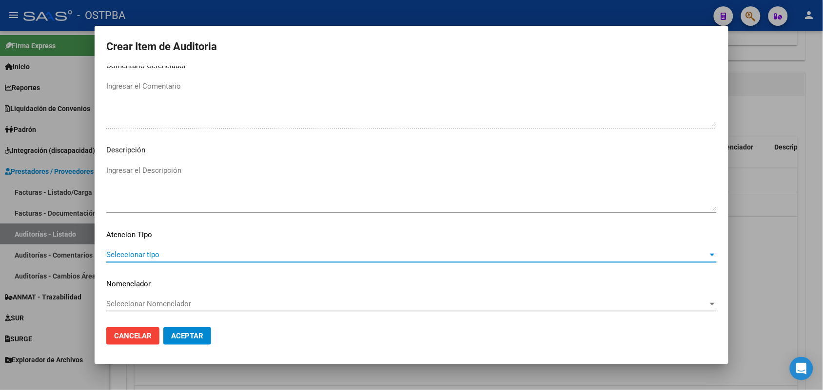
click at [155, 256] on span "Seleccionar tipo" at bounding box center [407, 255] width 602 height 9
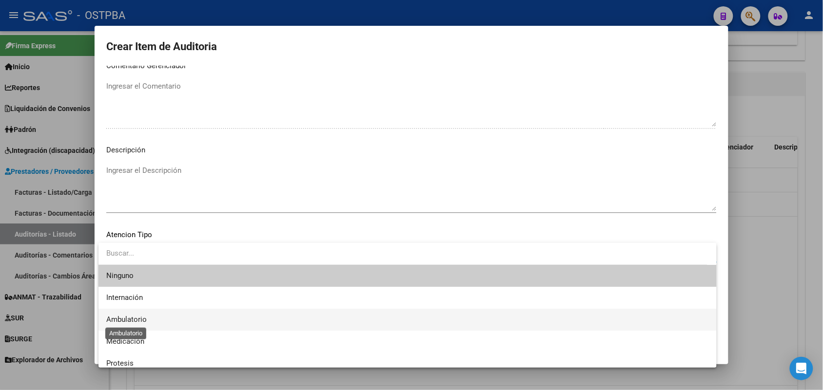
click at [139, 317] on span "Ambulatorio" at bounding box center [126, 319] width 40 height 9
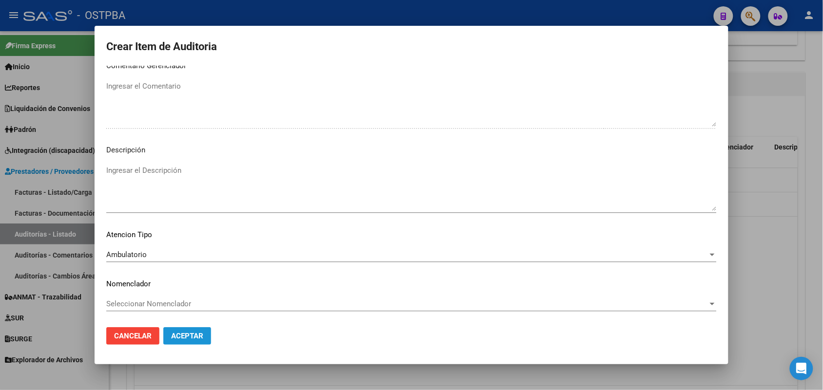
click at [183, 330] on button "Aceptar" at bounding box center [187, 337] width 48 height 18
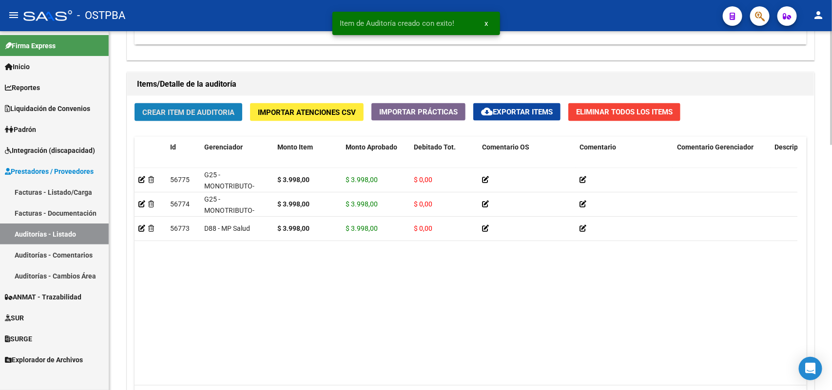
click at [240, 103] on button "Crear Item de Auditoria" at bounding box center [189, 112] width 108 height 18
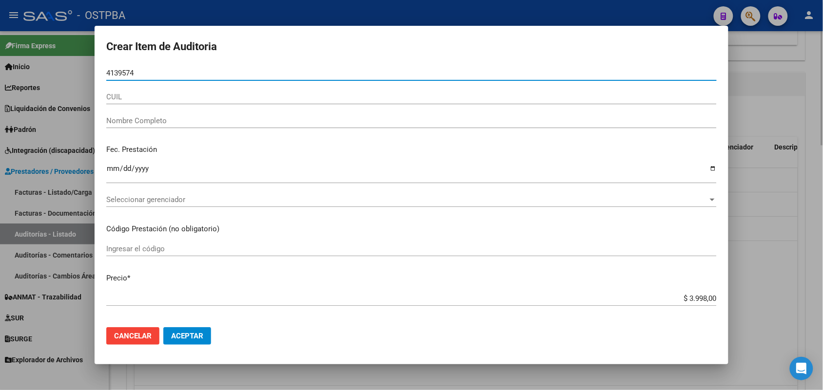
type input "41395740"
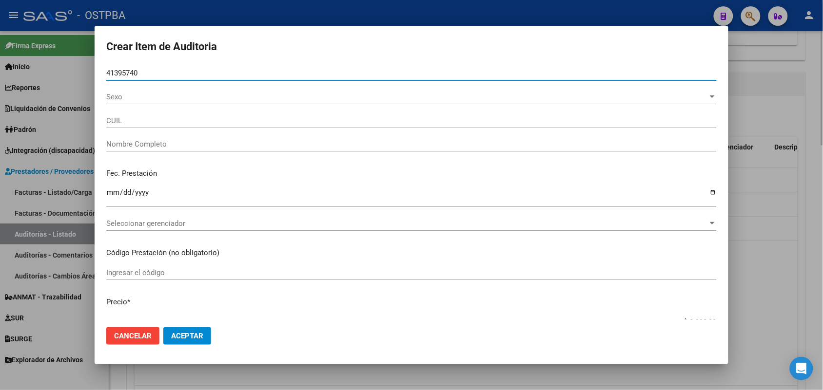
type input "20413957401"
type input "IBARRA LUCAS NAHUEL -"
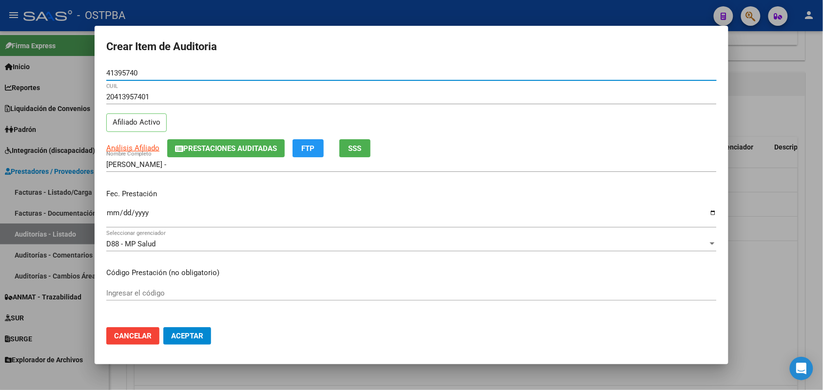
type input "41395740"
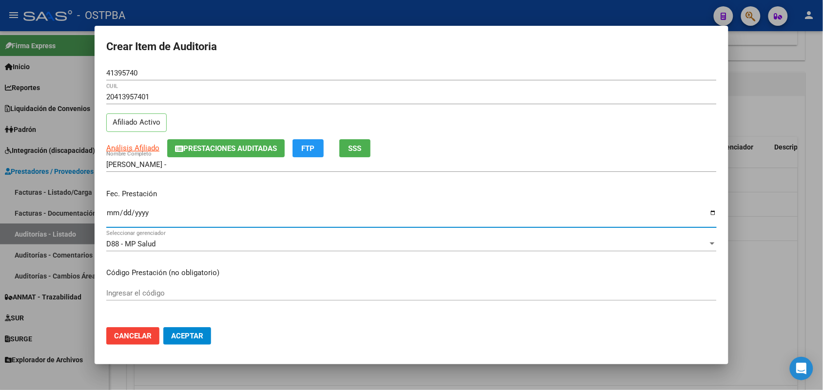
click at [115, 211] on input "Ingresar la fecha" at bounding box center [411, 217] width 610 height 16
type input "2025-08-17"
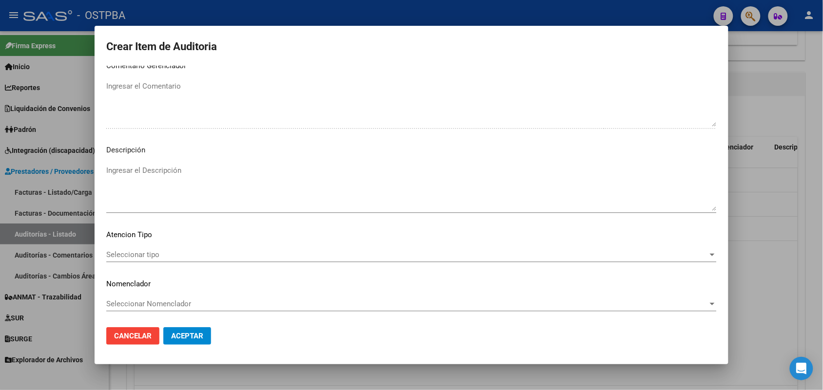
click at [147, 253] on span "Seleccionar tipo" at bounding box center [407, 255] width 602 height 9
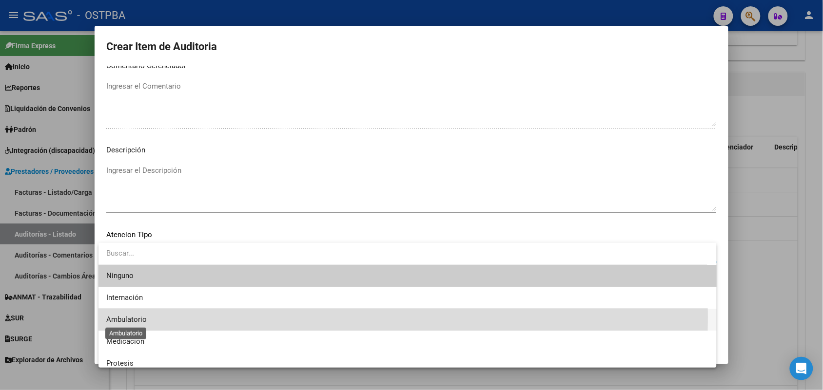
click at [128, 317] on span "Ambulatorio" at bounding box center [126, 319] width 40 height 9
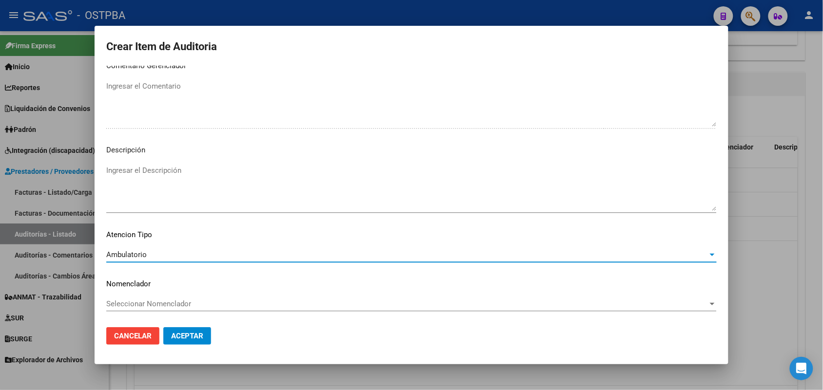
click at [196, 331] on button "Aceptar" at bounding box center [187, 337] width 48 height 18
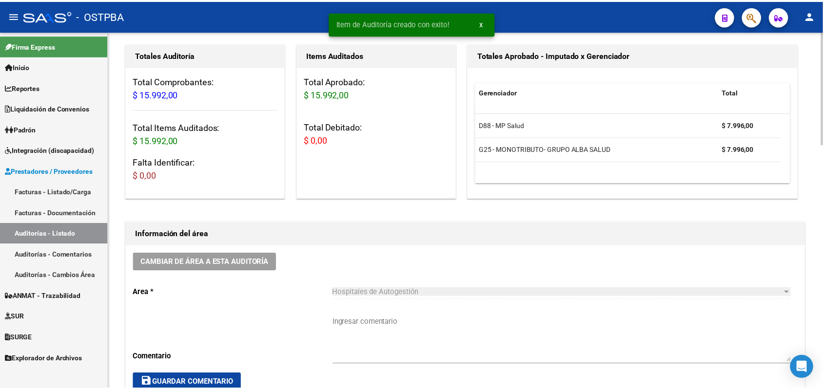
scroll to position [0, 0]
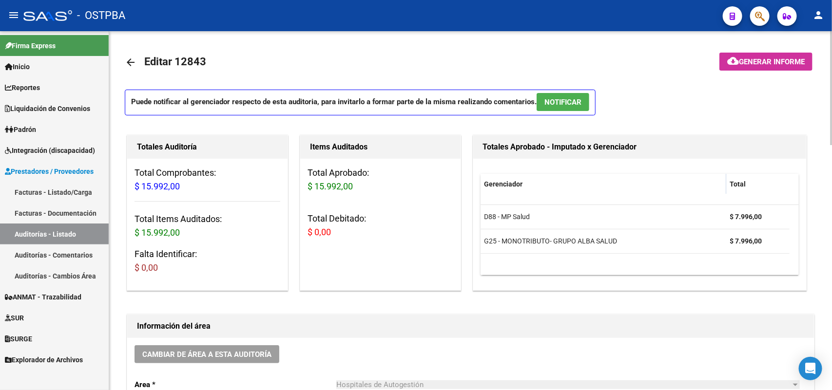
click at [757, 59] on span "Generar informe" at bounding box center [772, 62] width 66 height 9
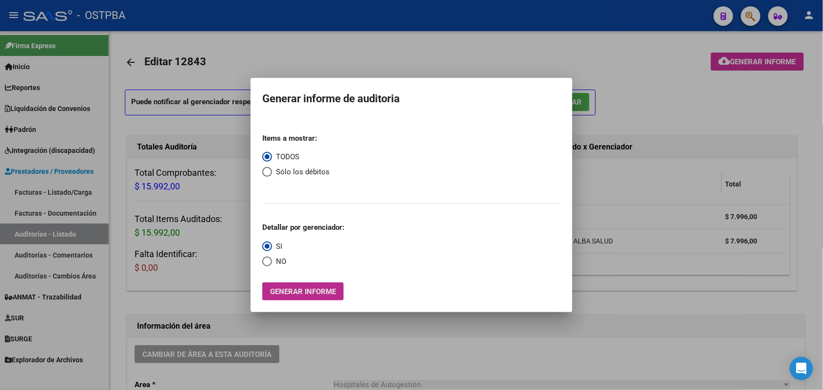
click at [321, 296] on button "Generar informe" at bounding box center [302, 292] width 81 height 18
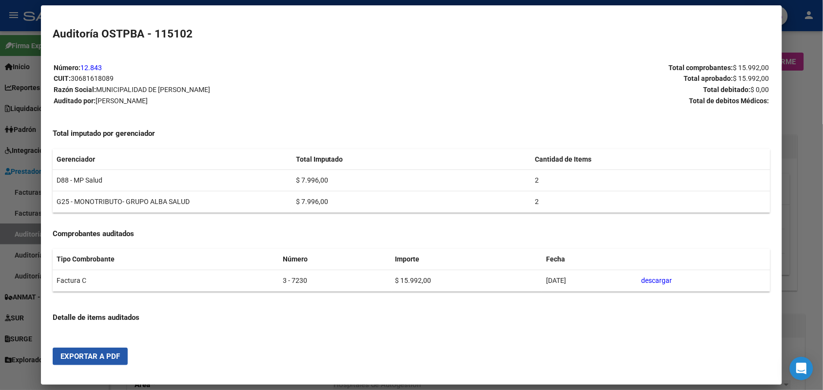
click at [113, 354] on span "Exportar a PDF" at bounding box center [89, 356] width 59 height 9
drag, startPoint x: 808, startPoint y: 145, endPoint x: 813, endPoint y: 115, distance: 30.7
click at [808, 141] on div at bounding box center [411, 195] width 823 height 390
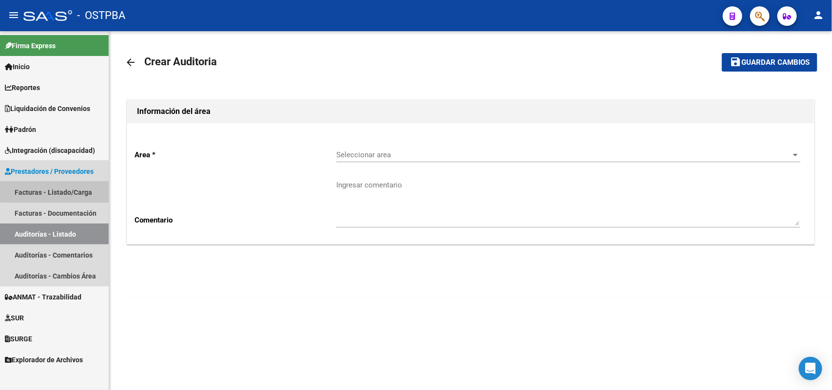
click at [62, 188] on link "Facturas - Listado/Carga" at bounding box center [54, 192] width 109 height 21
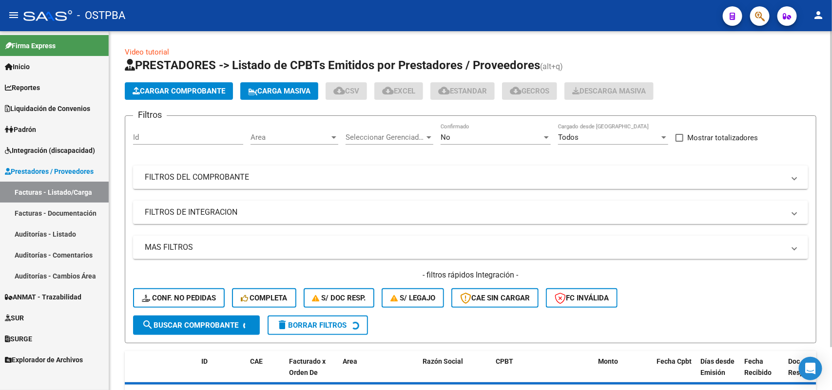
click at [163, 87] on span "Cargar Comprobante" at bounding box center [179, 91] width 93 height 9
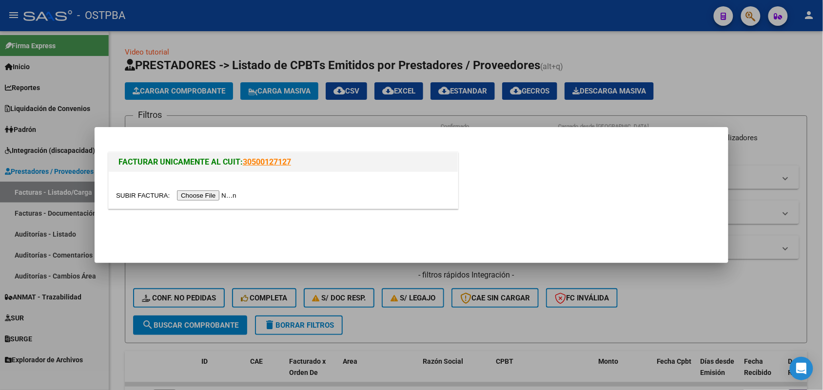
click at [193, 193] on input "file" at bounding box center [177, 196] width 123 height 10
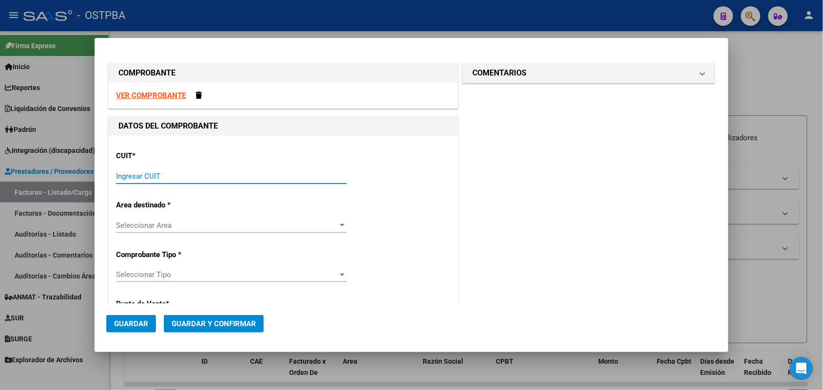
click at [127, 179] on input "Ingresar CUIT" at bounding box center [231, 176] width 231 height 9
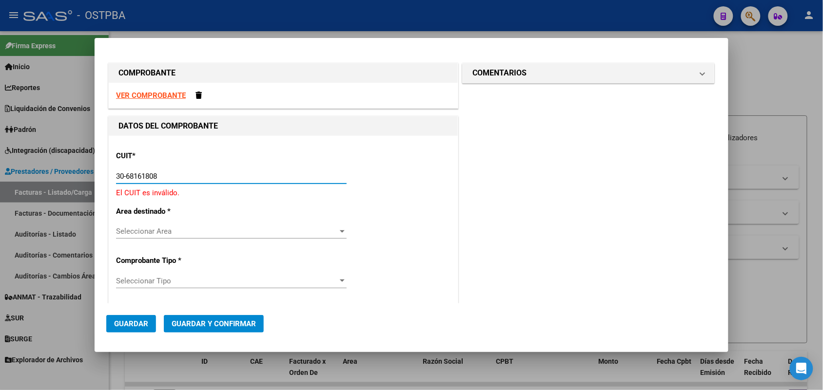
type input "30-68161808-9"
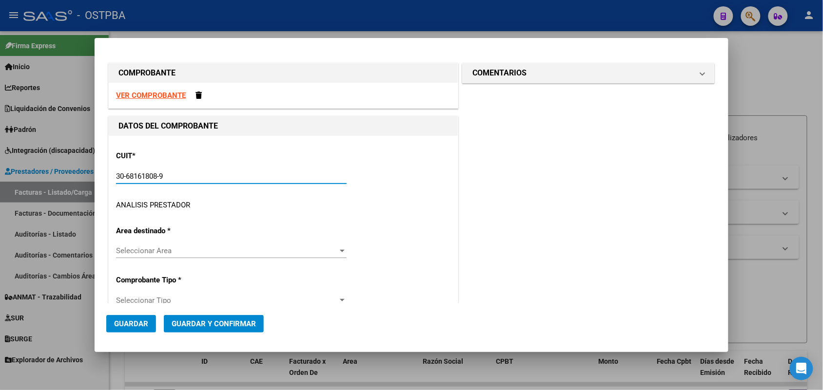
type input "3"
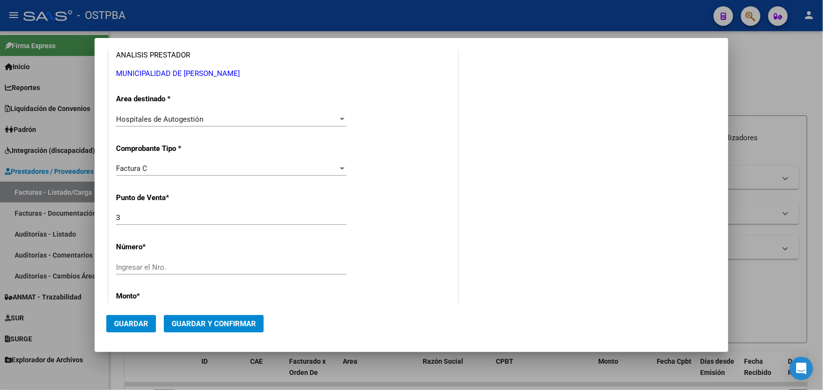
scroll to position [183, 0]
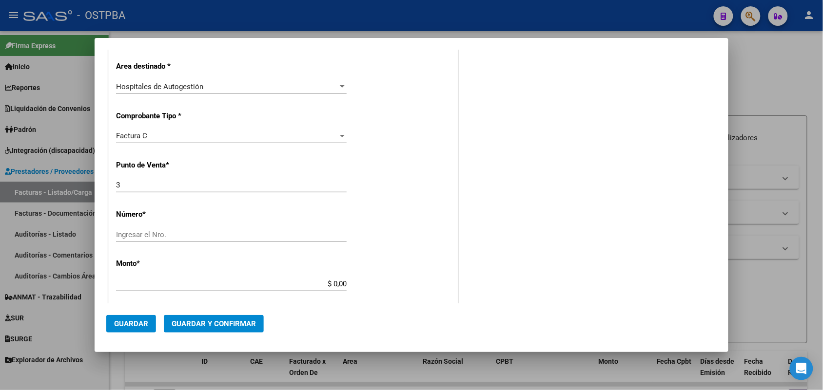
type input "30-68161808-9"
drag, startPoint x: 125, startPoint y: 188, endPoint x: 91, endPoint y: 188, distance: 34.1
click at [91, 188] on div "COMPROBANTE VER COMPROBANTE DATOS DEL COMPROBANTE CUIT * 30-68161808-9 Ingresar…" at bounding box center [411, 195] width 823 height 390
type input "4"
click at [139, 234] on input "Ingresar el Nro." at bounding box center [231, 235] width 231 height 9
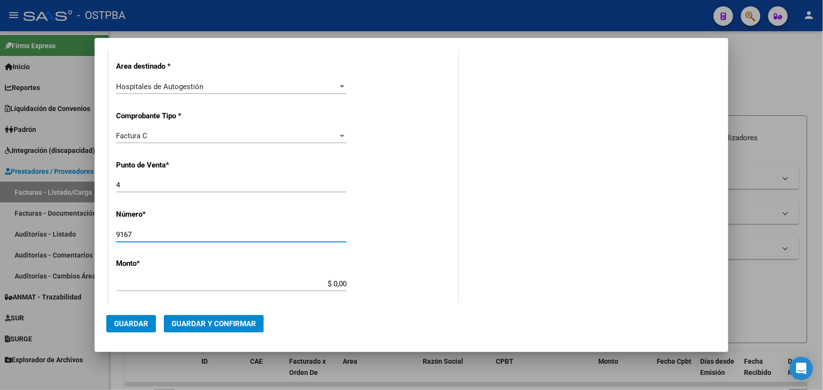
scroll to position [305, 0]
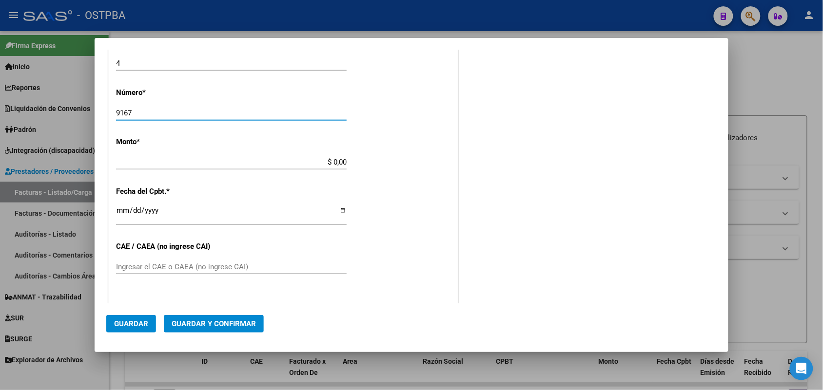
type input "9167"
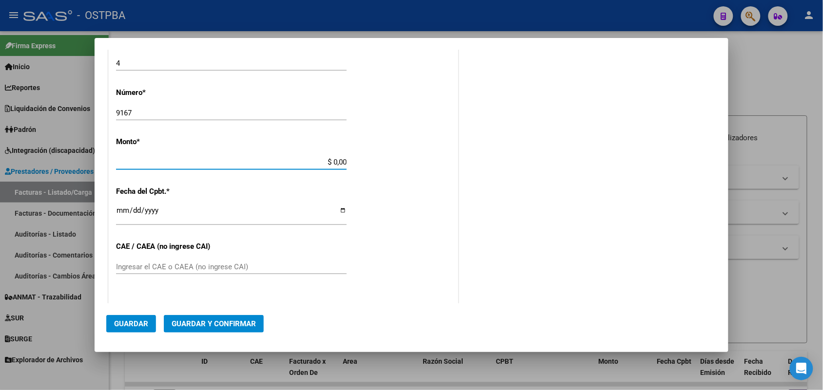
drag, startPoint x: 318, startPoint y: 161, endPoint x: 380, endPoint y: 165, distance: 62.5
click at [380, 165] on div "CUIT * 30-68161808-9 Ingresar CUIT ANALISIS PRESTADOR MUNICIPALIDAD DE [PERSON_…" at bounding box center [283, 176] width 349 height 691
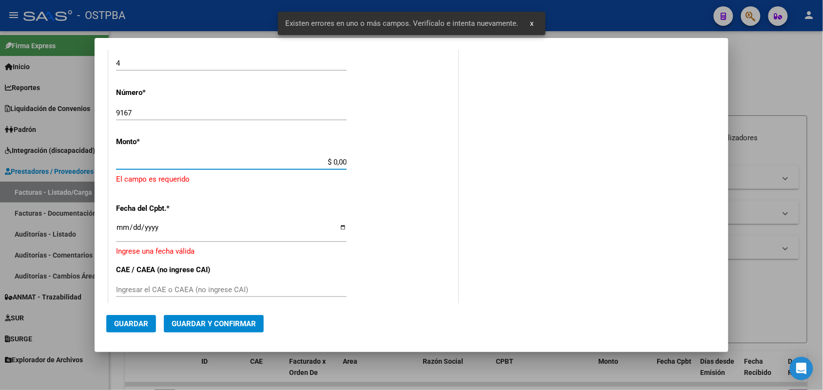
scroll to position [286, 0]
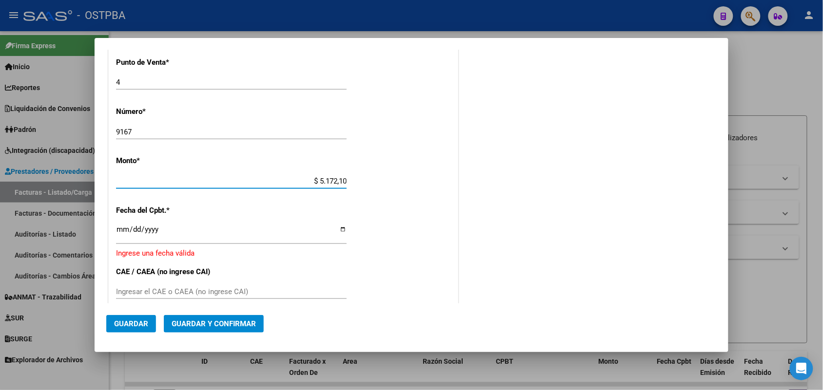
type input "$ 51.721,00"
click at [125, 232] on input "Ingresar la fecha" at bounding box center [231, 234] width 231 height 16
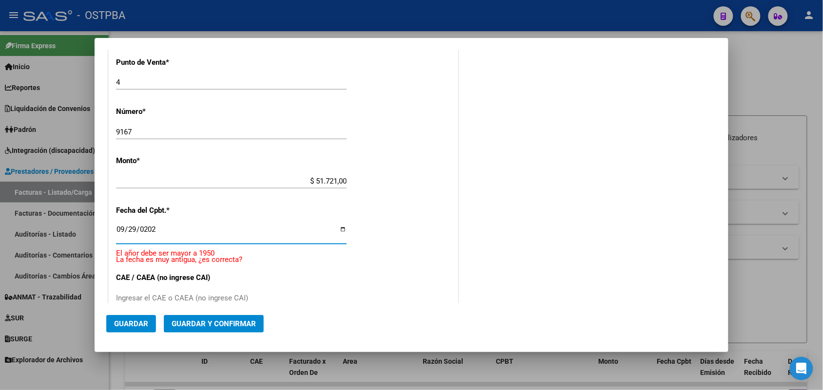
type input "[DATE]"
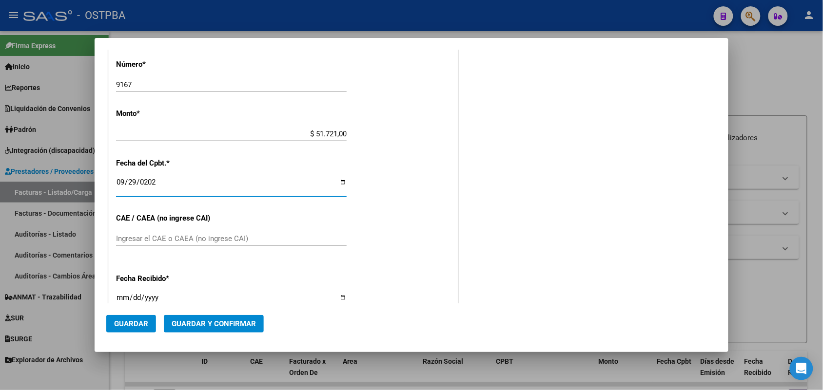
scroll to position [347, 0]
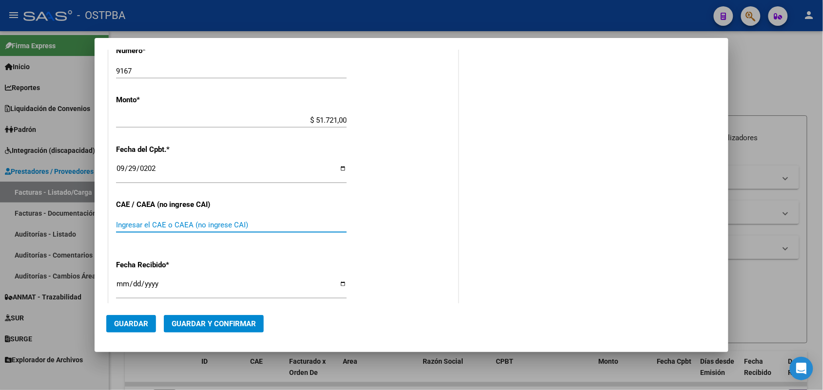
click at [130, 227] on input "Ingresar el CAE o CAEA (no ingrese CAI)" at bounding box center [231, 225] width 231 height 9
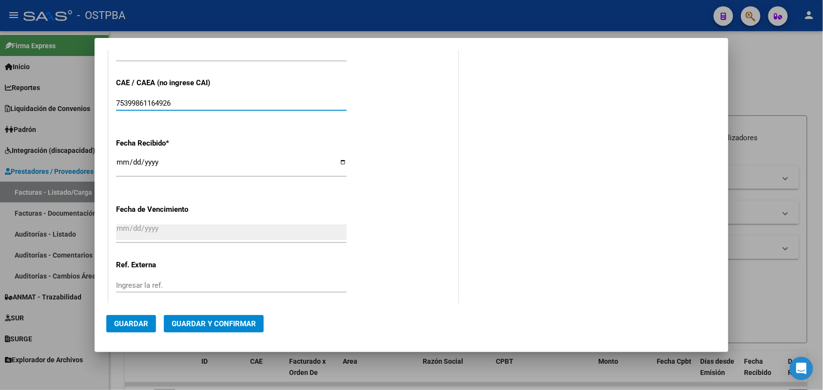
type input "75399861164926"
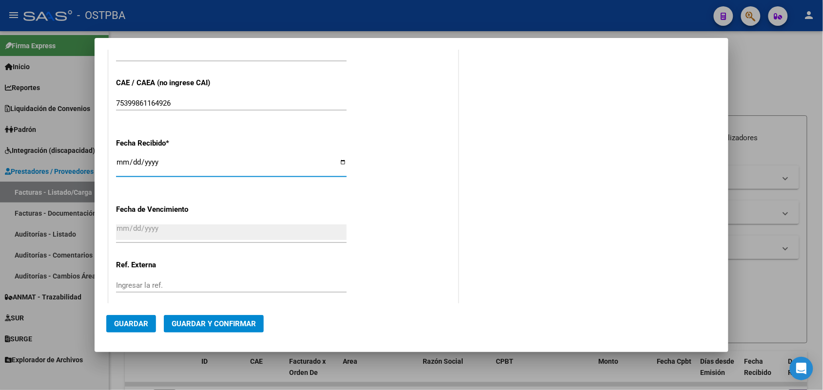
click at [121, 167] on input "[DATE]" at bounding box center [231, 166] width 231 height 16
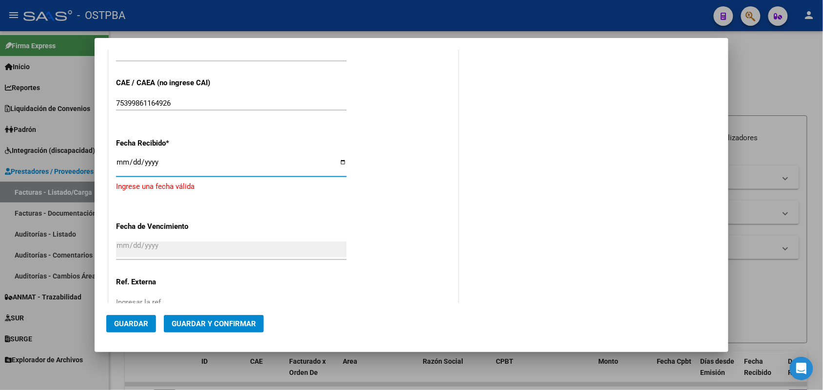
type input "[DATE]"
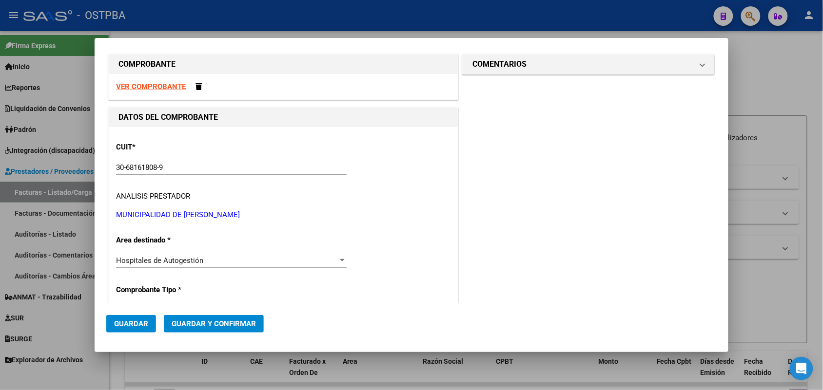
scroll to position [0, 0]
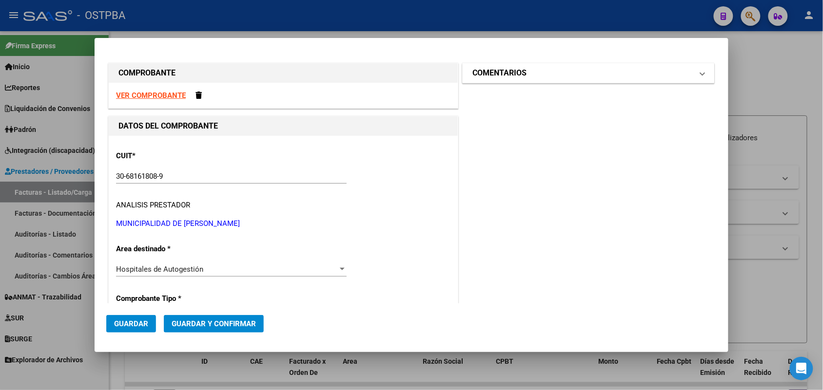
click at [701, 73] on span at bounding box center [703, 73] width 4 height 12
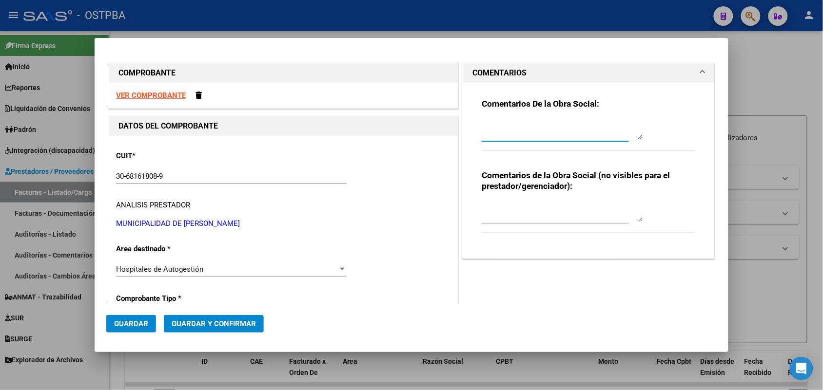
click at [485, 129] on textarea at bounding box center [562, 130] width 161 height 20
type textarea "HR 127128"
click at [139, 325] on span "Guardar" at bounding box center [131, 324] width 34 height 9
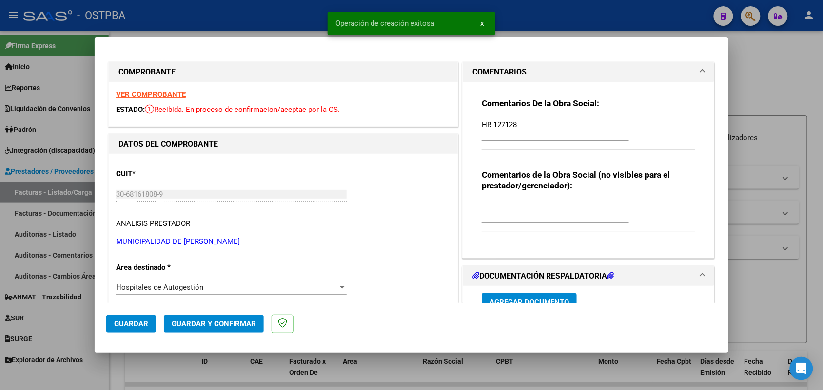
type input "[DATE]"
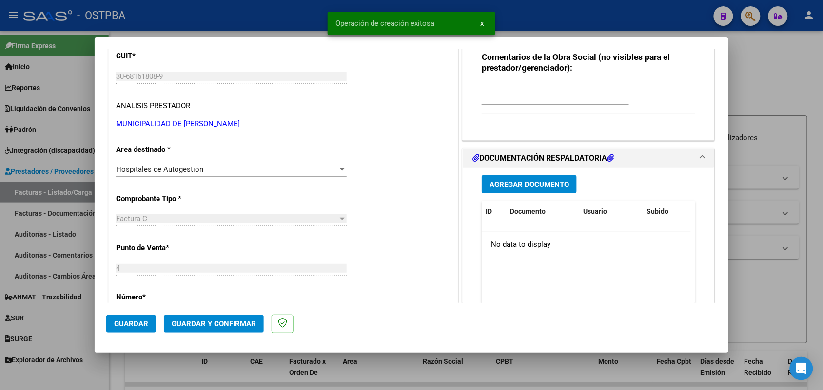
scroll to position [183, 0]
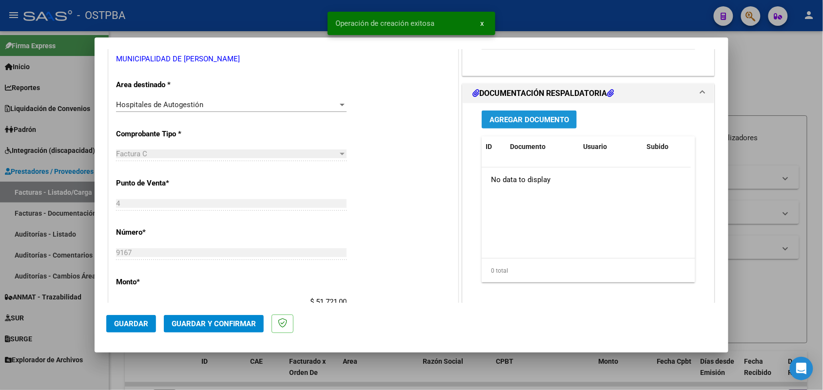
click at [513, 118] on span "Agregar Documento" at bounding box center [528, 120] width 79 height 9
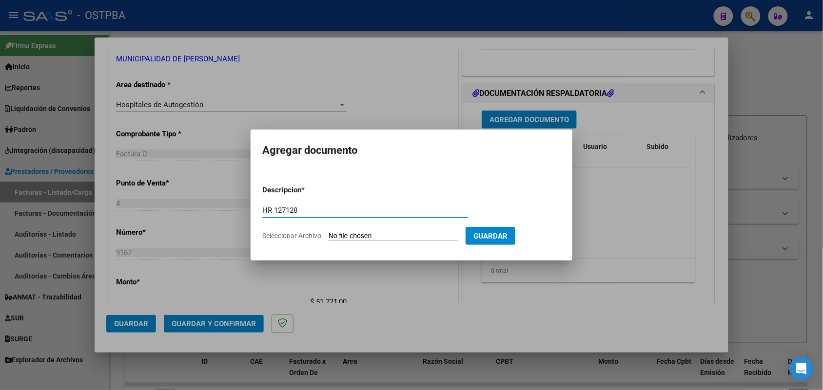
type input "HR 127128"
click at [336, 234] on input "Seleccionar Archivo" at bounding box center [393, 236] width 129 height 9
type input "C:\fakepath\HR 127128.pdf"
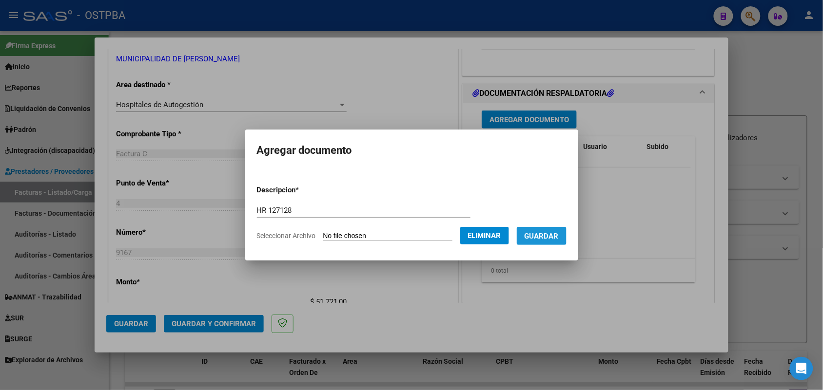
click at [550, 230] on button "Guardar" at bounding box center [542, 236] width 50 height 18
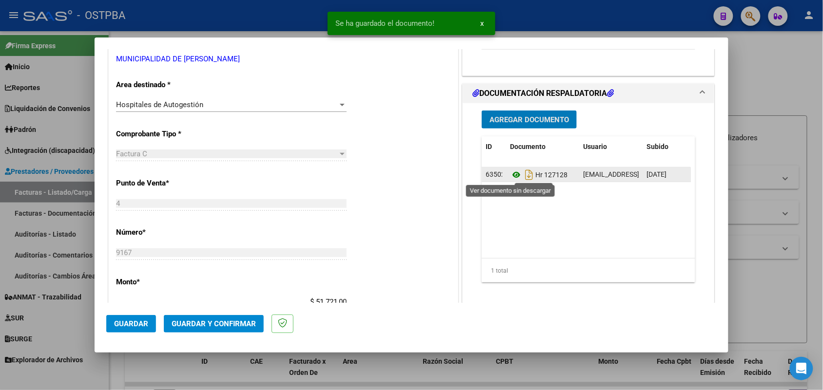
click at [510, 172] on icon at bounding box center [516, 175] width 13 height 12
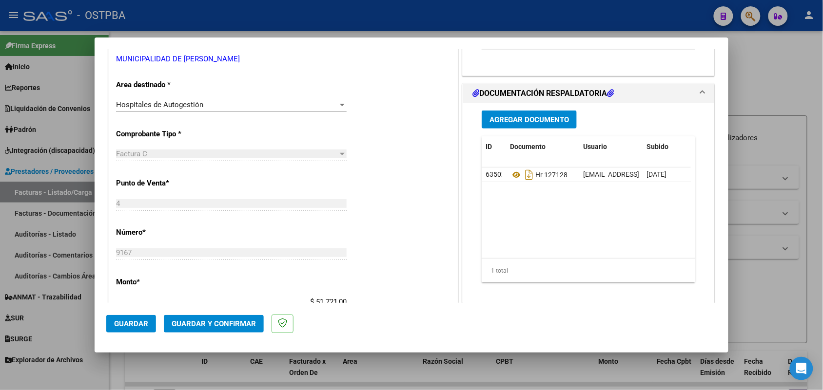
click at [543, 116] on span "Agregar Documento" at bounding box center [528, 120] width 79 height 9
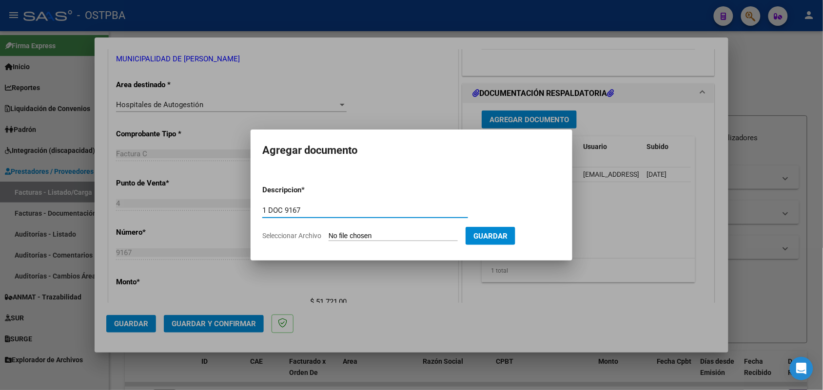
type input "1 DOC 9167"
click at [339, 236] on input "Seleccionar Archivo" at bounding box center [393, 236] width 129 height 9
type input "C:\fakepath\1 DOC 9167.pdf"
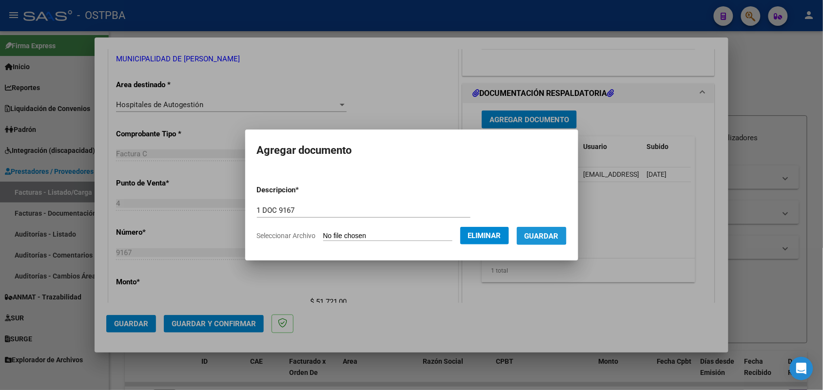
click at [552, 235] on span "Guardar" at bounding box center [542, 236] width 34 height 9
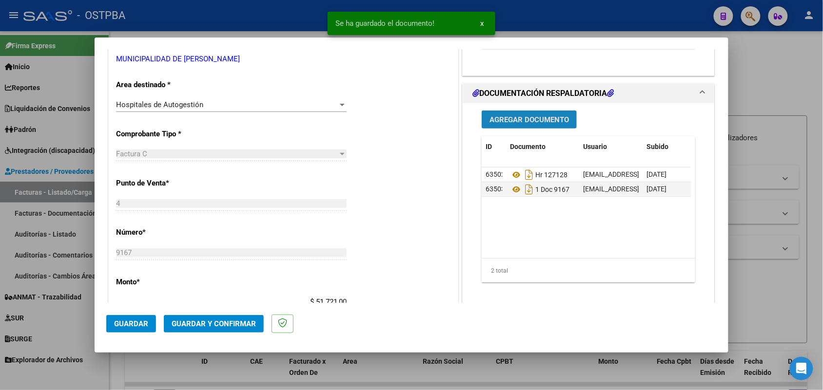
click at [532, 119] on span "Agregar Documento" at bounding box center [528, 120] width 79 height 9
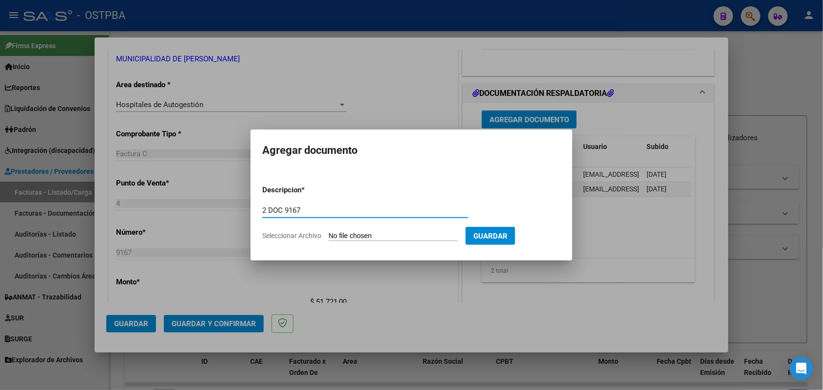
type input "2 DOC 9167"
click at [336, 240] on input "Seleccionar Archivo" at bounding box center [393, 236] width 129 height 9
type input "C:\fakepath\2 DOC 9167.pdf"
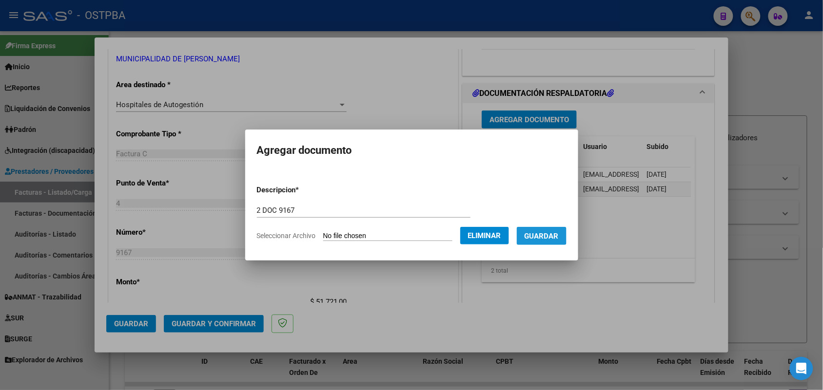
click at [545, 232] on span "Guardar" at bounding box center [542, 236] width 34 height 9
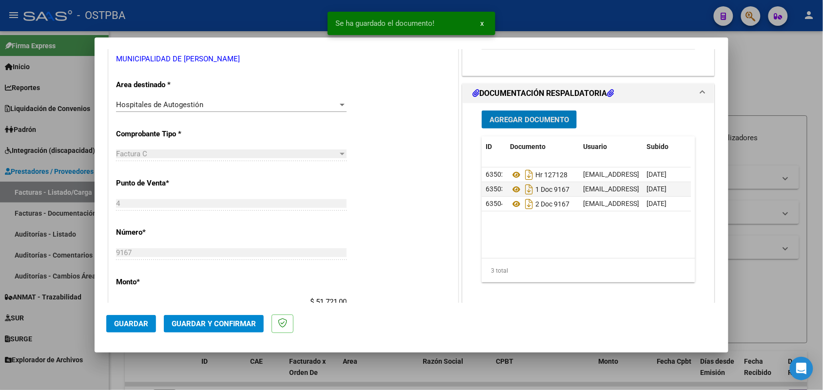
click at [542, 122] on span "Agregar Documento" at bounding box center [528, 120] width 79 height 9
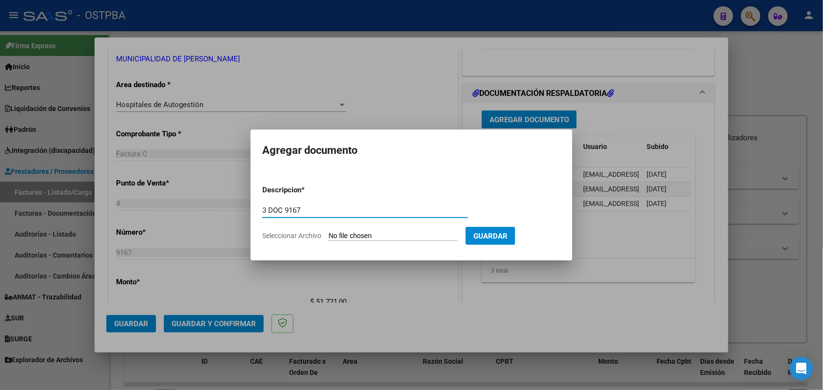
type input "3 DOC 9167"
click at [339, 237] on input "Seleccionar Archivo" at bounding box center [393, 236] width 129 height 9
type input "C:\fakepath\3 DOC 9167.pdf"
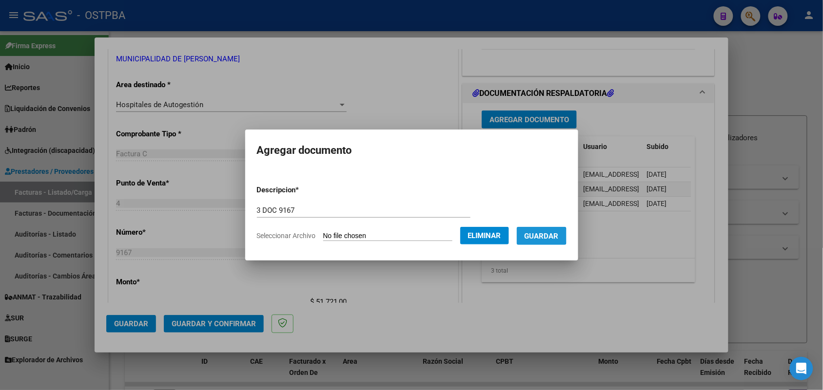
click at [547, 236] on span "Guardar" at bounding box center [542, 236] width 34 height 9
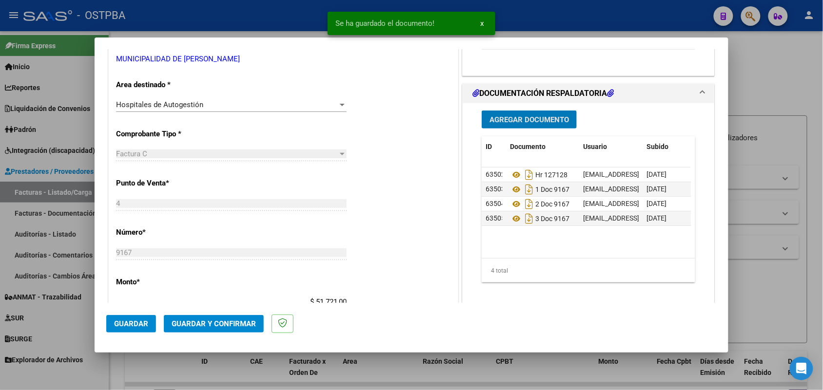
click at [530, 122] on span "Agregar Documento" at bounding box center [528, 120] width 79 height 9
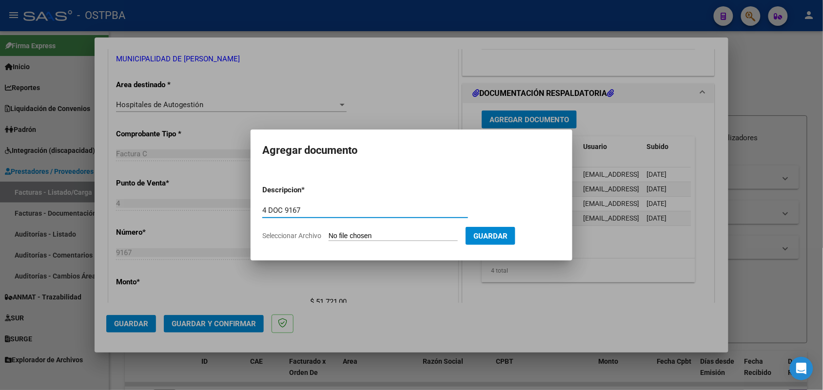
type input "4 DOC 9167"
click at [335, 237] on input "Seleccionar Archivo" at bounding box center [393, 236] width 129 height 9
type input "C:\fakepath\4 DOC 9167.pdf"
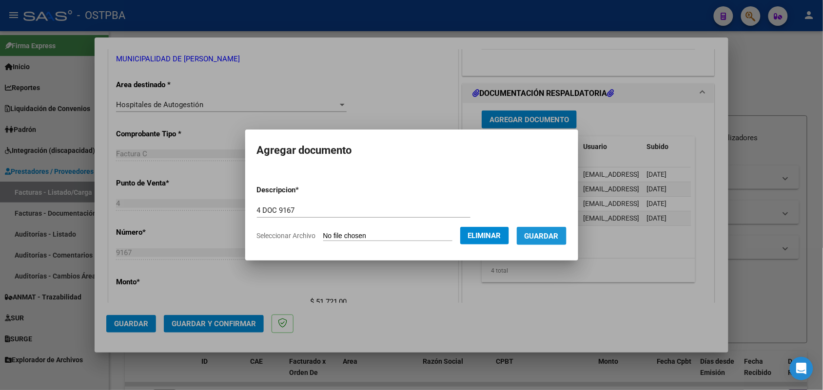
click at [541, 230] on button "Guardar" at bounding box center [542, 236] width 50 height 18
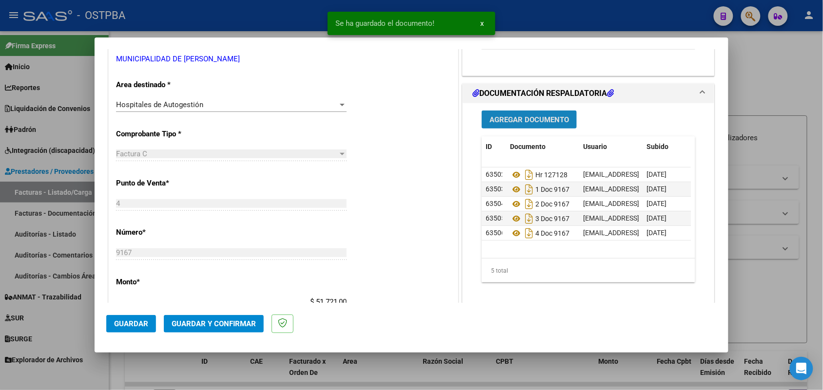
click at [527, 125] on button "Agregar Documento" at bounding box center [529, 120] width 95 height 18
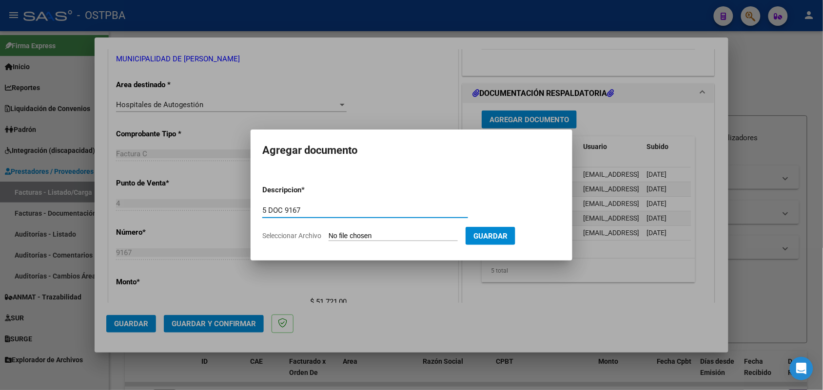
type input "5 DOC 9167"
click at [343, 234] on input "Seleccionar Archivo" at bounding box center [393, 236] width 129 height 9
type input "C:\fakepath\5 DOC 9167.pdf"
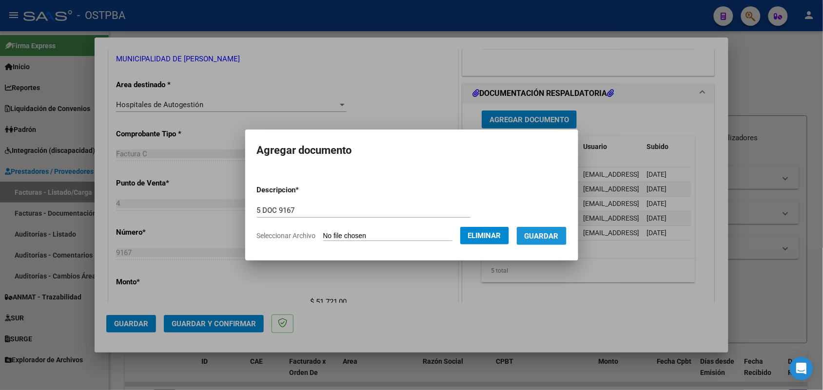
click at [544, 234] on span "Guardar" at bounding box center [542, 236] width 34 height 9
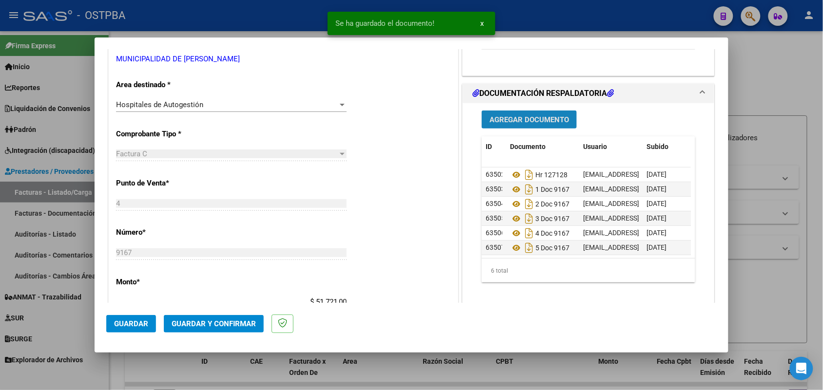
click at [536, 122] on span "Agregar Documento" at bounding box center [528, 120] width 79 height 9
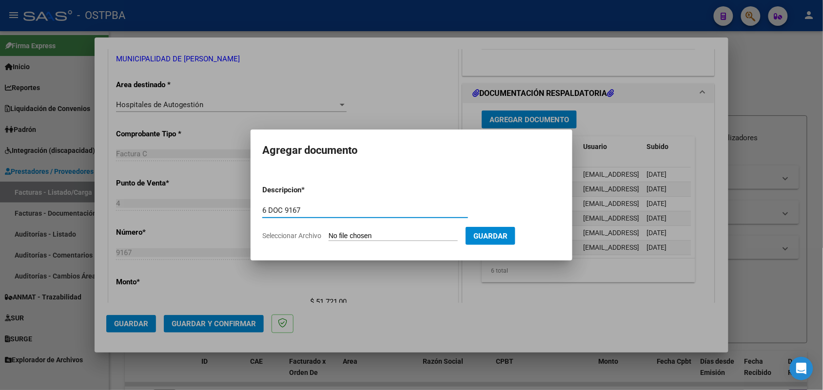
type input "6 DOC 9167"
click at [330, 233] on input "Seleccionar Archivo" at bounding box center [393, 236] width 129 height 9
type input "C:\fakepath\6 DOC 9167.pdf"
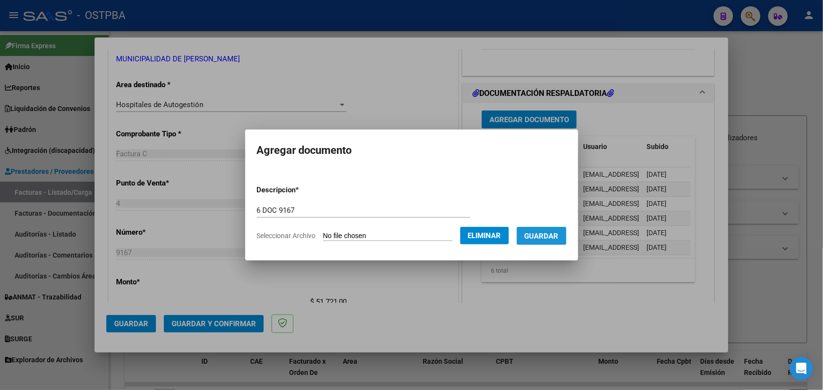
click at [549, 232] on span "Guardar" at bounding box center [542, 236] width 34 height 9
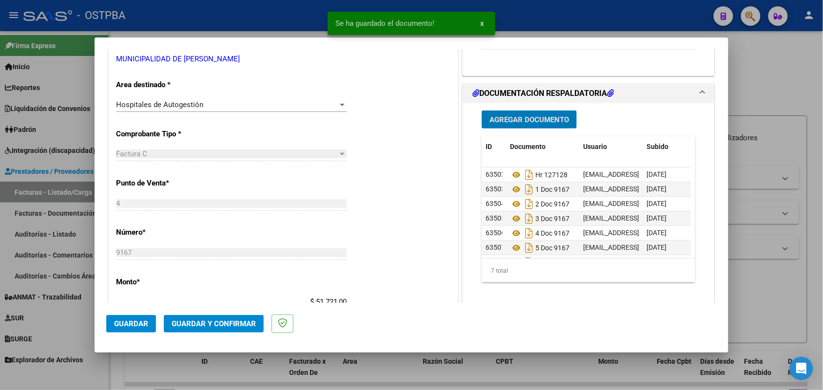
click at [549, 119] on span "Agregar Documento" at bounding box center [528, 120] width 79 height 9
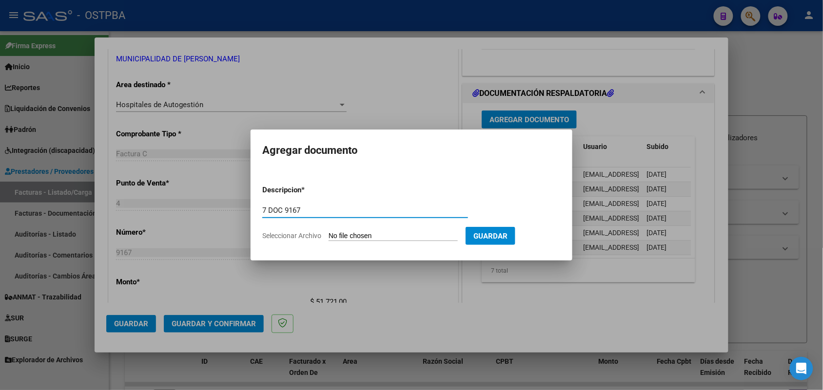
type input "7 DOC 9167"
click at [331, 237] on input "Seleccionar Archivo" at bounding box center [393, 236] width 129 height 9
type input "C:\fakepath\7 DOC 9167.pdf"
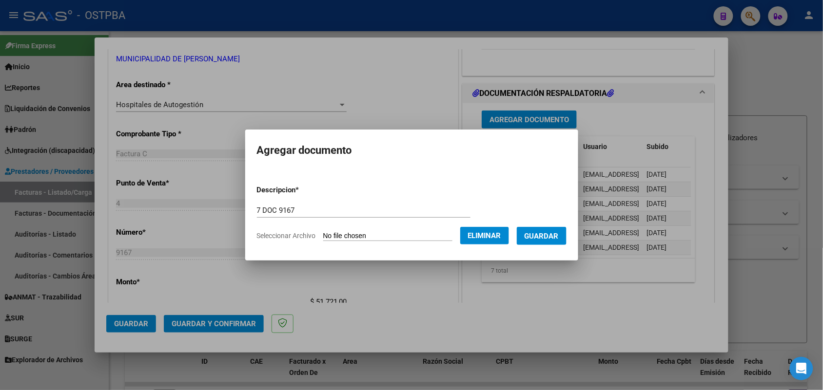
click at [478, 284] on div at bounding box center [411, 195] width 823 height 390
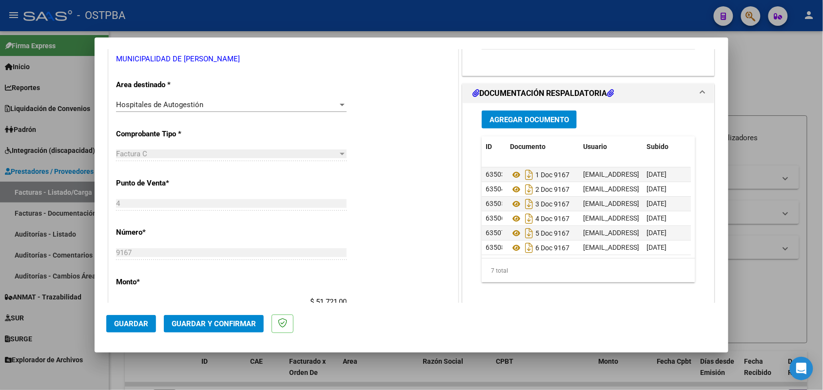
scroll to position [24, 0]
click at [509, 113] on button "Agregar Documento" at bounding box center [529, 120] width 95 height 18
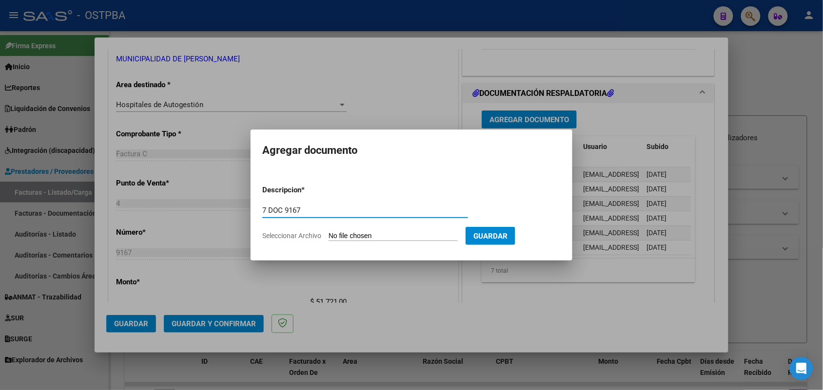
type input "7 DOC 9167"
click at [338, 237] on input "Seleccionar Archivo" at bounding box center [393, 236] width 129 height 9
type input "C:\fakepath\7 DOC 9167.pdf"
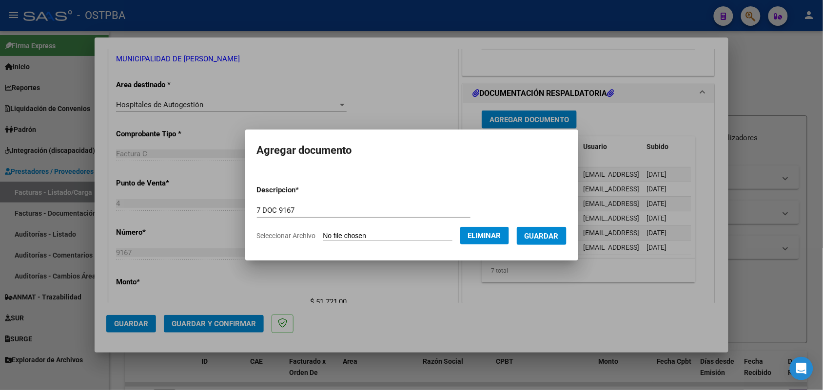
click at [550, 234] on span "Guardar" at bounding box center [542, 236] width 34 height 9
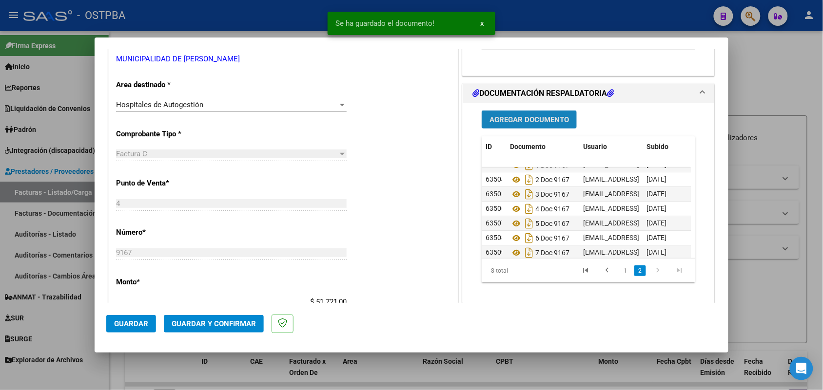
click at [547, 117] on span "Agregar Documento" at bounding box center [528, 120] width 79 height 9
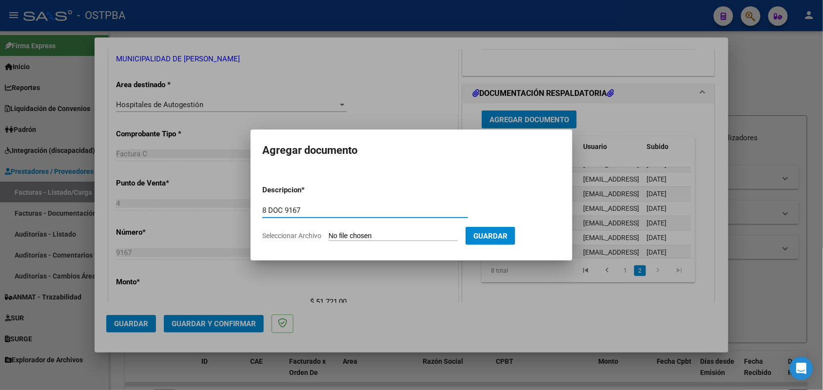
type input "8 DOC 9167"
click at [334, 237] on input "Seleccionar Archivo" at bounding box center [393, 236] width 129 height 9
type input "C:\fakepath\8 DOC 9167.pdf"
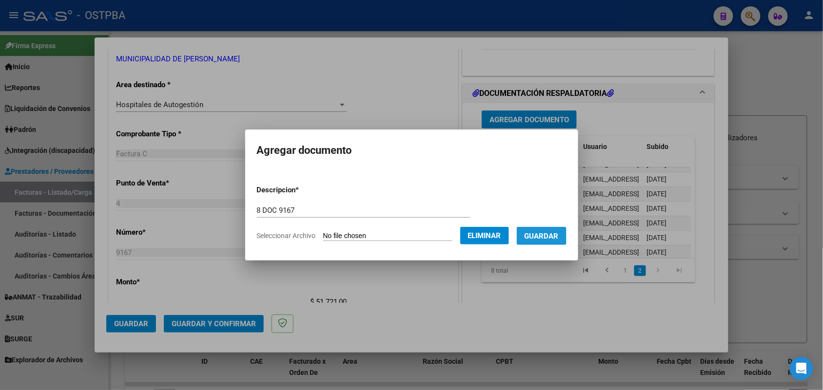
click at [544, 235] on span "Guardar" at bounding box center [542, 236] width 34 height 9
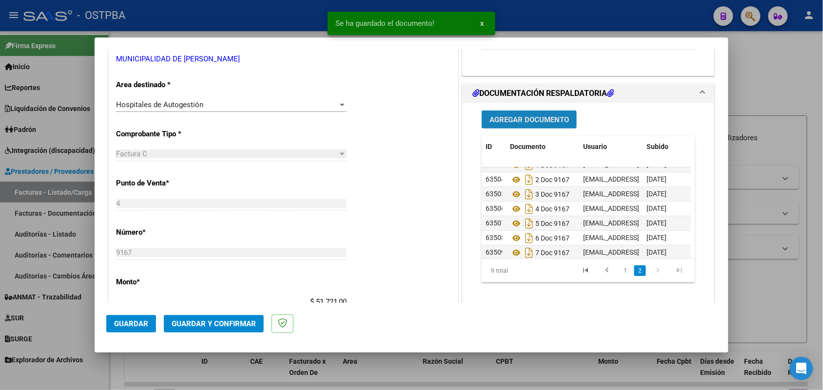
click at [539, 120] on span "Agregar Documento" at bounding box center [528, 120] width 79 height 9
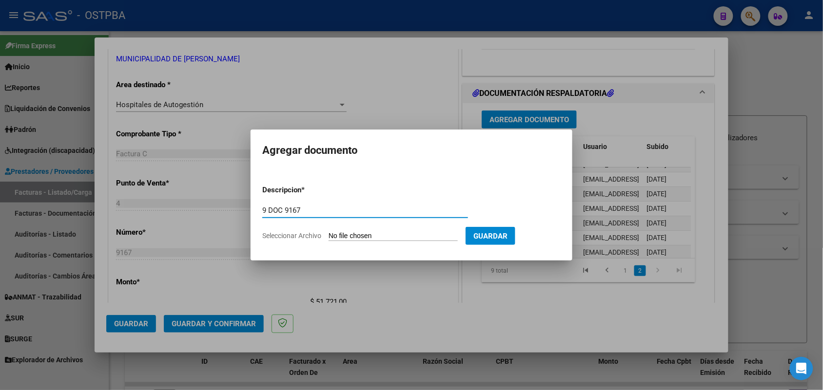
type input "9 DOC 9167"
click at [343, 235] on input "Seleccionar Archivo" at bounding box center [393, 236] width 129 height 9
type input "C:\fakepath\9 DOC 9167.pdf"
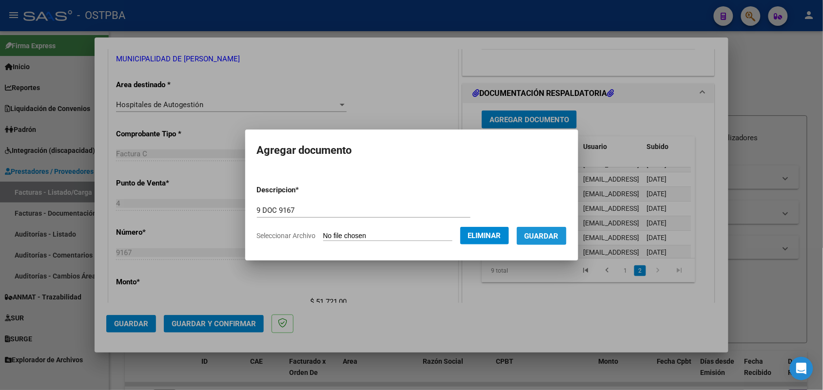
click at [552, 232] on span "Guardar" at bounding box center [542, 236] width 34 height 9
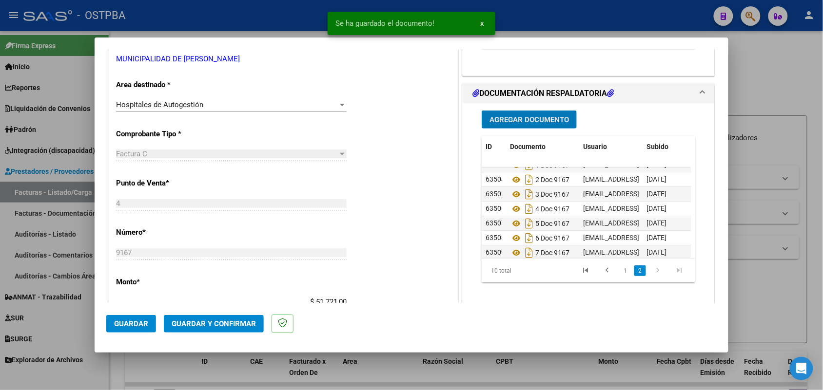
click at [510, 116] on span "Agregar Documento" at bounding box center [528, 120] width 79 height 9
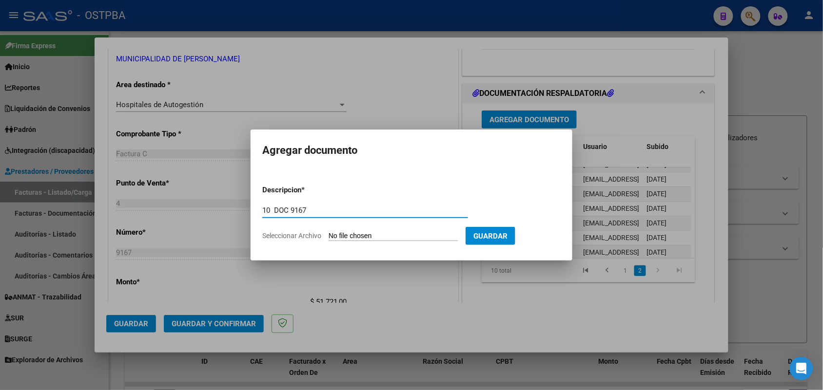
type input "10 DOC 9167"
click at [336, 234] on input "Seleccionar Archivo" at bounding box center [393, 236] width 129 height 9
type input "C:\fakepath\10 DOC 9167.pdf"
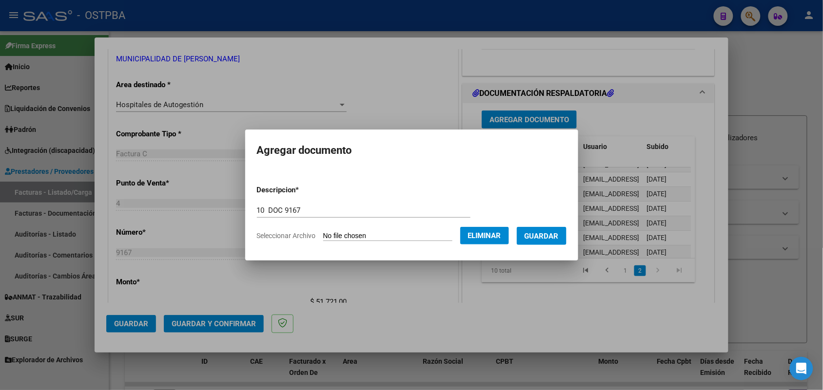
click at [554, 233] on span "Guardar" at bounding box center [542, 236] width 34 height 9
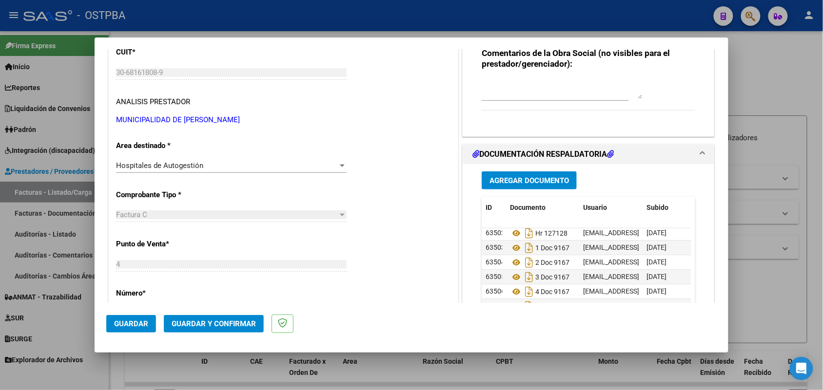
scroll to position [0, 0]
click at [194, 322] on span "Guardar y Confirmar" at bounding box center [214, 324] width 84 height 9
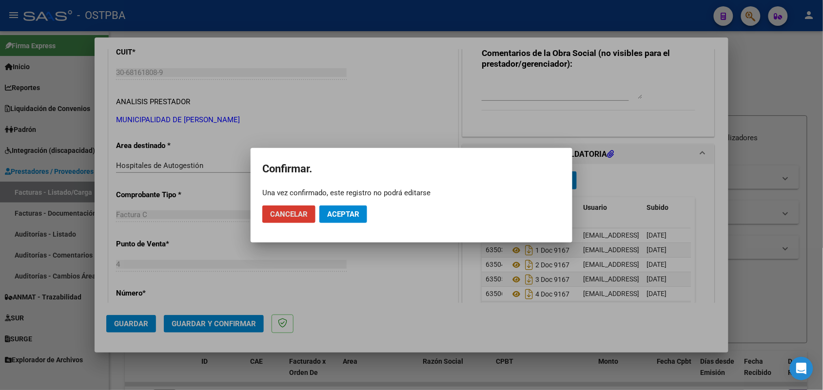
click at [343, 215] on span "Aceptar" at bounding box center [343, 214] width 32 height 9
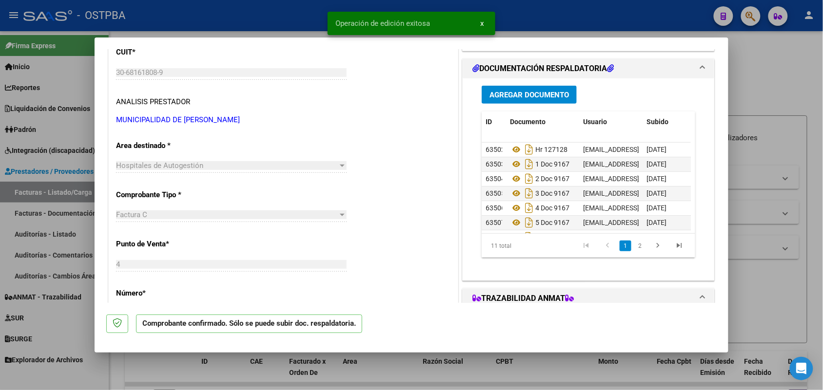
click at [73, 231] on div at bounding box center [411, 195] width 823 height 390
type input "$ 0,00"
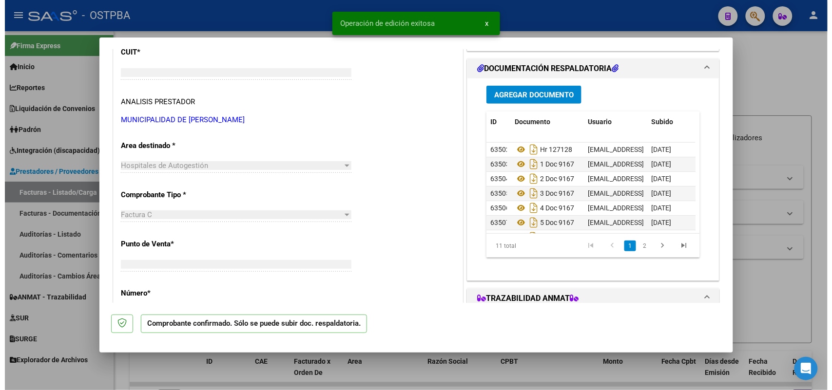
scroll to position [128, 0]
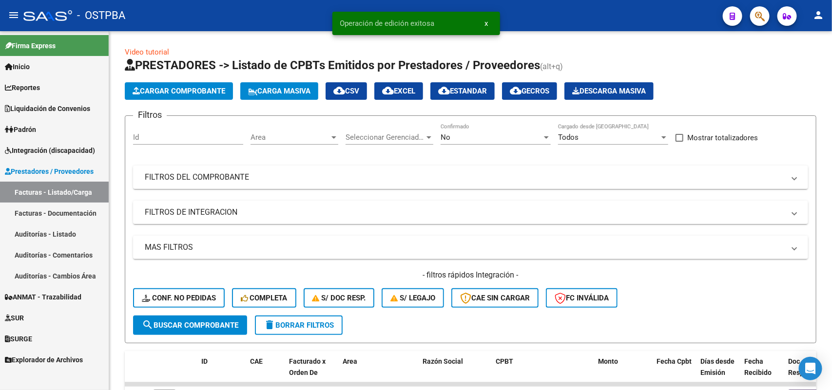
click at [71, 230] on link "Auditorías - Listado" at bounding box center [54, 234] width 109 height 21
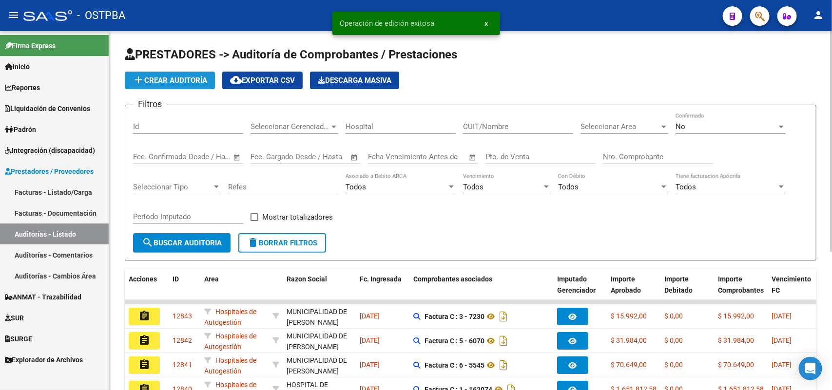
click at [186, 76] on span "add Crear Auditoría" at bounding box center [170, 80] width 75 height 9
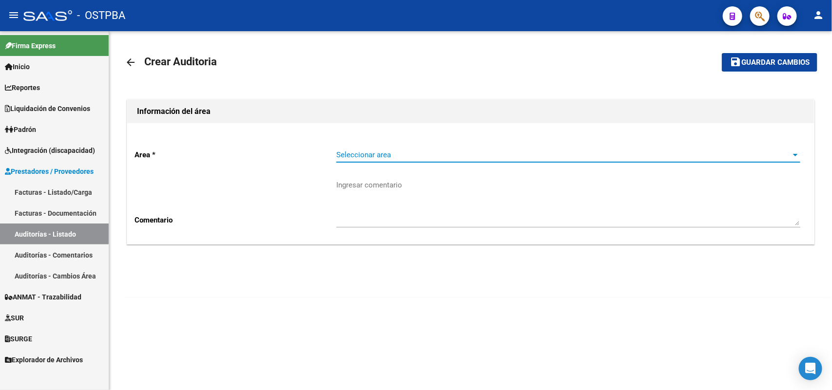
click at [361, 155] on span "Seleccionar area" at bounding box center [563, 155] width 455 height 9
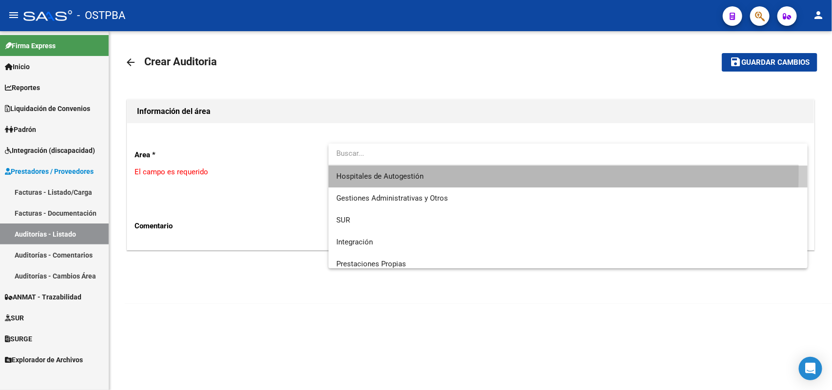
click at [362, 171] on span "Hospitales de Autogestión" at bounding box center [568, 177] width 464 height 22
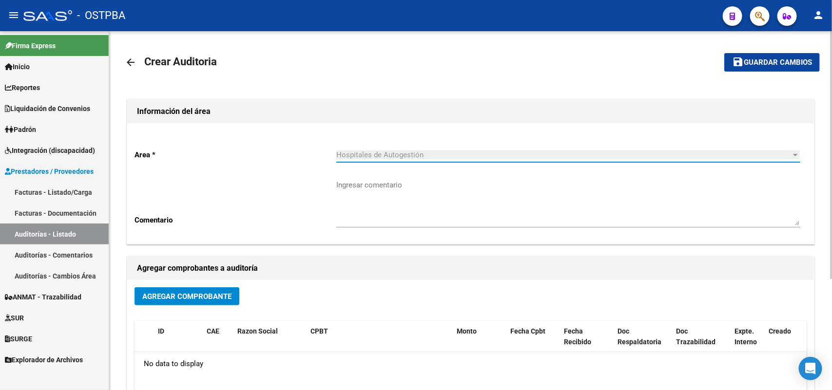
scroll to position [122, 0]
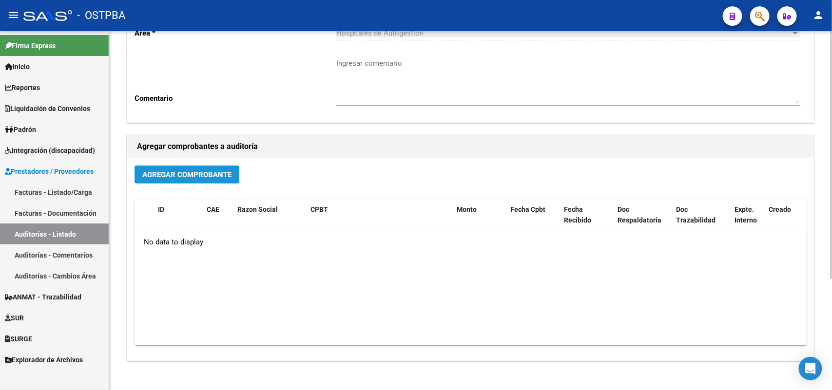
click at [217, 166] on button "Agregar Comprobante" at bounding box center [187, 175] width 105 height 18
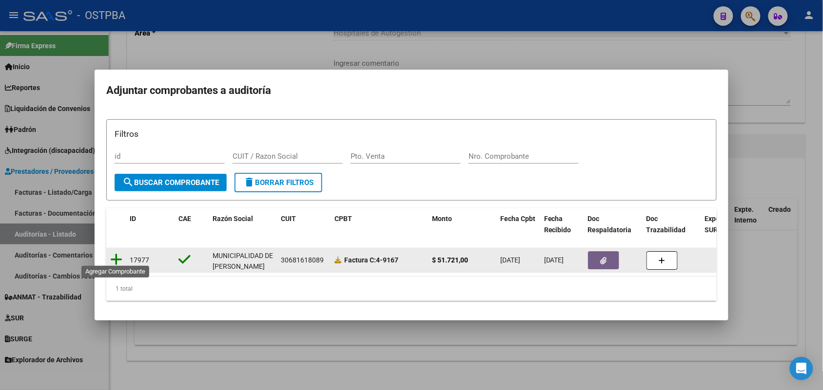
click at [118, 253] on icon at bounding box center [116, 260] width 12 height 14
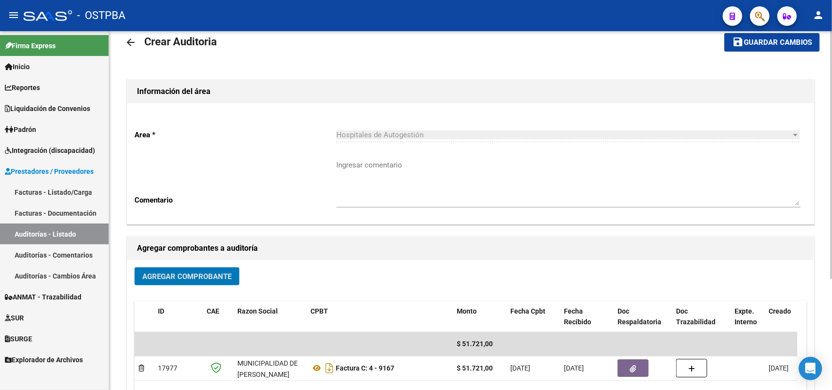
scroll to position [0, 0]
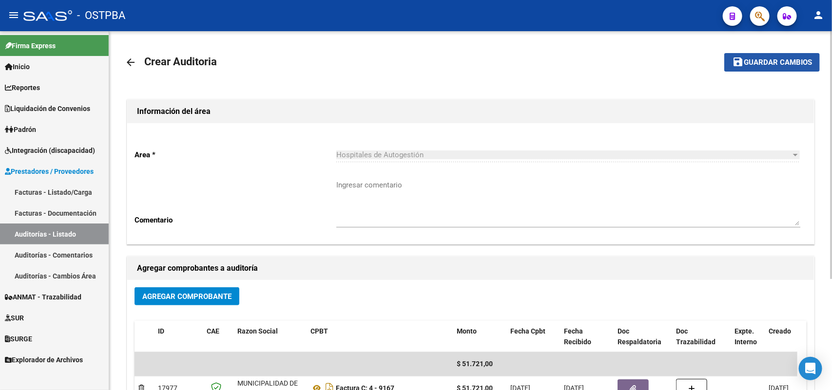
click at [768, 60] on span "Guardar cambios" at bounding box center [778, 63] width 68 height 9
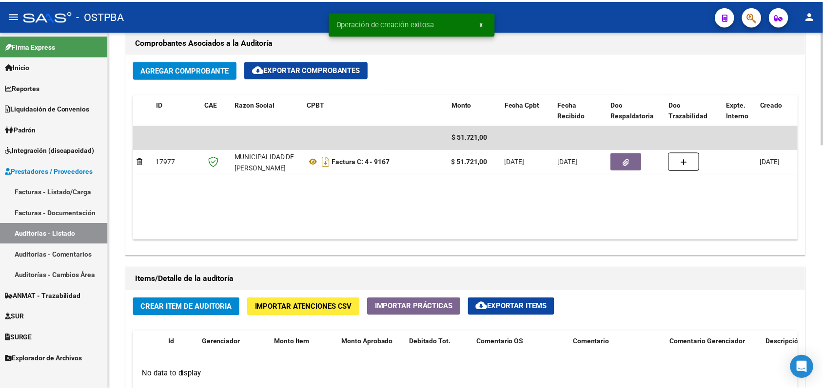
scroll to position [670, 0]
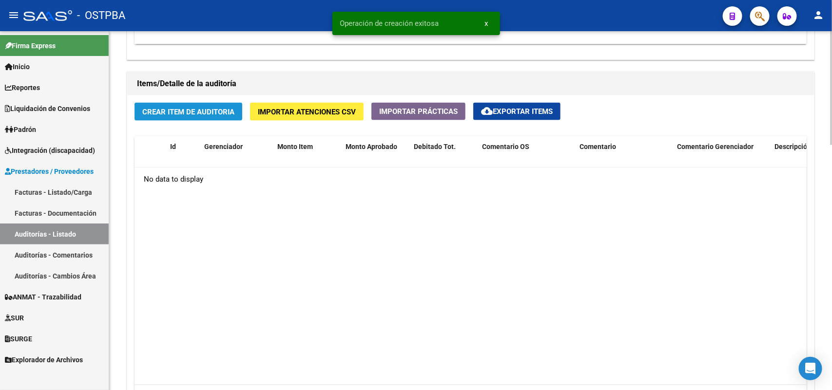
click at [208, 108] on span "Crear Item de Auditoria" at bounding box center [188, 112] width 92 height 9
